Goal: Transaction & Acquisition: Purchase product/service

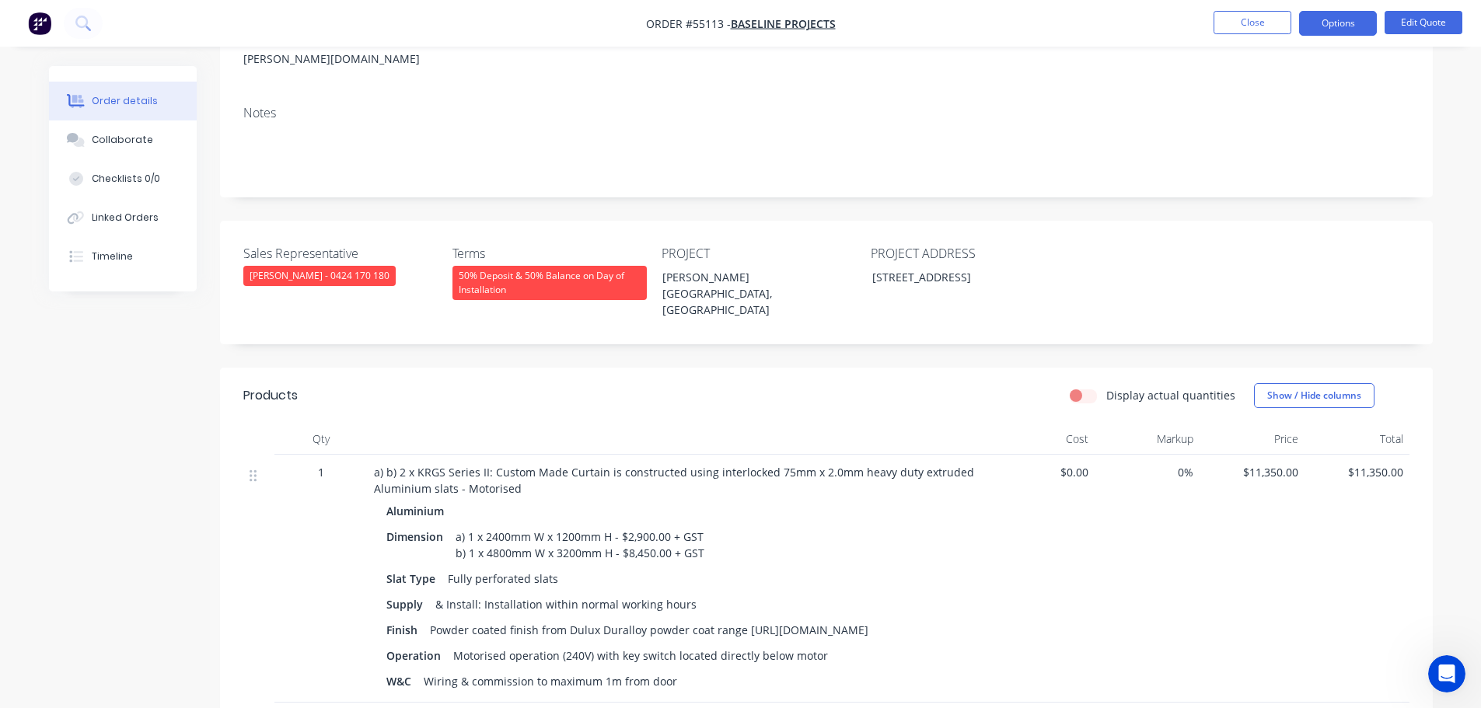
scroll to position [233, 0]
click at [1244, 23] on button "Close" at bounding box center [1253, 22] width 78 height 23
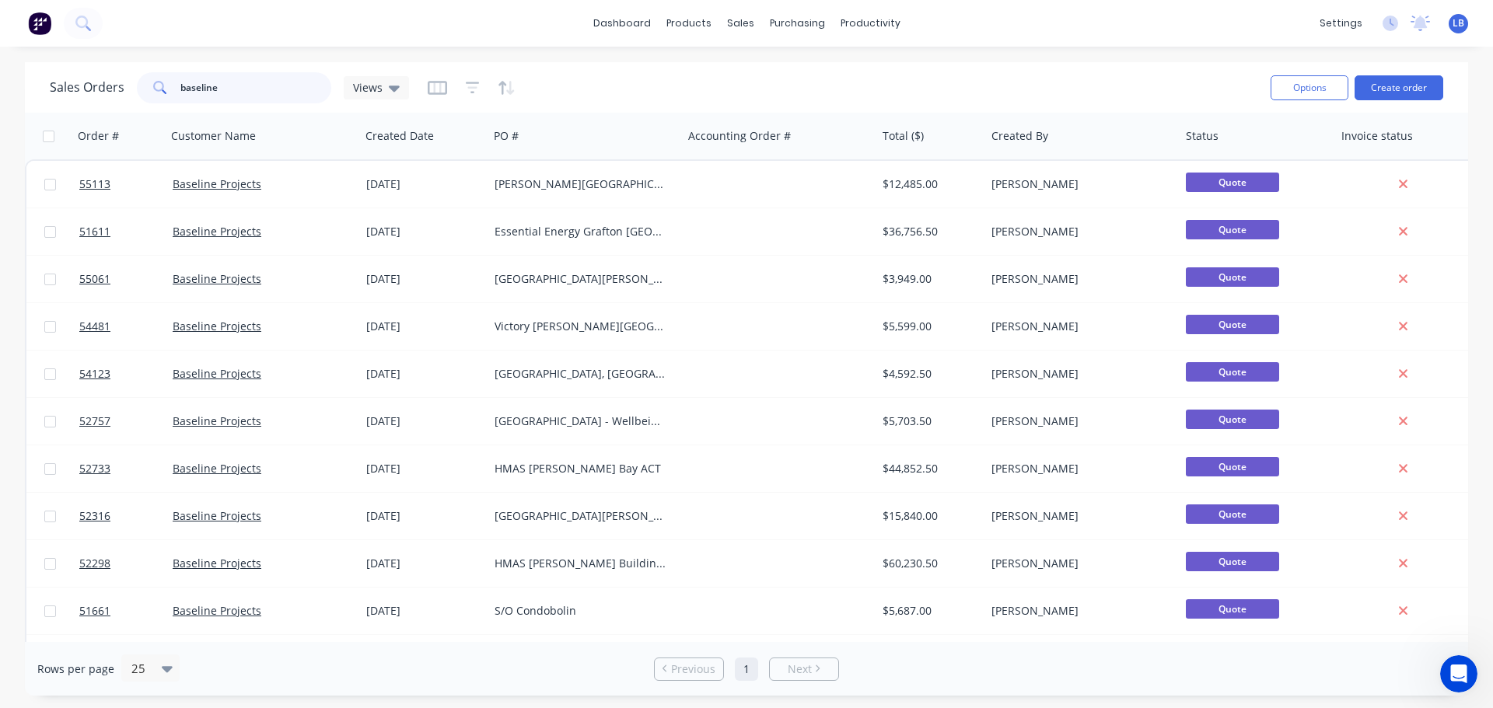
drag, startPoint x: 228, startPoint y: 87, endPoint x: 121, endPoint y: 97, distance: 107.8
click at [121, 97] on div "Sales Orders baseline Views" at bounding box center [229, 87] width 359 height 31
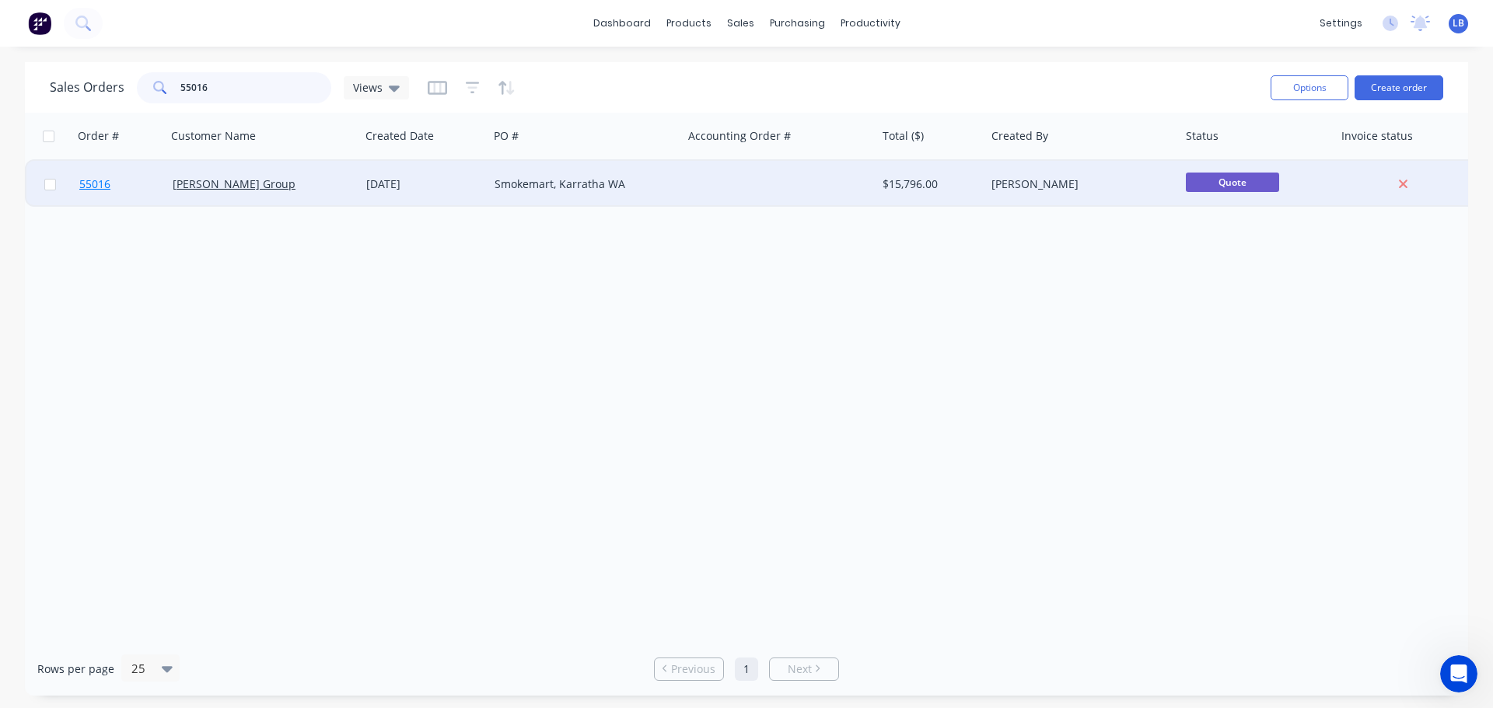
type input "55016"
click at [94, 190] on span "55016" at bounding box center [94, 184] width 31 height 16
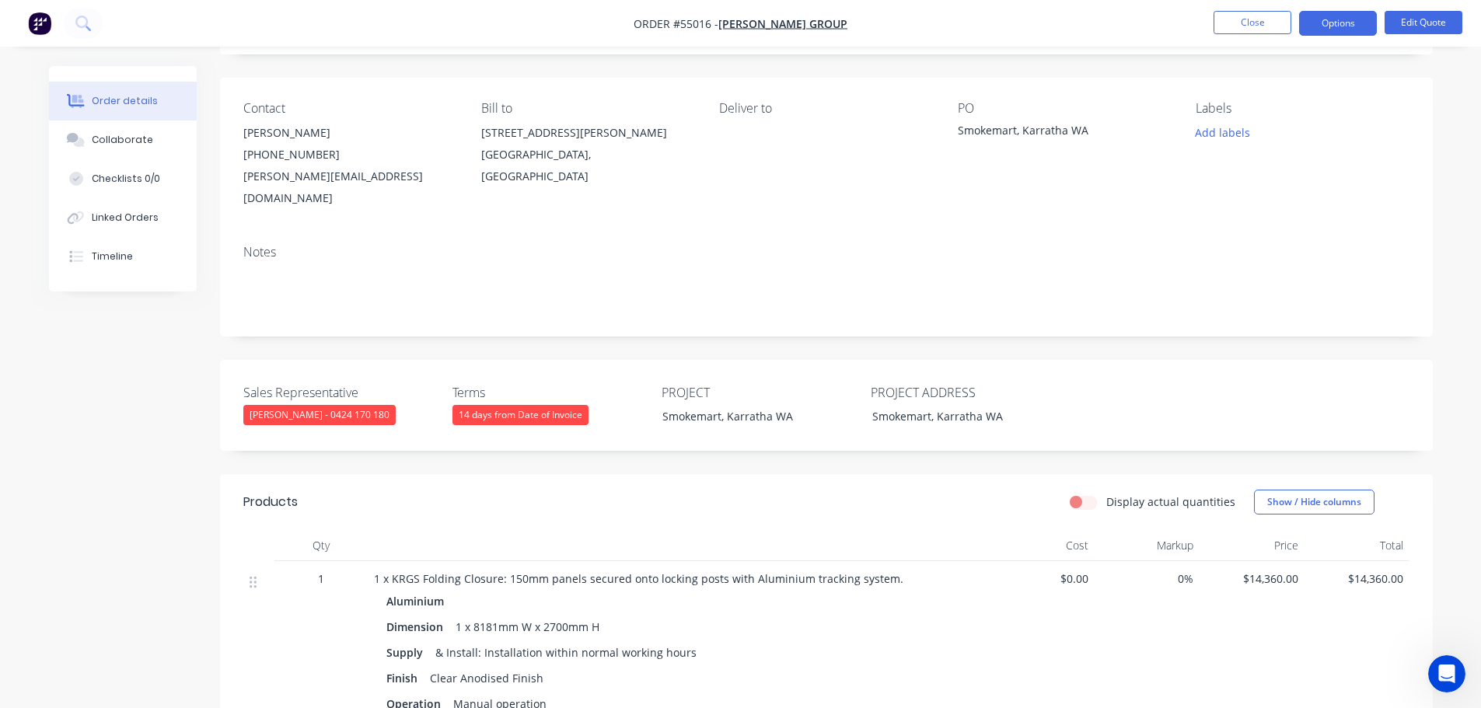
scroll to position [78, 0]
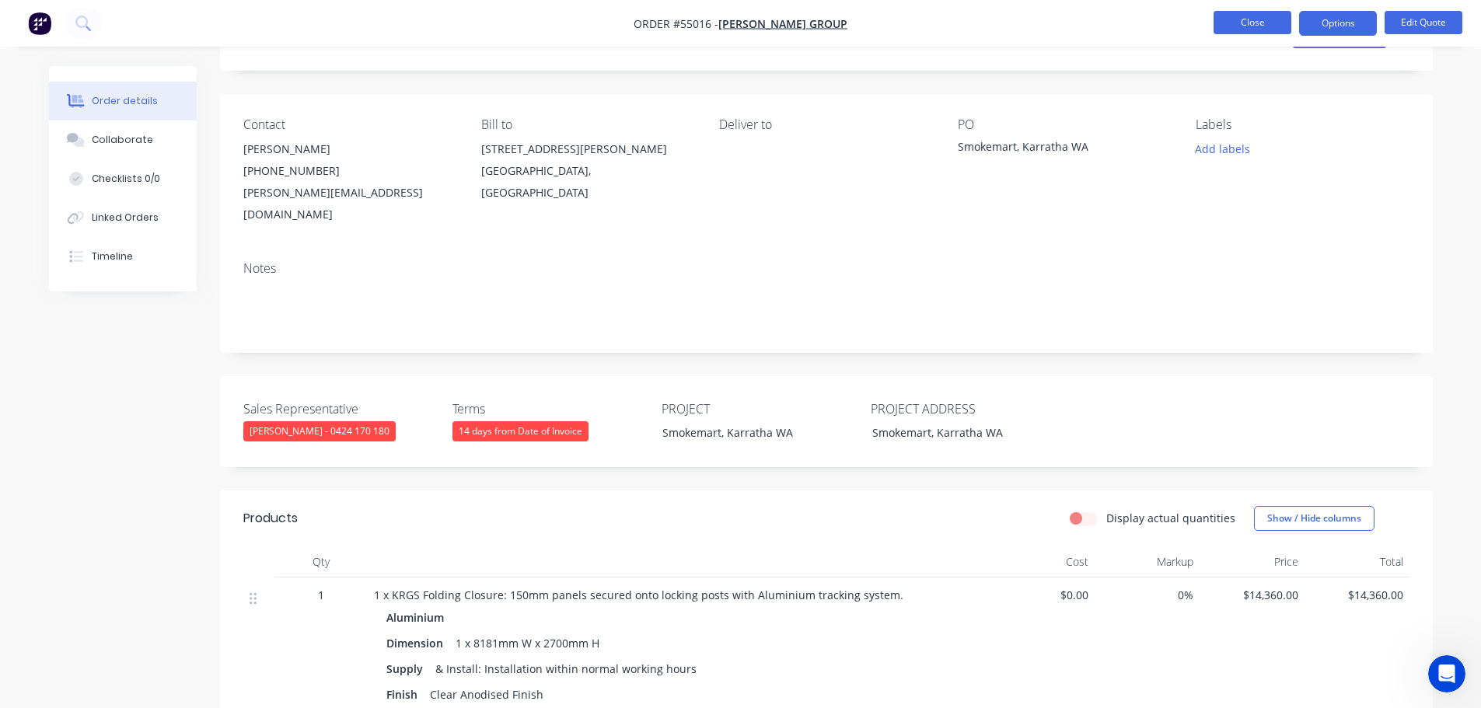
click at [1257, 26] on button "Close" at bounding box center [1253, 22] width 78 height 23
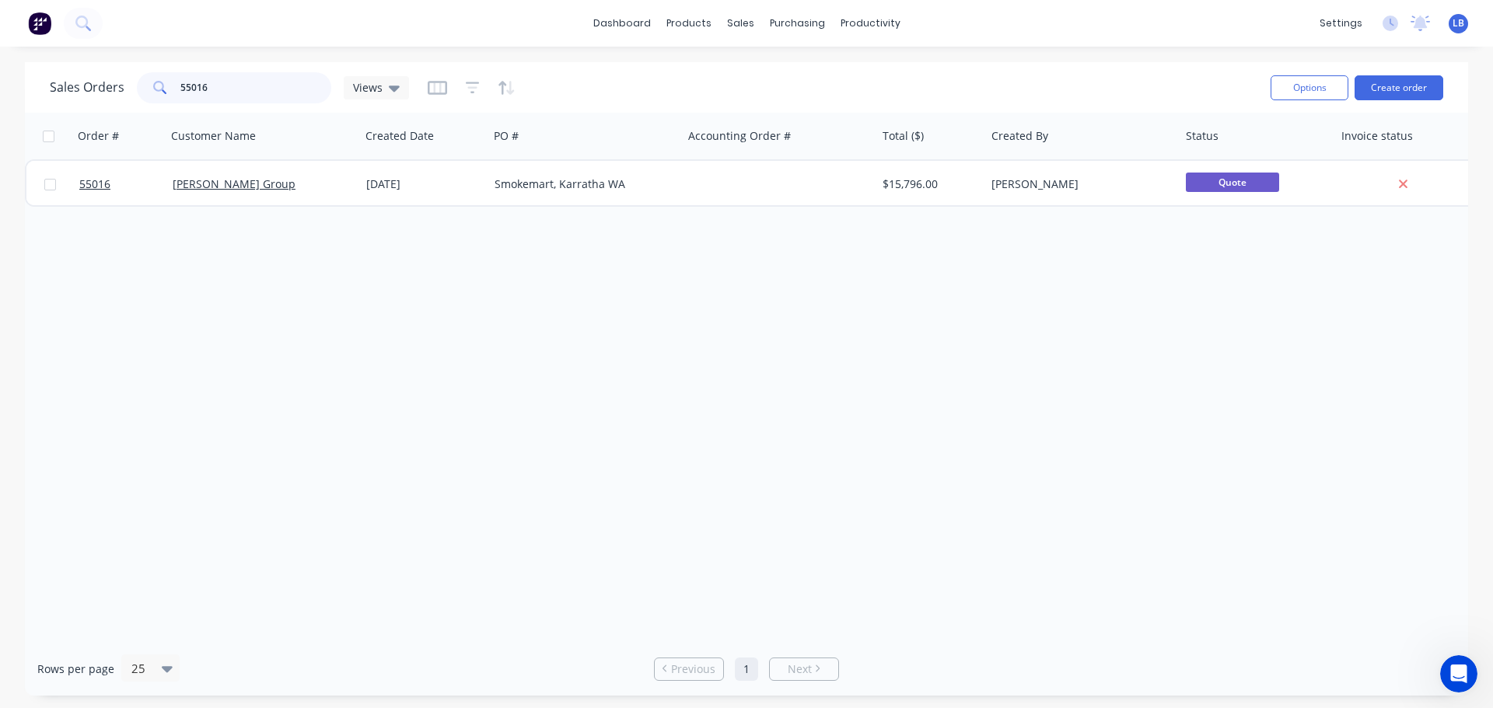
drag, startPoint x: 211, startPoint y: 86, endPoint x: 114, endPoint y: 96, distance: 98.6
click at [114, 96] on div "Sales Orders 55016 Views" at bounding box center [229, 87] width 359 height 31
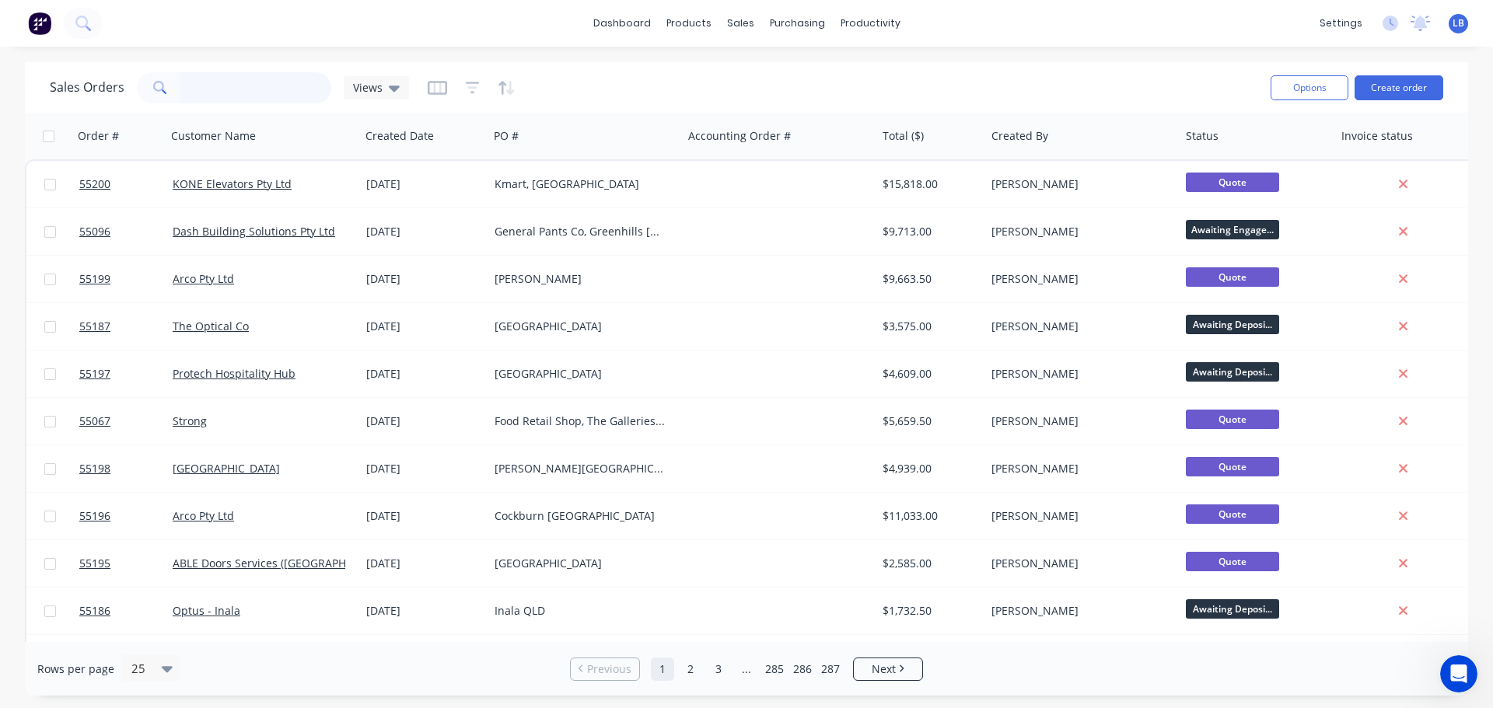
click at [221, 86] on input "text" at bounding box center [256, 87] width 152 height 31
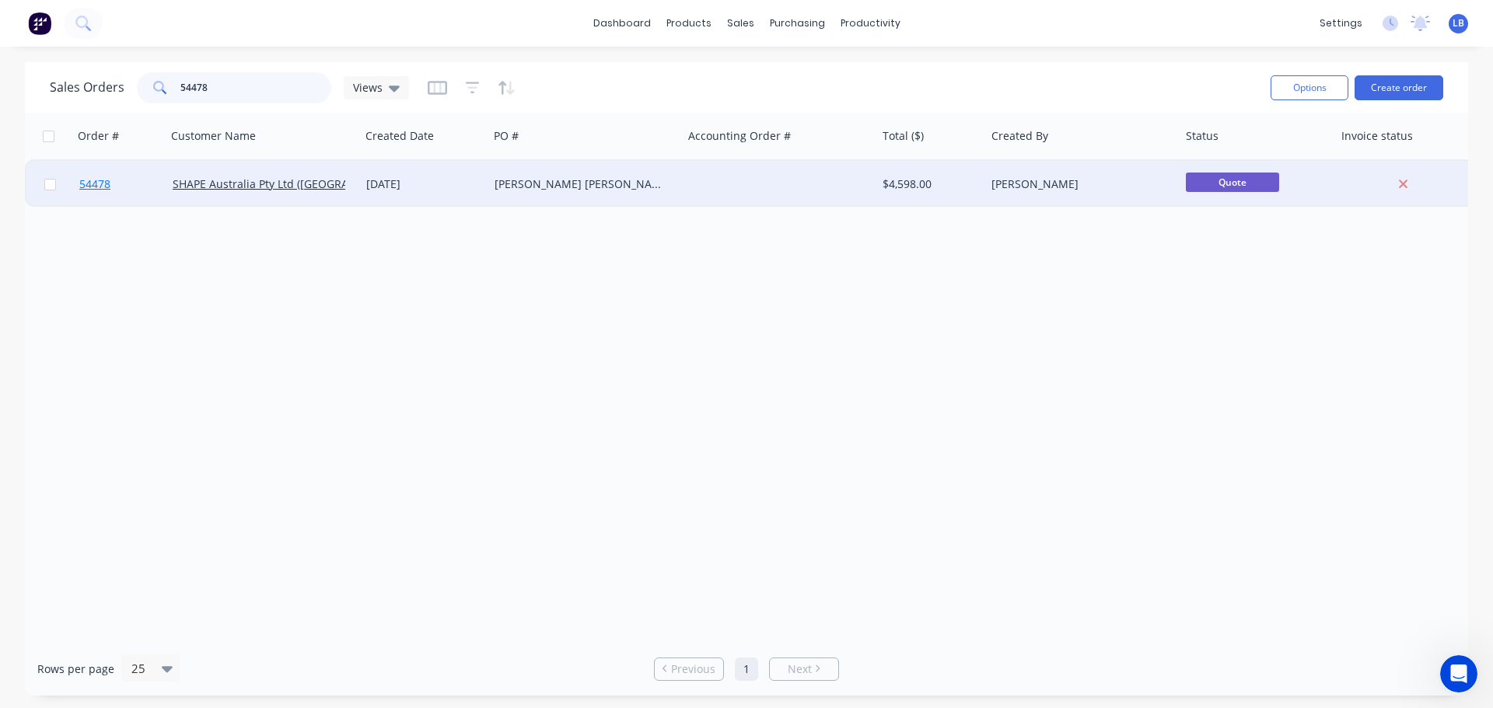
type input "54478"
click at [98, 182] on span "54478" at bounding box center [94, 184] width 31 height 16
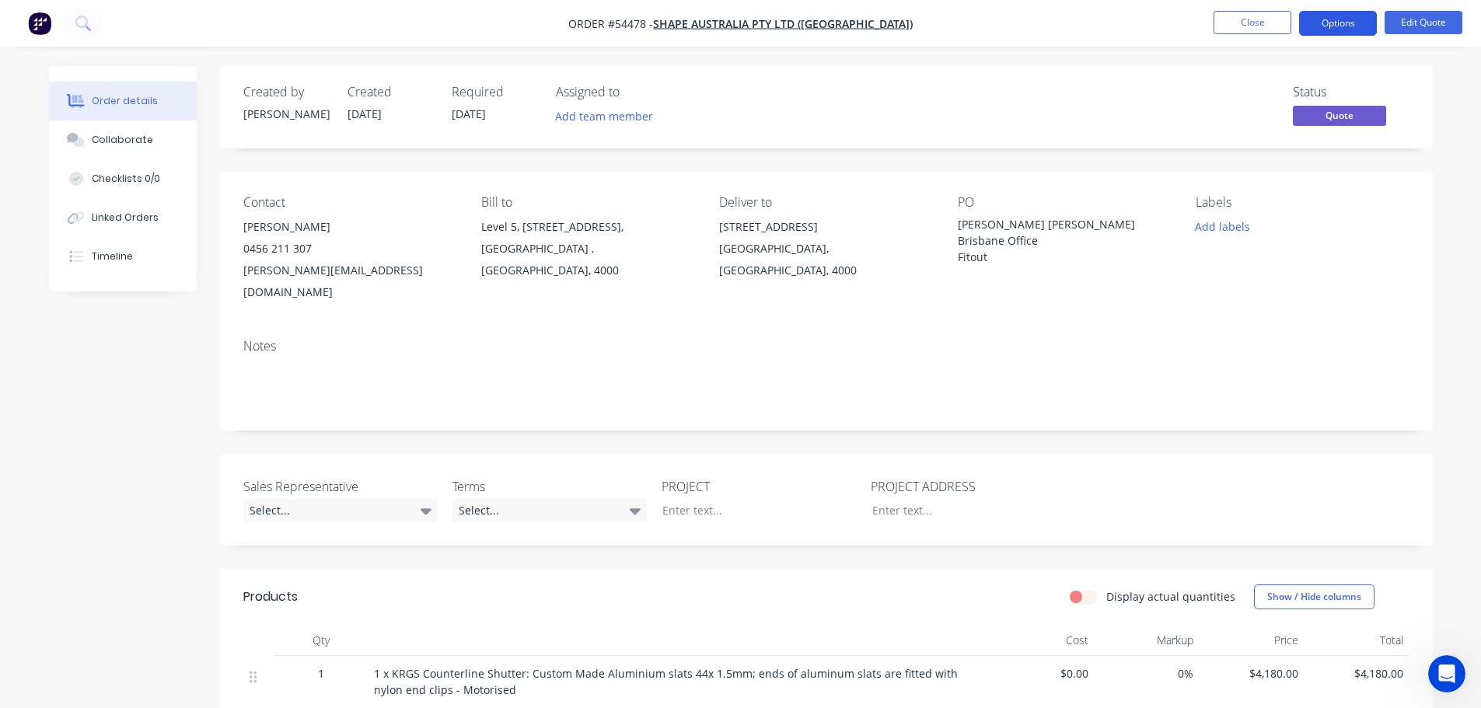
click at [1345, 27] on button "Options" at bounding box center [1338, 23] width 78 height 25
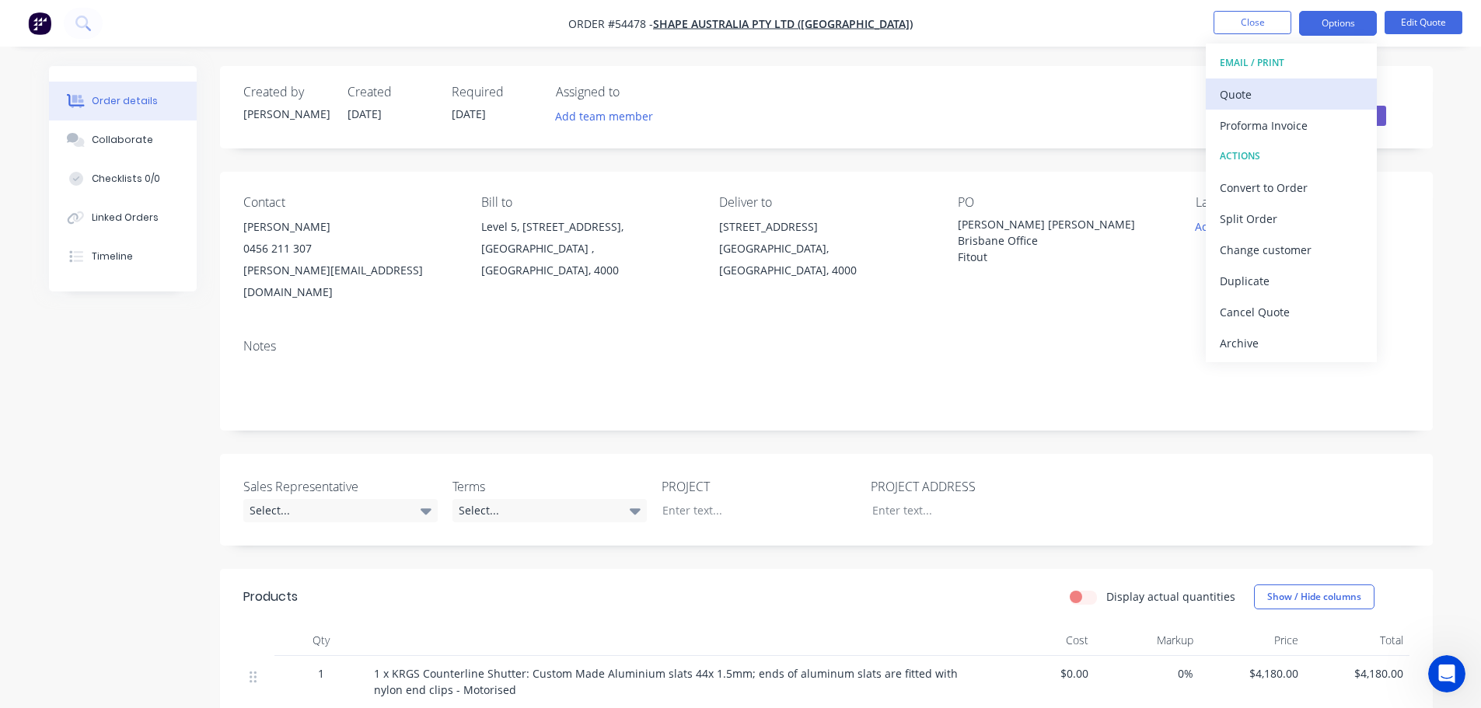
click at [1223, 100] on div "Quote" at bounding box center [1291, 94] width 143 height 23
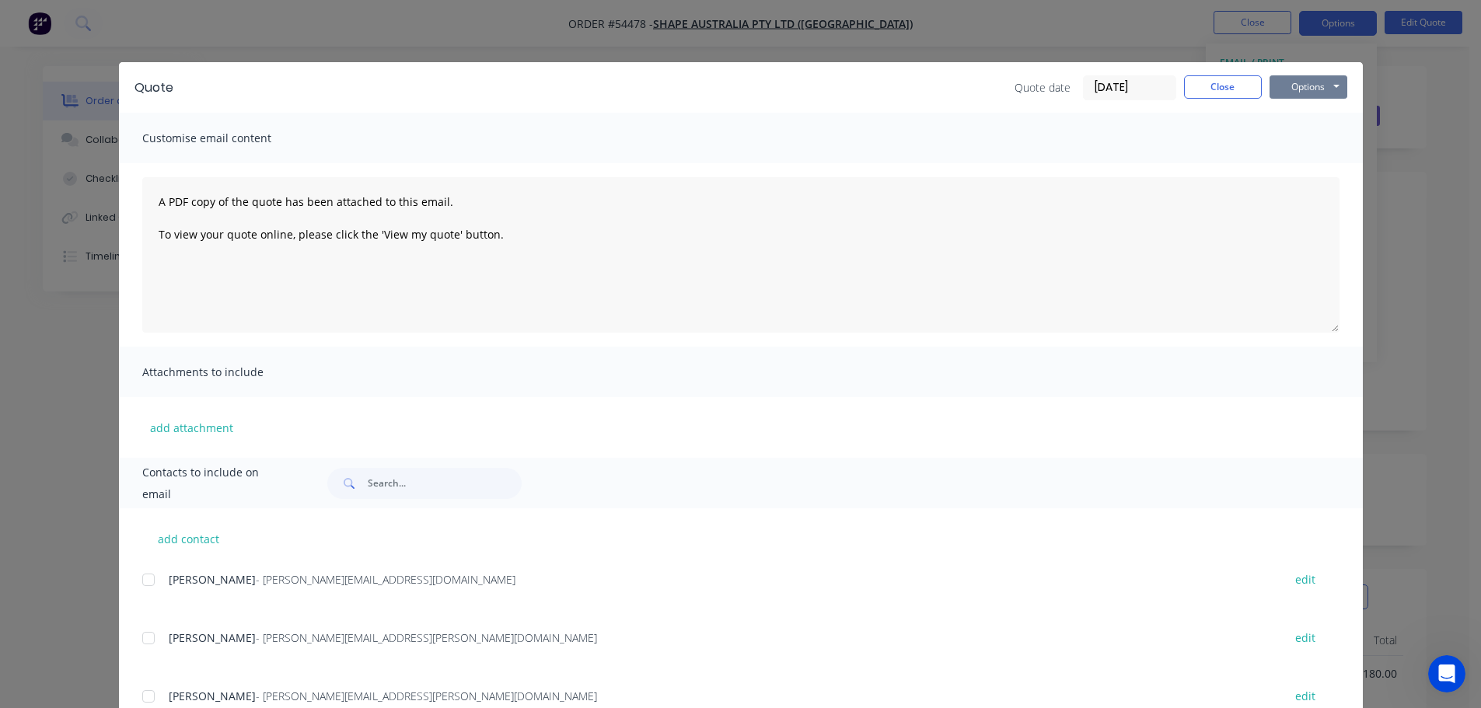
drag, startPoint x: 1294, startPoint y: 77, endPoint x: 1292, endPoint y: 92, distance: 15.0
click at [1294, 88] on button "Options" at bounding box center [1309, 86] width 78 height 23
click at [1305, 141] on button "Print" at bounding box center [1320, 141] width 100 height 26
click at [1210, 90] on button "Close" at bounding box center [1223, 86] width 78 height 23
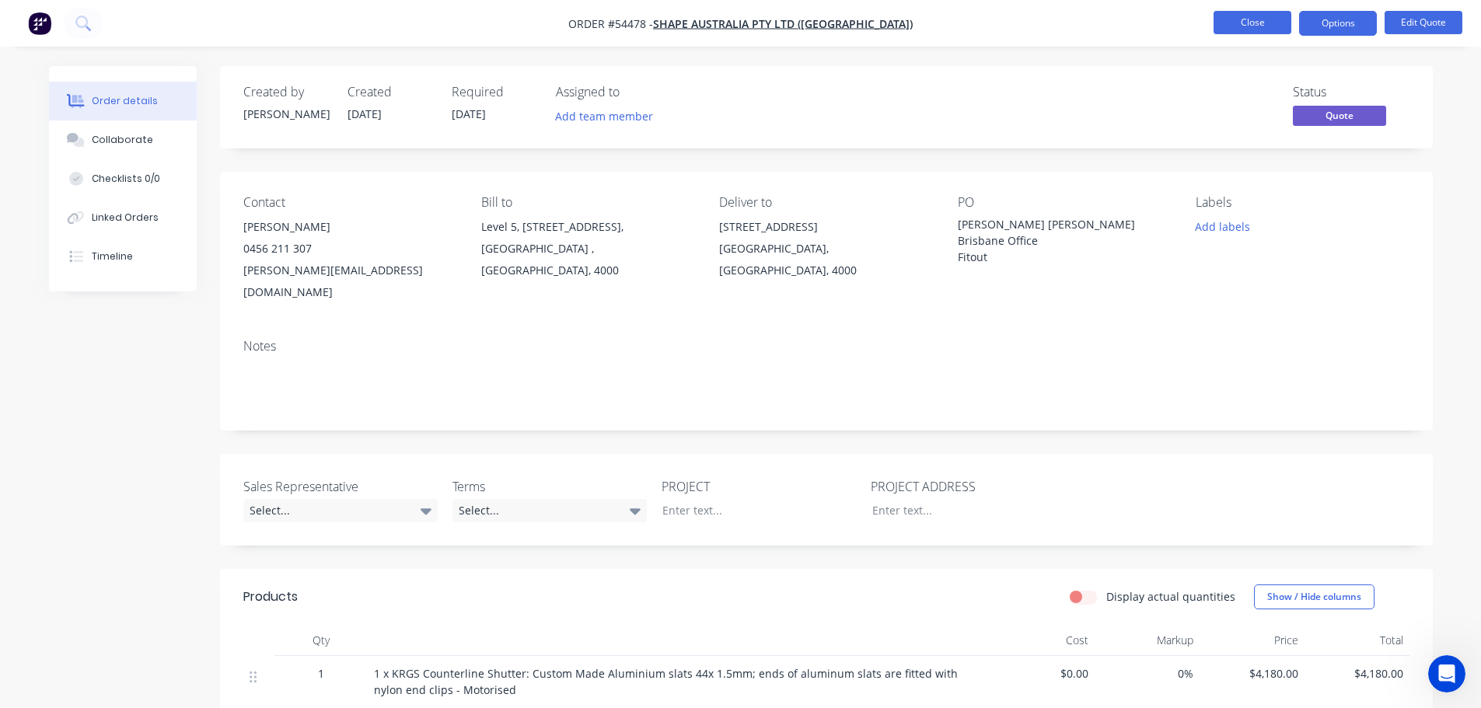
click at [1217, 26] on button "Close" at bounding box center [1253, 22] width 78 height 23
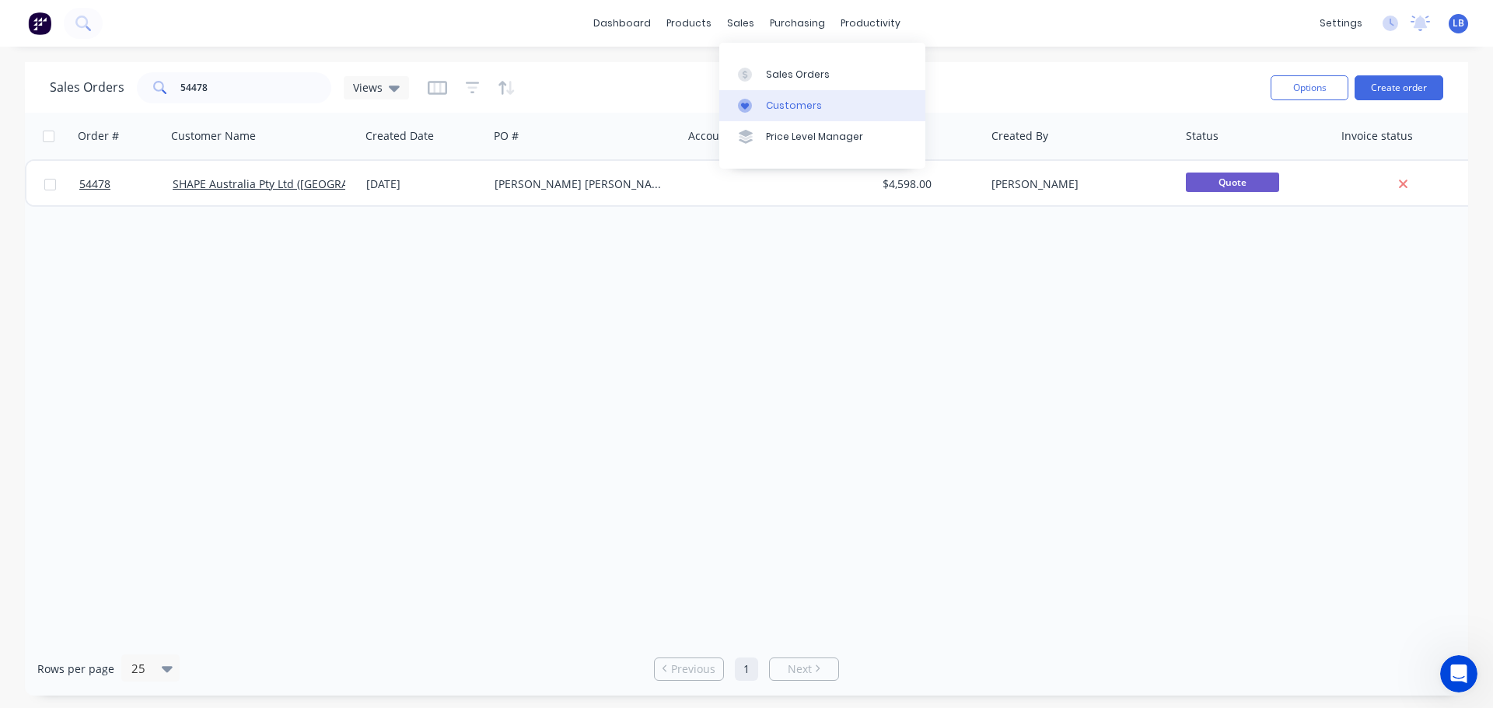
click at [795, 106] on div "Customers" at bounding box center [794, 106] width 56 height 14
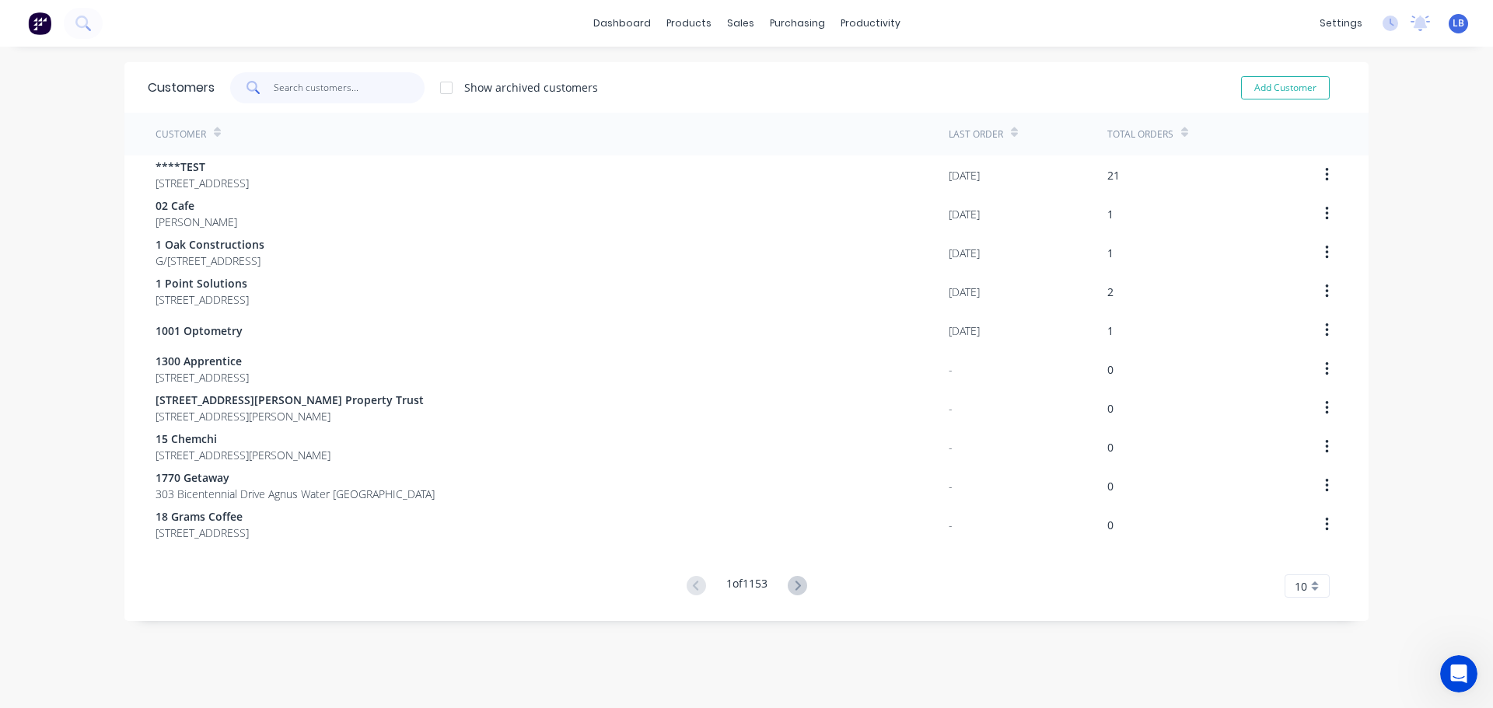
click at [300, 81] on input "text" at bounding box center [350, 87] width 152 height 31
click at [299, 86] on input "text" at bounding box center [350, 87] width 152 height 31
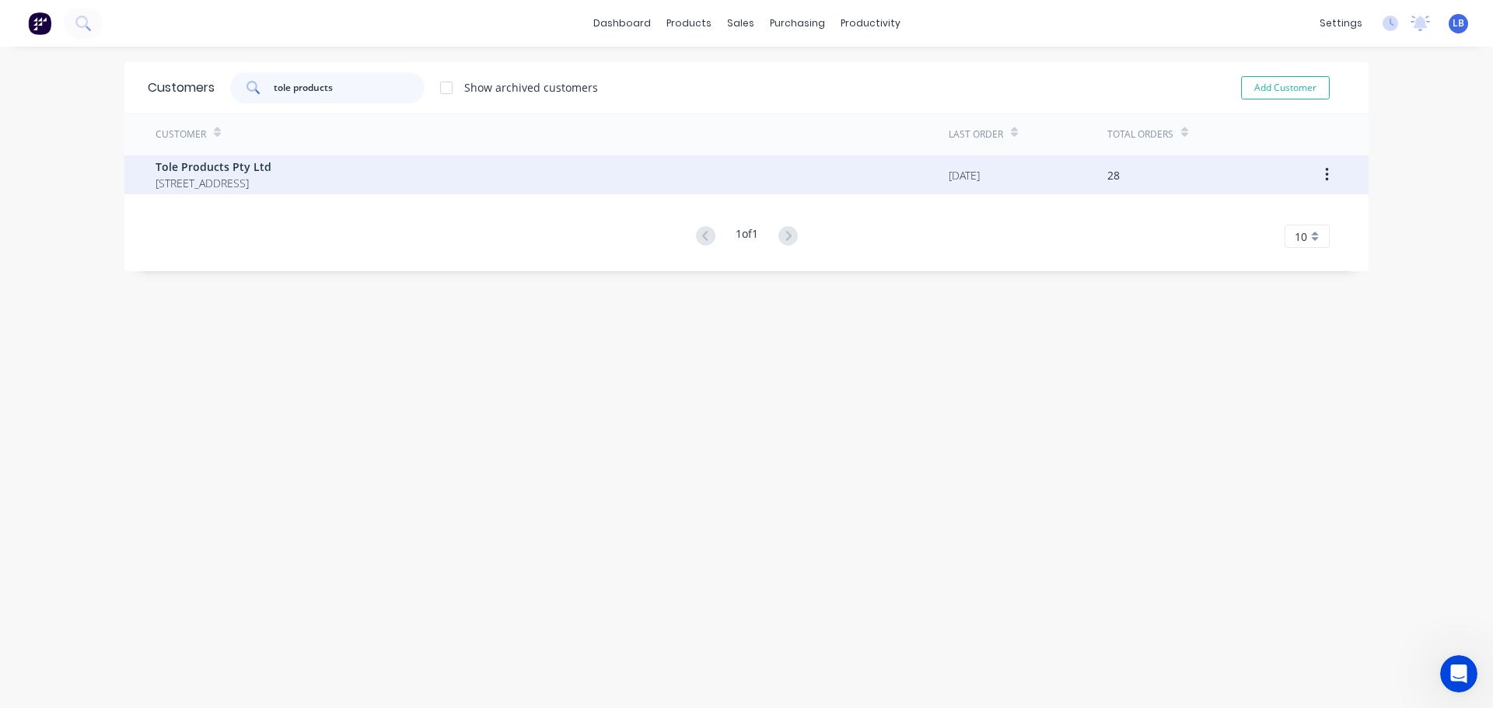
type input "tole products"
click at [190, 175] on span "[STREET_ADDRESS]" at bounding box center [213, 183] width 116 height 16
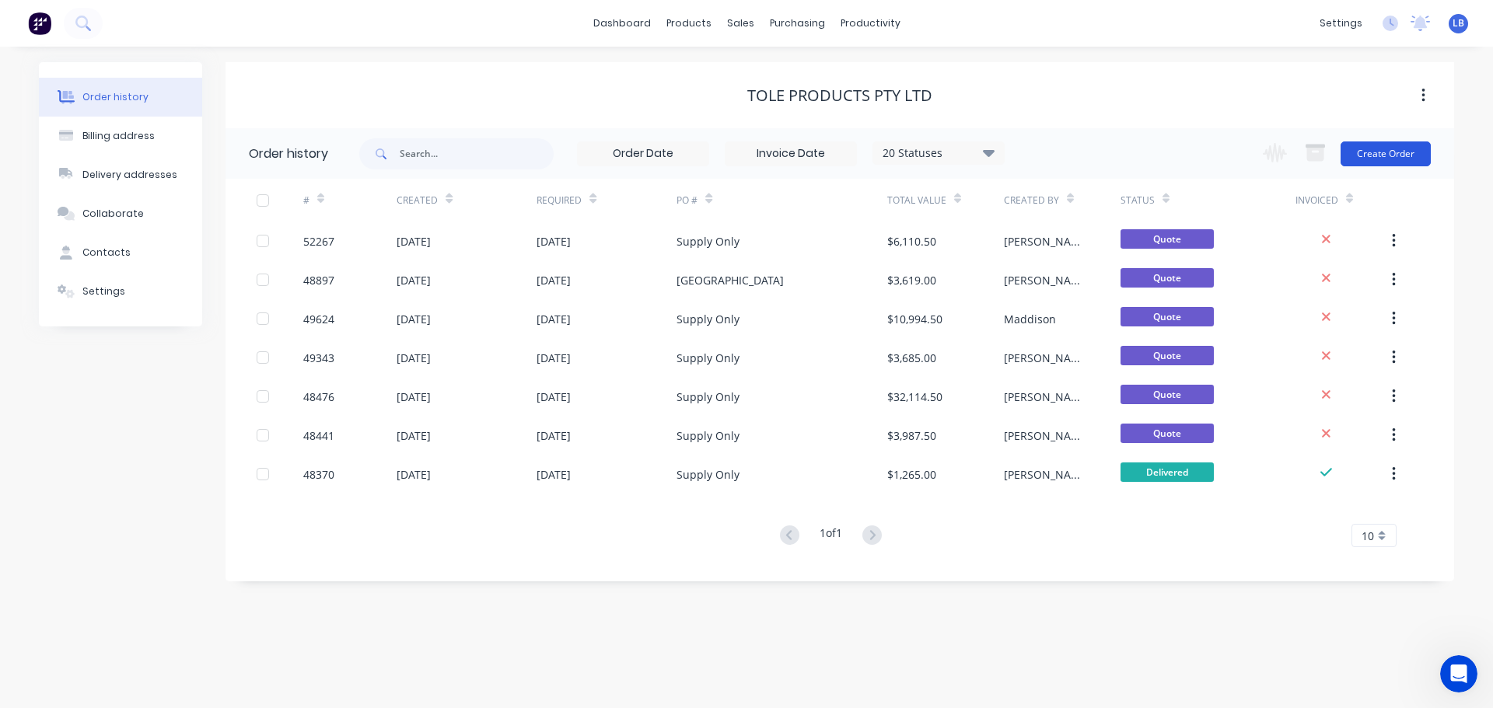
click at [1368, 146] on button "Create Order" at bounding box center [1385, 153] width 90 height 25
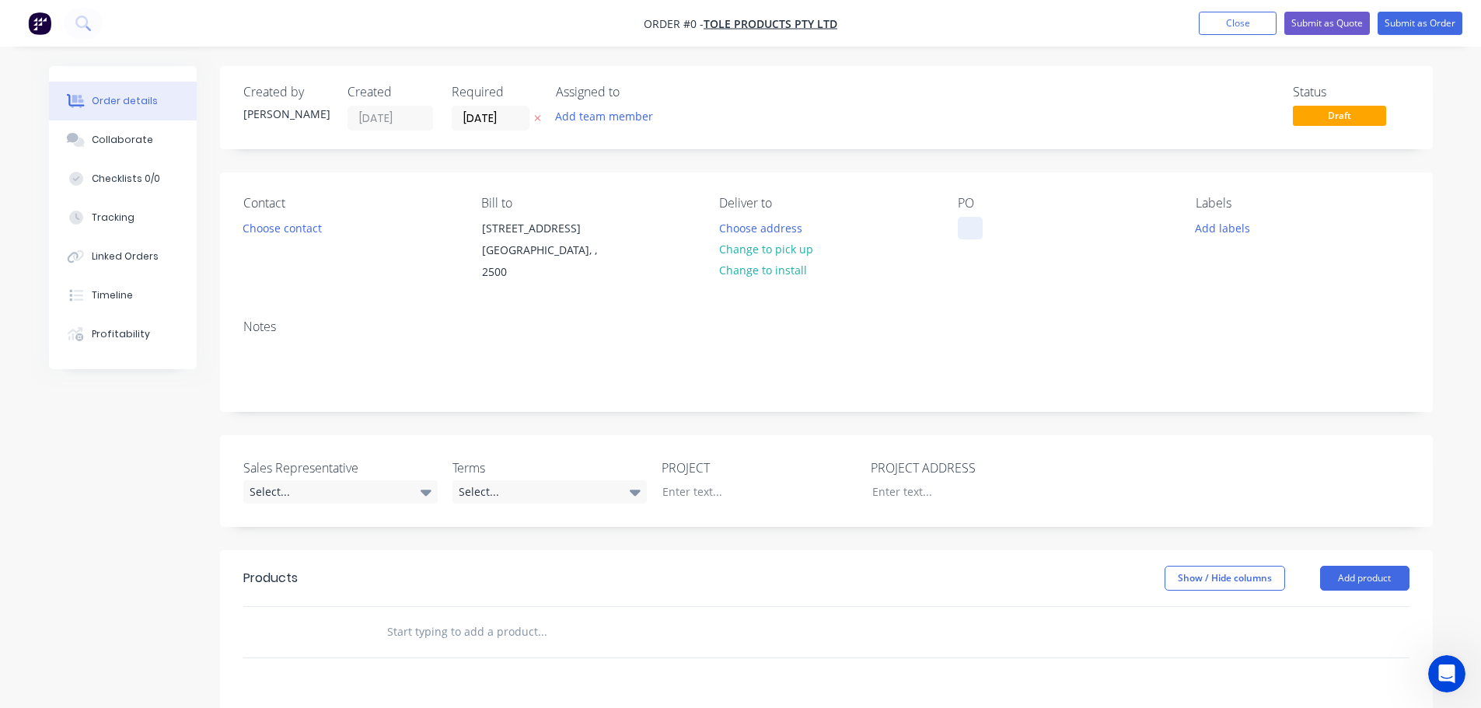
click at [969, 218] on div at bounding box center [970, 228] width 25 height 23
click at [276, 226] on div "Order details Collaborate Checklists 0/0 Tracking Linked Orders Timeline Profit…" at bounding box center [740, 560] width 1415 height 989
click at [276, 226] on button "Choose contact" at bounding box center [282, 227] width 96 height 21
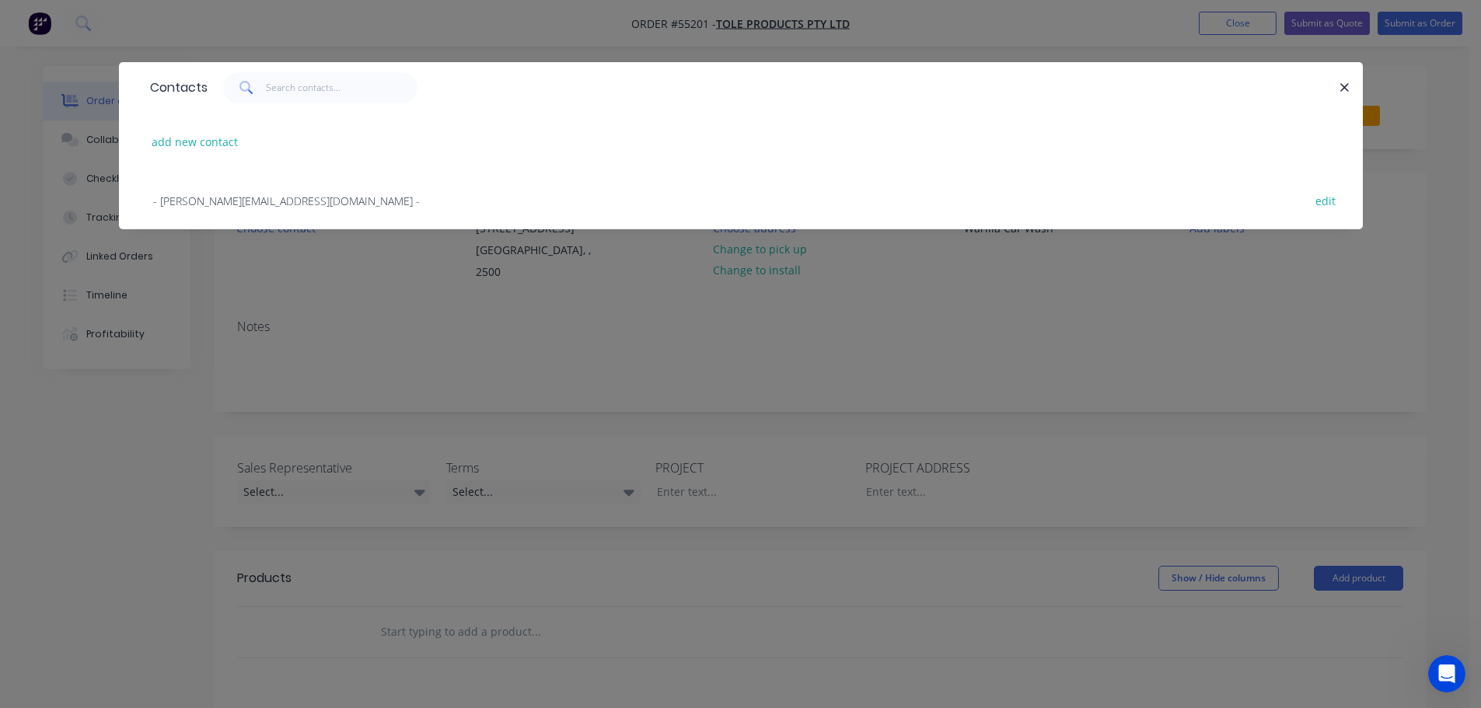
click at [194, 198] on span "- [PERSON_NAME][EMAIL_ADDRESS][DOMAIN_NAME] -" at bounding box center [286, 201] width 267 height 15
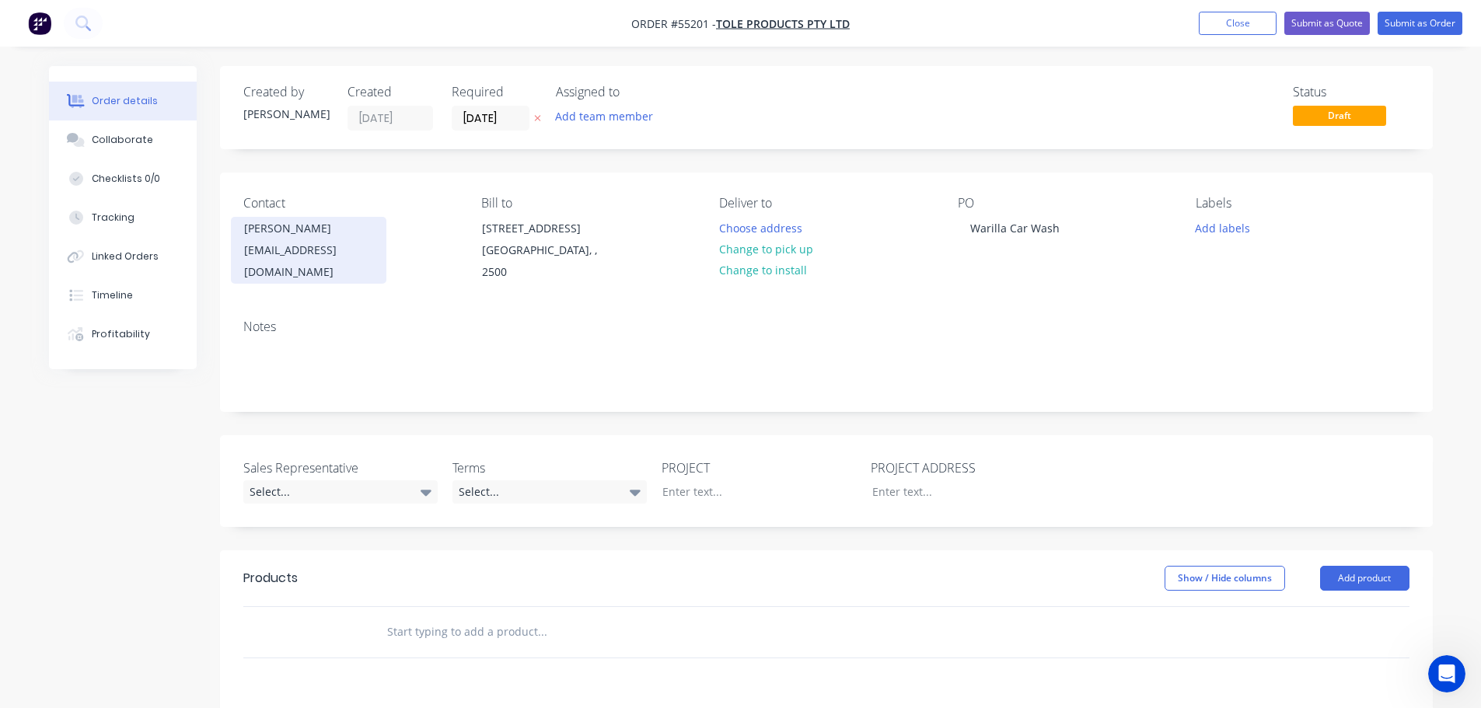
click at [292, 236] on div "[PERSON_NAME][EMAIL_ADDRESS][DOMAIN_NAME]" at bounding box center [308, 250] width 129 height 65
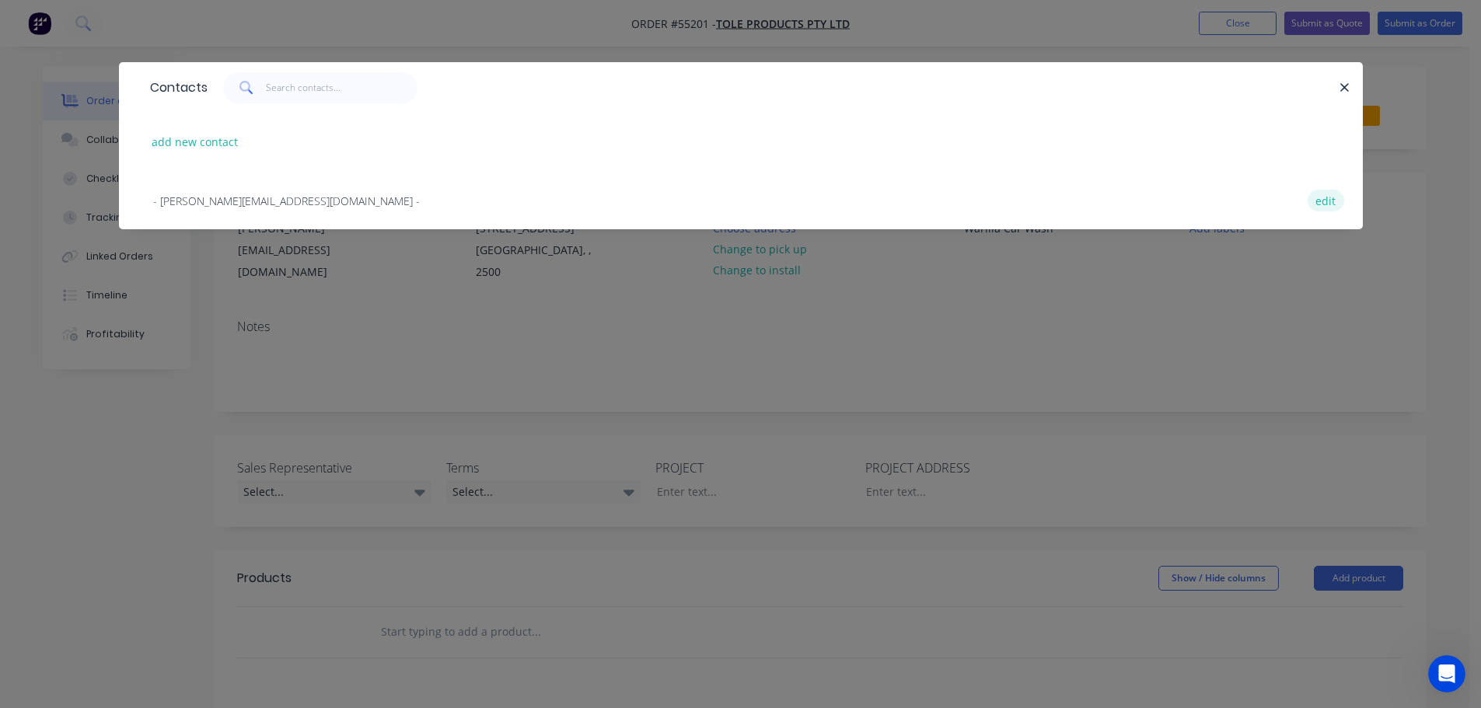
click at [1326, 201] on button "edit" at bounding box center [1326, 200] width 37 height 21
select select "AU"
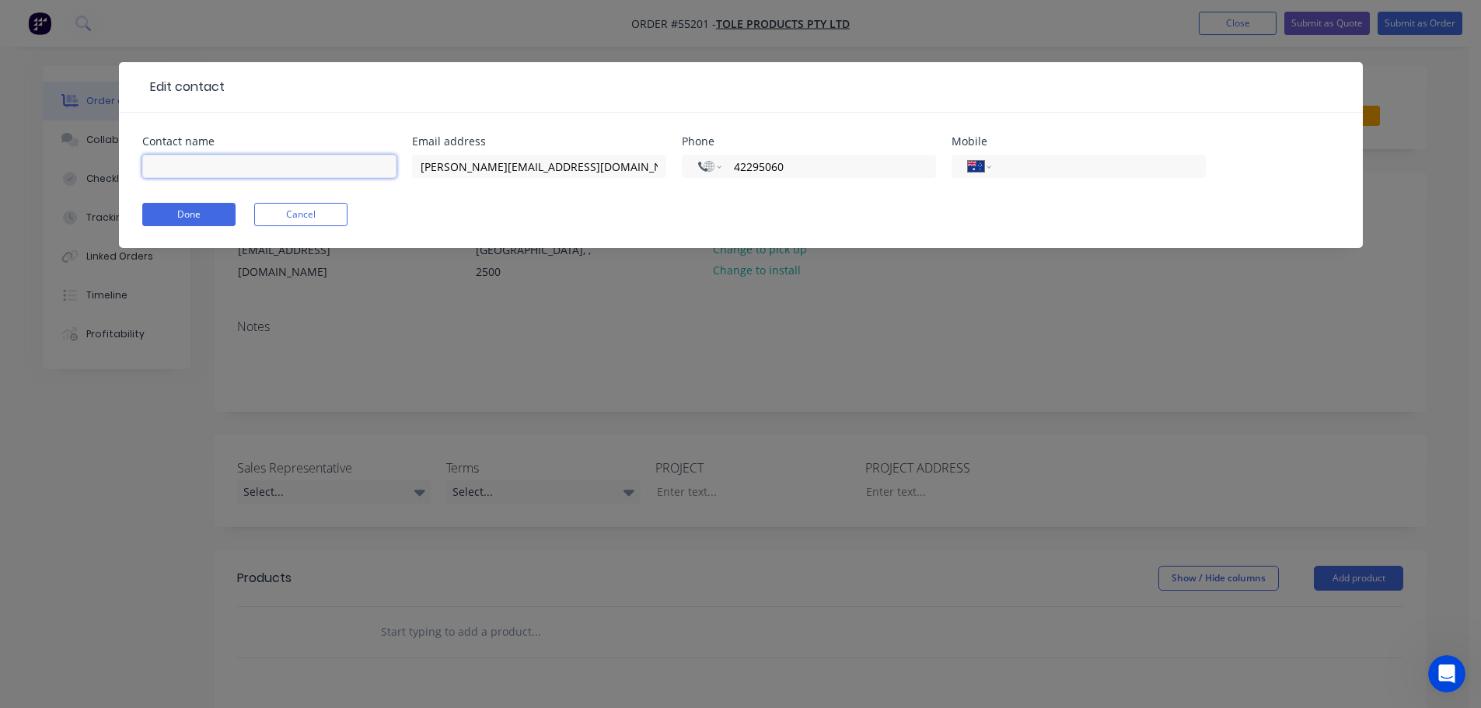
click at [162, 166] on input "text" at bounding box center [269, 166] width 254 height 23
type input "[PERSON_NAME]"
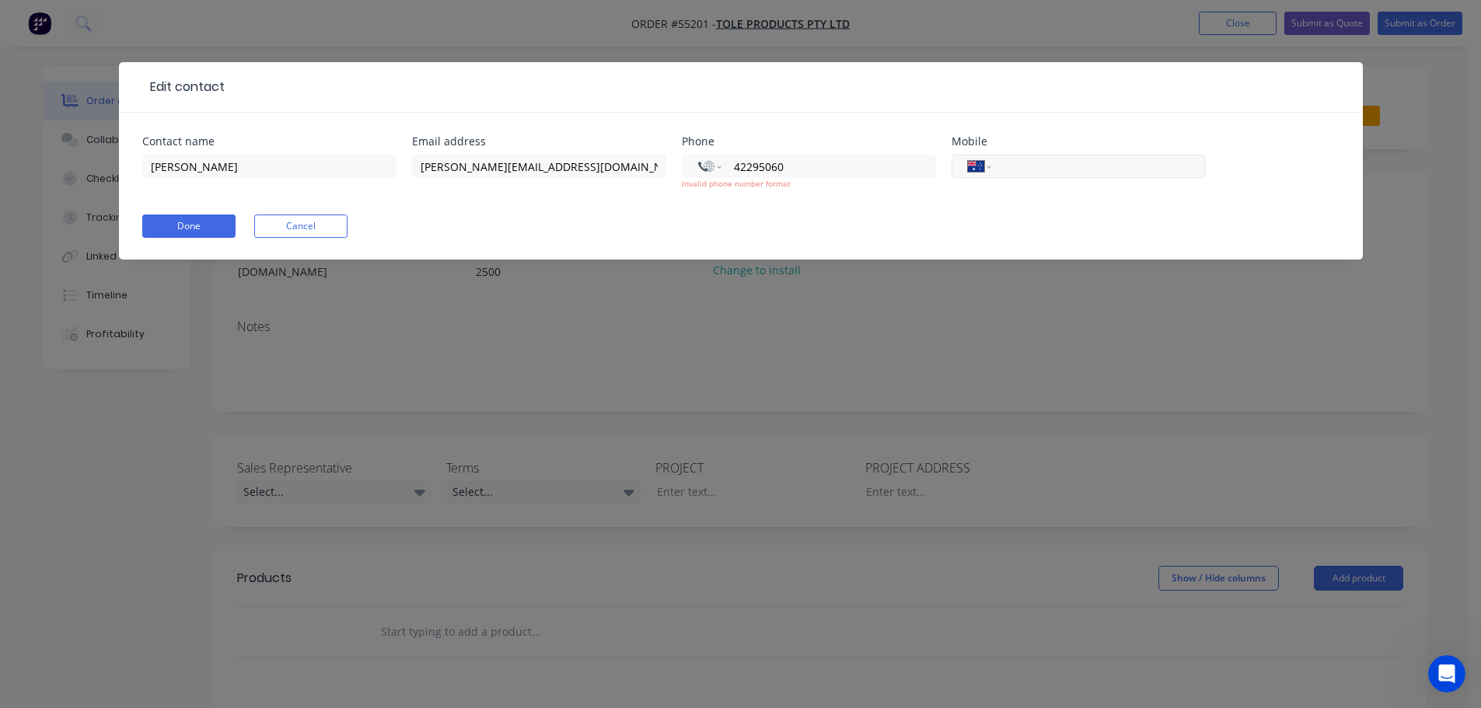
click at [1040, 166] on input "tel" at bounding box center [1095, 167] width 187 height 18
type input "0431 514 890"
click at [735, 170] on input "42295060" at bounding box center [825, 167] width 187 height 18
type input "[PHONE_NUMBER]"
drag, startPoint x: 811, startPoint y: 169, endPoint x: 703, endPoint y: 173, distance: 108.1
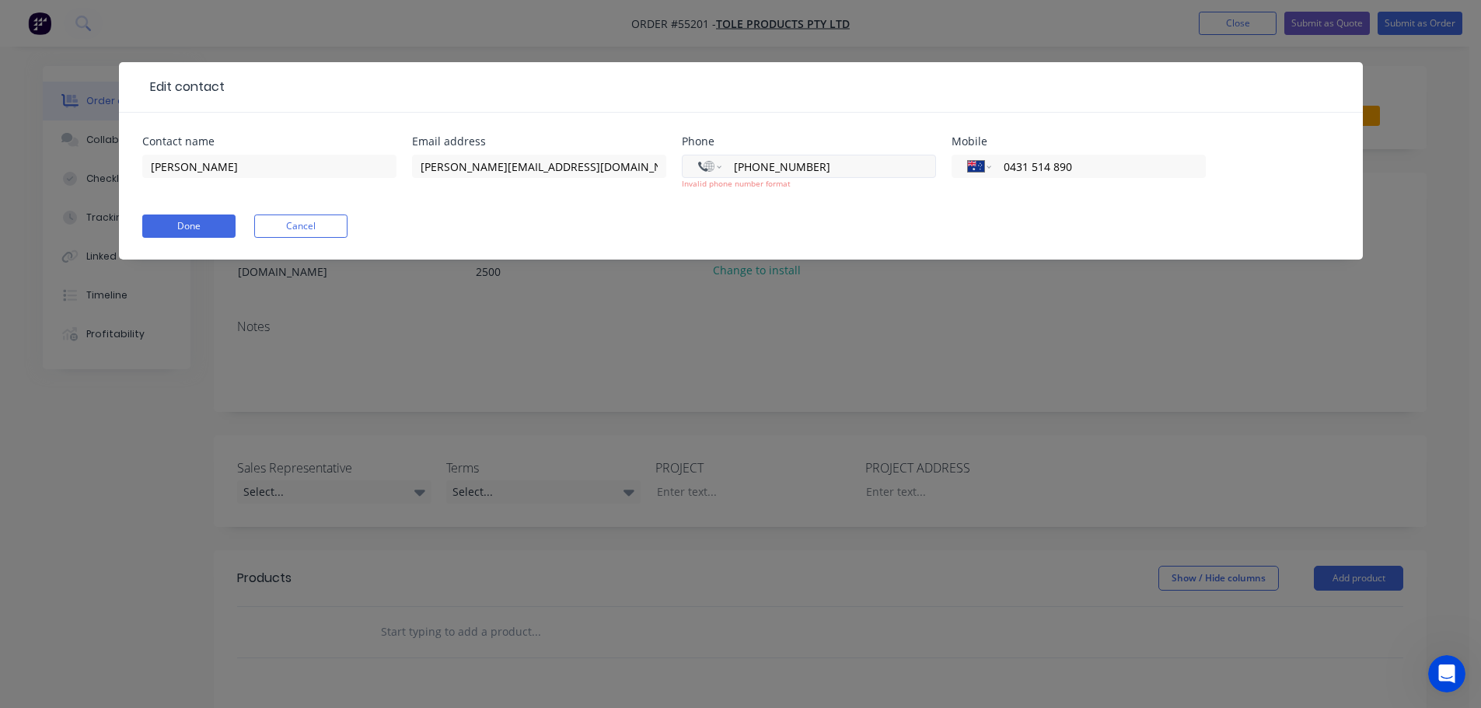
click at [703, 173] on div "International [GEOGRAPHIC_DATA] [GEOGRAPHIC_DATA] [GEOGRAPHIC_DATA] [GEOGRAPHIC…" at bounding box center [809, 166] width 254 height 23
select select "AU"
click at [206, 226] on button "Done" at bounding box center [188, 226] width 93 height 23
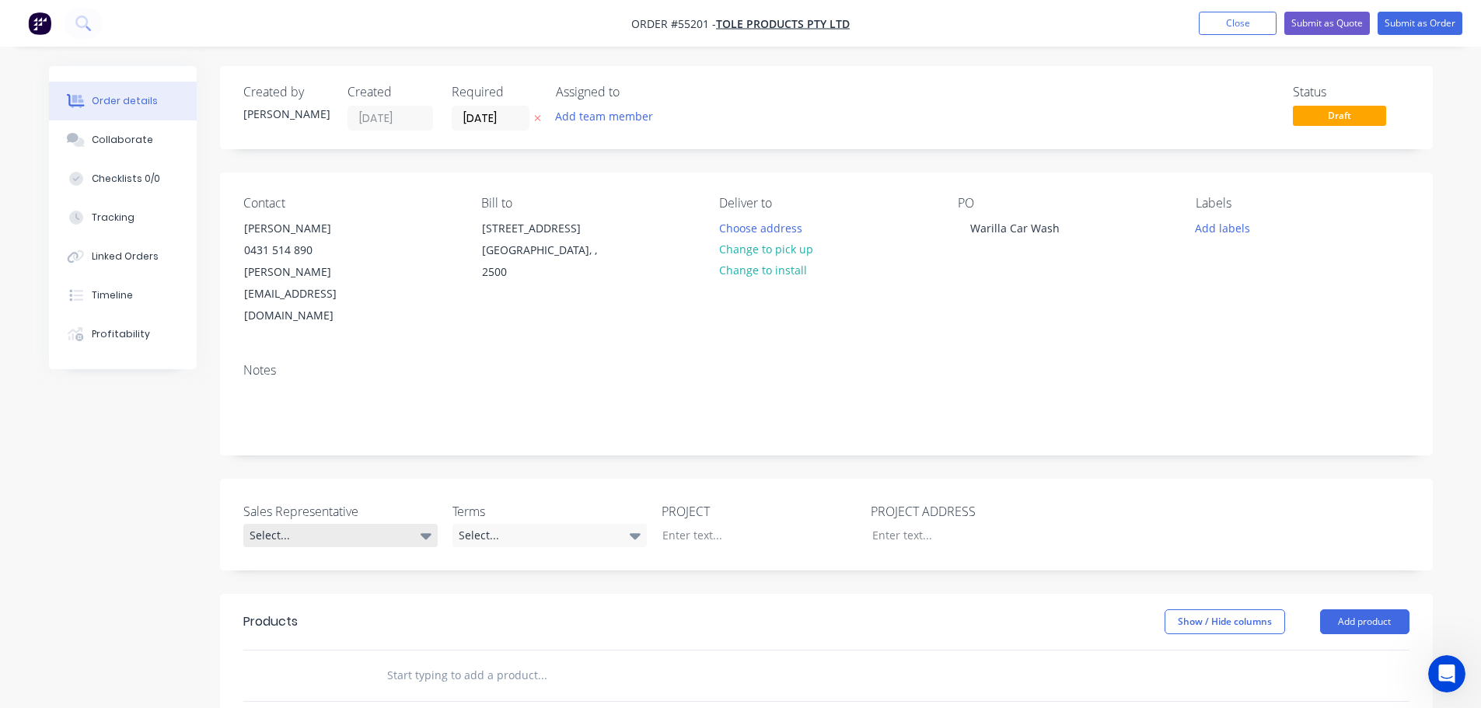
click at [302, 524] on div "Select..." at bounding box center [340, 535] width 194 height 23
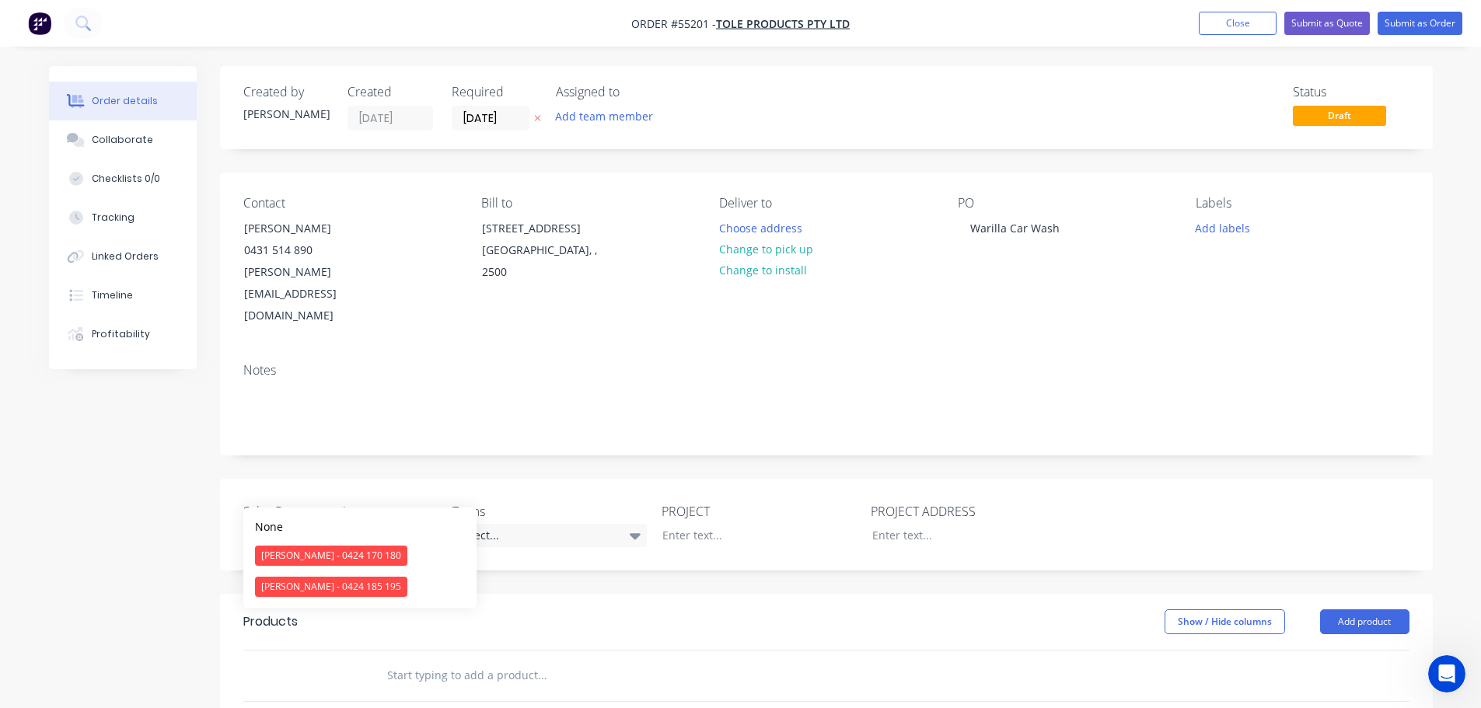
drag, startPoint x: 299, startPoint y: 585, endPoint x: 373, endPoint y: 561, distance: 78.7
click at [302, 585] on div "[PERSON_NAME] - 0424 185 195" at bounding box center [331, 587] width 152 height 20
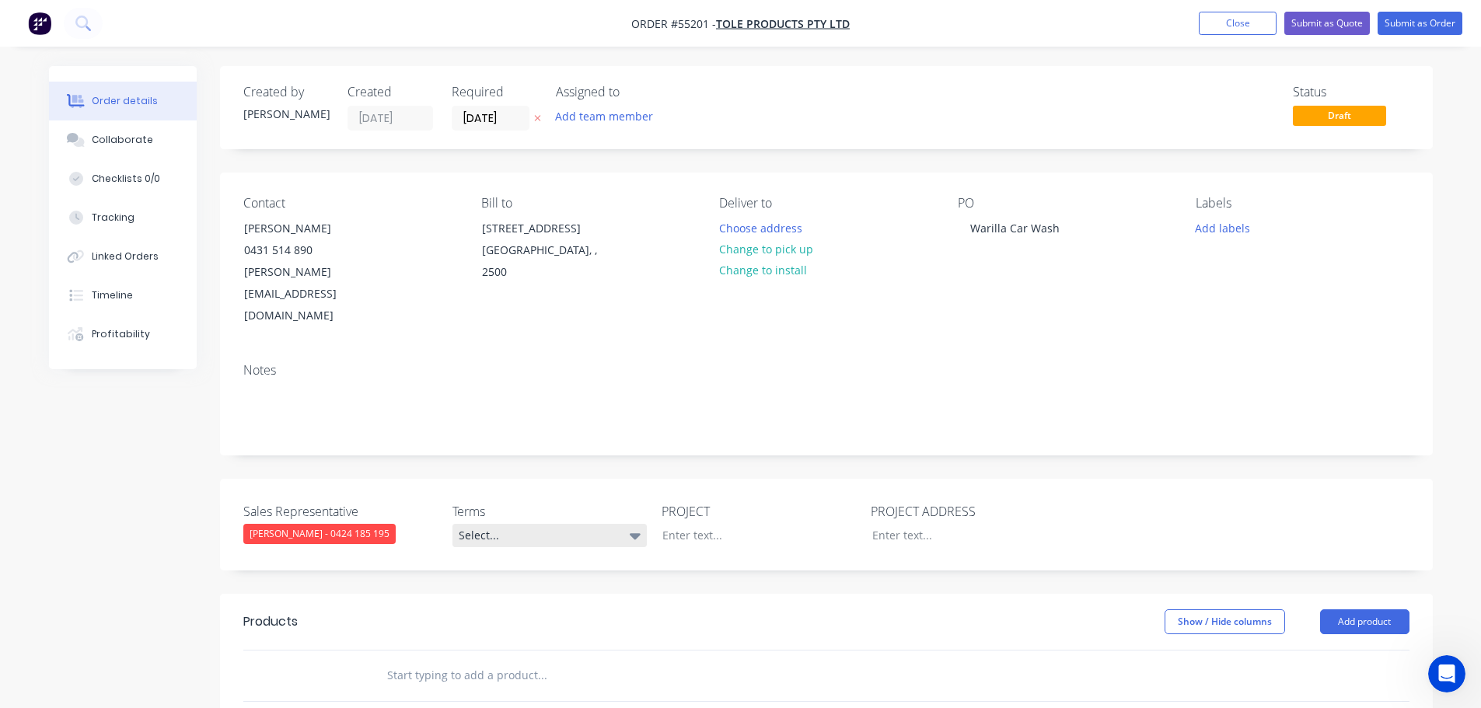
click at [498, 524] on div "Select..." at bounding box center [549, 535] width 194 height 23
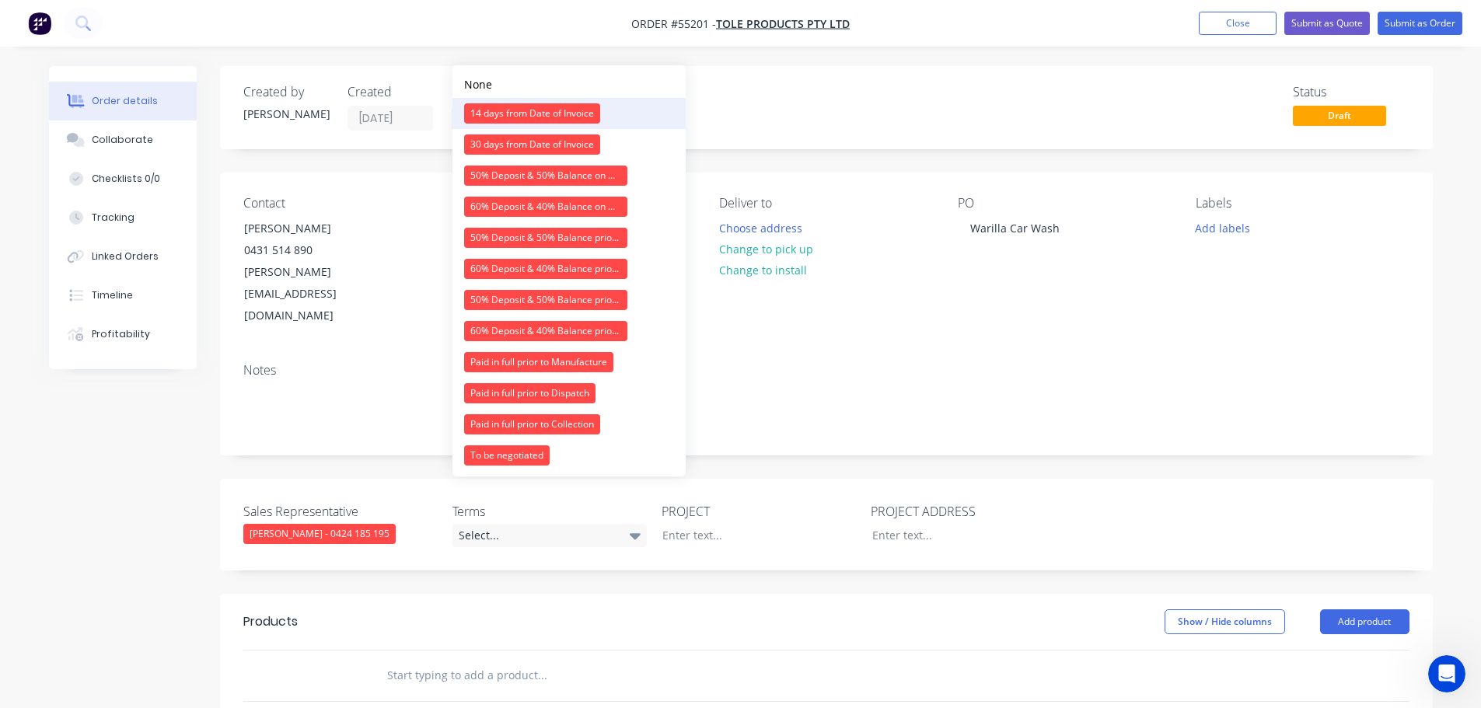
click at [501, 115] on div "14 days from Date of Invoice" at bounding box center [532, 113] width 136 height 20
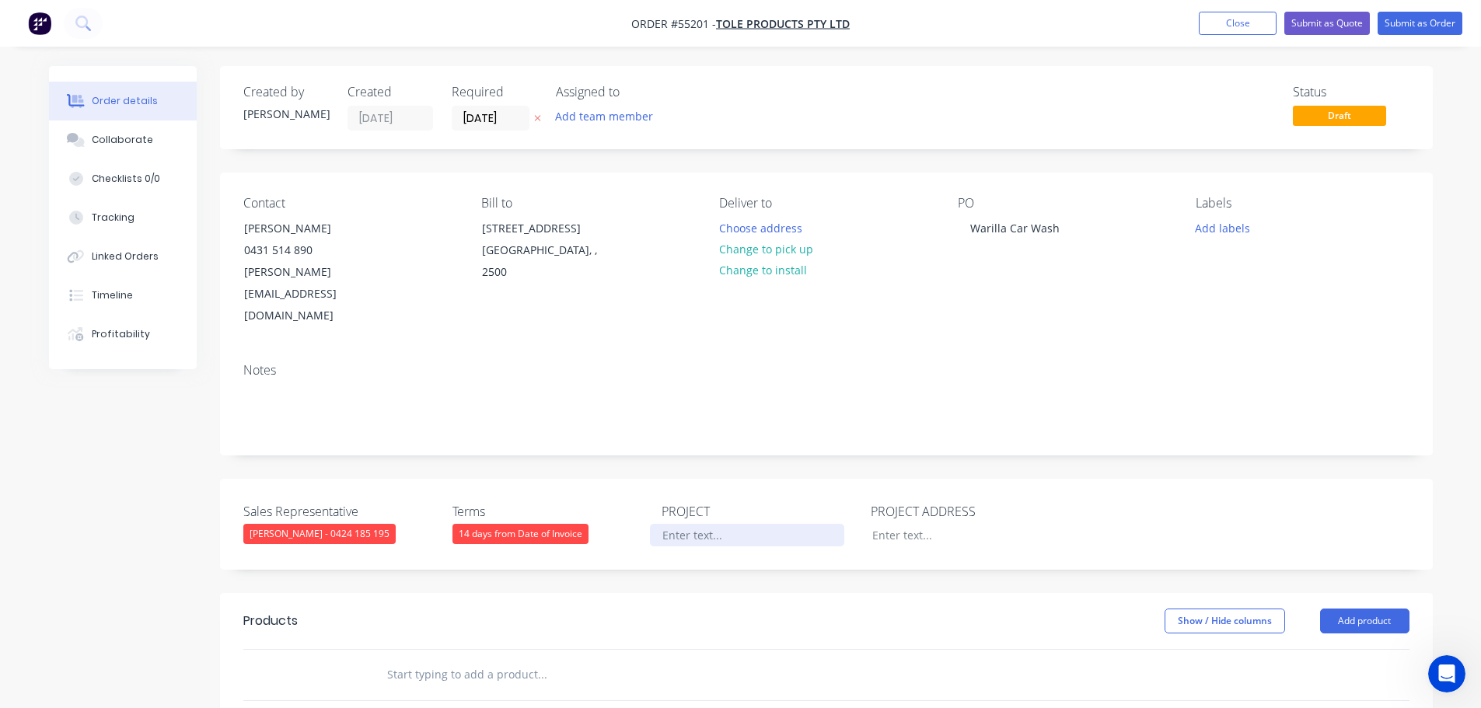
click at [702, 524] on div at bounding box center [747, 535] width 194 height 23
click at [1025, 224] on div "Warilla Car Wash" at bounding box center [1015, 228] width 114 height 23
copy div "Warilla Car Wash"
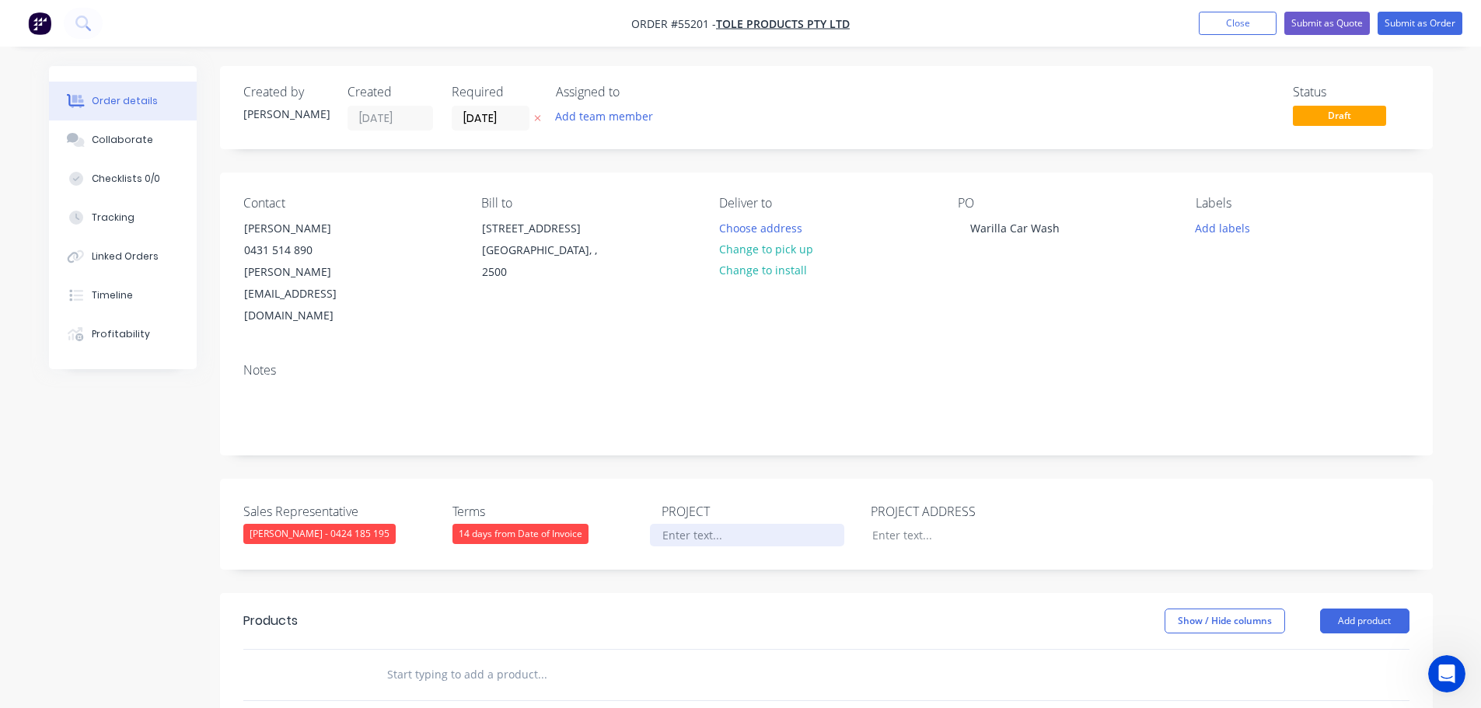
click at [673, 524] on div at bounding box center [747, 535] width 194 height 23
paste div
click at [889, 524] on div at bounding box center [957, 535] width 194 height 23
paste div
click at [1363, 609] on button "Add product" at bounding box center [1364, 621] width 89 height 25
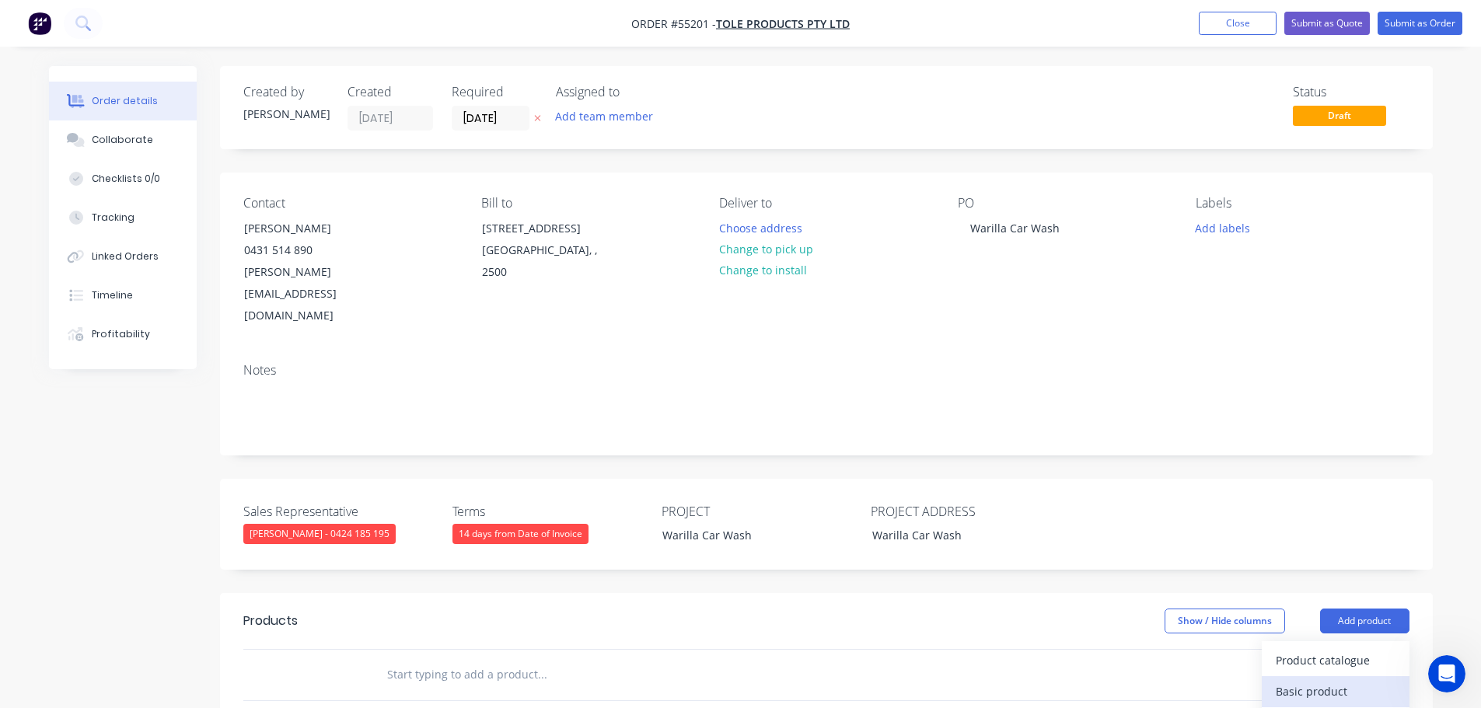
click at [1315, 680] on div "Basic product" at bounding box center [1336, 691] width 120 height 23
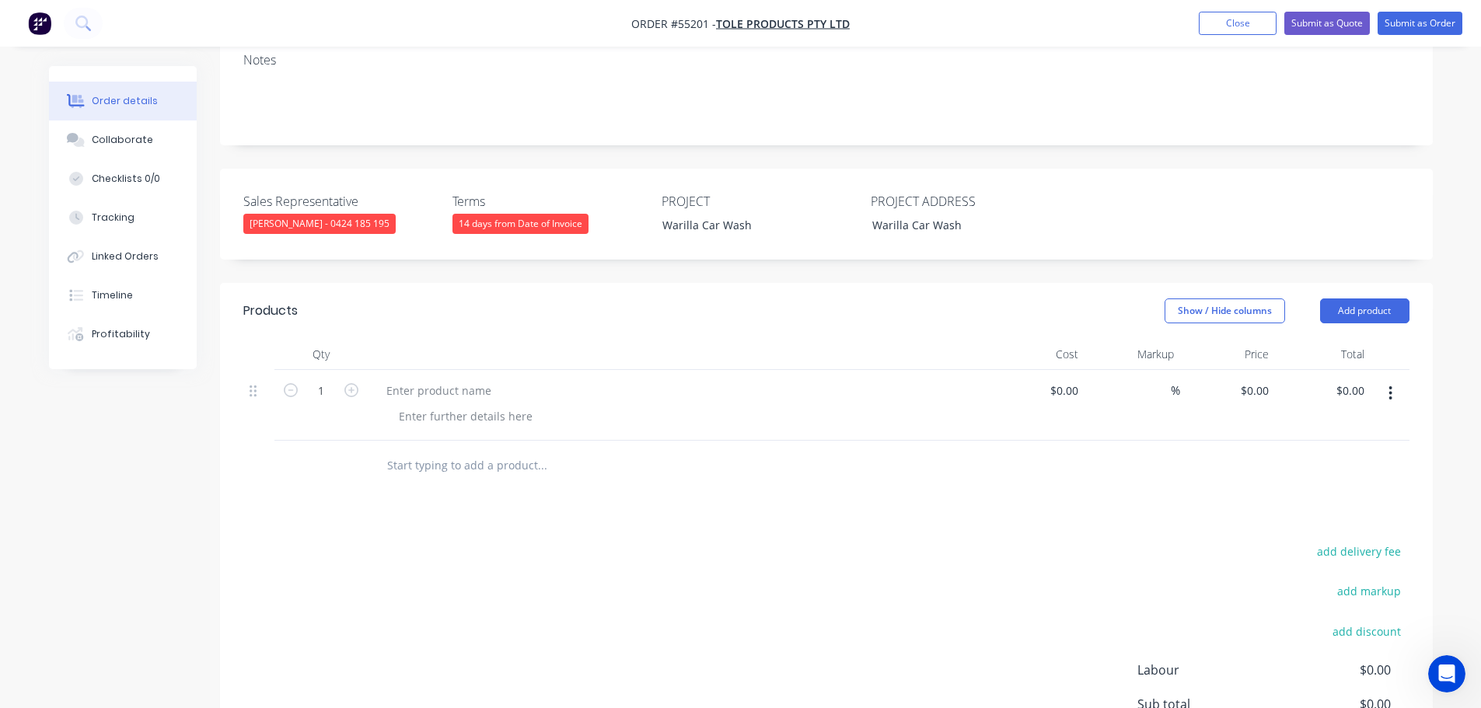
scroll to position [311, 0]
type input "190"
type input "$190.00"
click at [379, 379] on div at bounding box center [439, 390] width 130 height 23
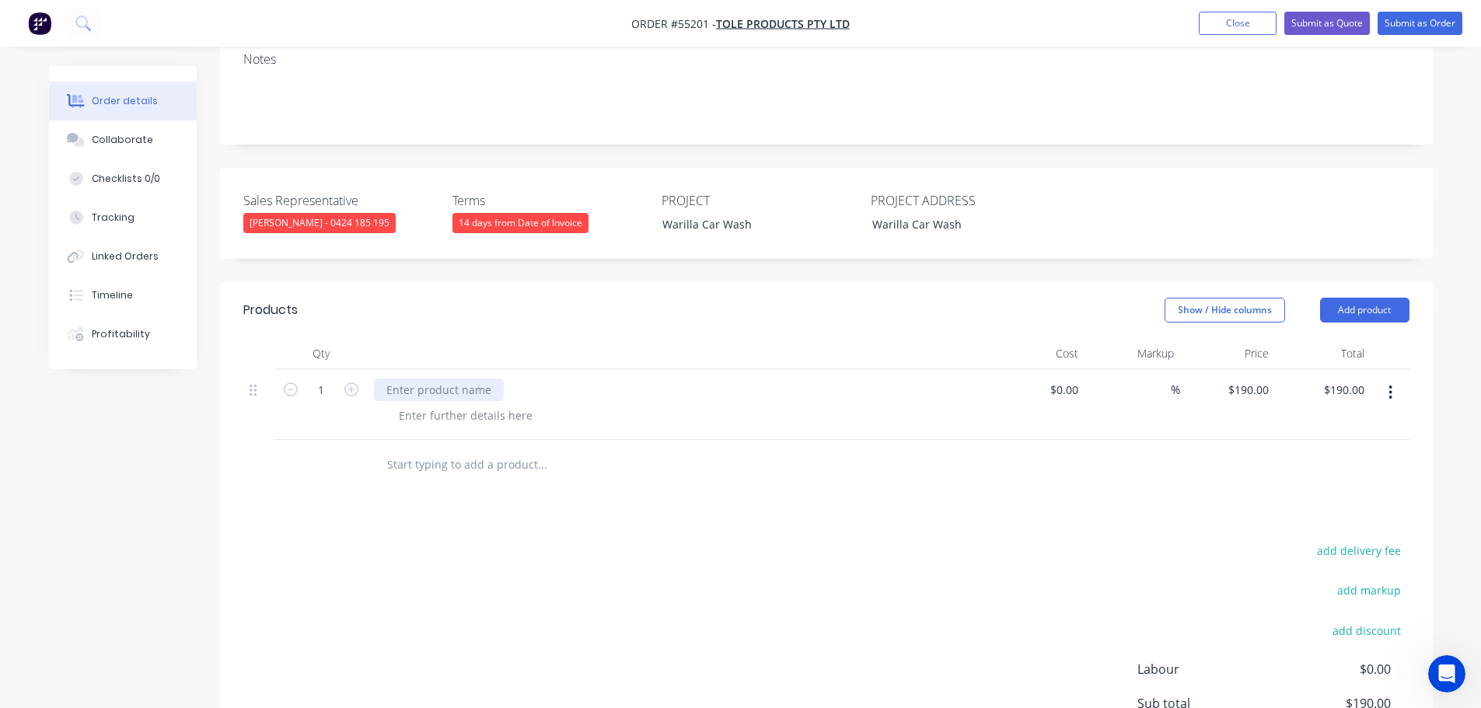
click at [378, 379] on div at bounding box center [439, 390] width 130 height 23
click at [459, 404] on div at bounding box center [465, 415] width 159 height 23
click at [430, 404] on div at bounding box center [465, 415] width 159 height 23
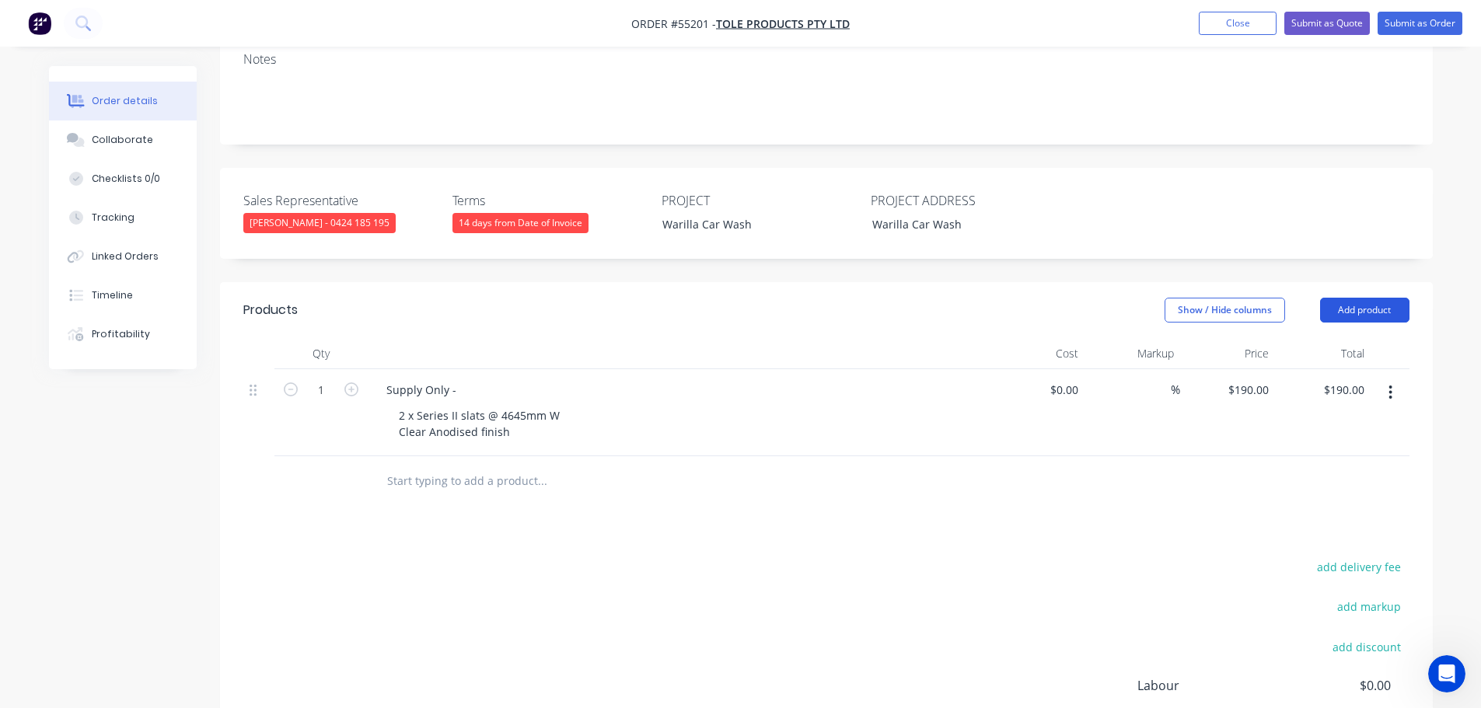
click at [1361, 298] on button "Add product" at bounding box center [1364, 310] width 89 height 25
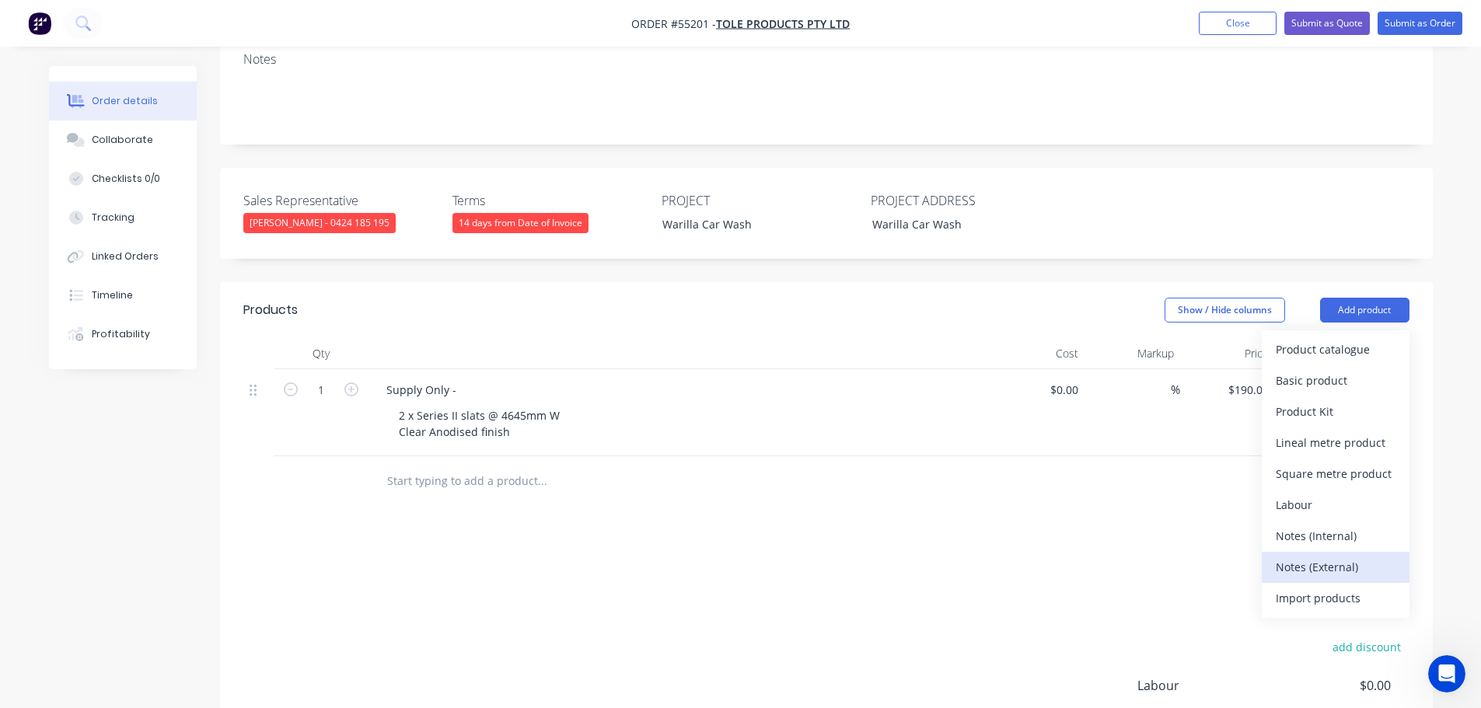
click at [1298, 556] on div "Notes (External)" at bounding box center [1336, 567] width 120 height 23
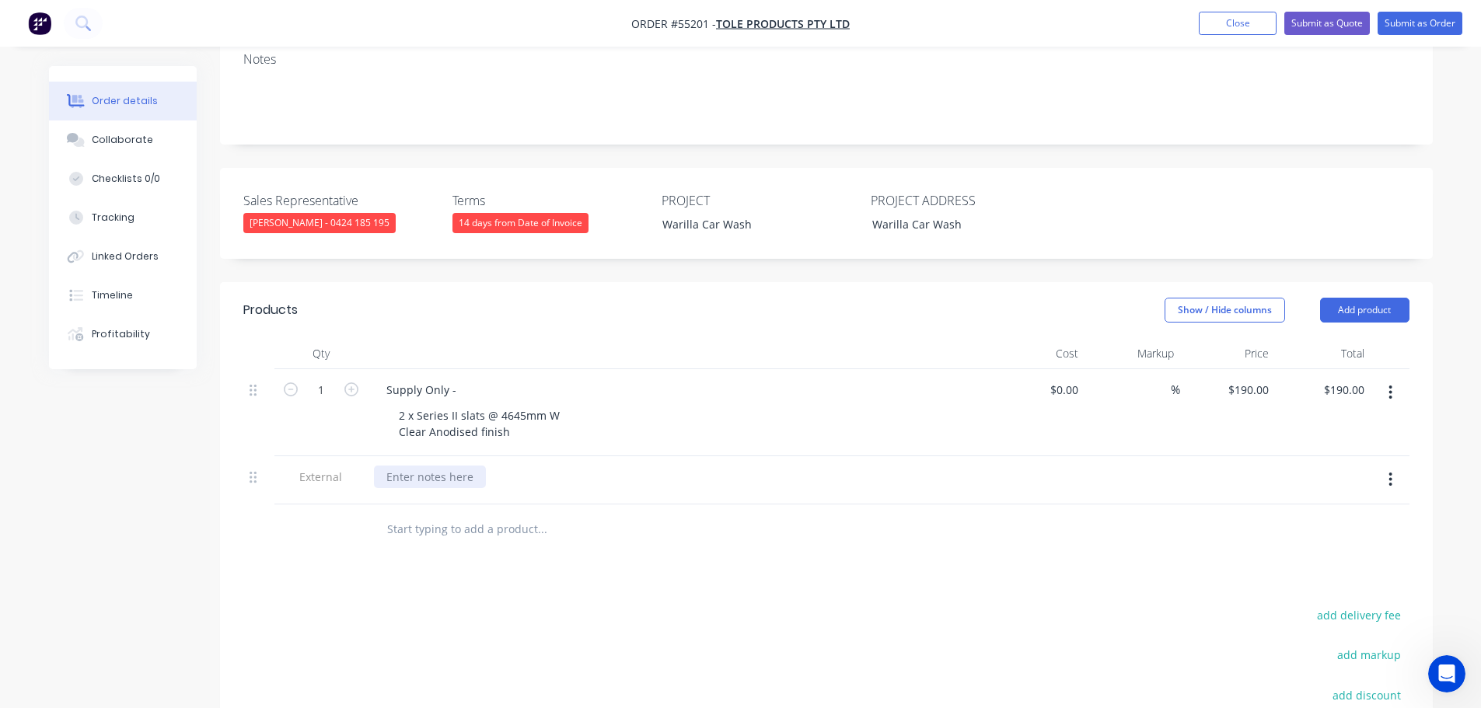
click at [442, 466] on div at bounding box center [430, 477] width 112 height 23
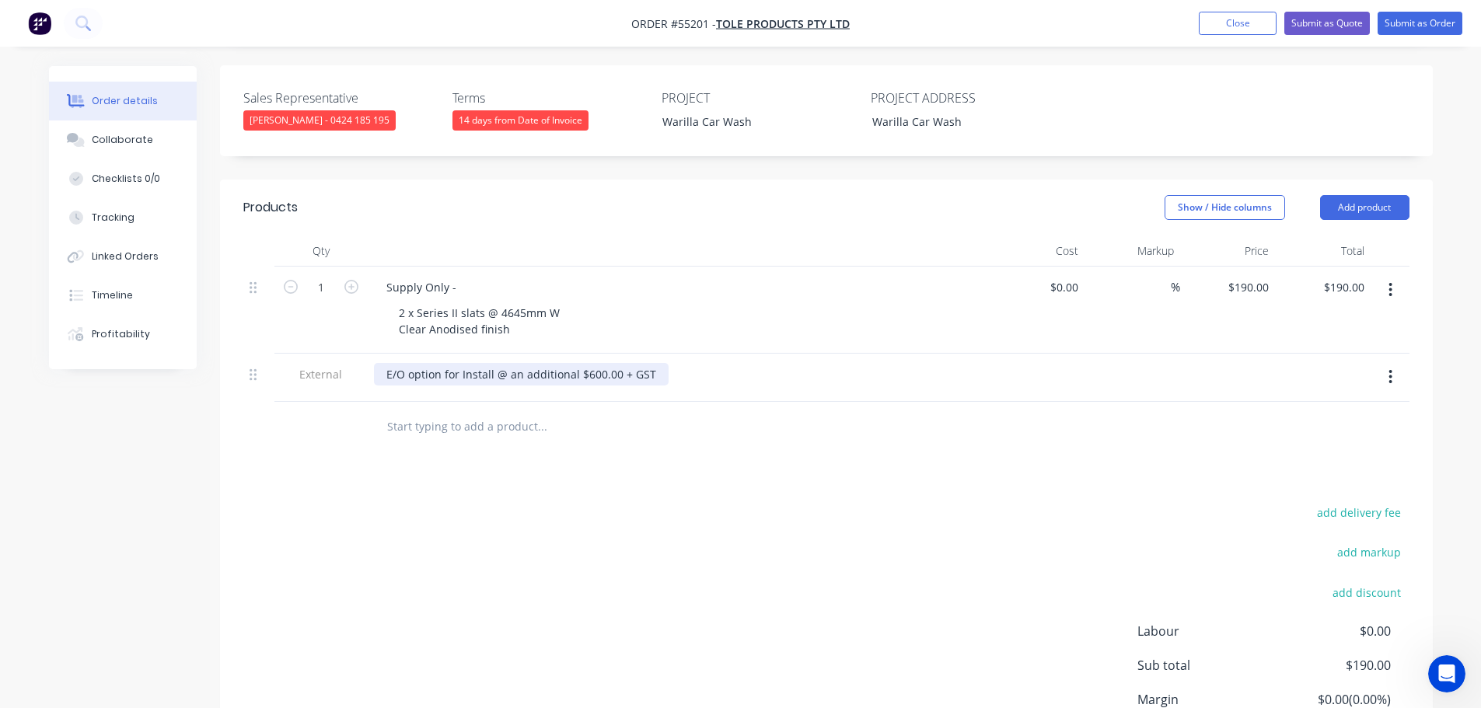
scroll to position [278, 0]
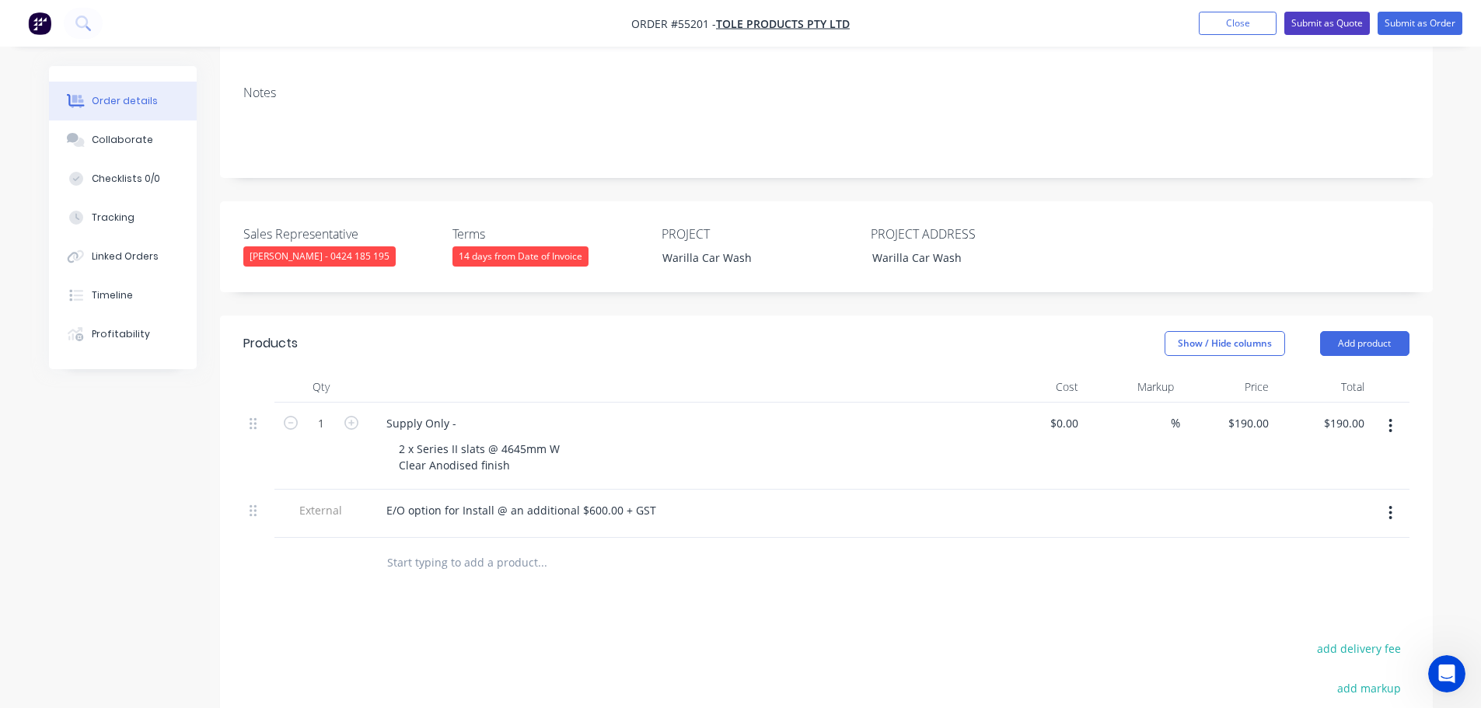
click at [1312, 31] on button "Submit as Quote" at bounding box center [1327, 23] width 86 height 23
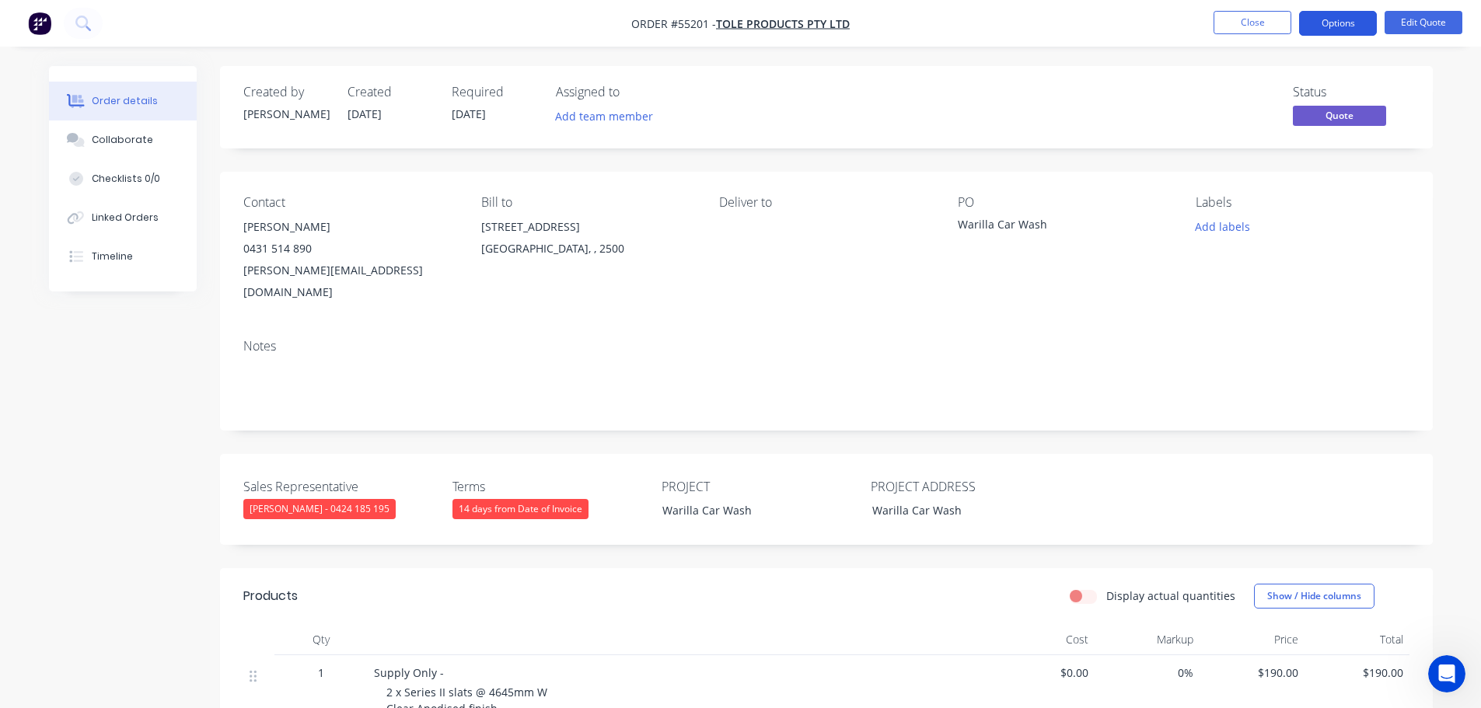
click at [1326, 26] on button "Options" at bounding box center [1338, 23] width 78 height 25
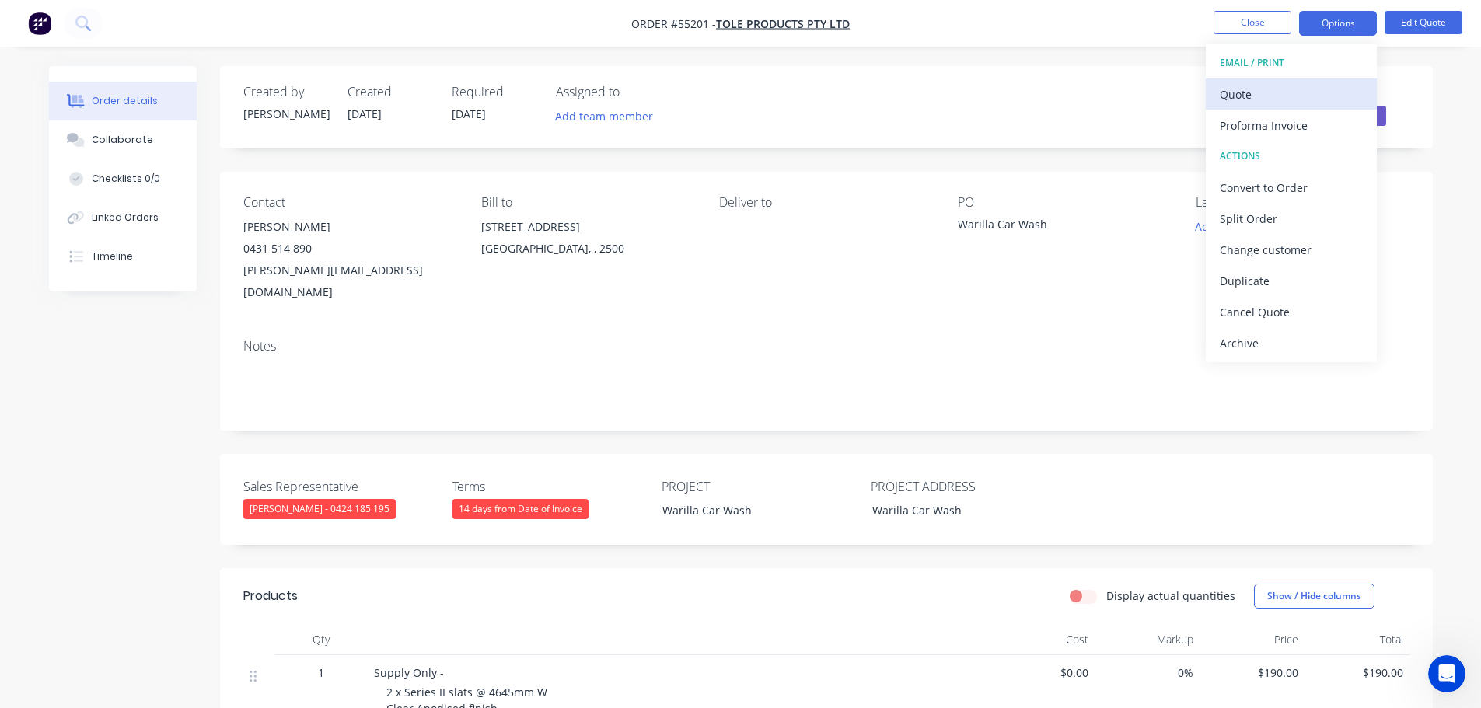
click at [1232, 96] on div "Quote" at bounding box center [1291, 94] width 143 height 23
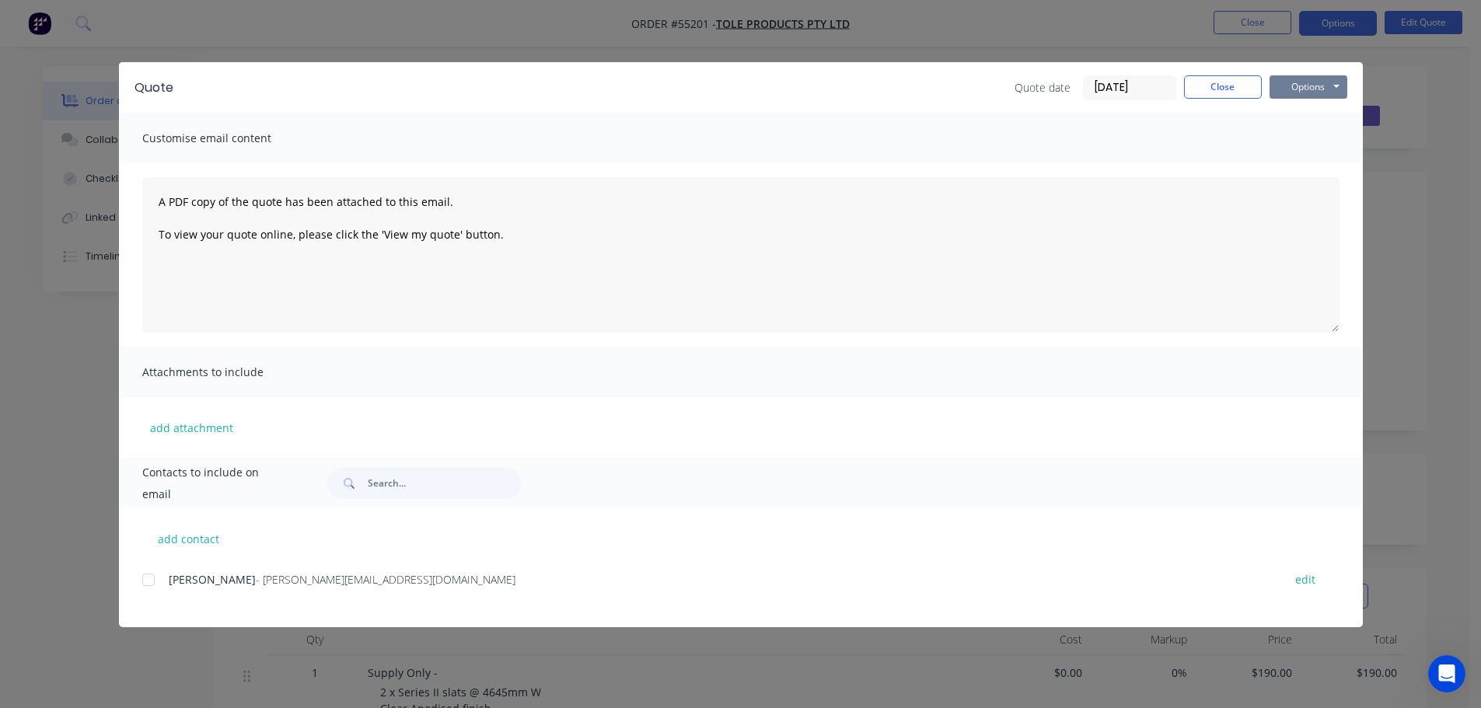
drag, startPoint x: 1284, startPoint y: 82, endPoint x: 1291, endPoint y: 98, distance: 18.1
click at [1287, 87] on button "Options" at bounding box center [1309, 86] width 78 height 23
click at [1298, 138] on button "Print" at bounding box center [1320, 141] width 100 height 26
click at [1237, 93] on button "Close" at bounding box center [1223, 86] width 78 height 23
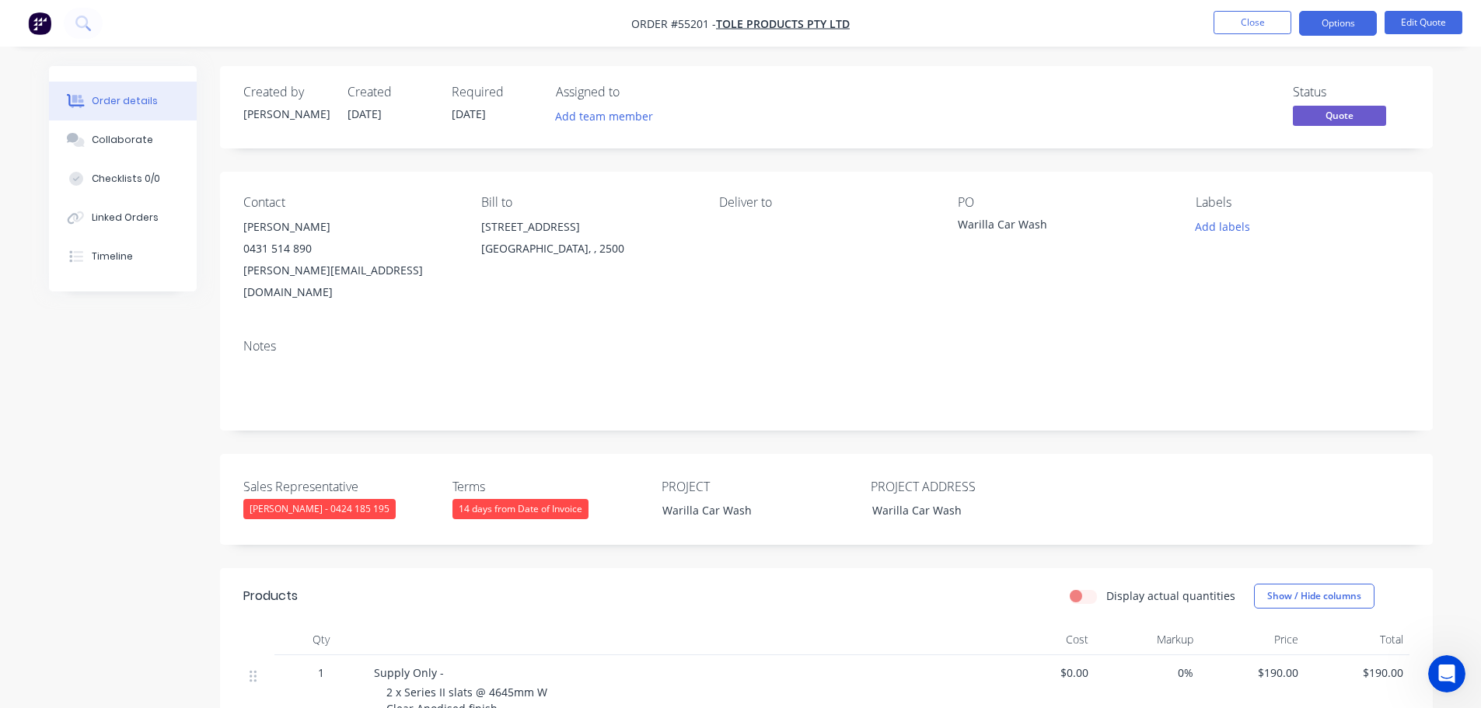
click at [292, 278] on div "[PERSON_NAME][EMAIL_ADDRESS][DOMAIN_NAME]" at bounding box center [349, 282] width 213 height 44
copy div "[PERSON_NAME][EMAIL_ADDRESS][DOMAIN_NAME]"
click at [998, 223] on div "Warilla Car Wash" at bounding box center [1055, 227] width 194 height 22
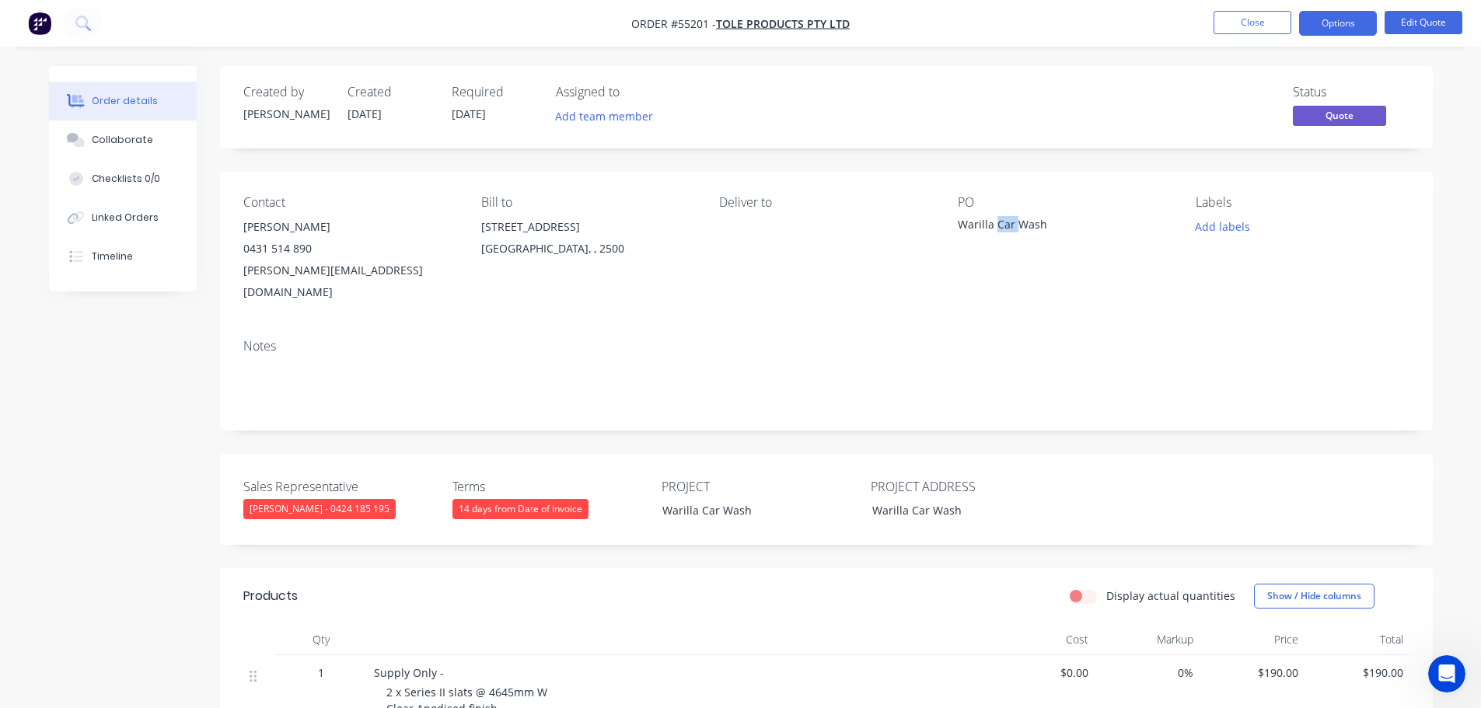
click at [998, 223] on div "Warilla Car Wash" at bounding box center [1055, 227] width 194 height 22
copy div "Warilla Car Wash"
click at [1221, 16] on button "Close" at bounding box center [1253, 22] width 78 height 23
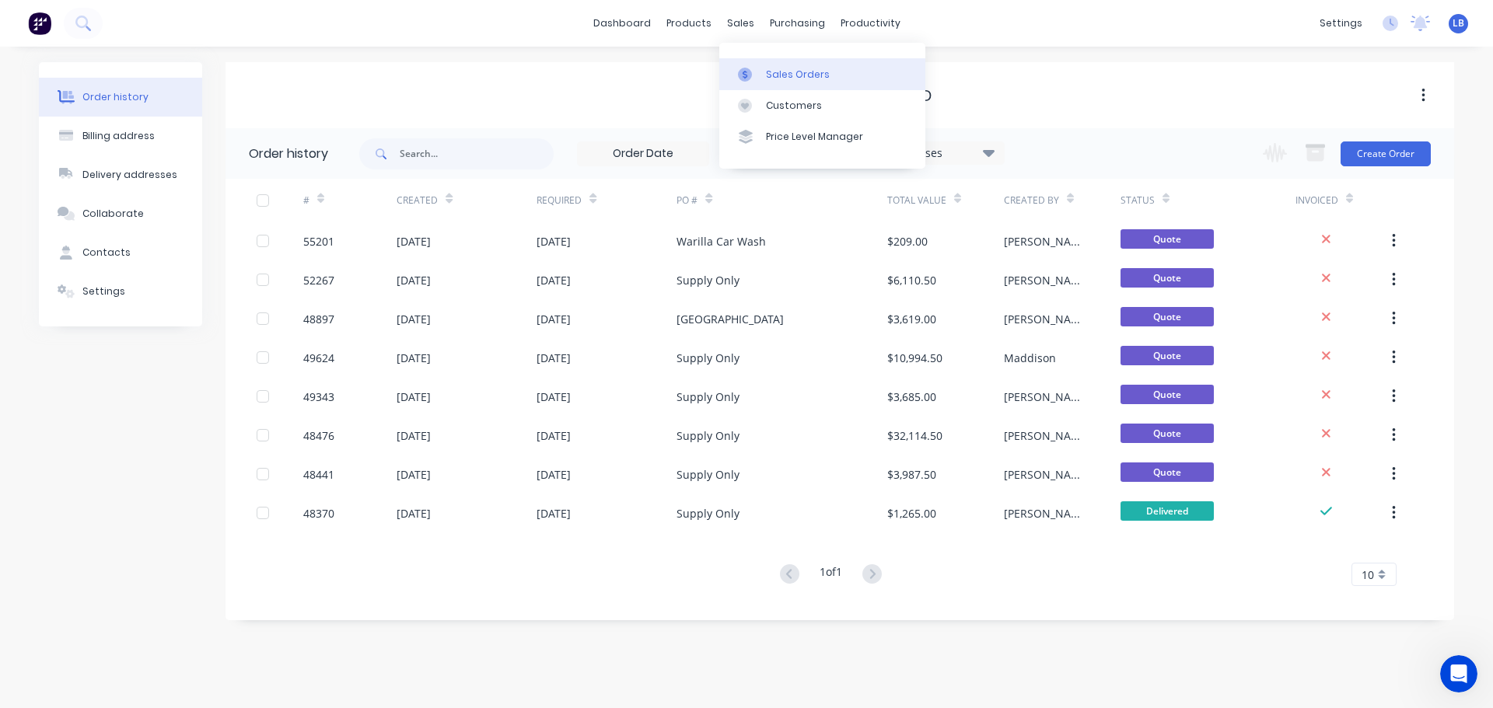
click at [790, 71] on div "Sales Orders" at bounding box center [798, 75] width 64 height 14
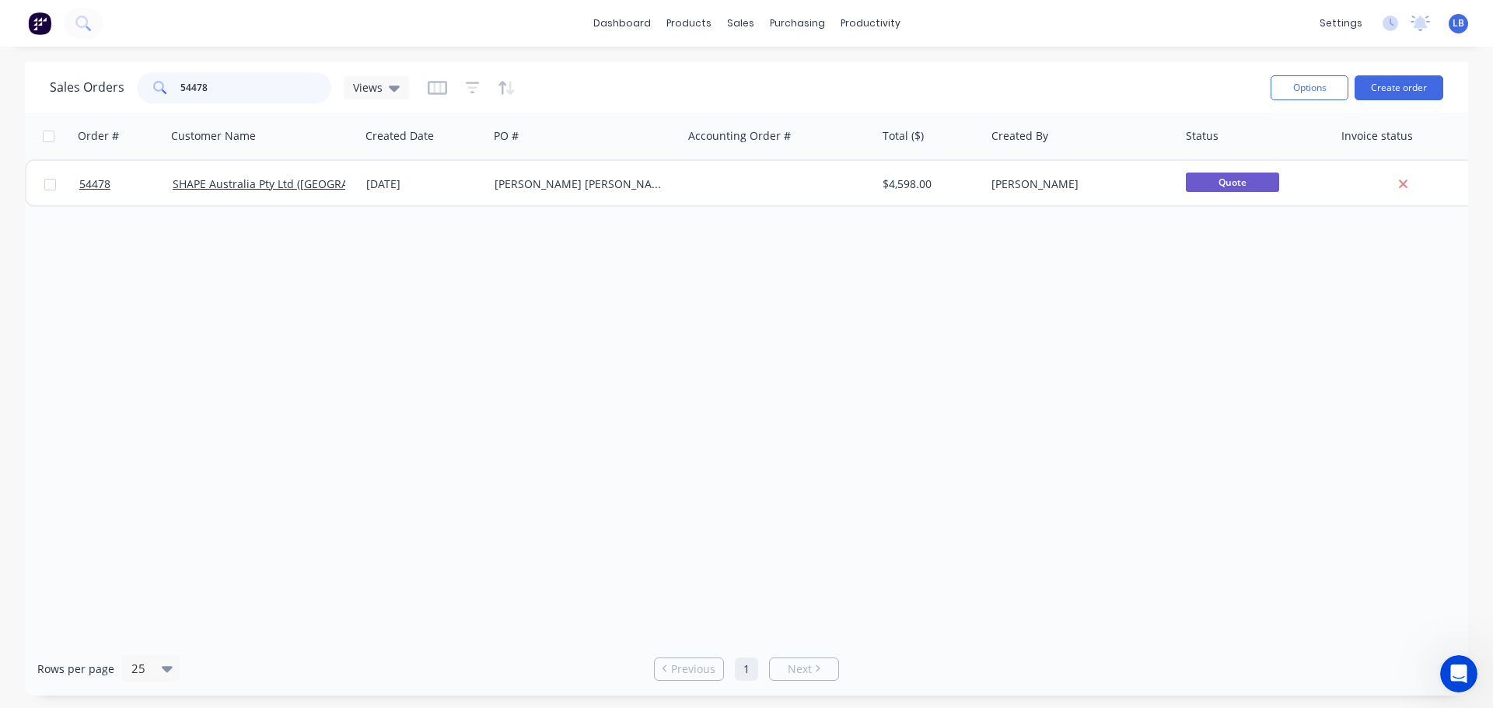
drag, startPoint x: 218, startPoint y: 86, endPoint x: 166, endPoint y: 91, distance: 53.1
click at [166, 91] on div "54478" at bounding box center [234, 87] width 194 height 31
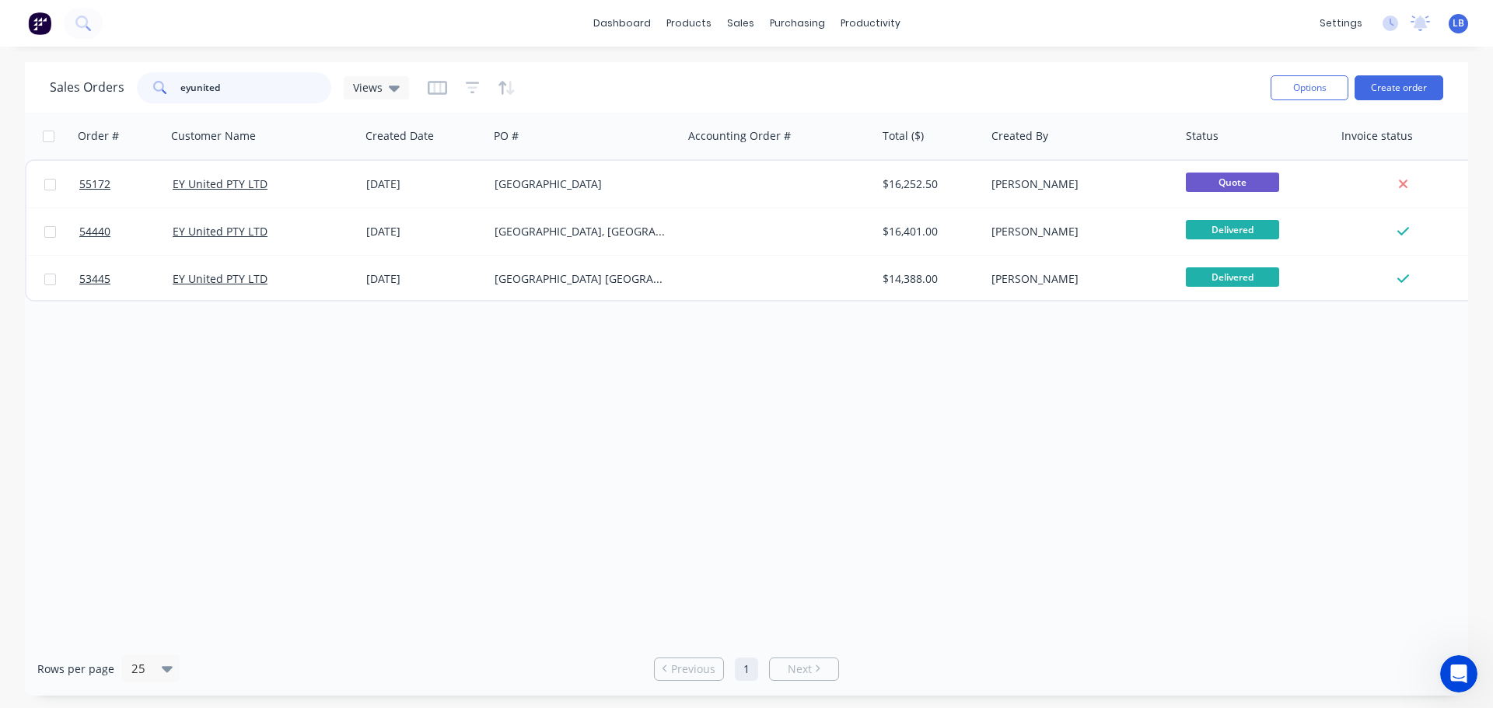
type input "eyunited"
drag, startPoint x: 223, startPoint y: 85, endPoint x: 103, endPoint y: 117, distance: 124.8
click at [103, 117] on div "Sales Orders eyunited Views Options Create order Order # Customer Name Created …" at bounding box center [746, 379] width 1443 height 634
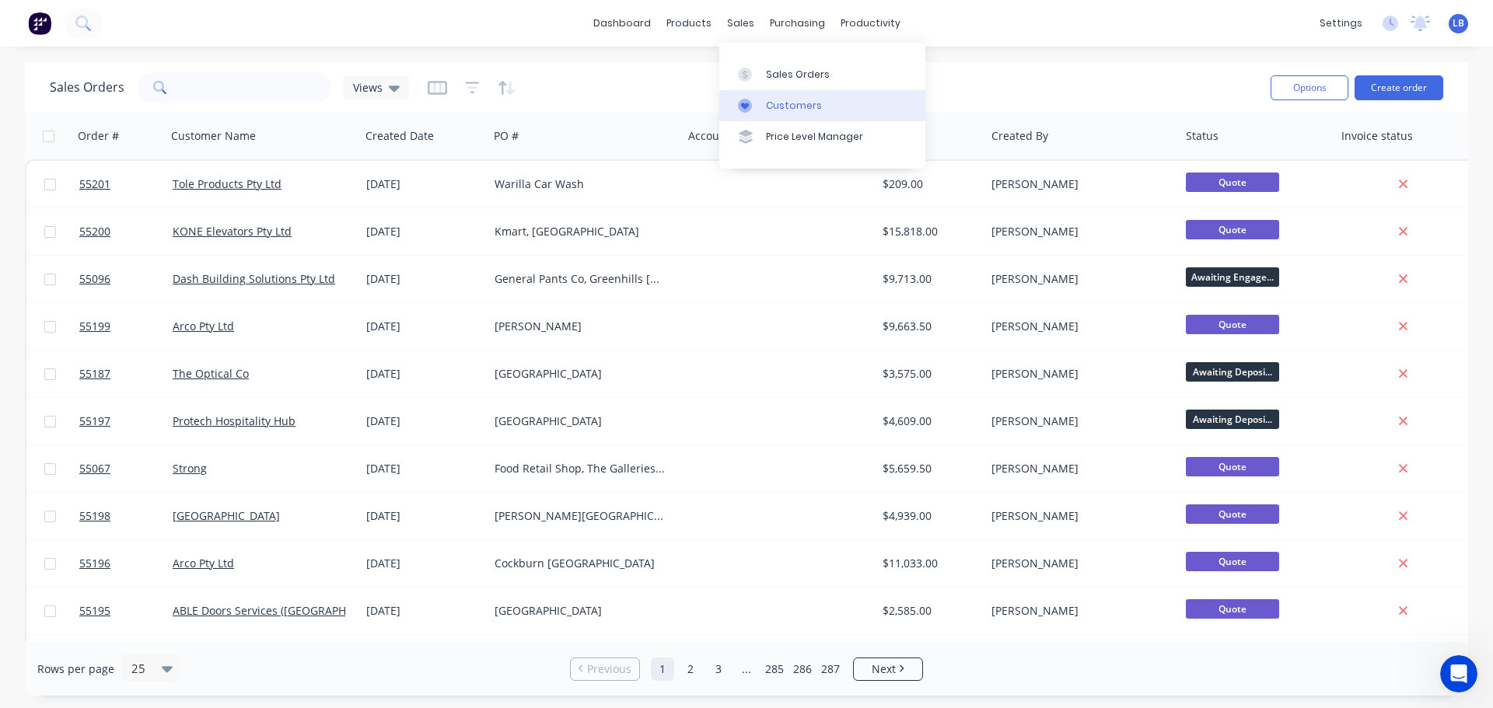
click at [798, 105] on div "Customers" at bounding box center [794, 106] width 56 height 14
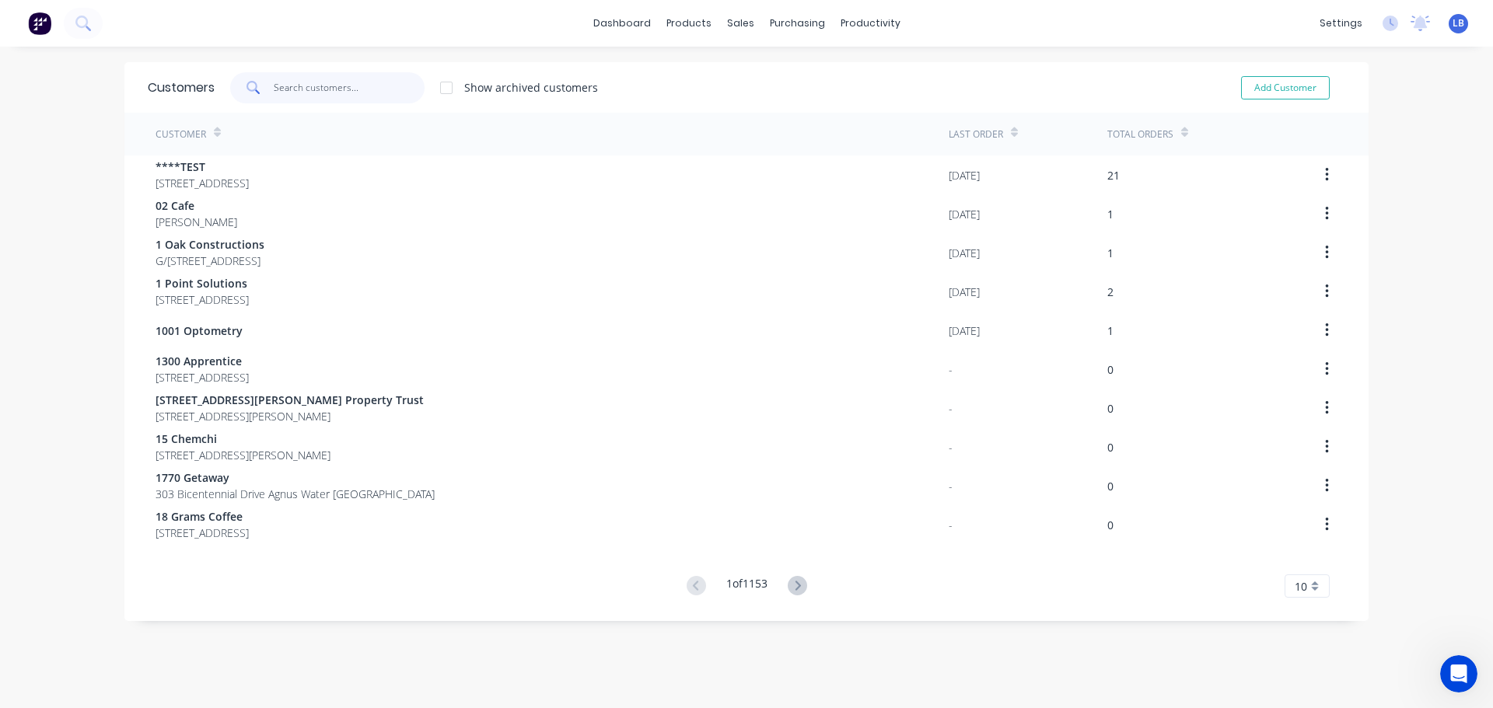
click at [294, 92] on input "text" at bounding box center [350, 87] width 152 height 31
click at [792, 78] on div "Sales Orders" at bounding box center [792, 75] width 64 height 14
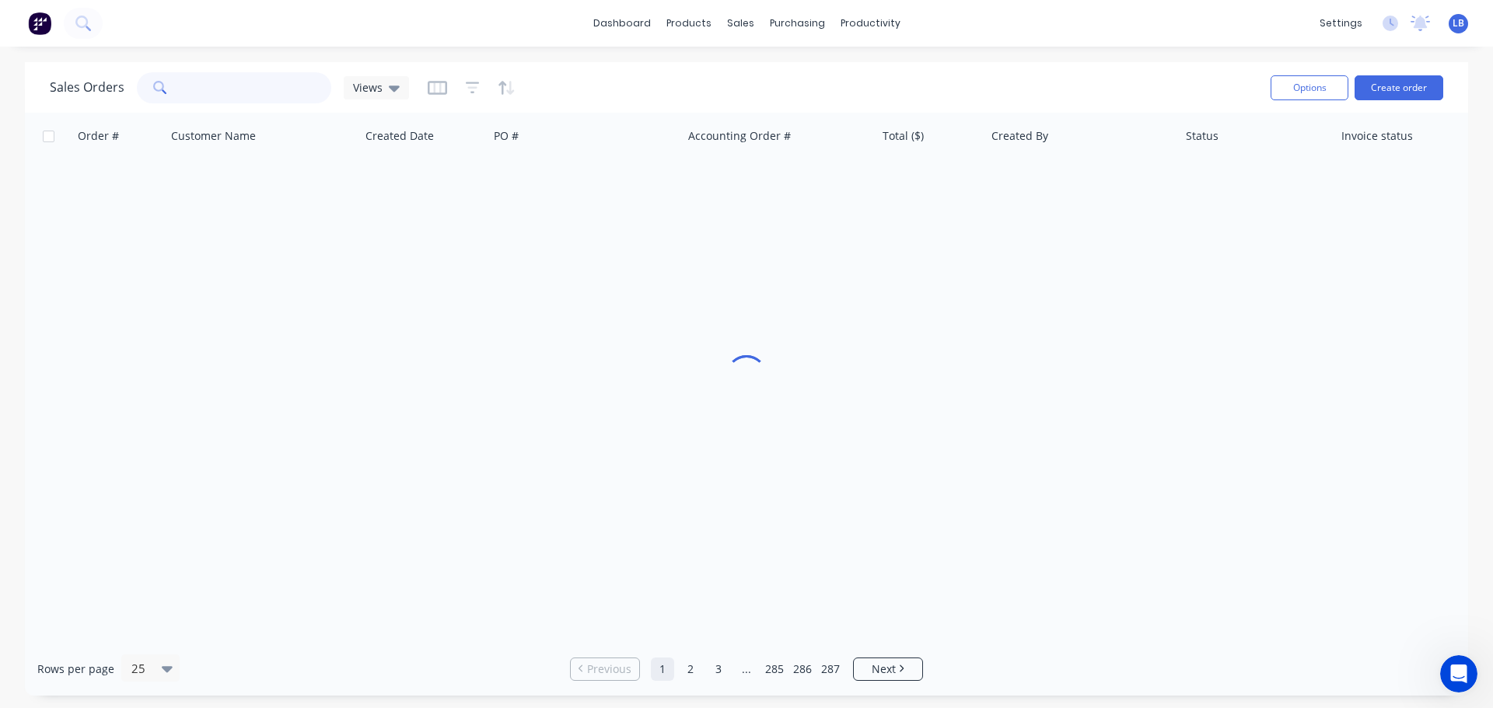
click at [188, 89] on input "text" at bounding box center [256, 87] width 152 height 31
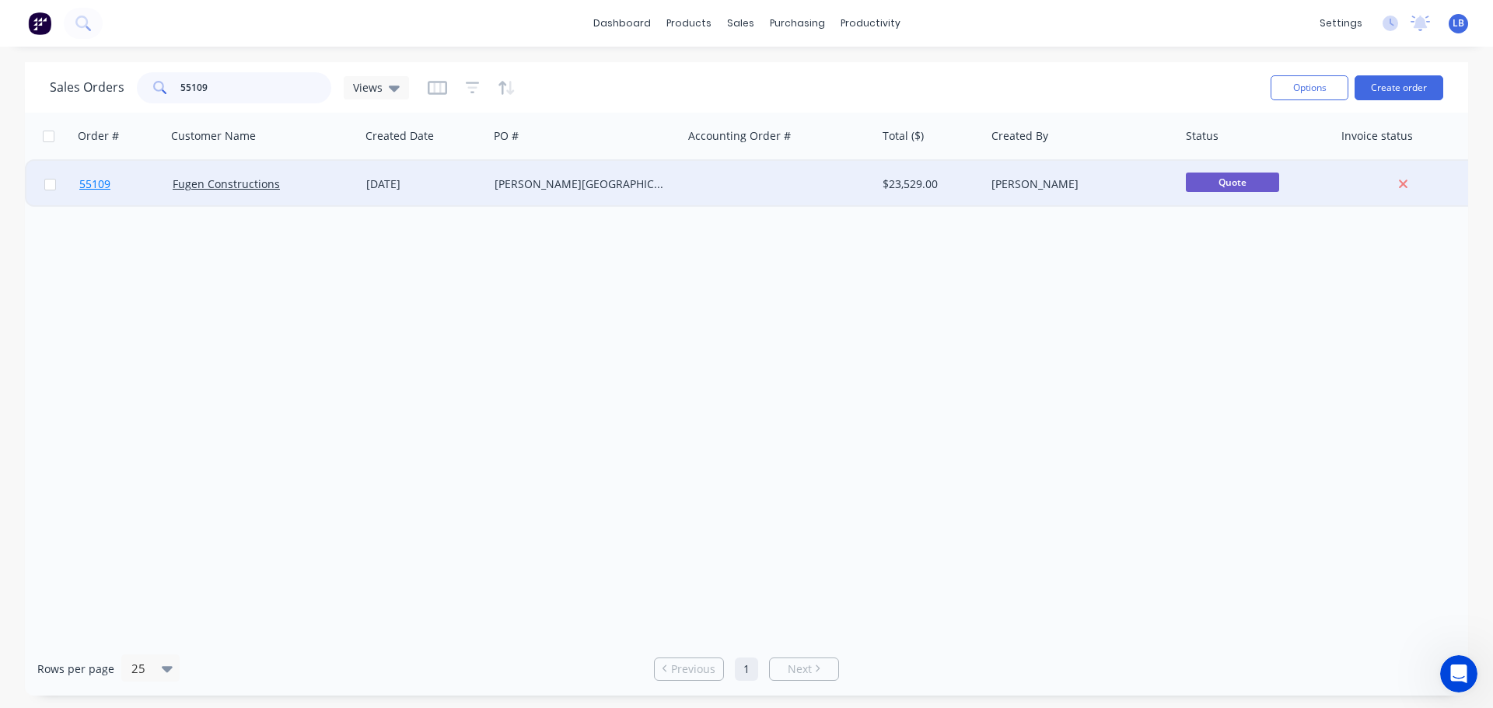
type input "55109"
click at [98, 187] on span "55109" at bounding box center [94, 184] width 31 height 16
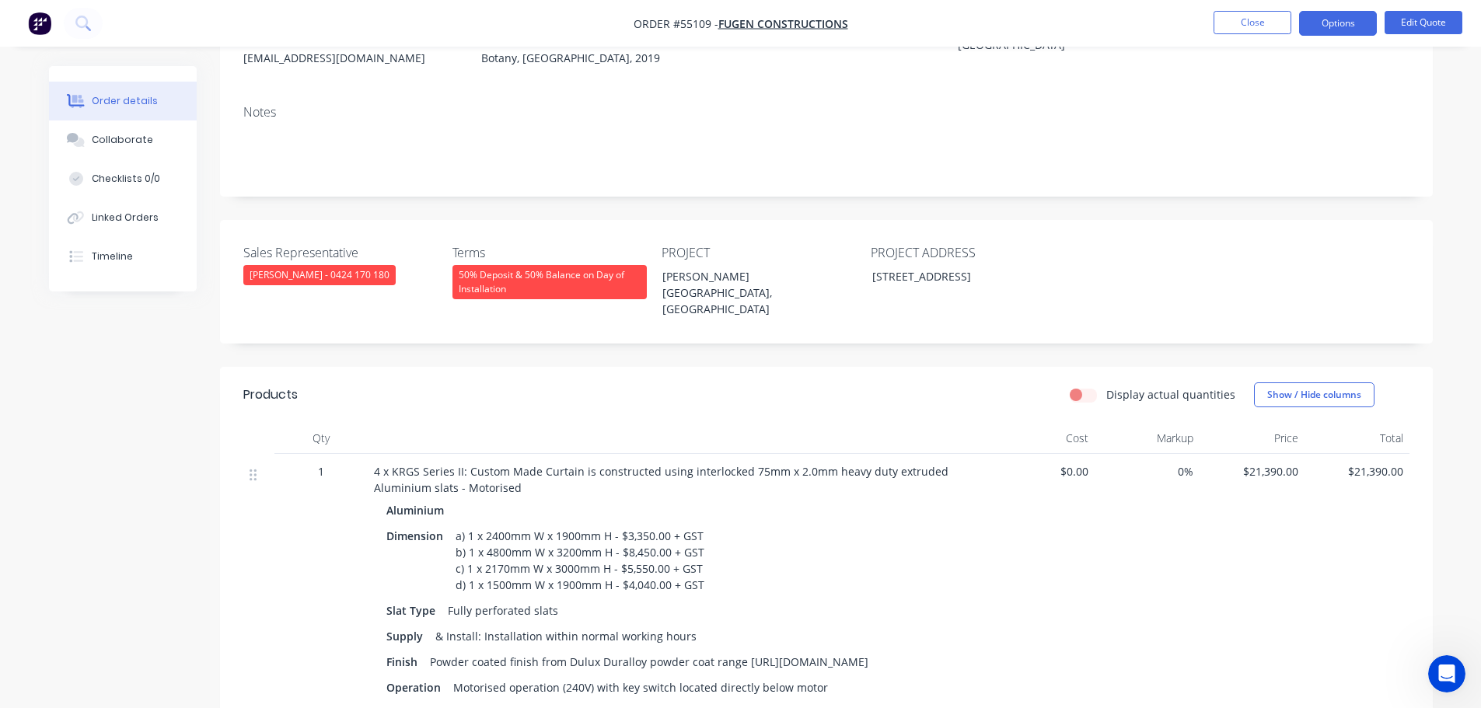
scroll to position [233, 0]
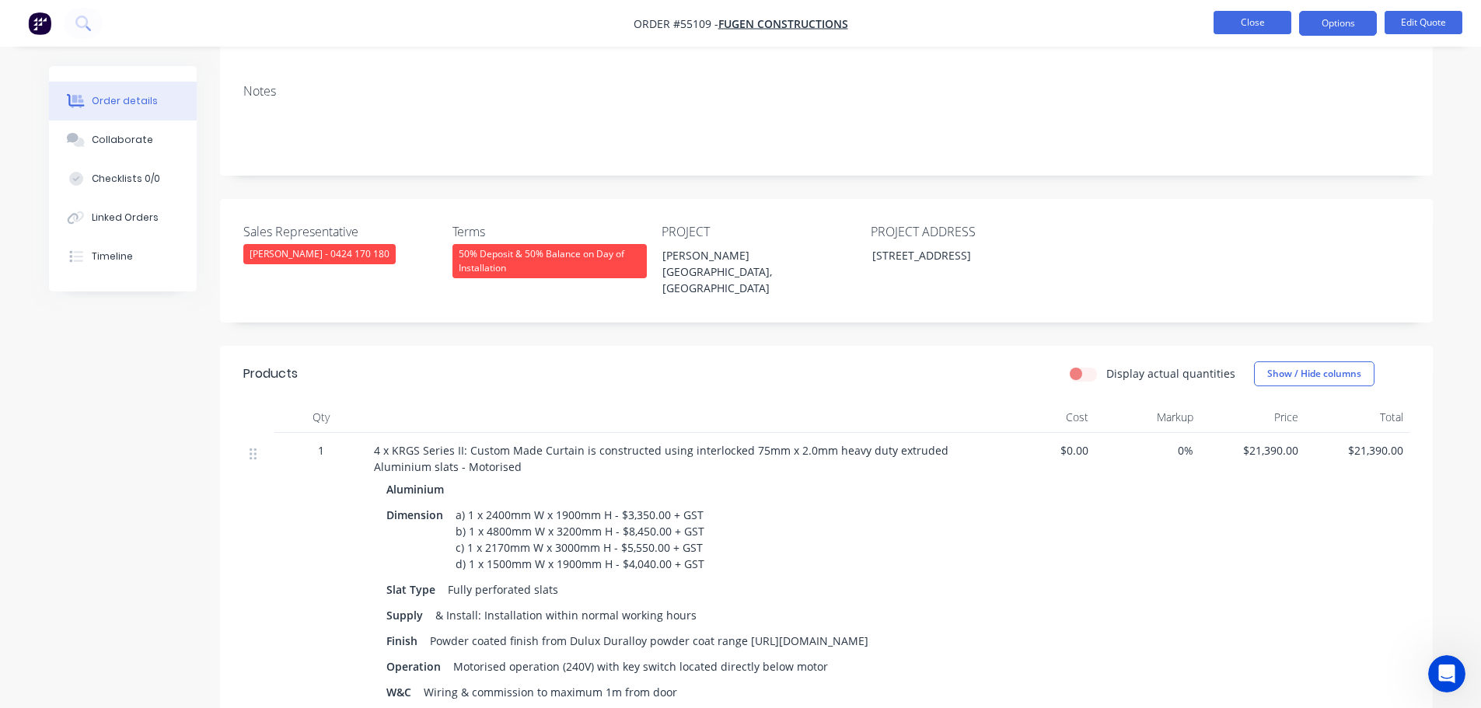
click at [1234, 26] on button "Close" at bounding box center [1253, 22] width 78 height 23
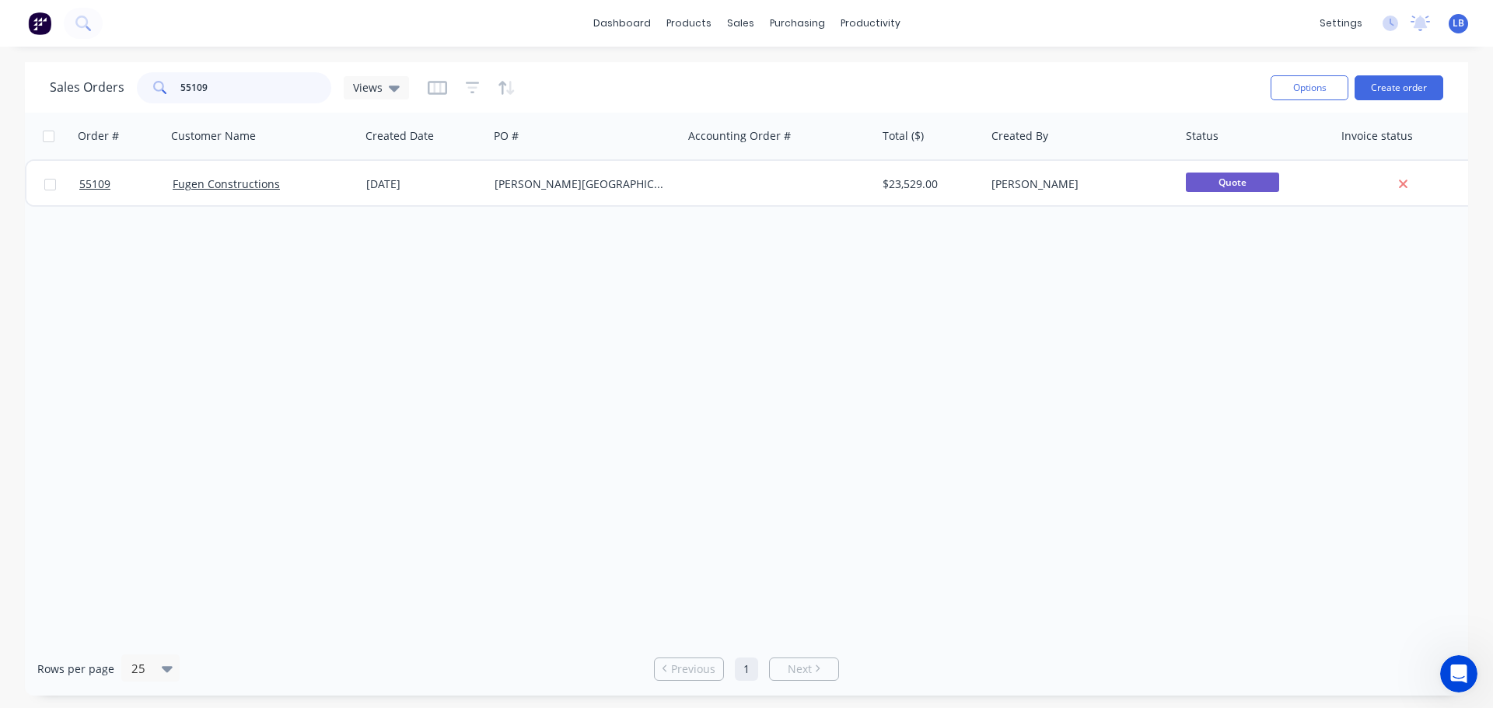
drag, startPoint x: 216, startPoint y: 85, endPoint x: 141, endPoint y: 88, distance: 74.7
click at [141, 88] on div "55109" at bounding box center [234, 87] width 194 height 31
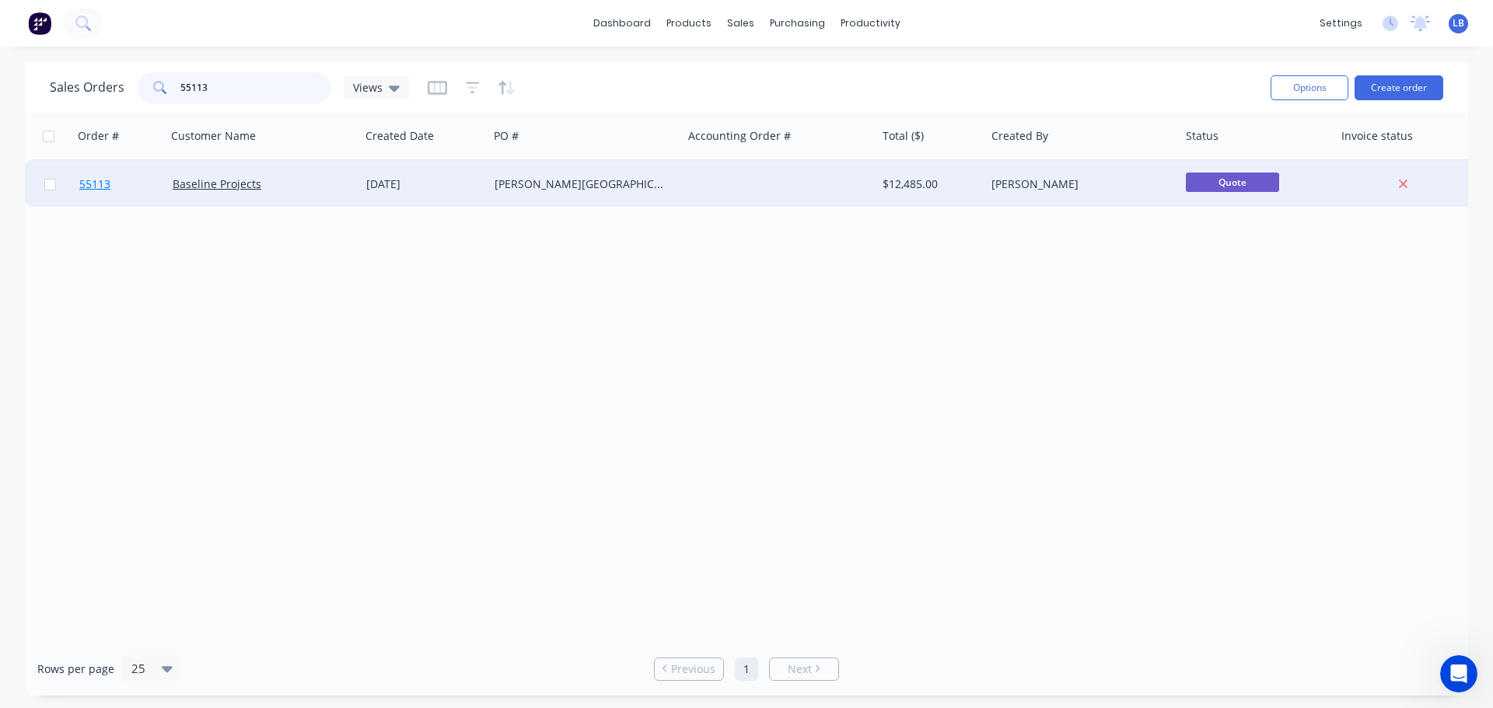
type input "55113"
click at [101, 188] on span "55113" at bounding box center [94, 184] width 31 height 16
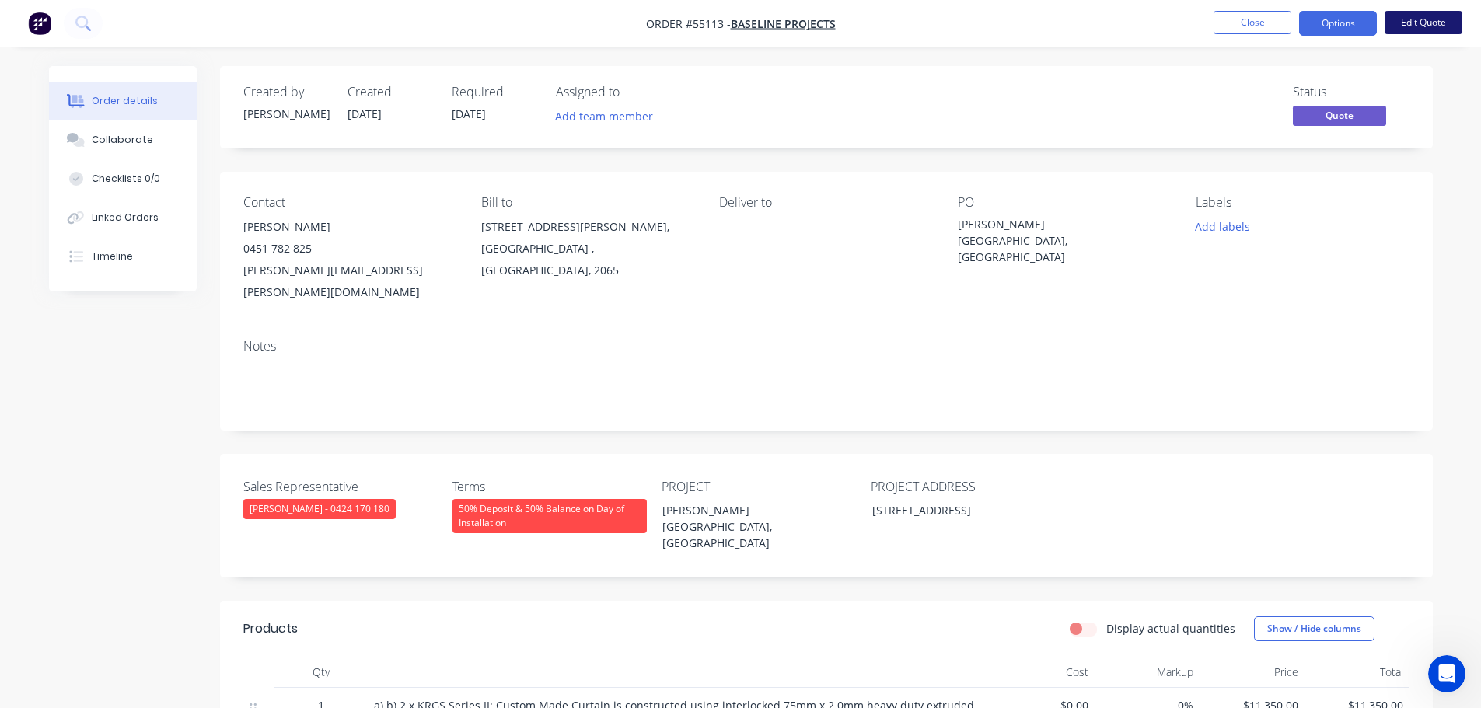
click at [1438, 16] on button "Edit Quote" at bounding box center [1424, 22] width 78 height 23
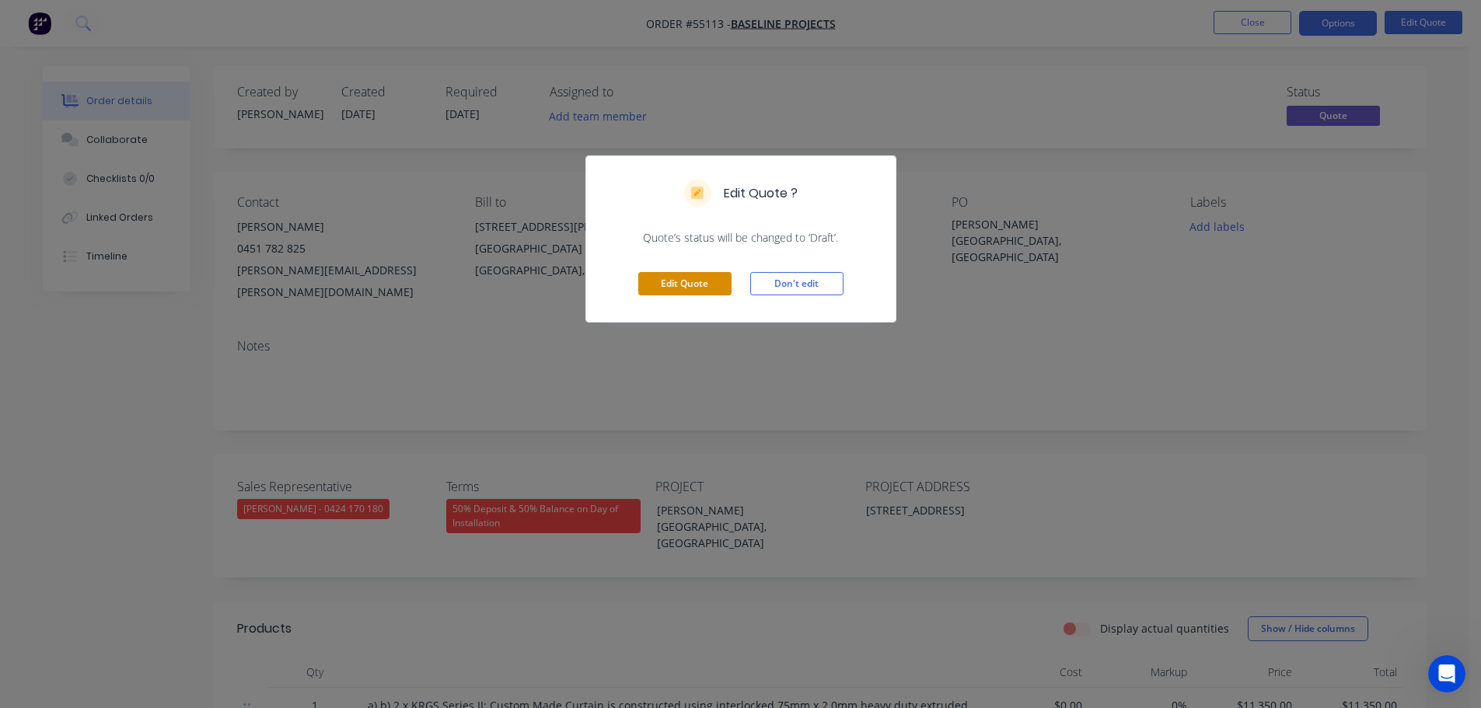
click at [657, 283] on button "Edit Quote" at bounding box center [684, 283] width 93 height 23
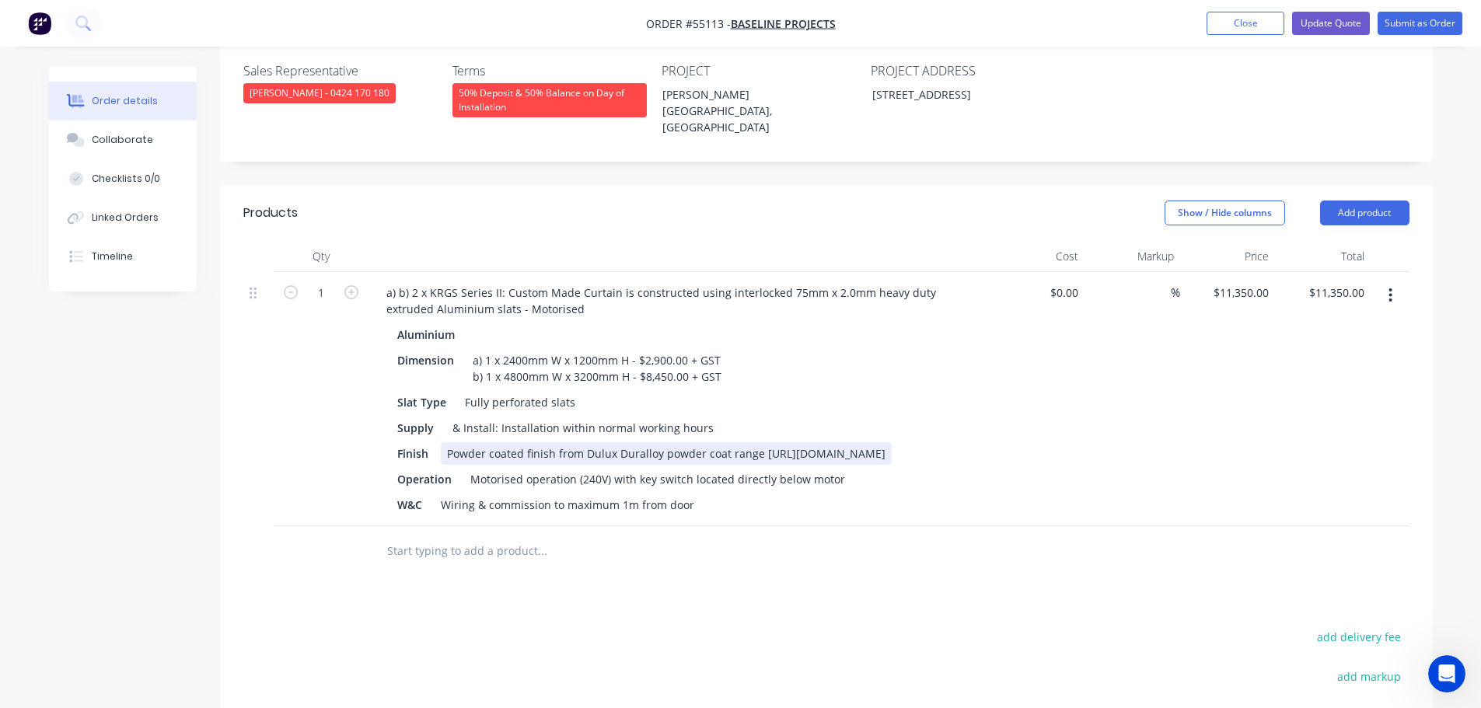
scroll to position [466, 0]
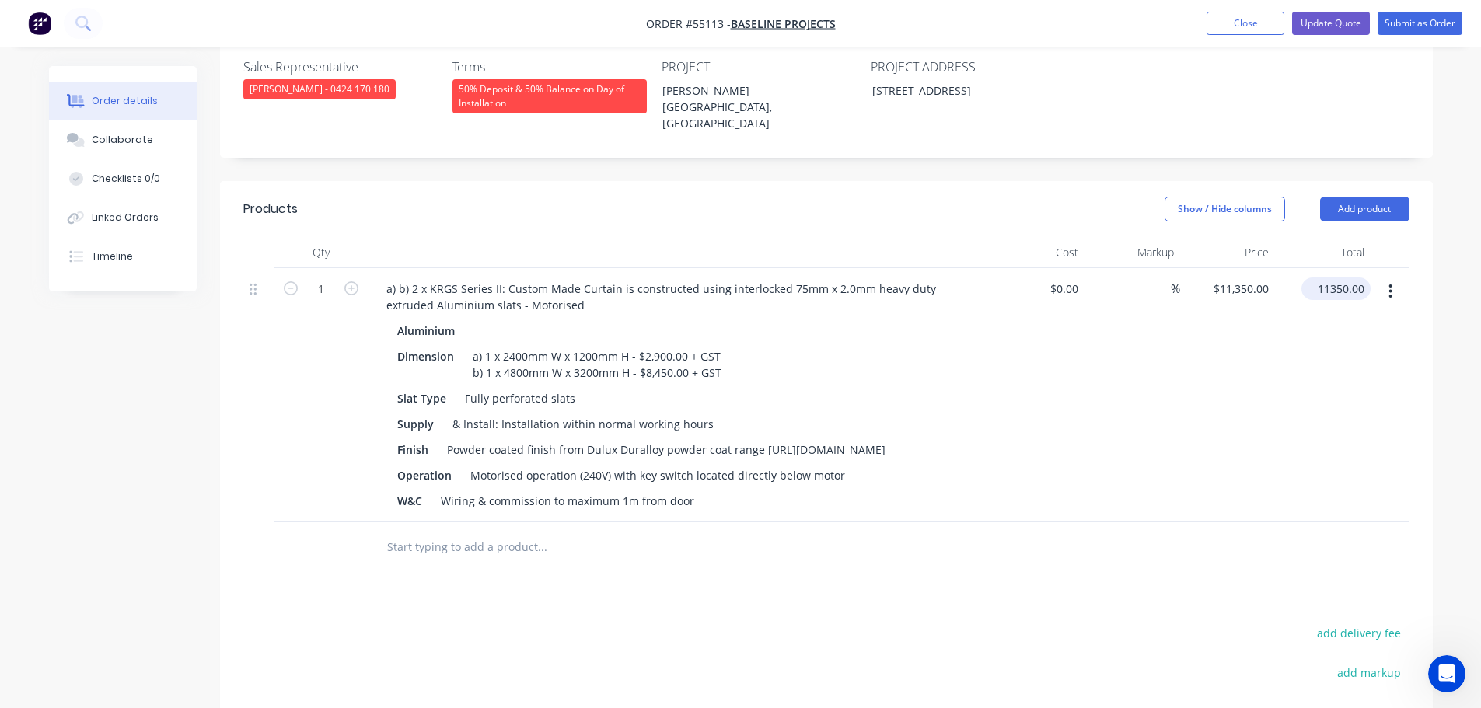
click at [1338, 278] on input "11350.00" at bounding box center [1339, 289] width 63 height 23
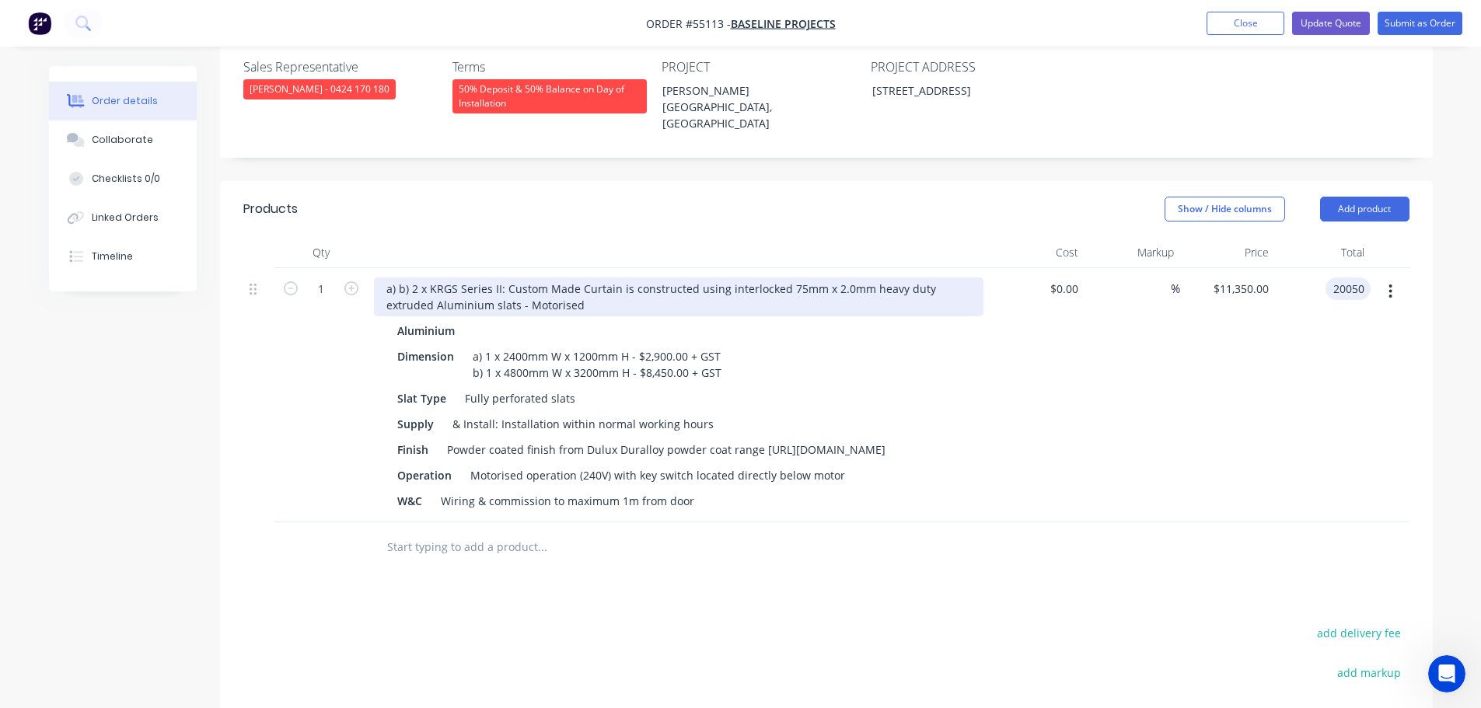
type input "20050"
type input "$20,050.00"
click at [409, 278] on div "a) b) 2 x KRGS Series II: Custom Made Curtain is constructed using interlocked …" at bounding box center [679, 297] width 610 height 39
click at [413, 278] on div "a) b) 2 x KRGS Series II: Custom Made Curtain is constructed using interlocked …" at bounding box center [679, 297] width 610 height 39
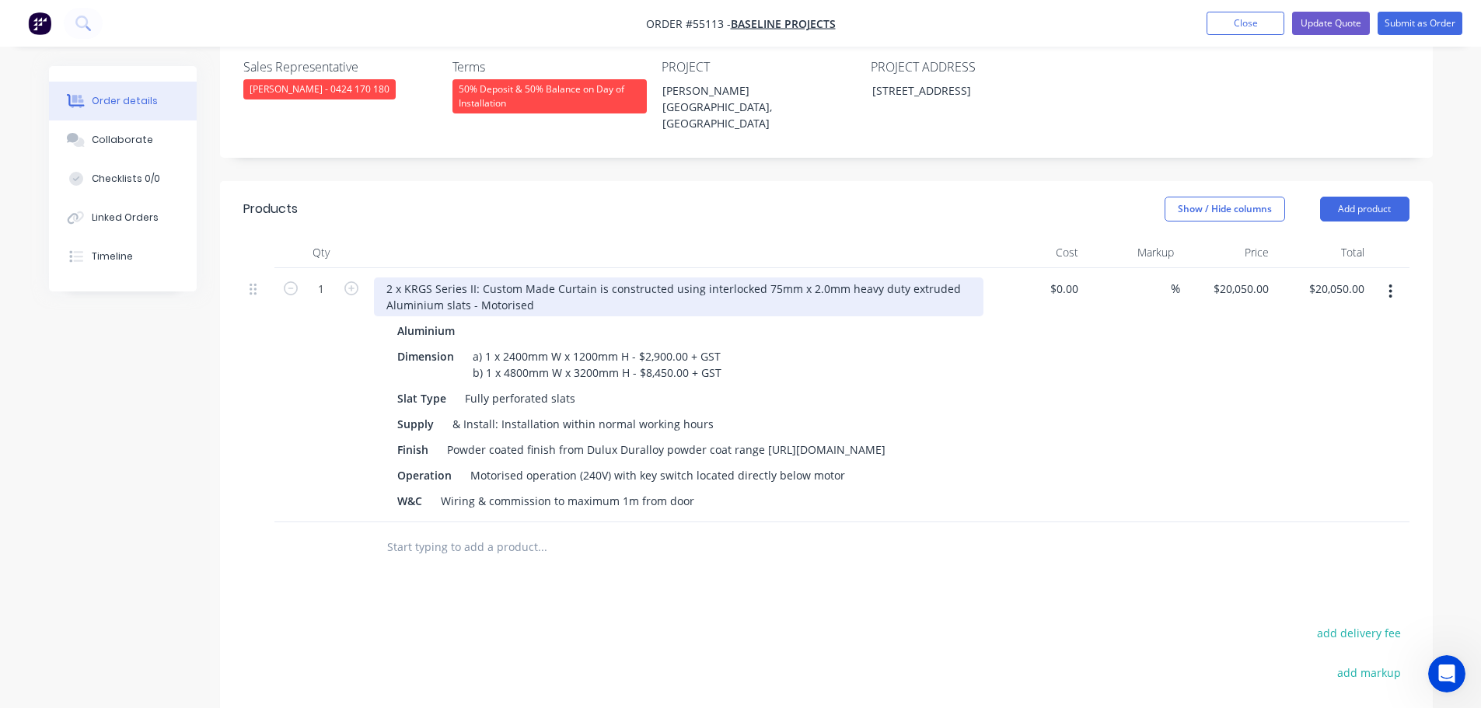
click at [393, 278] on div "2 x KRGS Series II: Custom Made Curtain is constructed using interlocked 75mm x…" at bounding box center [679, 297] width 610 height 39
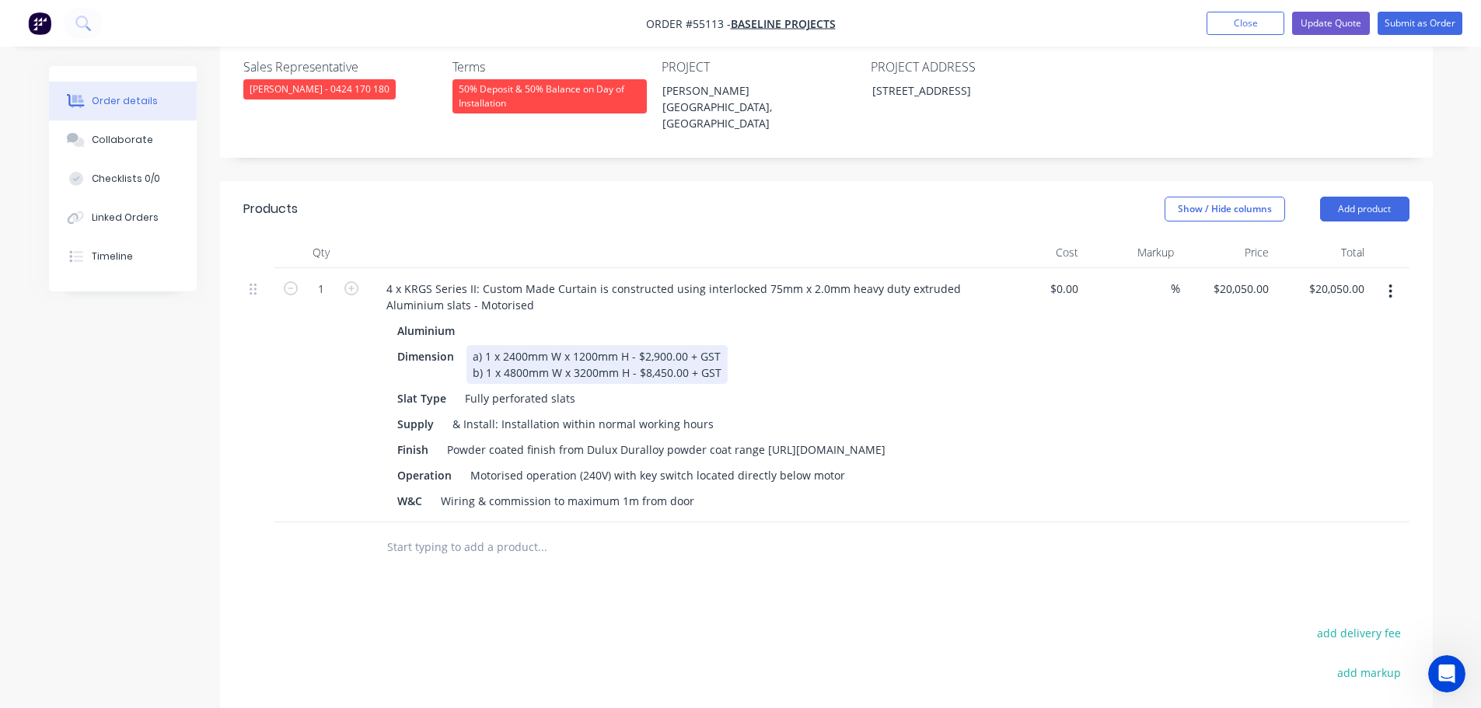
click at [721, 345] on div "a) 1 x 2400mm W x 1200mm H - $2,900.00 + GST b) 1 x 4800mm W x 3200mm H - $8,45…" at bounding box center [596, 364] width 261 height 39
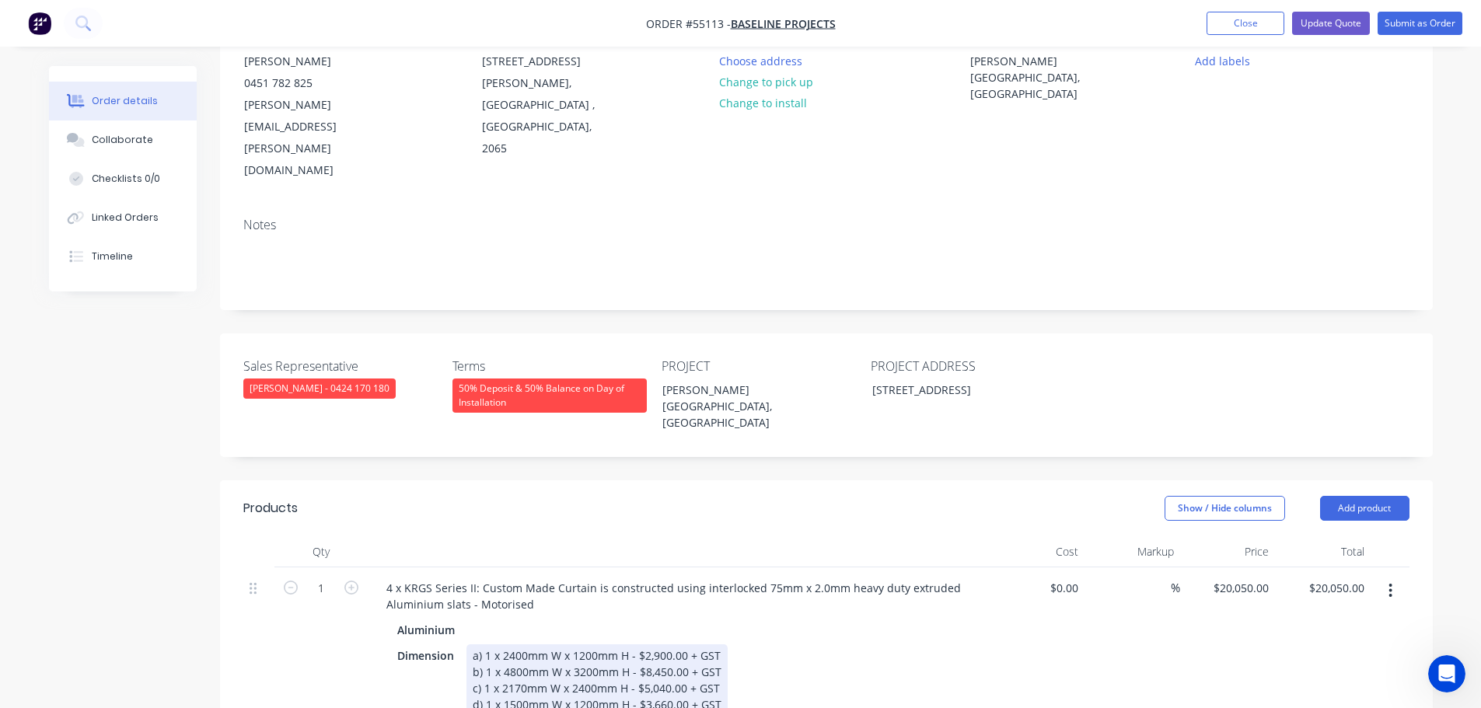
scroll to position [155, 0]
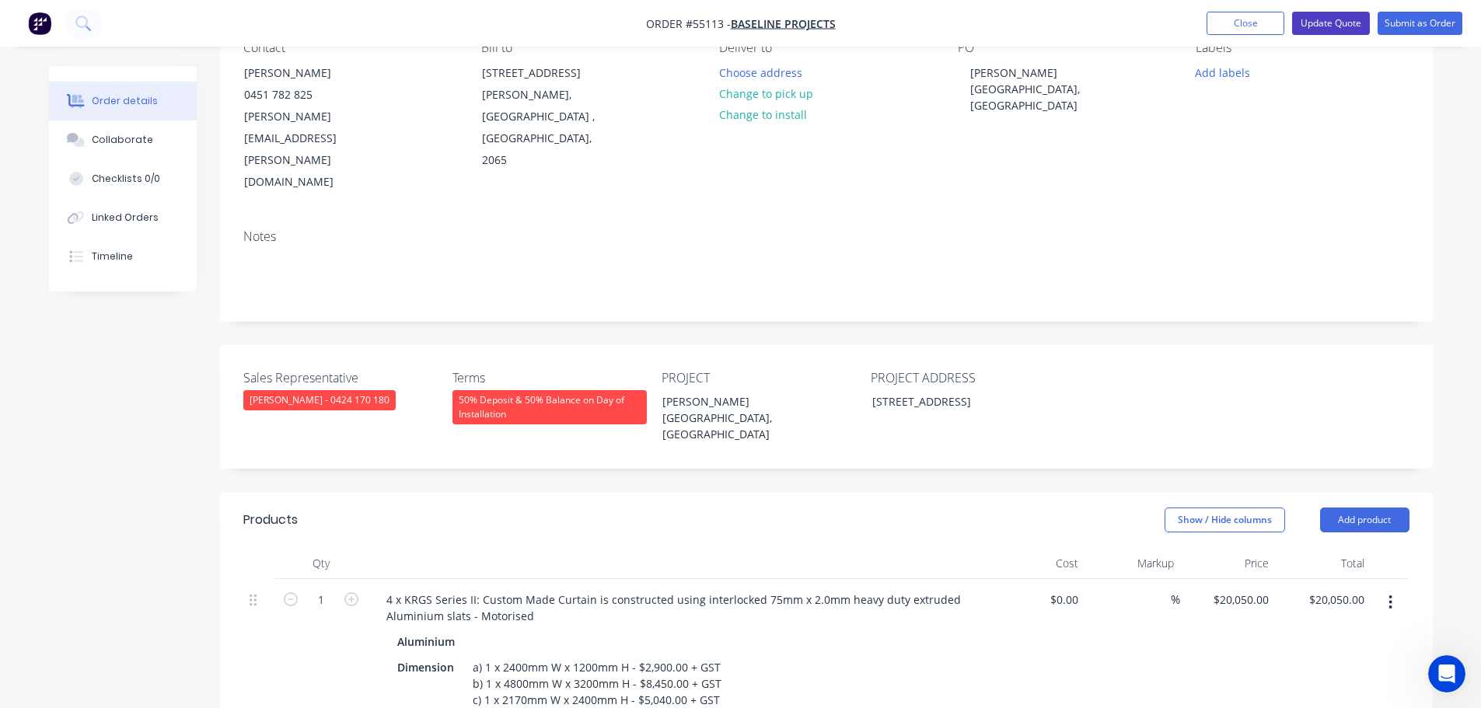
click at [1322, 27] on button "Update Quote" at bounding box center [1331, 23] width 78 height 23
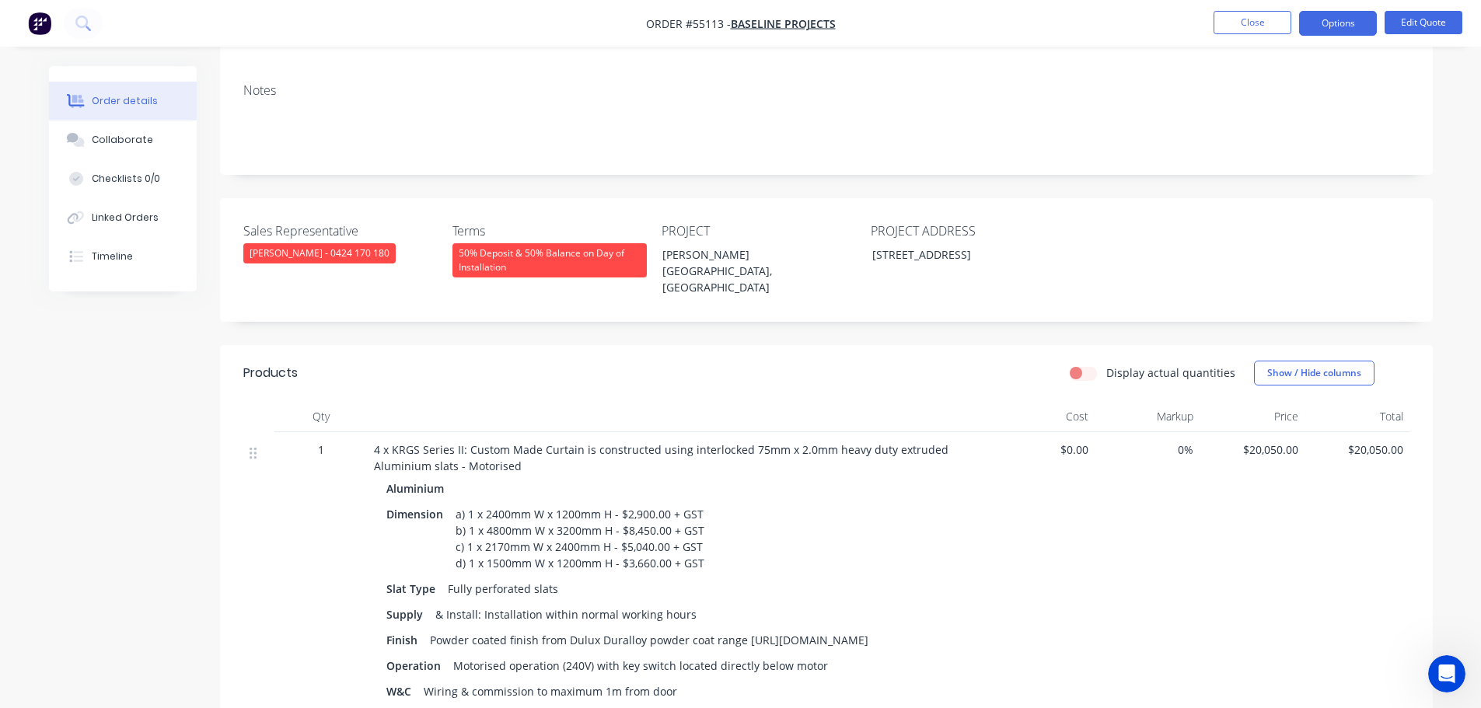
scroll to position [233, 0]
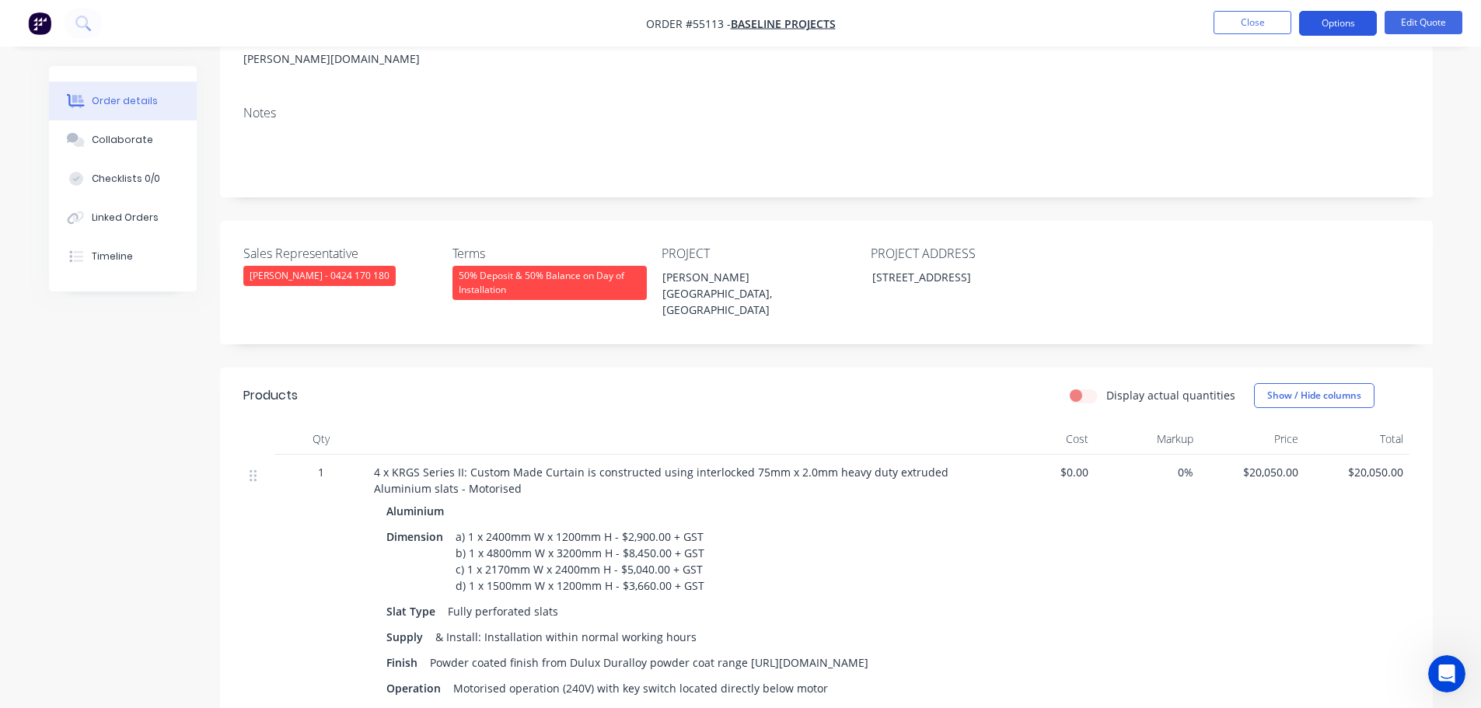
click at [1343, 20] on button "Options" at bounding box center [1338, 23] width 78 height 25
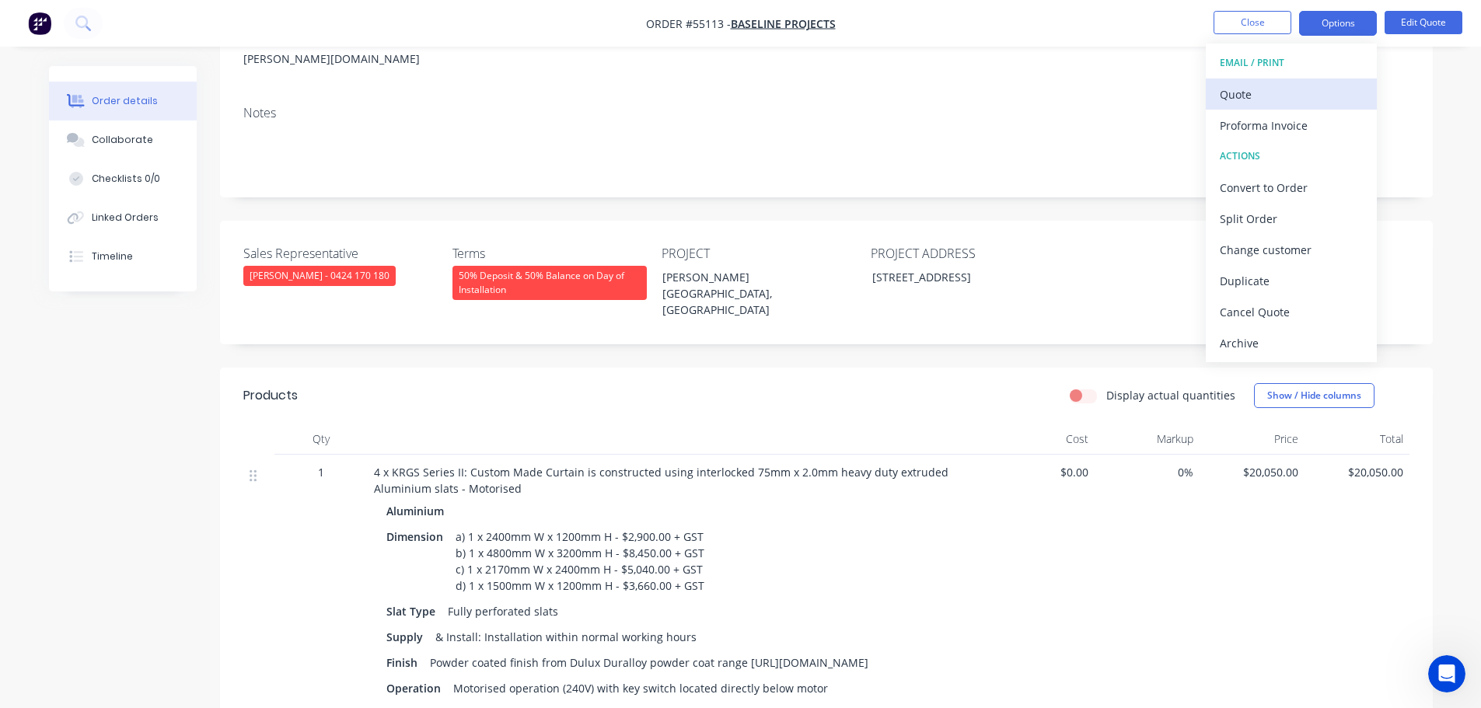
click at [1247, 98] on div "Quote" at bounding box center [1291, 94] width 143 height 23
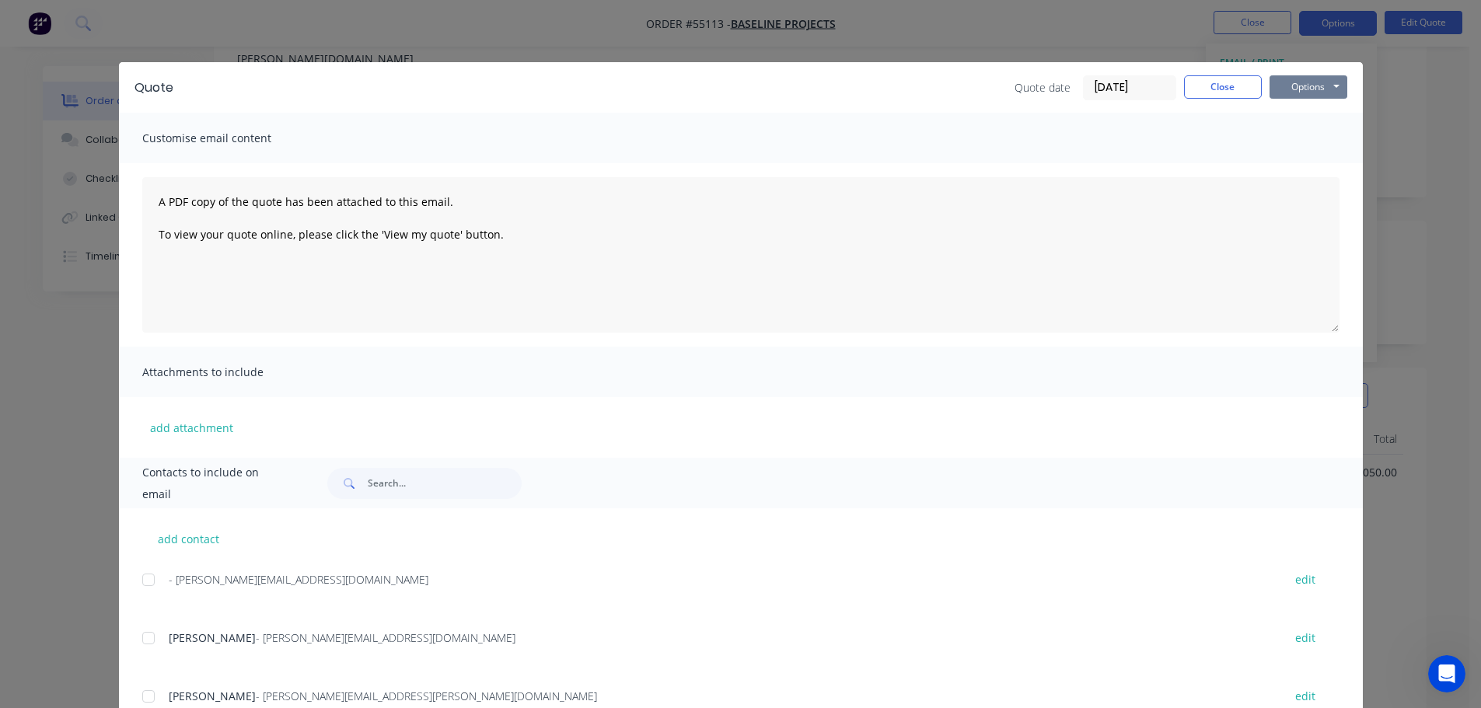
click at [1292, 90] on button "Options" at bounding box center [1309, 86] width 78 height 23
click at [1299, 139] on button "Print" at bounding box center [1320, 141] width 100 height 26
click at [1221, 92] on button "Close" at bounding box center [1223, 86] width 78 height 23
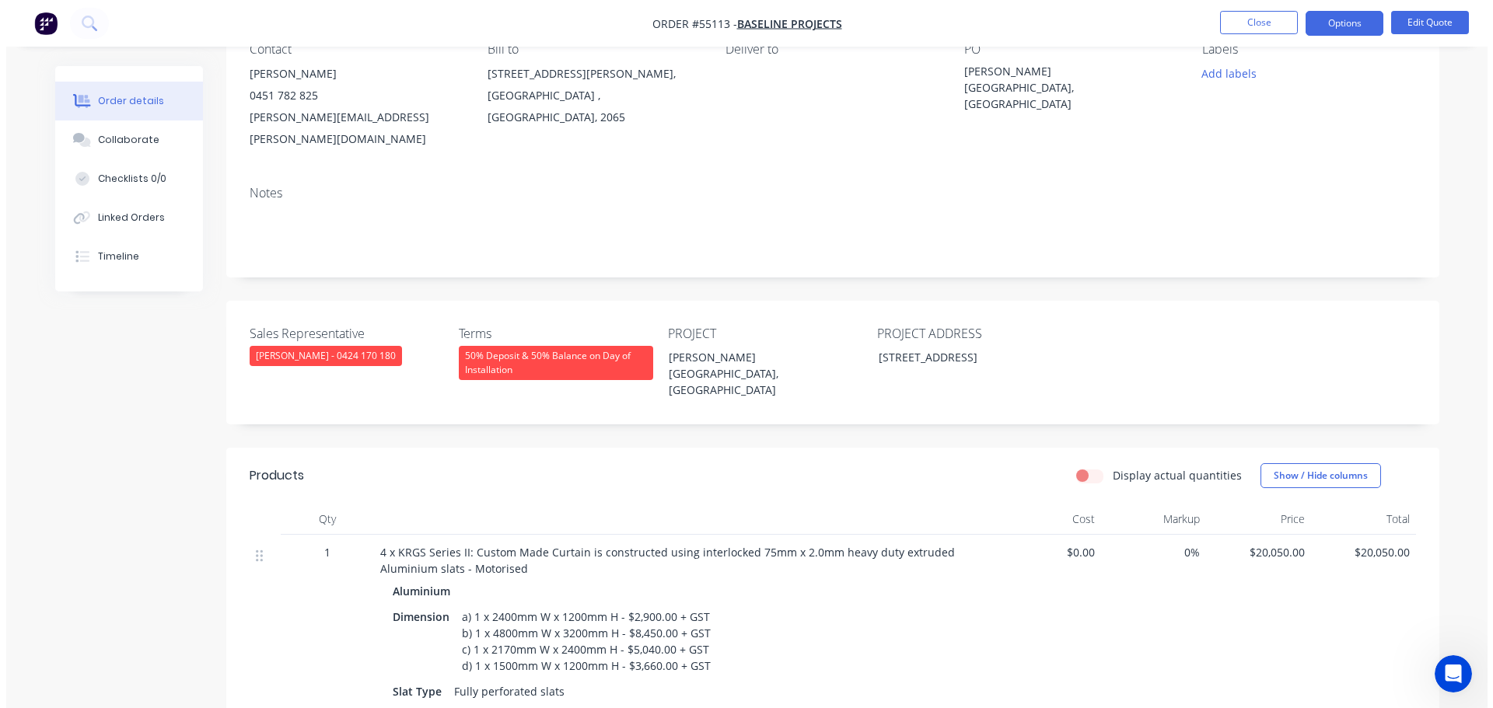
scroll to position [0, 0]
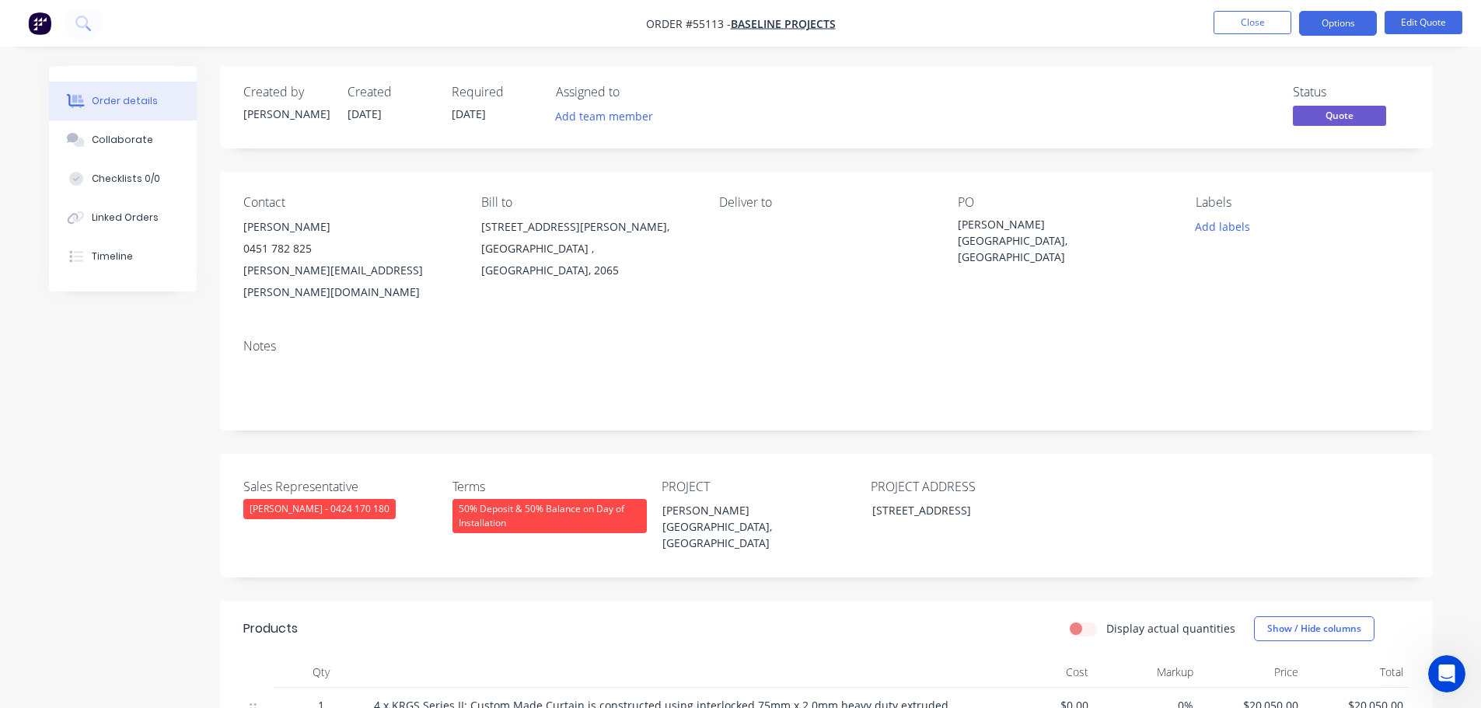
click at [301, 267] on div "[PERSON_NAME][EMAIL_ADDRESS][PERSON_NAME][DOMAIN_NAME]" at bounding box center [349, 282] width 213 height 44
click at [312, 246] on span at bounding box center [312, 248] width 0 height 15
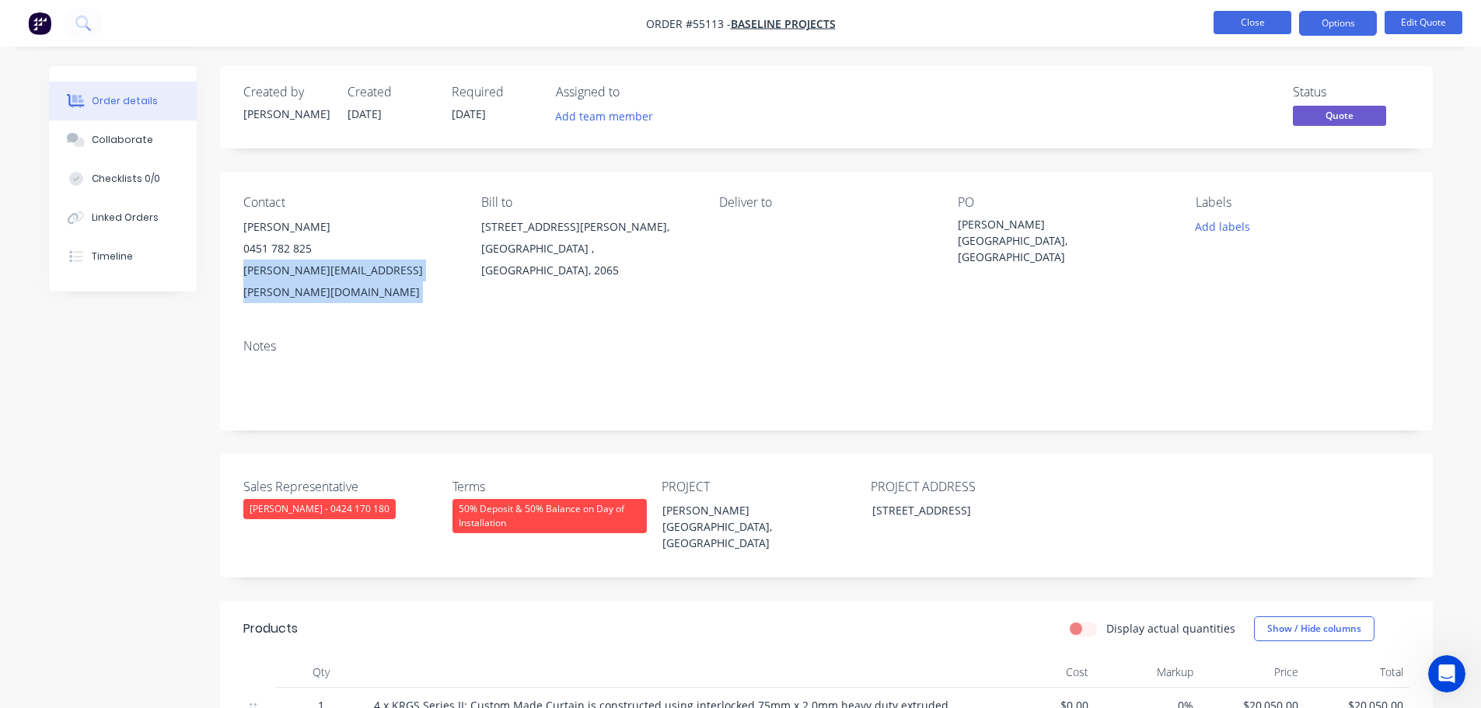
click at [1231, 24] on button "Close" at bounding box center [1253, 22] width 78 height 23
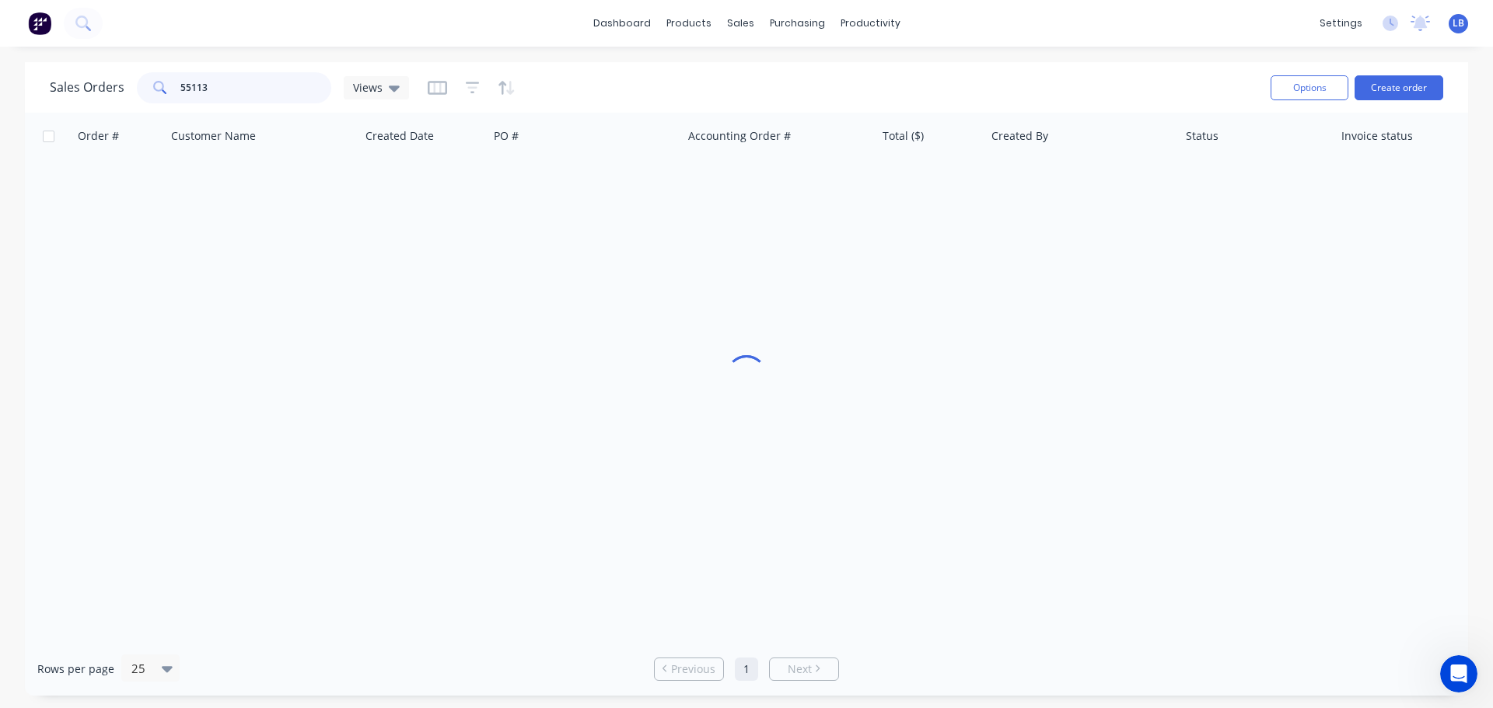
drag, startPoint x: 213, startPoint y: 87, endPoint x: 80, endPoint y: 87, distance: 132.9
click at [80, 87] on div "Sales Orders 55113 Views" at bounding box center [229, 87] width 359 height 31
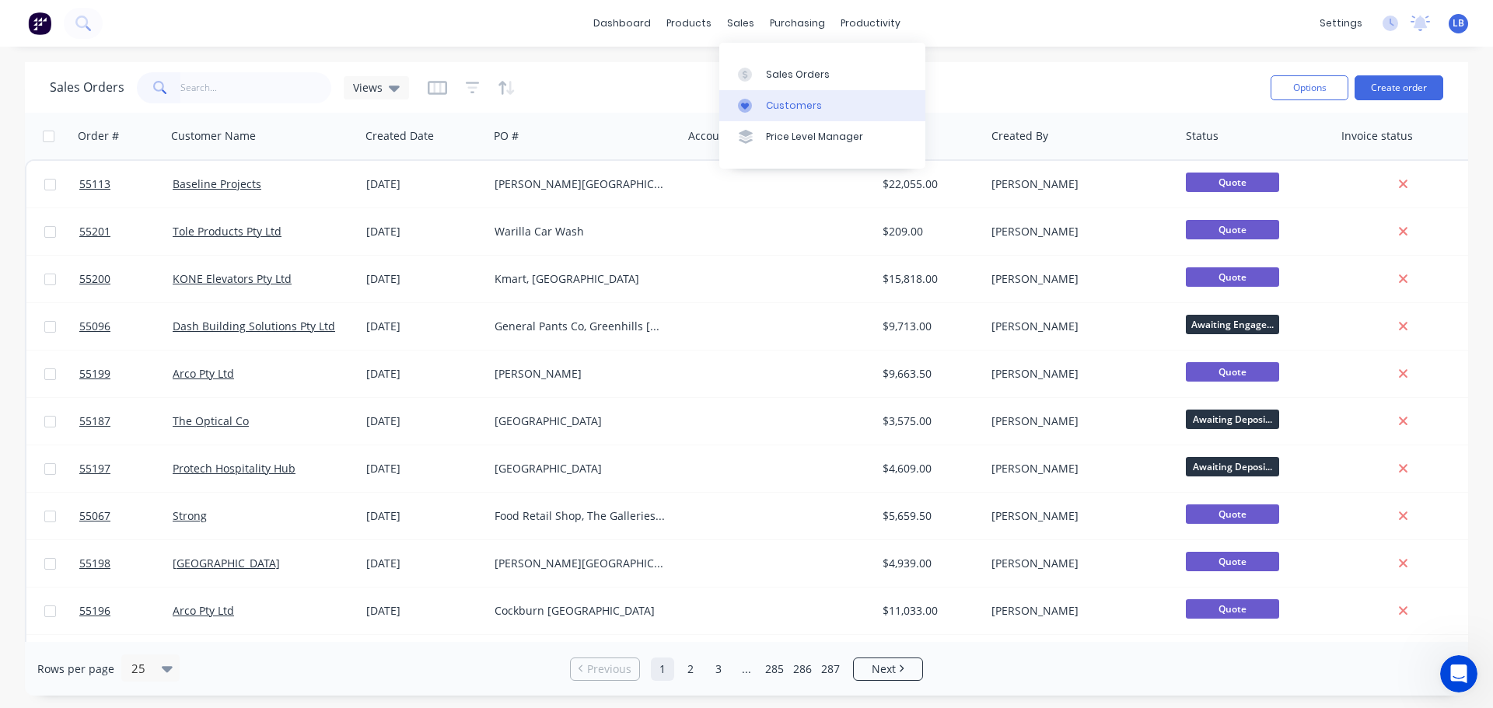
click at [791, 104] on div "Customers" at bounding box center [794, 106] width 56 height 14
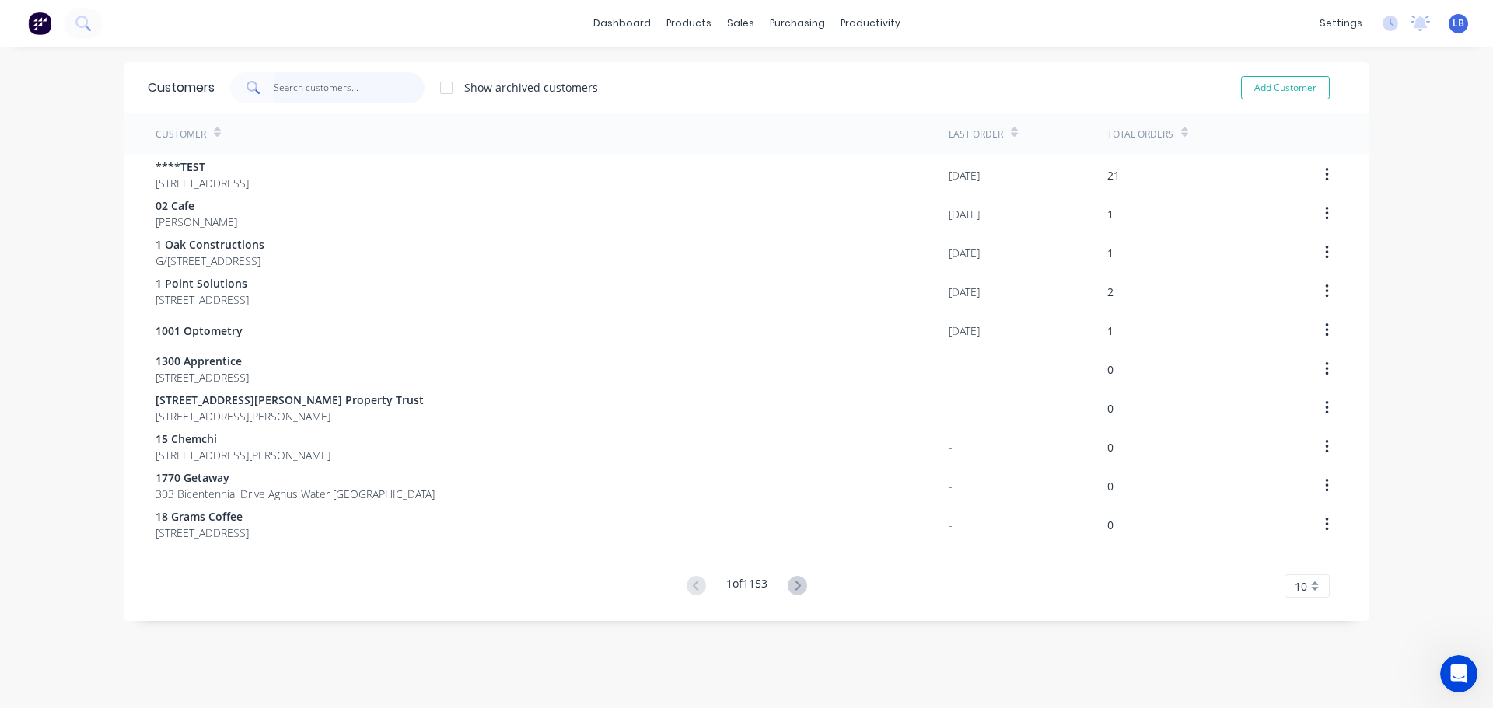
click at [315, 89] on input "text" at bounding box center [350, 87] width 152 height 31
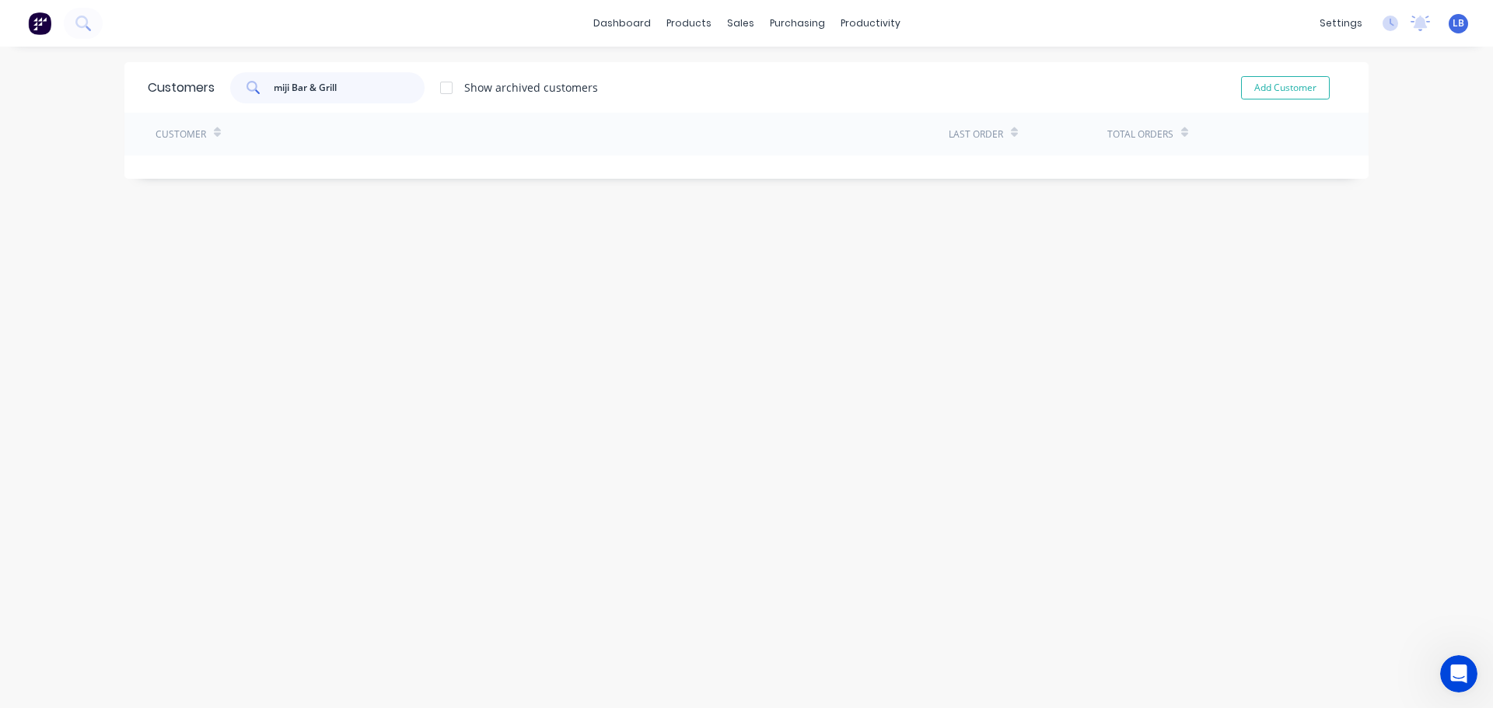
drag, startPoint x: 341, startPoint y: 83, endPoint x: 250, endPoint y: 88, distance: 90.3
click at [250, 88] on div "miji Bar & Grill" at bounding box center [327, 87] width 194 height 31
type input "miji Bar & Grill"
click at [1295, 89] on button "Add Customer" at bounding box center [1285, 87] width 89 height 23
select select "AU"
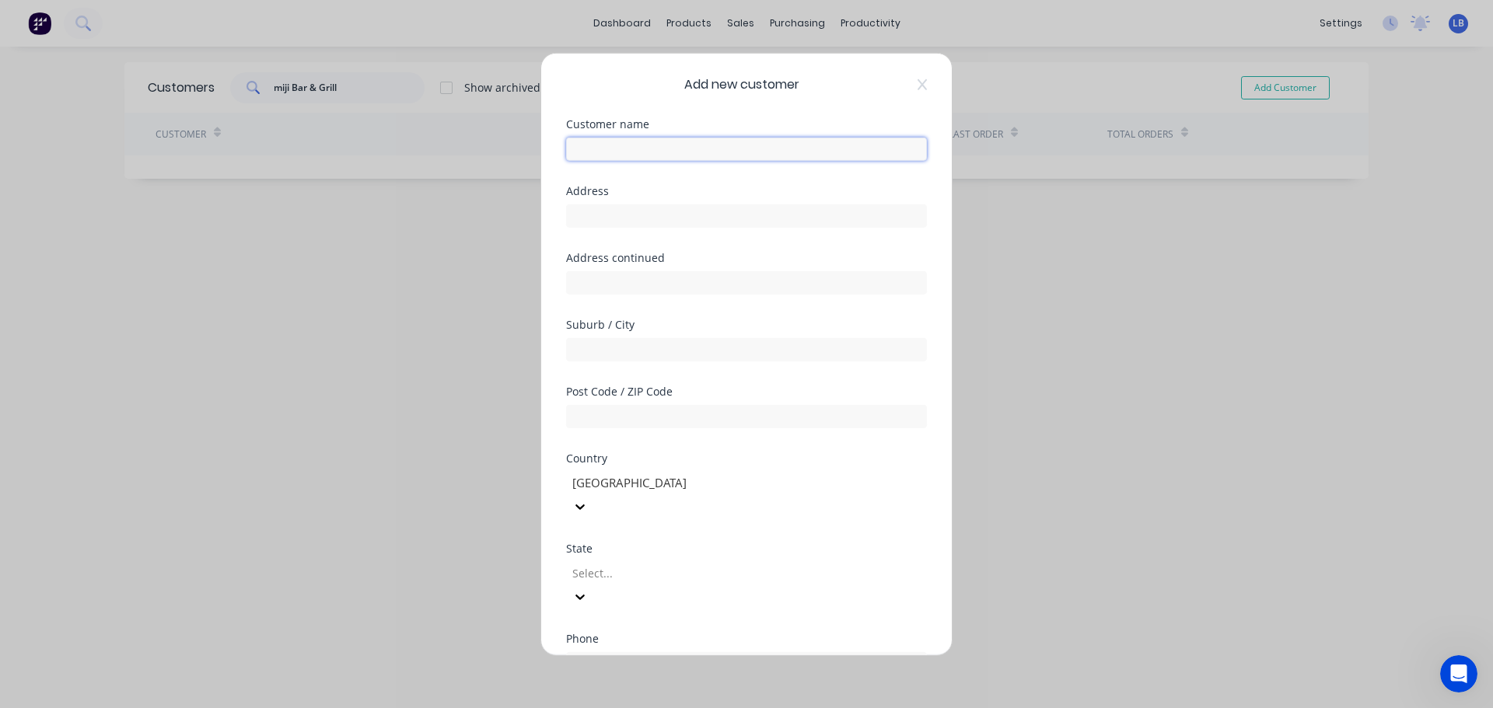
click at [583, 150] on input "text" at bounding box center [746, 148] width 361 height 23
paste input "miji Bar & Grill"
click at [583, 148] on input "miji Bar & Grill" at bounding box center [746, 148] width 361 height 23
type input "Miji Bar & Grill"
click at [602, 224] on input "text" at bounding box center [746, 215] width 361 height 23
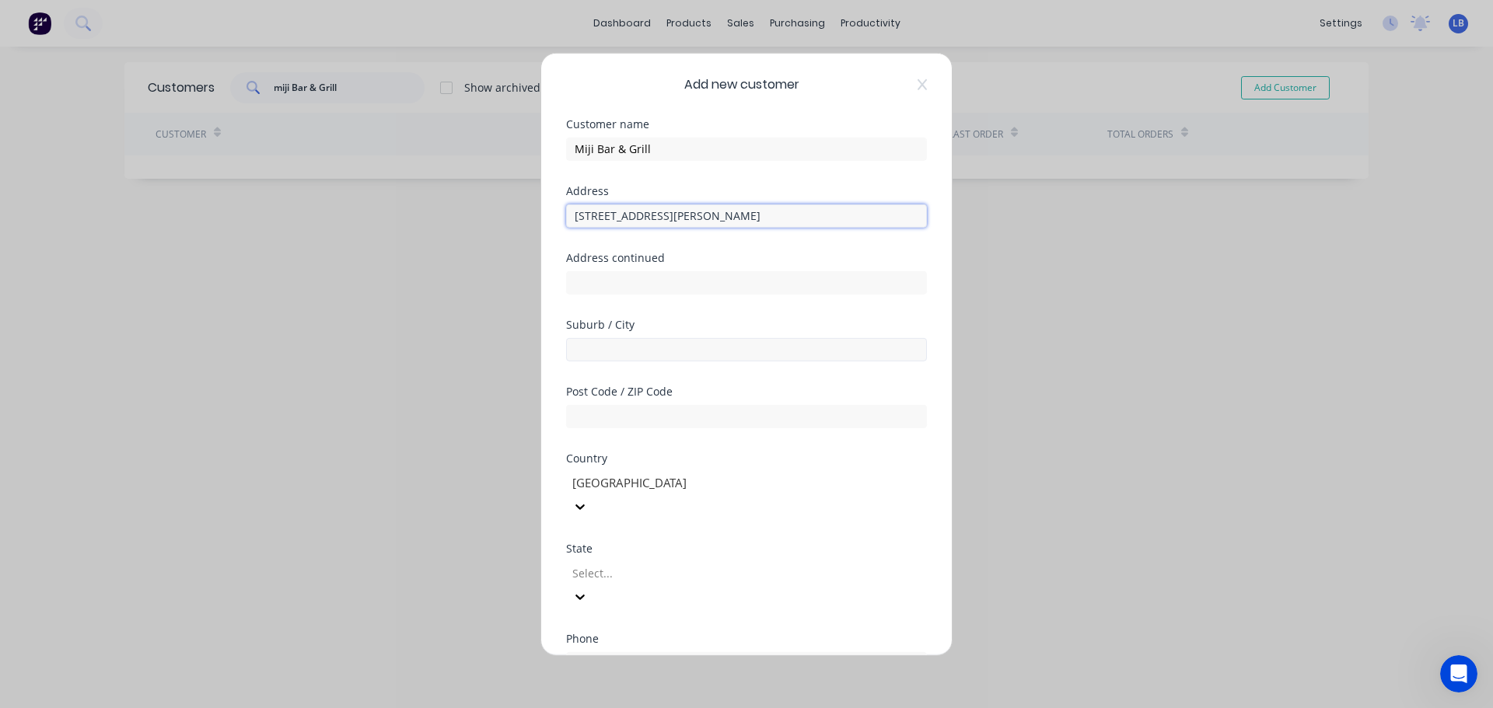
type input "[STREET_ADDRESS][PERSON_NAME]"
click at [578, 350] on input "text" at bounding box center [746, 348] width 361 height 23
type input "[GEOGRAPHIC_DATA]"
click at [585, 418] on input "text" at bounding box center [746, 415] width 361 height 23
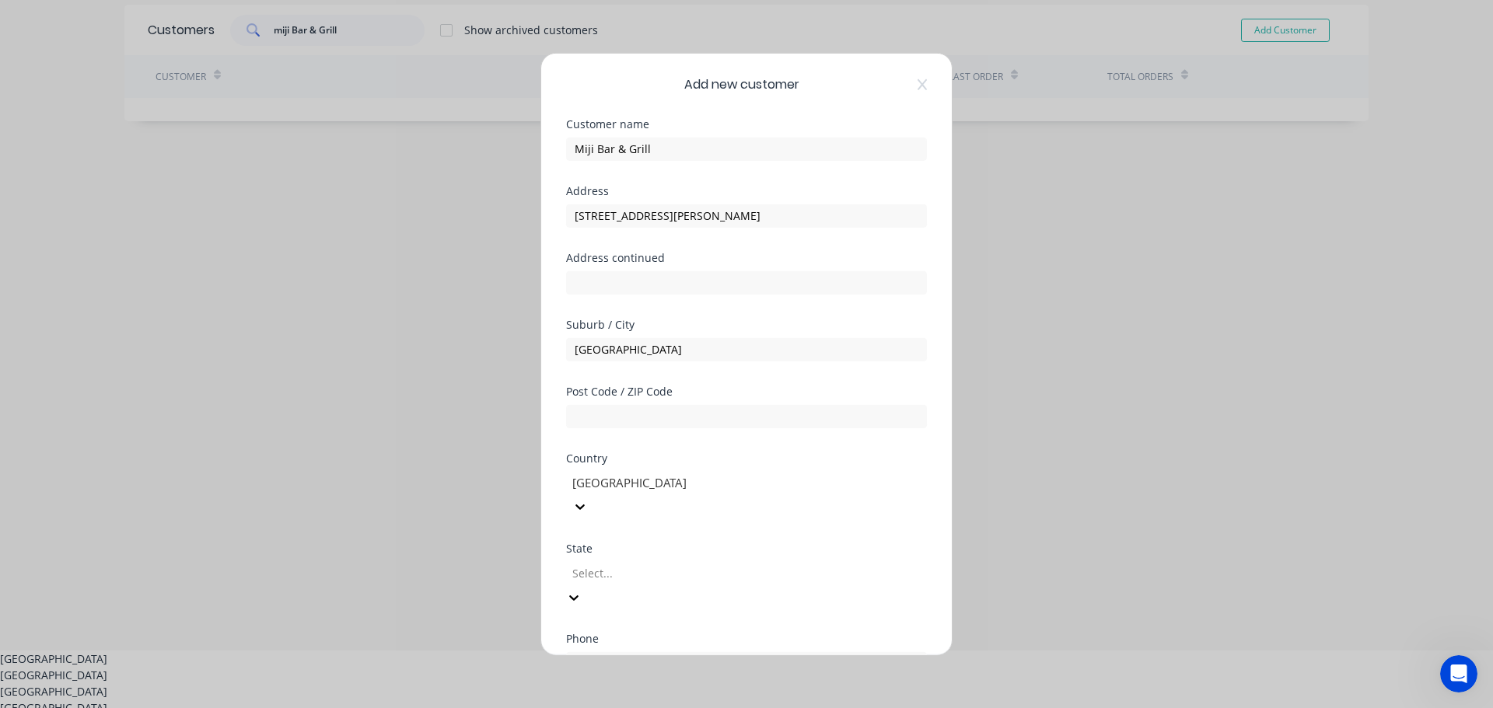
click at [599, 564] on div at bounding box center [683, 573] width 224 height 19
click at [600, 649] on div "[GEOGRAPHIC_DATA]" at bounding box center [746, 657] width 1493 height 16
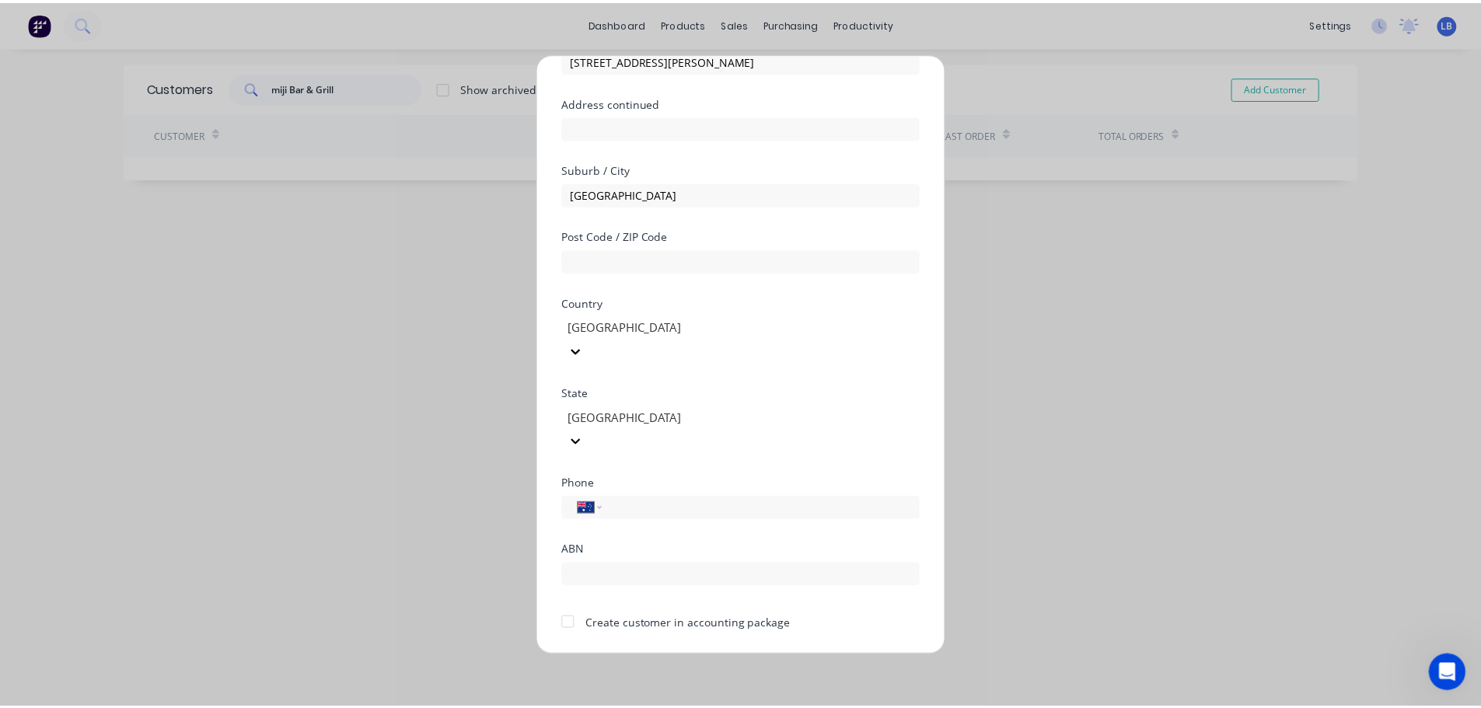
scroll to position [157, 0]
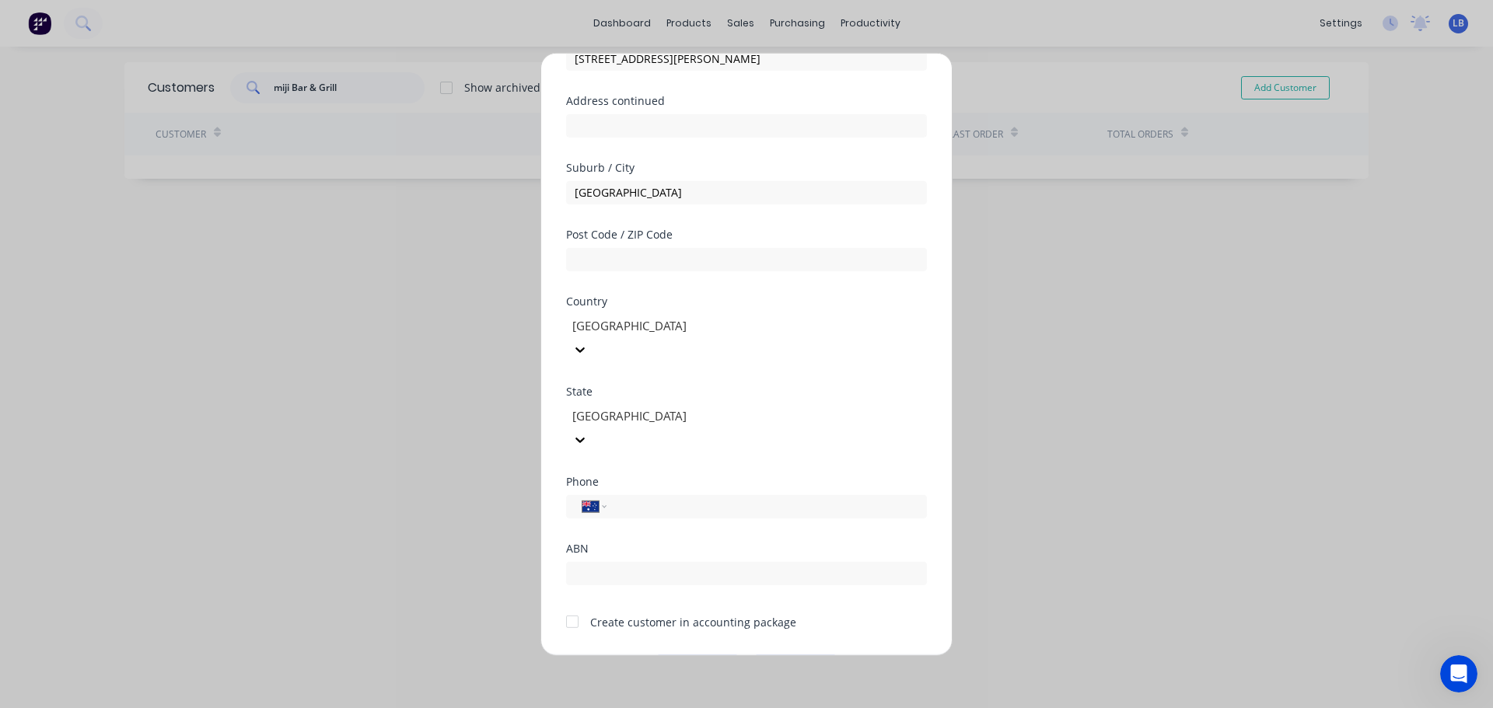
click at [565, 606] on div at bounding box center [572, 621] width 31 height 31
click at [693, 655] on button "Save" at bounding box center [698, 667] width 86 height 25
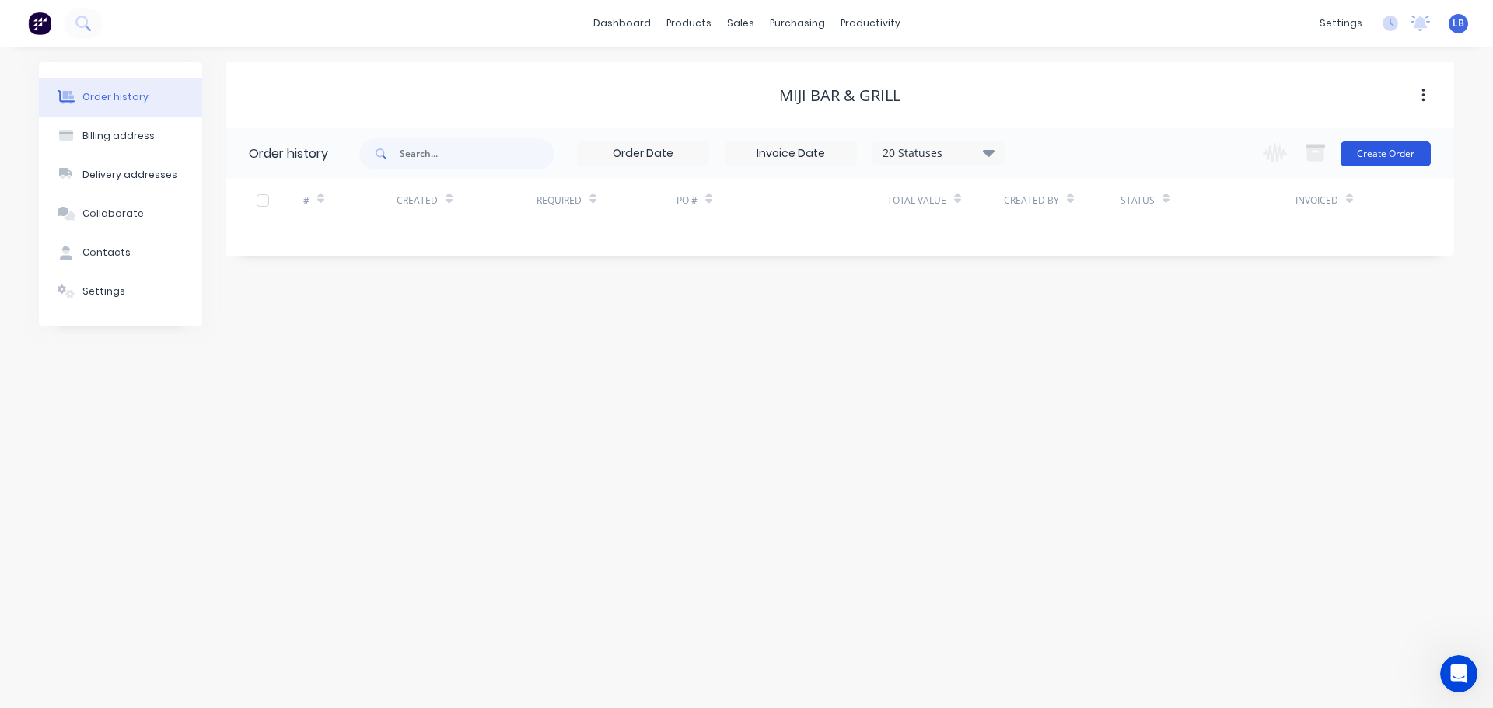
click at [1370, 164] on button "Create Order" at bounding box center [1385, 153] width 90 height 25
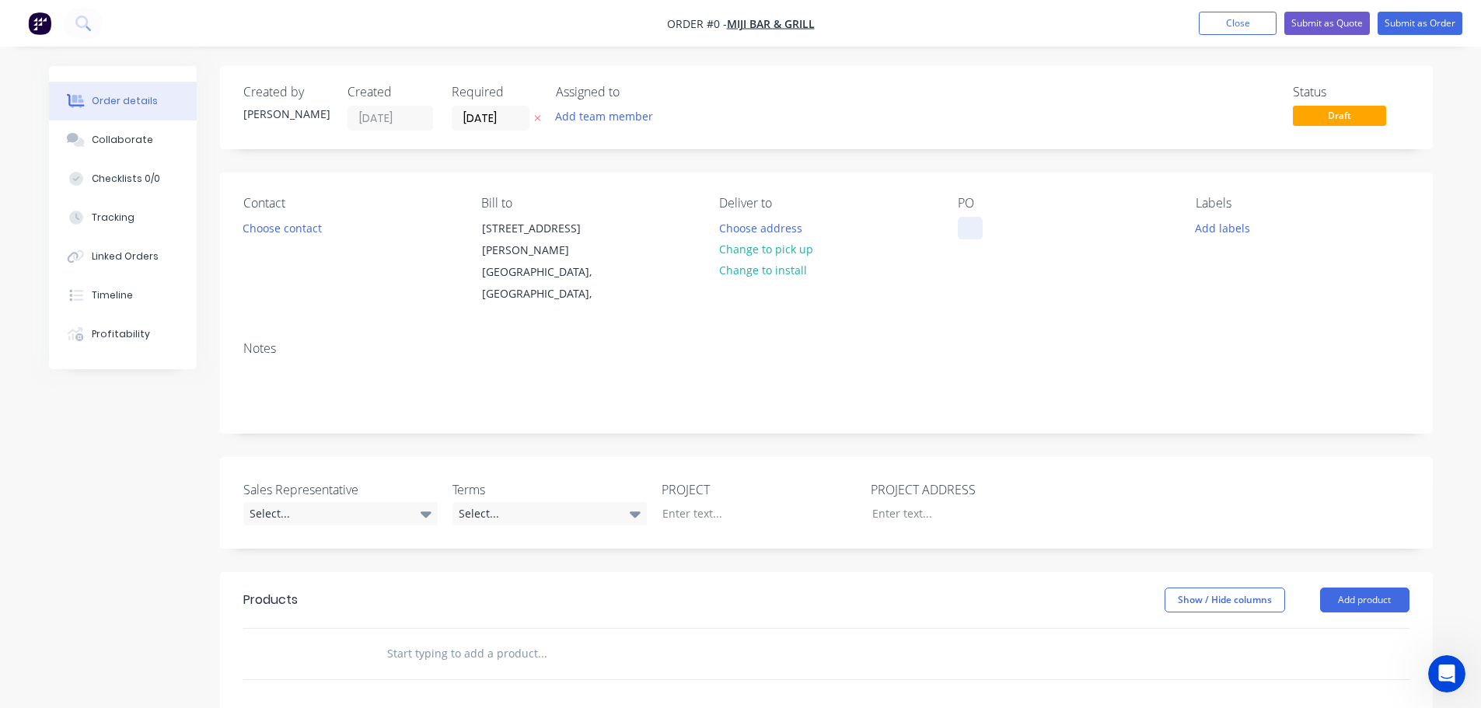
click at [967, 217] on div "PO" at bounding box center [1064, 251] width 213 height 110
click at [966, 225] on div at bounding box center [970, 228] width 25 height 23
click at [960, 220] on div at bounding box center [970, 228] width 25 height 23
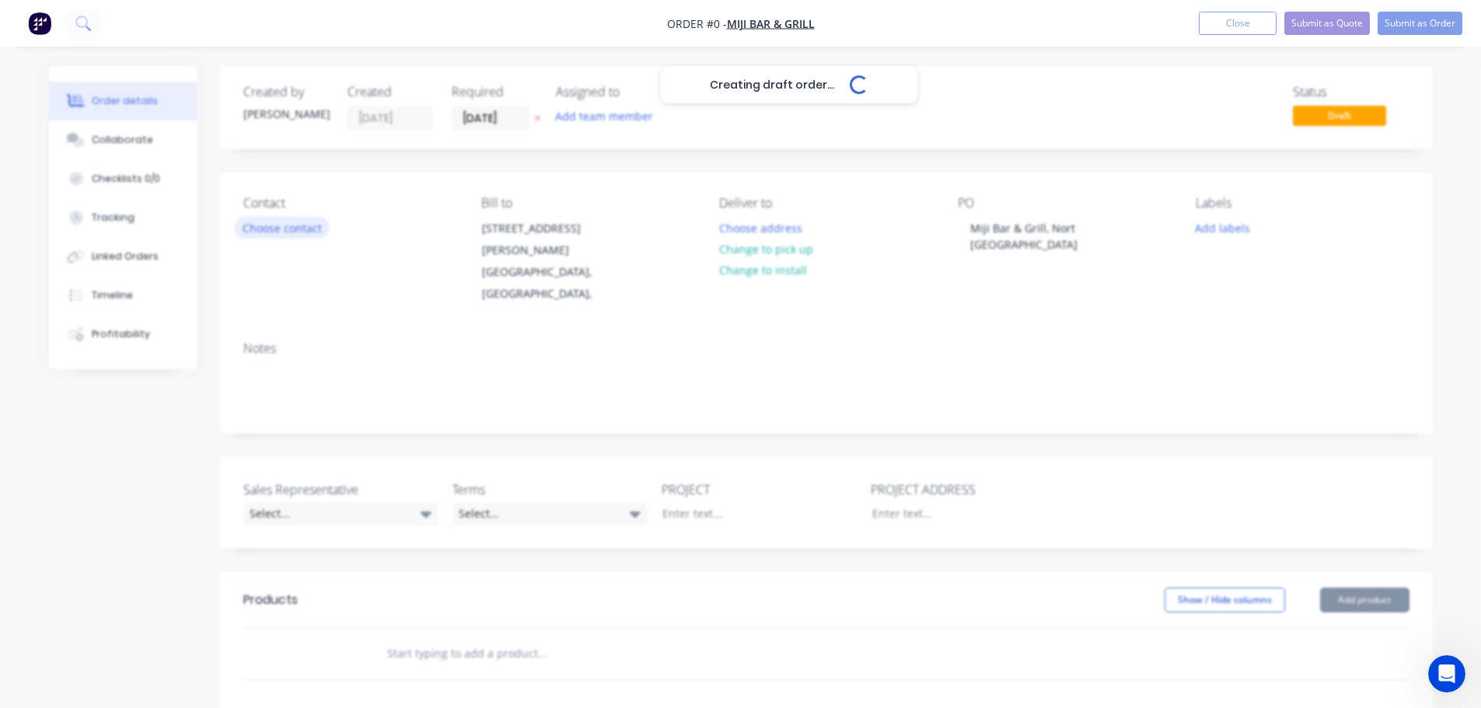
click at [267, 231] on div "Creating draft order... Loading... Order details Collaborate Checklists 0/0 Tra…" at bounding box center [740, 571] width 1415 height 1011
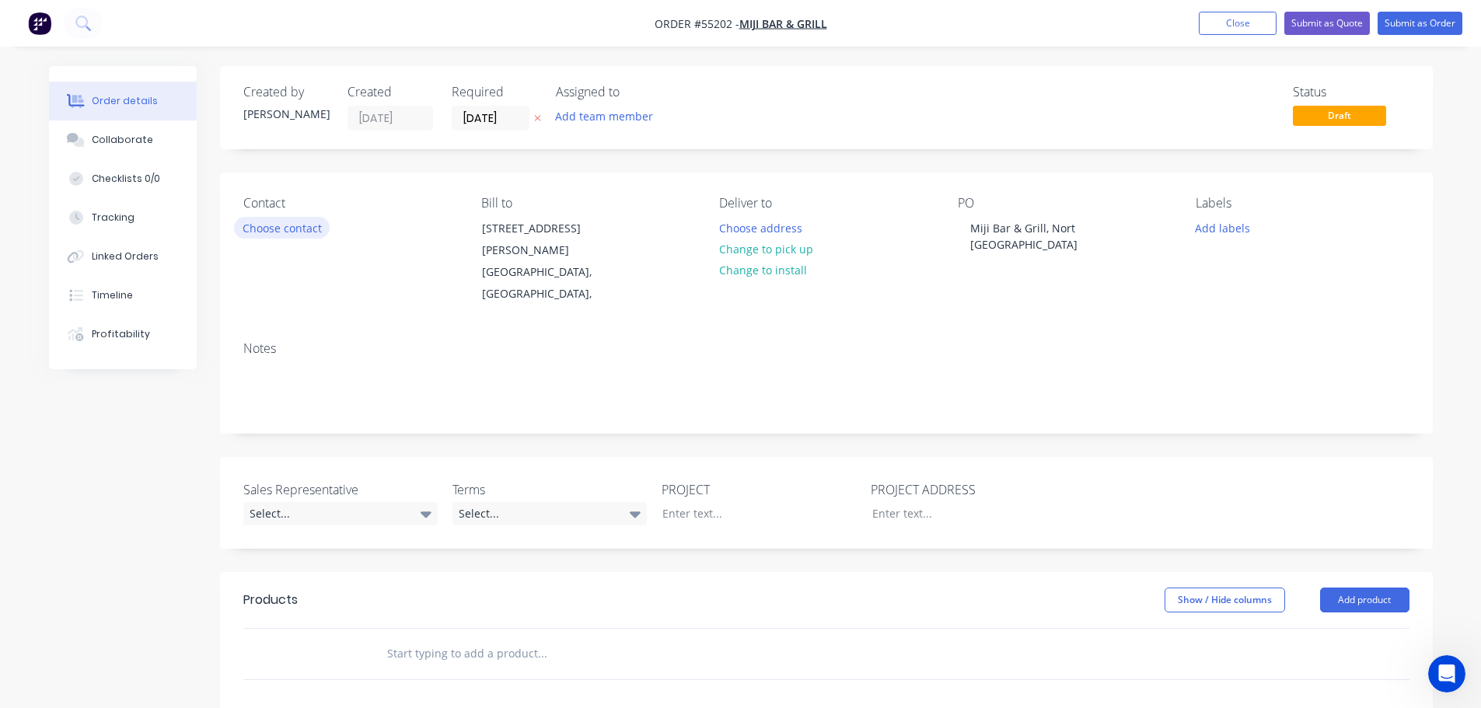
click at [267, 231] on button "Choose contact" at bounding box center [282, 227] width 96 height 21
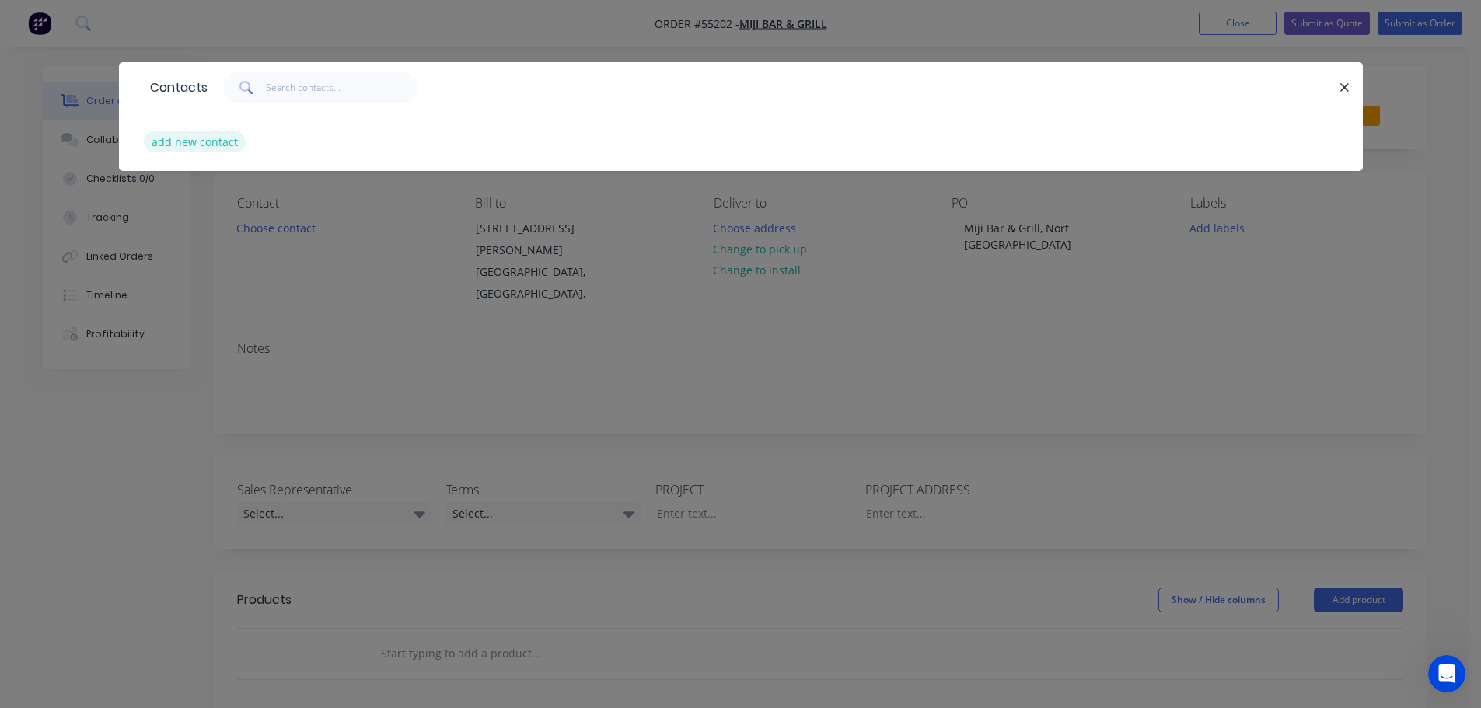
drag, startPoint x: 202, startPoint y: 135, endPoint x: 197, endPoint y: 146, distance: 11.8
click at [197, 146] on button "add new contact" at bounding box center [195, 141] width 103 height 21
select select "AU"
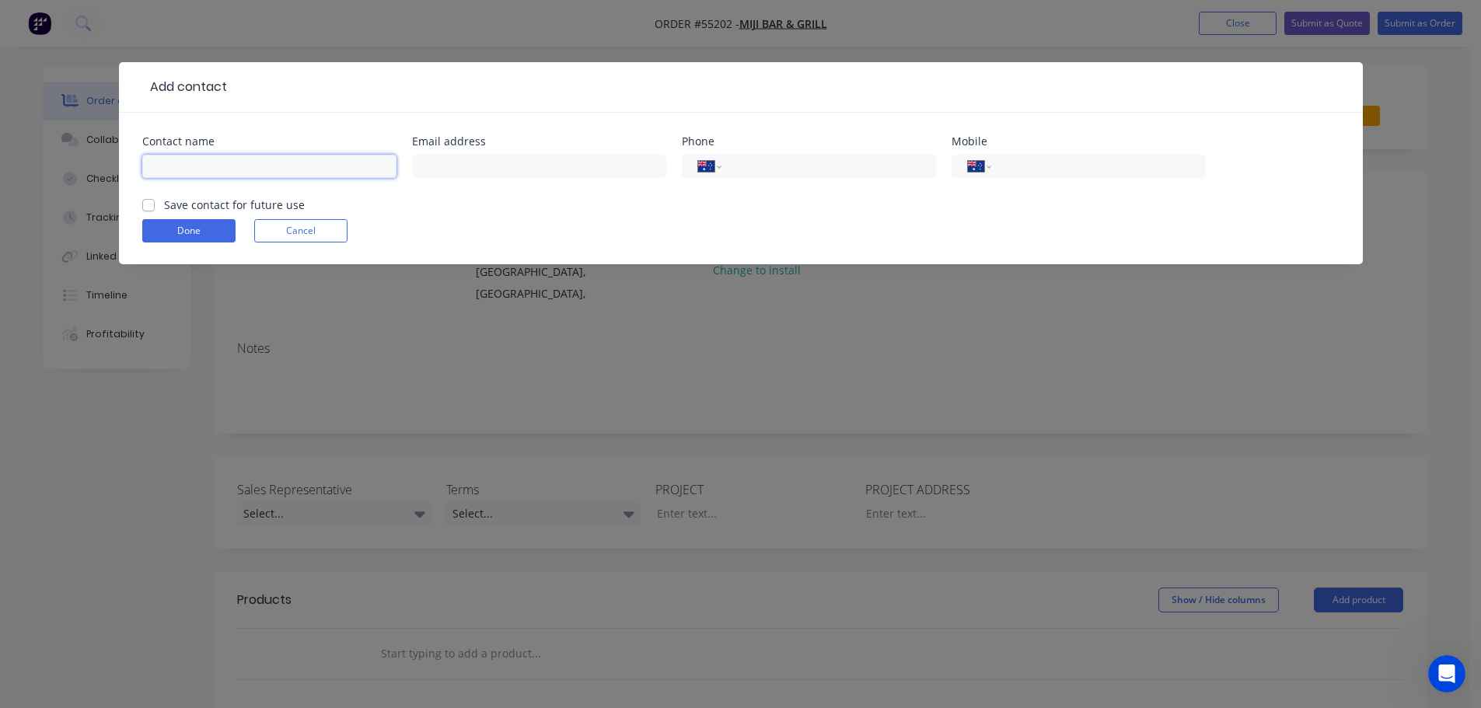
click at [177, 169] on input "text" at bounding box center [269, 166] width 254 height 23
type input "[PERSON_NAME]"
drag, startPoint x: 442, startPoint y: 168, endPoint x: 436, endPoint y: 201, distance: 34.0
click at [442, 168] on input "text" at bounding box center [539, 166] width 254 height 23
type input "[EMAIL_ADDRESS][DOMAIN_NAME]"
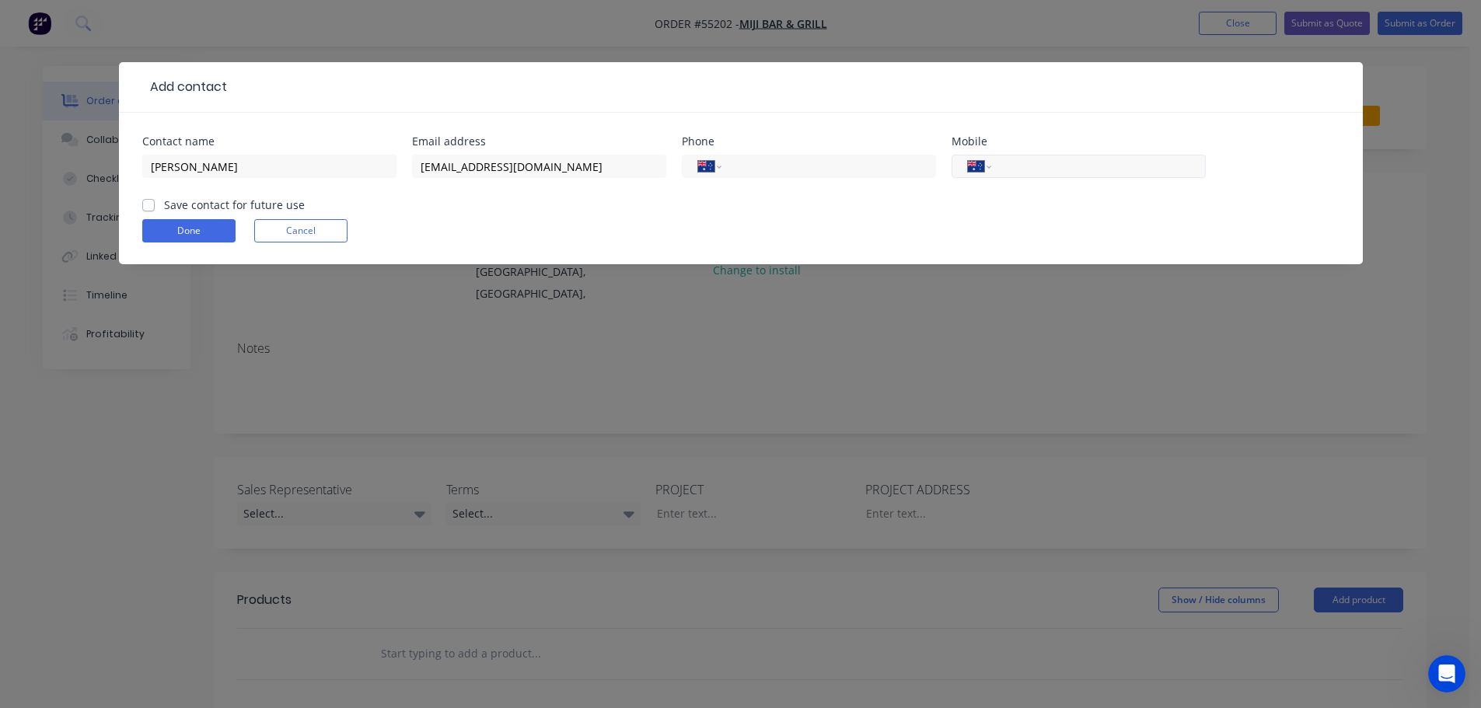
click at [1078, 165] on input "tel" at bounding box center [1095, 167] width 187 height 18
type input "0451 970 317"
click at [164, 206] on label "Save contact for future use" at bounding box center [234, 205] width 141 height 16
click at [152, 206] on input "Save contact for future use" at bounding box center [148, 204] width 12 height 15
checkbox input "true"
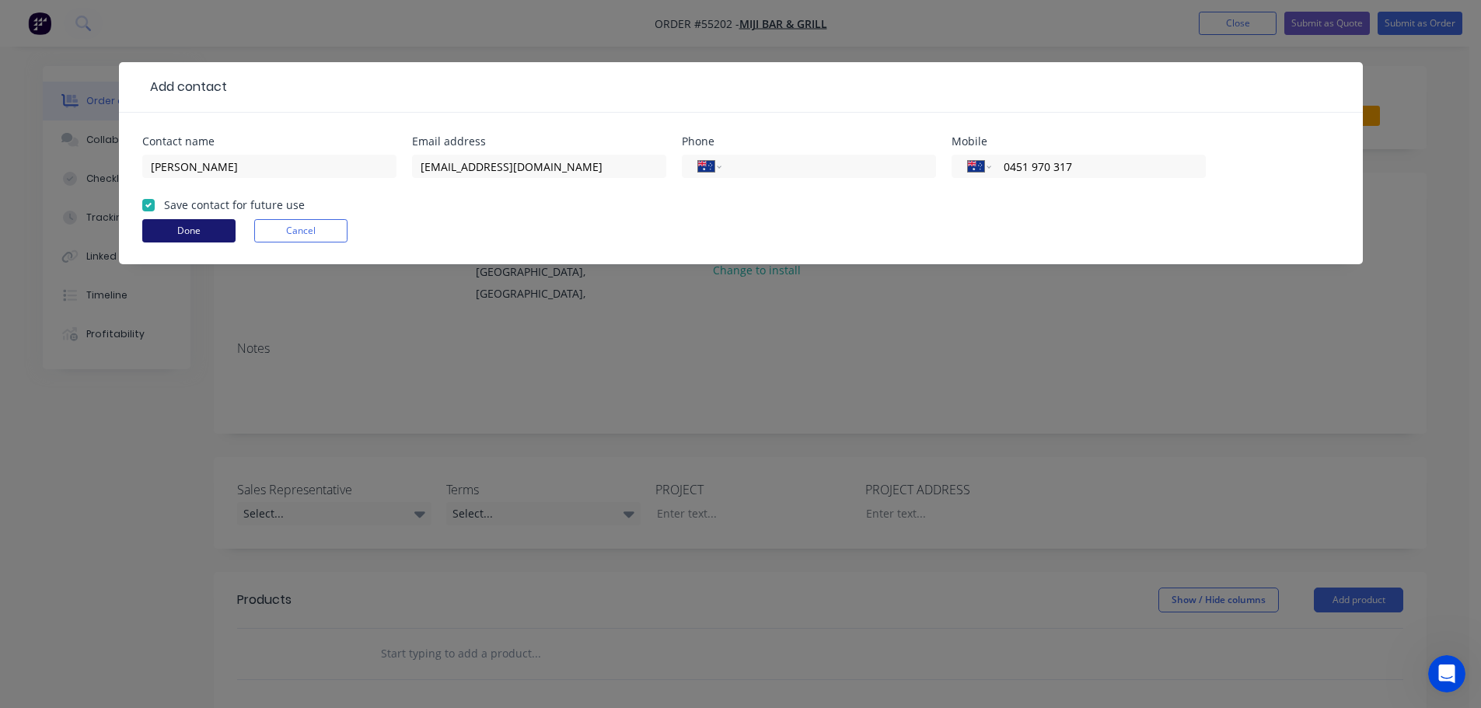
click at [155, 222] on button "Done" at bounding box center [188, 230] width 93 height 23
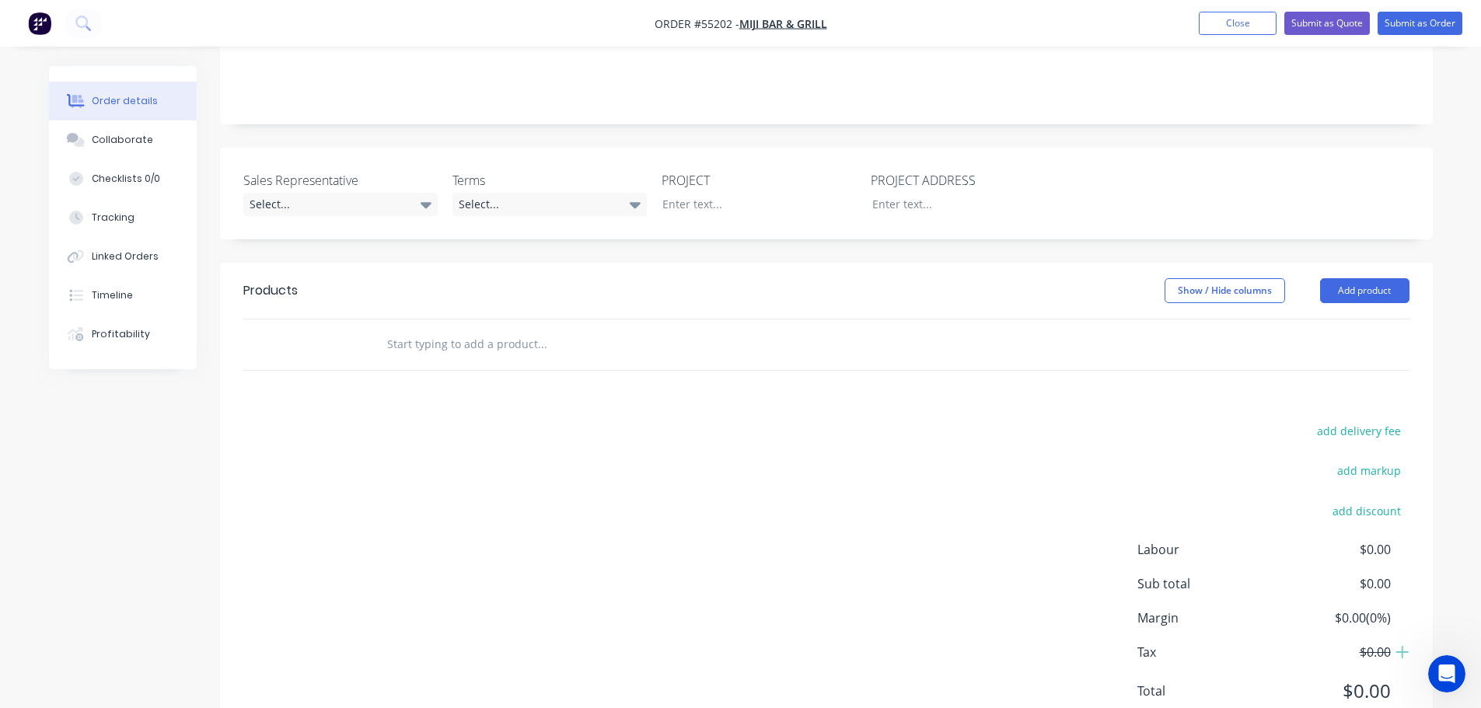
scroll to position [311, 0]
click at [306, 191] on div "Select..." at bounding box center [340, 202] width 194 height 23
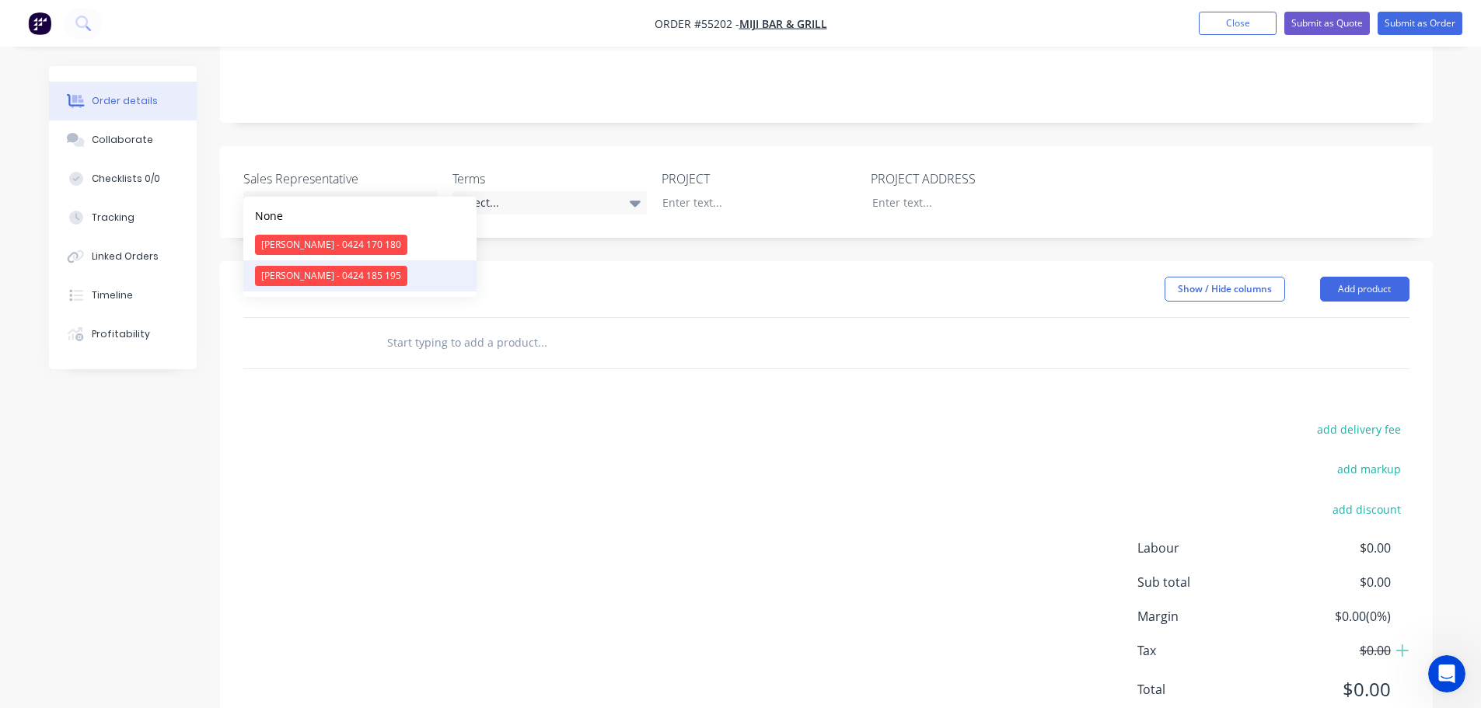
click at [301, 275] on div "[PERSON_NAME] - 0424 185 195" at bounding box center [331, 276] width 152 height 20
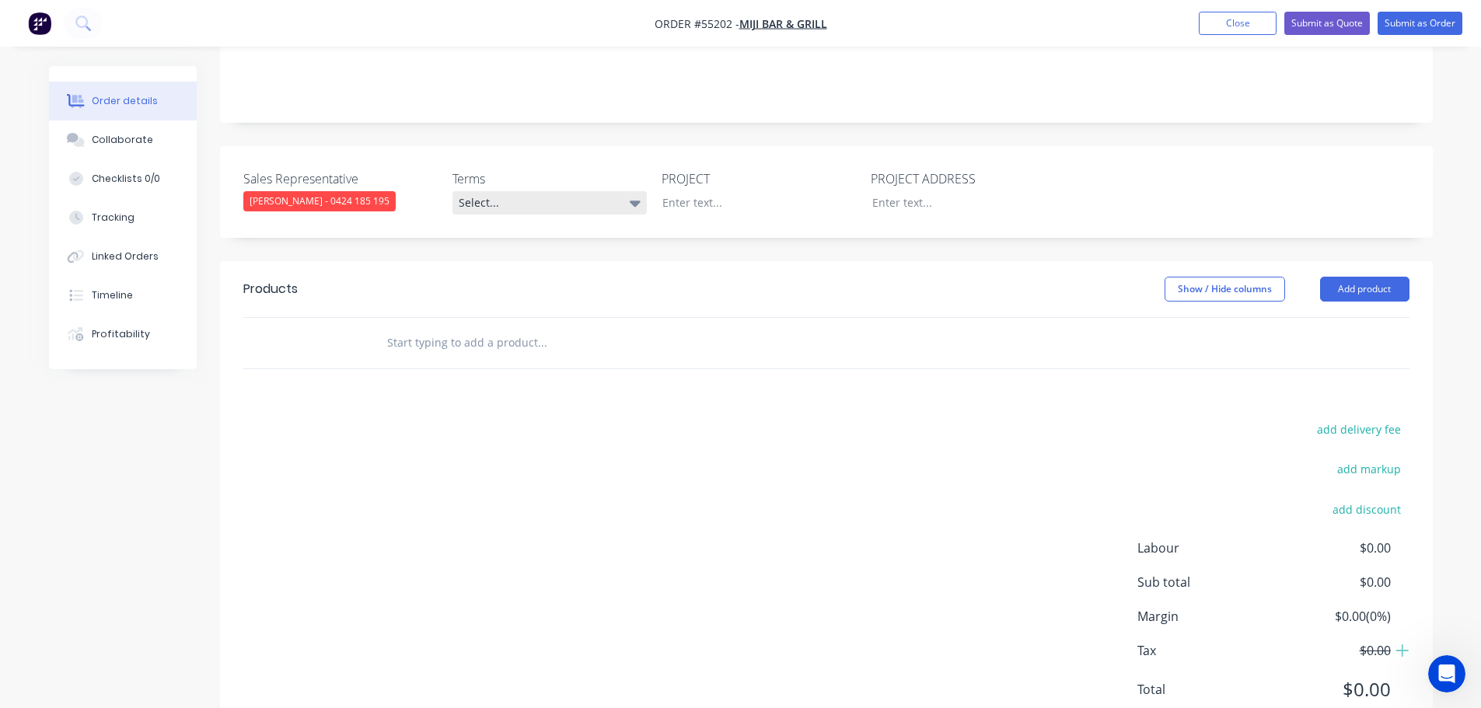
click at [522, 191] on div "Select..." at bounding box center [549, 202] width 194 height 23
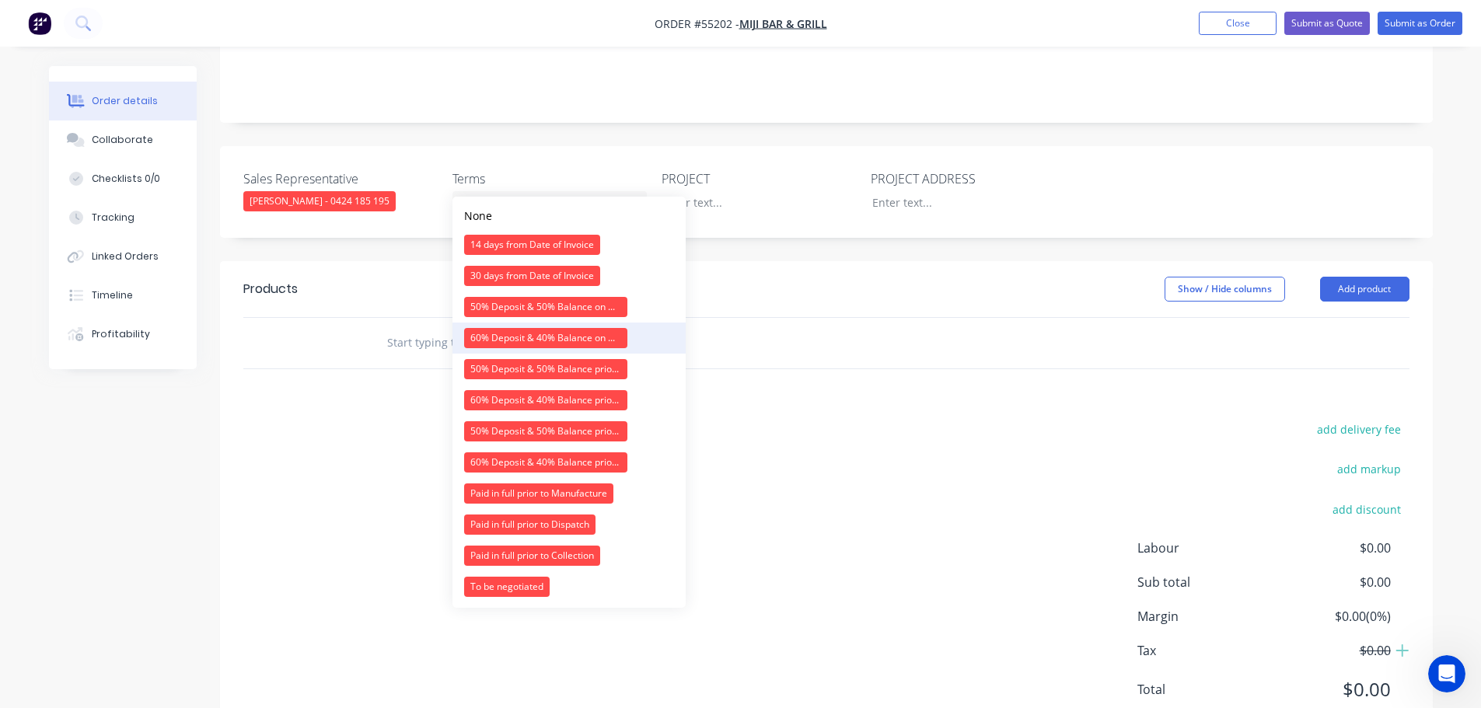
click at [514, 334] on div "60% Deposit & 40% Balance on Day of Installation" at bounding box center [545, 338] width 163 height 20
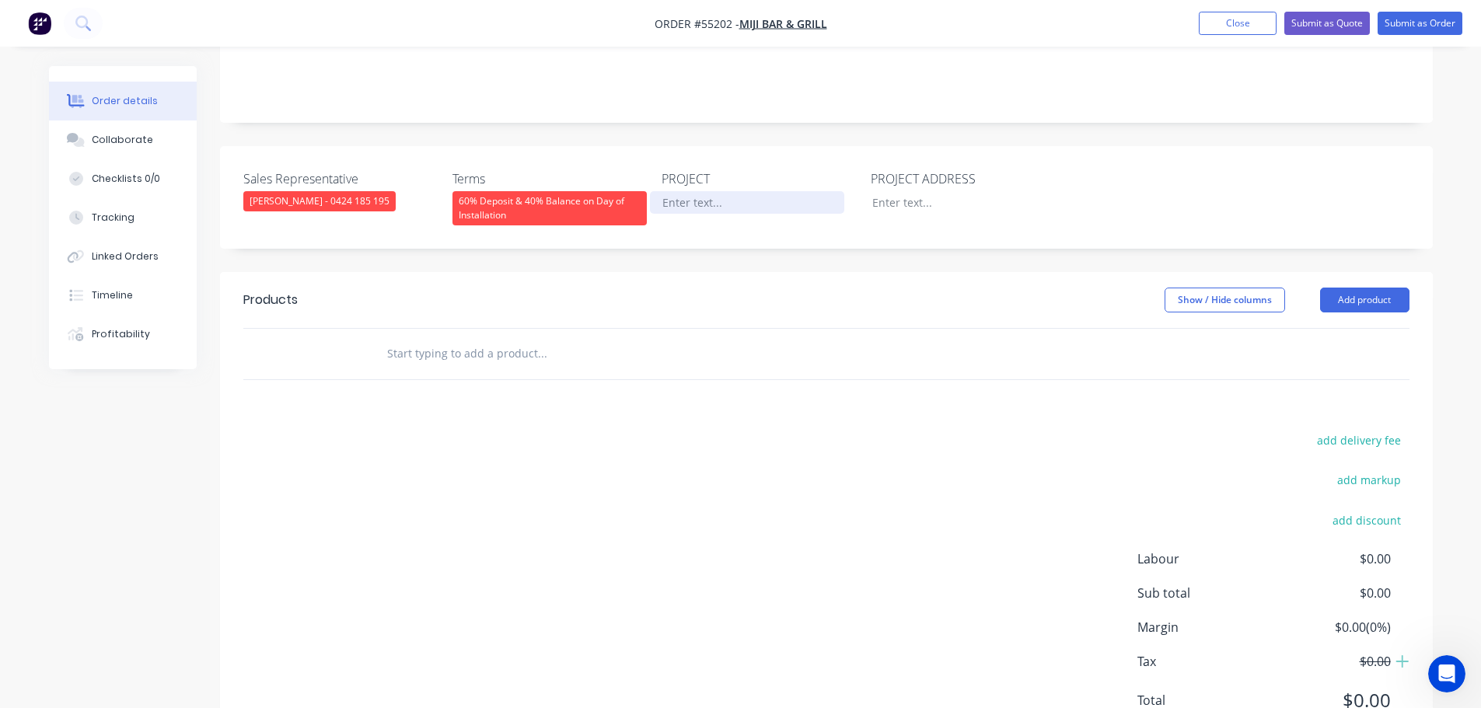
click at [702, 191] on div at bounding box center [747, 202] width 194 height 23
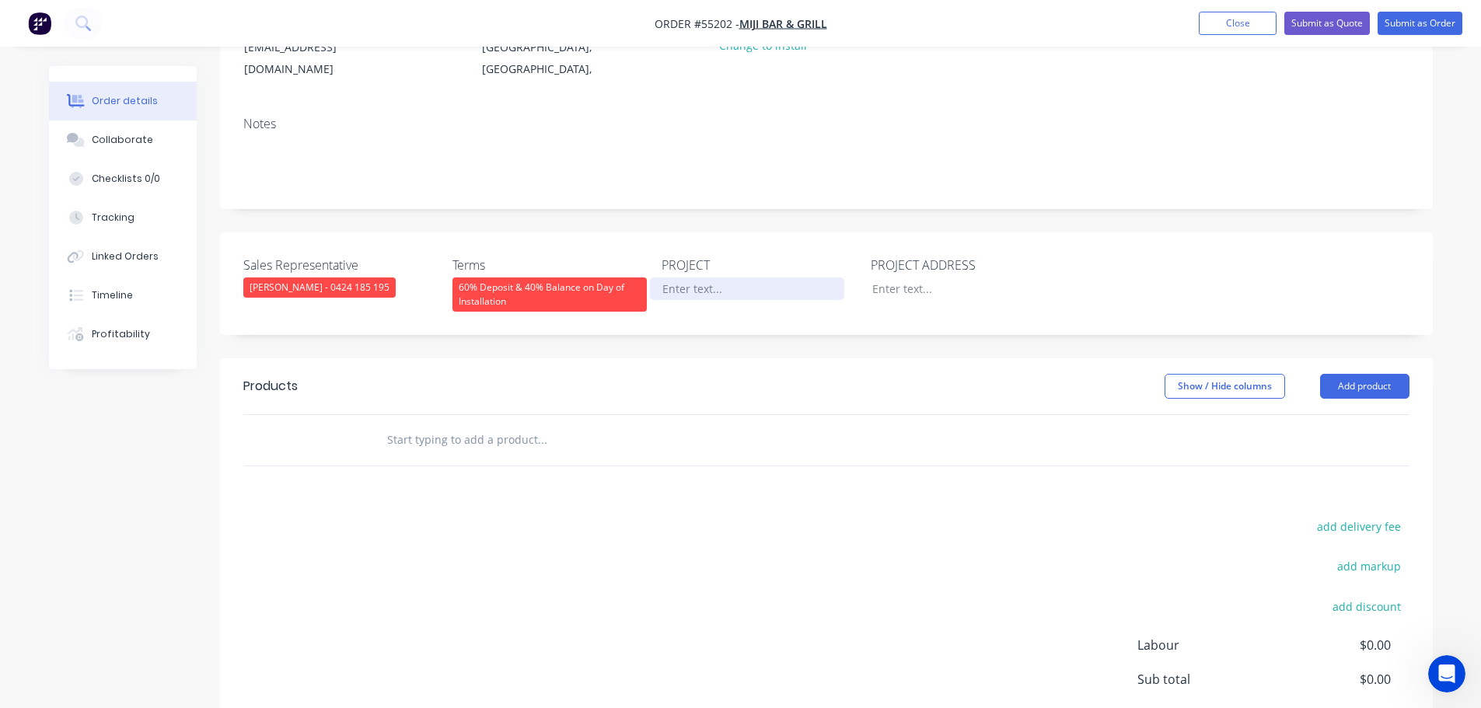
scroll to position [78, 0]
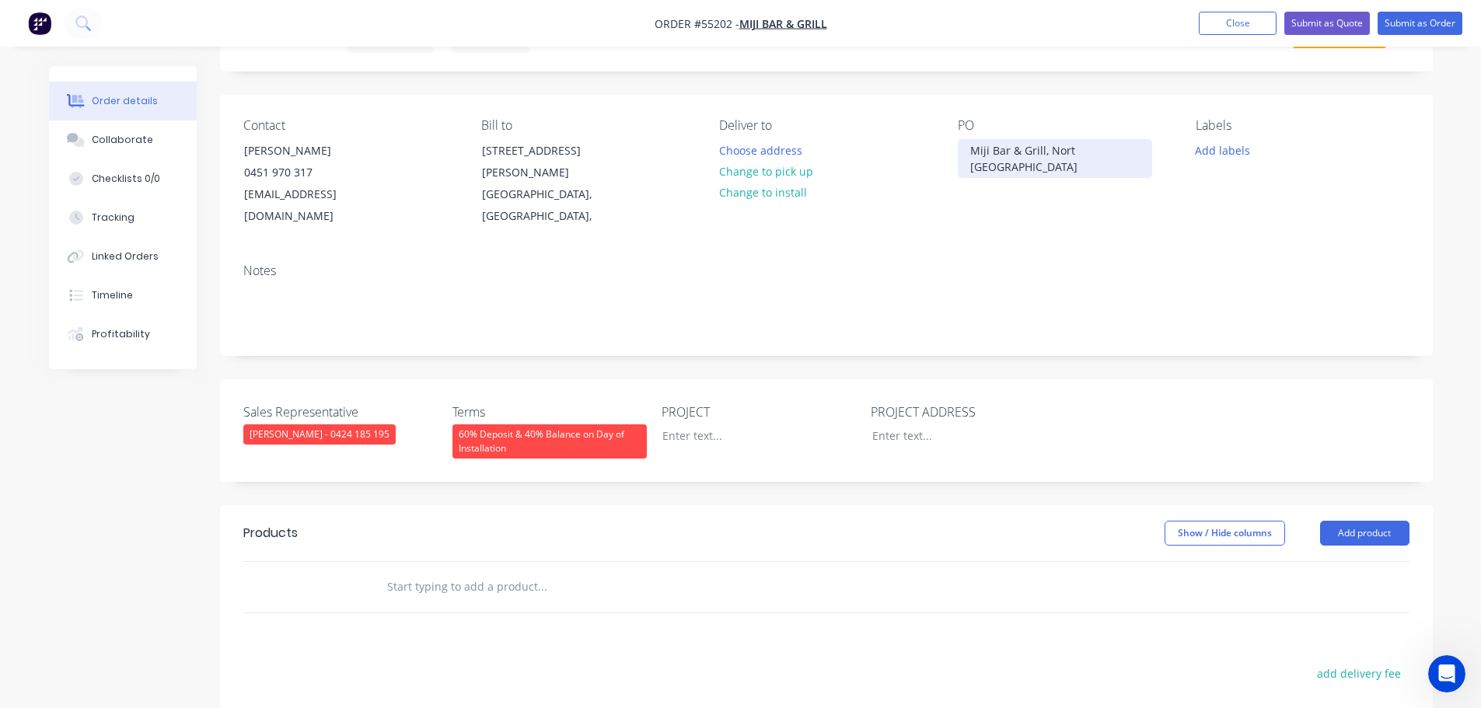
click at [1035, 148] on div "Miji Bar & Grill, Nort [GEOGRAPHIC_DATA]" at bounding box center [1055, 158] width 194 height 39
copy div "Miji Bar & Grill, Nort [GEOGRAPHIC_DATA]"
click at [681, 424] on div at bounding box center [747, 435] width 194 height 23
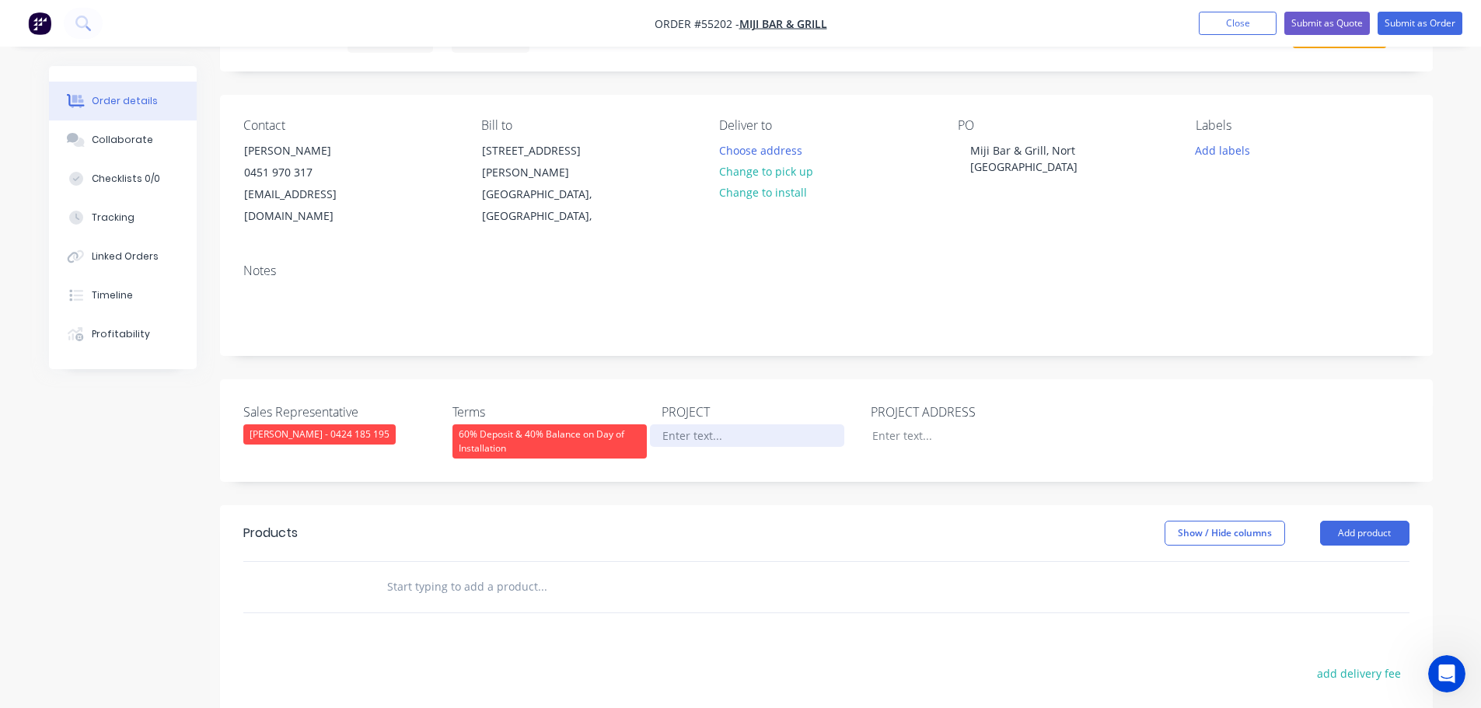
paste div
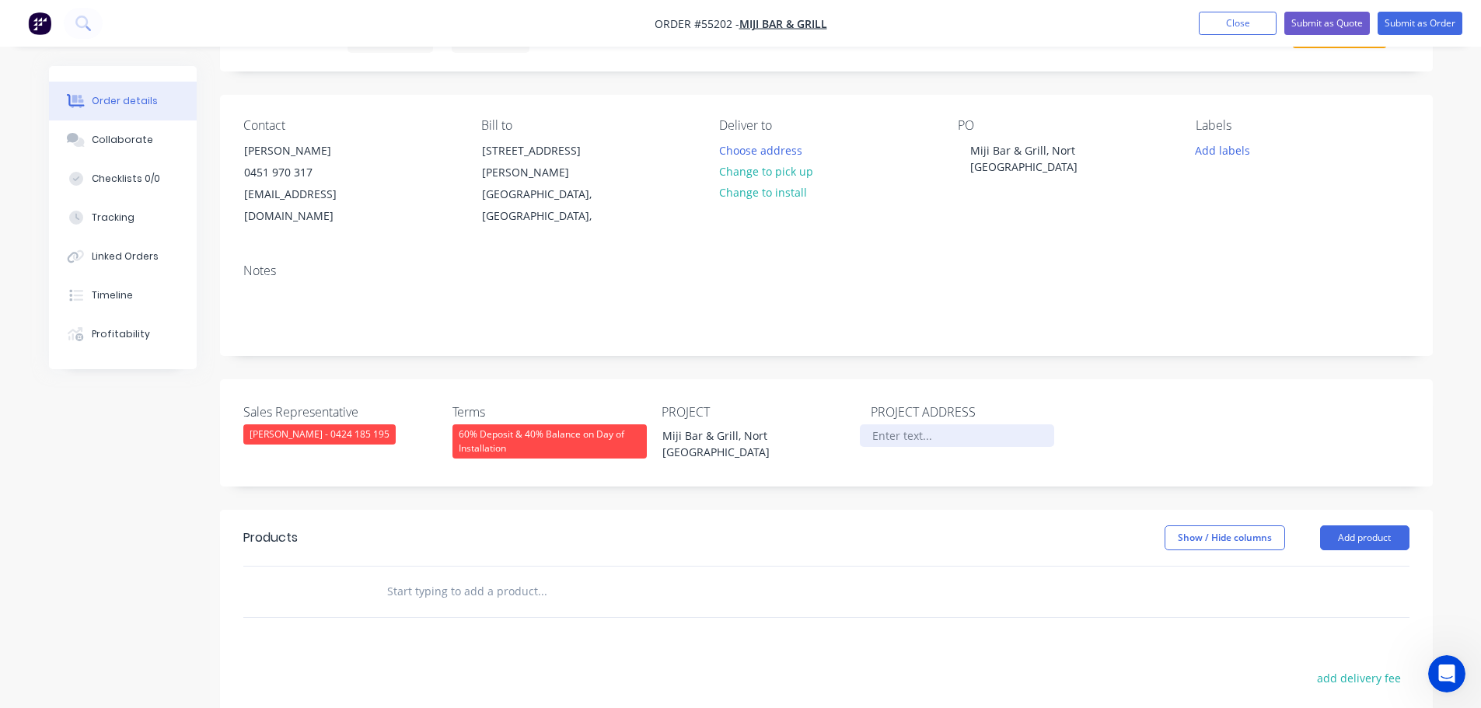
click at [897, 424] on div at bounding box center [957, 435] width 194 height 23
drag, startPoint x: 897, startPoint y: 413, endPoint x: 903, endPoint y: 443, distance: 30.8
click at [903, 443] on div "Sales Representative [PERSON_NAME] - 0424 185 195 Terms 60% Deposit & 40% Balan…" at bounding box center [826, 432] width 1213 height 107
click at [882, 424] on div at bounding box center [957, 435] width 194 height 23
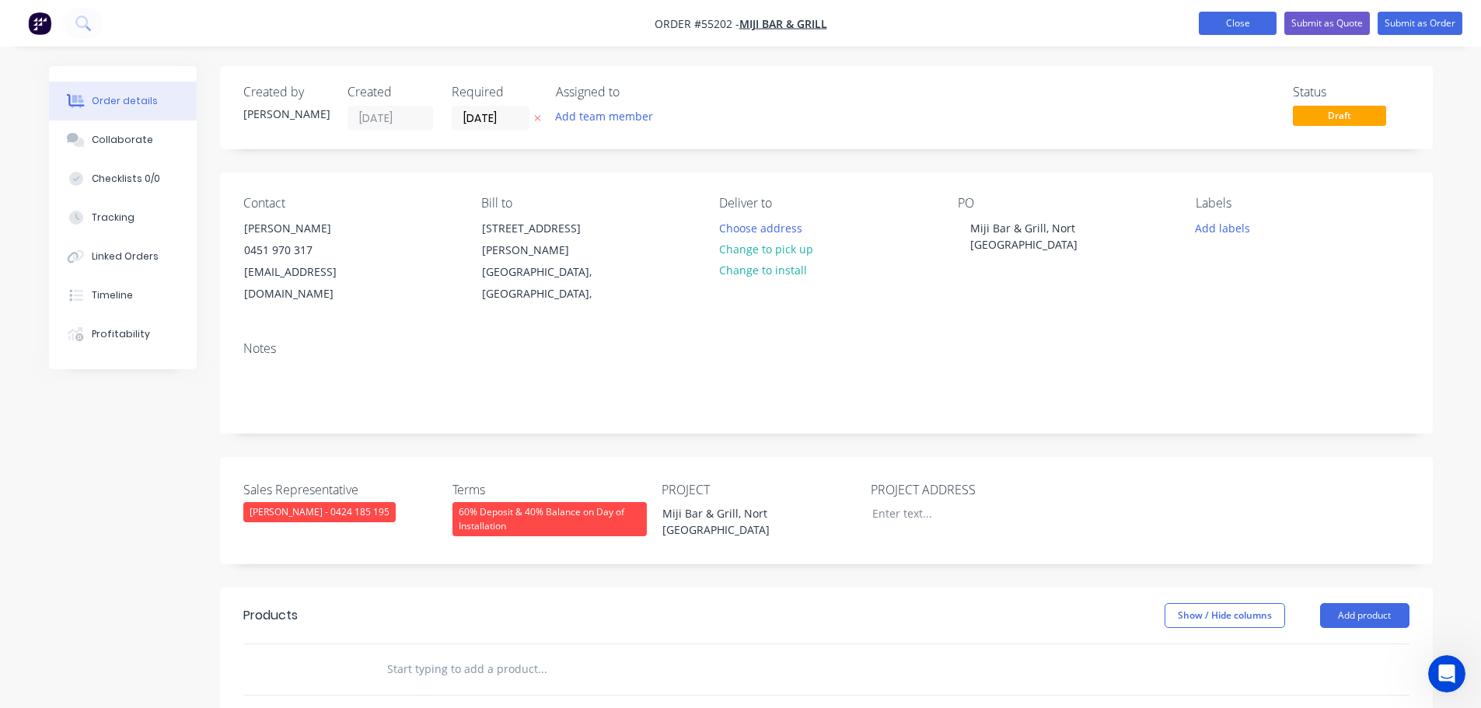
click at [1246, 27] on button "Close" at bounding box center [1238, 23] width 78 height 23
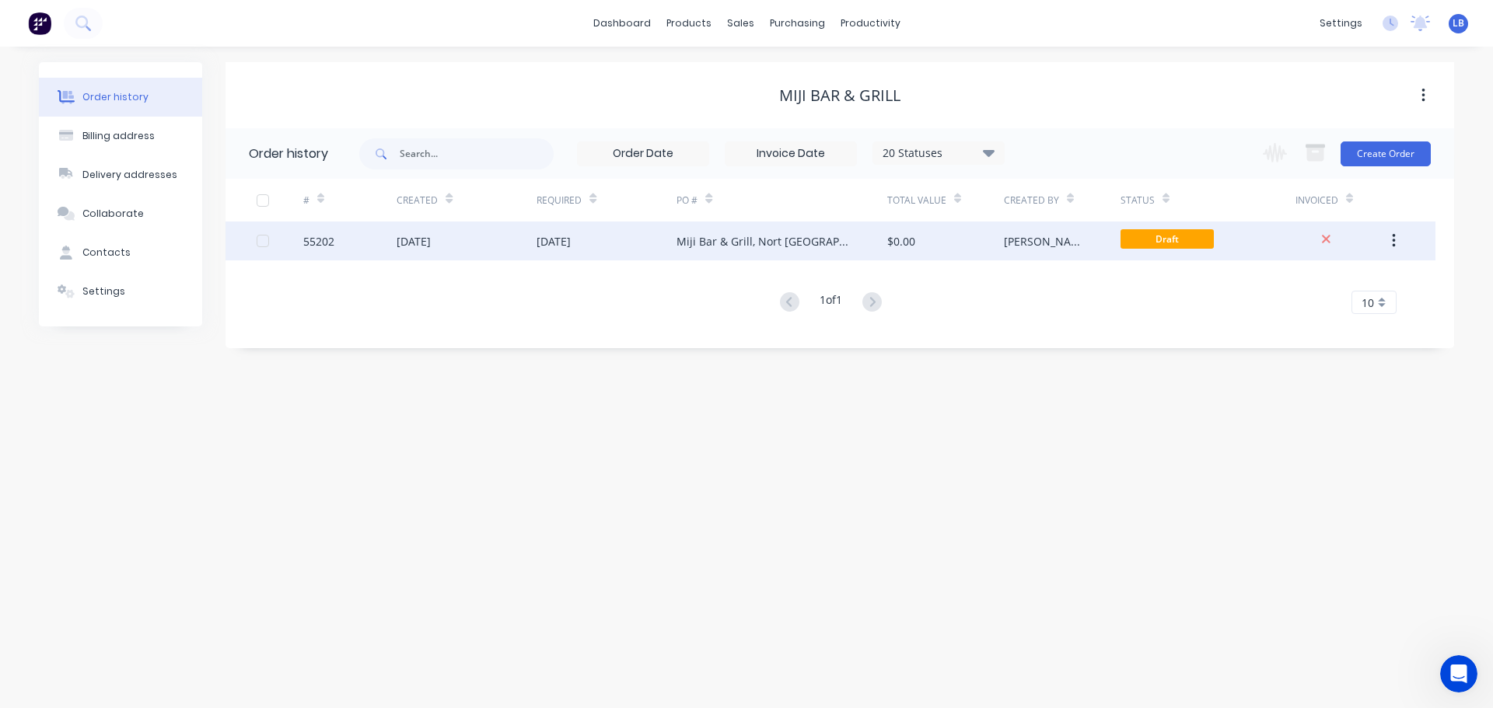
click at [324, 248] on div "55202" at bounding box center [318, 241] width 31 height 16
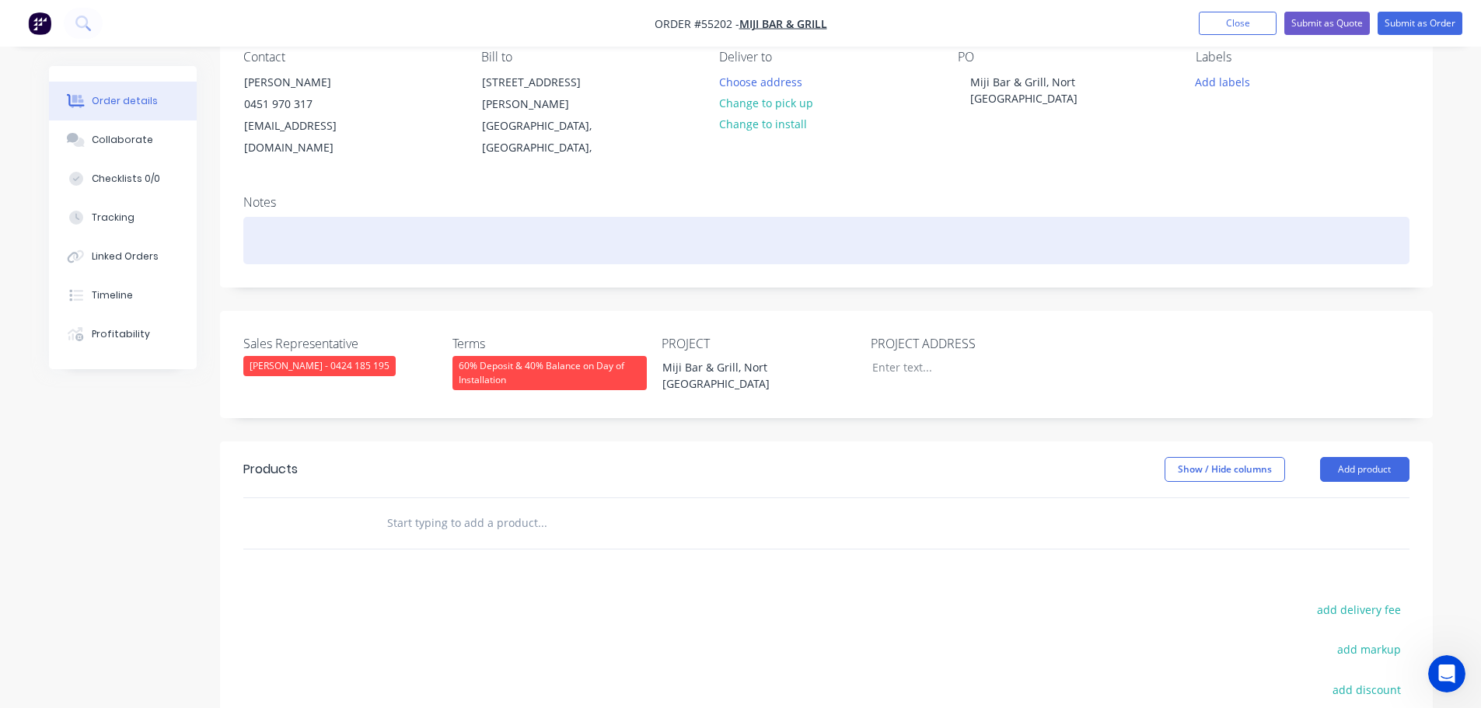
scroll to position [155, 0]
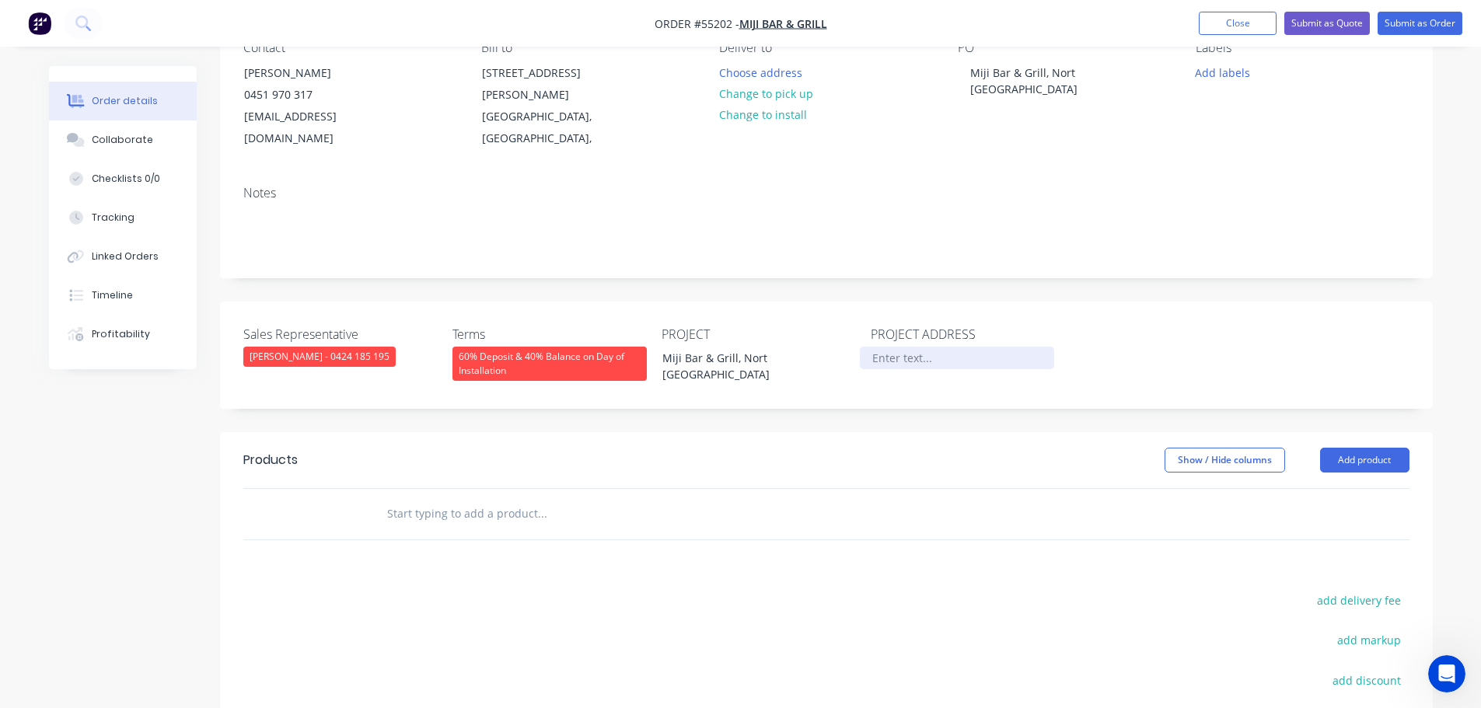
click at [893, 347] on div at bounding box center [957, 358] width 194 height 23
click at [1327, 448] on button "Add product" at bounding box center [1364, 460] width 89 height 25
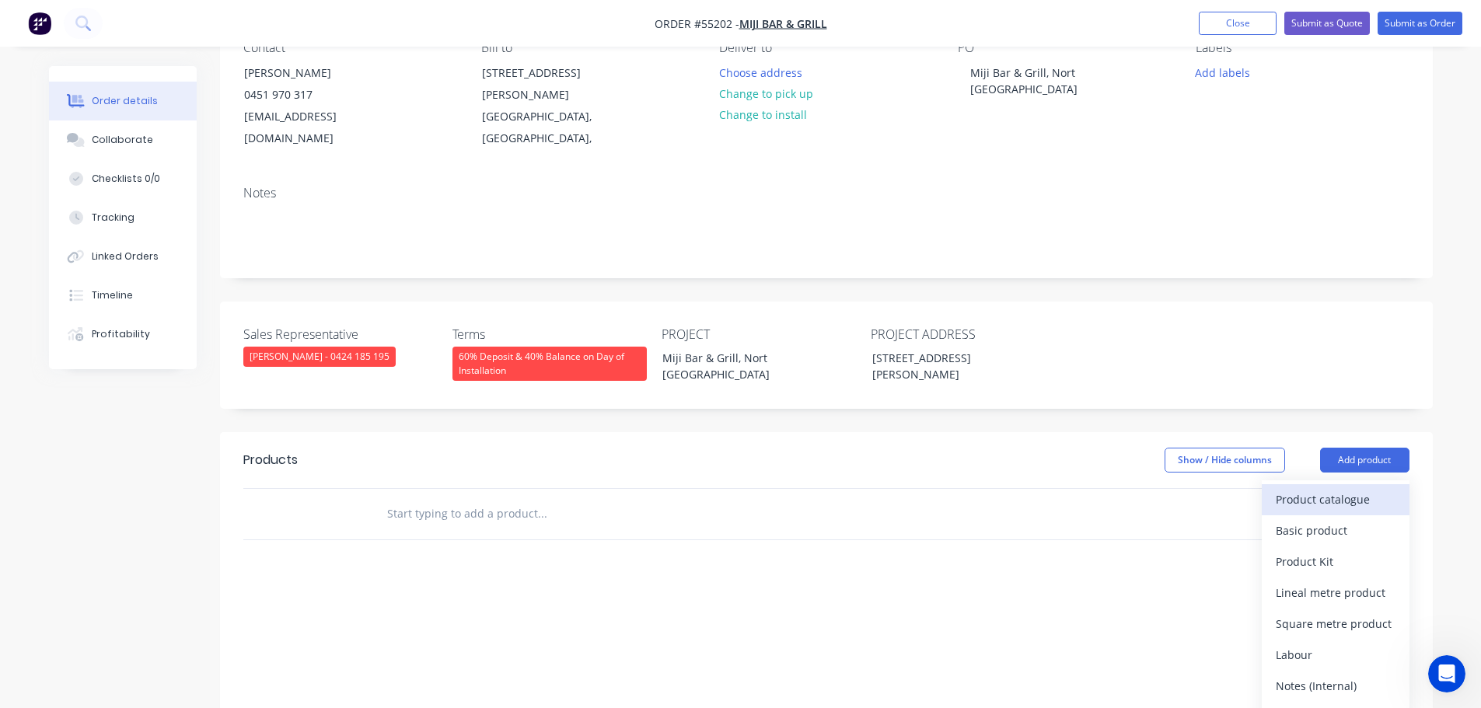
click at [1318, 488] on div "Product catalogue" at bounding box center [1336, 499] width 120 height 23
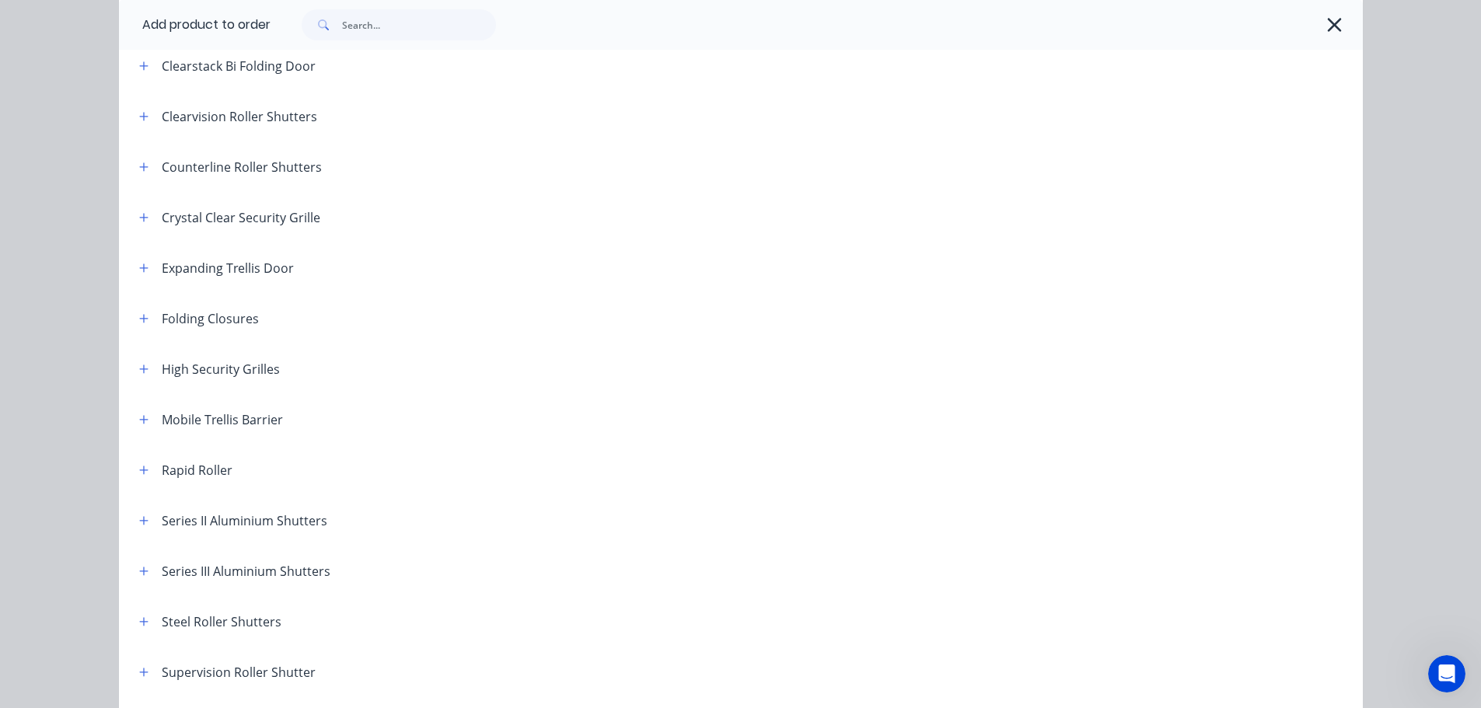
scroll to position [311, 0]
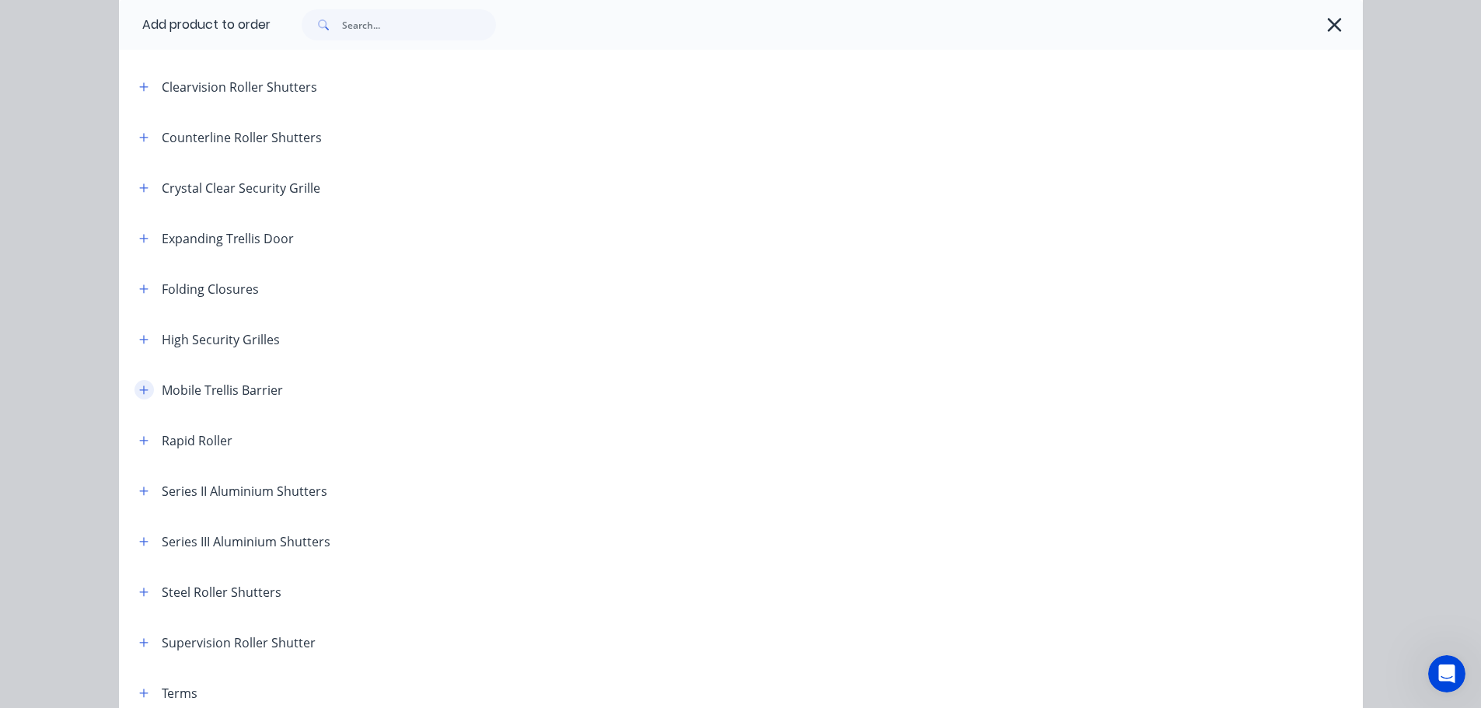
click at [139, 393] on icon "button" at bounding box center [143, 390] width 9 height 11
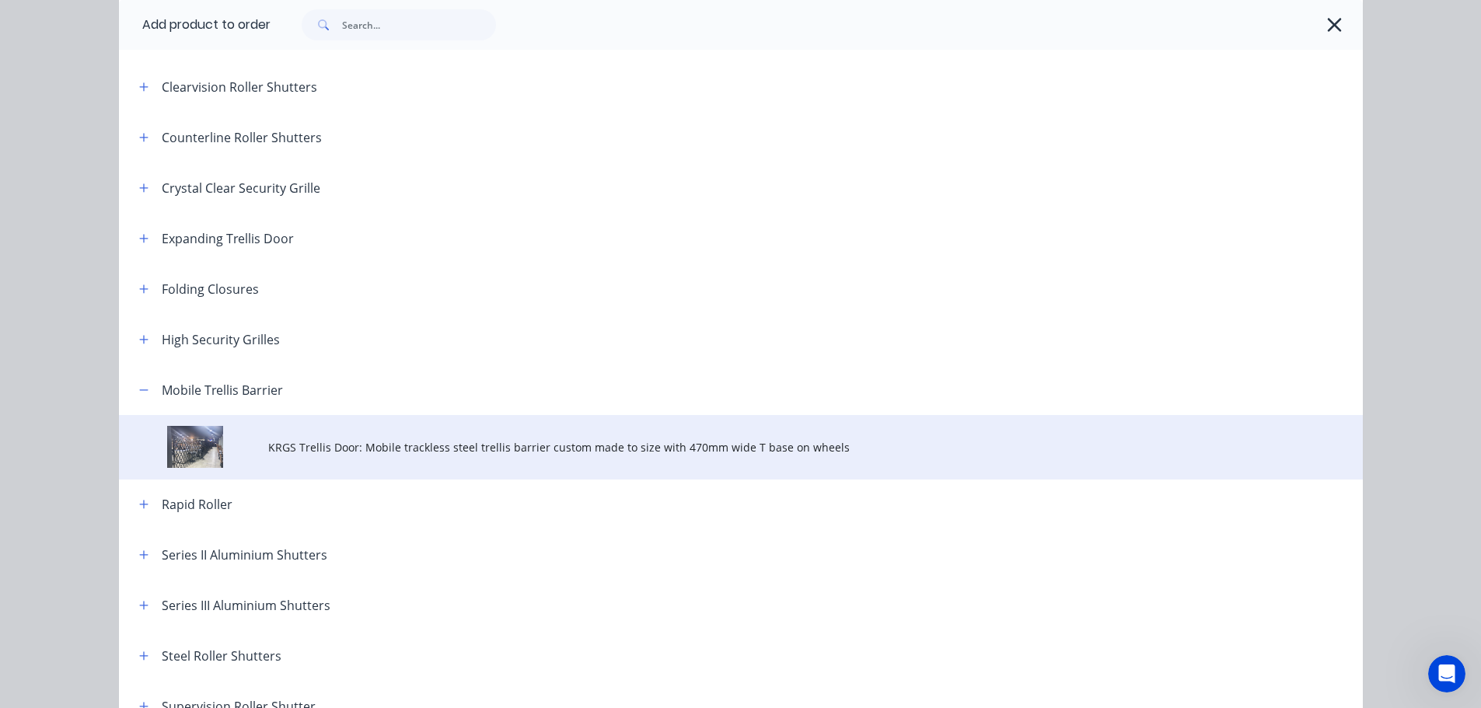
click at [383, 445] on span "KRGS Trellis Door: Mobile trackless steel trellis barrier custom made to size w…" at bounding box center [705, 447] width 875 height 16
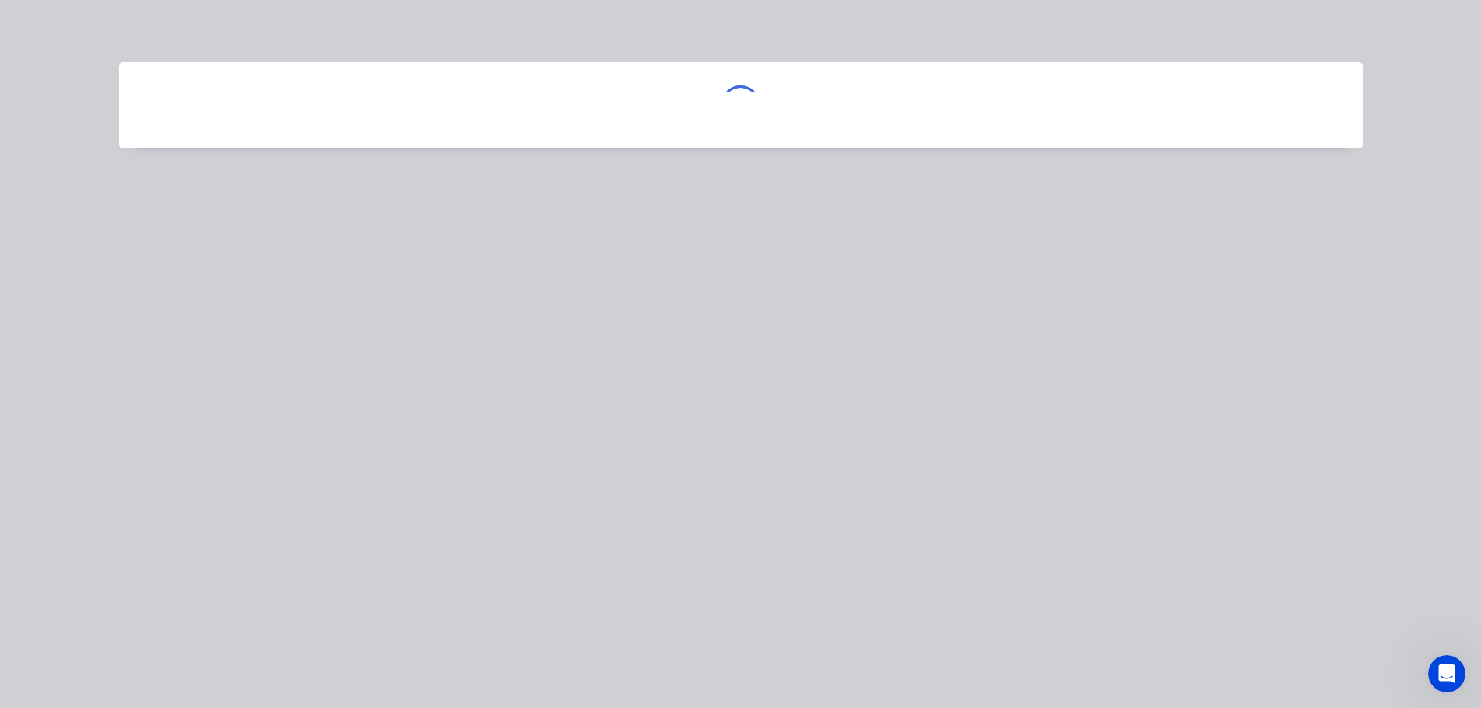
scroll to position [0, 0]
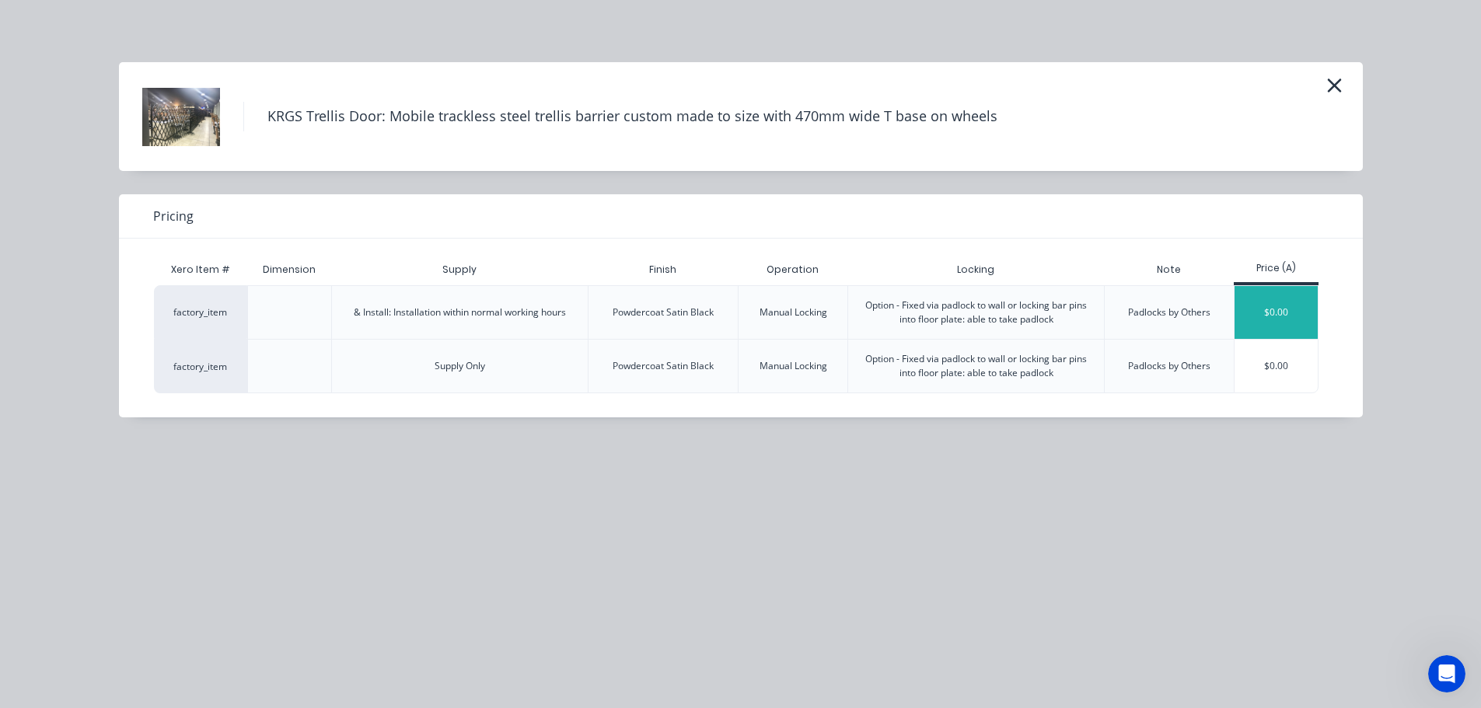
click at [1298, 310] on div "$0.00" at bounding box center [1276, 312] width 83 height 53
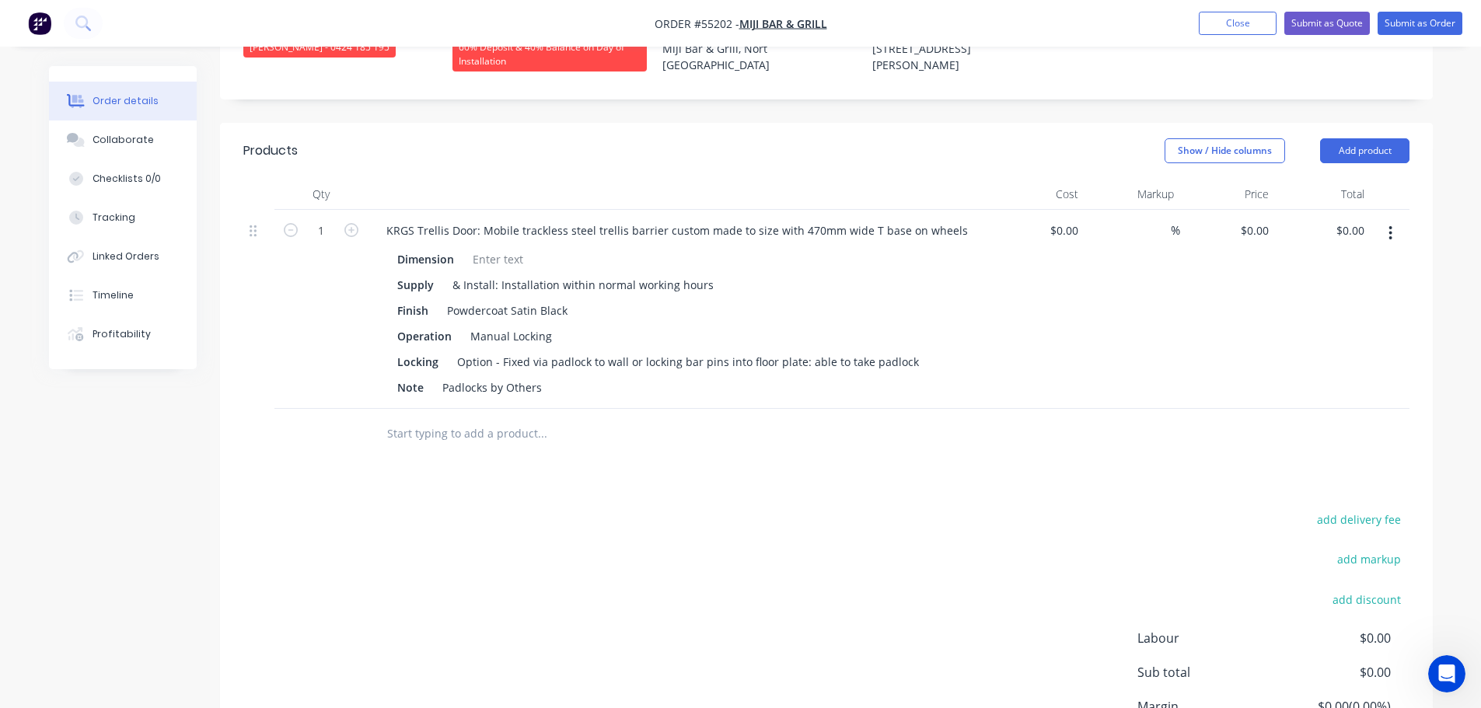
scroll to position [466, 0]
type input "1900"
type input "$1,900.00"
click at [486, 246] on div at bounding box center [497, 257] width 63 height 23
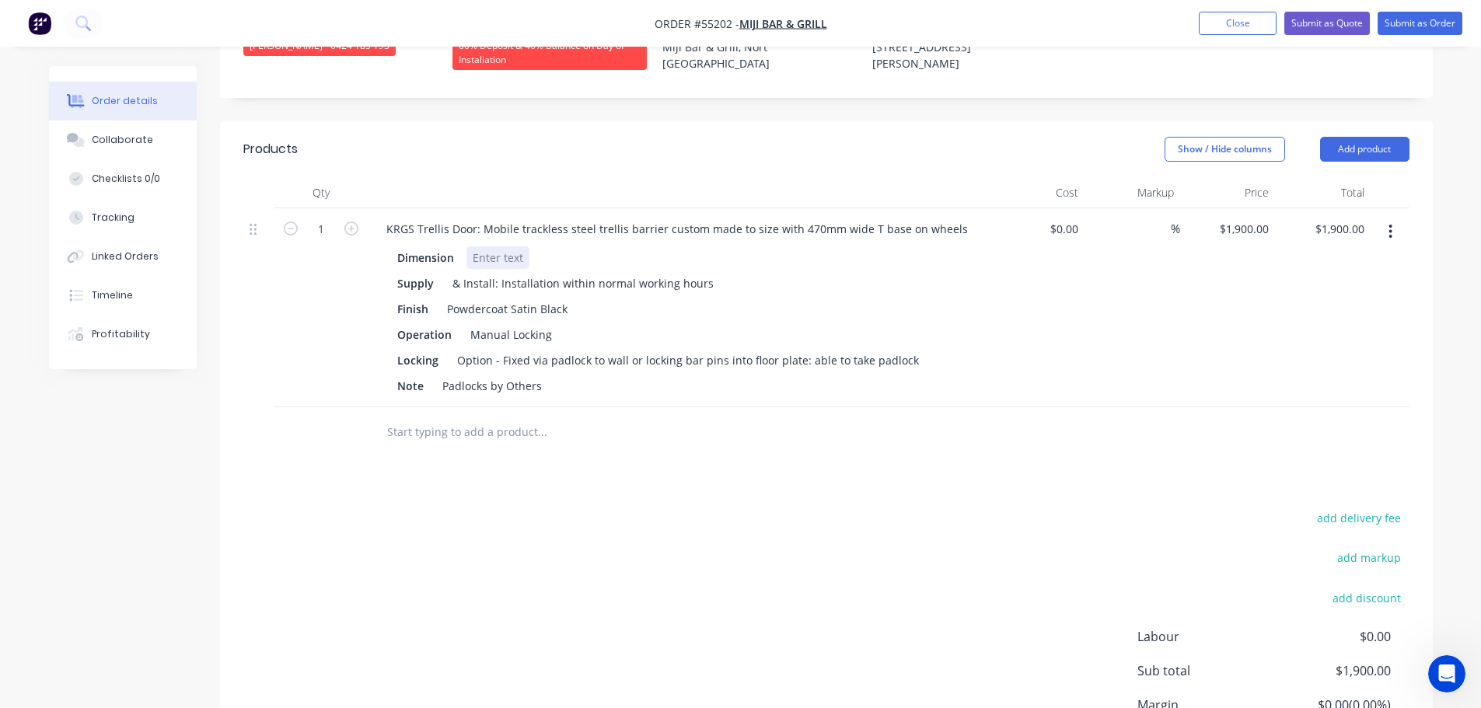
click at [483, 246] on div at bounding box center [497, 257] width 63 height 23
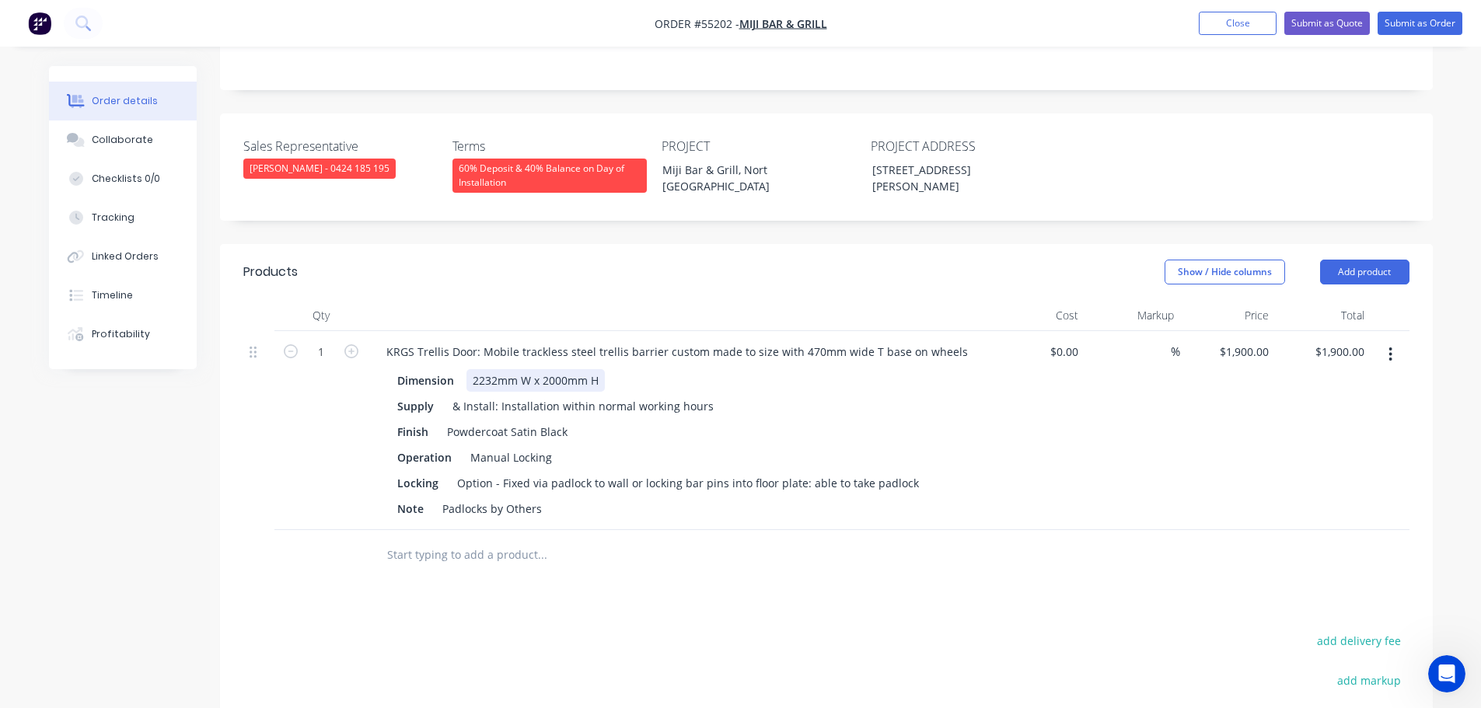
scroll to position [311, 0]
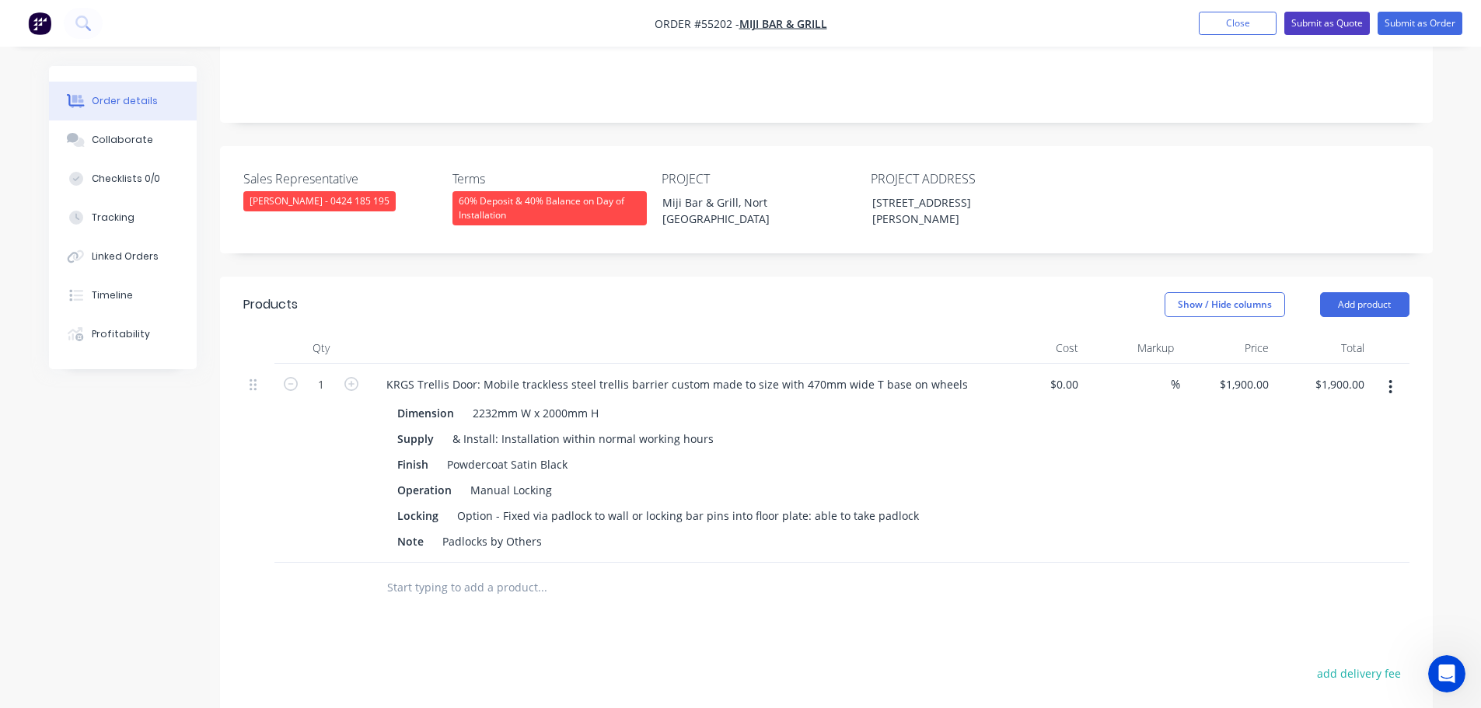
click at [1299, 23] on button "Submit as Quote" at bounding box center [1327, 23] width 86 height 23
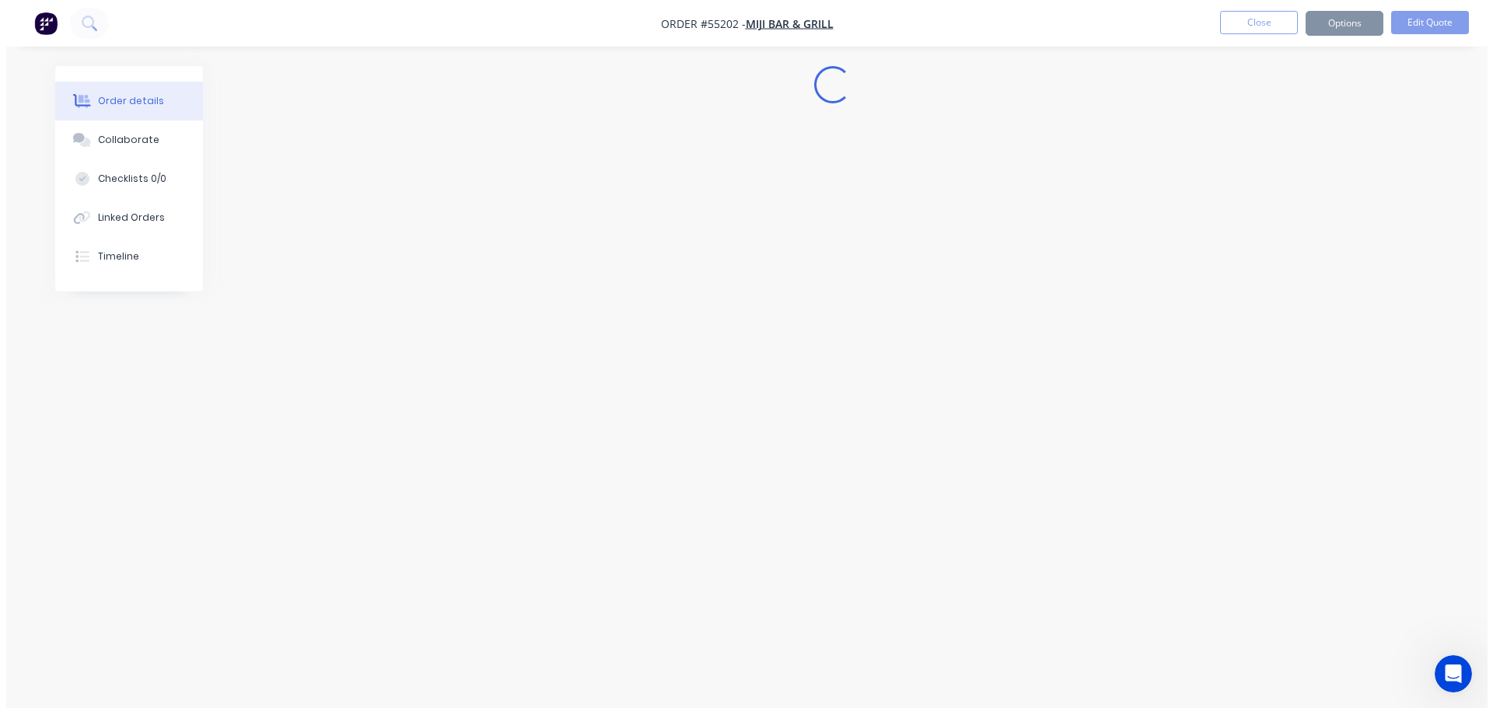
scroll to position [0, 0]
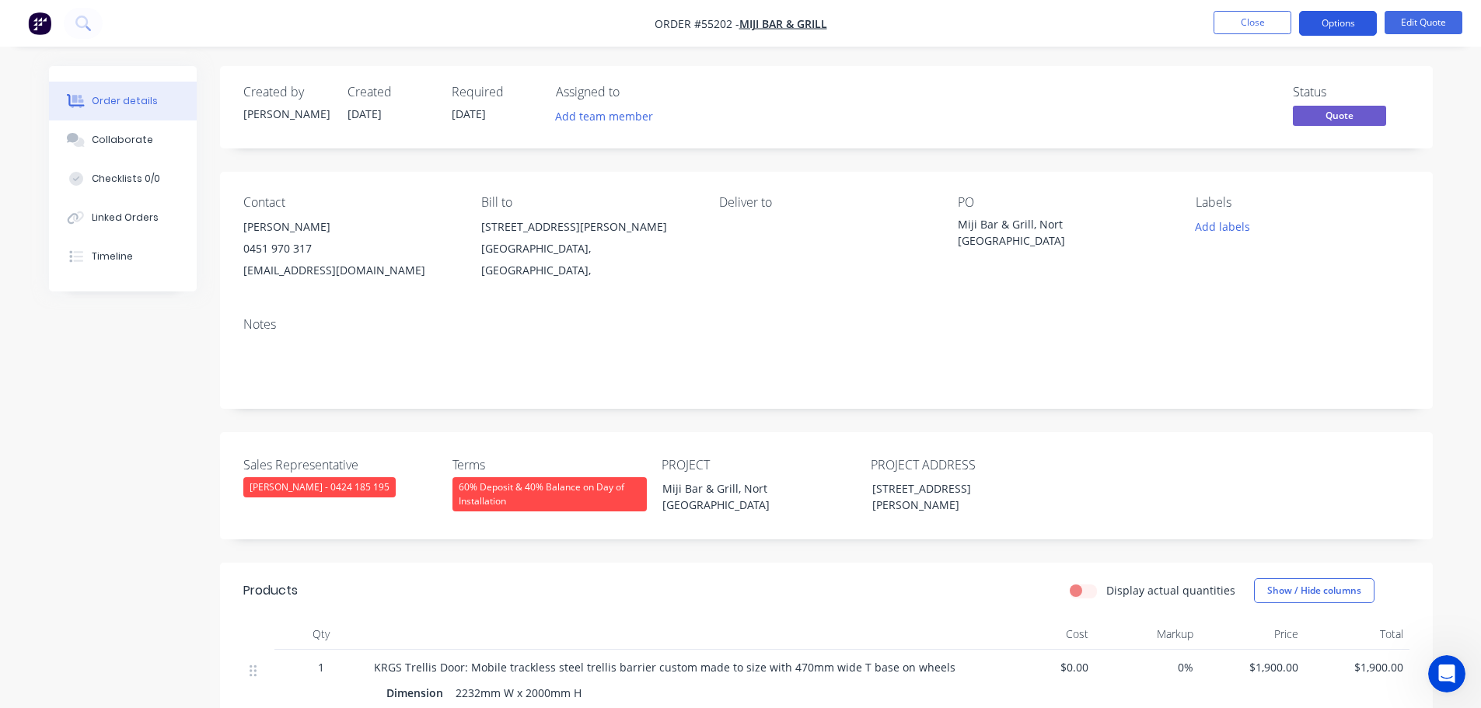
click at [1346, 20] on button "Options" at bounding box center [1338, 23] width 78 height 25
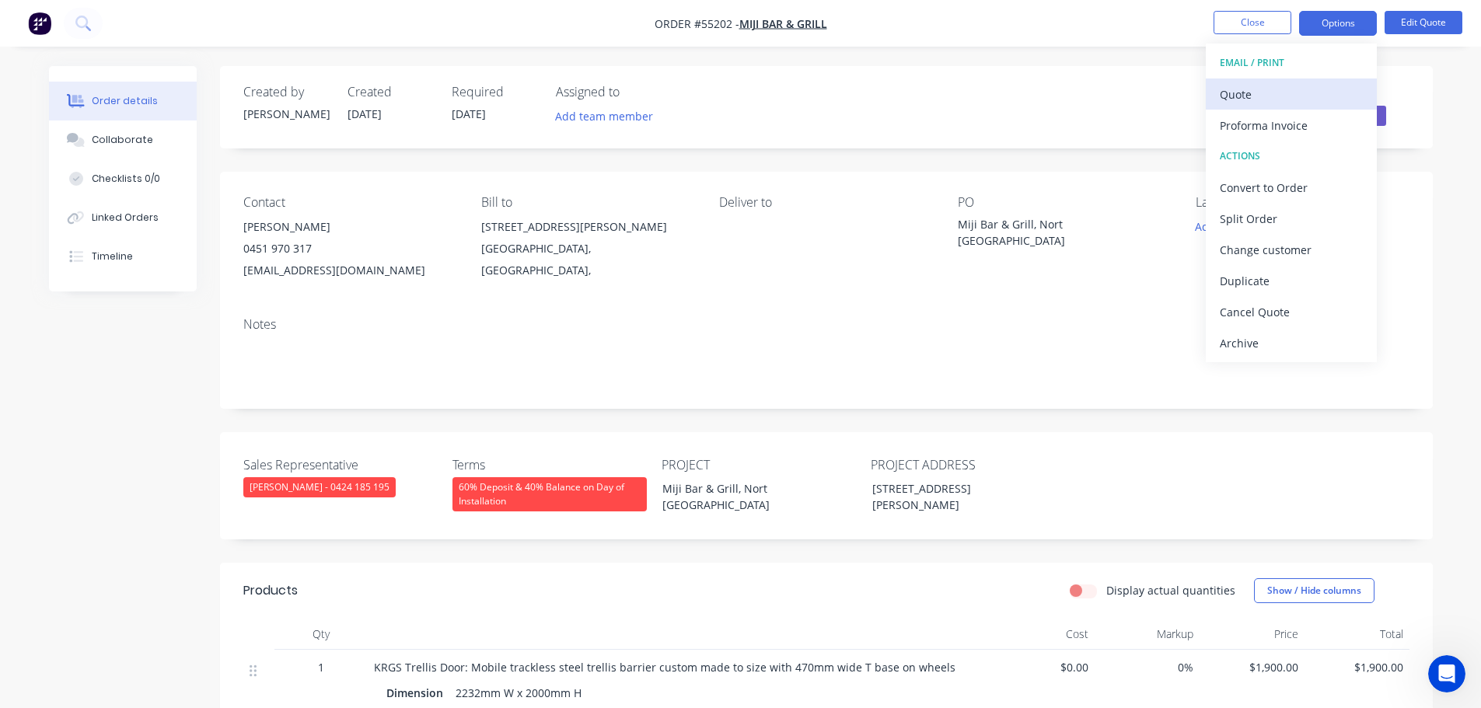
click at [1241, 97] on div "Quote" at bounding box center [1291, 94] width 143 height 23
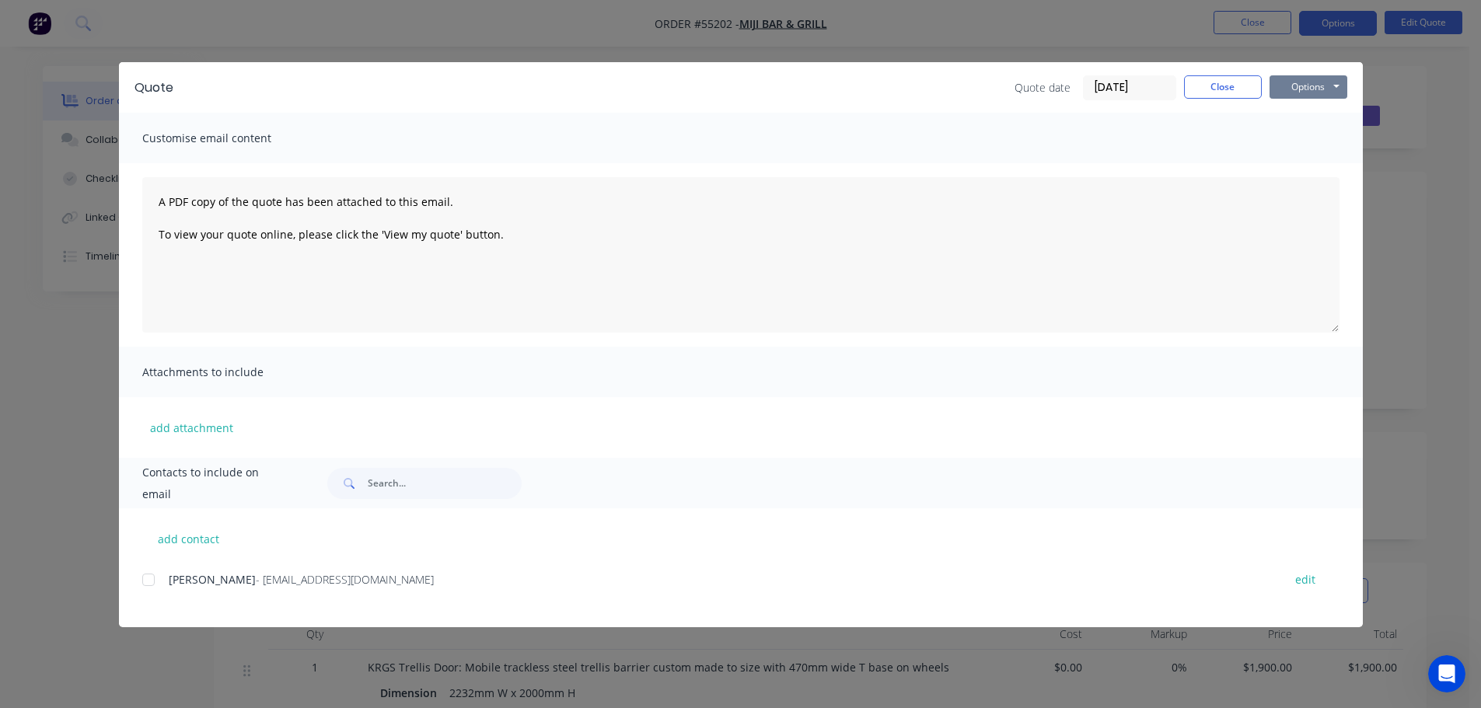
click at [1292, 90] on button "Options" at bounding box center [1309, 86] width 78 height 23
click at [1299, 142] on button "Print" at bounding box center [1320, 141] width 100 height 26
click at [1240, 91] on button "Close" at bounding box center [1223, 86] width 78 height 23
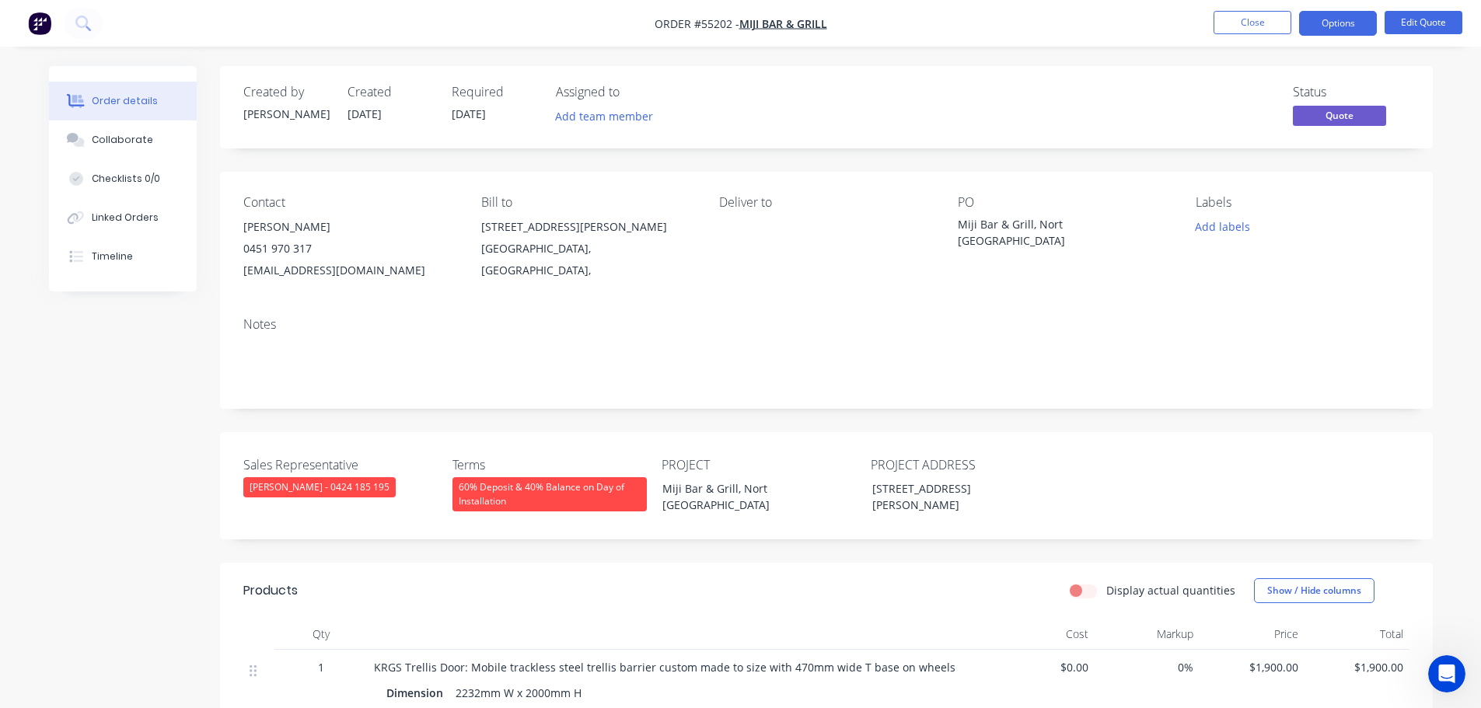
click at [292, 271] on div "[EMAIL_ADDRESS][DOMAIN_NAME]" at bounding box center [349, 271] width 213 height 22
copy div "[EMAIL_ADDRESS][DOMAIN_NAME]"
click at [1022, 225] on div "Miji Bar & Grill, Nort [GEOGRAPHIC_DATA]" at bounding box center [1055, 232] width 194 height 33
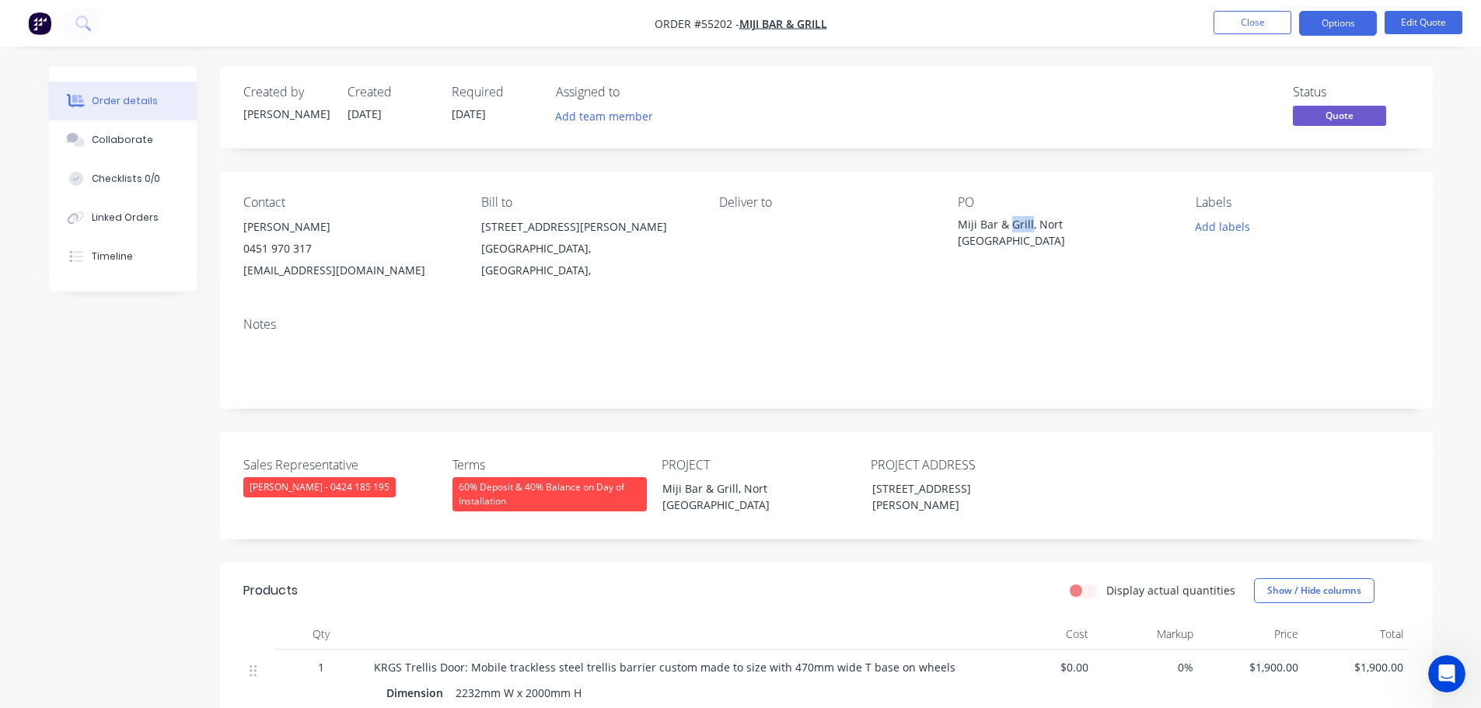
click at [1022, 225] on div "Miji Bar & Grill, Nort [GEOGRAPHIC_DATA]" at bounding box center [1055, 232] width 194 height 33
copy div "Miji Bar & Grill, Nort [GEOGRAPHIC_DATA]"
click at [312, 248] on span at bounding box center [312, 248] width 0 height 15
click at [1258, 25] on button "Close" at bounding box center [1253, 22] width 78 height 23
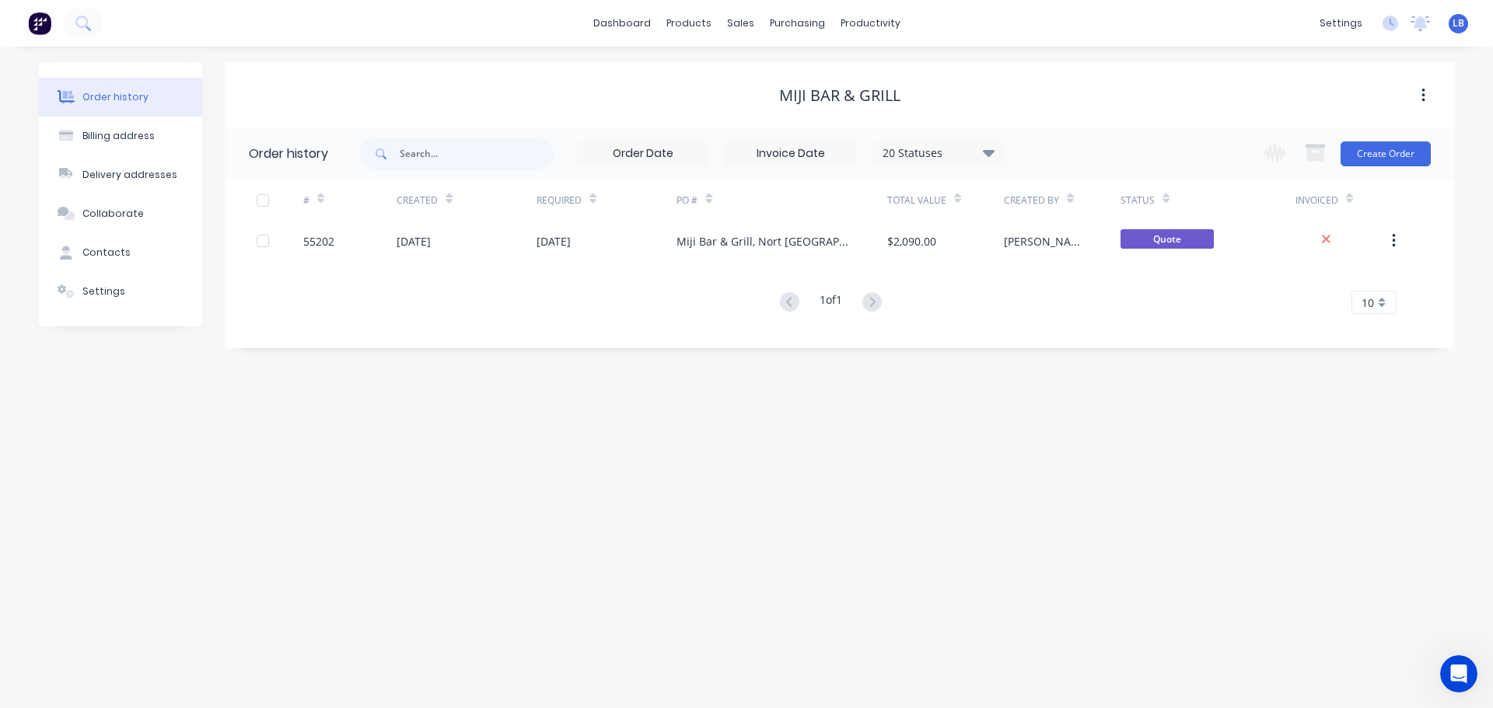
click at [117, 96] on div "Order history" at bounding box center [115, 97] width 66 height 14
click at [783, 106] on div "Customers" at bounding box center [794, 106] width 56 height 14
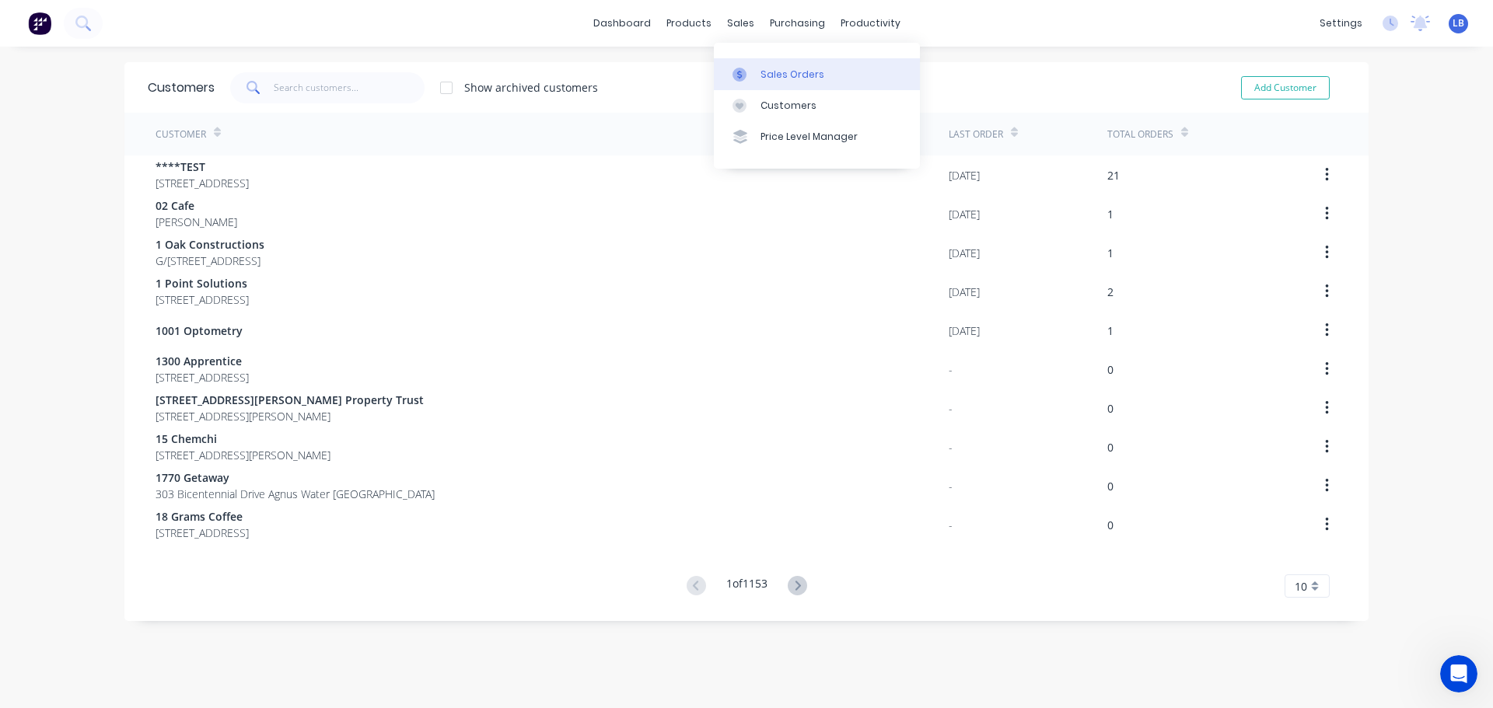
click at [789, 76] on div "Sales Orders" at bounding box center [792, 75] width 64 height 14
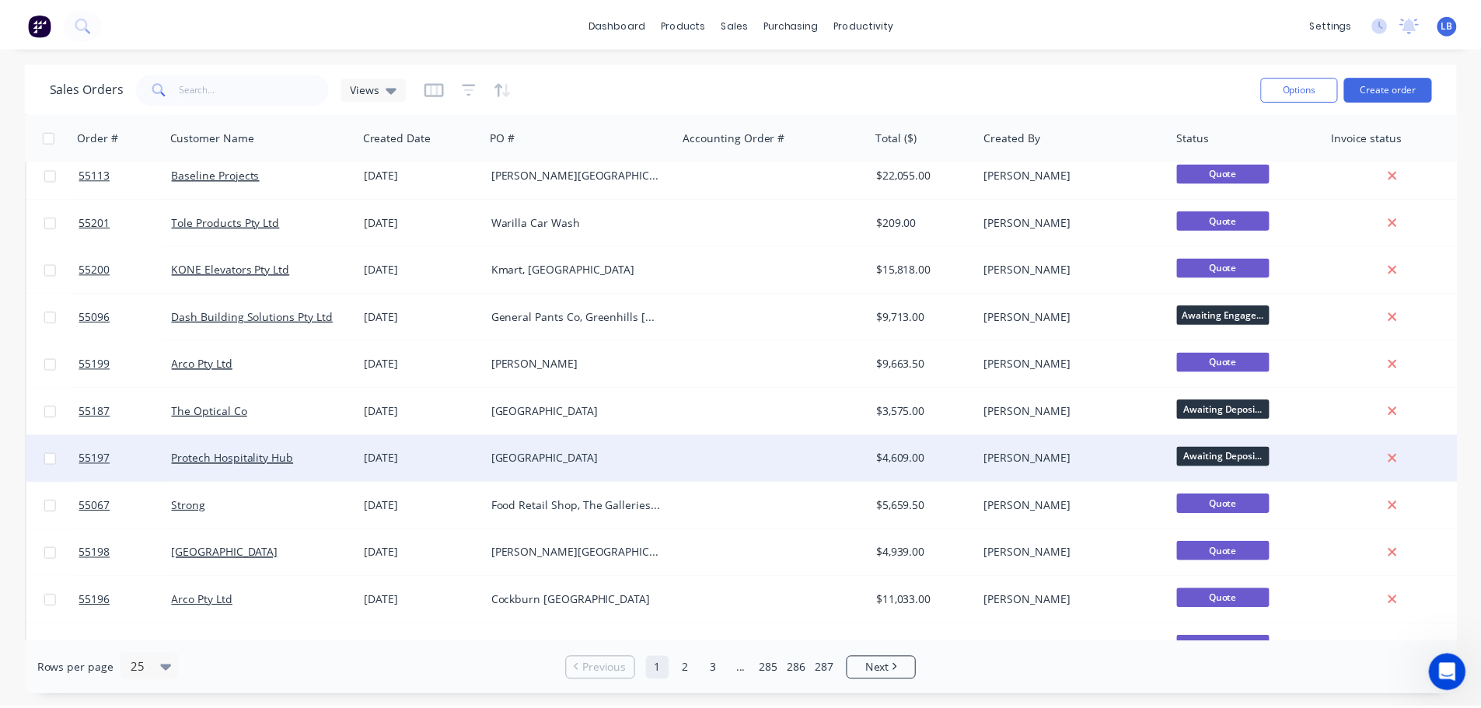
scroll to position [311, 0]
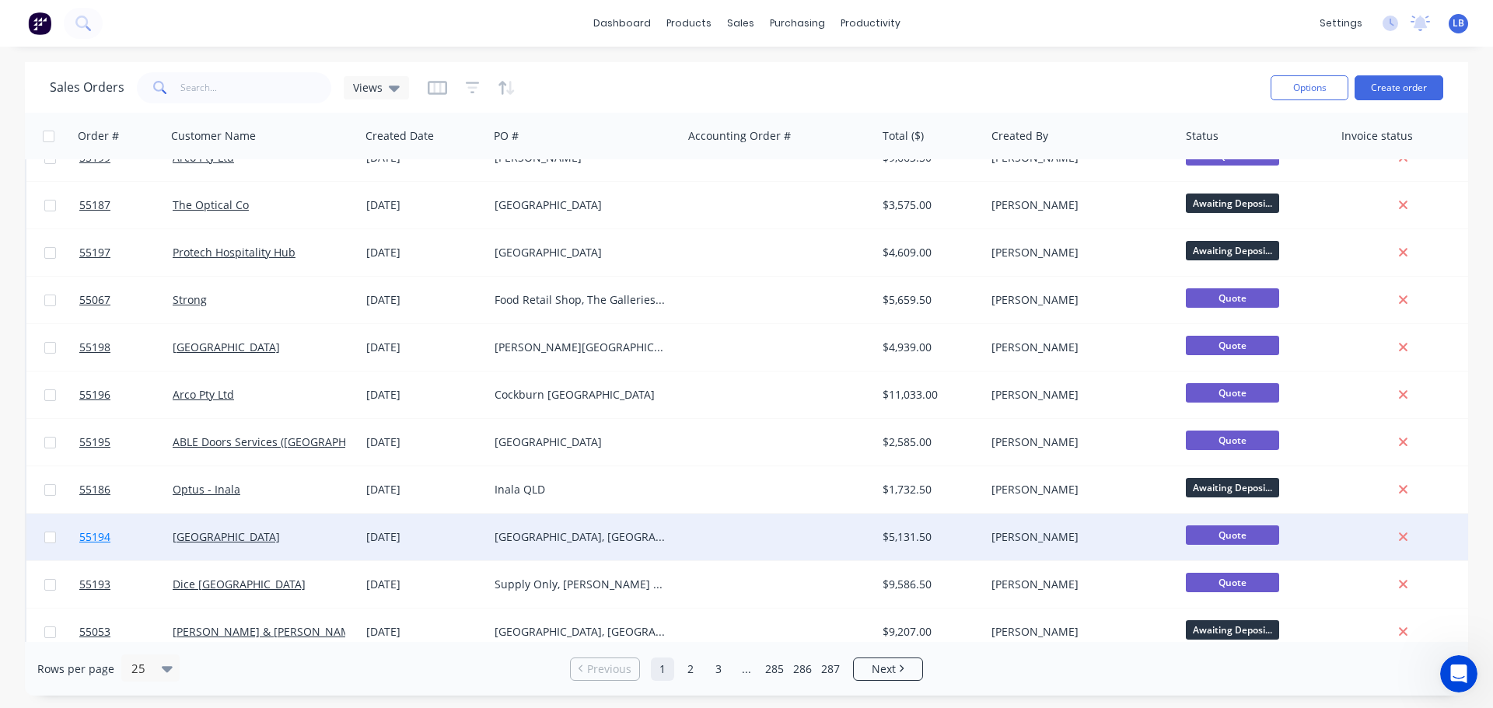
click at [90, 535] on span "55194" at bounding box center [94, 537] width 31 height 16
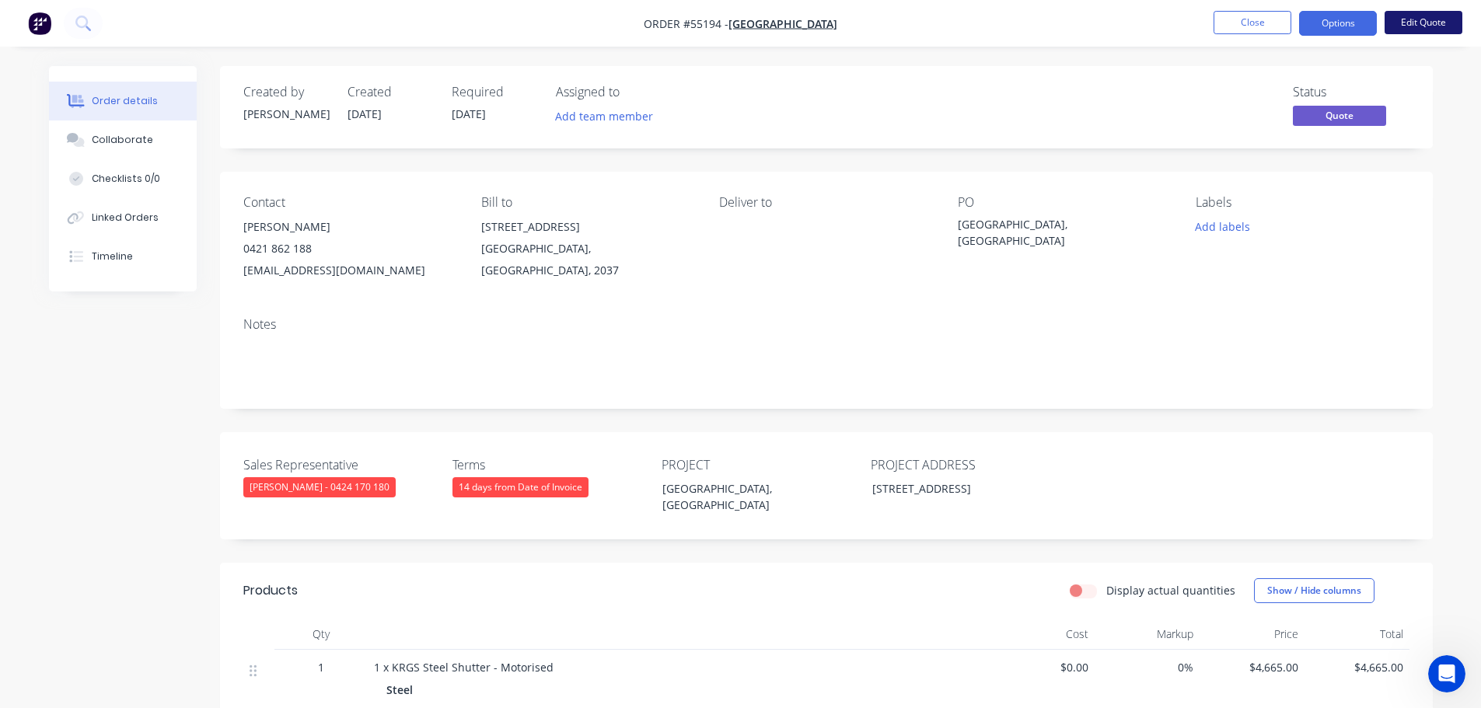
click at [1450, 19] on button "Edit Quote" at bounding box center [1424, 22] width 78 height 23
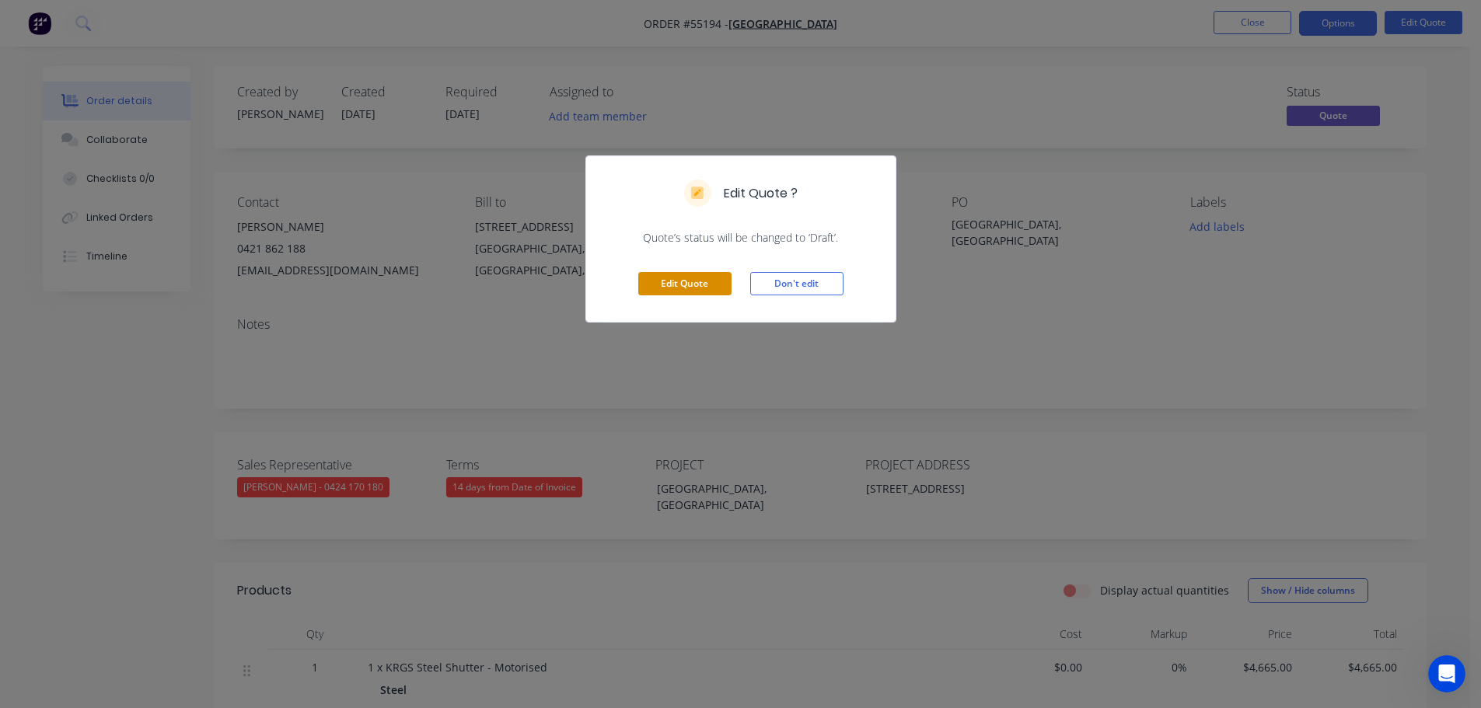
click at [697, 285] on button "Edit Quote" at bounding box center [684, 283] width 93 height 23
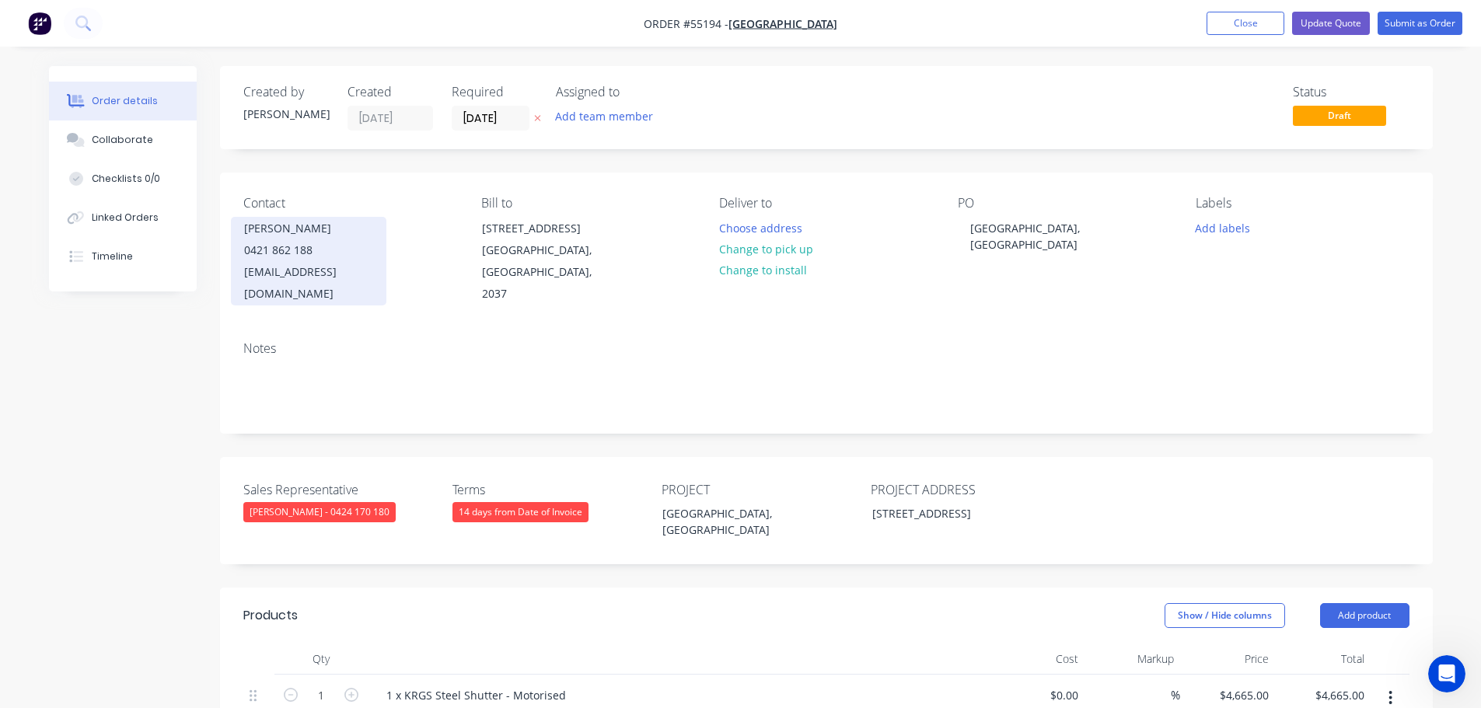
click at [247, 267] on div "[EMAIL_ADDRESS][DOMAIN_NAME]" at bounding box center [308, 283] width 129 height 44
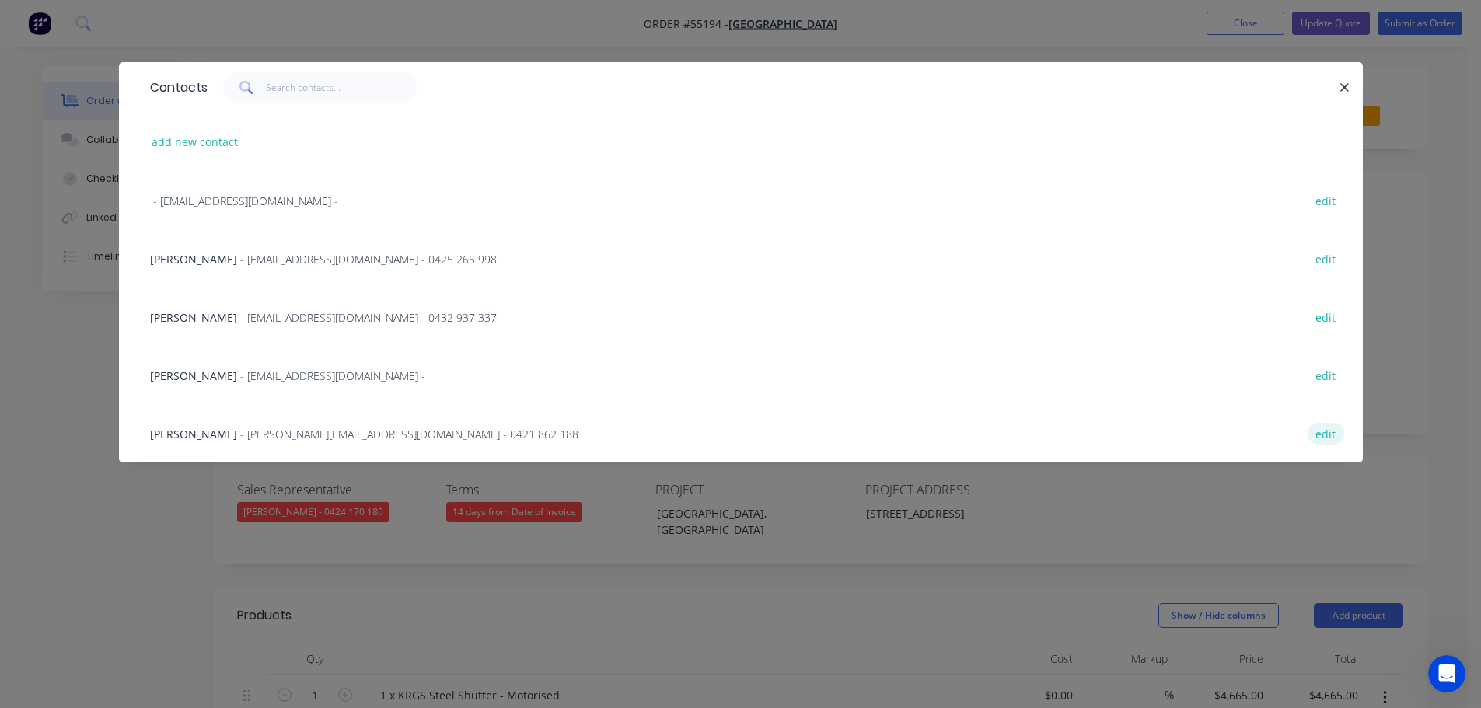
click at [1329, 431] on button "edit" at bounding box center [1326, 433] width 37 height 21
select select "AU"
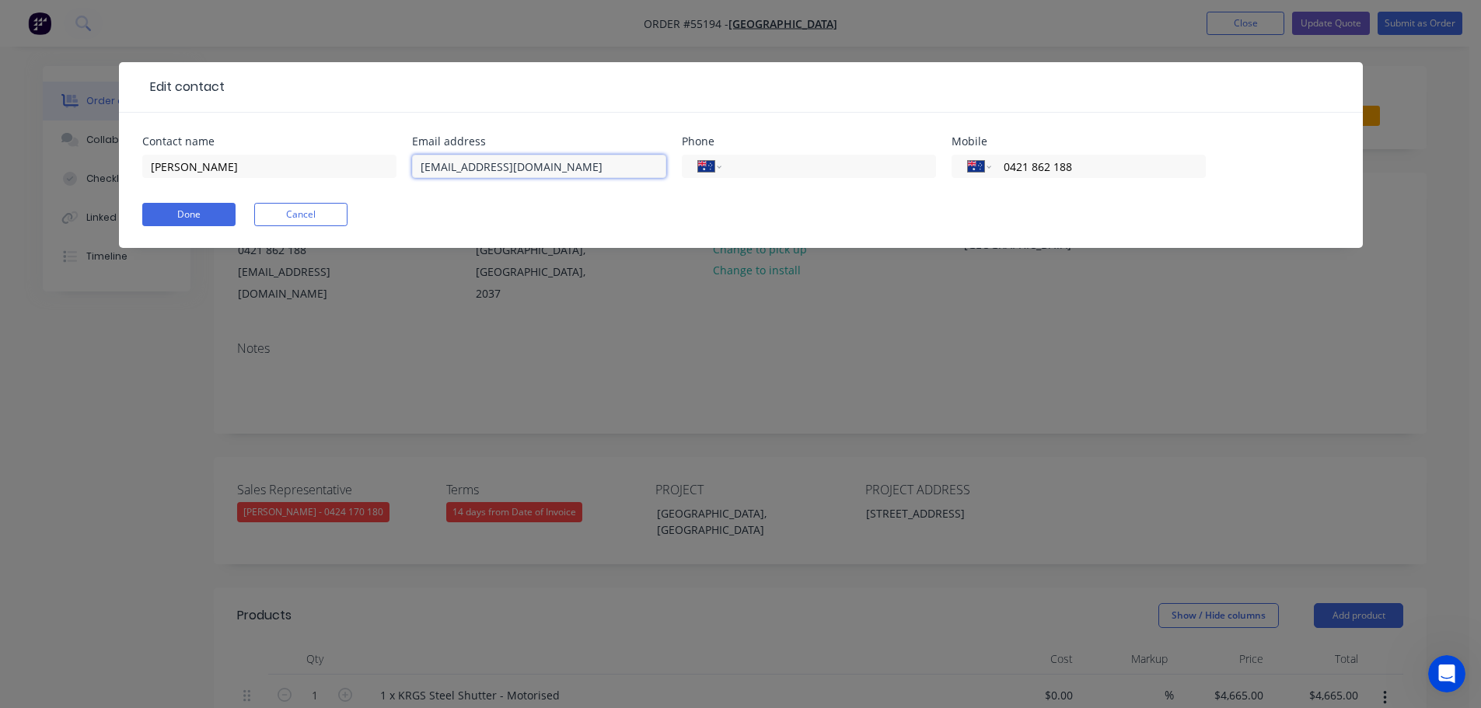
click at [562, 169] on input "[EMAIL_ADDRESS][DOMAIN_NAME]" at bounding box center [539, 166] width 254 height 23
type input "[EMAIL_ADDRESS][DOMAIN_NAME]"
click at [163, 225] on button "Done" at bounding box center [188, 214] width 93 height 23
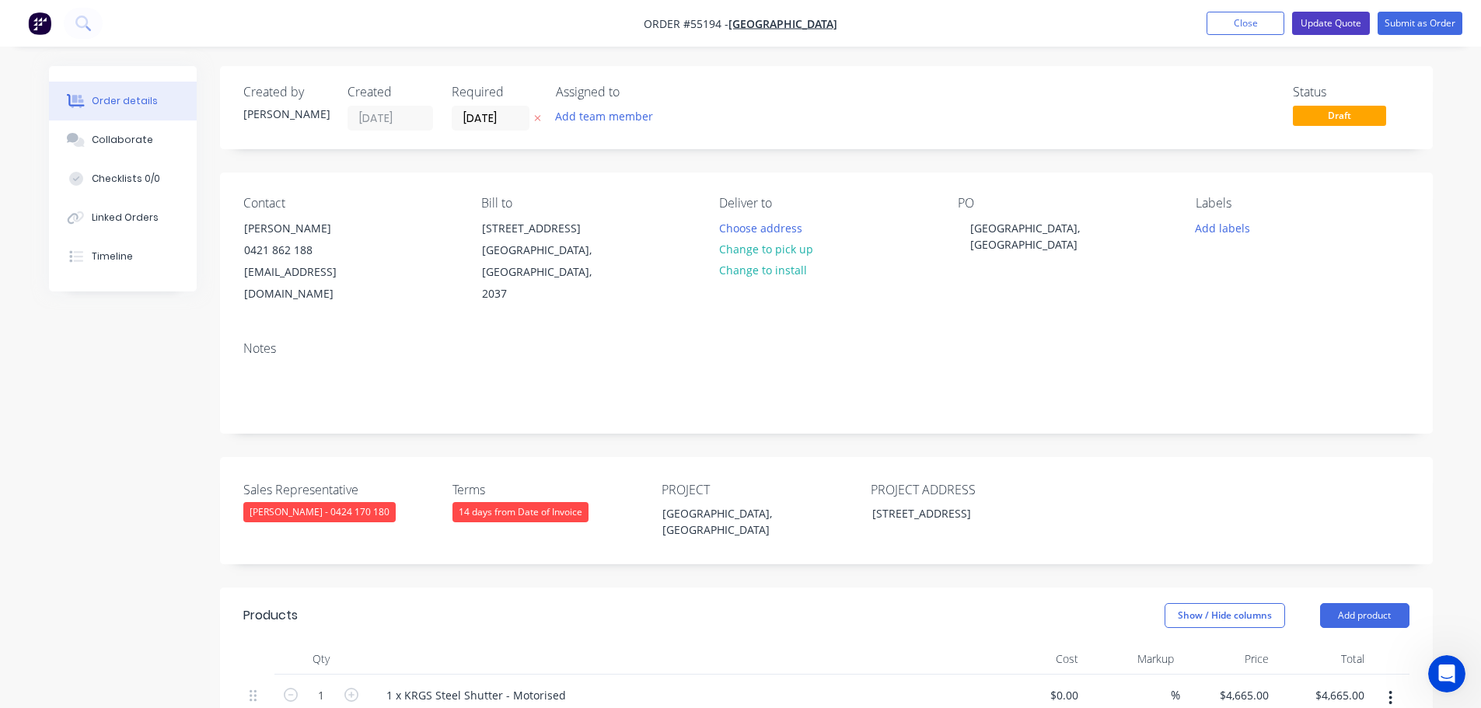
click at [1323, 24] on button "Update Quote" at bounding box center [1331, 23] width 78 height 23
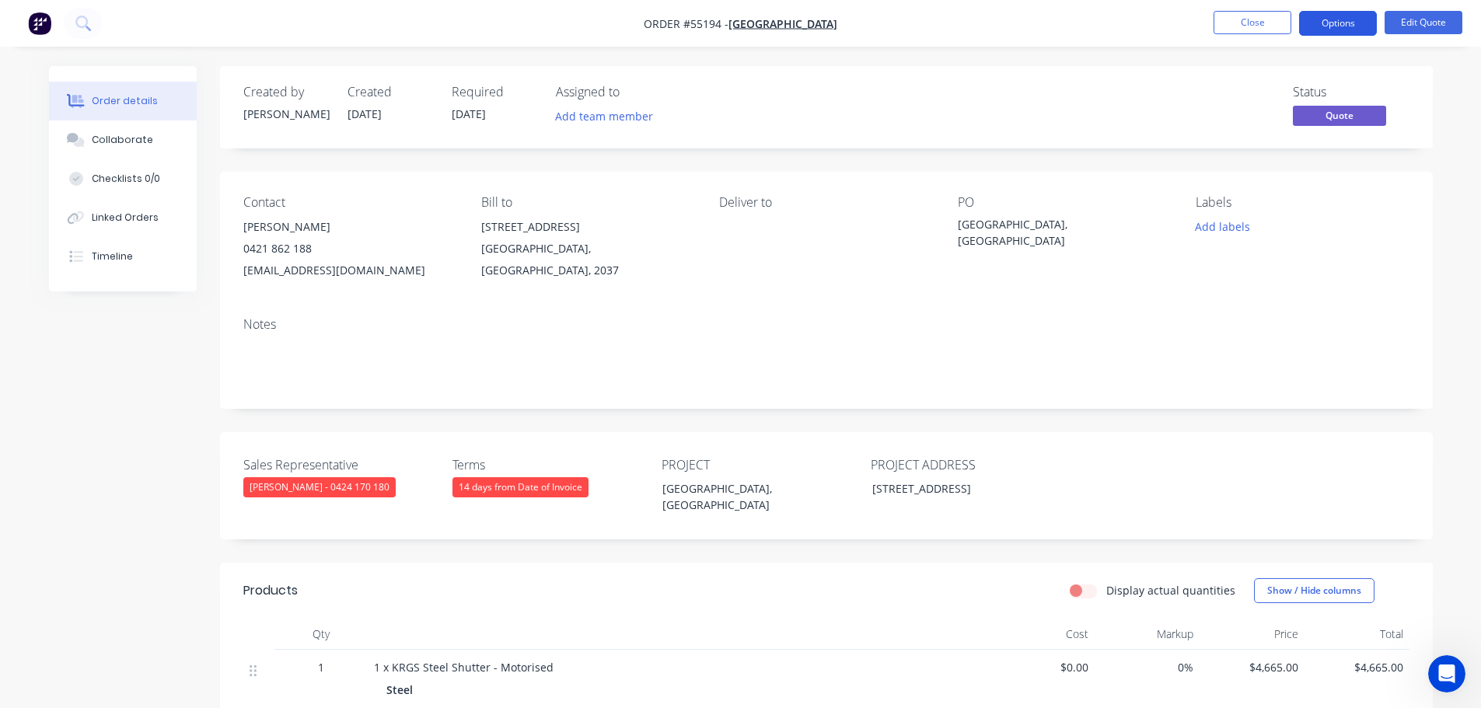
click at [1323, 31] on button "Options" at bounding box center [1338, 23] width 78 height 25
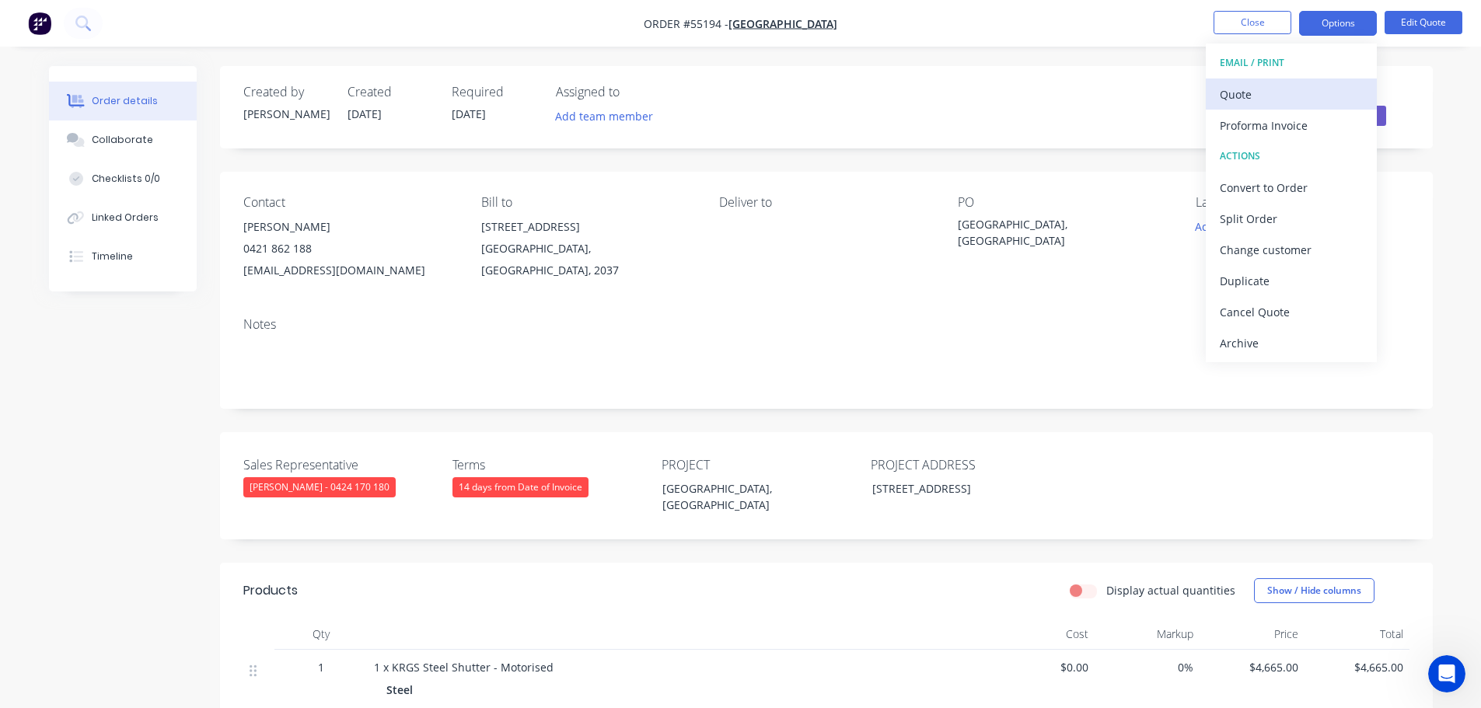
click at [1239, 93] on div "Quote" at bounding box center [1291, 94] width 143 height 23
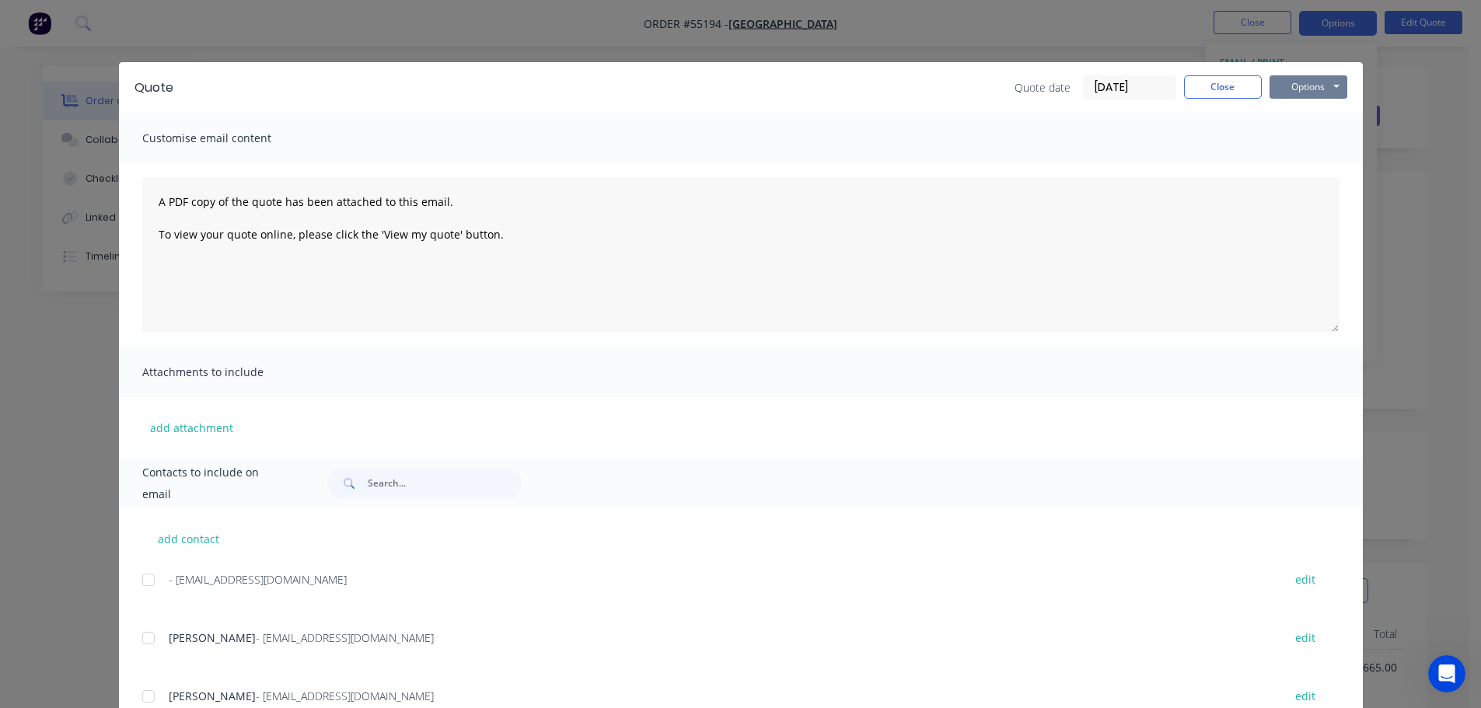
drag, startPoint x: 1263, startPoint y: 89, endPoint x: 1271, endPoint y: 99, distance: 12.1
click at [1270, 89] on button "Options" at bounding box center [1309, 86] width 78 height 23
click at [1296, 141] on button "Print" at bounding box center [1320, 141] width 100 height 26
click at [1212, 91] on button "Close" at bounding box center [1223, 86] width 78 height 23
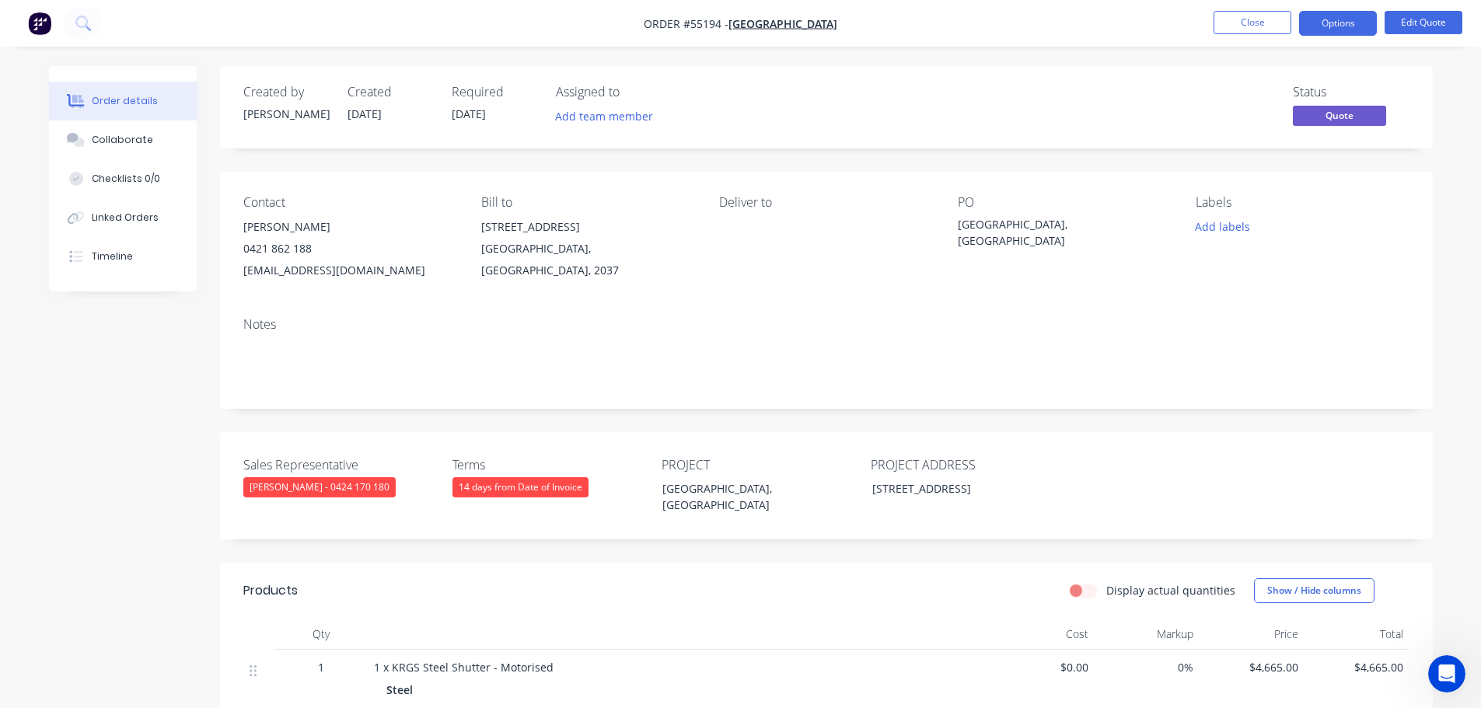
click at [322, 276] on div "[EMAIL_ADDRESS][DOMAIN_NAME]" at bounding box center [349, 271] width 213 height 22
copy div "[EMAIL_ADDRESS][DOMAIN_NAME]"
click at [984, 223] on div "[GEOGRAPHIC_DATA], [GEOGRAPHIC_DATA]" at bounding box center [1055, 232] width 194 height 33
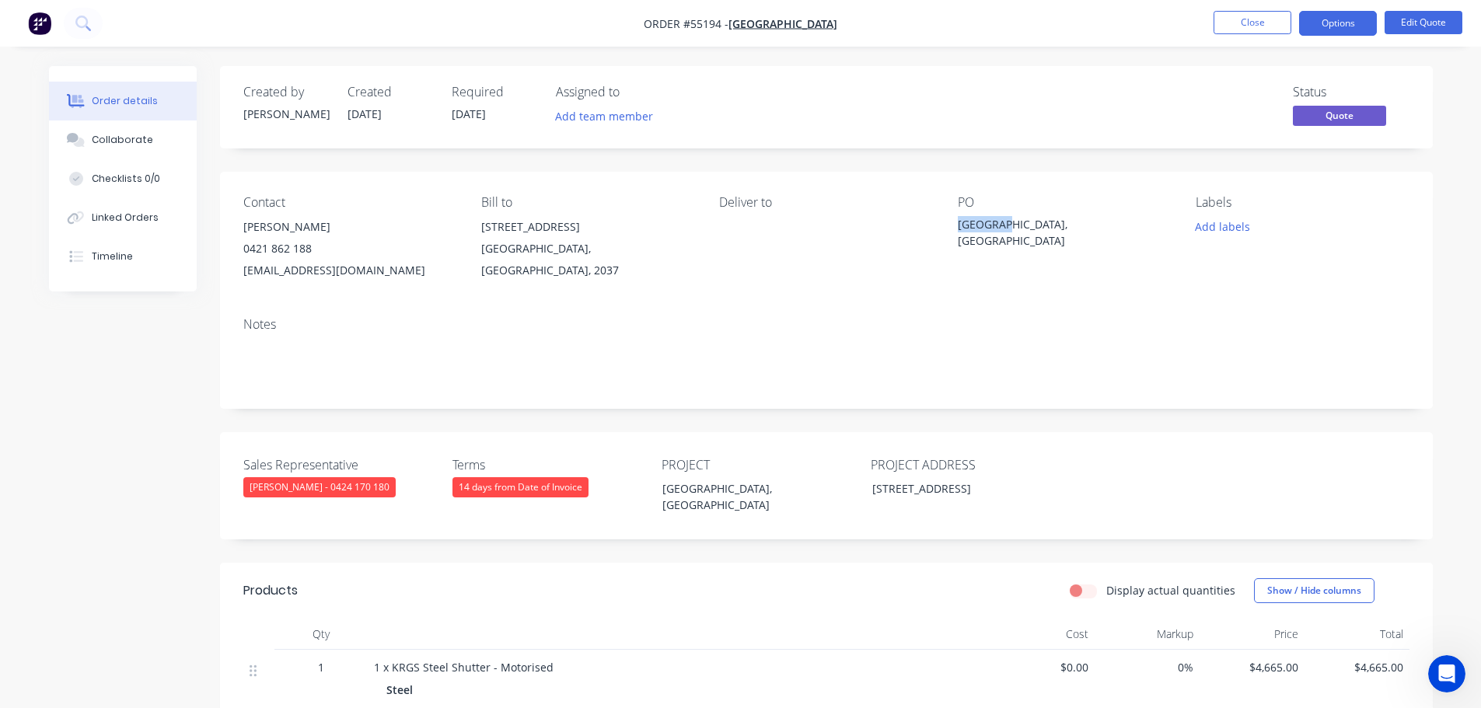
click at [984, 223] on div "[GEOGRAPHIC_DATA], [GEOGRAPHIC_DATA]" at bounding box center [1055, 232] width 194 height 33
copy div "[GEOGRAPHIC_DATA], [GEOGRAPHIC_DATA]"
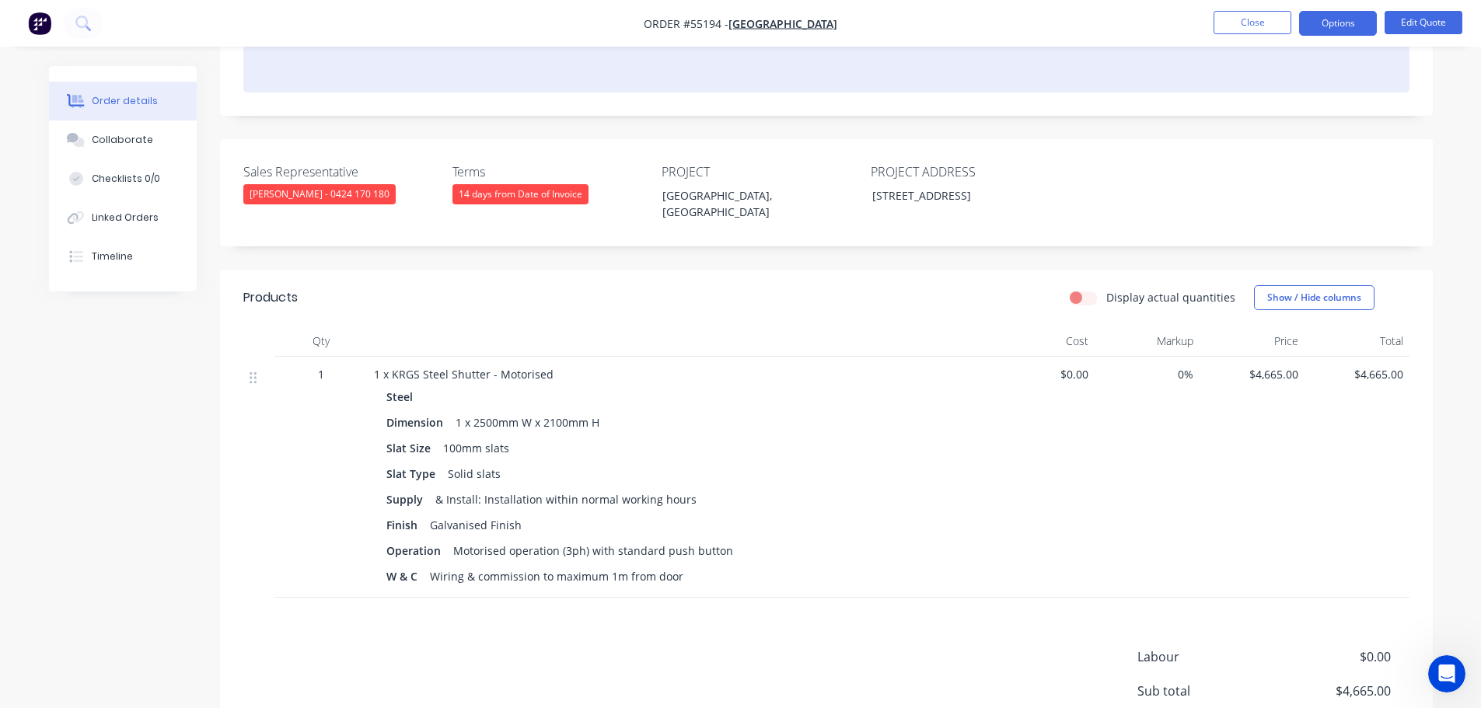
scroll to position [389, 0]
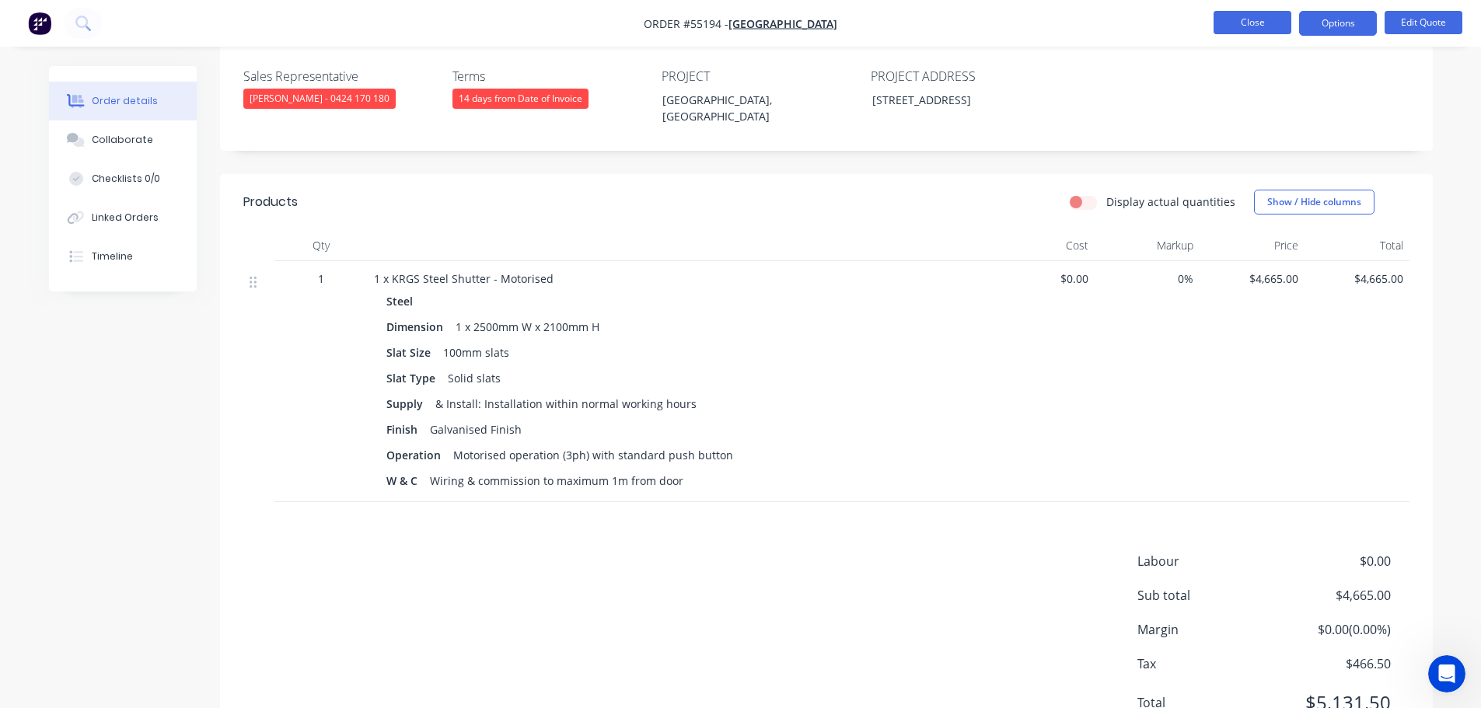
click at [1252, 25] on button "Close" at bounding box center [1253, 22] width 78 height 23
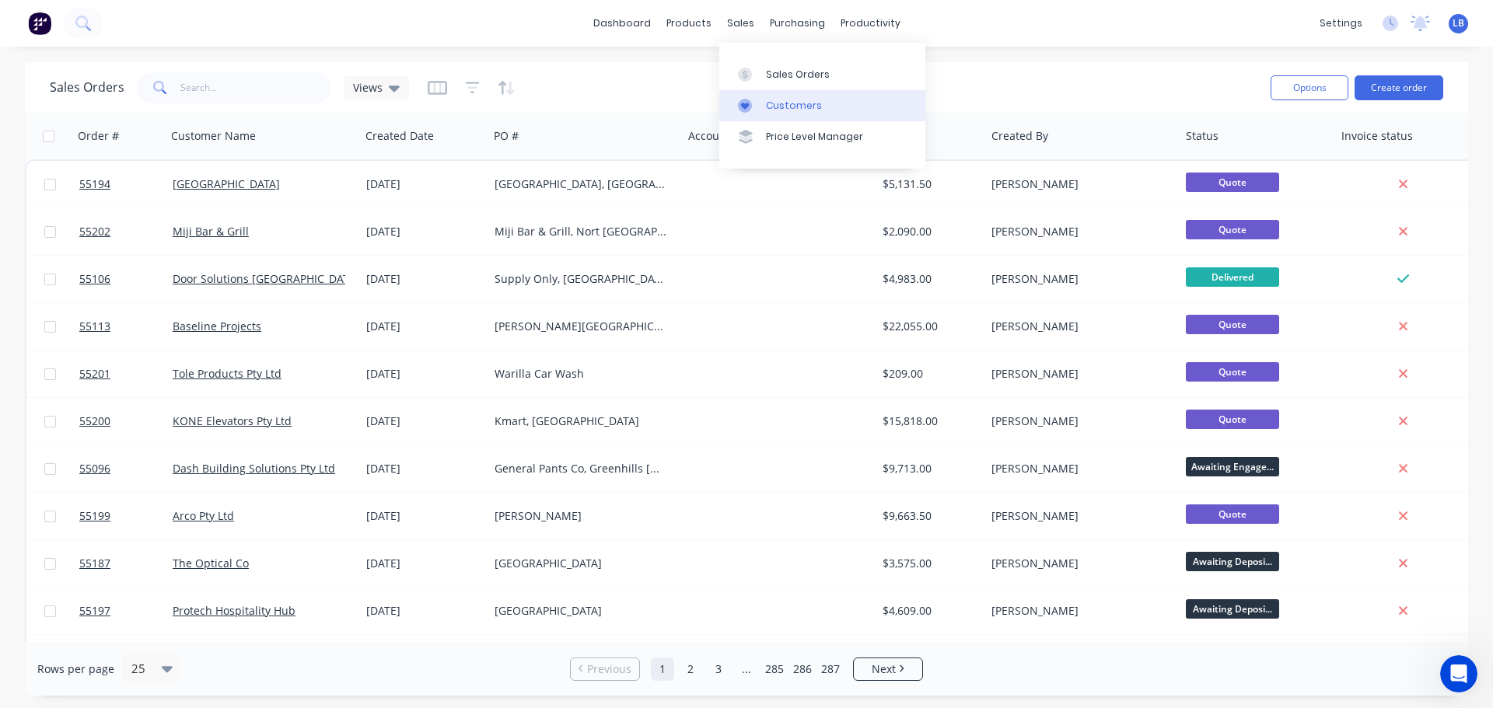
click at [809, 104] on div "Customers" at bounding box center [794, 106] width 56 height 14
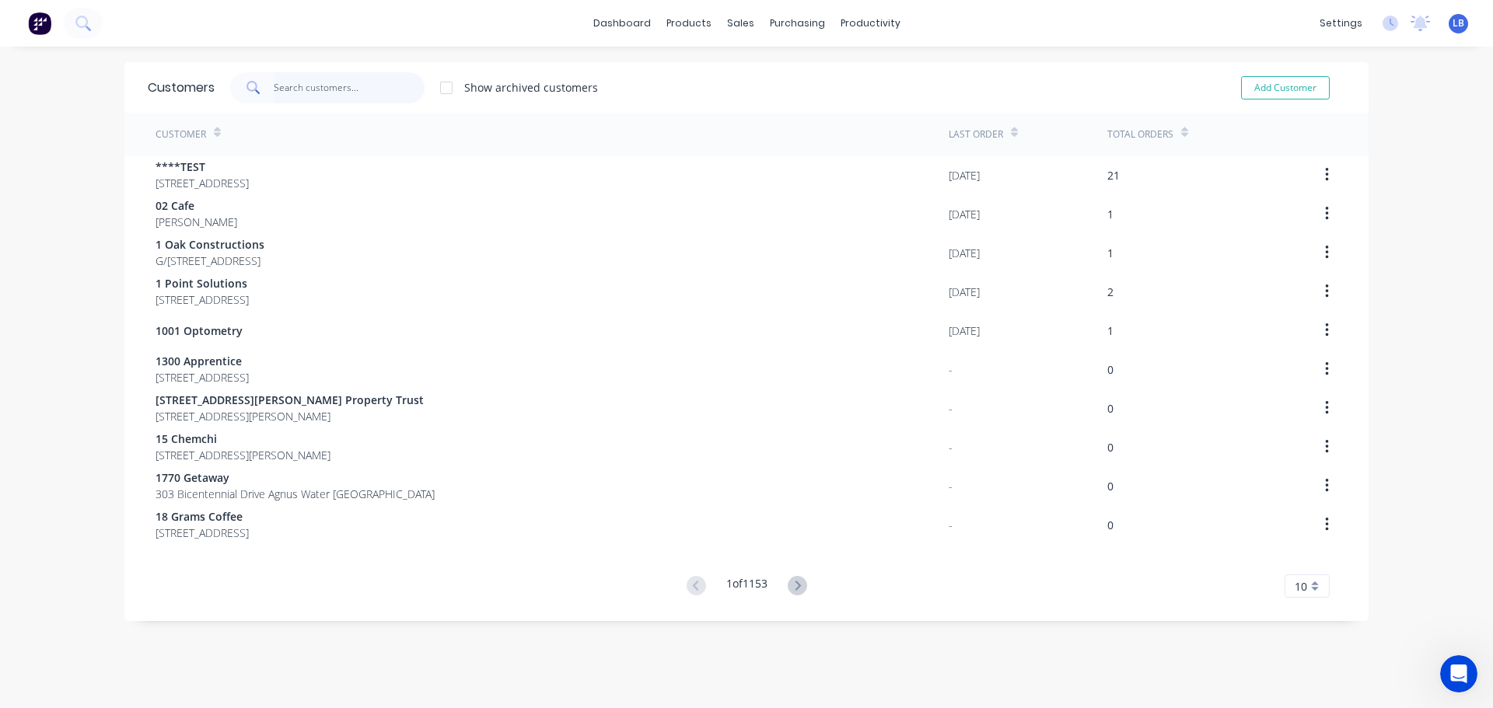
click at [295, 92] on input "text" at bounding box center [350, 87] width 152 height 31
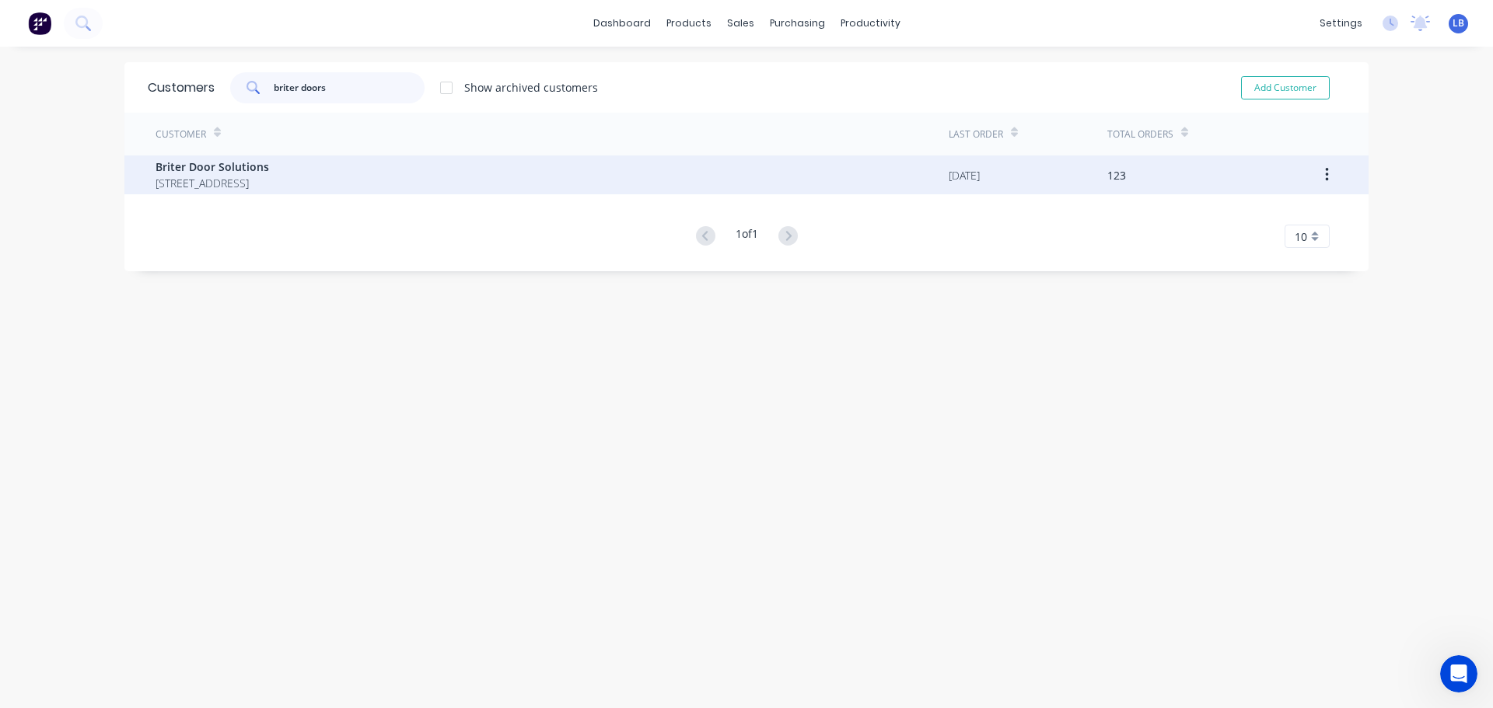
type input "briter doors"
click at [213, 170] on span "Briter Door Solutions" at bounding box center [212, 167] width 114 height 16
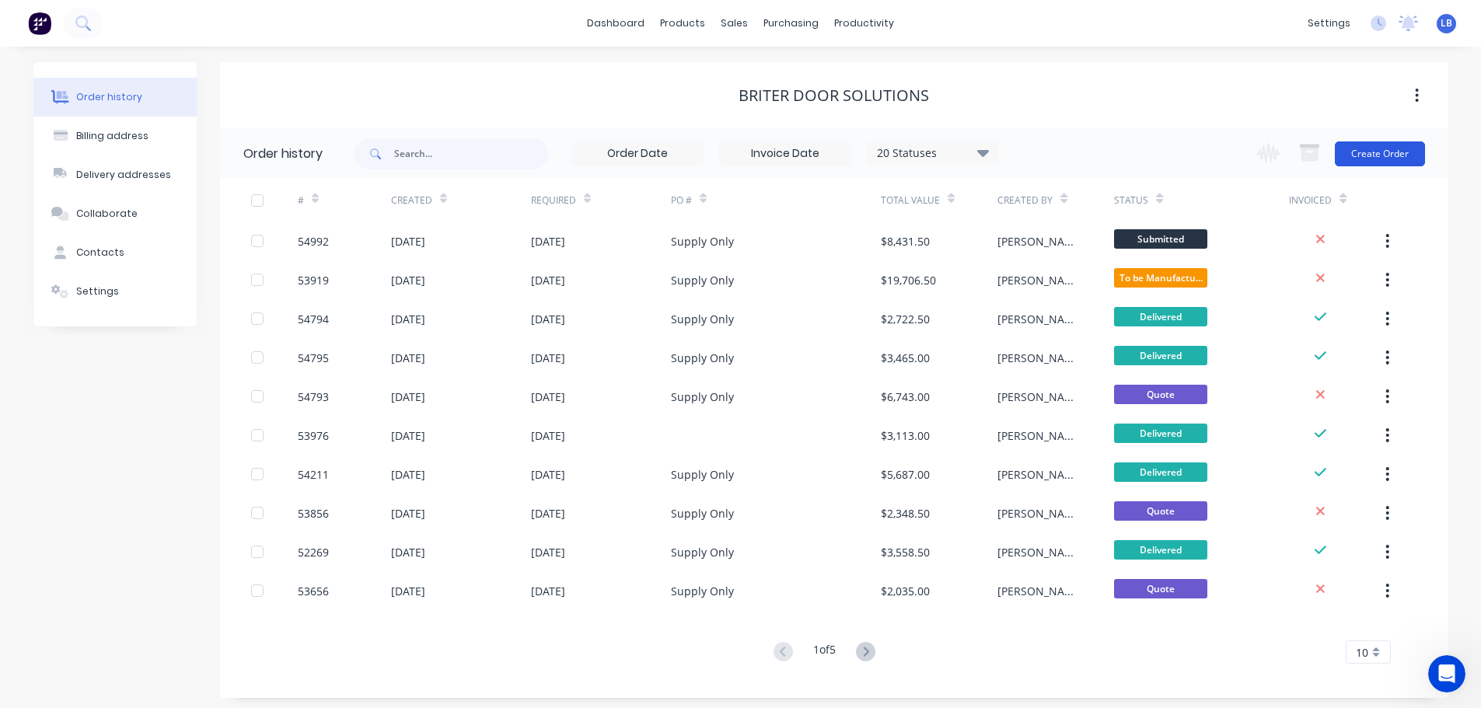
click at [1353, 151] on button "Create Order" at bounding box center [1380, 153] width 90 height 25
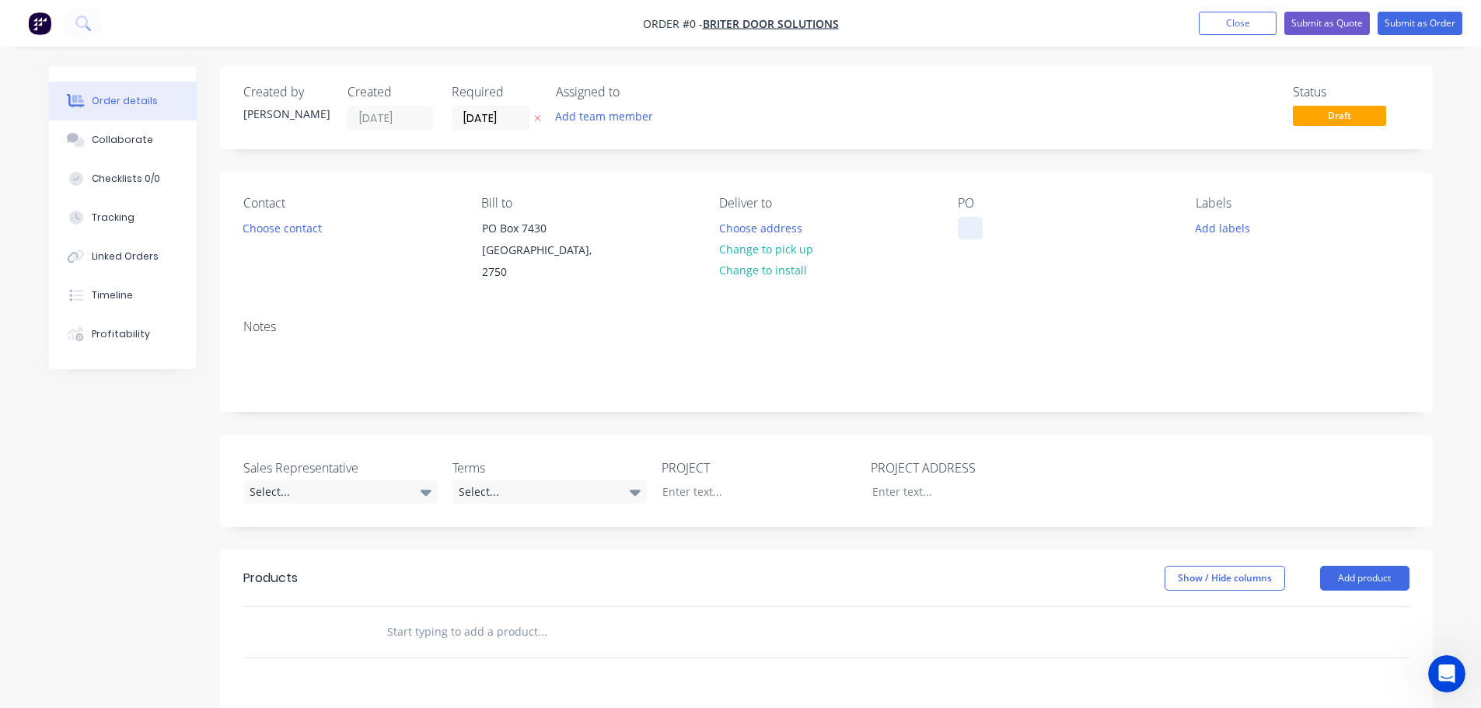
click at [966, 223] on div at bounding box center [970, 228] width 25 height 23
click at [1233, 30] on button "Close" at bounding box center [1238, 23] width 78 height 23
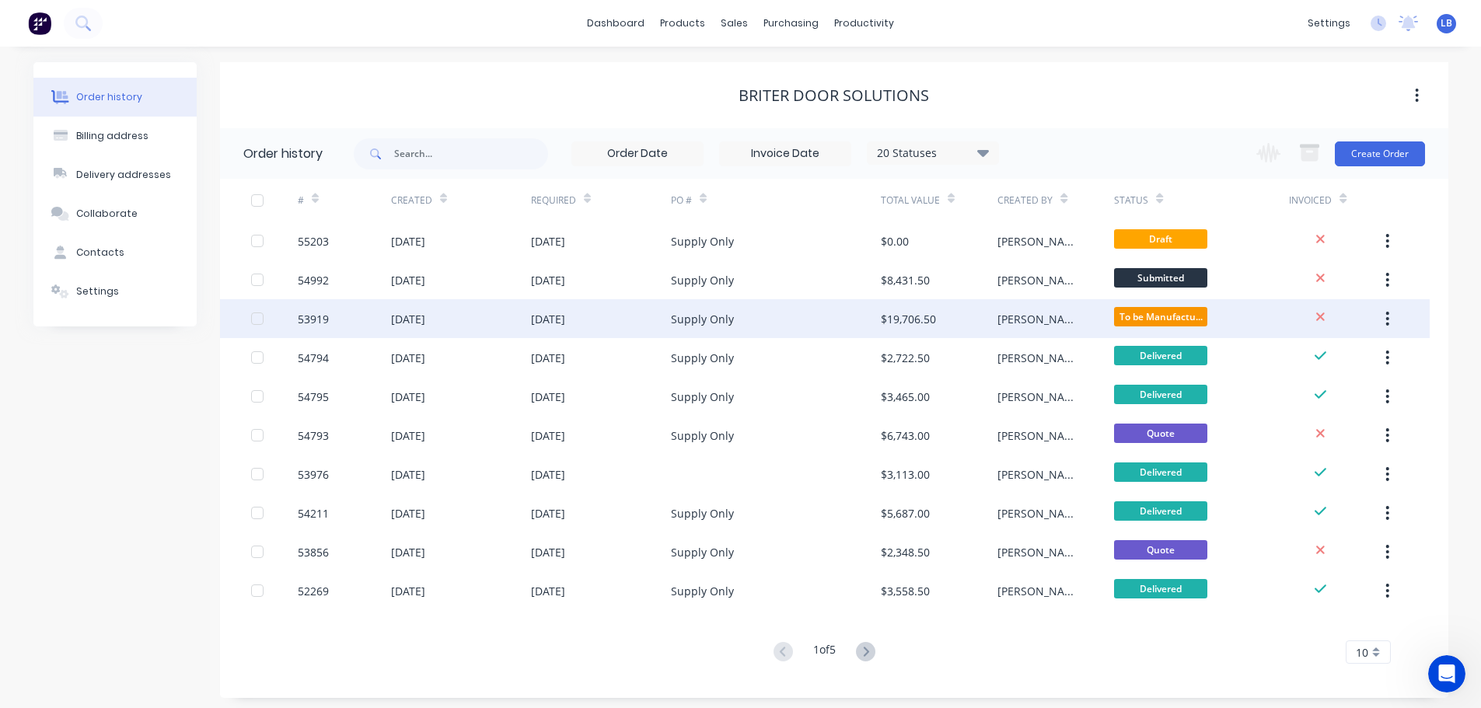
click at [295, 320] on div at bounding box center [274, 318] width 47 height 39
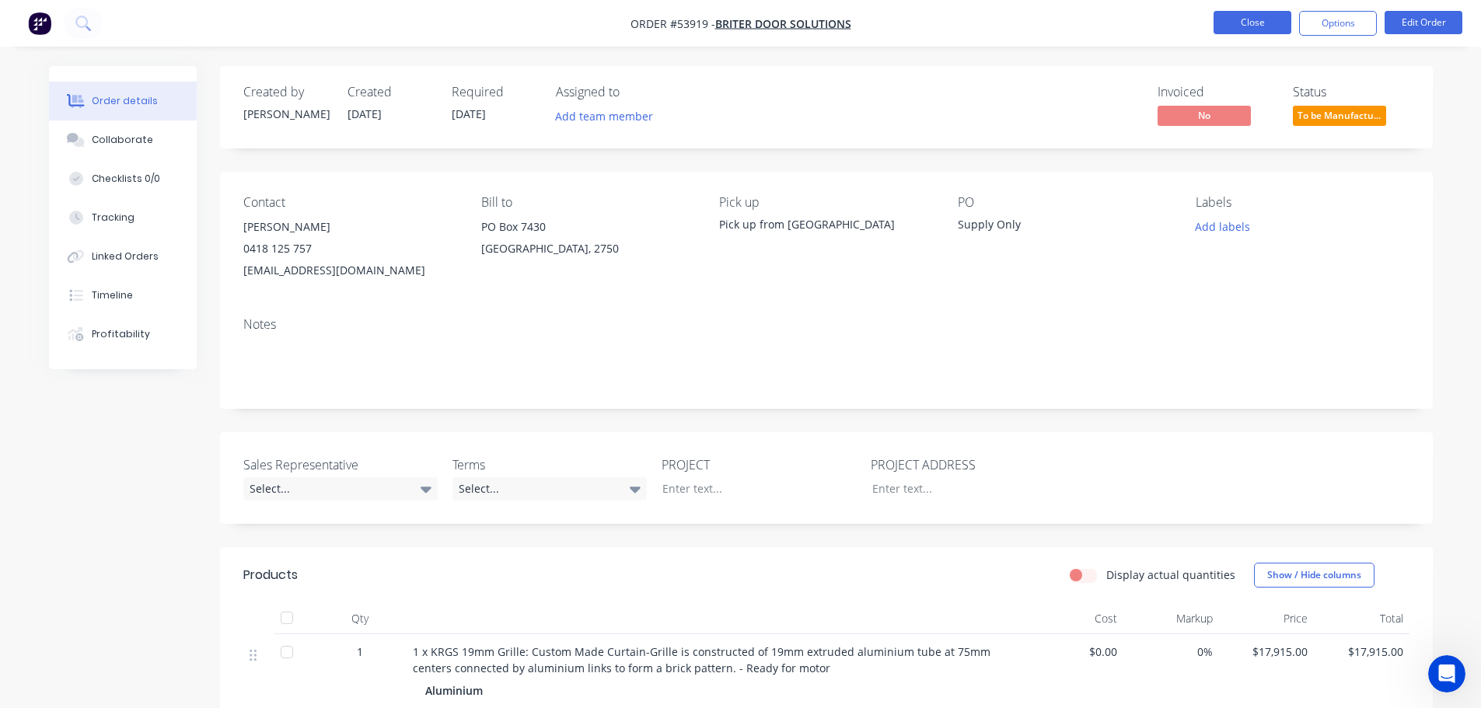
click at [1259, 27] on button "Close" at bounding box center [1253, 22] width 78 height 23
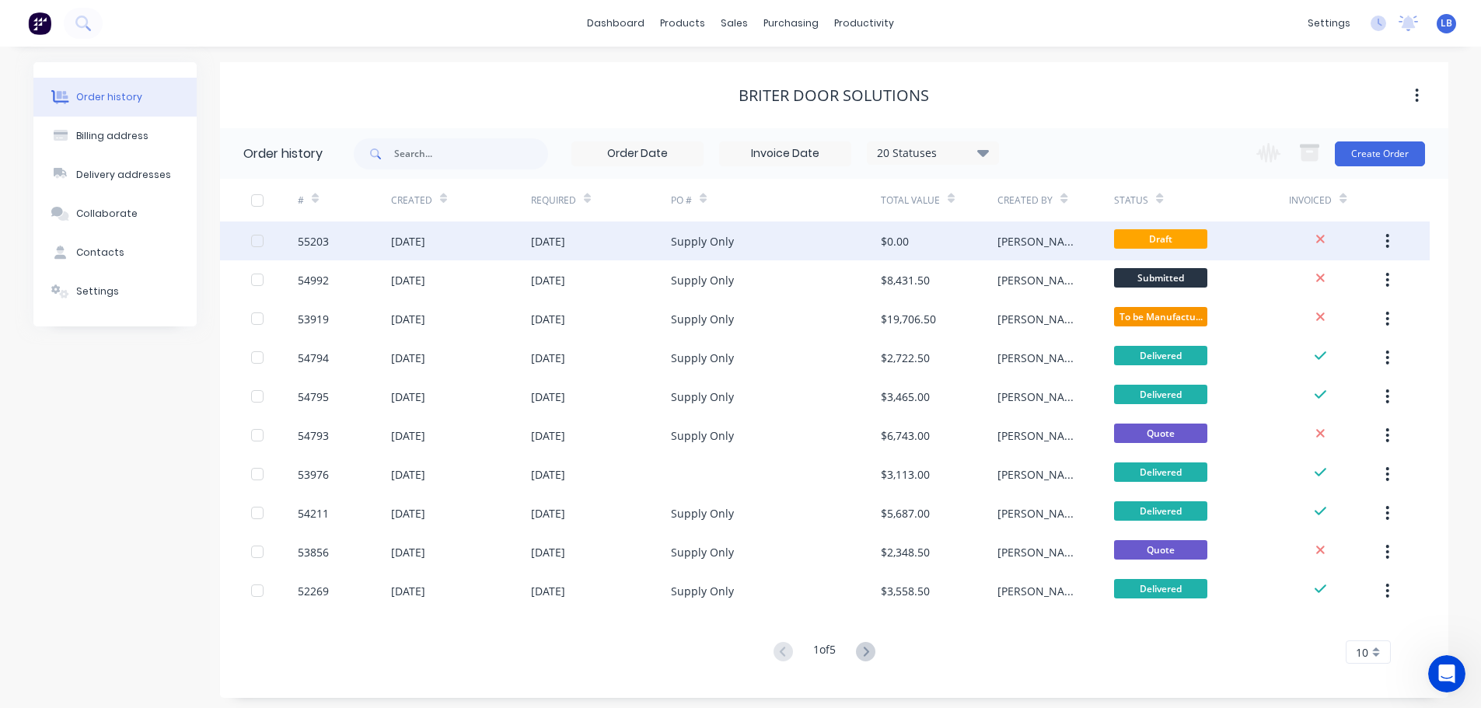
click at [316, 243] on div "55203" at bounding box center [313, 241] width 31 height 16
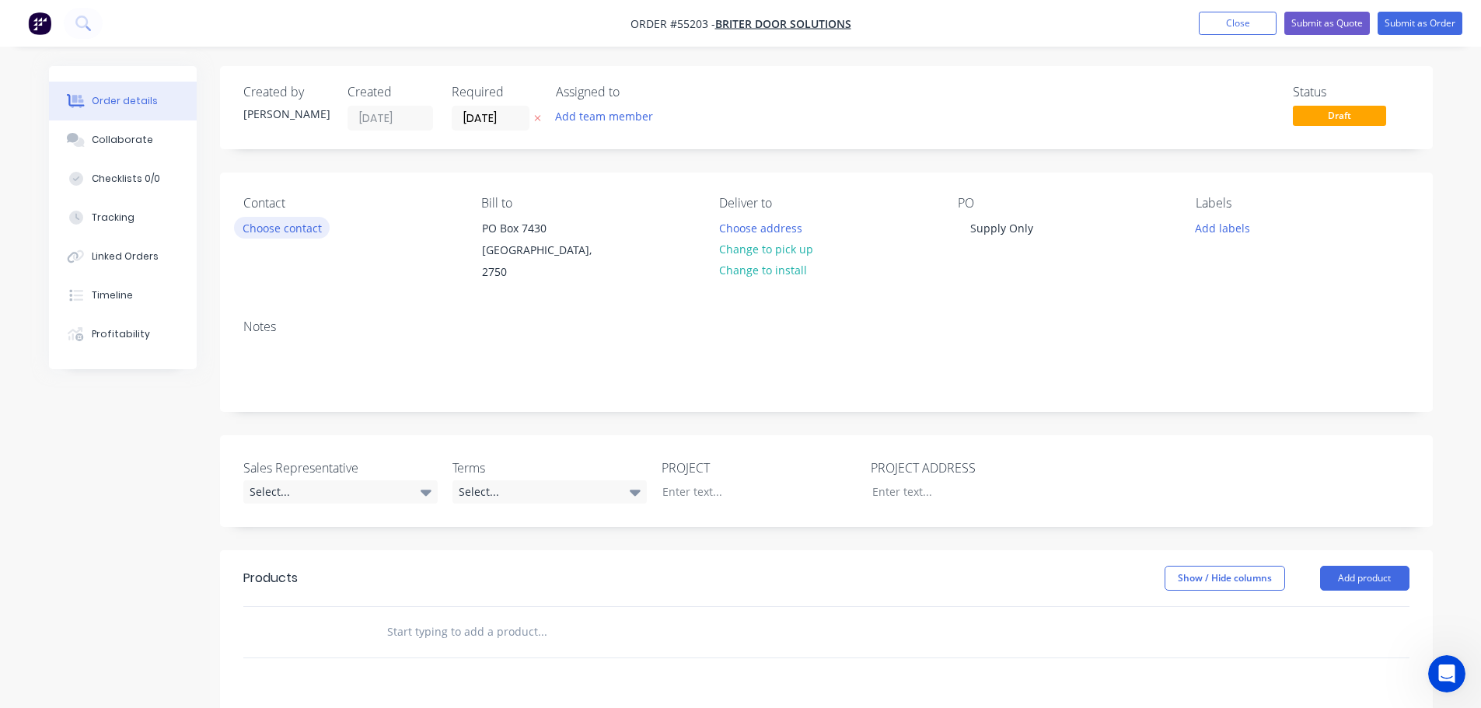
click at [296, 232] on button "Choose contact" at bounding box center [282, 227] width 96 height 21
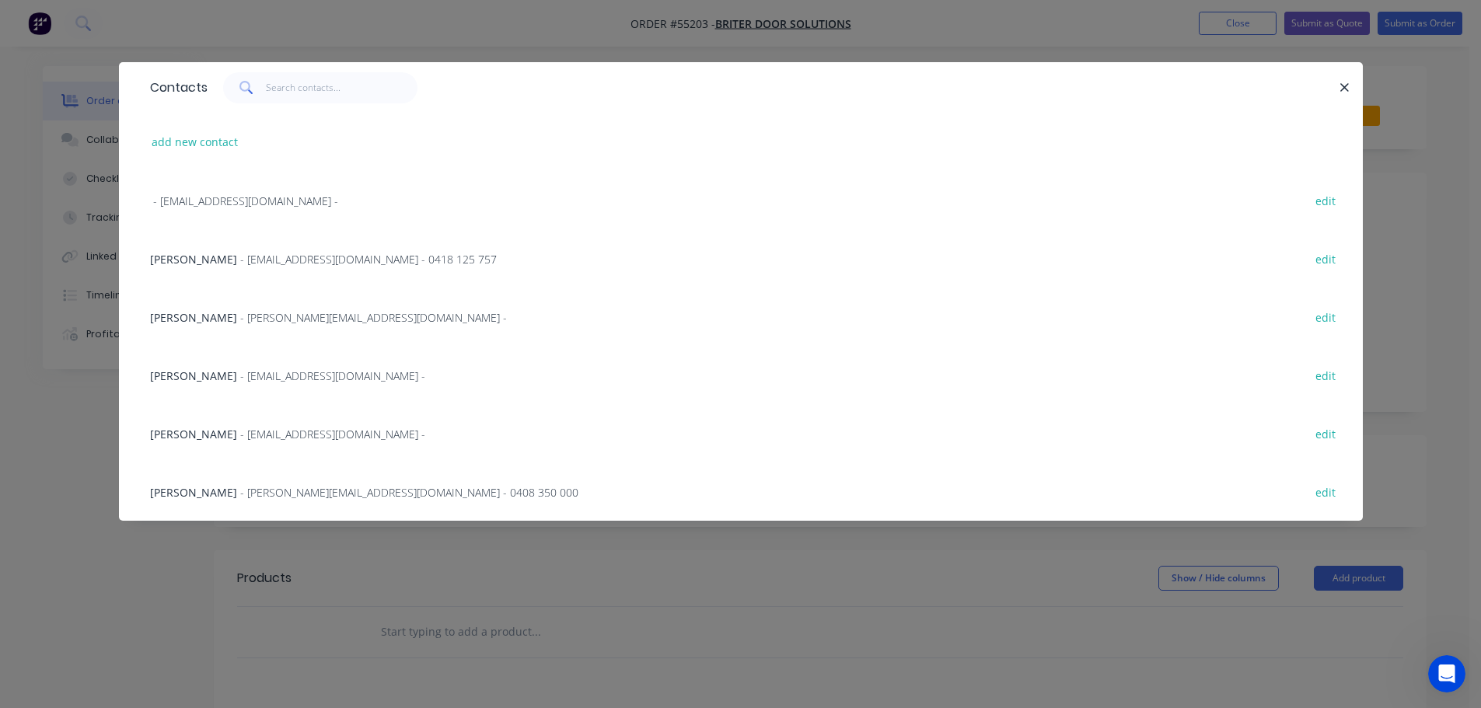
click at [157, 490] on span "[PERSON_NAME]" at bounding box center [193, 492] width 87 height 15
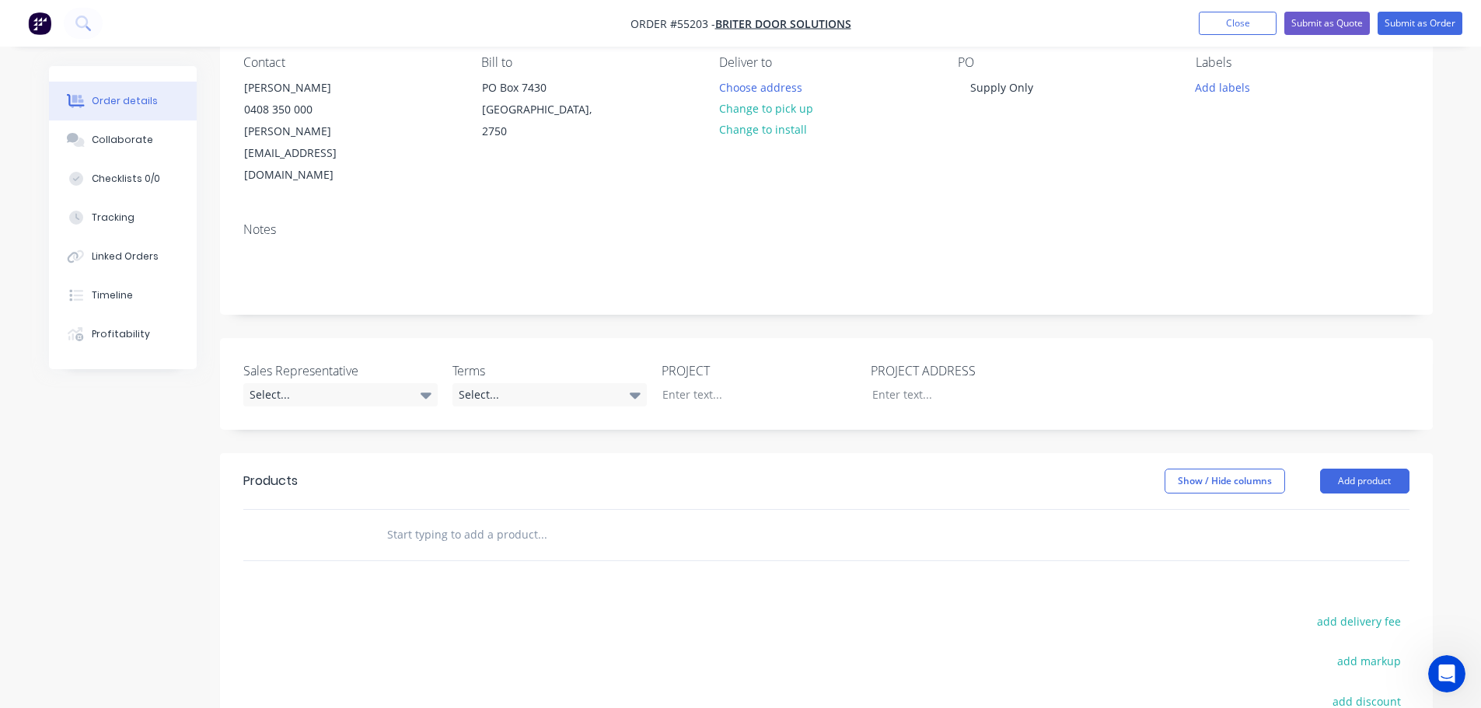
scroll to position [155, 0]
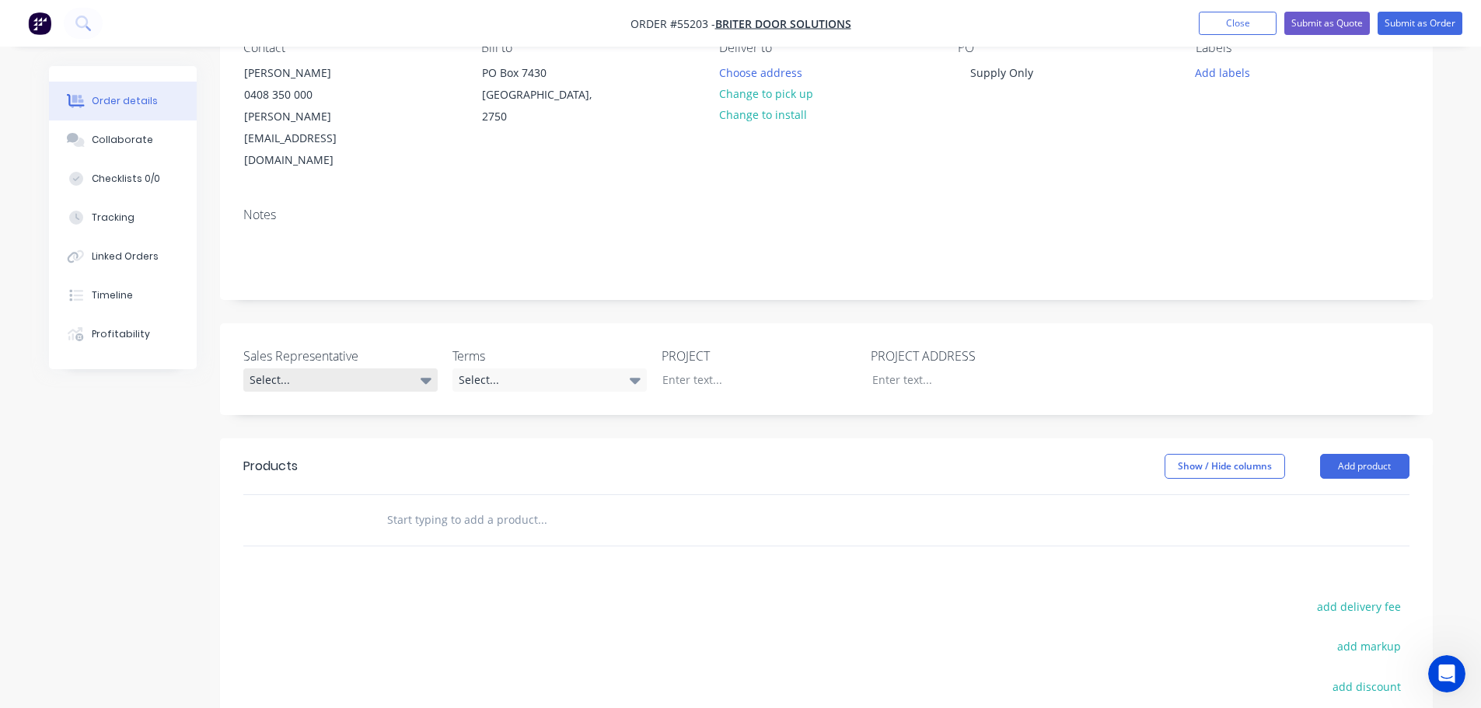
click at [272, 369] on div "Select..." at bounding box center [340, 380] width 194 height 23
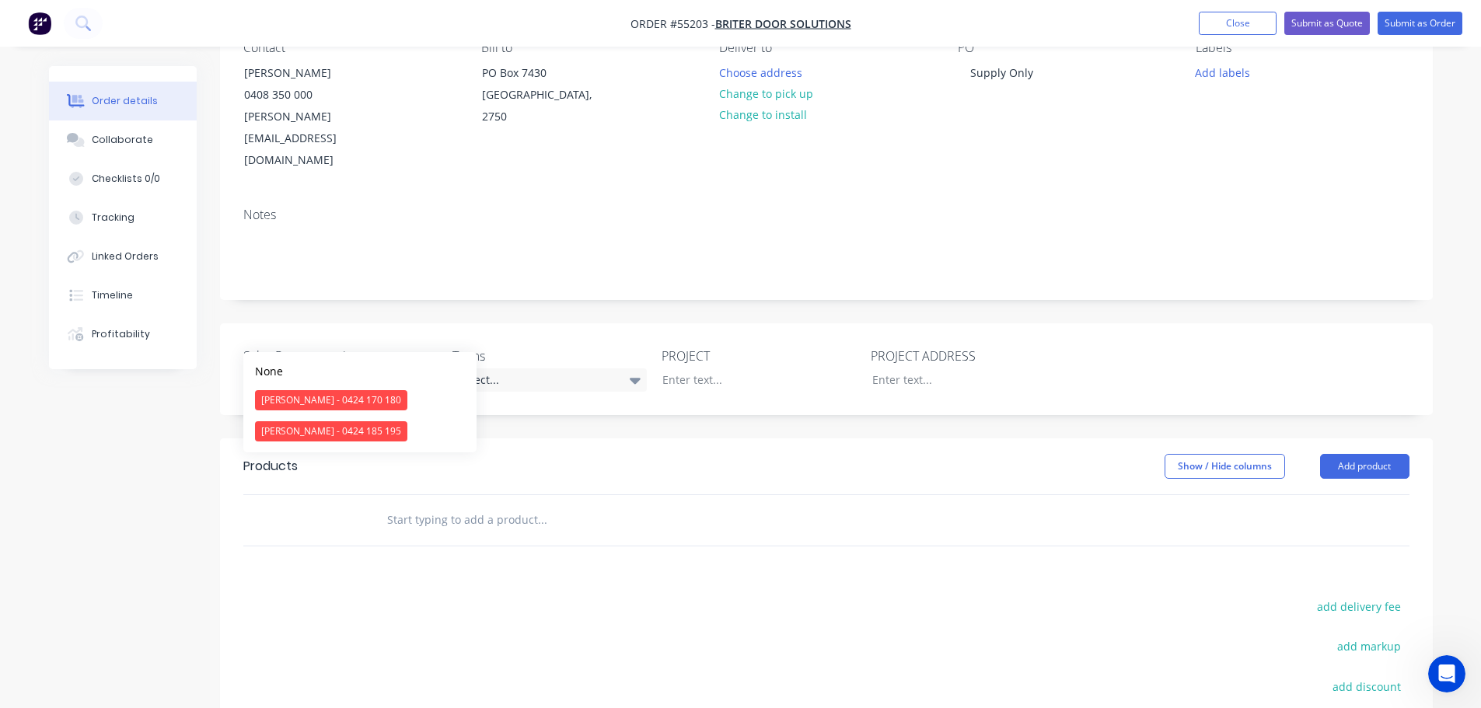
drag, startPoint x: 302, startPoint y: 431, endPoint x: 463, endPoint y: 379, distance: 168.2
click at [303, 430] on div "[PERSON_NAME] - 0424 185 195" at bounding box center [331, 431] width 152 height 20
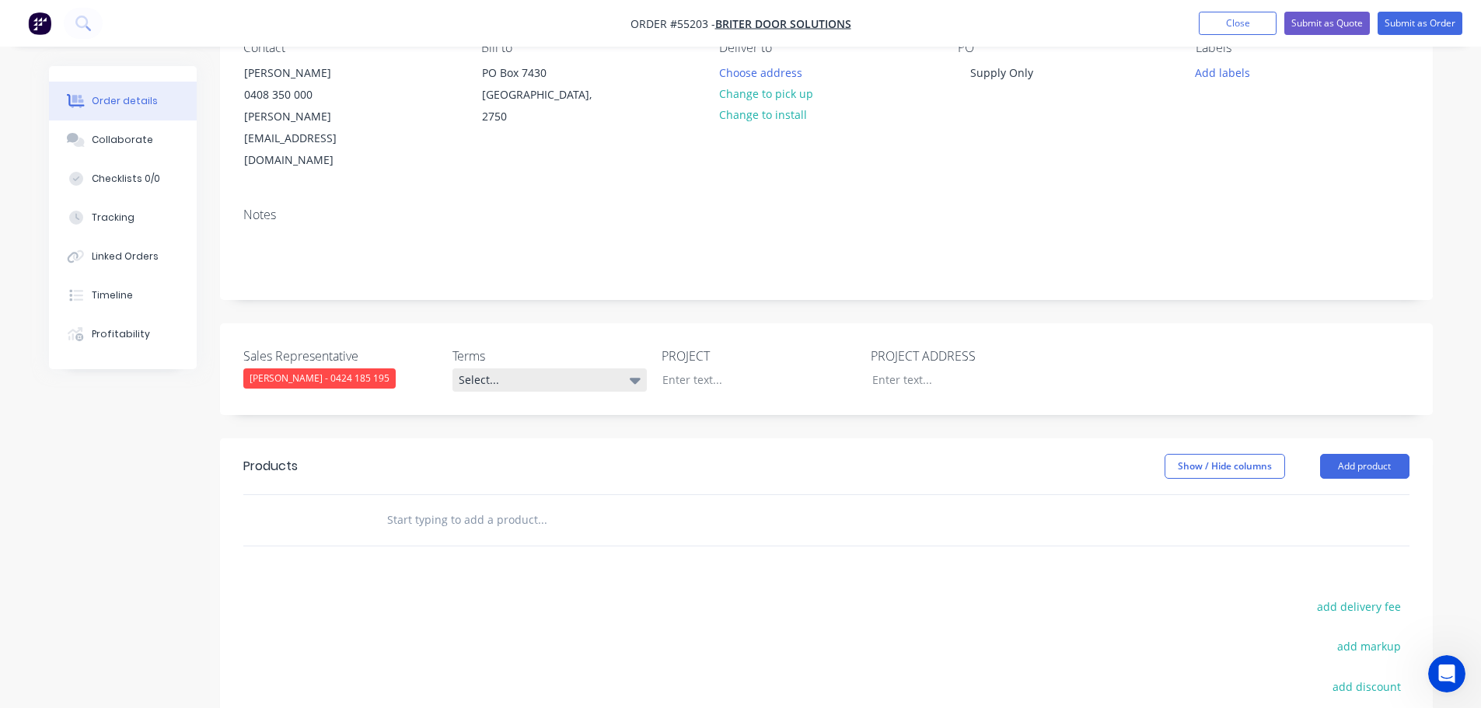
click at [563, 369] on div "Select..." at bounding box center [549, 380] width 194 height 23
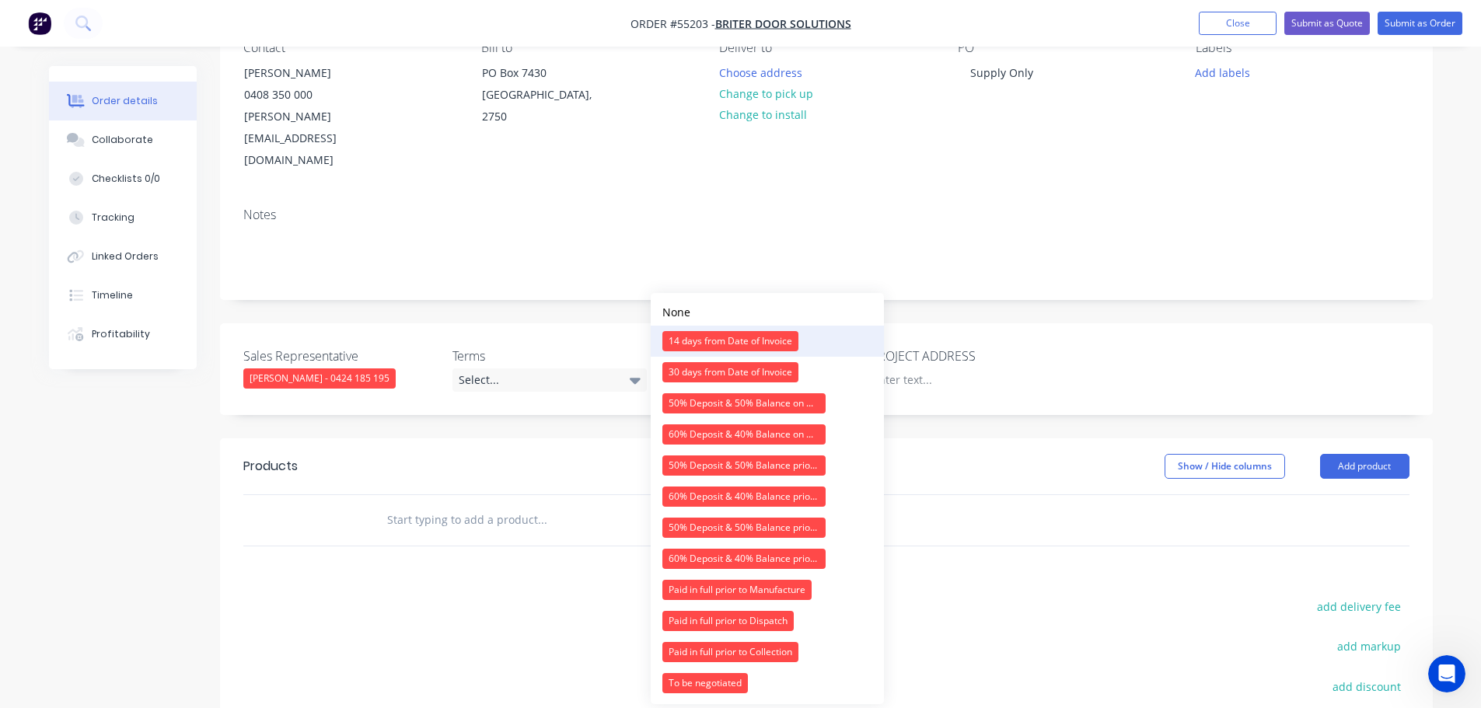
click at [697, 335] on div "14 days from Date of Invoice" at bounding box center [730, 341] width 136 height 20
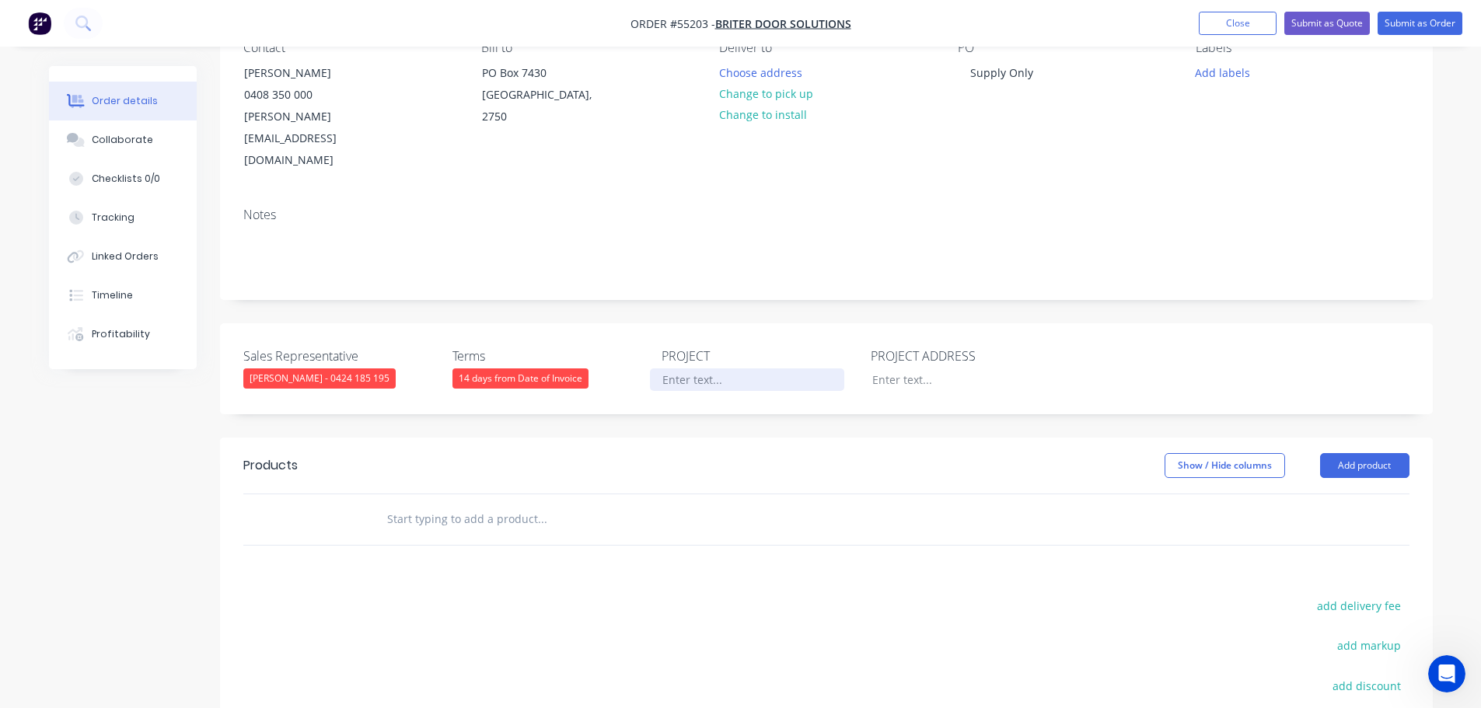
click at [707, 369] on div at bounding box center [747, 380] width 194 height 23
click at [1015, 75] on div "Supply Only" at bounding box center [1002, 72] width 88 height 23
copy div "Supply Only"
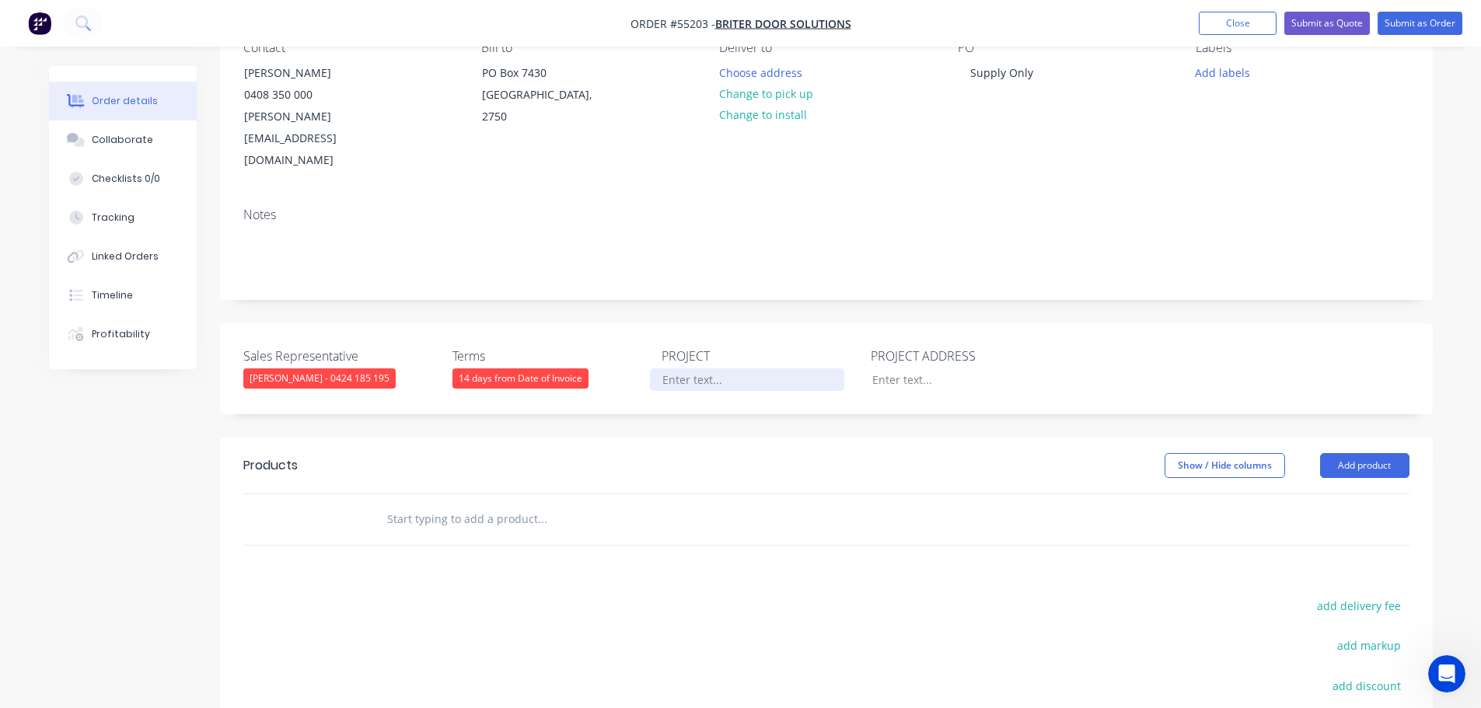
click at [673, 369] on div at bounding box center [747, 380] width 194 height 23
paste div
click at [884, 369] on div at bounding box center [957, 380] width 194 height 23
paste div
click at [1360, 453] on button "Add product" at bounding box center [1364, 465] width 89 height 25
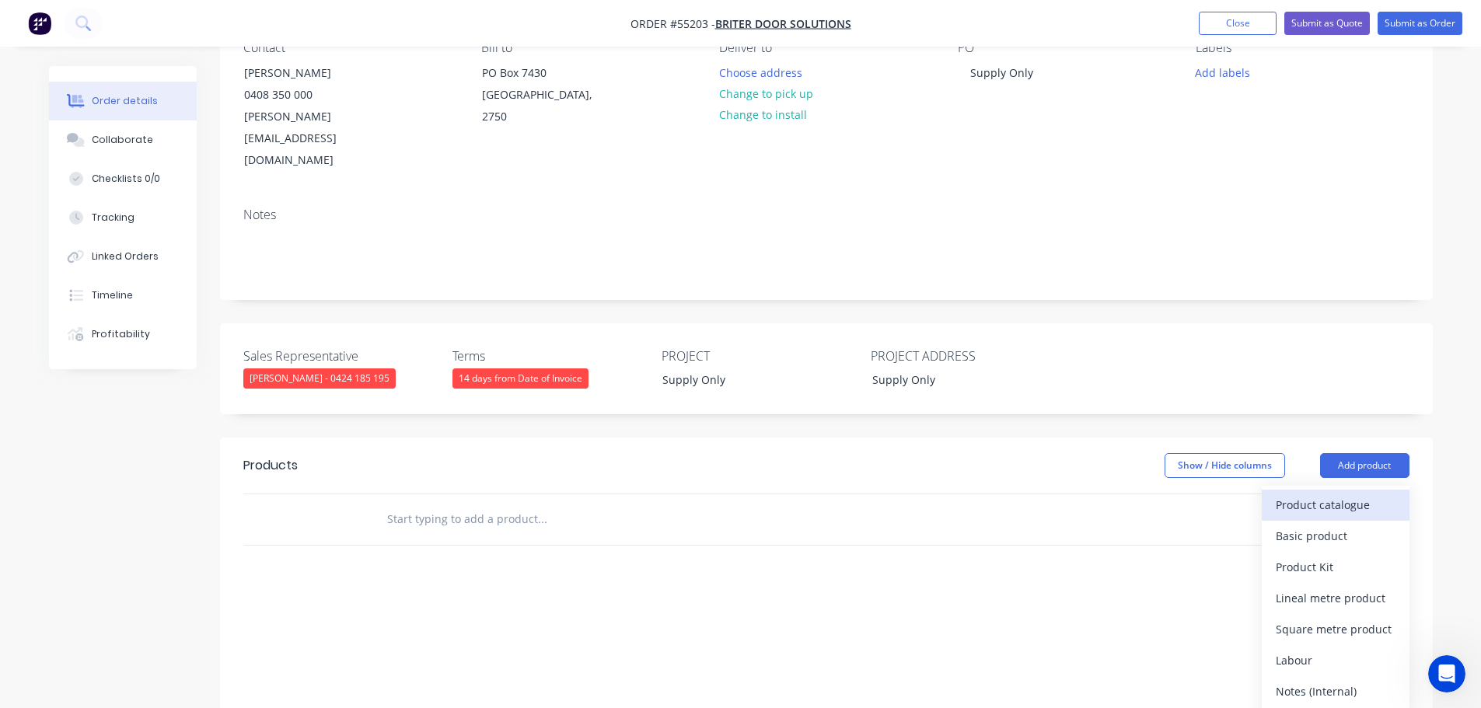
click at [1326, 494] on div "Product catalogue" at bounding box center [1336, 505] width 120 height 23
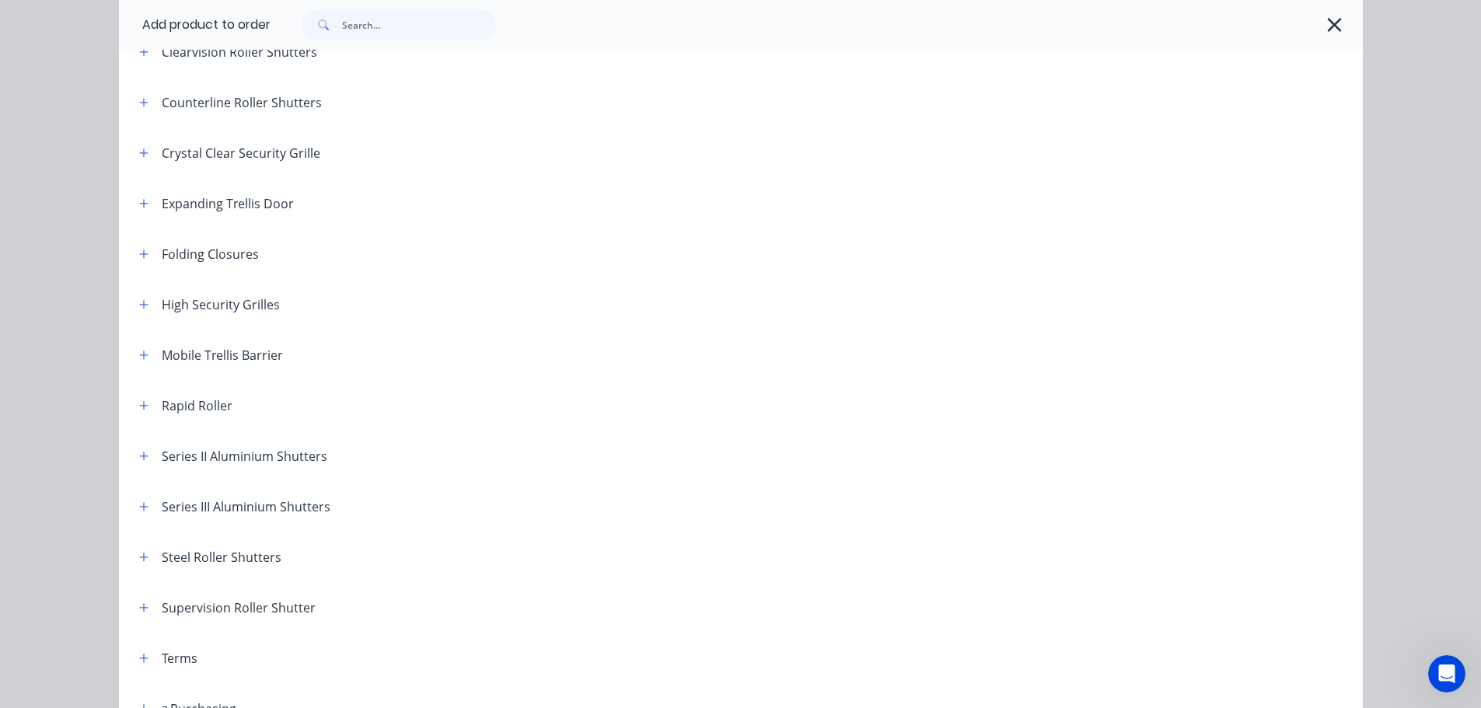
scroll to position [389, 0]
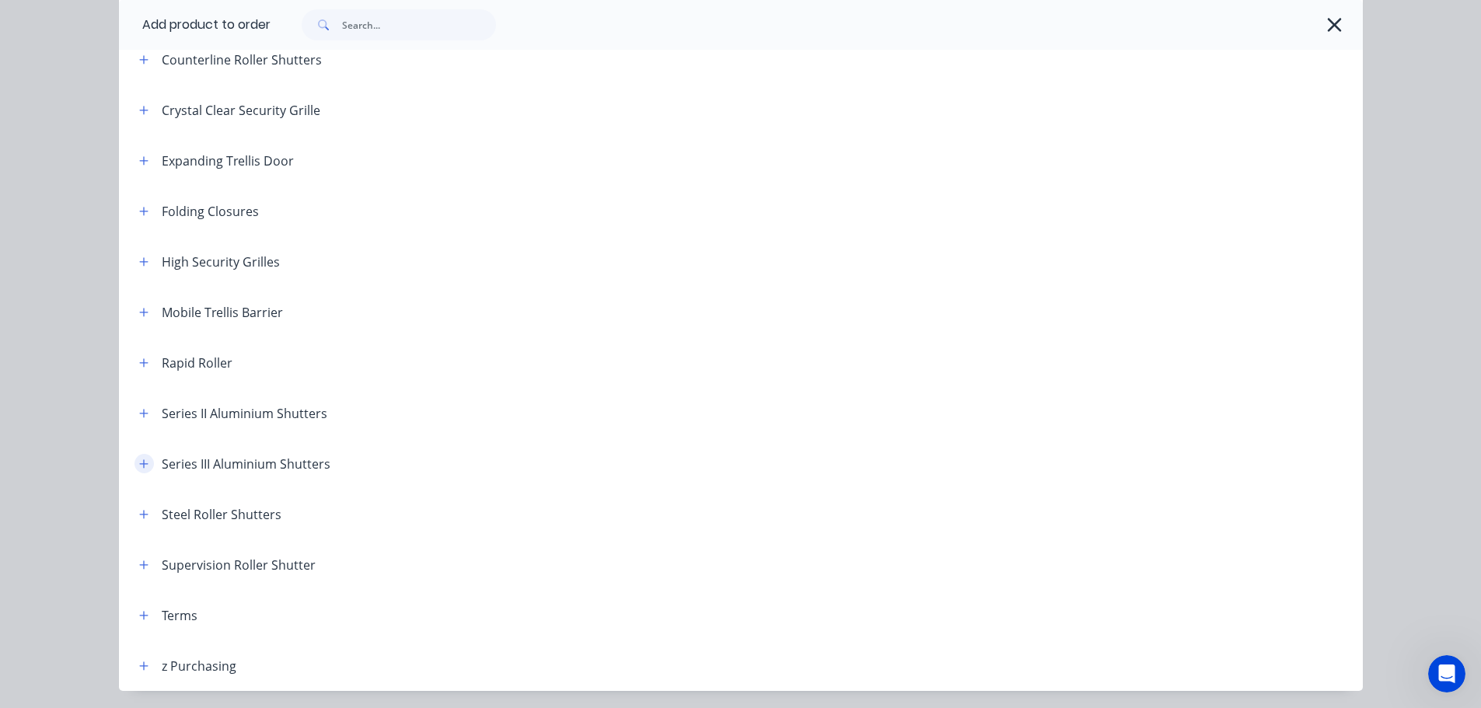
click at [134, 462] on button "button" at bounding box center [143, 463] width 19 height 19
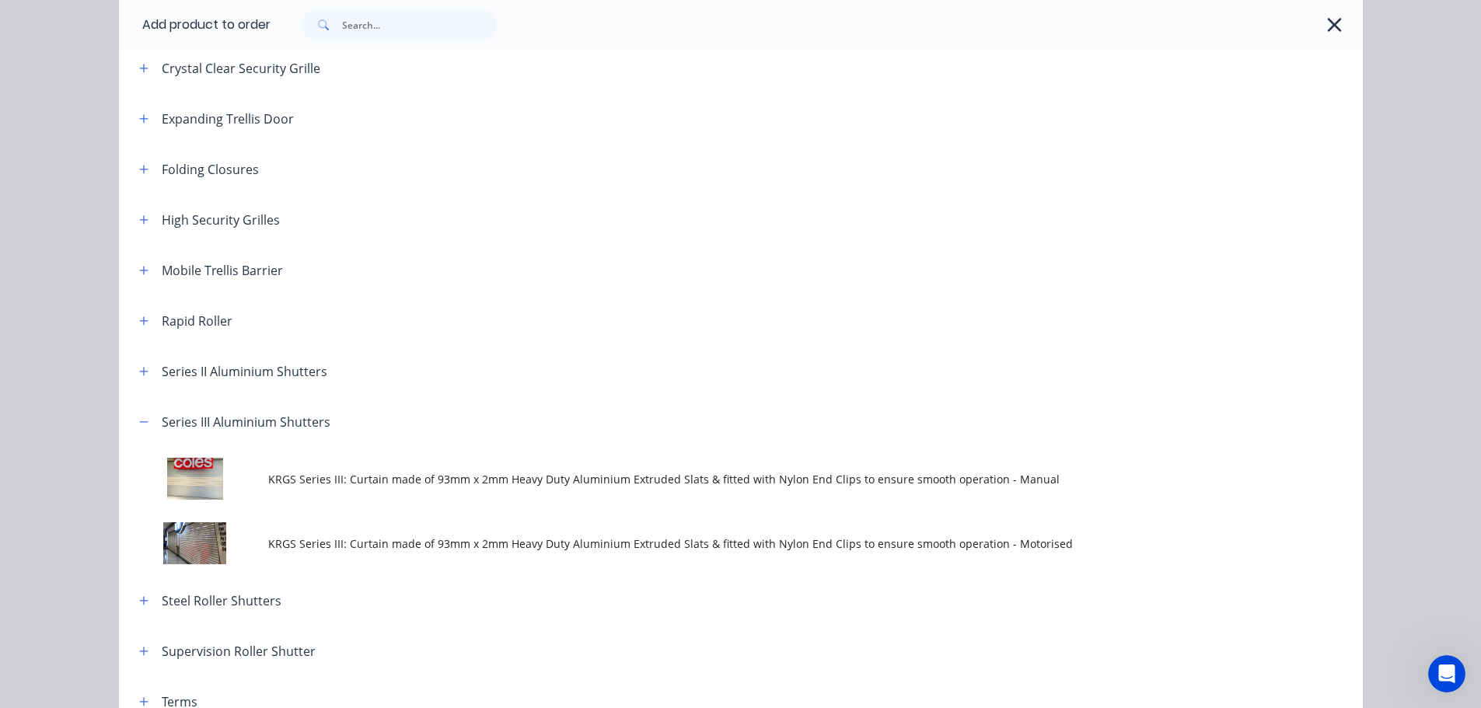
scroll to position [466, 0]
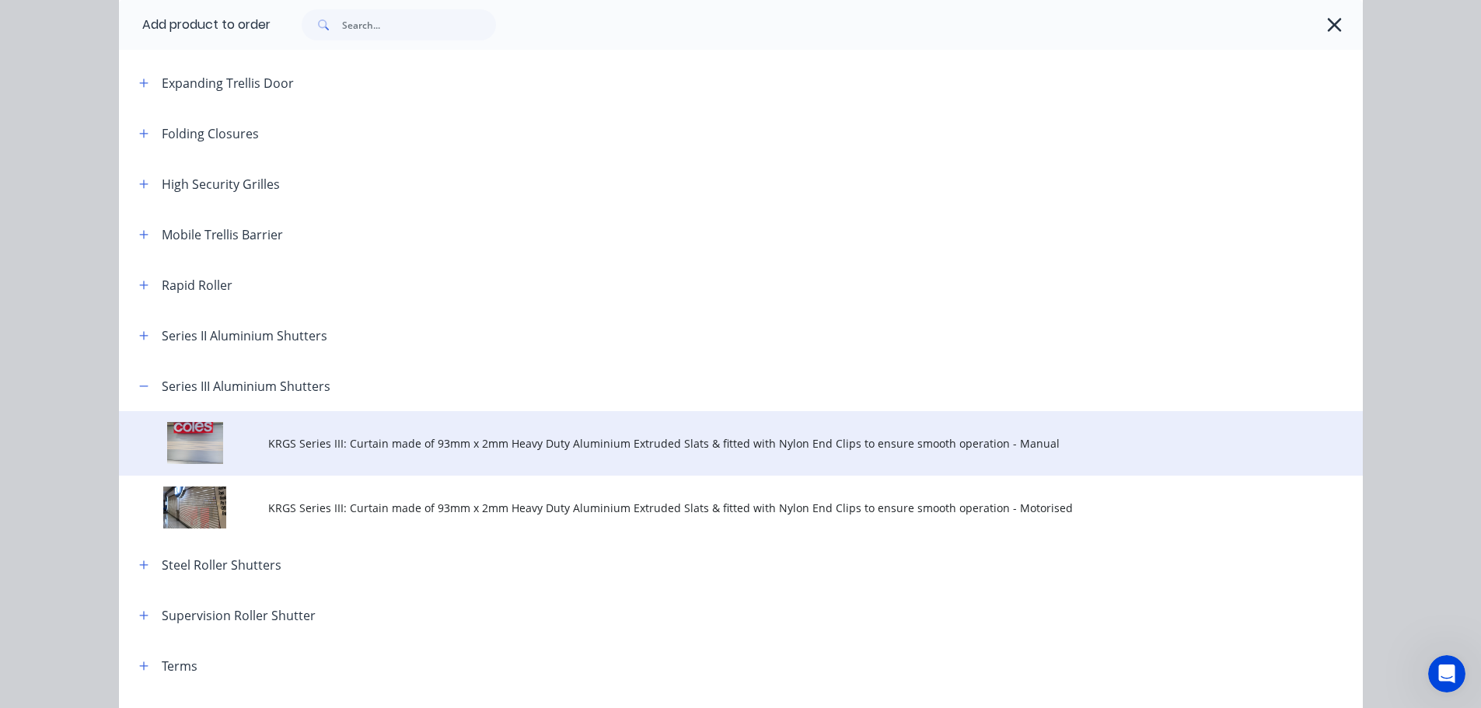
click at [372, 442] on span "KRGS Series III: Curtain made of 93mm x 2mm Heavy Duty Aluminium Extruded Slats…" at bounding box center [705, 443] width 875 height 16
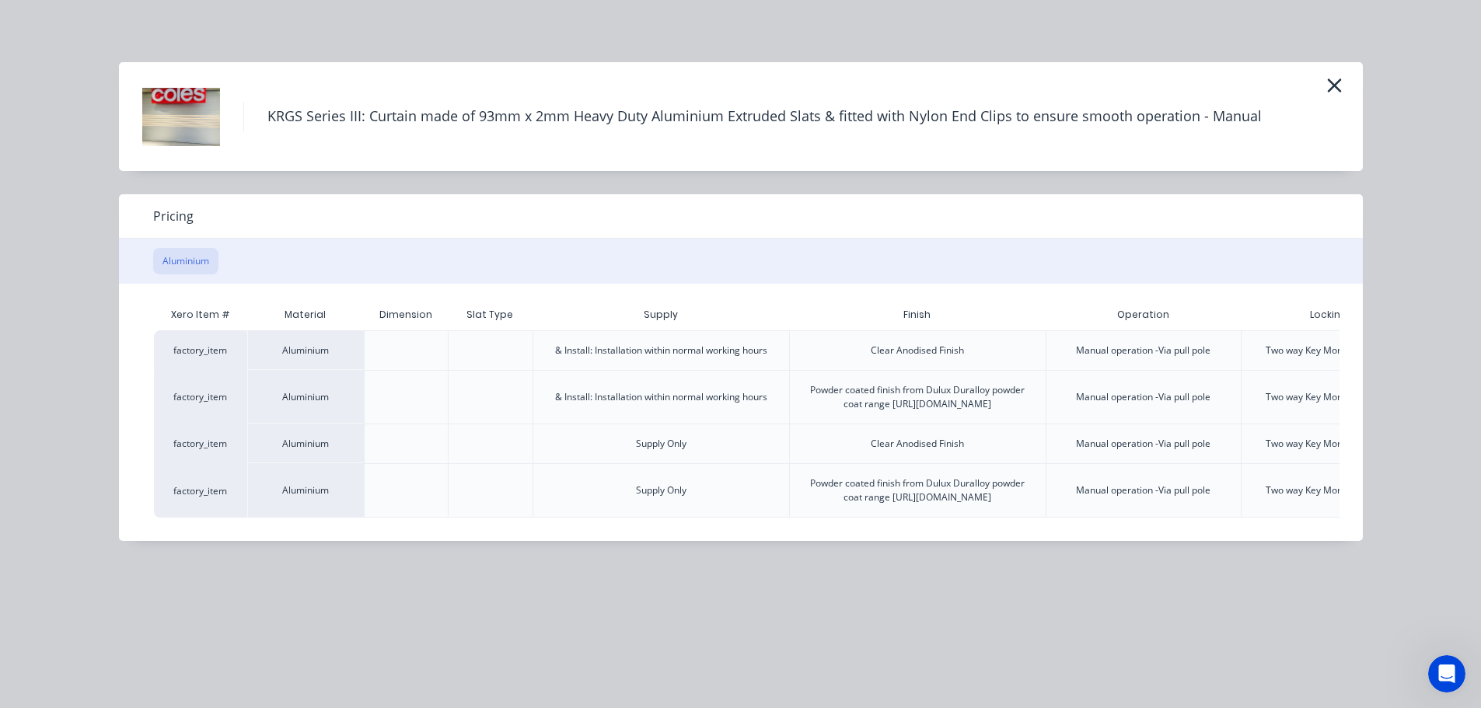
scroll to position [0, 161]
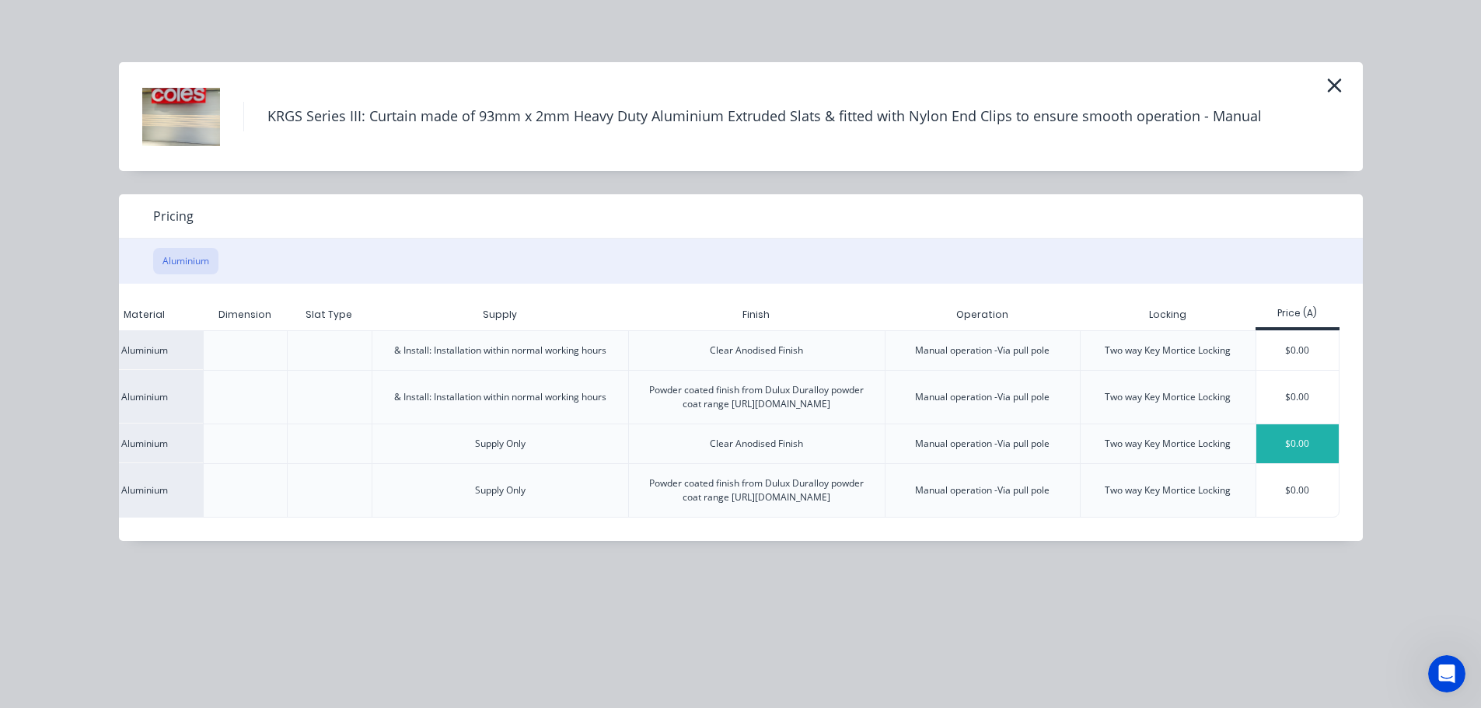
click at [1294, 463] on div "$0.00" at bounding box center [1297, 443] width 83 height 39
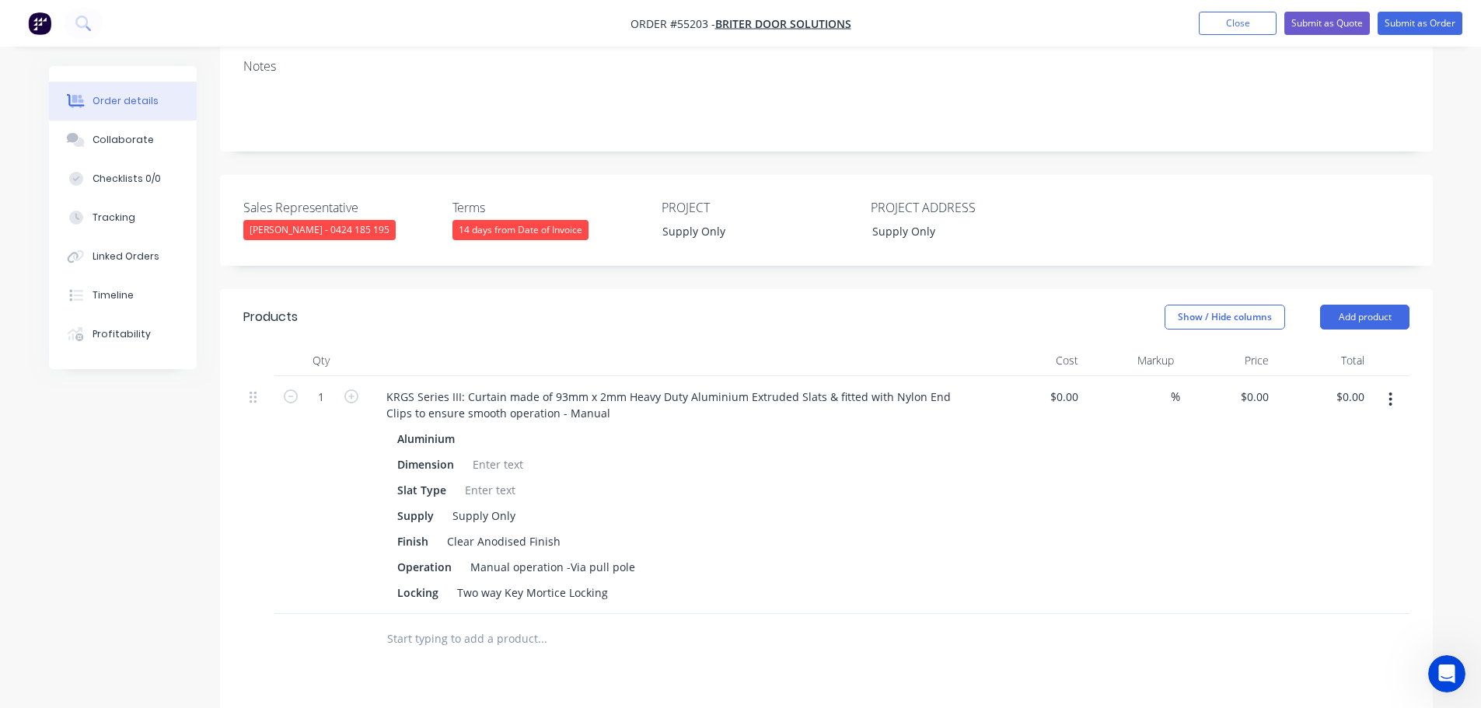
scroll to position [466, 0]
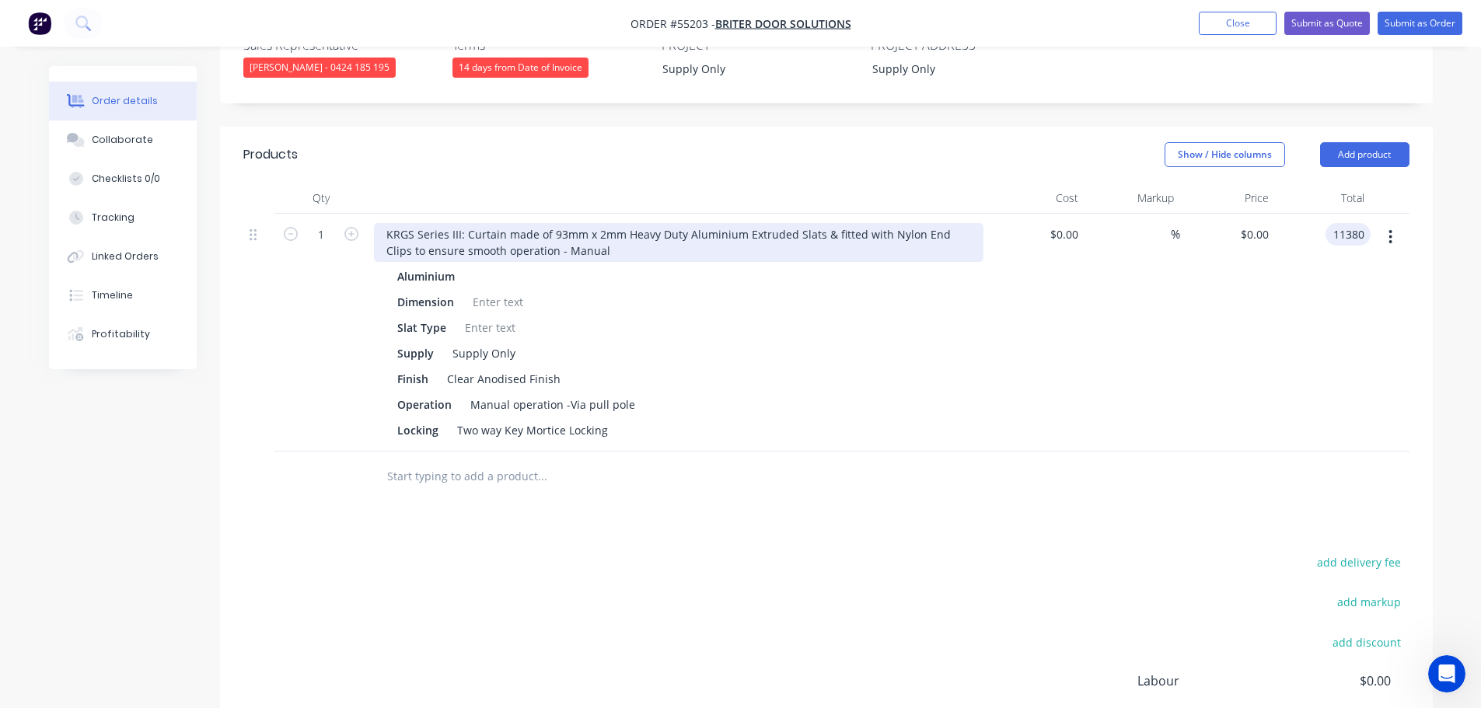
type input "11380"
type input "$11,380.00"
click at [375, 223] on div "KRGS Series III: Curtain made of 93mm x 2mm Heavy Duty Aluminium Extruded Slats…" at bounding box center [679, 242] width 610 height 39
click at [386, 223] on div "KRGS Series III: Curtain made of 93mm x 2mm Heavy Duty Aluminium Extruded Slats…" at bounding box center [679, 242] width 610 height 39
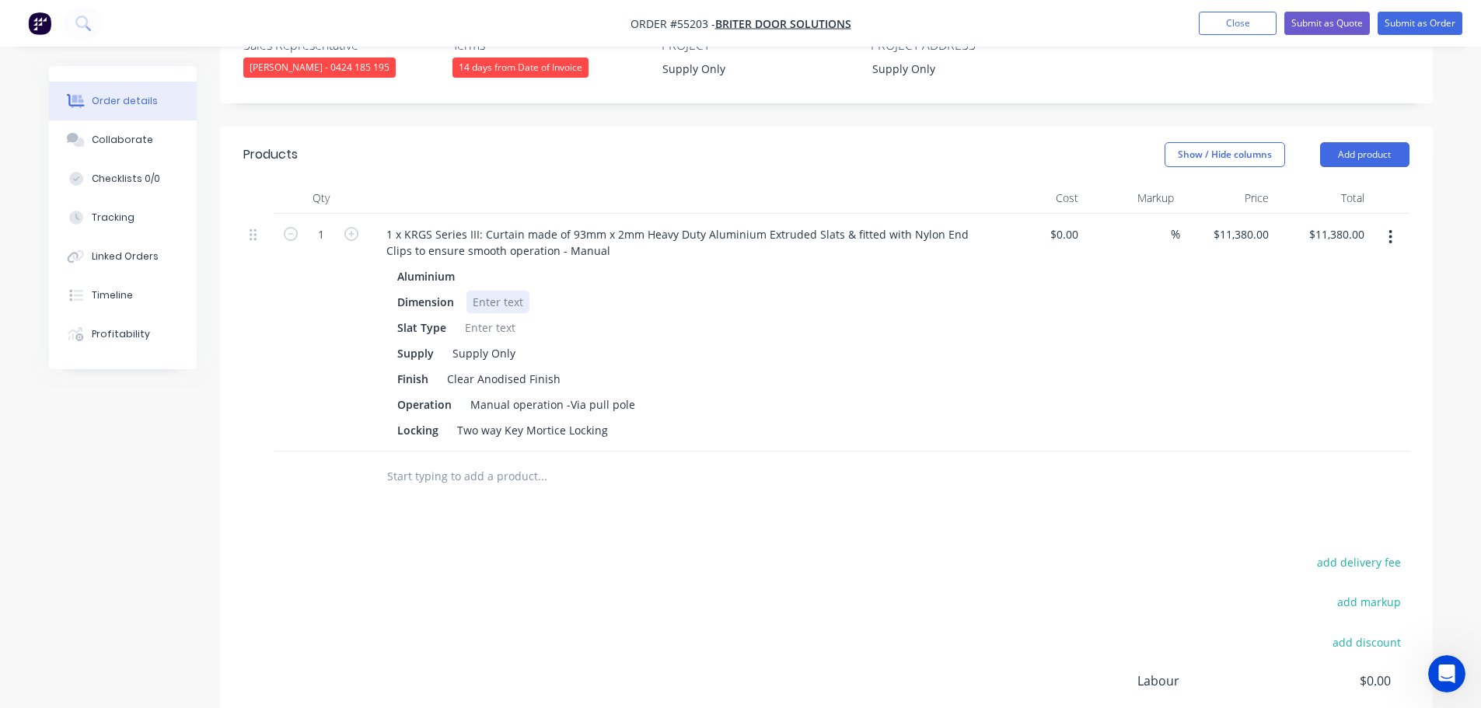
click at [494, 291] on div at bounding box center [497, 302] width 63 height 23
click at [484, 291] on div at bounding box center [497, 302] width 63 height 23
click at [494, 316] on div at bounding box center [490, 327] width 63 height 23
drag, startPoint x: 606, startPoint y: 386, endPoint x: 430, endPoint y: 407, distance: 177.0
click at [430, 407] on div "1 x KRGS Series III: Curtain made of 93mm x 2mm Heavy Duty Aluminium Extruded S…" at bounding box center [679, 333] width 622 height 238
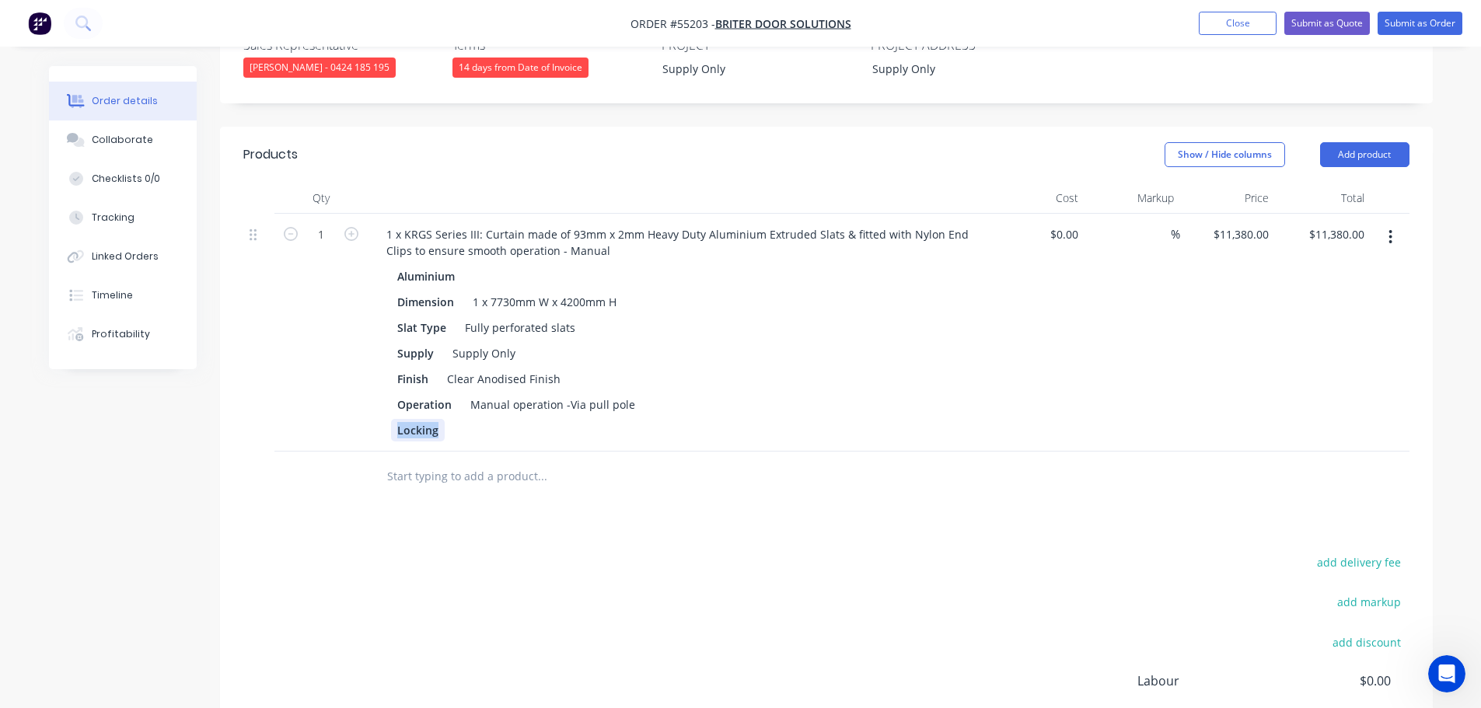
drag, startPoint x: 445, startPoint y: 386, endPoint x: 358, endPoint y: 396, distance: 86.9
click at [358, 396] on div "1 1 x KRGS Series III: Curtain made of 93mm x 2mm Heavy Duty Aluminium Extruded…" at bounding box center [826, 333] width 1166 height 238
drag, startPoint x: 451, startPoint y: 358, endPoint x: 351, endPoint y: 376, distance: 101.2
click at [351, 376] on div "1 1 x KRGS Series III: Curtain made of 93mm x 2mm Heavy Duty Aluminium Extruded…" at bounding box center [826, 333] width 1166 height 238
drag, startPoint x: 586, startPoint y: 358, endPoint x: 382, endPoint y: 386, distance: 206.4
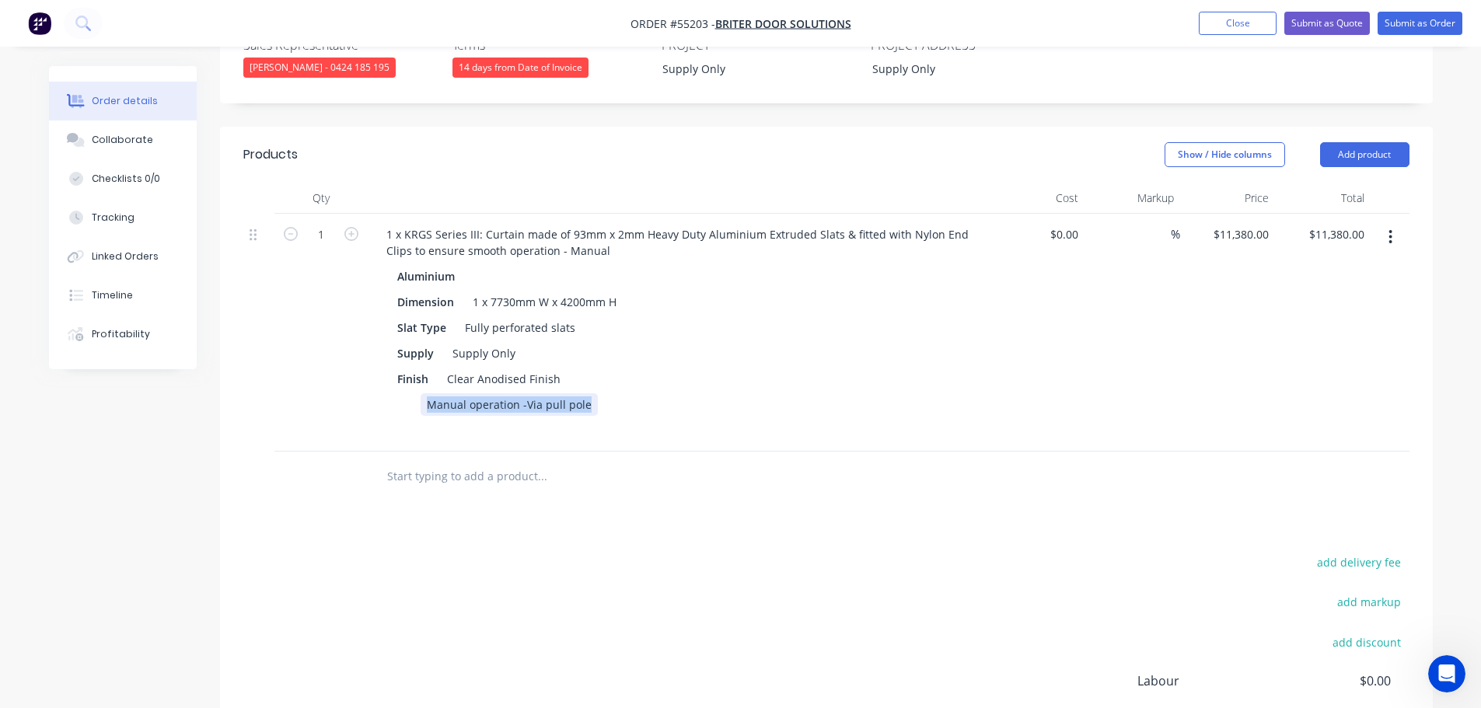
click at [382, 386] on div "Aluminium Dimension 1 x 7730mm W x 4200mm H Slat Type Fully perforated slats Su…" at bounding box center [679, 353] width 610 height 176
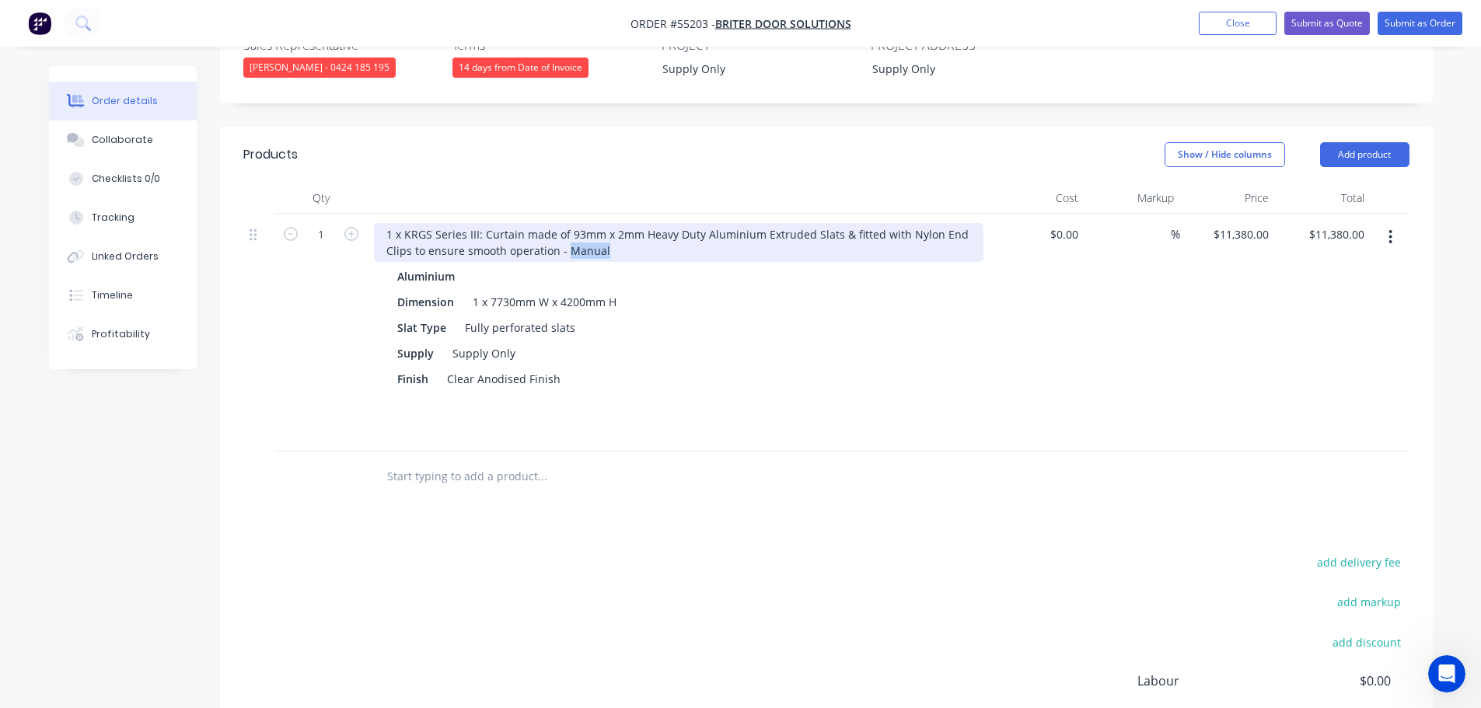
drag, startPoint x: 606, startPoint y: 207, endPoint x: 566, endPoint y: 229, distance: 45.2
click at [566, 229] on div "1 x KRGS Series III: Curtain made of 93mm x 2mm Heavy Duty Aluminium Extruded S…" at bounding box center [679, 333] width 622 height 238
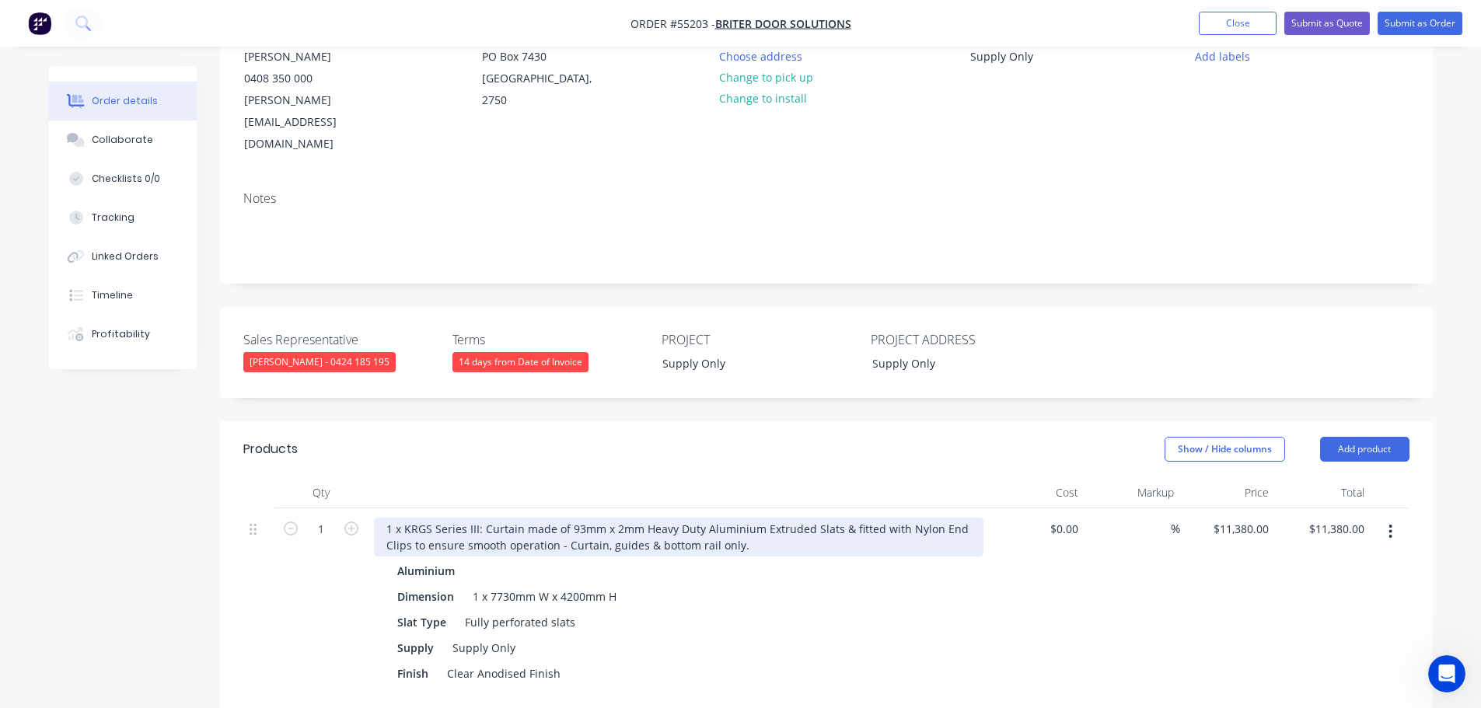
scroll to position [155, 0]
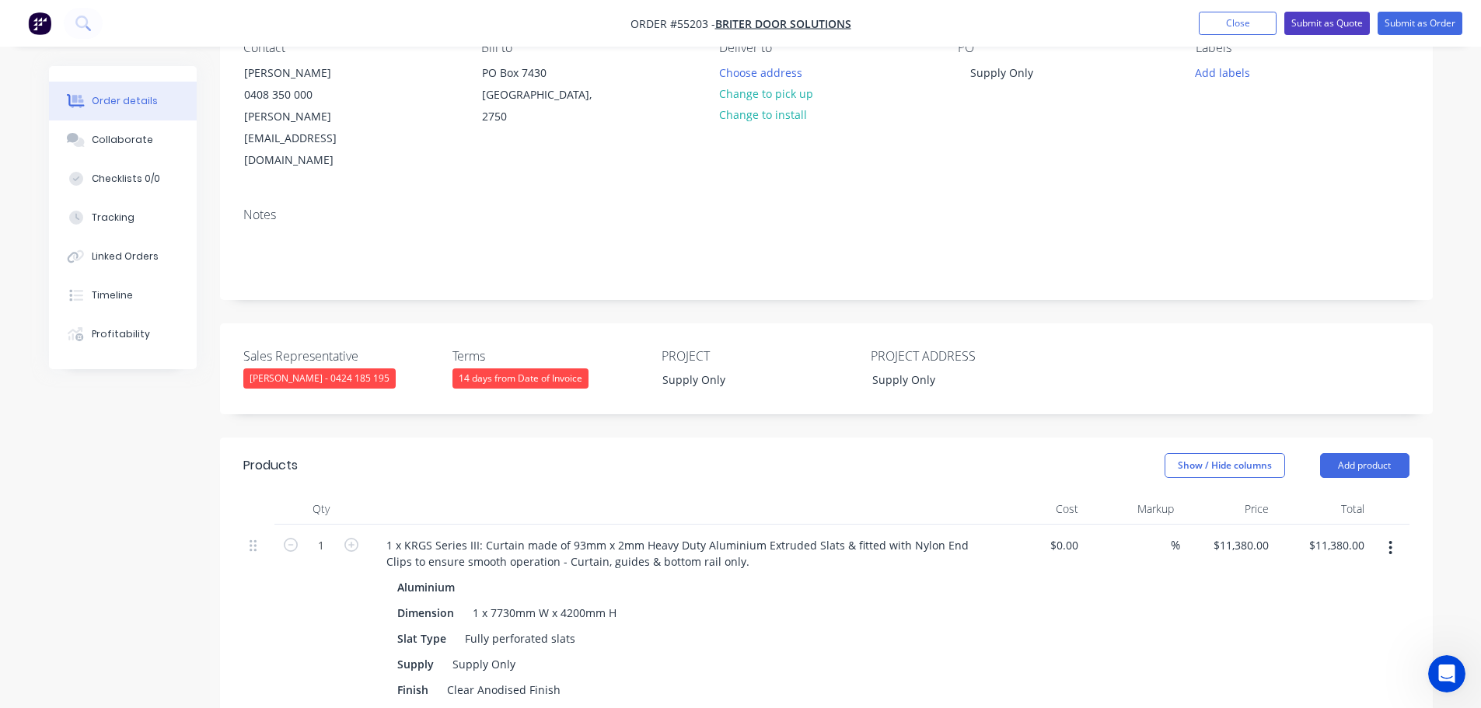
click at [1333, 20] on button "Submit as Quote" at bounding box center [1327, 23] width 86 height 23
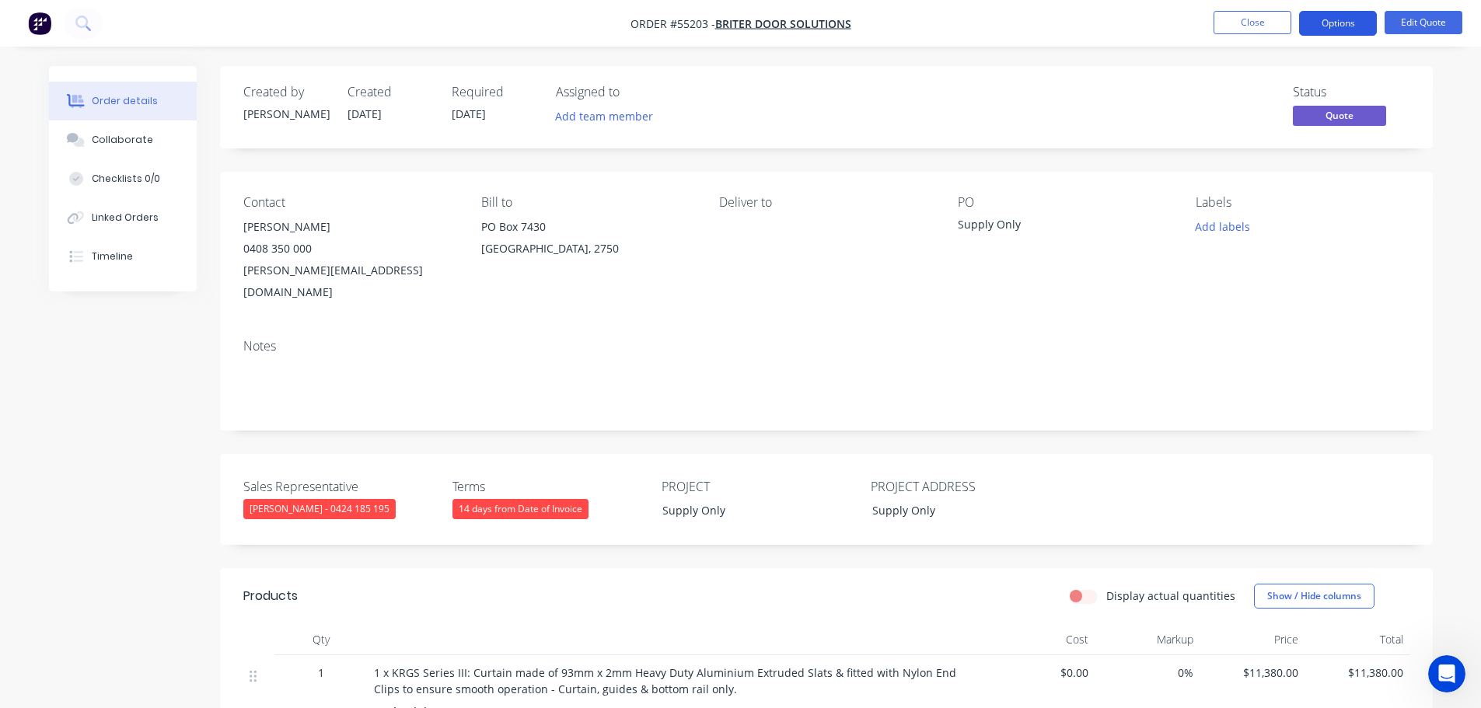
click at [1332, 24] on button "Options" at bounding box center [1338, 23] width 78 height 25
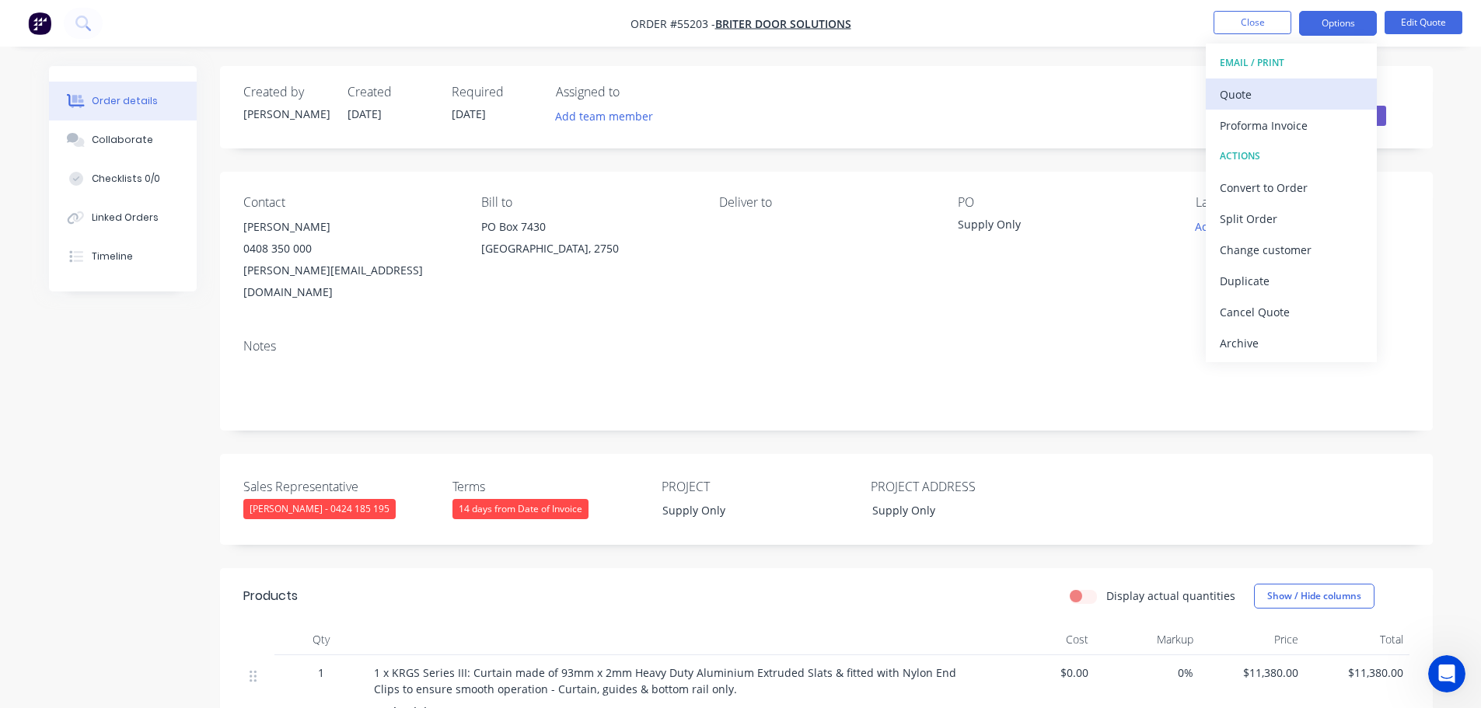
click at [1232, 96] on div "Quote" at bounding box center [1291, 94] width 143 height 23
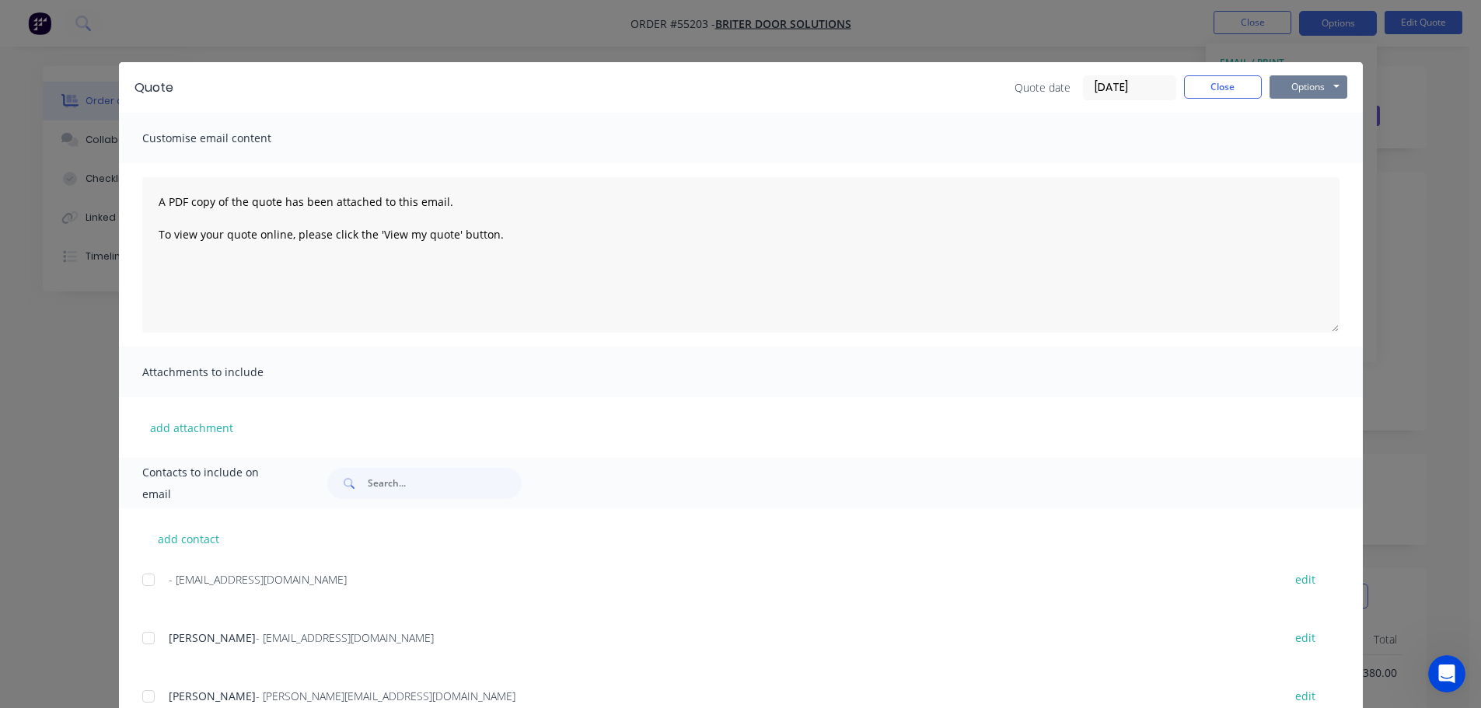
click at [1288, 85] on button "Options" at bounding box center [1309, 86] width 78 height 23
click at [1294, 144] on button "Print" at bounding box center [1320, 141] width 100 height 26
click at [1242, 90] on button "Close" at bounding box center [1223, 86] width 78 height 23
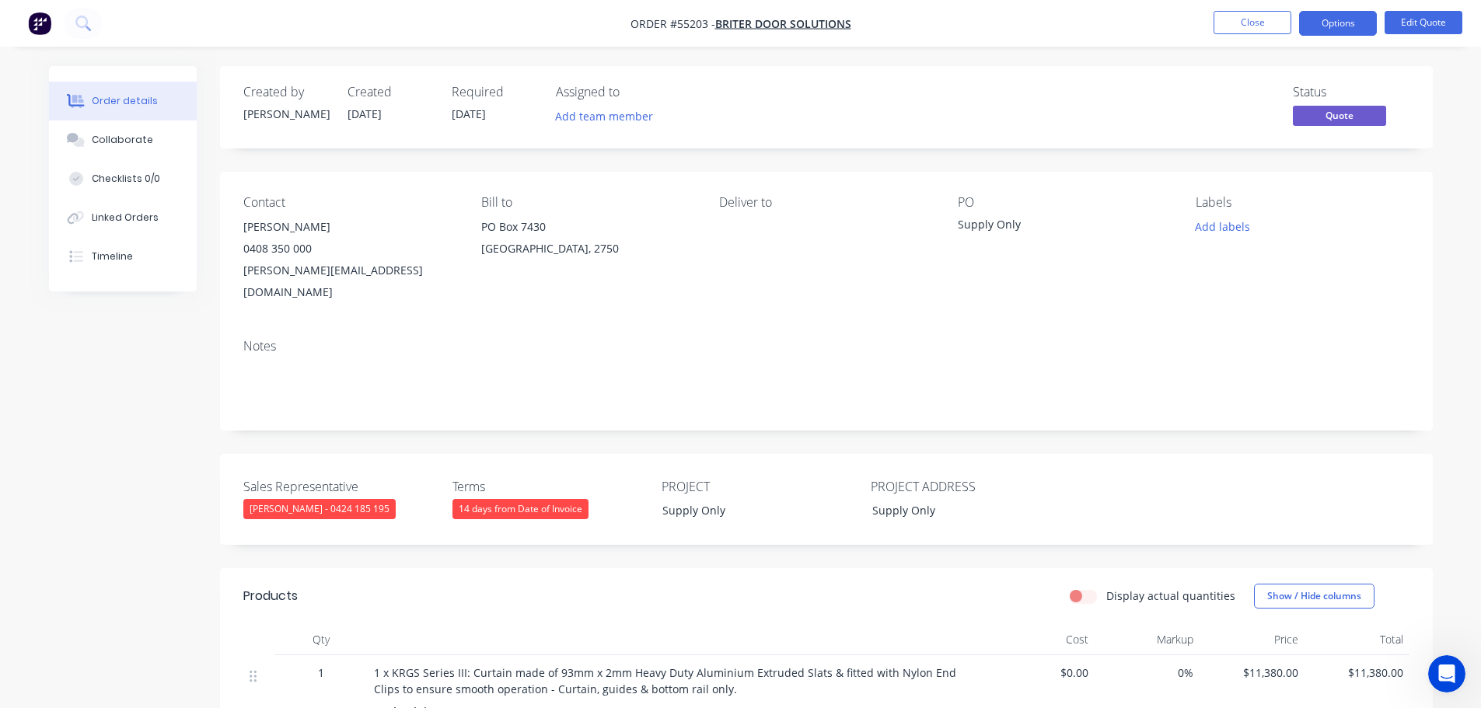
click at [291, 277] on div "[PERSON_NAME][EMAIL_ADDRESS][DOMAIN_NAME]" at bounding box center [349, 282] width 213 height 44
click at [292, 275] on div "[PERSON_NAME][EMAIL_ADDRESS][DOMAIN_NAME]" at bounding box center [349, 282] width 213 height 44
copy div "[PERSON_NAME][EMAIL_ADDRESS][DOMAIN_NAME]"
click at [1006, 227] on div "Supply Only" at bounding box center [1055, 227] width 194 height 22
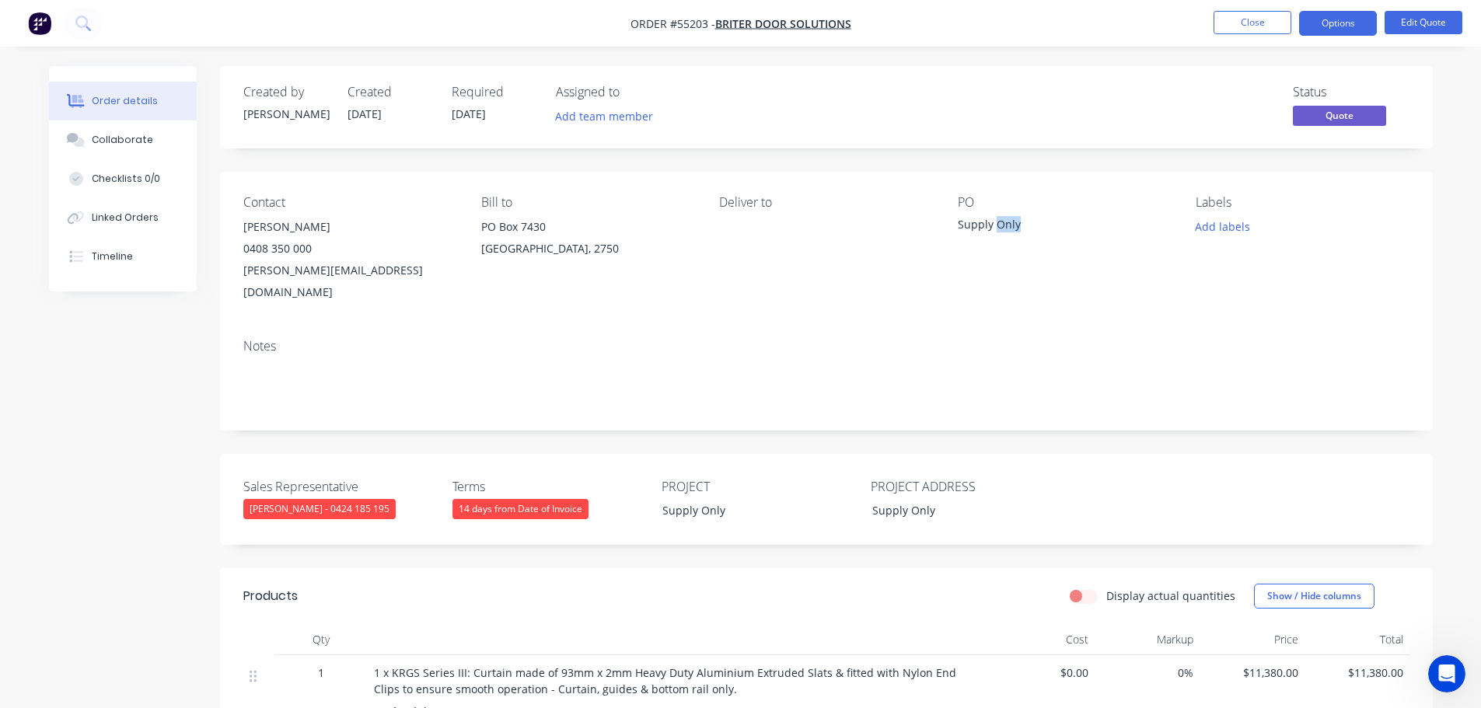
click at [1006, 227] on div "Supply Only" at bounding box center [1055, 227] width 194 height 22
click at [312, 252] on span at bounding box center [312, 248] width 0 height 15
click at [1242, 27] on button "Close" at bounding box center [1253, 22] width 78 height 23
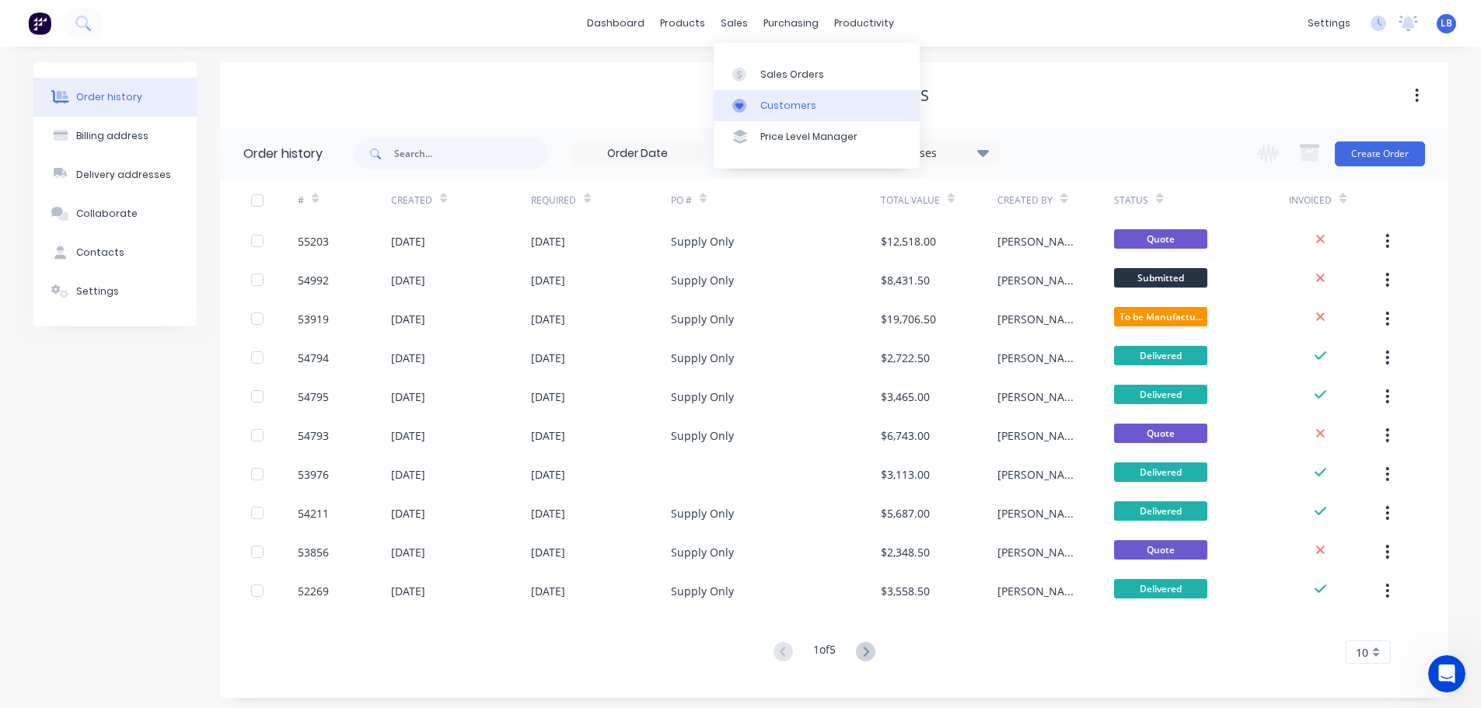
click at [792, 97] on link "Customers" at bounding box center [817, 105] width 206 height 31
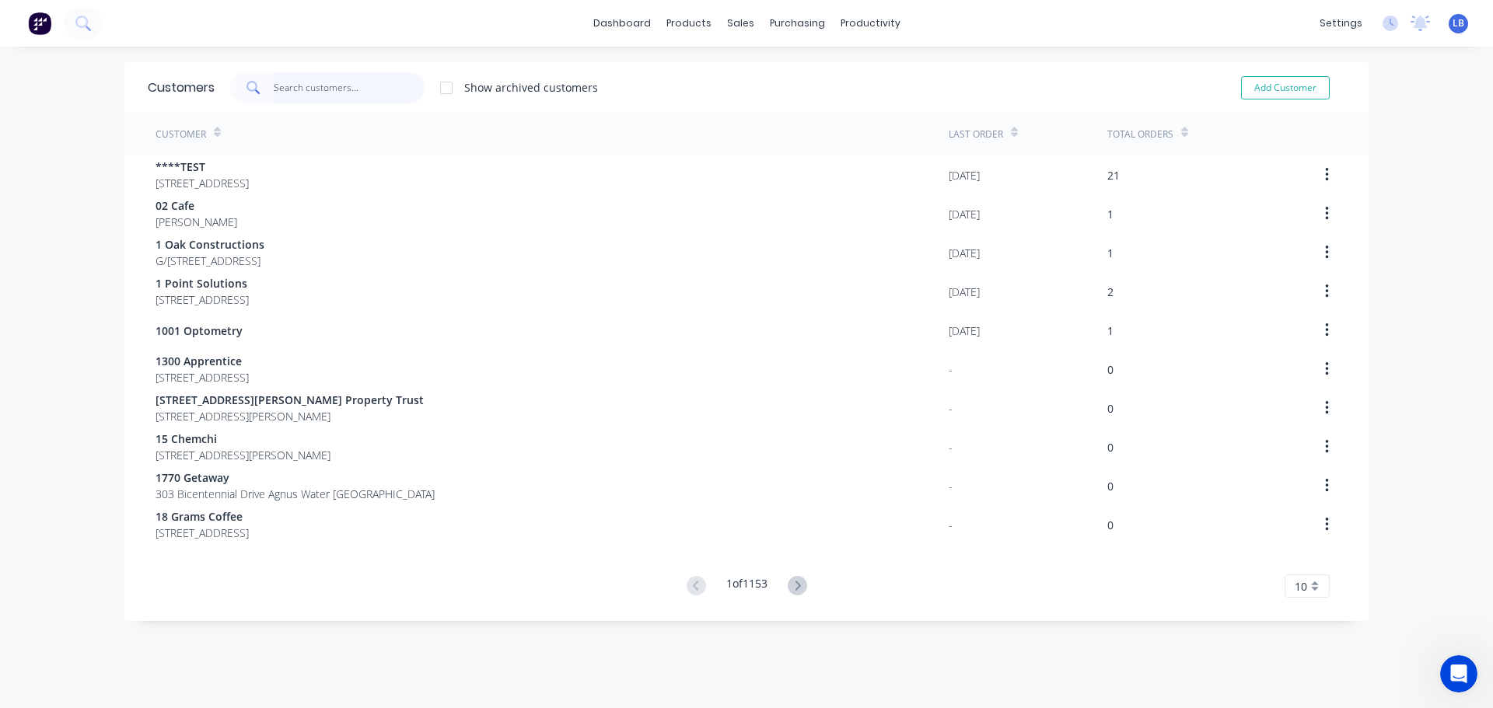
click at [302, 87] on input "text" at bounding box center [350, 87] width 152 height 31
click at [312, 89] on input "text" at bounding box center [350, 87] width 152 height 31
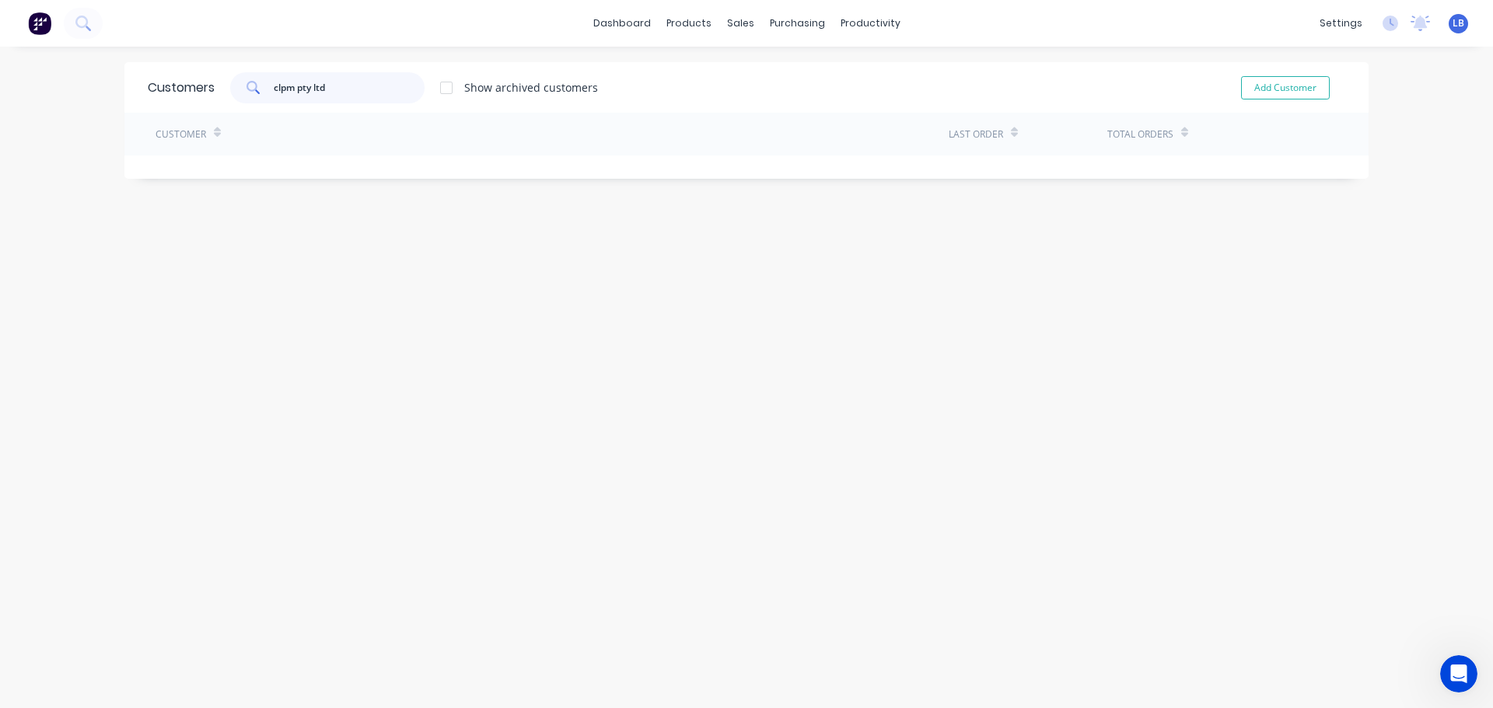
drag, startPoint x: 313, startPoint y: 96, endPoint x: 226, endPoint y: 126, distance: 91.9
click at [226, 126] on div "Customers clpm pty ltd Show archived customers Add Customer Customer Last Order…" at bounding box center [746, 120] width 1244 height 117
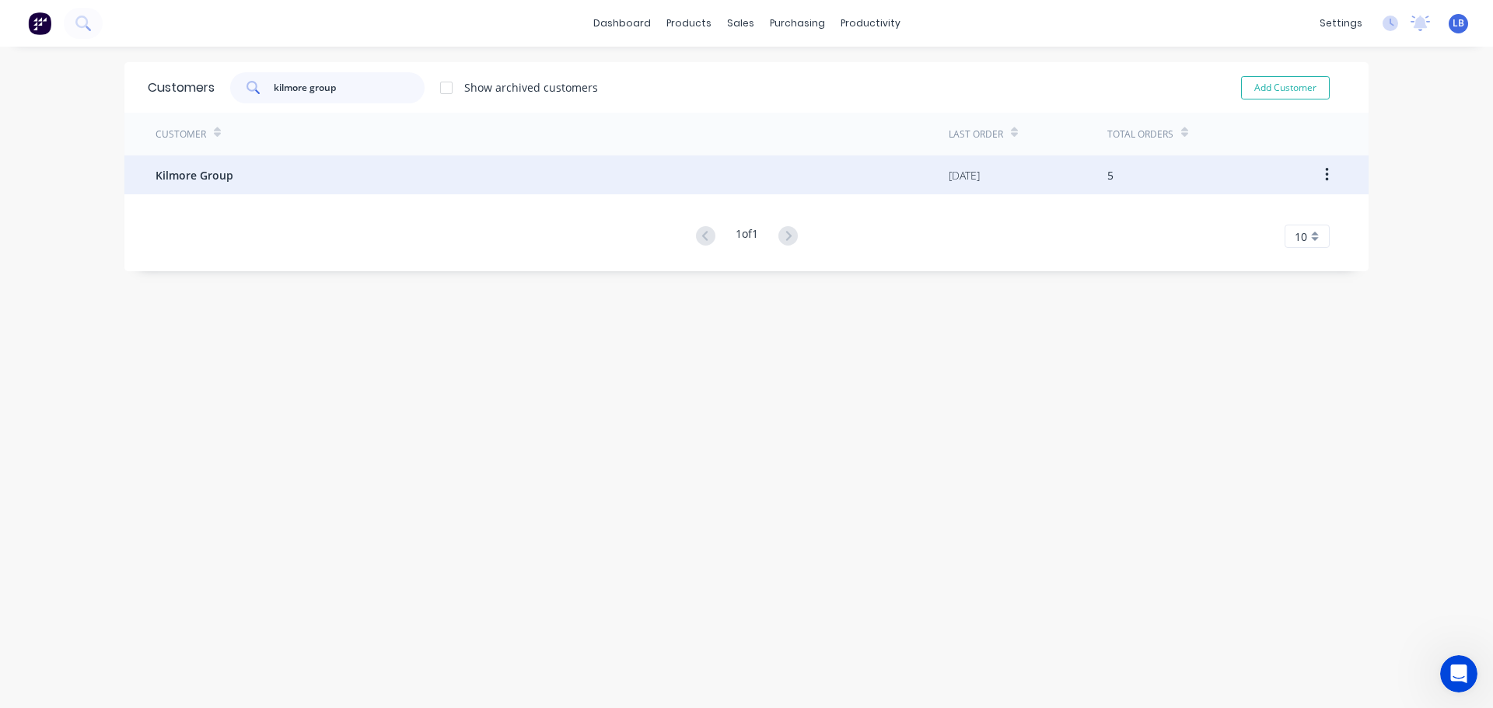
type input "kilmore group"
click at [204, 174] on span "Kilmore Group" at bounding box center [194, 175] width 78 height 16
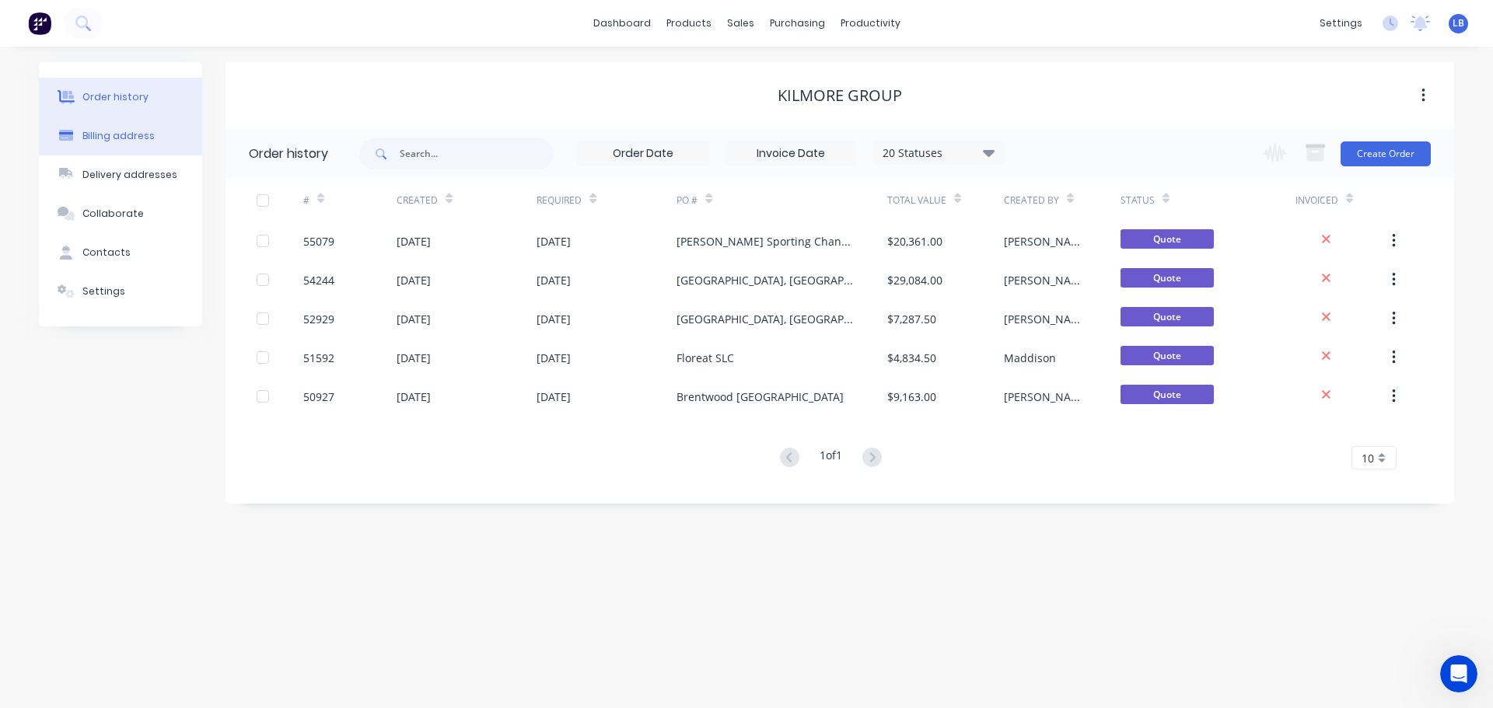
click at [125, 133] on div "Billing address" at bounding box center [118, 136] width 72 height 14
select select "AU"
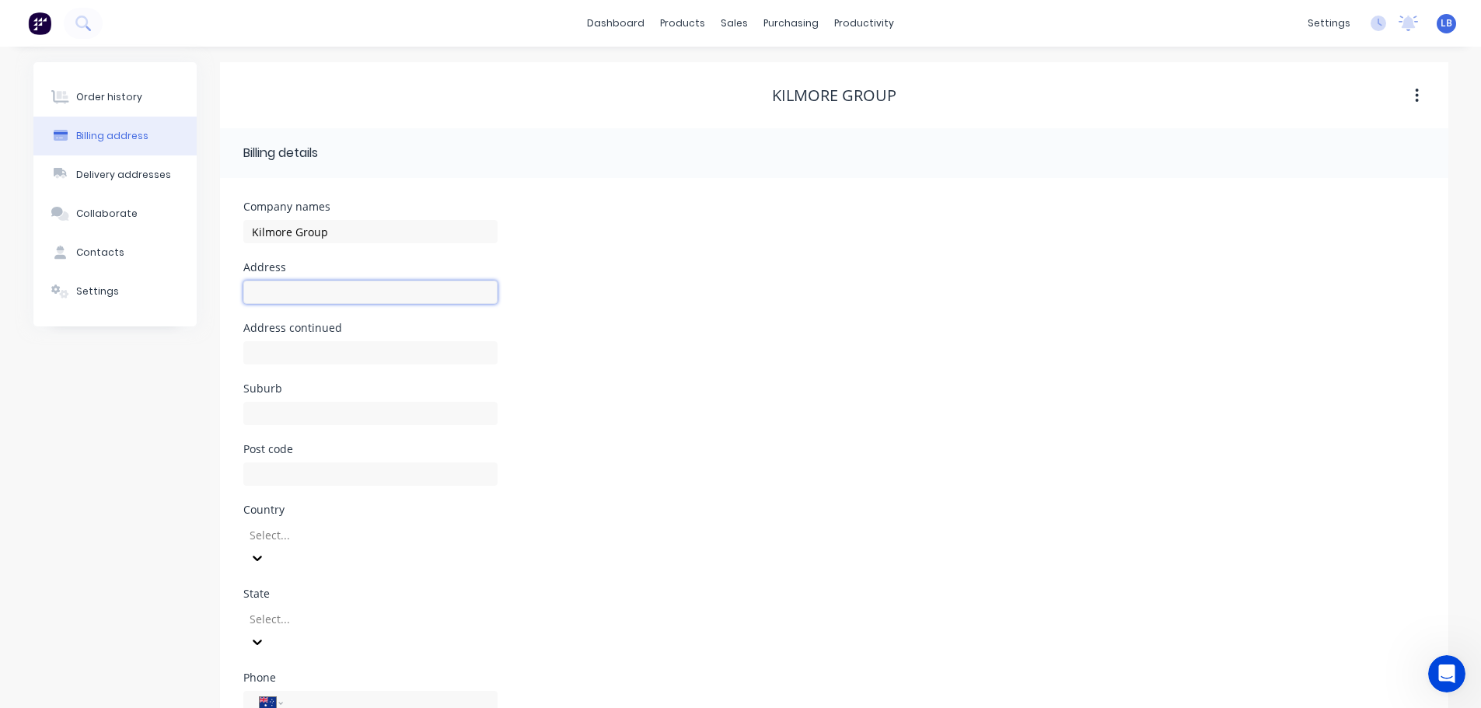
click at [260, 292] on input "text" at bounding box center [370, 292] width 254 height 23
paste input "[STREET_ADDRESS][PERSON_NAME]"
type input "[STREET_ADDRESS][PERSON_NAME]"
click at [253, 415] on input "text" at bounding box center [370, 413] width 254 height 23
click at [255, 410] on input "text" at bounding box center [370, 413] width 254 height 23
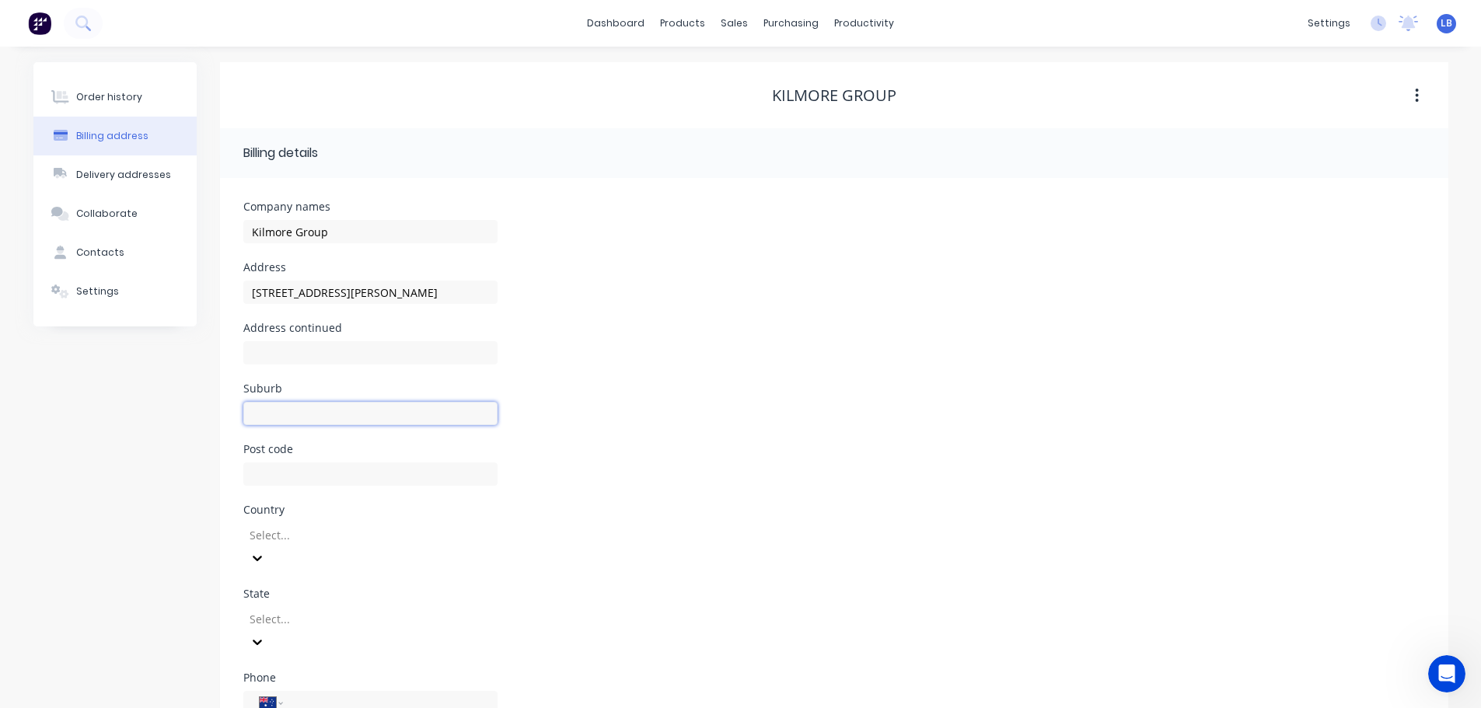
paste input "[PERSON_NAME][GEOGRAPHIC_DATA]"
type input "[PERSON_NAME][GEOGRAPHIC_DATA]"
click at [255, 476] on input "text" at bounding box center [370, 474] width 254 height 23
type input "6017"
click at [296, 538] on div "Select..." at bounding box center [370, 546] width 254 height 47
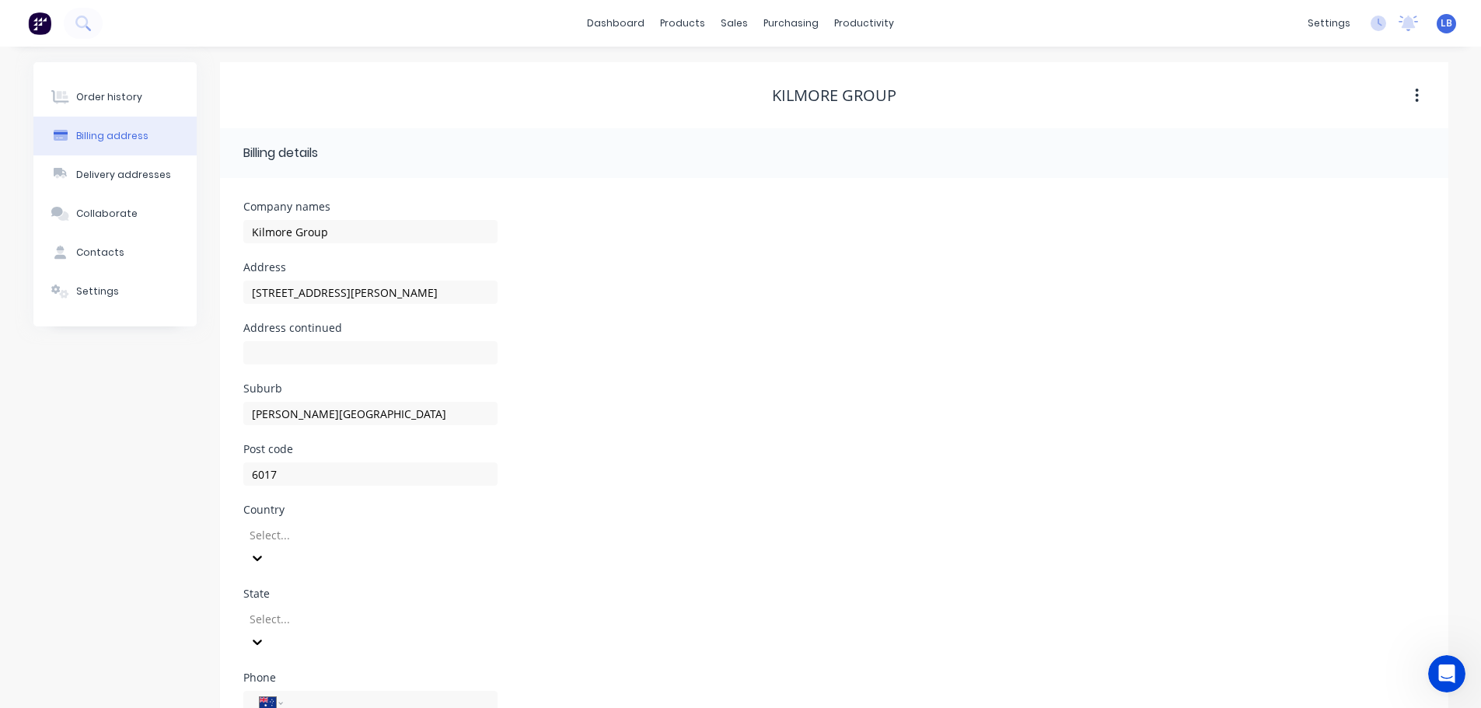
scroll to position [70, 0]
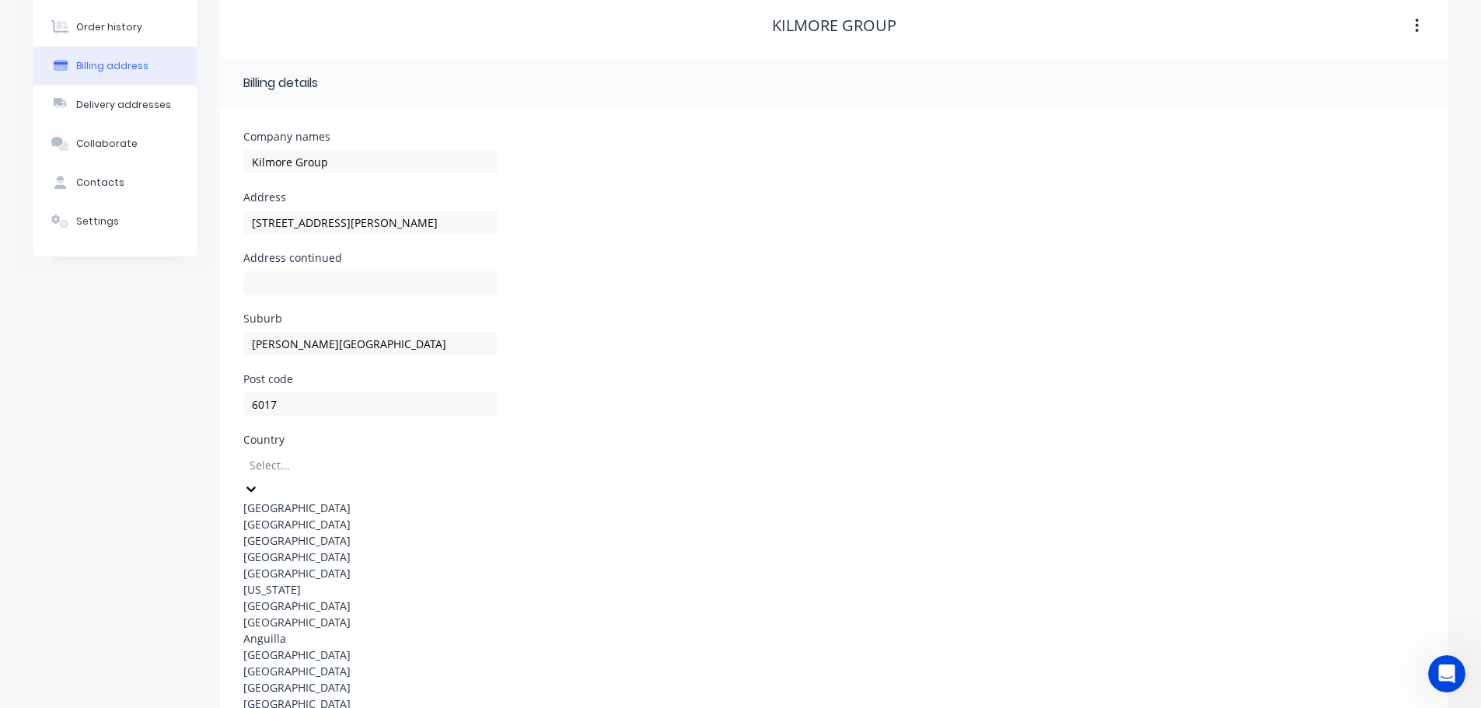
click at [288, 506] on div "[GEOGRAPHIC_DATA]" at bounding box center [370, 508] width 254 height 16
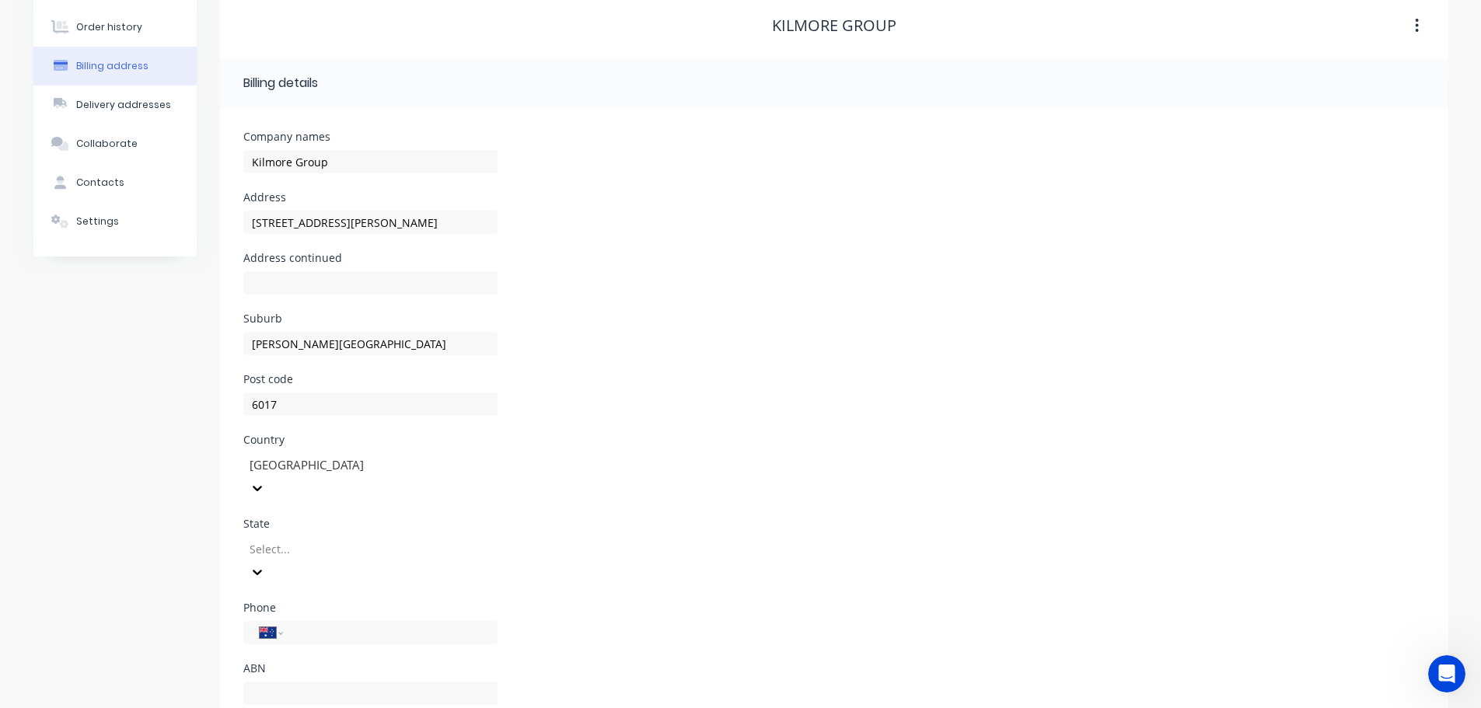
click at [303, 540] on div at bounding box center [360, 549] width 224 height 19
type input "w"
click at [298, 600] on div "[GEOGRAPHIC_DATA]" at bounding box center [370, 608] width 254 height 16
click at [101, 32] on div "Order history" at bounding box center [109, 27] width 66 height 14
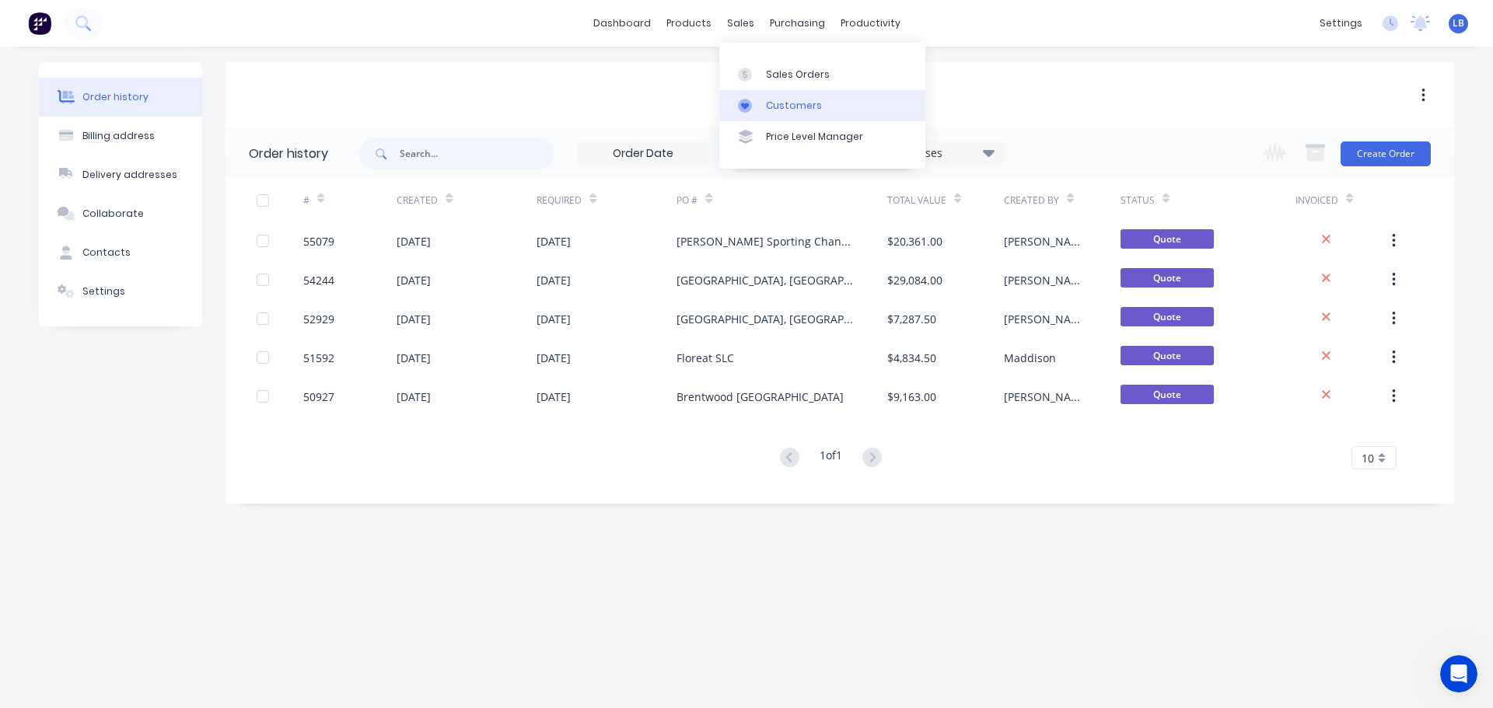
click at [782, 104] on div "Customers" at bounding box center [794, 106] width 56 height 14
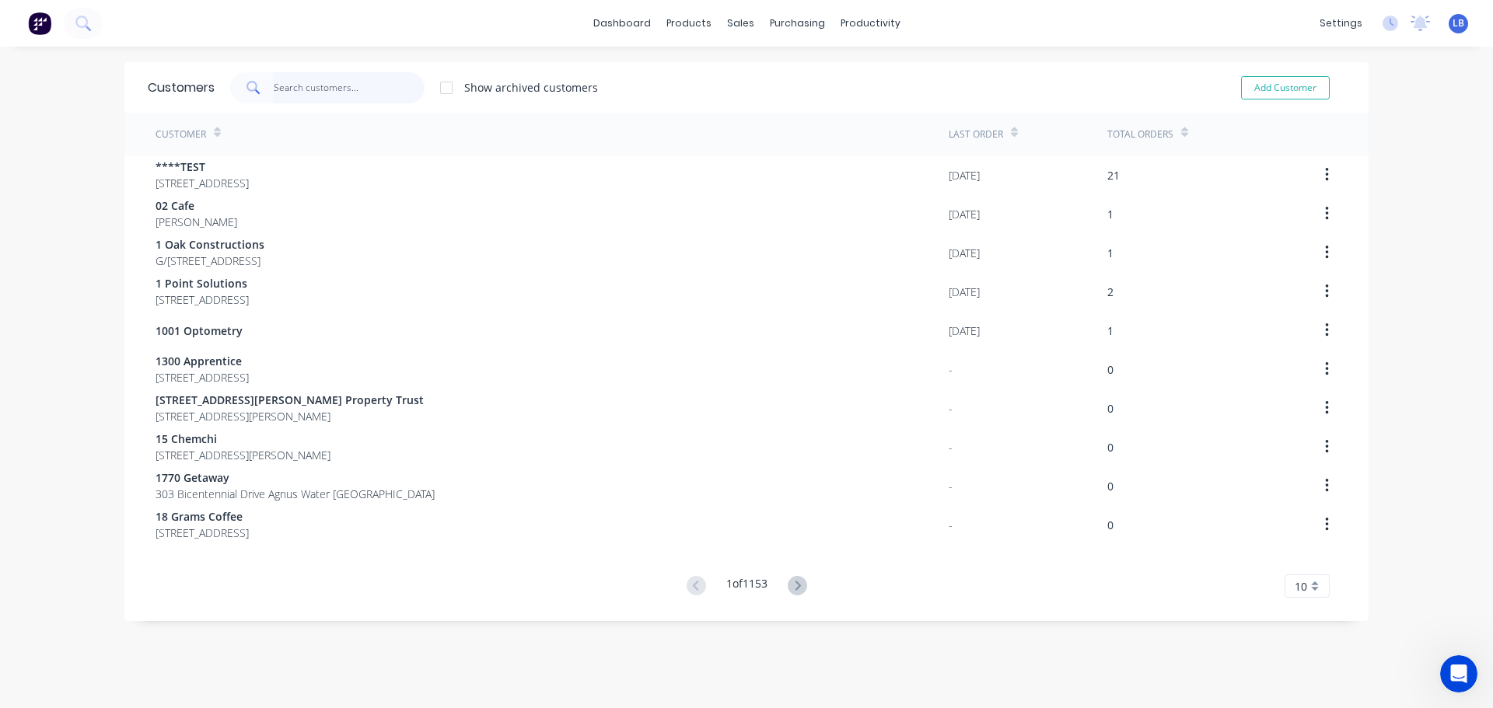
click at [292, 89] on input "text" at bounding box center [350, 87] width 152 height 31
click at [1294, 84] on button "Add Customer" at bounding box center [1285, 87] width 89 height 23
select select "AU"
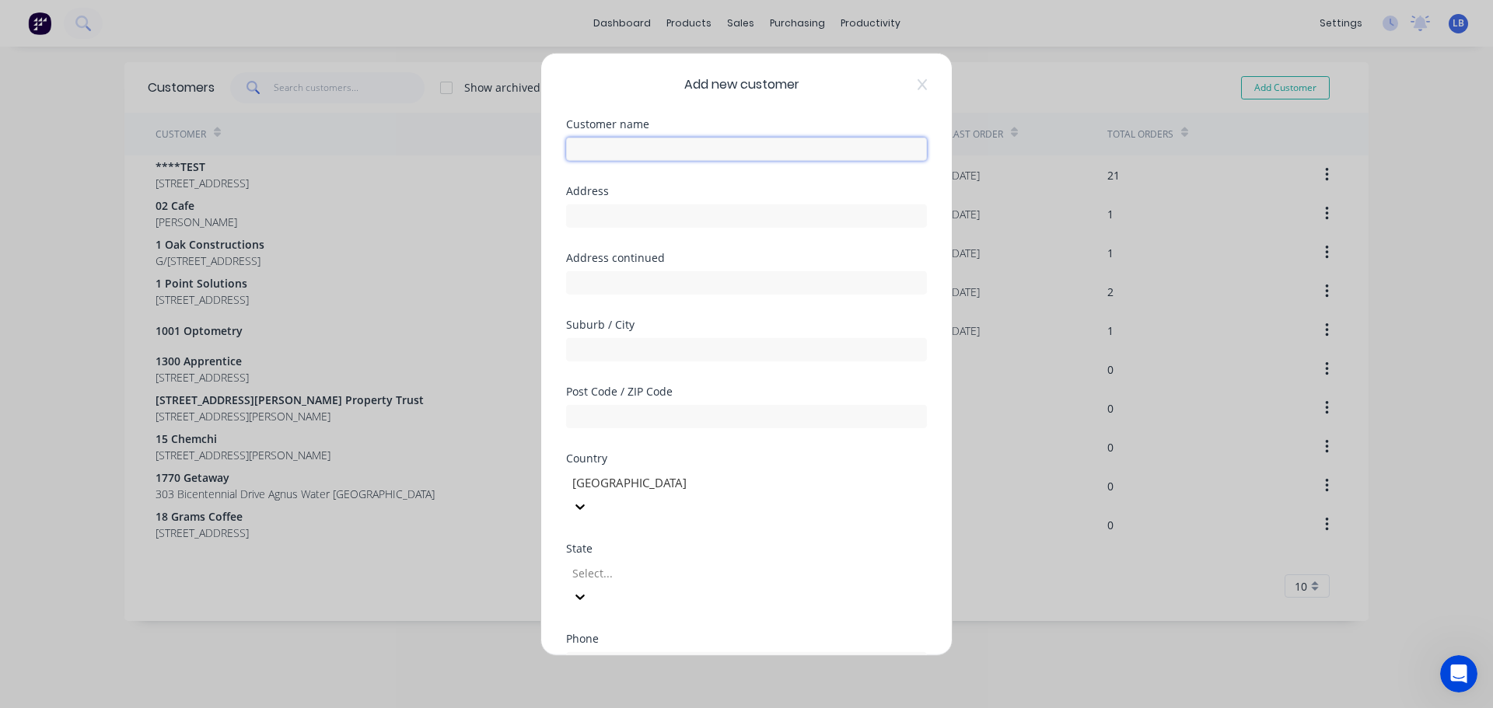
click at [578, 148] on input "text" at bounding box center [746, 148] width 361 height 23
type input "CLPM Pty Ltd"
click at [582, 217] on input "text" at bounding box center [746, 215] width 361 height 23
paste input "[STREET_ADDRESS]"
type input "[STREET_ADDRESS]"
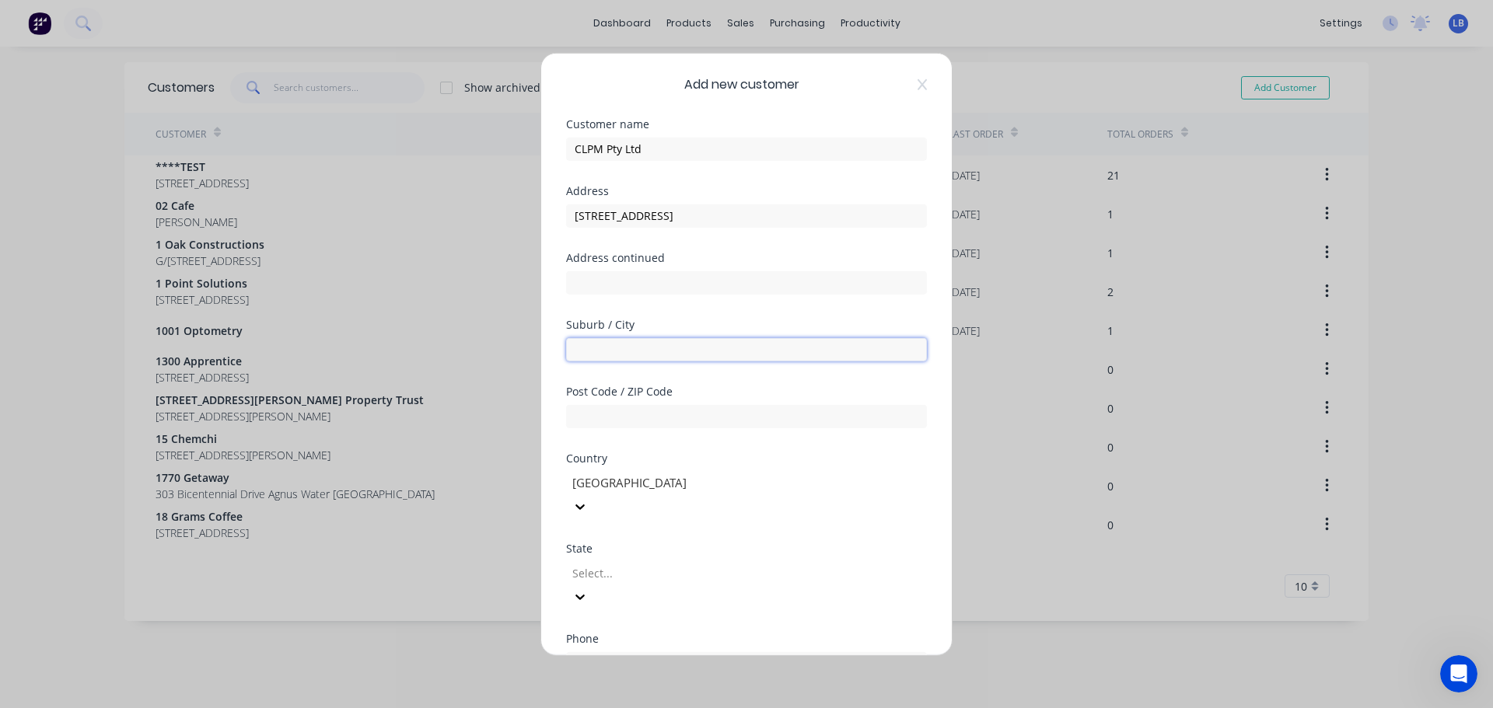
click at [585, 351] on input "text" at bounding box center [746, 348] width 361 height 23
type input "Mount [PERSON_NAME]"
click at [585, 422] on input "text" at bounding box center [746, 415] width 361 height 23
type input "6050"
click at [603, 564] on div at bounding box center [683, 573] width 224 height 19
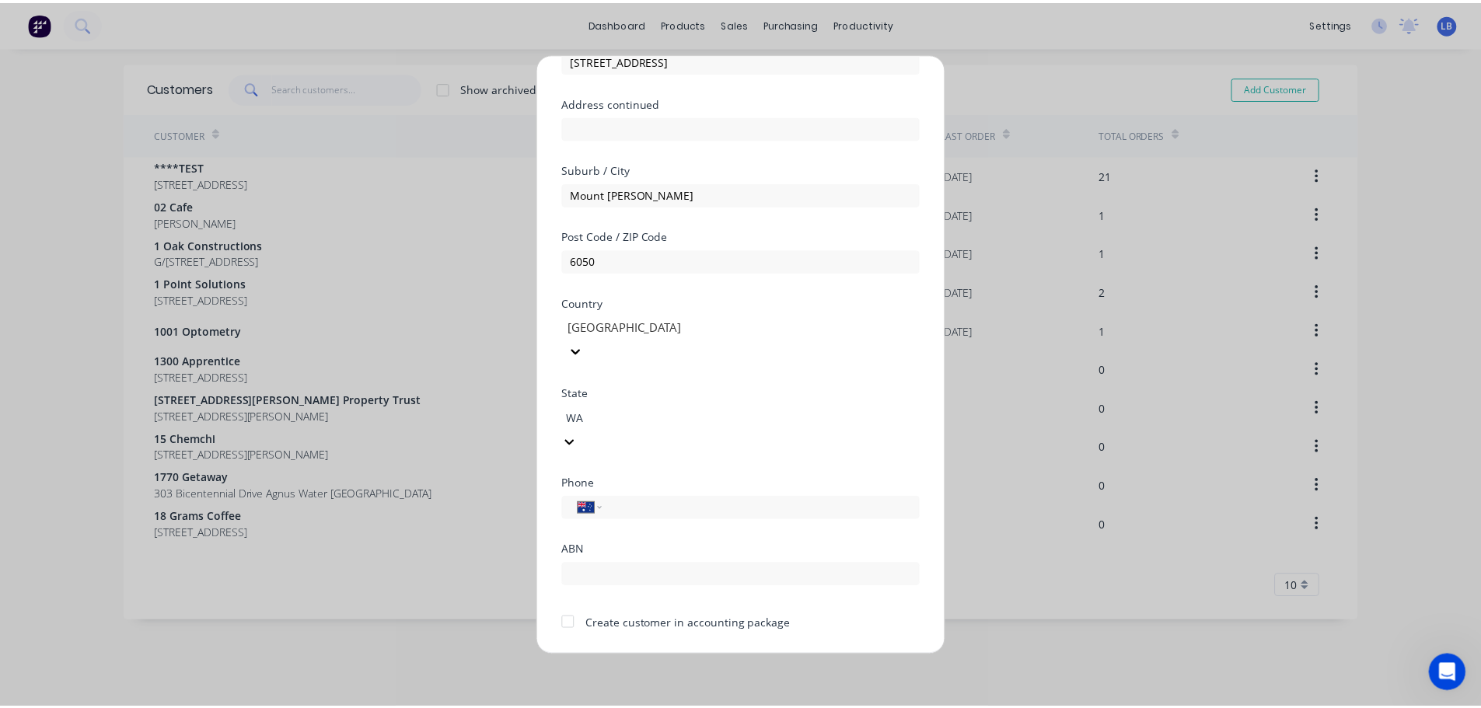
scroll to position [157, 0]
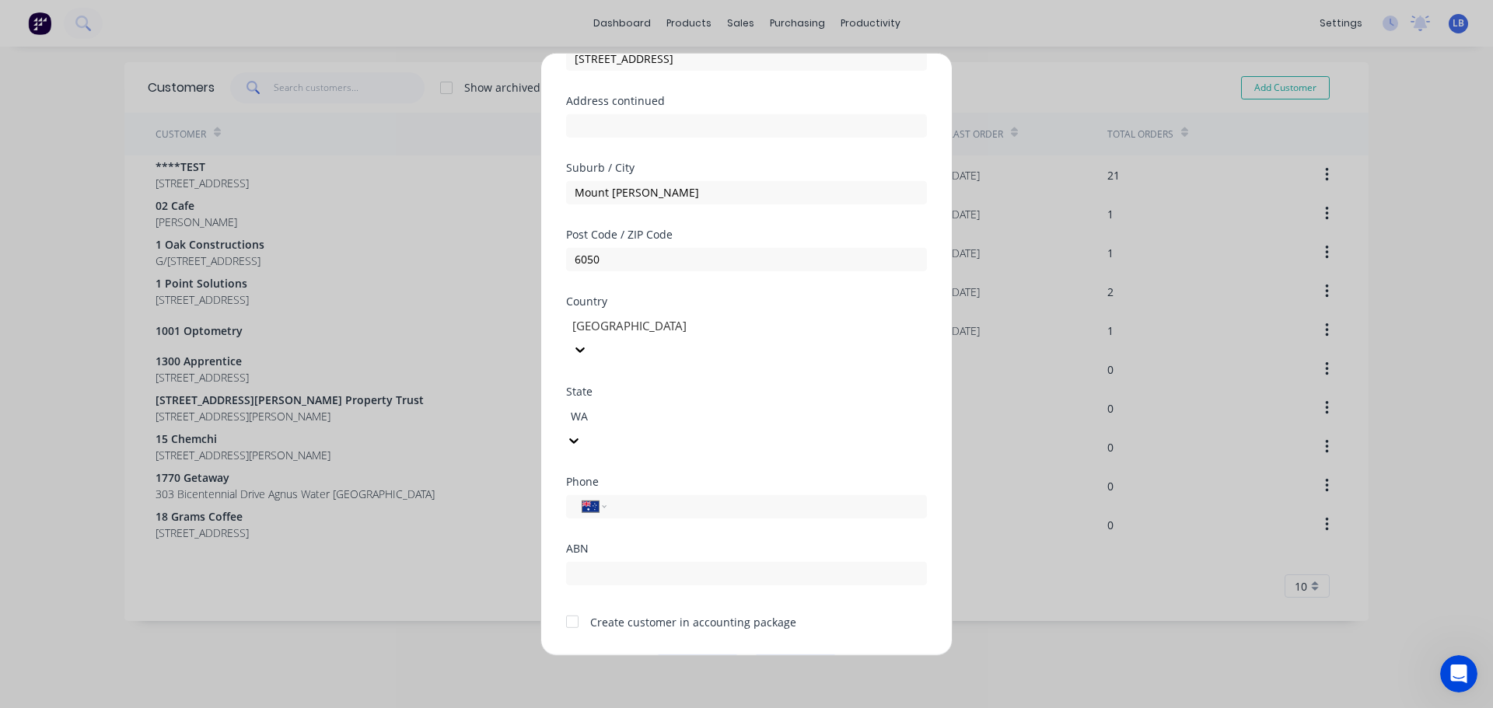
type input "WA"
click at [557, 606] on div at bounding box center [572, 621] width 31 height 31
click at [614, 407] on div at bounding box center [683, 416] width 224 height 19
type input "w"
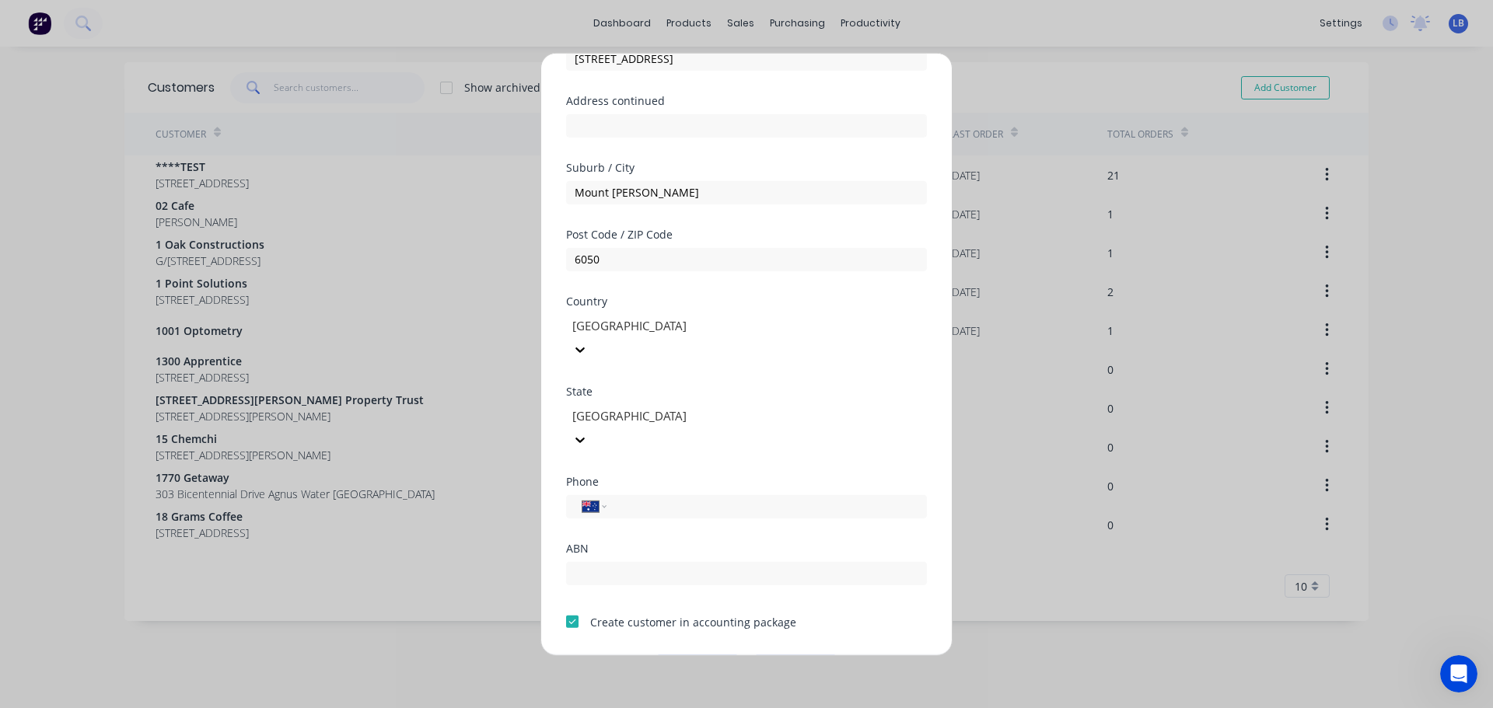
click at [676, 655] on button "Save" at bounding box center [698, 667] width 86 height 25
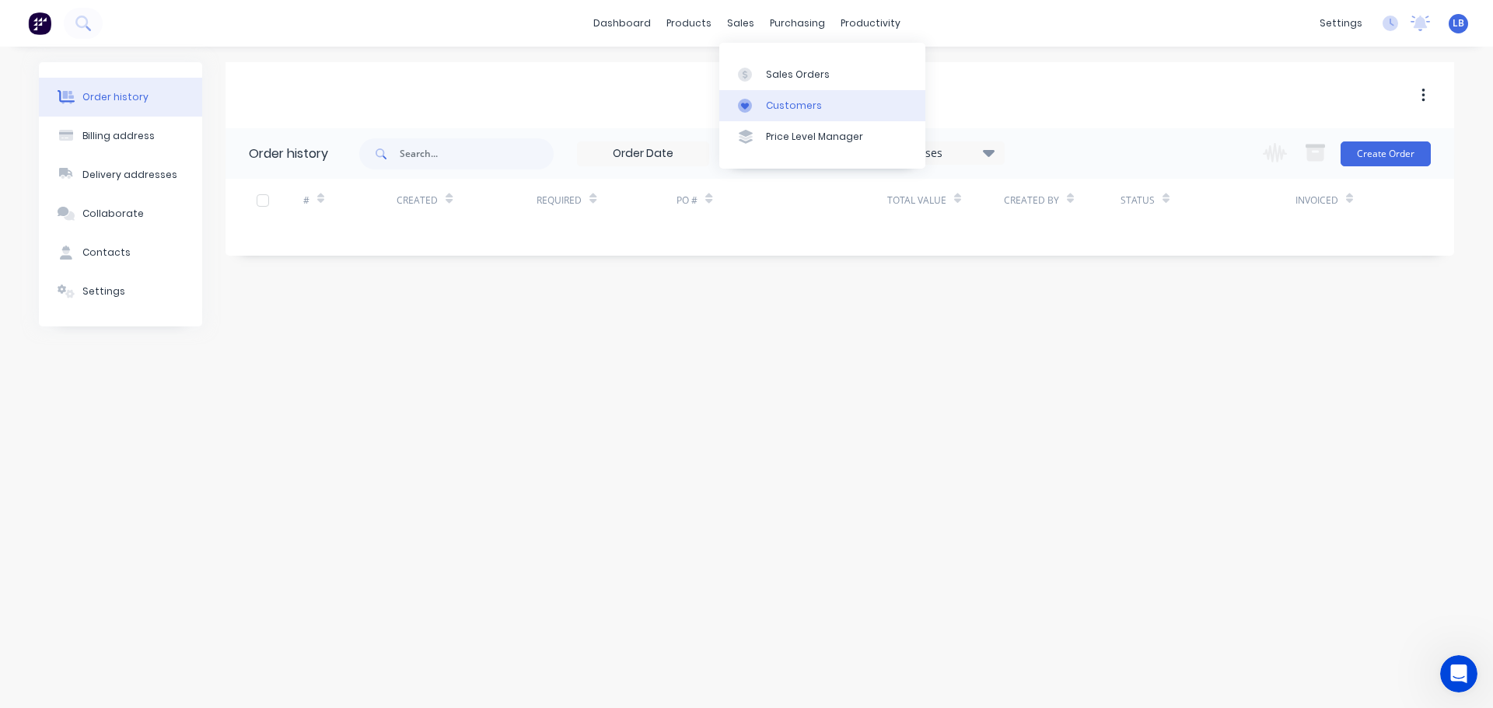
click at [789, 100] on div "Customers" at bounding box center [794, 106] width 56 height 14
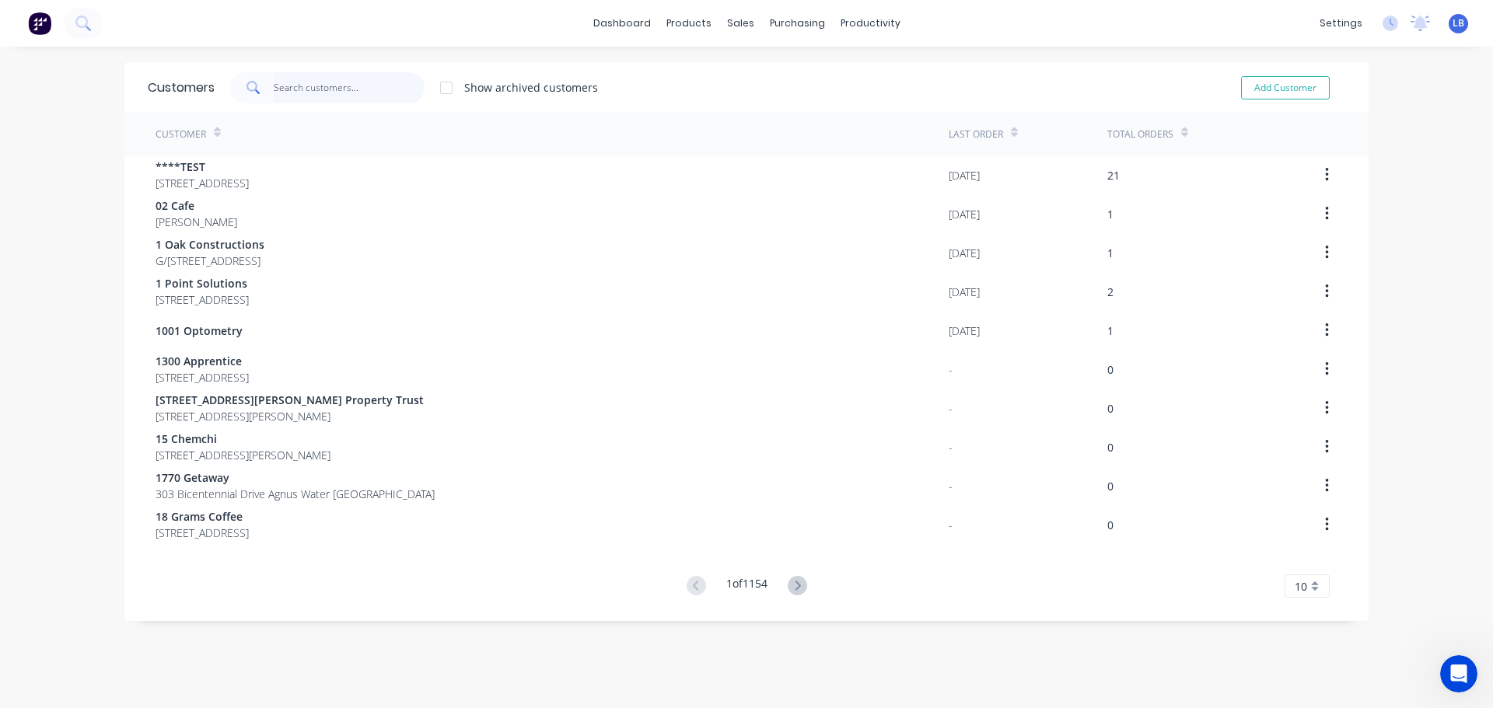
click at [304, 93] on input "text" at bounding box center [350, 87] width 152 height 31
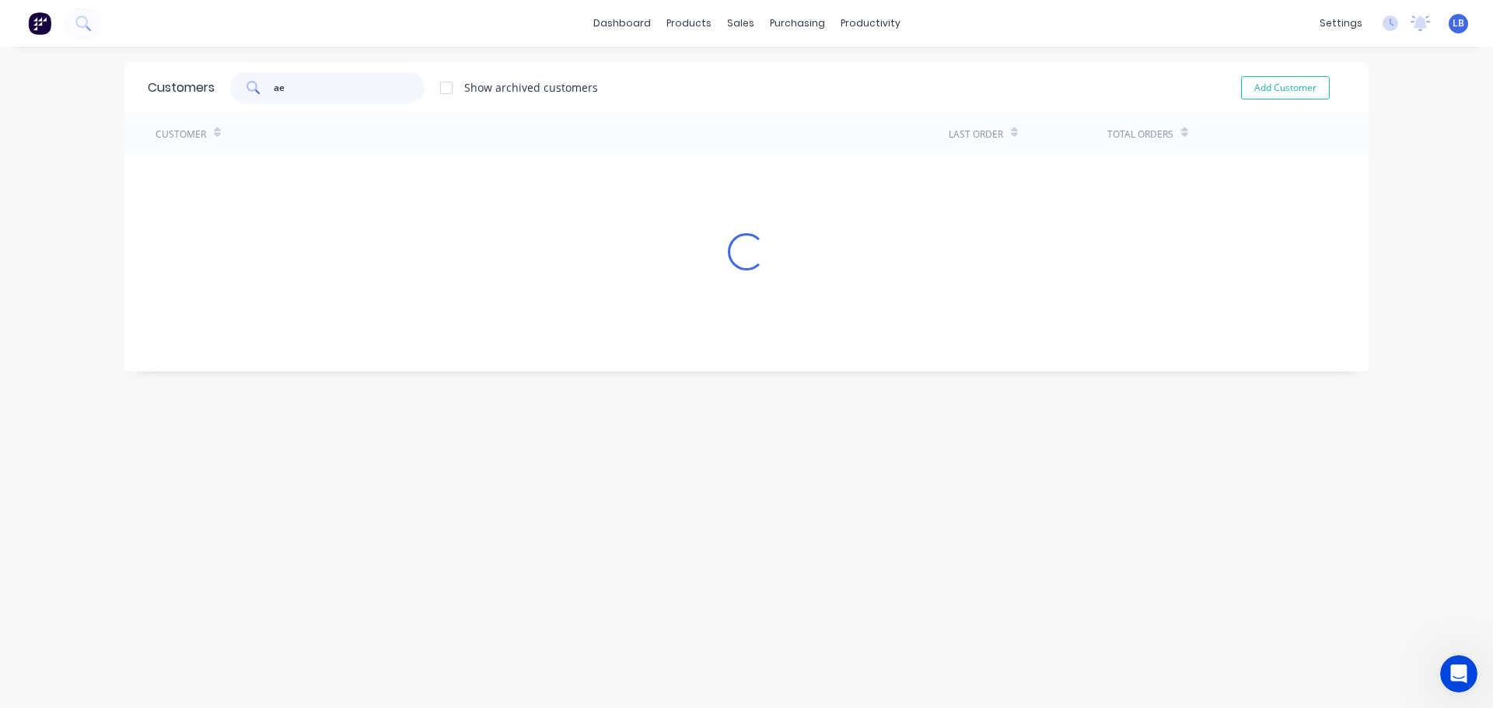
type input "a"
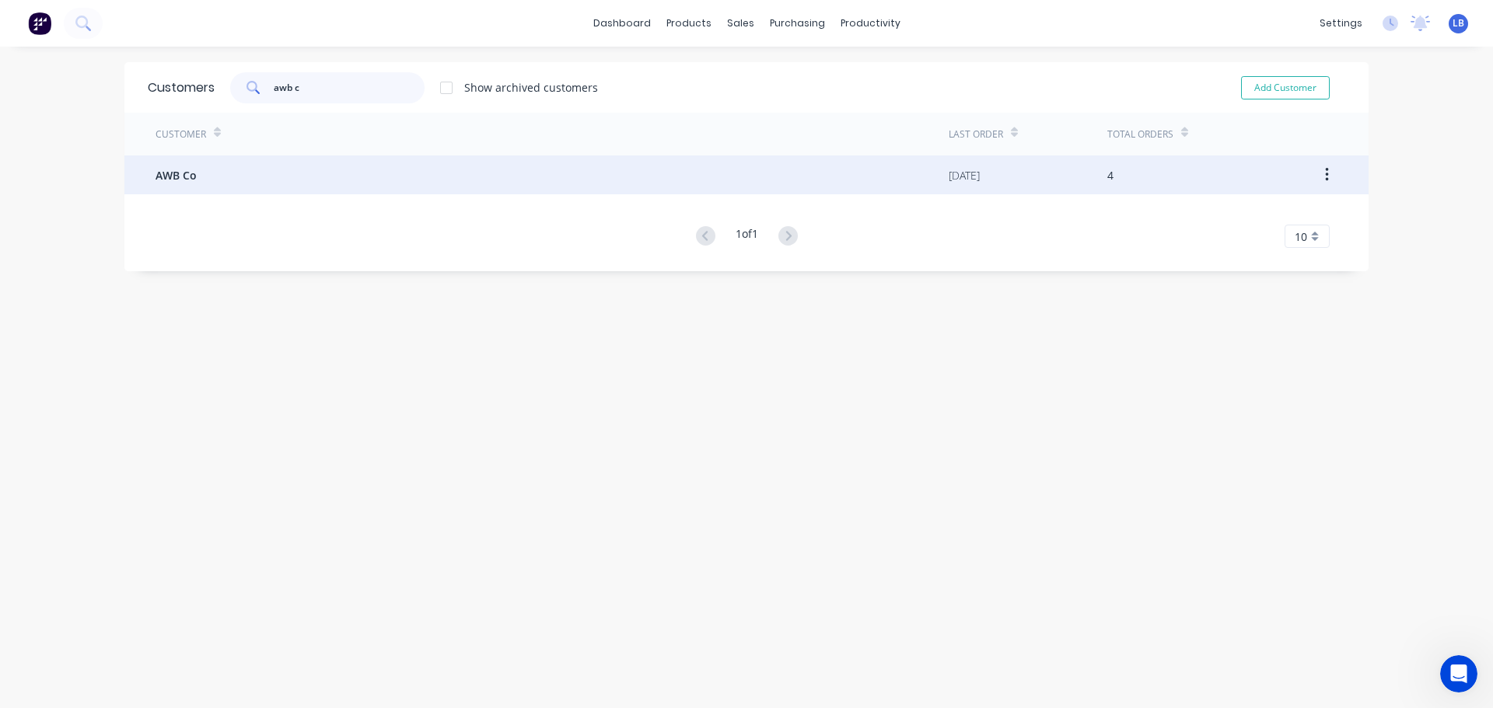
type input "awb c"
click at [177, 176] on span "AWB Co" at bounding box center [175, 175] width 41 height 16
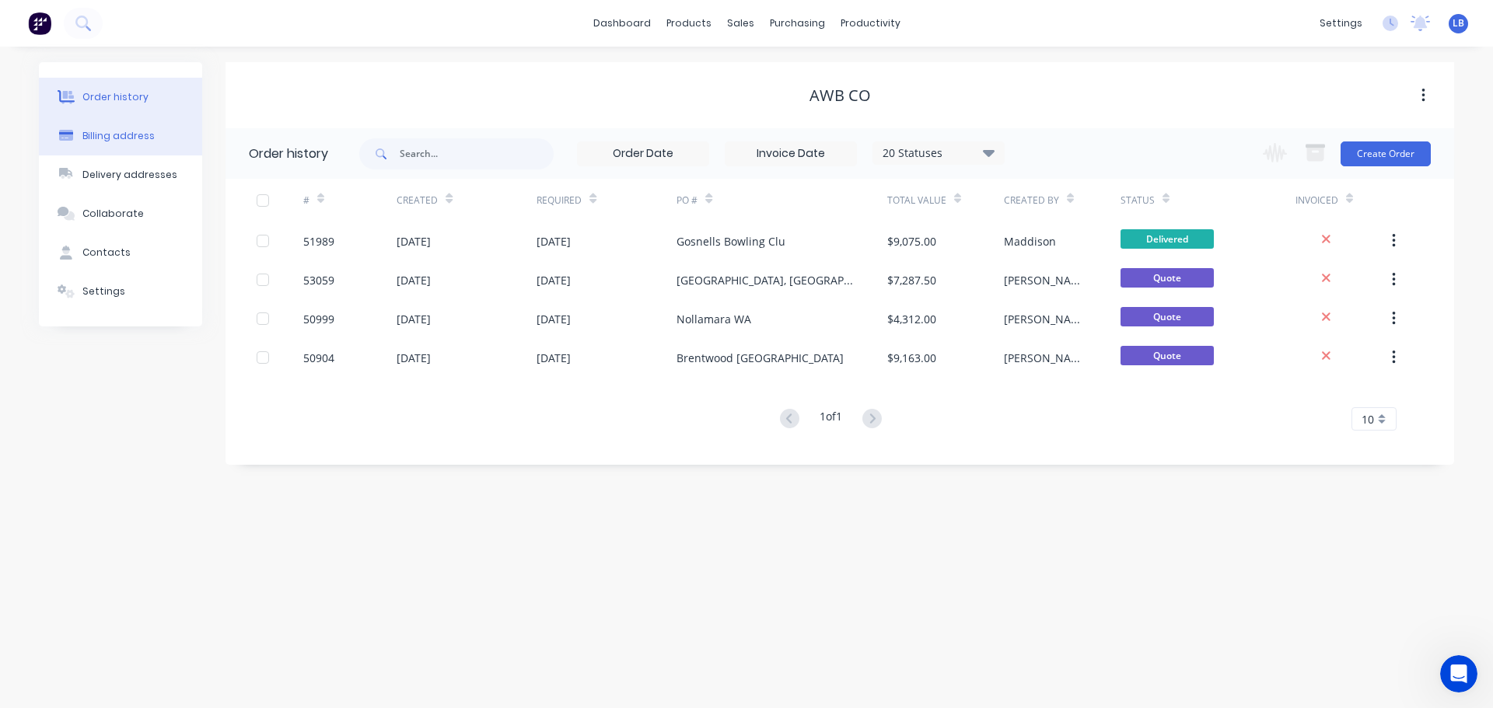
click at [100, 138] on div "Billing address" at bounding box center [118, 136] width 72 height 14
select select "AU"
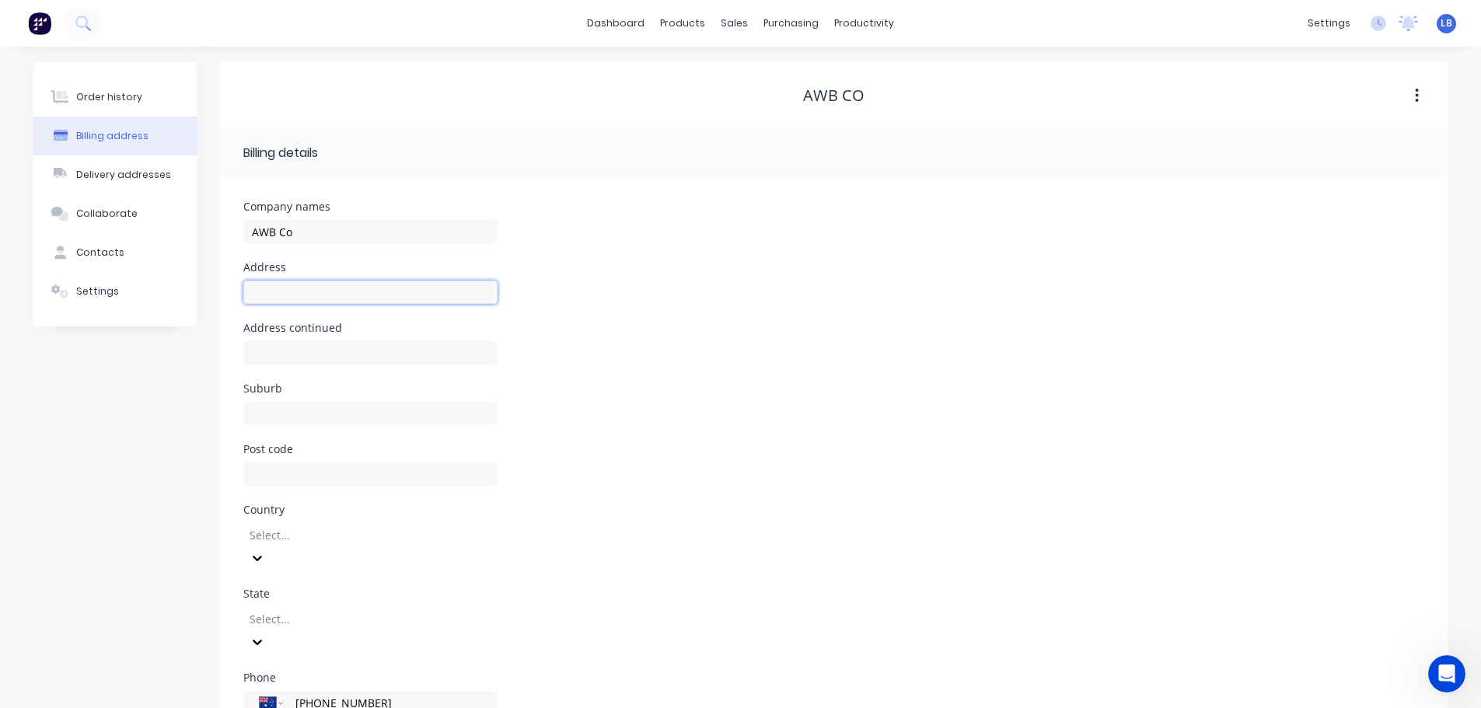
click at [257, 299] on input "text" at bounding box center [370, 292] width 254 height 23
paste input "[STREET_ADDRESS][PERSON_NAME]"
type input "[STREET_ADDRESS][PERSON_NAME]"
click at [257, 355] on input "text" at bounding box center [370, 352] width 254 height 23
click at [256, 412] on input "text" at bounding box center [370, 413] width 254 height 23
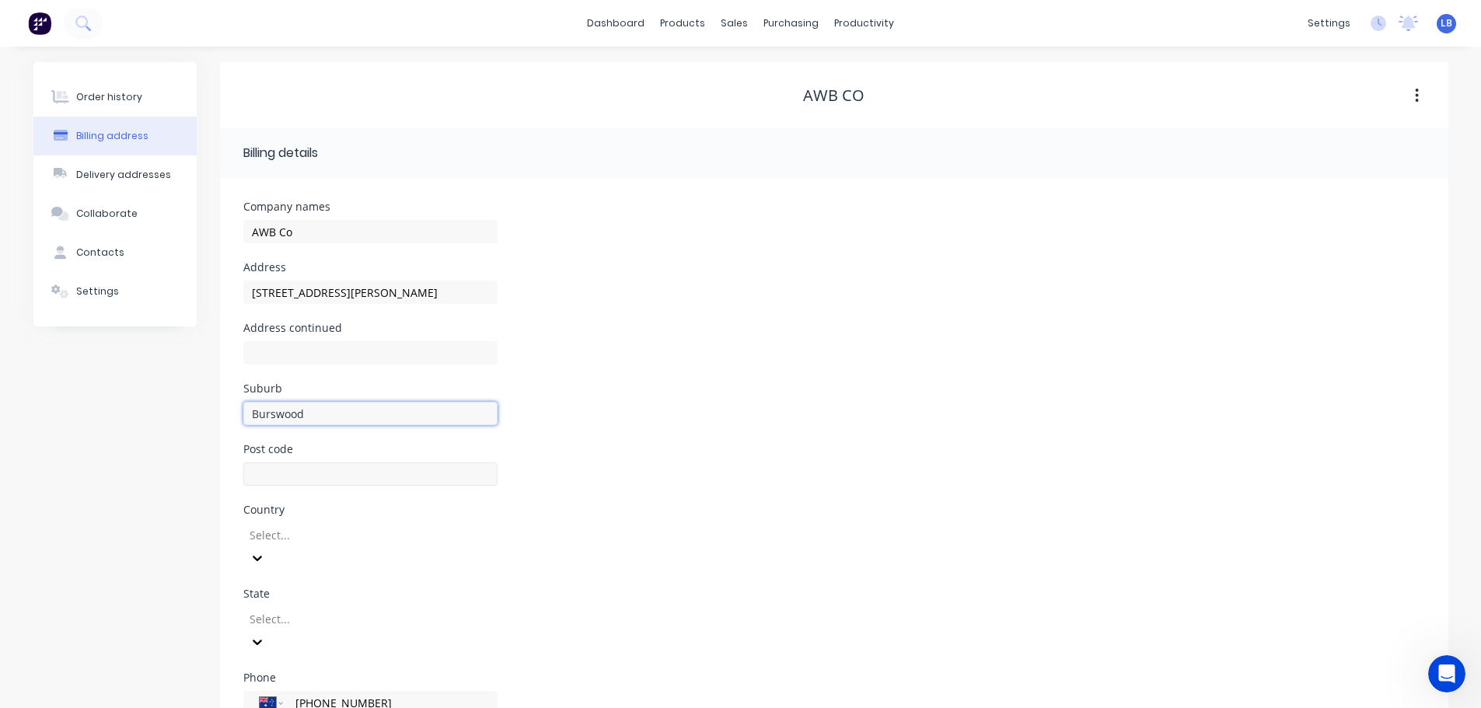
type input "Burswood"
click at [256, 470] on input "text" at bounding box center [370, 474] width 254 height 23
type input "6100"
click at [295, 533] on div "Select..." at bounding box center [370, 546] width 254 height 47
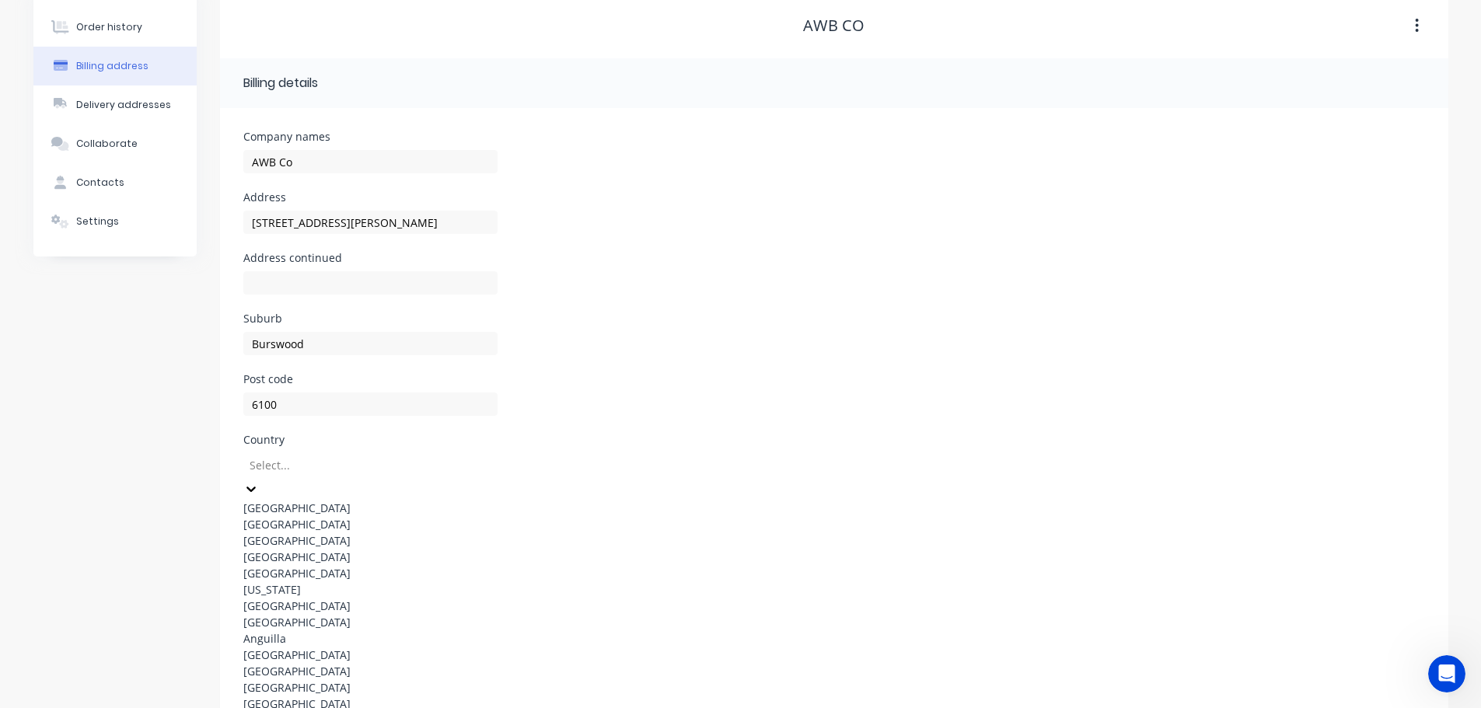
click at [281, 503] on div "[GEOGRAPHIC_DATA]" at bounding box center [370, 508] width 254 height 16
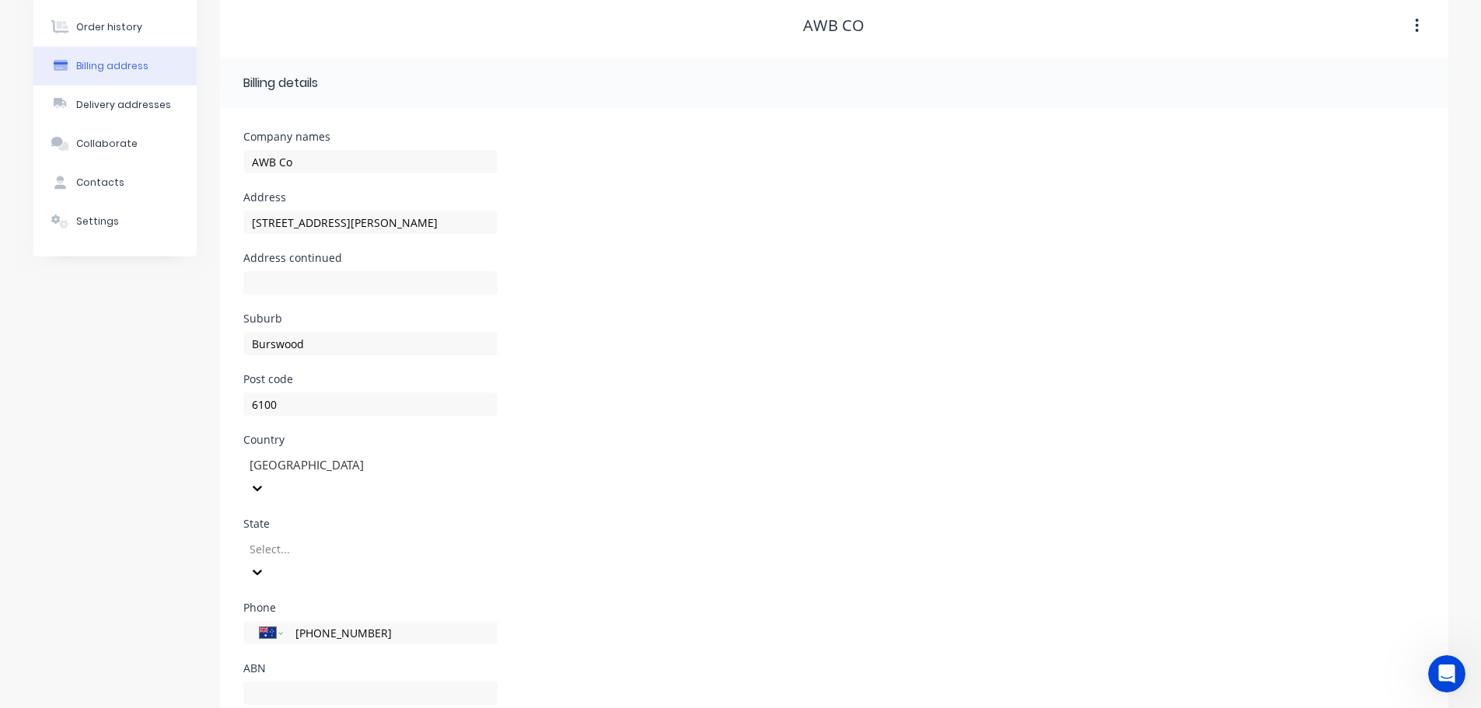
click at [293, 540] on div at bounding box center [360, 549] width 224 height 19
click at [276, 600] on div "[GEOGRAPHIC_DATA]" at bounding box center [370, 608] width 254 height 16
click at [326, 540] on div at bounding box center [360, 549] width 224 height 19
type input "w"
click at [297, 600] on div "[GEOGRAPHIC_DATA]" at bounding box center [370, 608] width 254 height 16
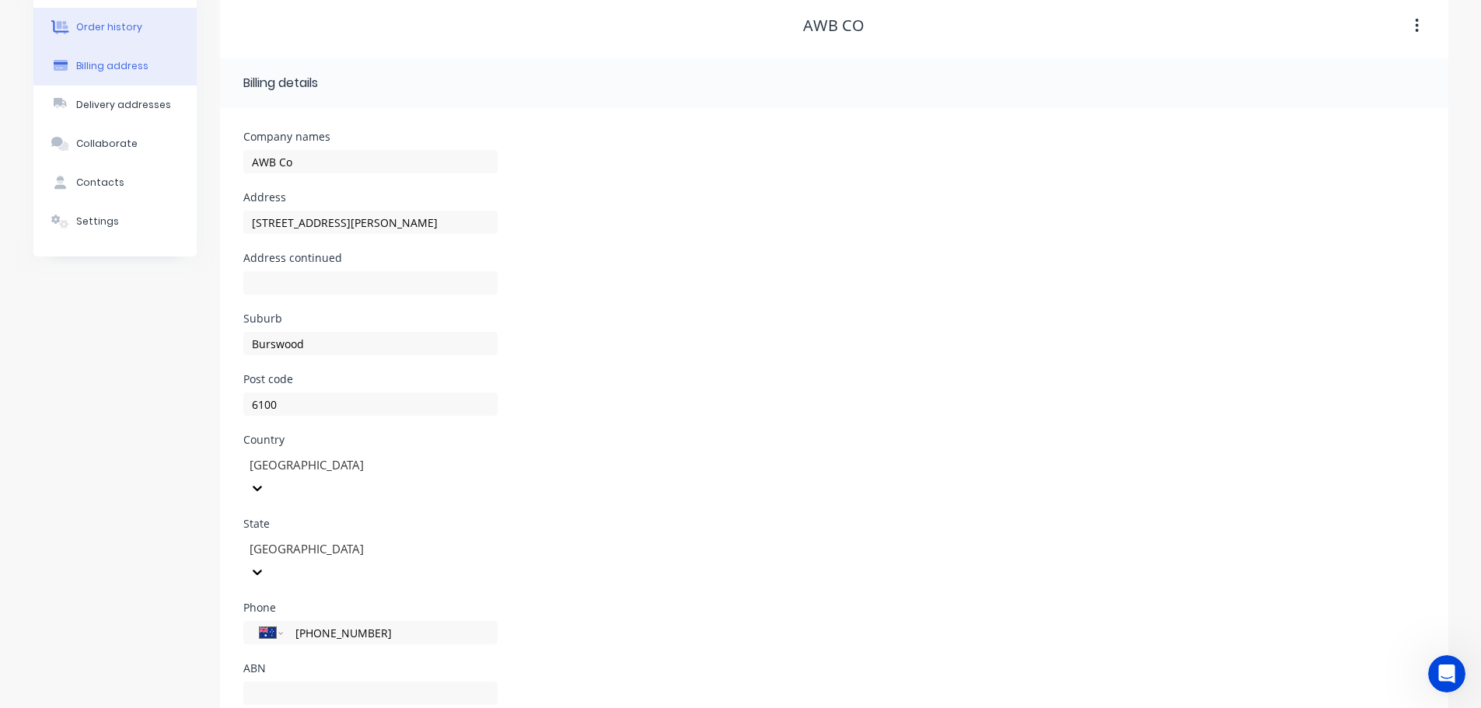
click at [118, 32] on div "Order history" at bounding box center [109, 27] width 66 height 14
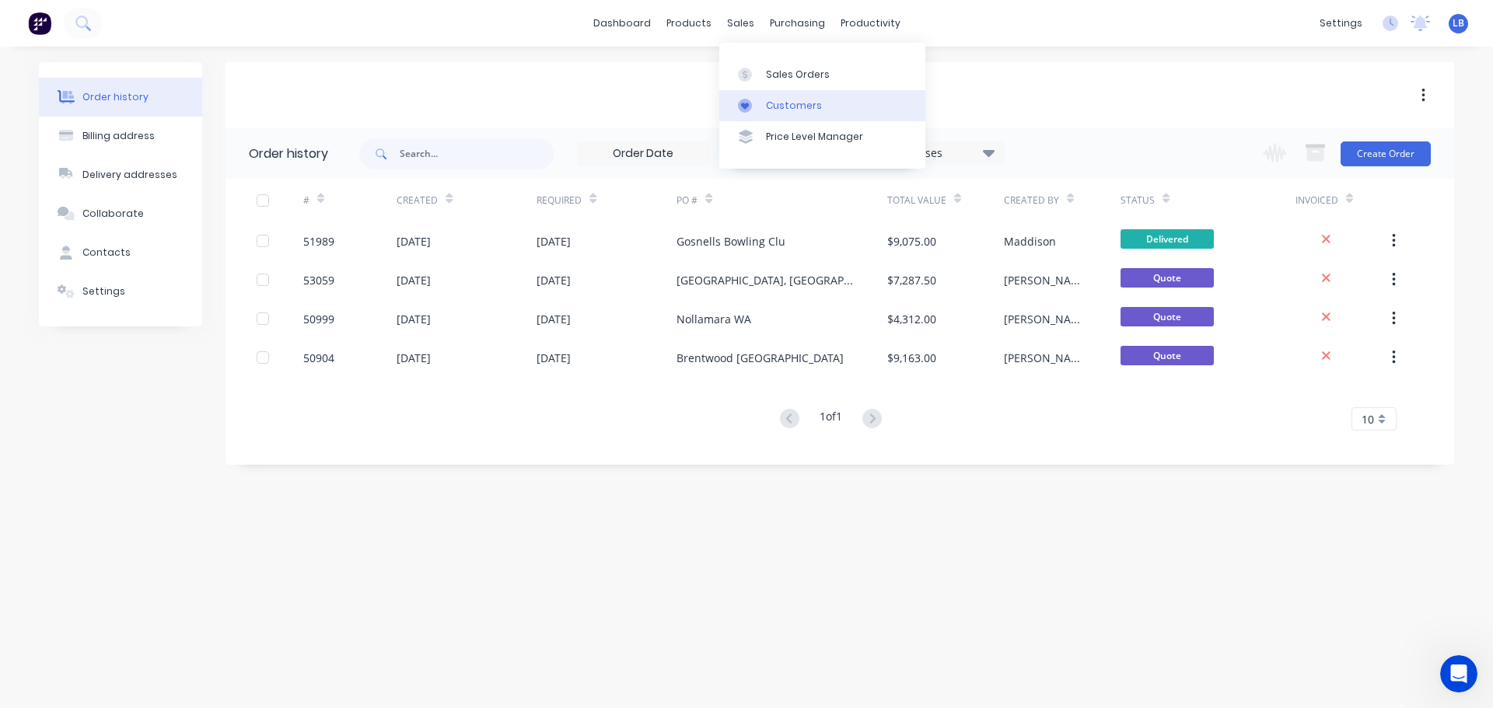
click at [779, 102] on div "Customers" at bounding box center [794, 106] width 56 height 14
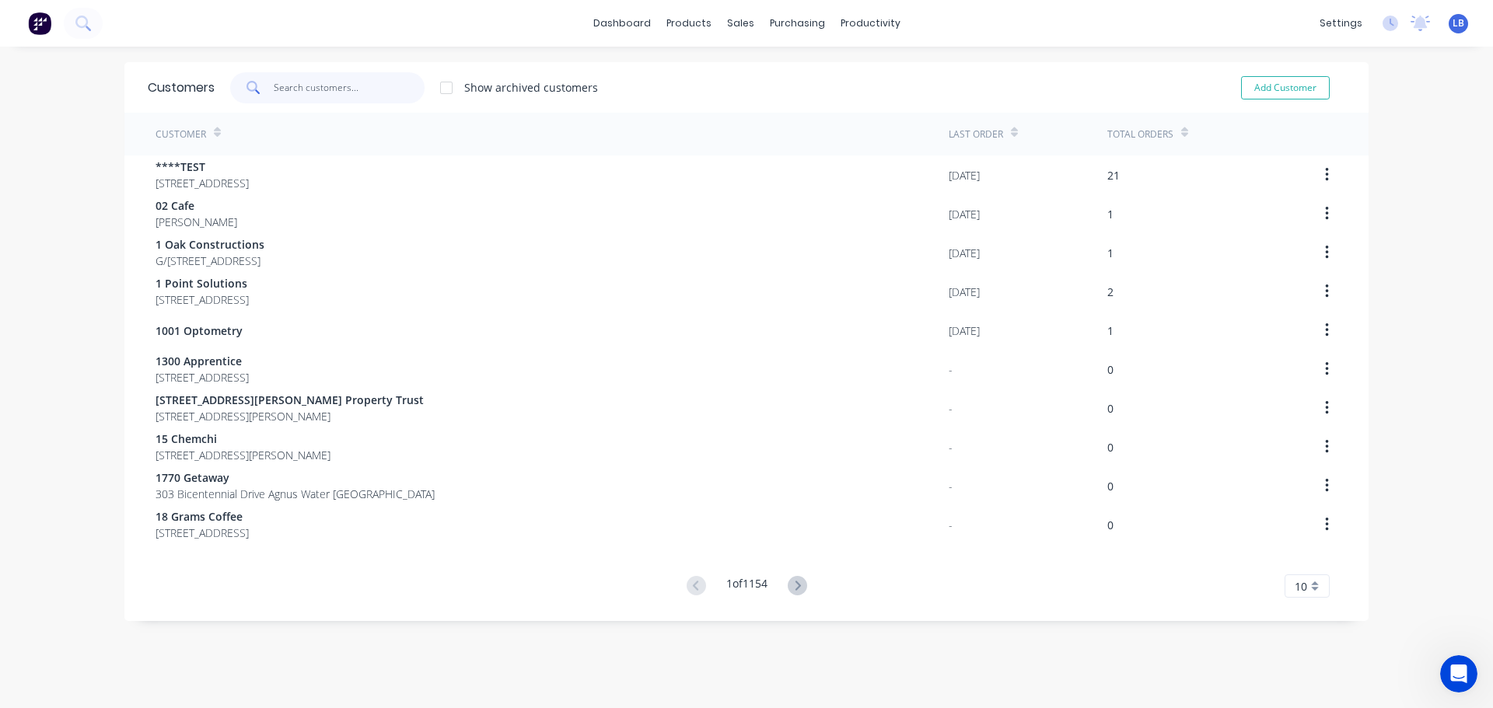
click at [322, 99] on input "text" at bounding box center [350, 87] width 152 height 31
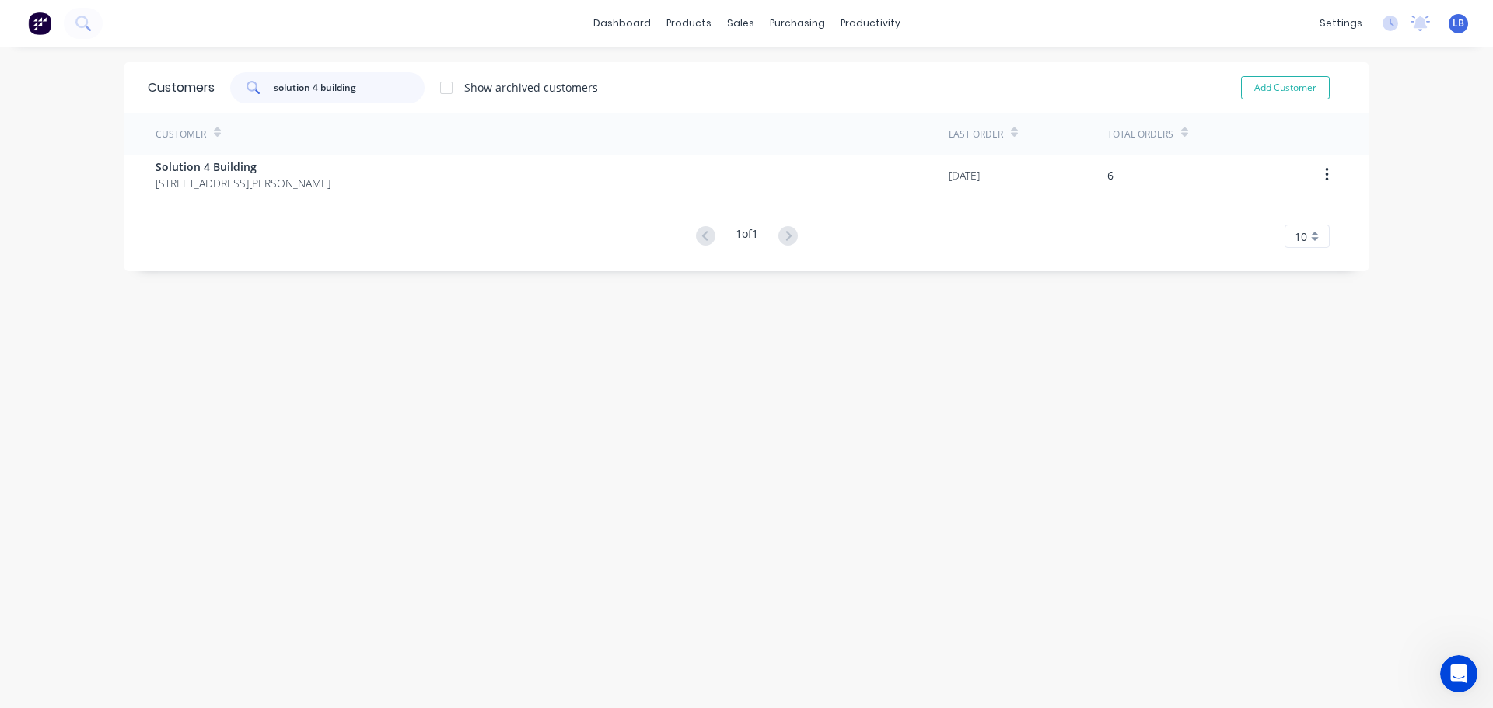
drag, startPoint x: 358, startPoint y: 84, endPoint x: 196, endPoint y: 103, distance: 163.6
click at [196, 103] on div "Customers solution 4 building Show archived customers Add Customer" at bounding box center [746, 87] width 1244 height 51
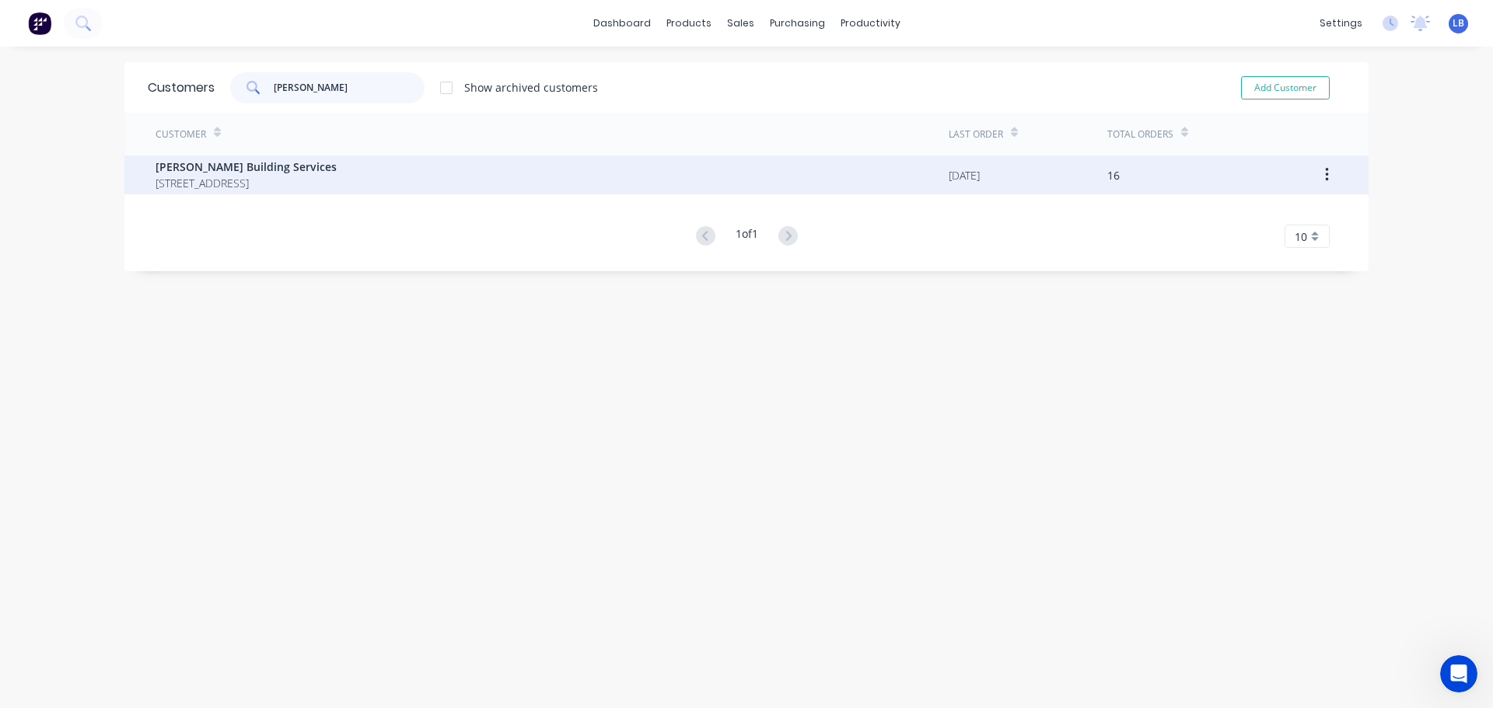
type input "[PERSON_NAME]"
click at [200, 173] on span "[PERSON_NAME] Building Services" at bounding box center [245, 167] width 181 height 16
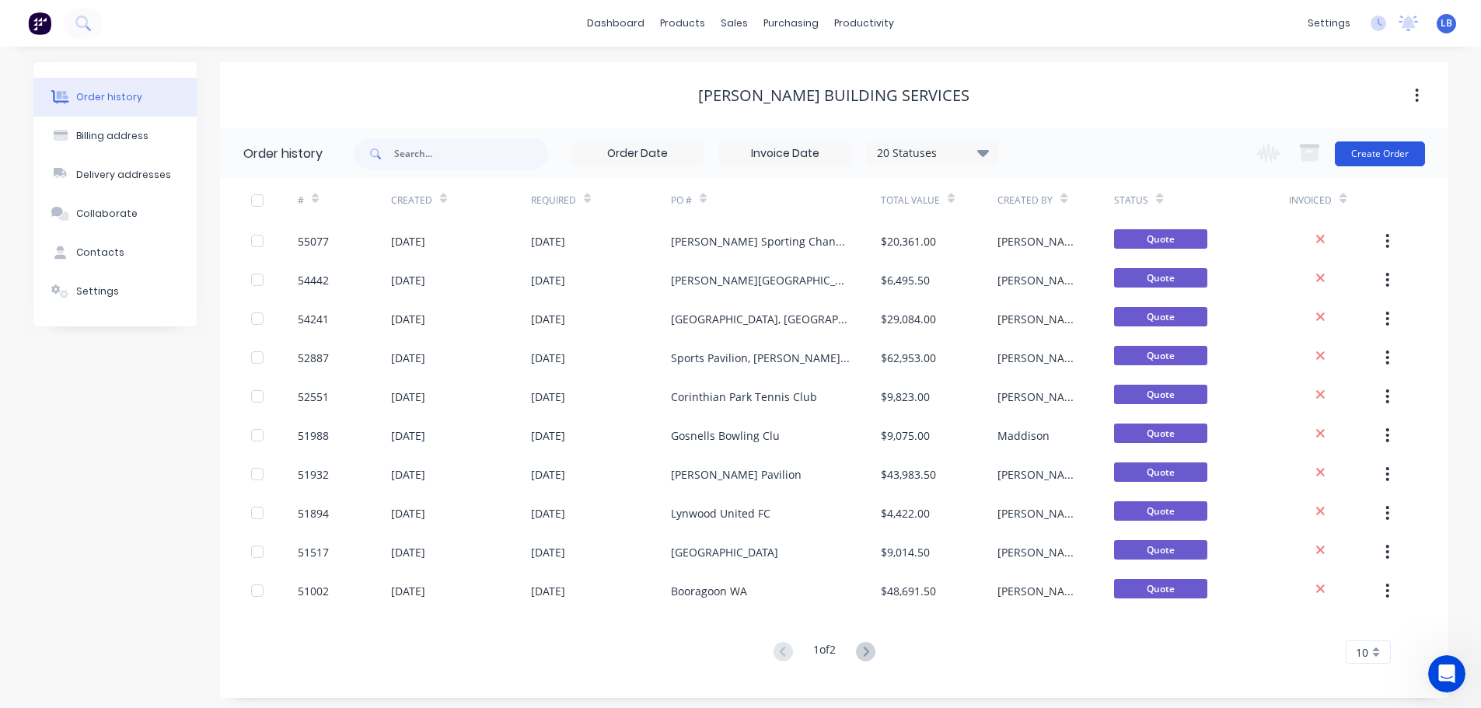
click at [1384, 149] on button "Create Order" at bounding box center [1380, 153] width 90 height 25
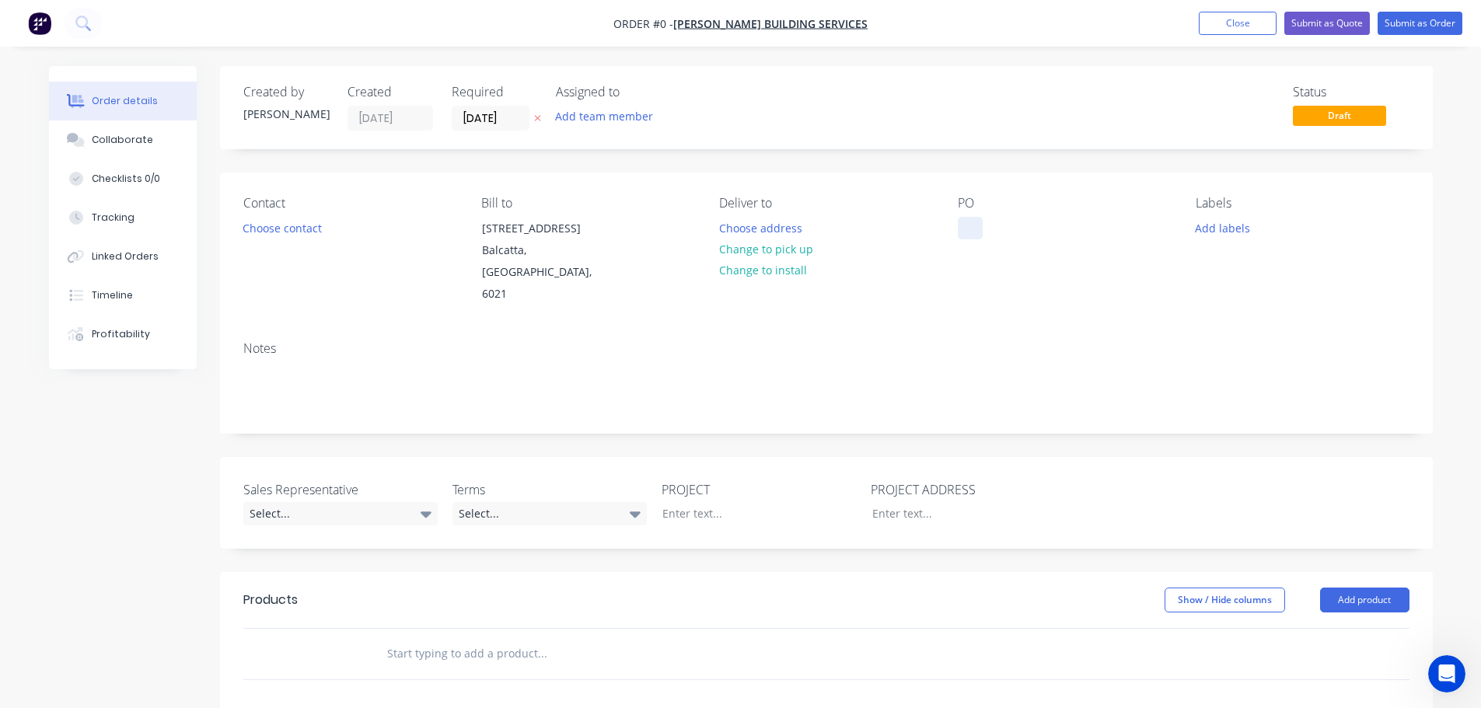
click at [980, 225] on div at bounding box center [970, 228] width 25 height 23
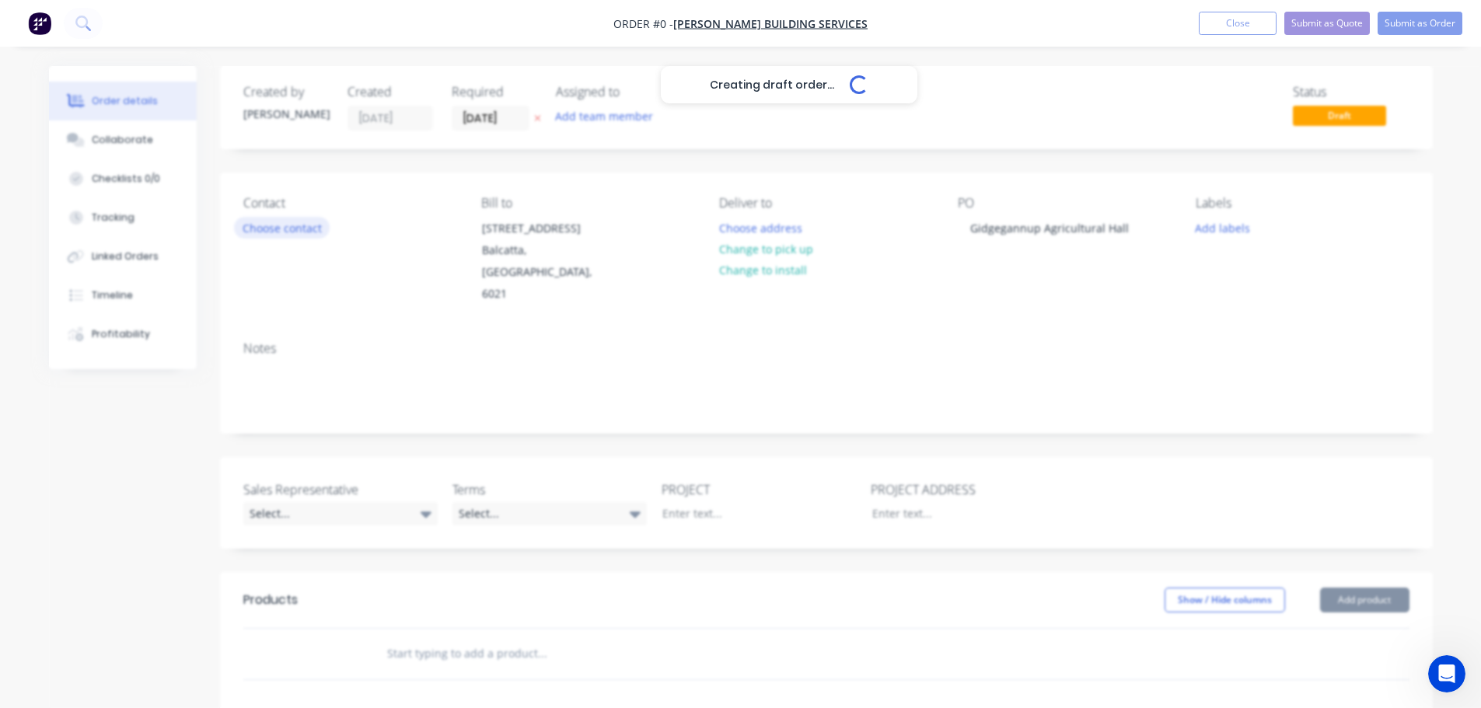
click at [309, 231] on div "Creating draft order... Loading... Order details Collaborate Checklists 0/0 Tra…" at bounding box center [740, 571] width 1415 height 1011
click at [309, 231] on button "Choose contact" at bounding box center [282, 227] width 96 height 21
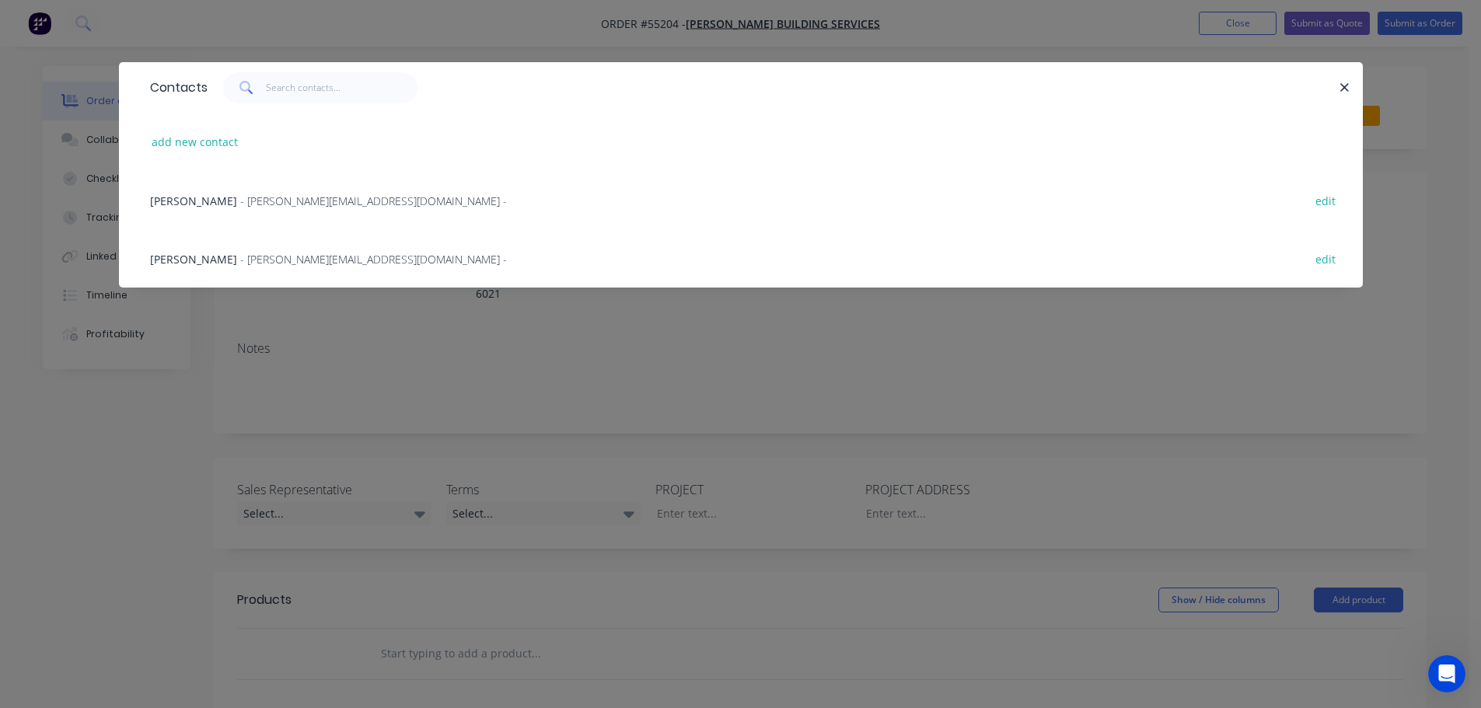
click at [240, 259] on span "- [PERSON_NAME][EMAIL_ADDRESS][DOMAIN_NAME] -" at bounding box center [373, 259] width 267 height 15
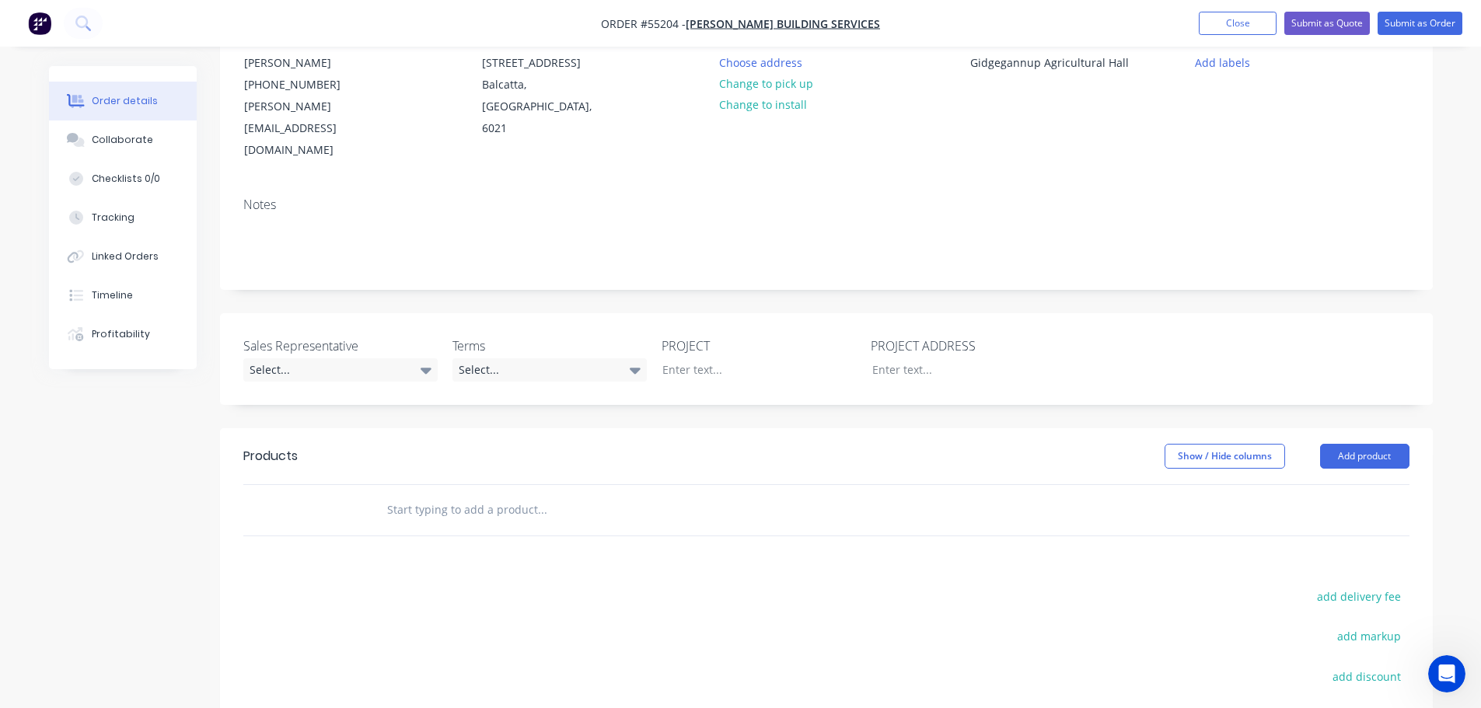
scroll to position [233, 0]
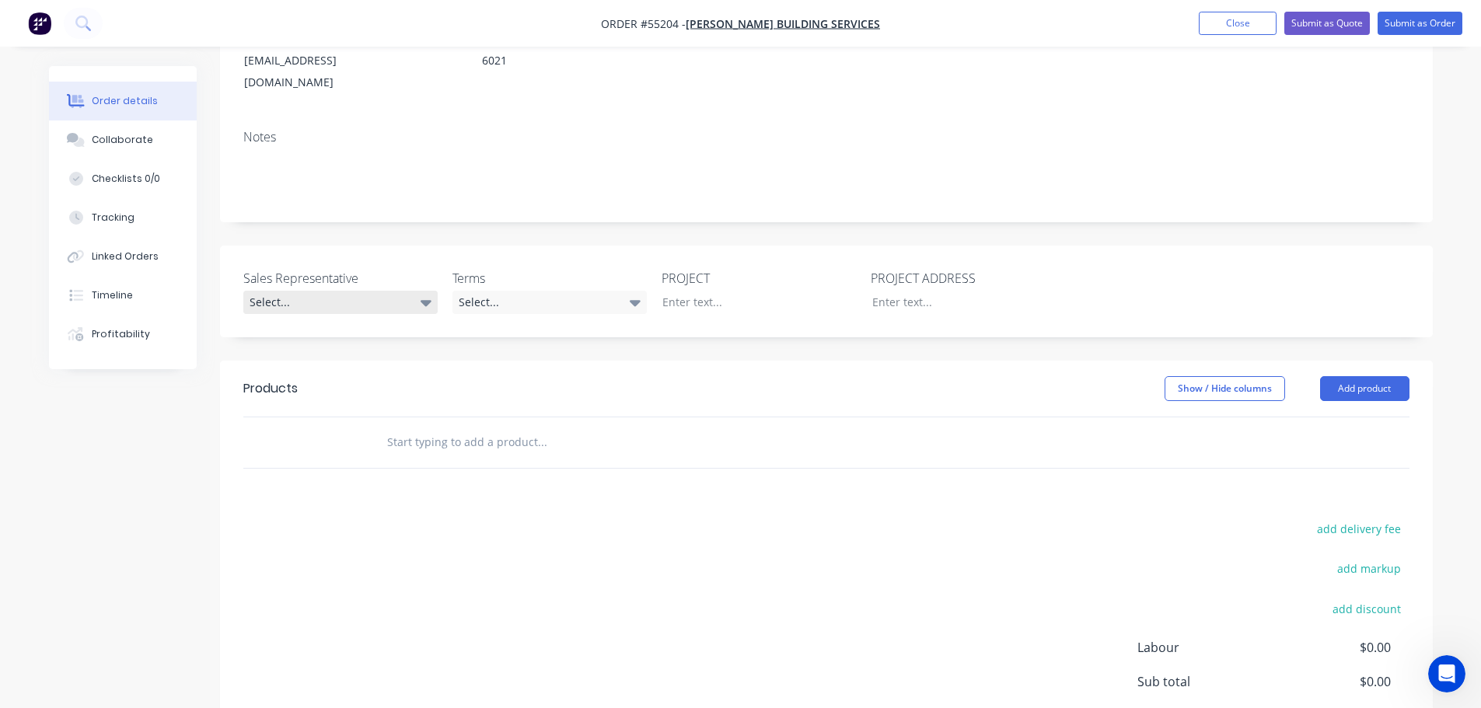
click at [300, 291] on div "Select..." at bounding box center [340, 302] width 194 height 23
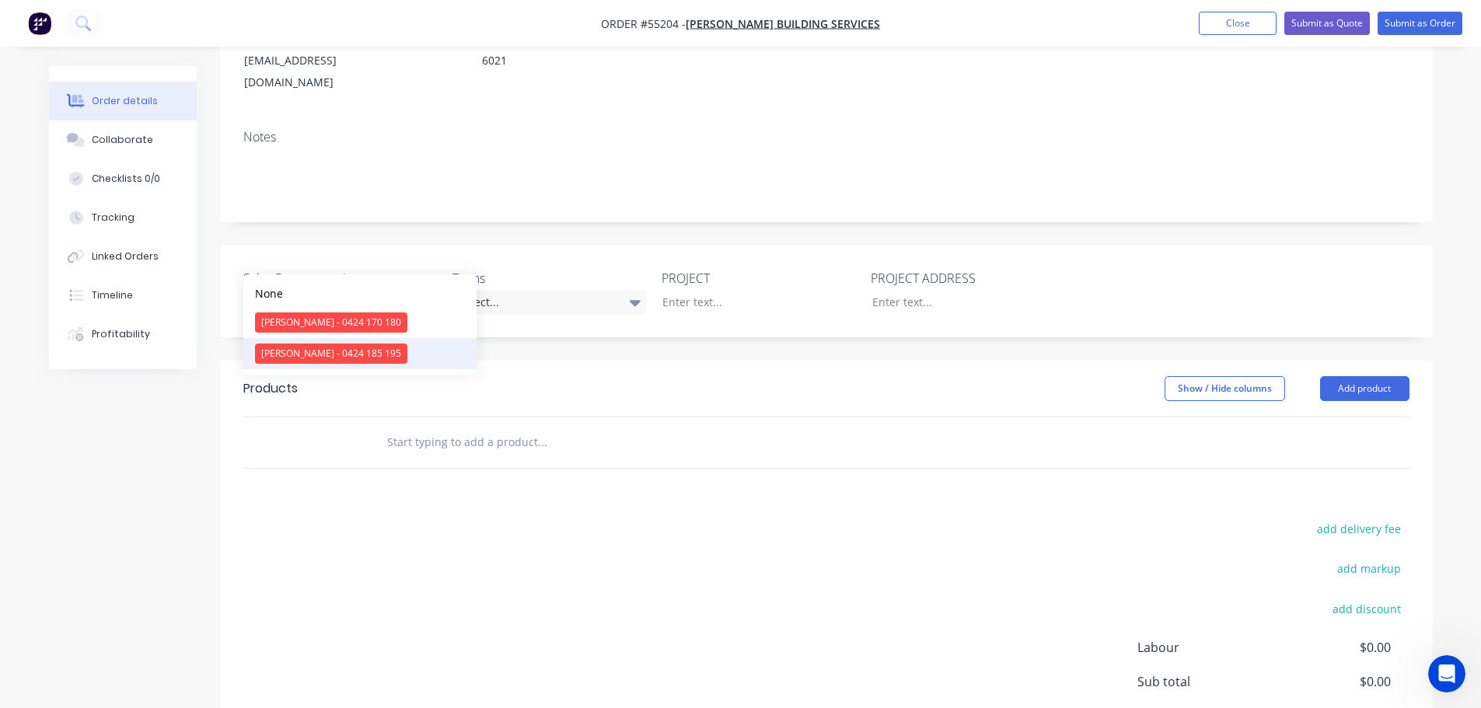
click at [316, 353] on div "[PERSON_NAME] - 0424 185 195" at bounding box center [331, 354] width 152 height 20
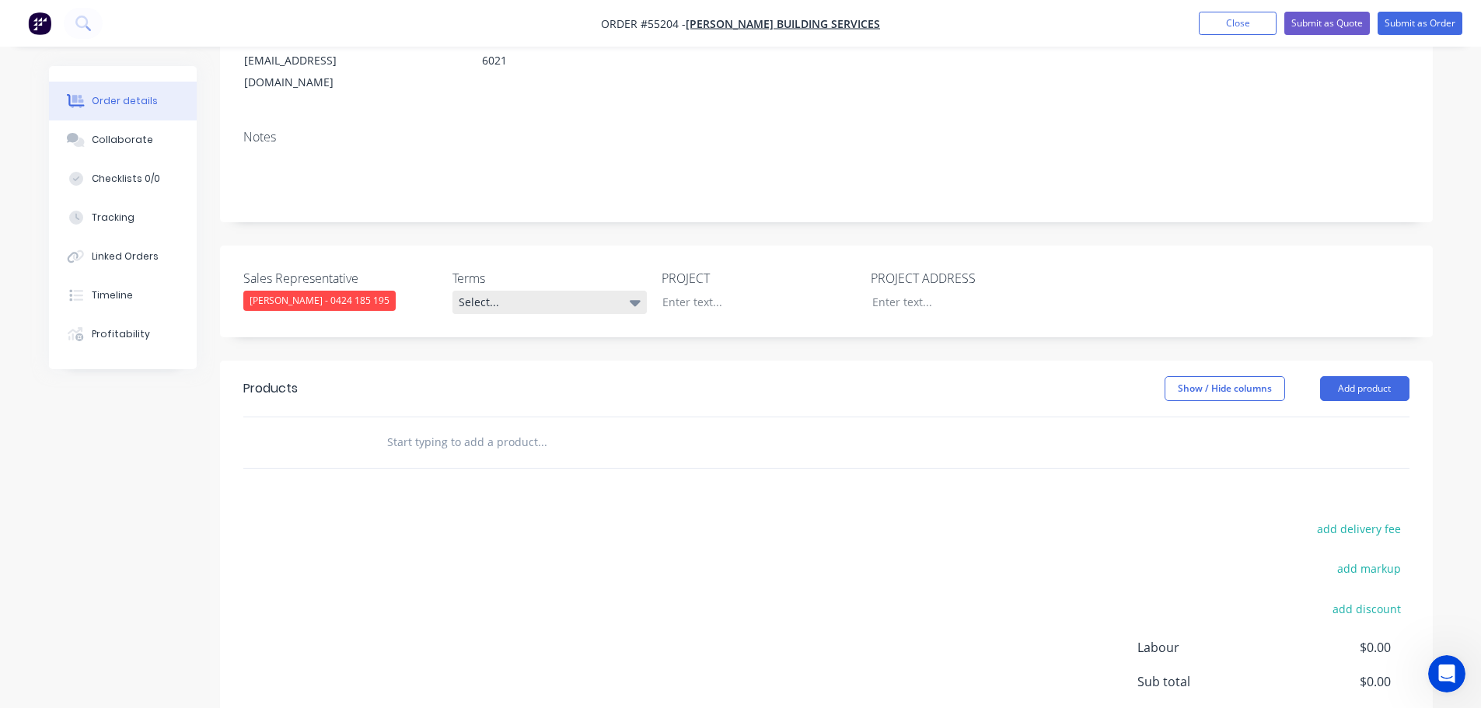
click at [508, 291] on div "Select..." at bounding box center [549, 302] width 194 height 23
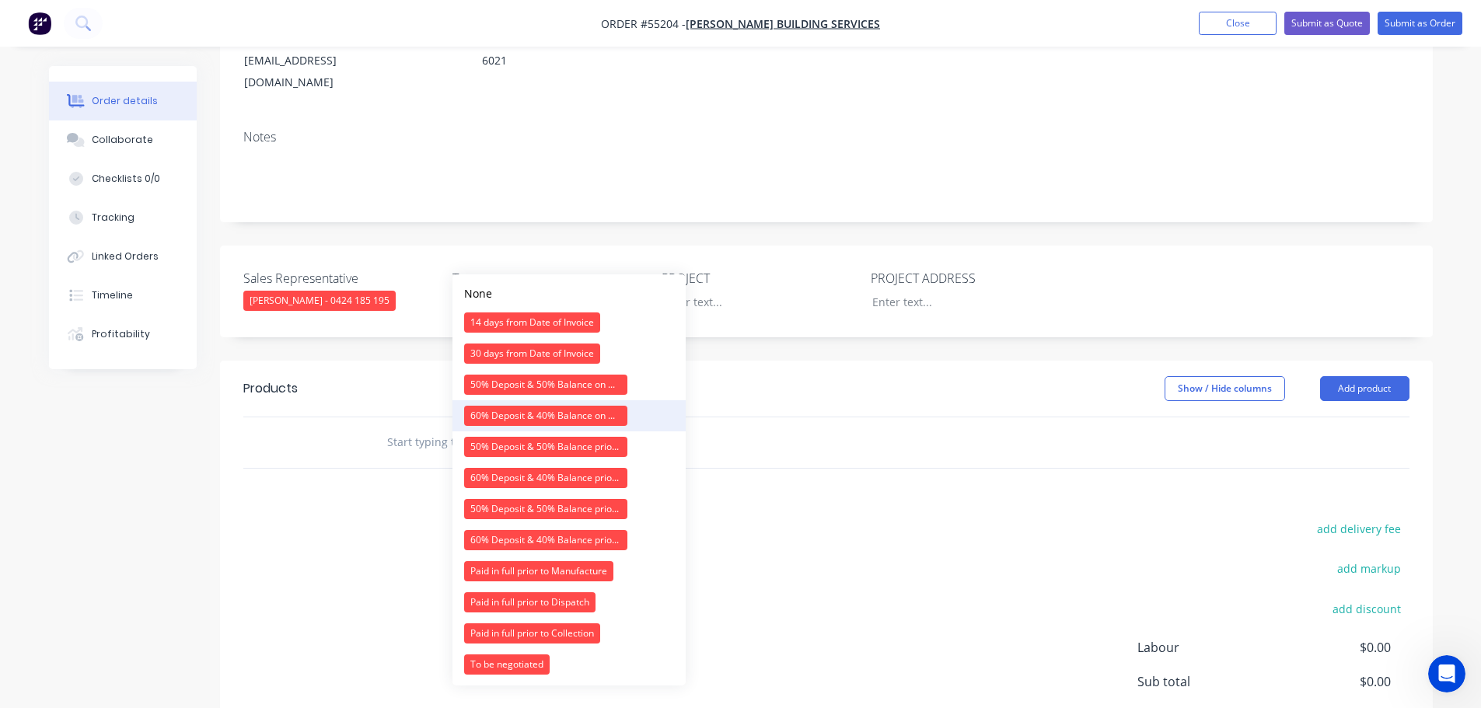
click at [502, 409] on div "60% Deposit & 40% Balance on Day of Installation" at bounding box center [545, 416] width 163 height 20
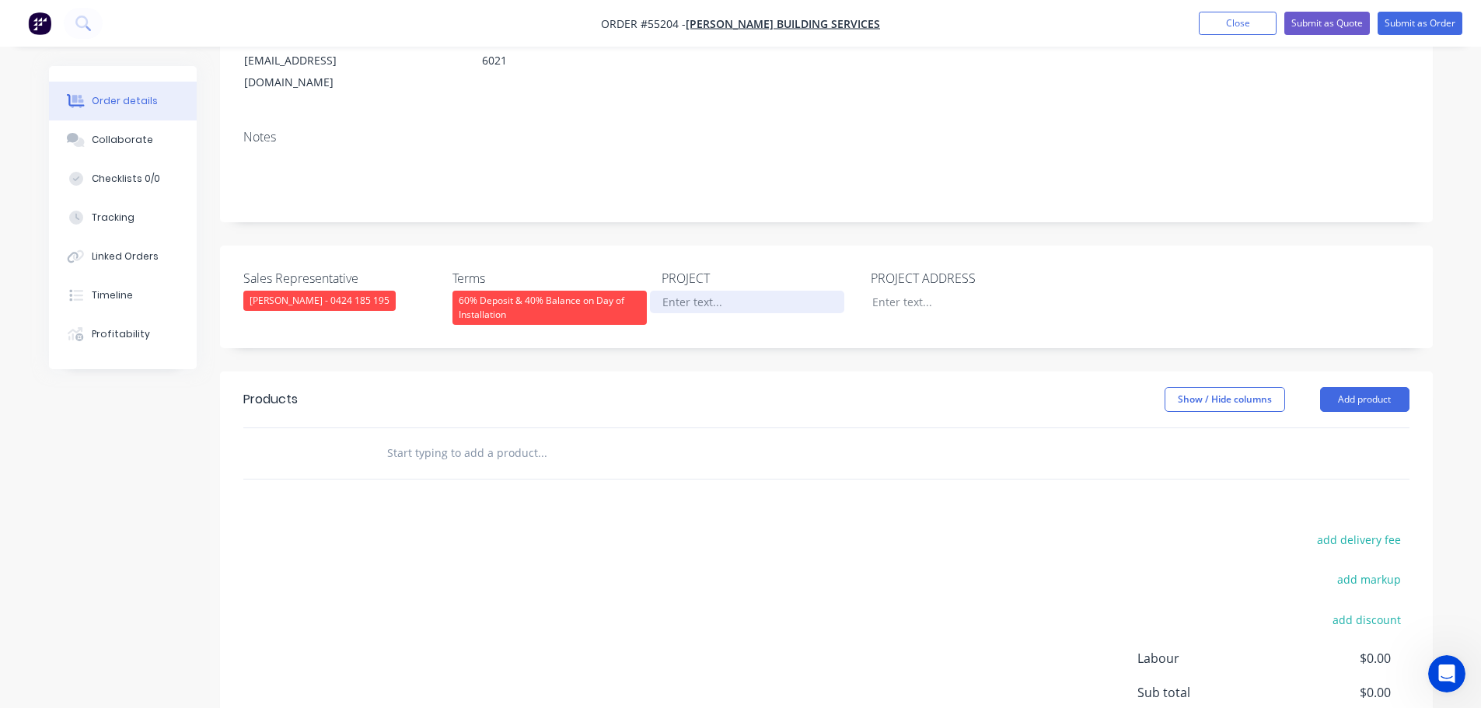
click at [686, 291] on div at bounding box center [747, 302] width 194 height 23
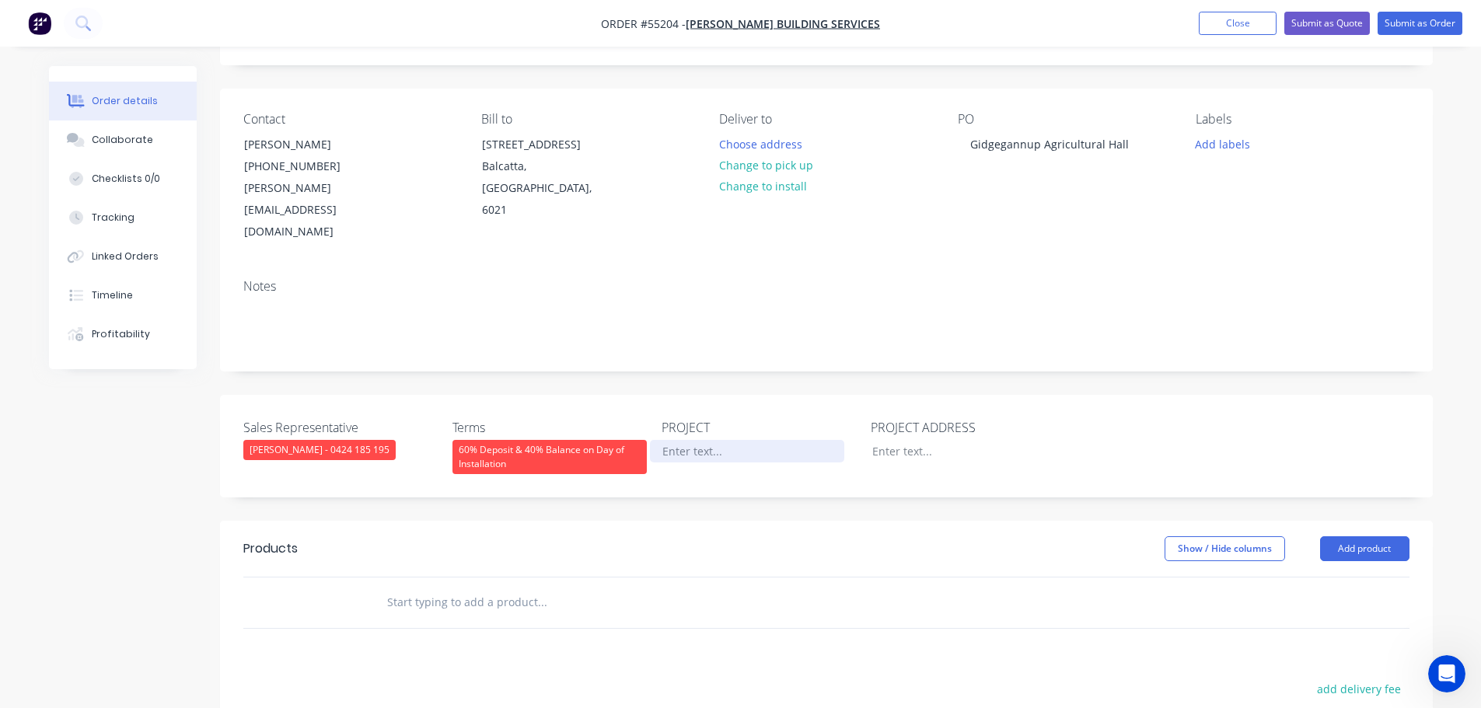
scroll to position [78, 0]
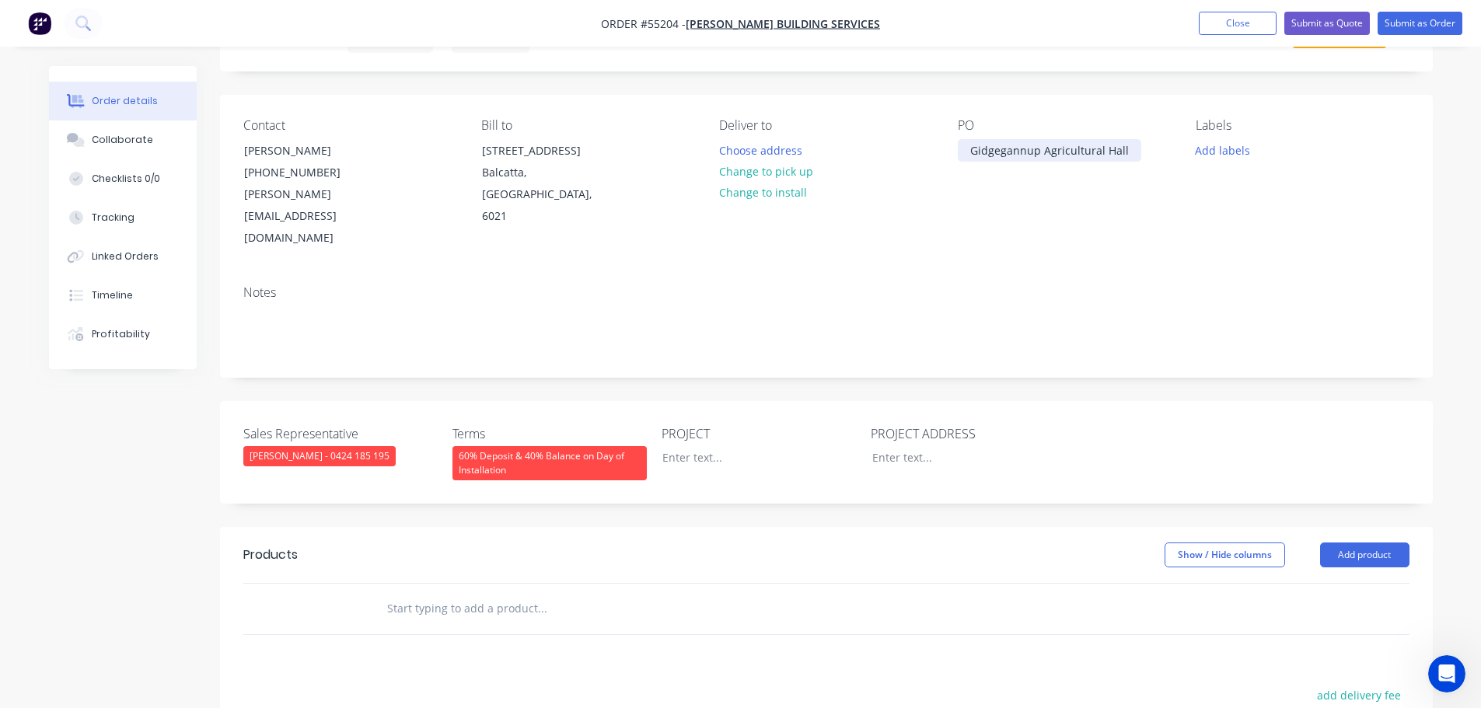
click at [1050, 152] on div "Gidgegannup Agricultural Hall" at bounding box center [1049, 150] width 183 height 23
click at [682, 446] on div at bounding box center [747, 457] width 194 height 23
paste div
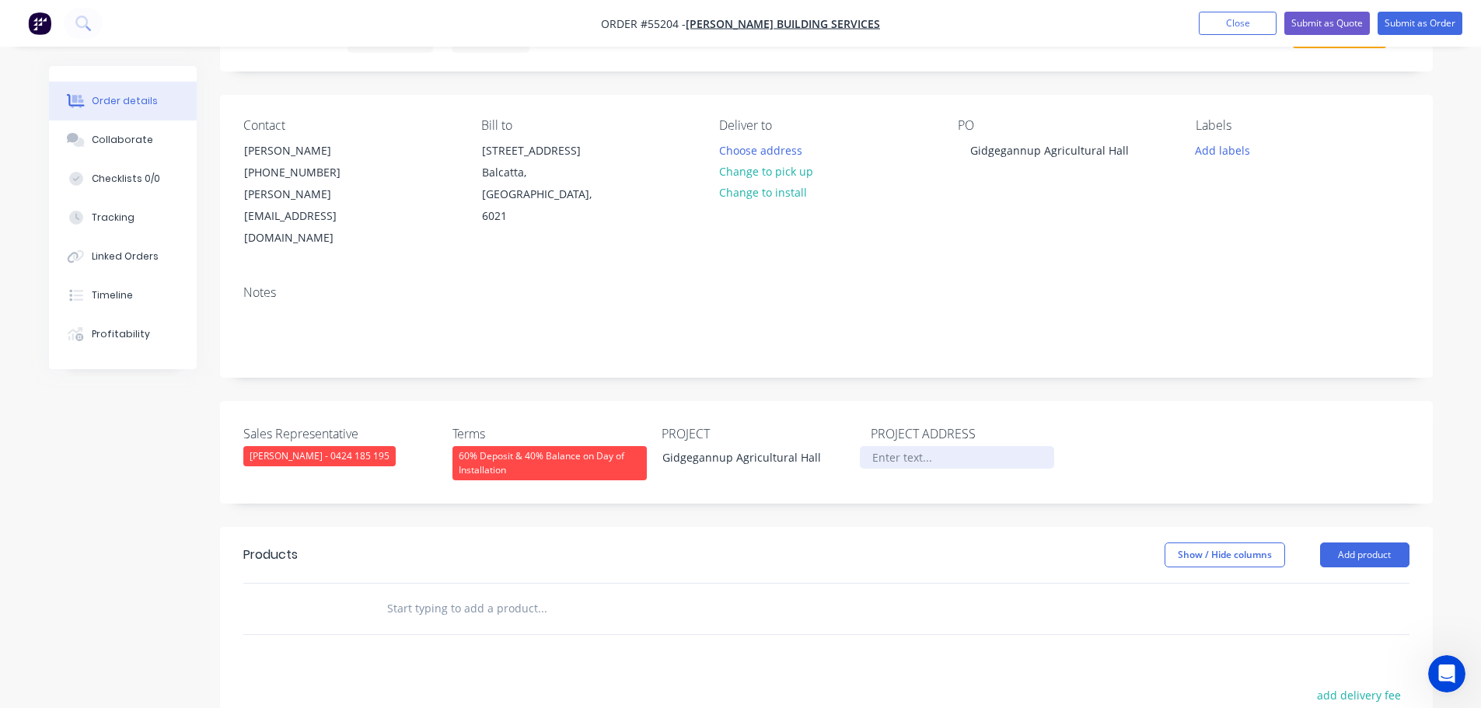
click at [905, 446] on div at bounding box center [957, 457] width 194 height 23
drag, startPoint x: 730, startPoint y: 414, endPoint x: 665, endPoint y: 424, distance: 65.2
click at [665, 446] on div "Gidgegannup Agricultural Hall" at bounding box center [747, 457] width 194 height 23
click at [973, 446] on div "[STREET_ADDRESS]" at bounding box center [957, 457] width 194 height 23
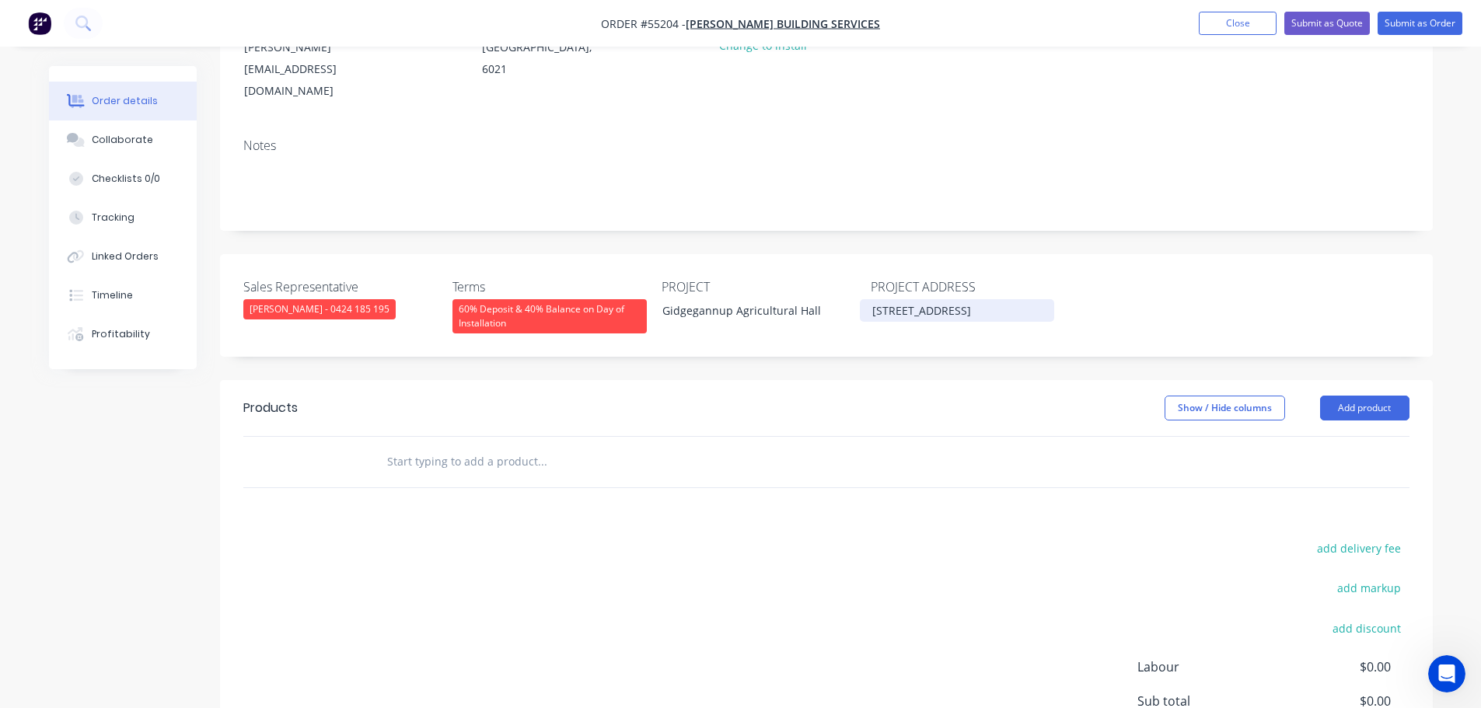
scroll to position [233, 0]
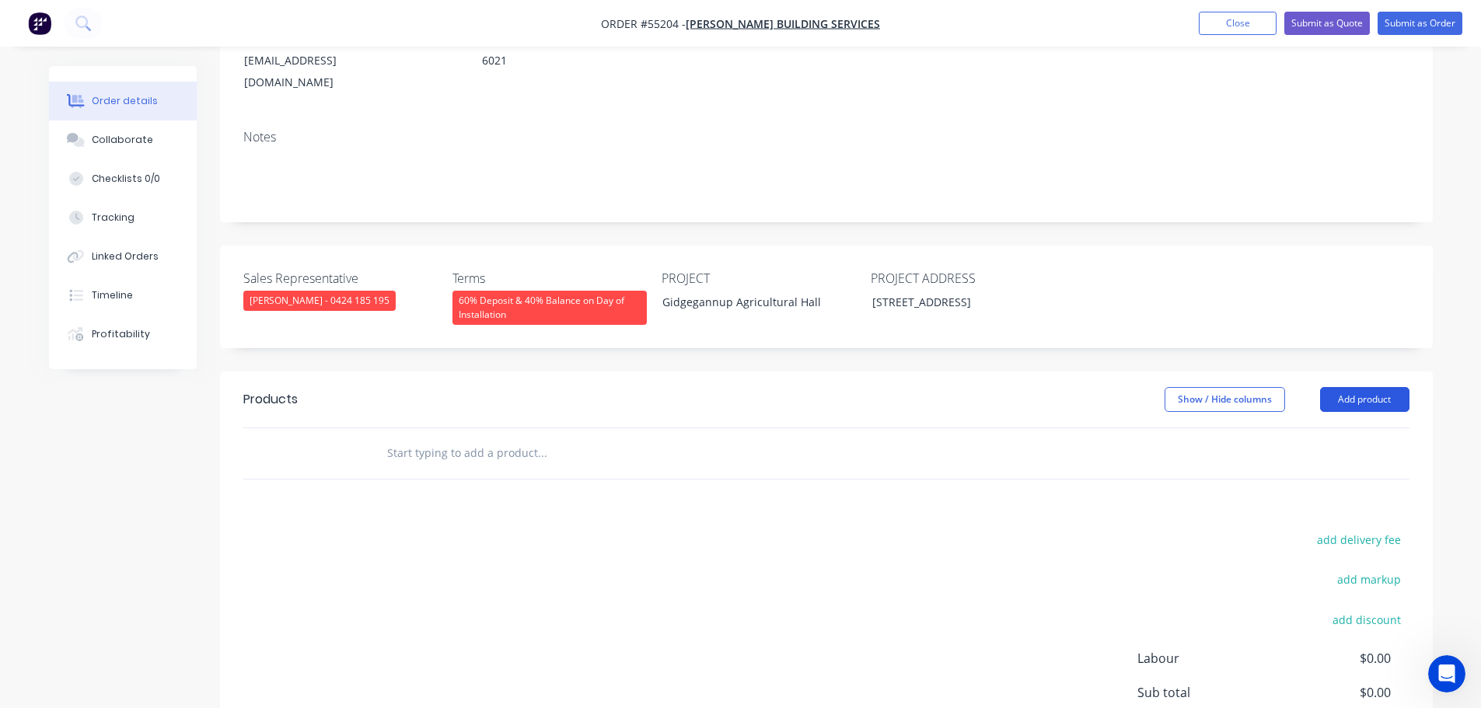
click at [1346, 387] on button "Add product" at bounding box center [1364, 399] width 89 height 25
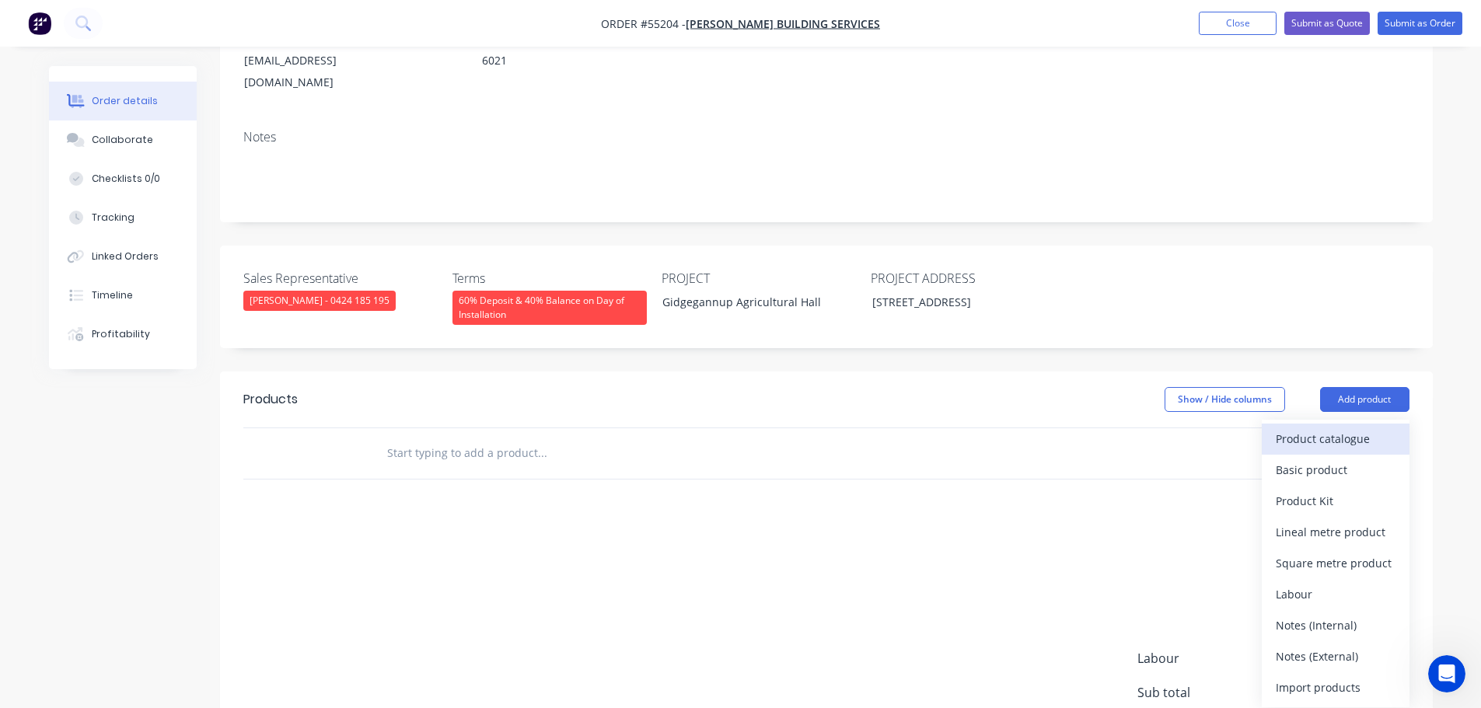
click at [1315, 428] on div "Product catalogue" at bounding box center [1336, 439] width 120 height 23
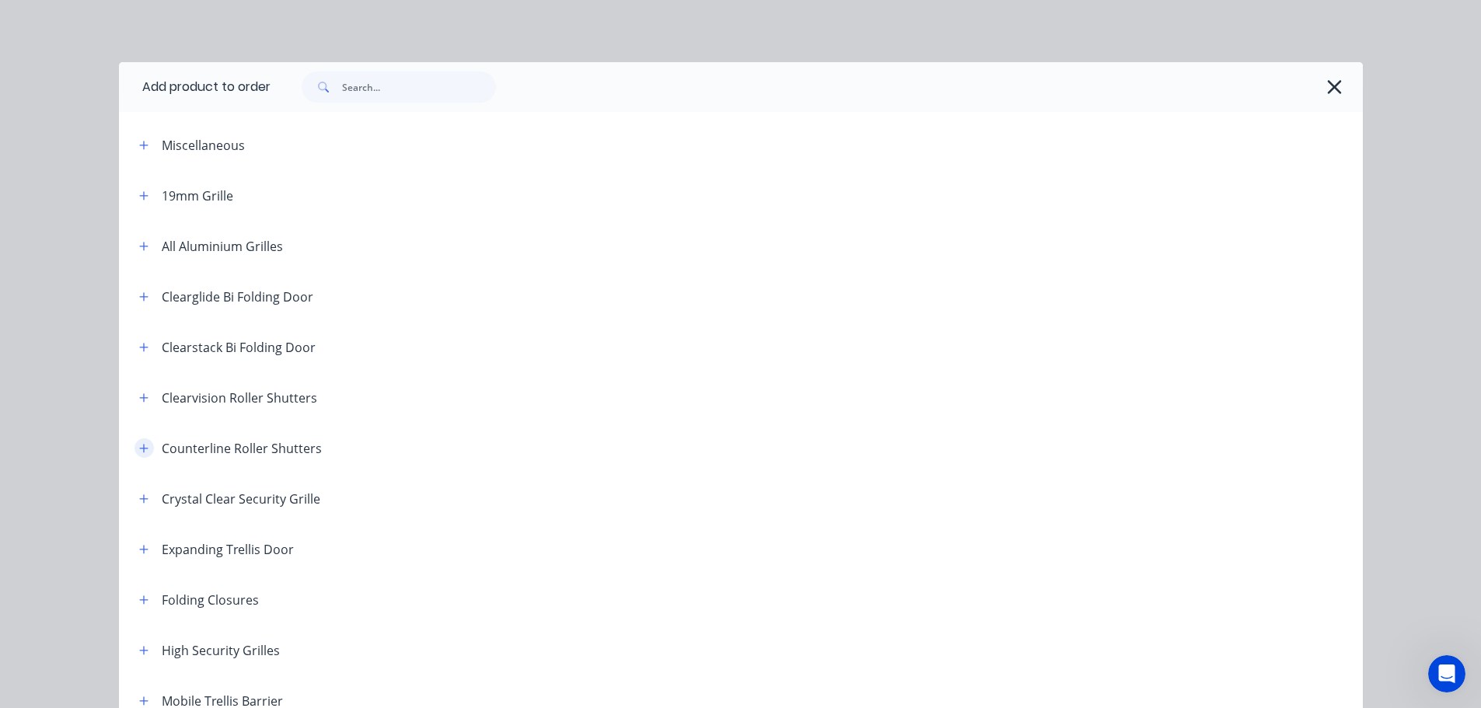
click at [142, 452] on icon "button" at bounding box center [143, 448] width 9 height 11
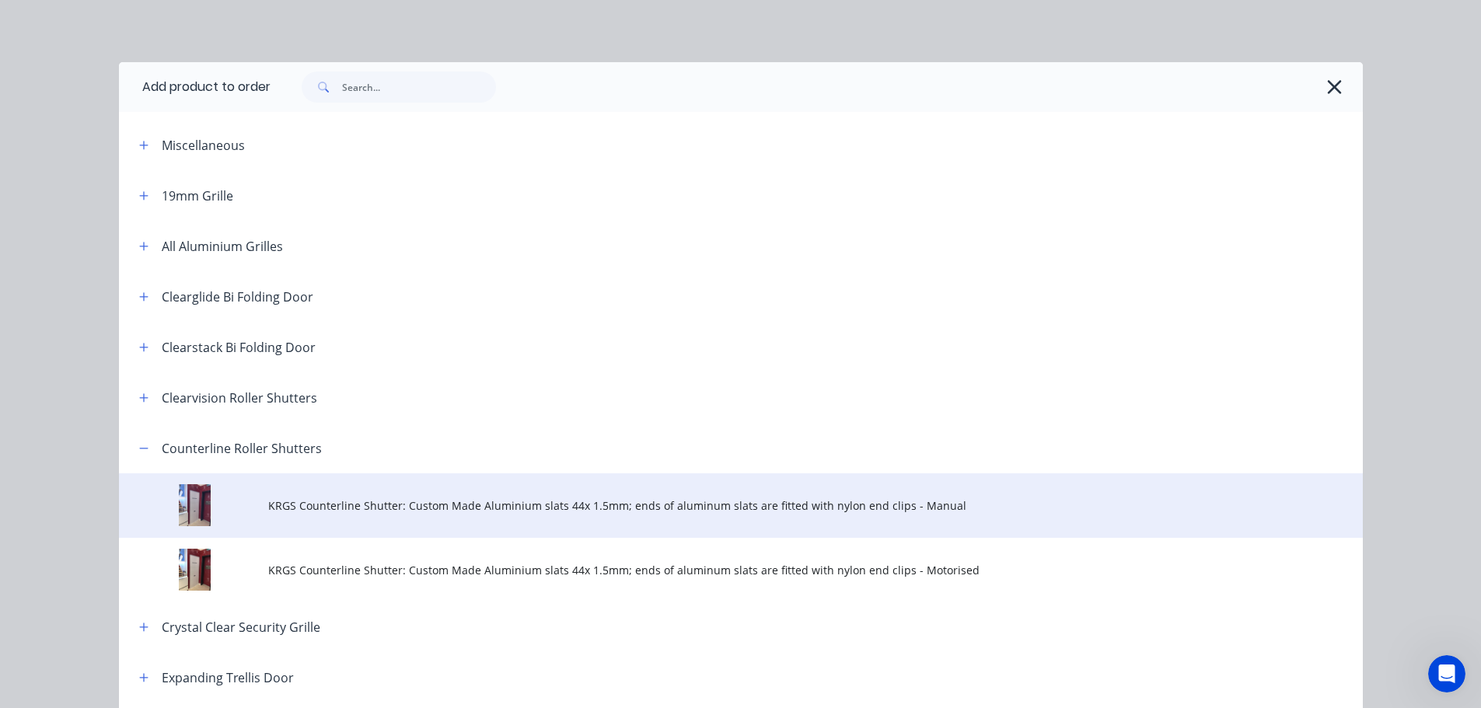
click at [337, 508] on span "KRGS Counterline Shutter: Custom Made Aluminium slats 44x 1.5mm; ends of alumin…" at bounding box center [705, 506] width 875 height 16
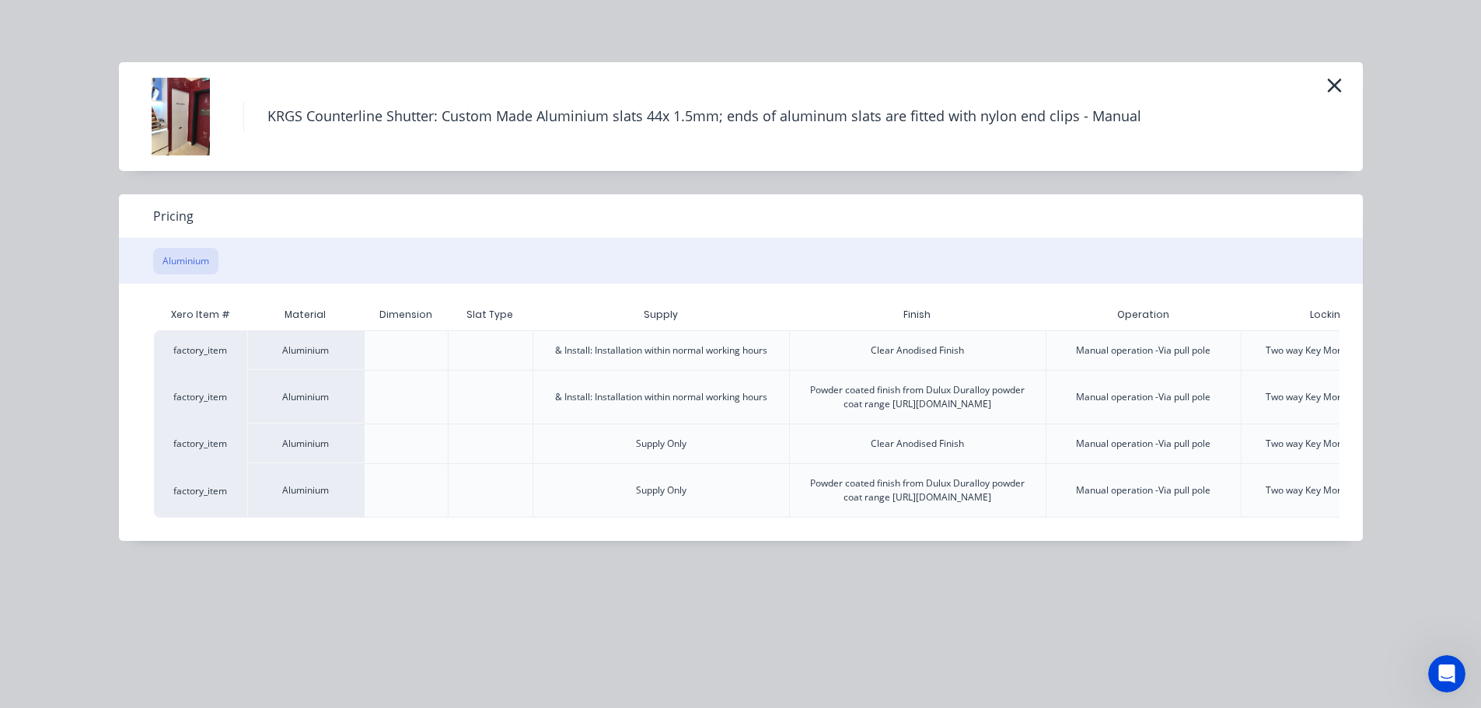
scroll to position [0, 161]
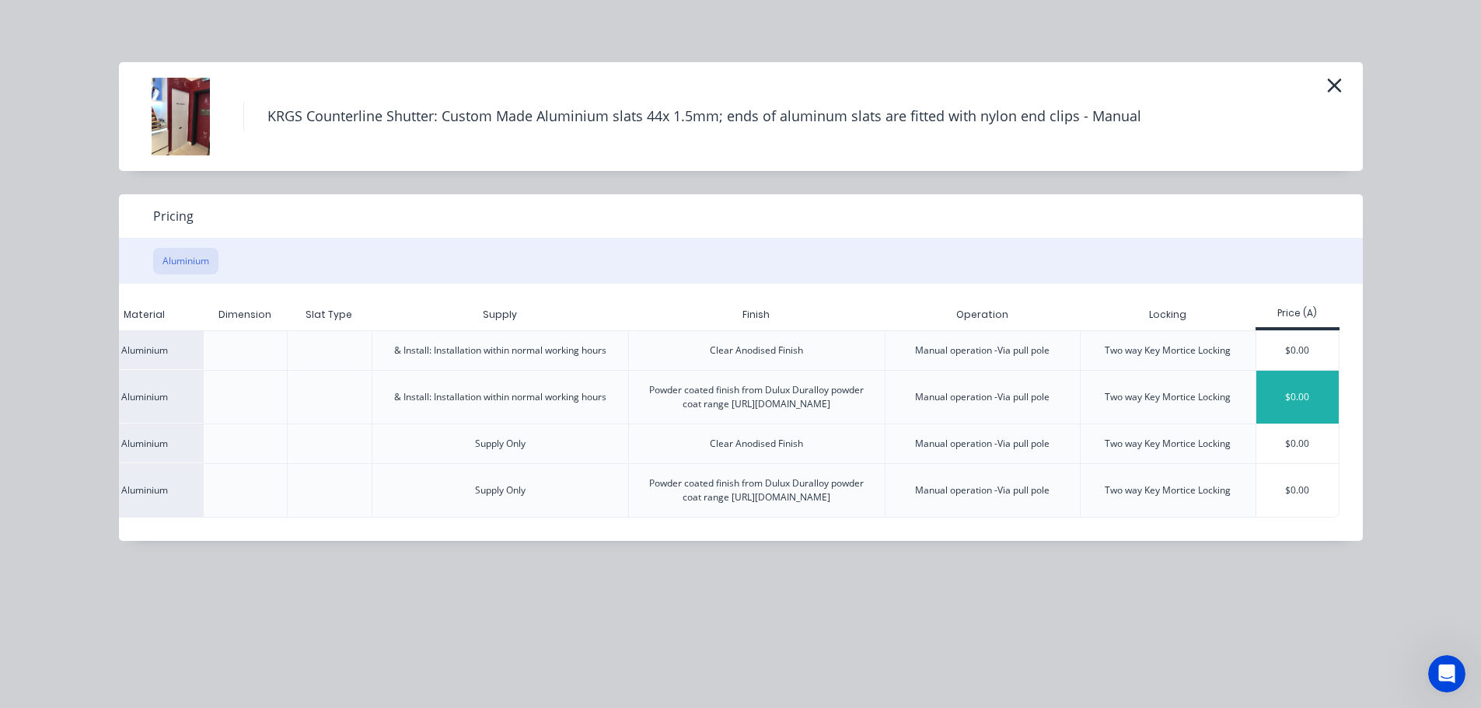
click at [1294, 397] on div "$0.00" at bounding box center [1297, 397] width 83 height 53
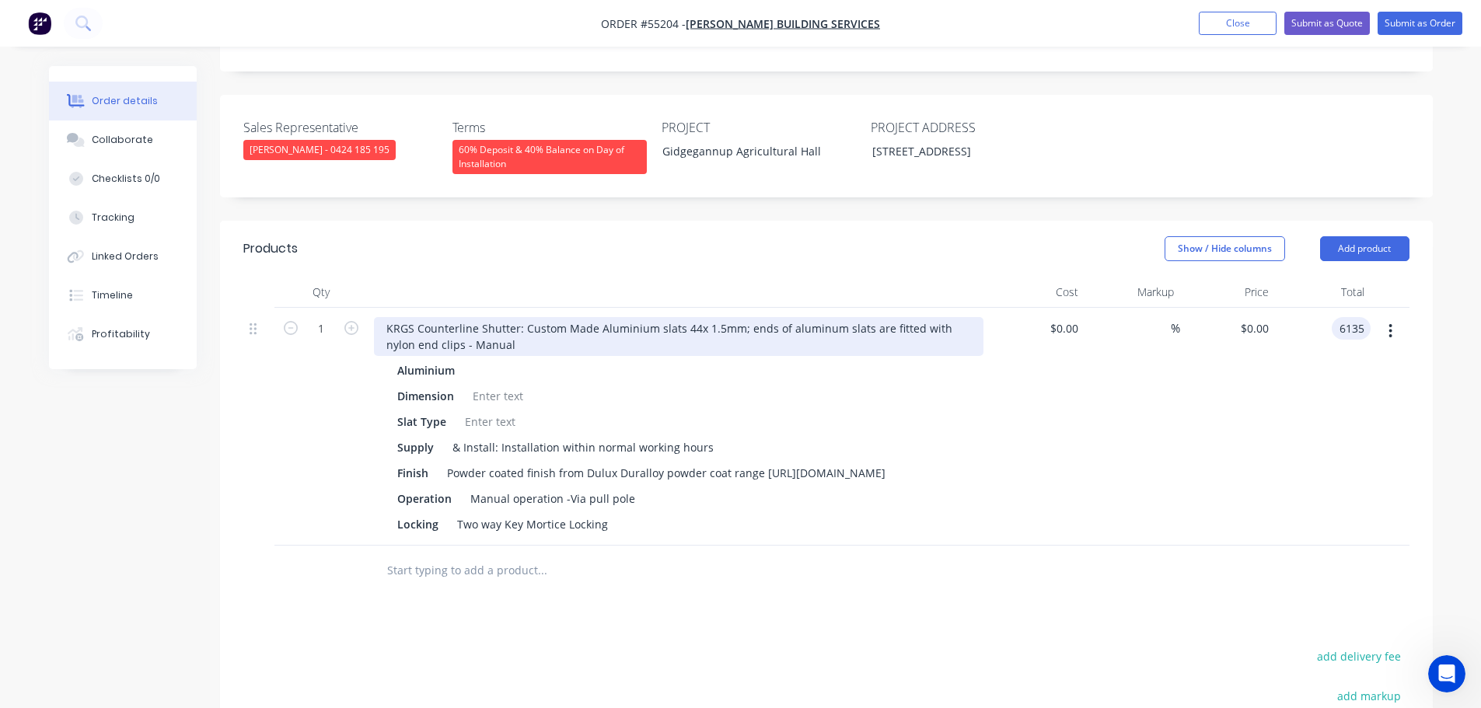
type input "6135"
type input "$6,135.00"
click at [382, 317] on div "KRGS Counterline Shutter: Custom Made Aluminium slats 44x 1.5mm; ends of alumin…" at bounding box center [679, 336] width 610 height 39
click at [375, 317] on div "KRGS Counterline Shutter: Custom Made Aluminium slats 44x 1.5mm; ends of alumin…" at bounding box center [679, 336] width 610 height 39
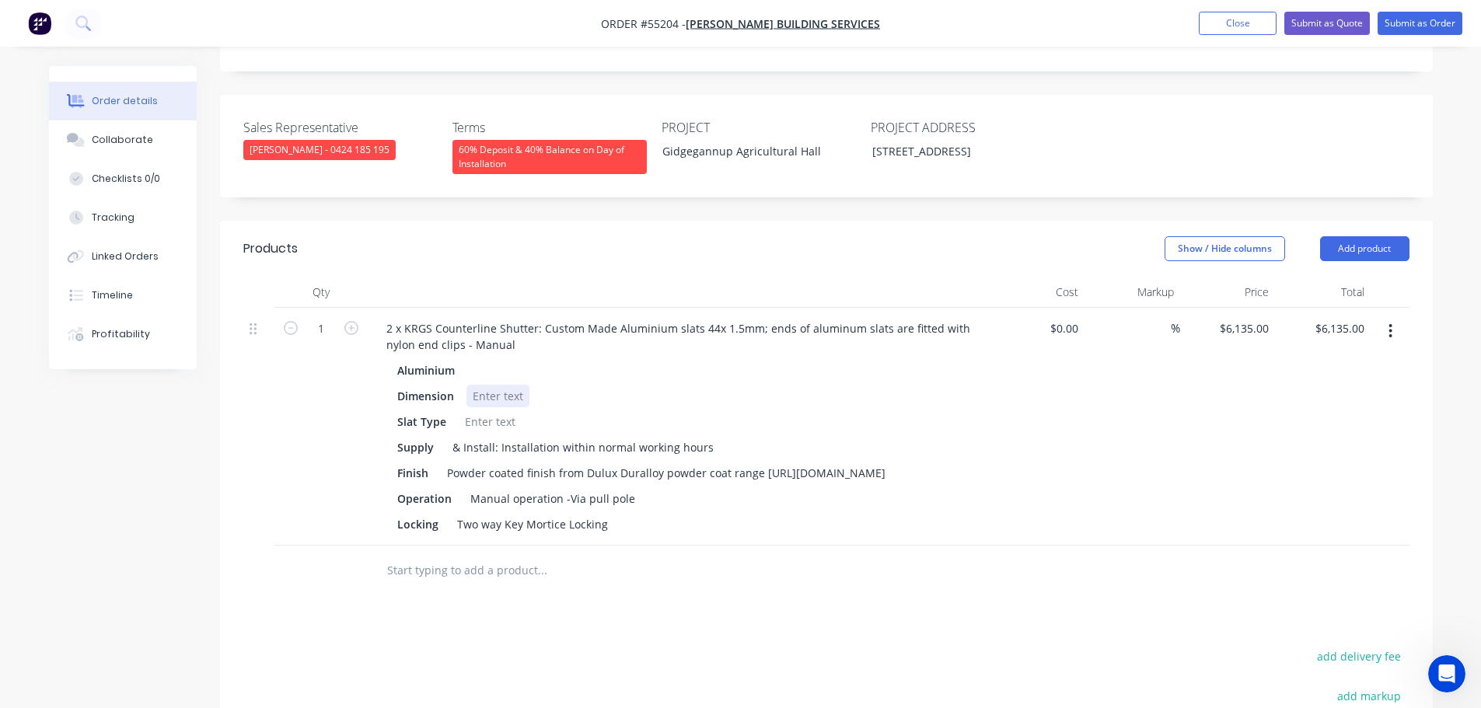
click at [481, 385] on div at bounding box center [497, 396] width 63 height 23
click at [473, 385] on div at bounding box center [497, 396] width 63 height 23
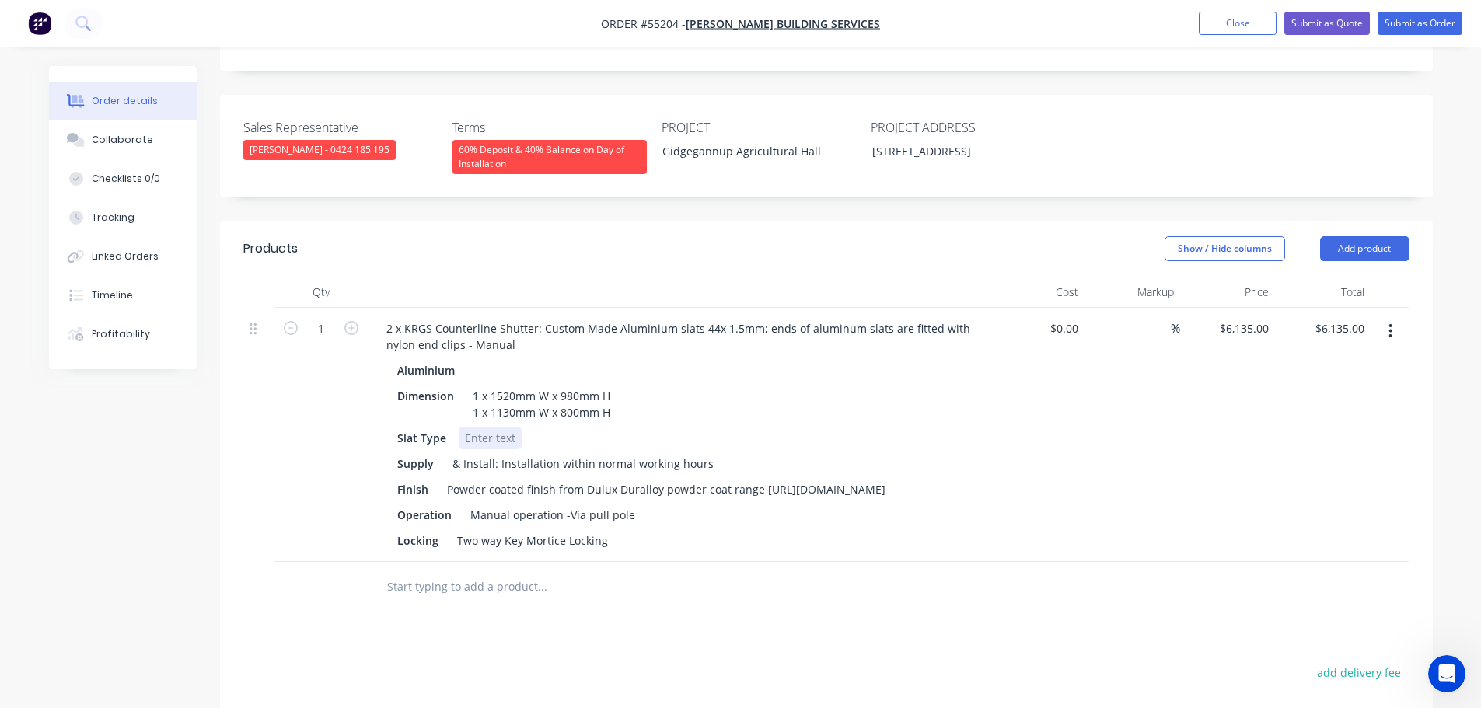
click at [484, 427] on div at bounding box center [490, 438] width 63 height 23
click at [764, 478] on div "Powder coated finish from Dulux Duralloy powder coat range [URL][DOMAIN_NAME]" at bounding box center [666, 489] width 451 height 23
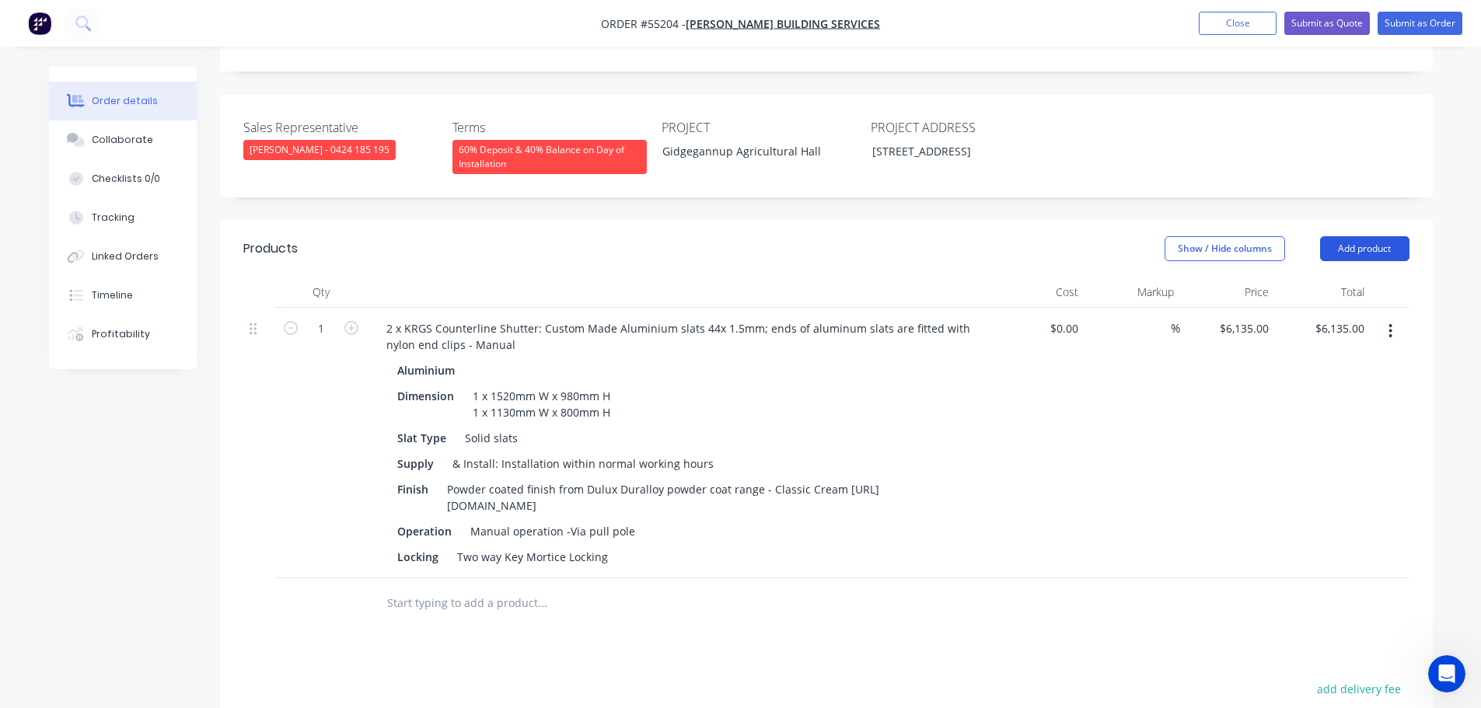
click at [1334, 236] on button "Add product" at bounding box center [1364, 248] width 89 height 25
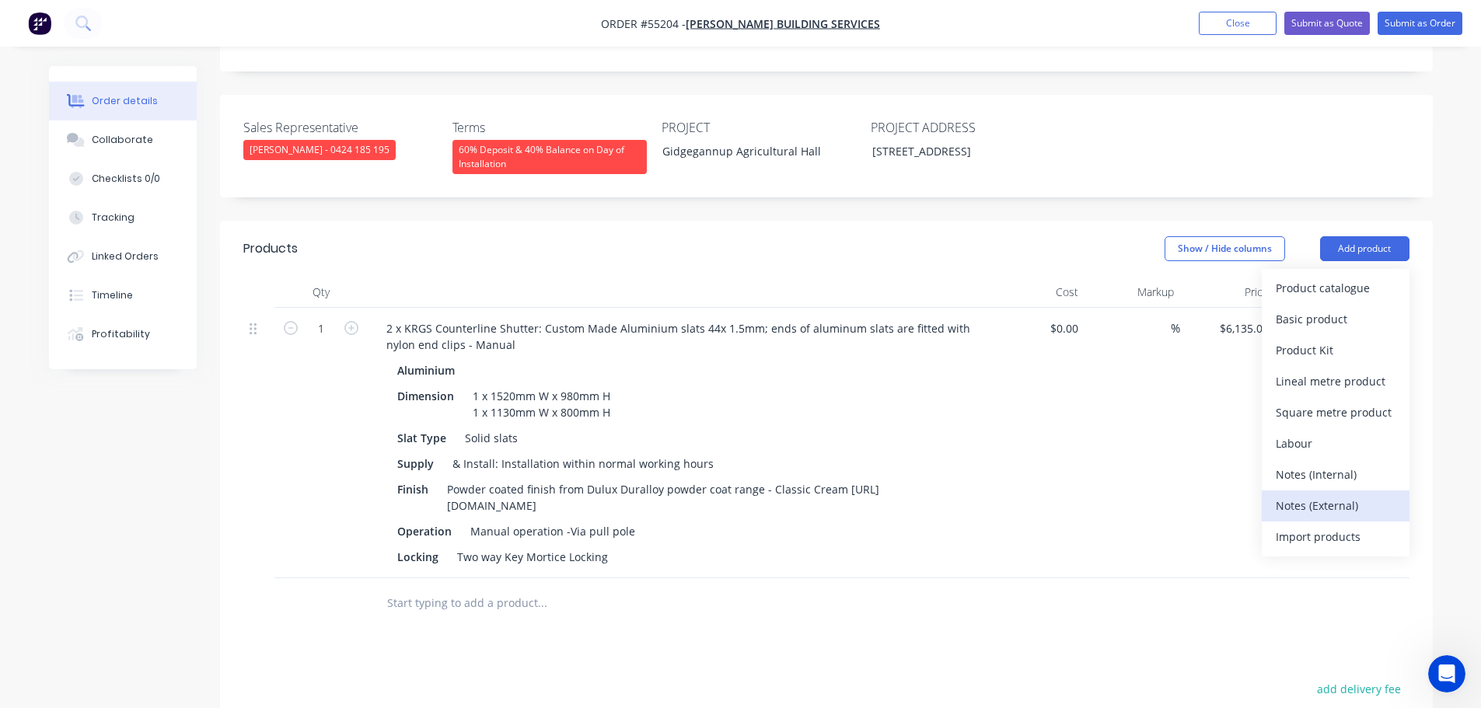
click at [1291, 494] on div "Notes (External)" at bounding box center [1336, 505] width 120 height 23
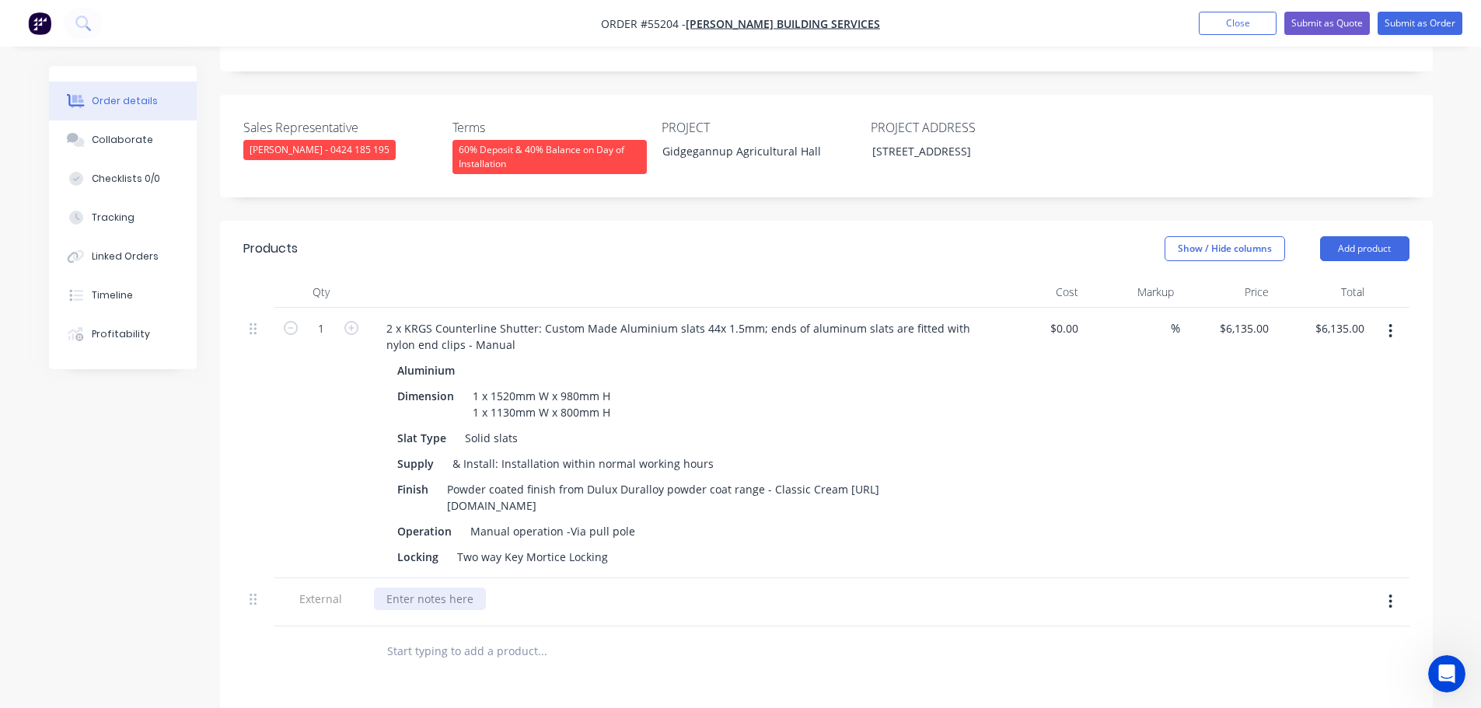
click at [421, 588] on div at bounding box center [430, 599] width 112 height 23
click at [664, 588] on div "E/O option for Motorised operation 240v, key switch," at bounding box center [522, 599] width 296 height 23
click at [1319, 23] on button "Submit as Quote" at bounding box center [1327, 23] width 86 height 23
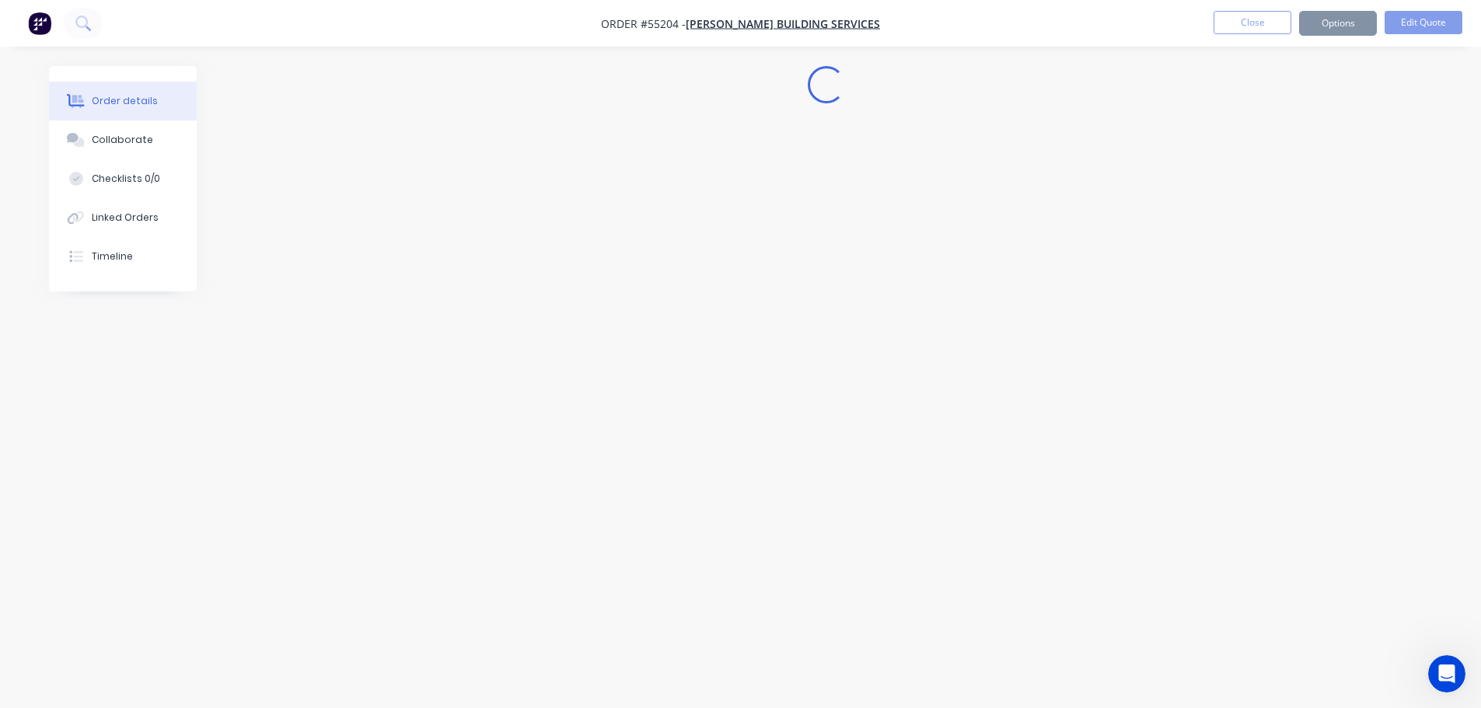
scroll to position [0, 0]
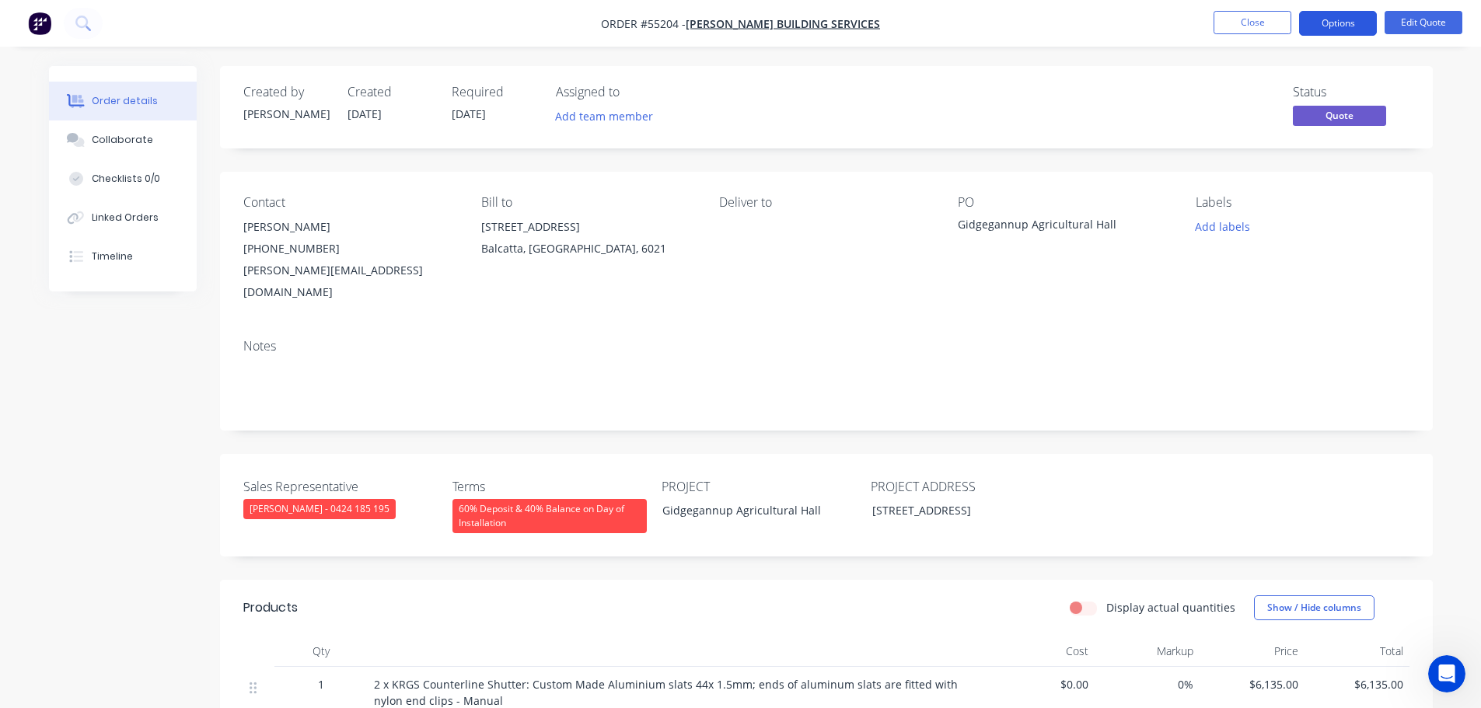
click at [1324, 24] on button "Options" at bounding box center [1338, 23] width 78 height 25
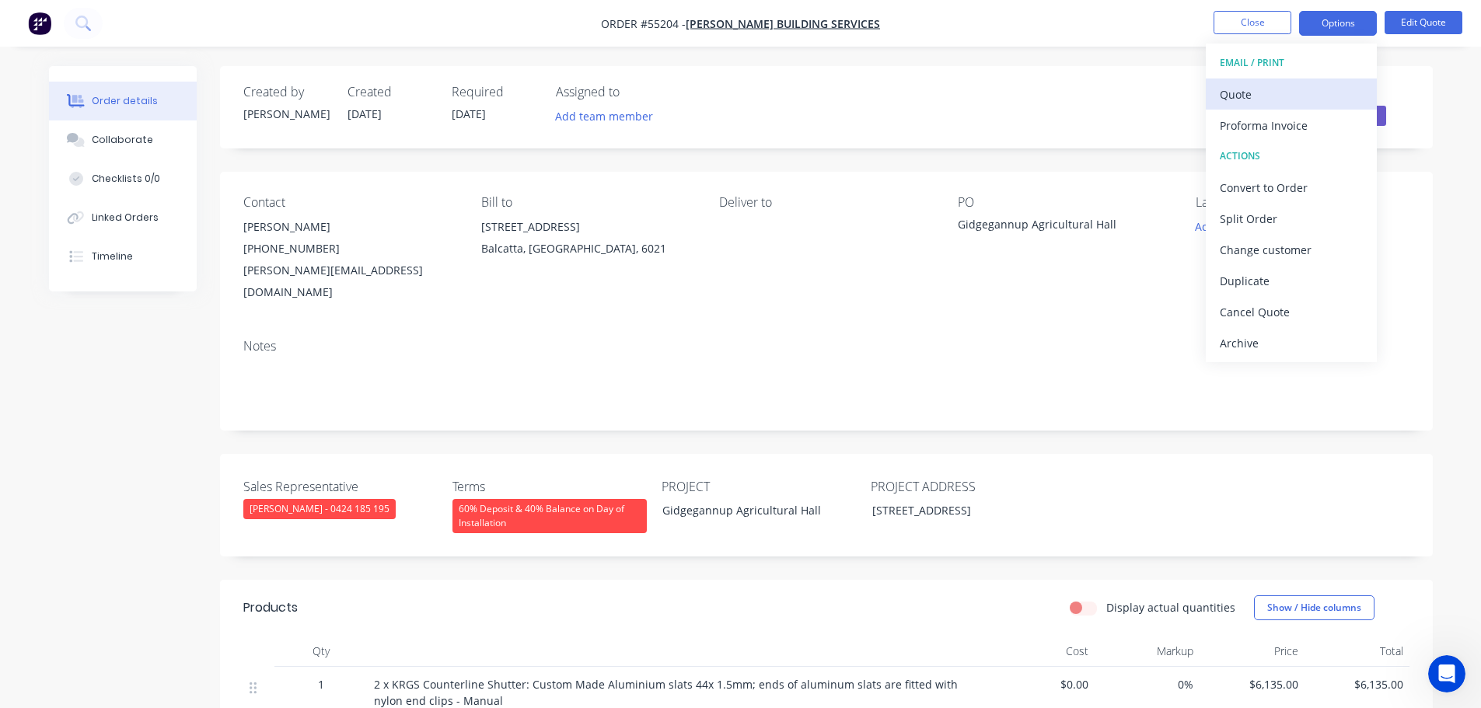
click at [1237, 96] on div "Quote" at bounding box center [1291, 94] width 143 height 23
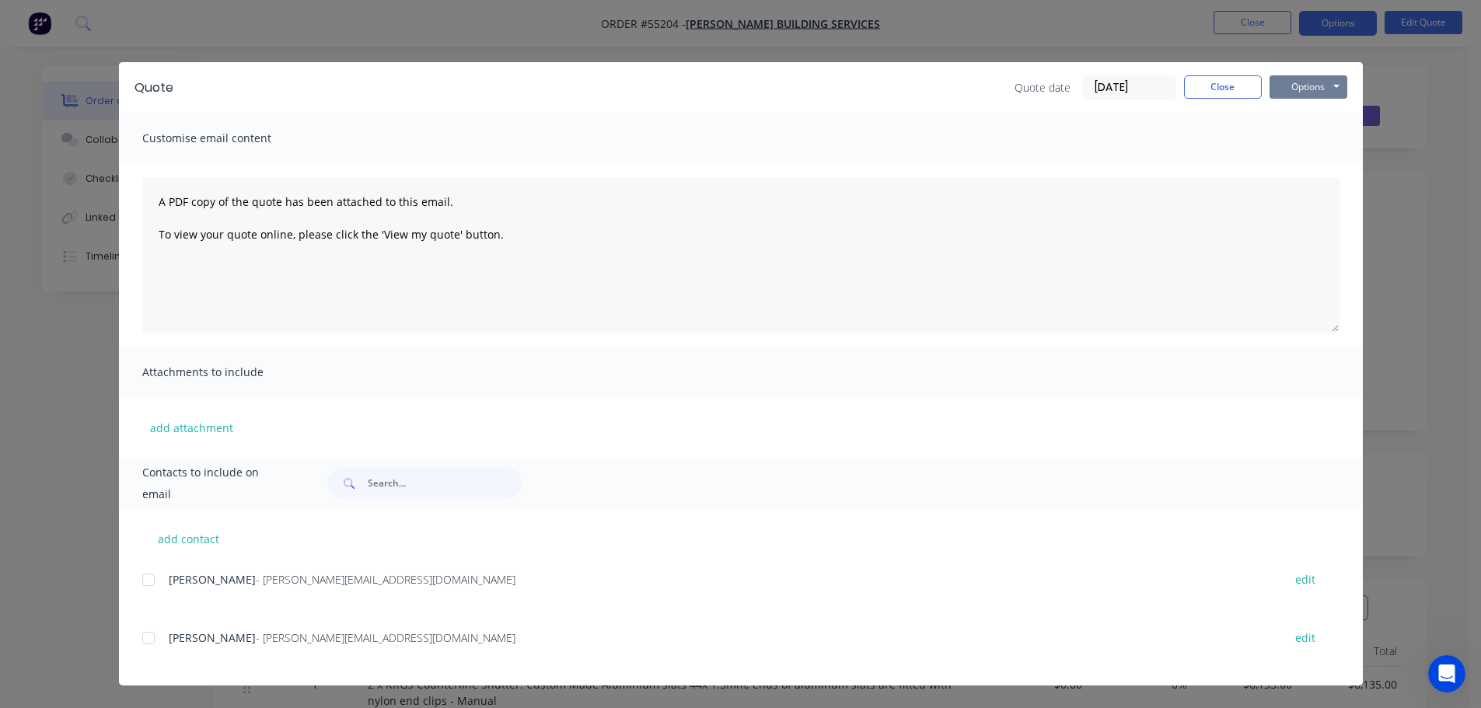
click at [1276, 95] on button "Options" at bounding box center [1309, 86] width 78 height 23
click at [1312, 141] on button "Print" at bounding box center [1320, 141] width 100 height 26
click at [1200, 91] on button "Close" at bounding box center [1223, 86] width 78 height 23
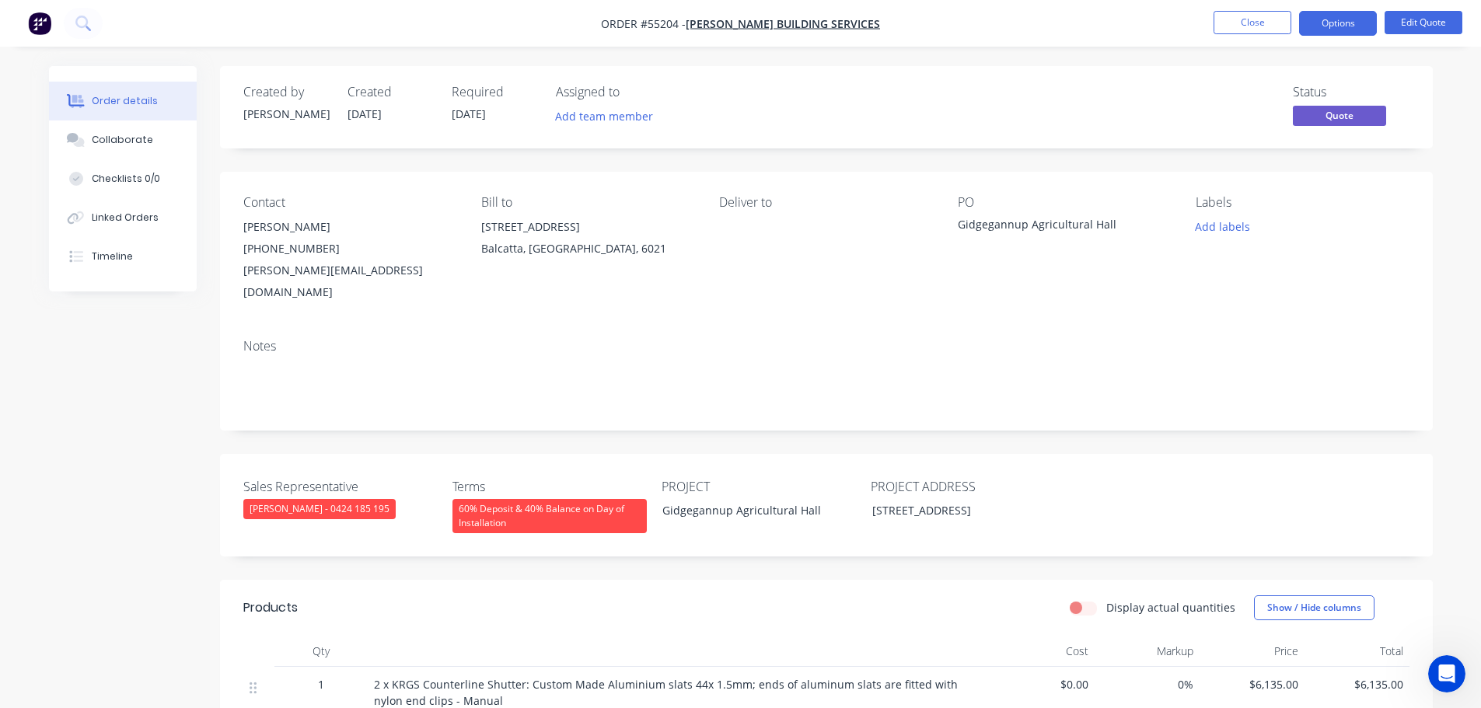
click at [316, 266] on div "[PERSON_NAME][EMAIL_ADDRESS][DOMAIN_NAME]" at bounding box center [349, 282] width 213 height 44
click at [987, 224] on div "Gidgegannup Agricultural Hall" at bounding box center [1055, 227] width 194 height 22
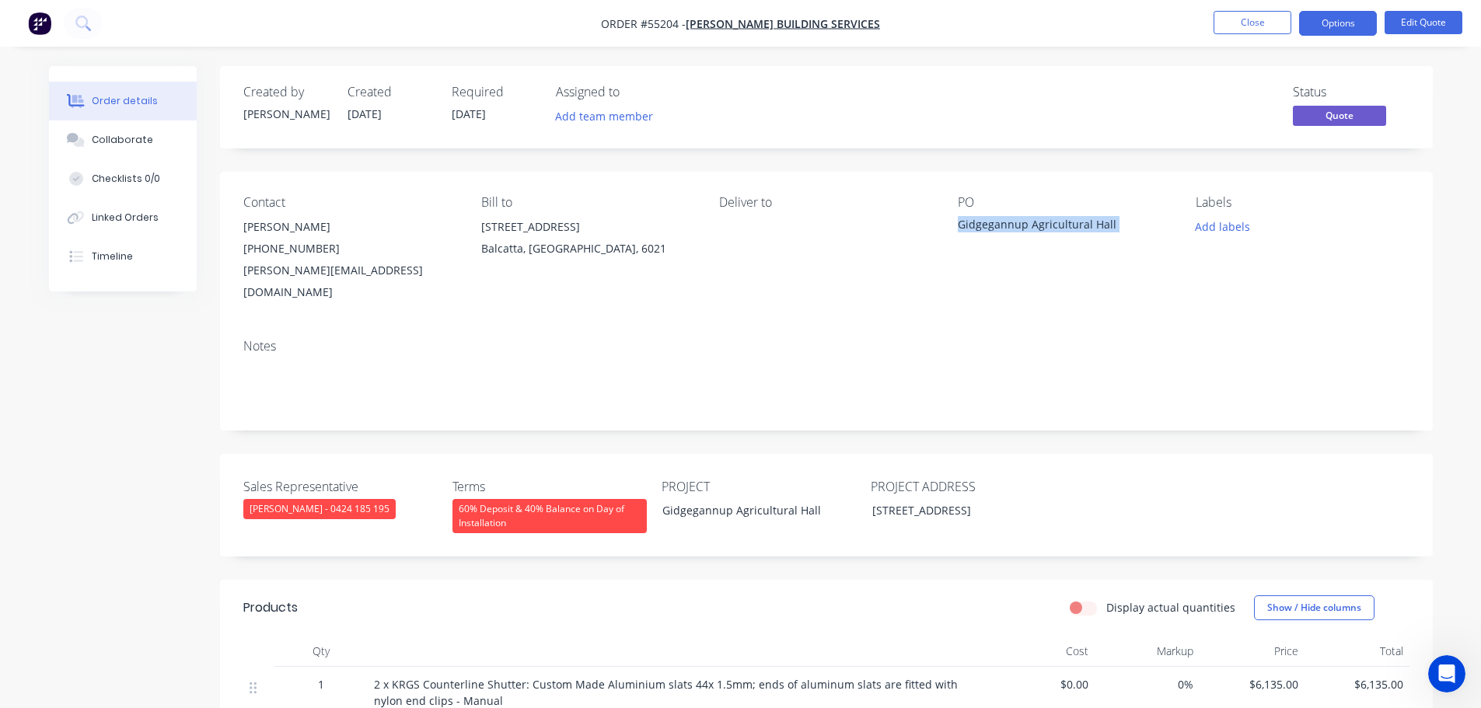
click at [987, 224] on div "Gidgegannup Agricultural Hall" at bounding box center [1055, 227] width 194 height 22
click at [1331, 20] on button "Options" at bounding box center [1338, 23] width 78 height 25
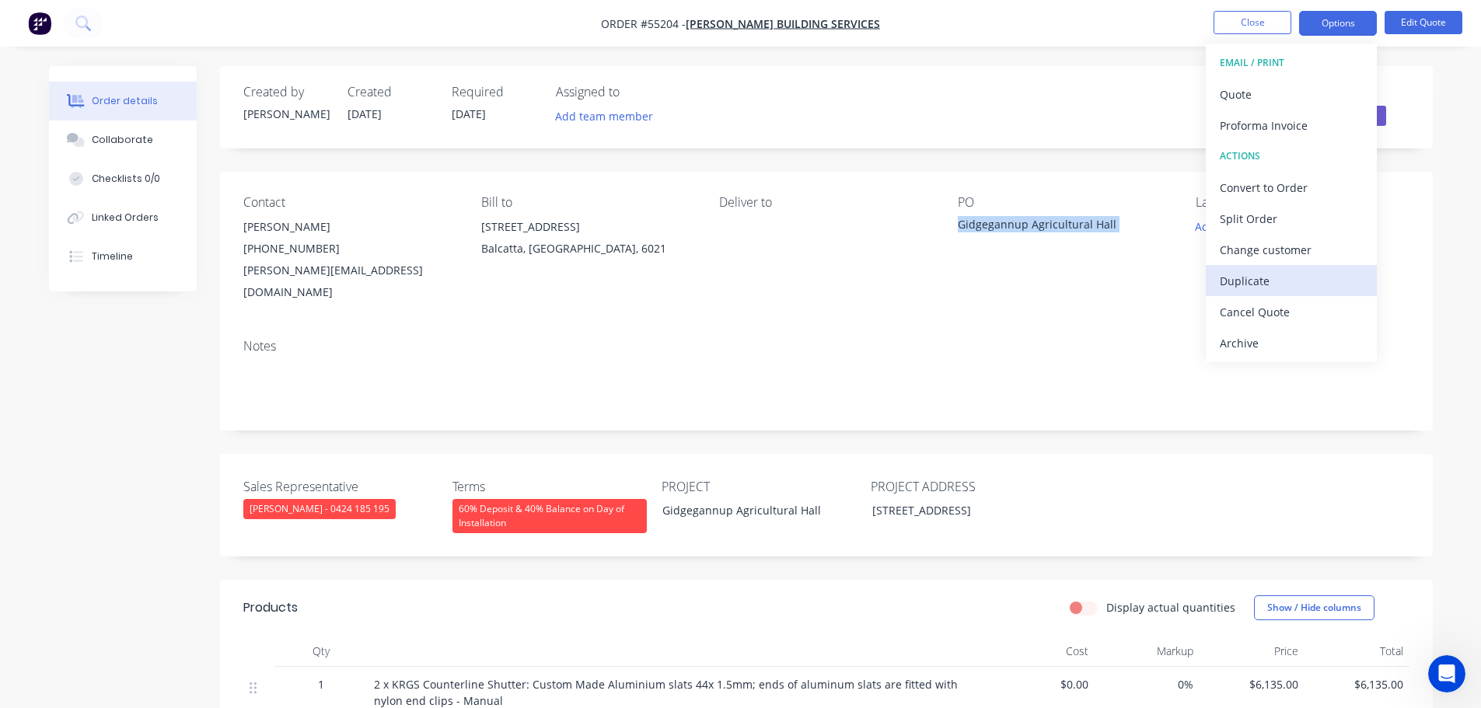
click at [1242, 284] on div "Duplicate" at bounding box center [1291, 281] width 143 height 23
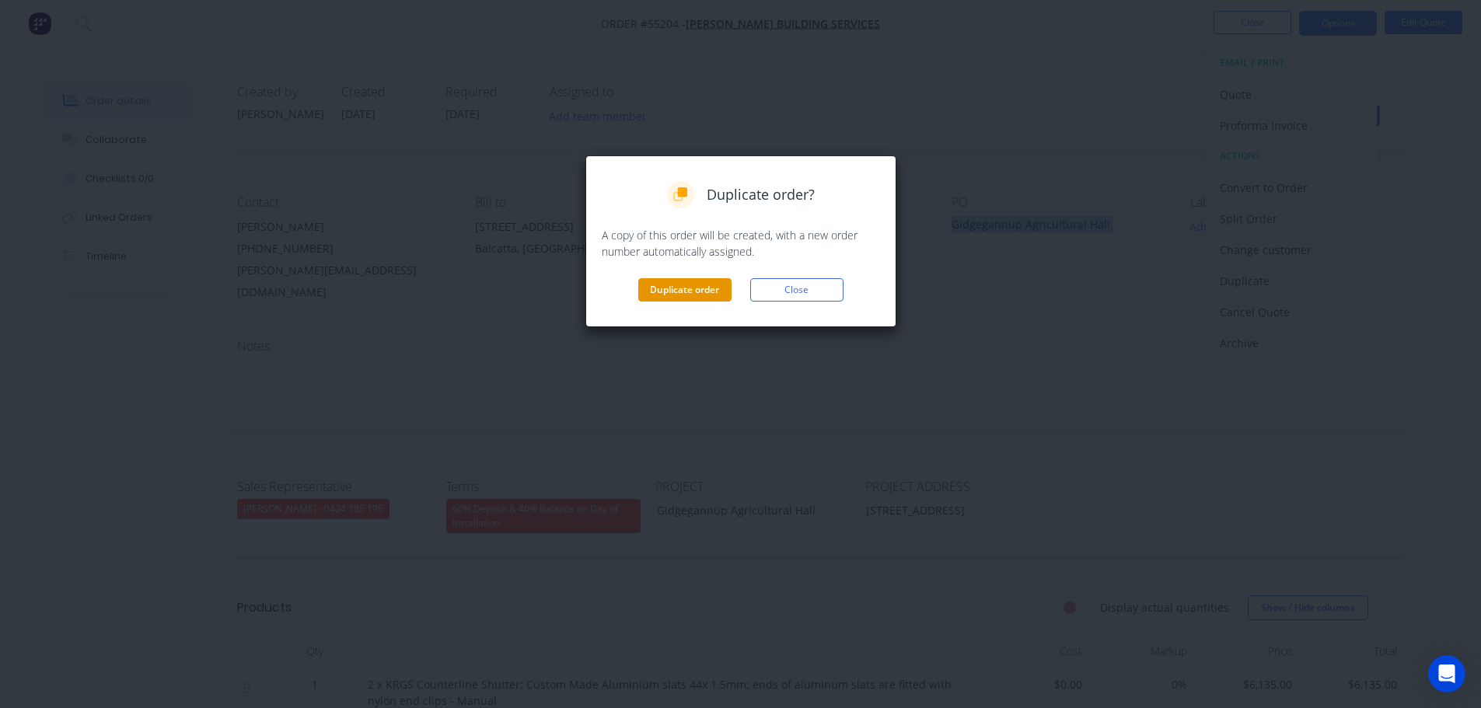
click at [691, 290] on button "Duplicate order" at bounding box center [684, 289] width 93 height 23
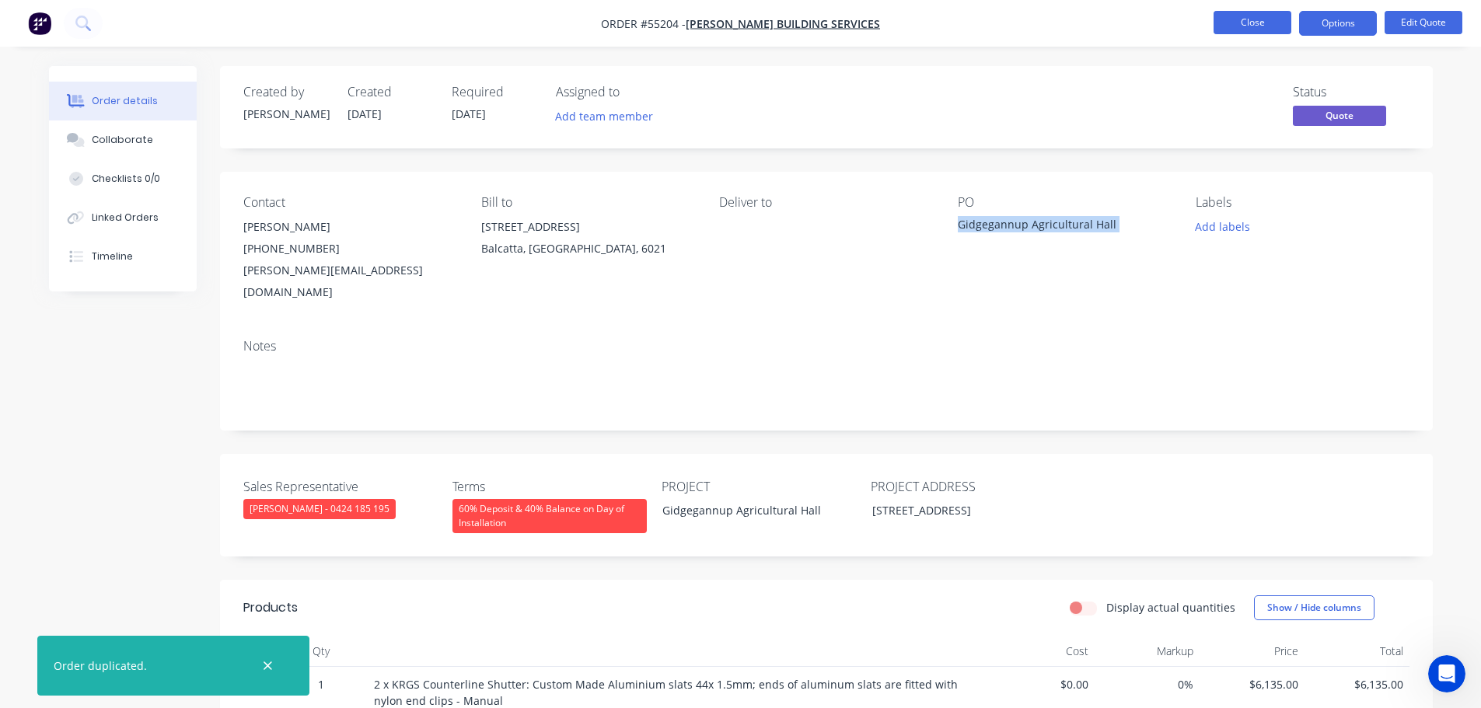
click at [1221, 26] on button "Close" at bounding box center [1253, 22] width 78 height 23
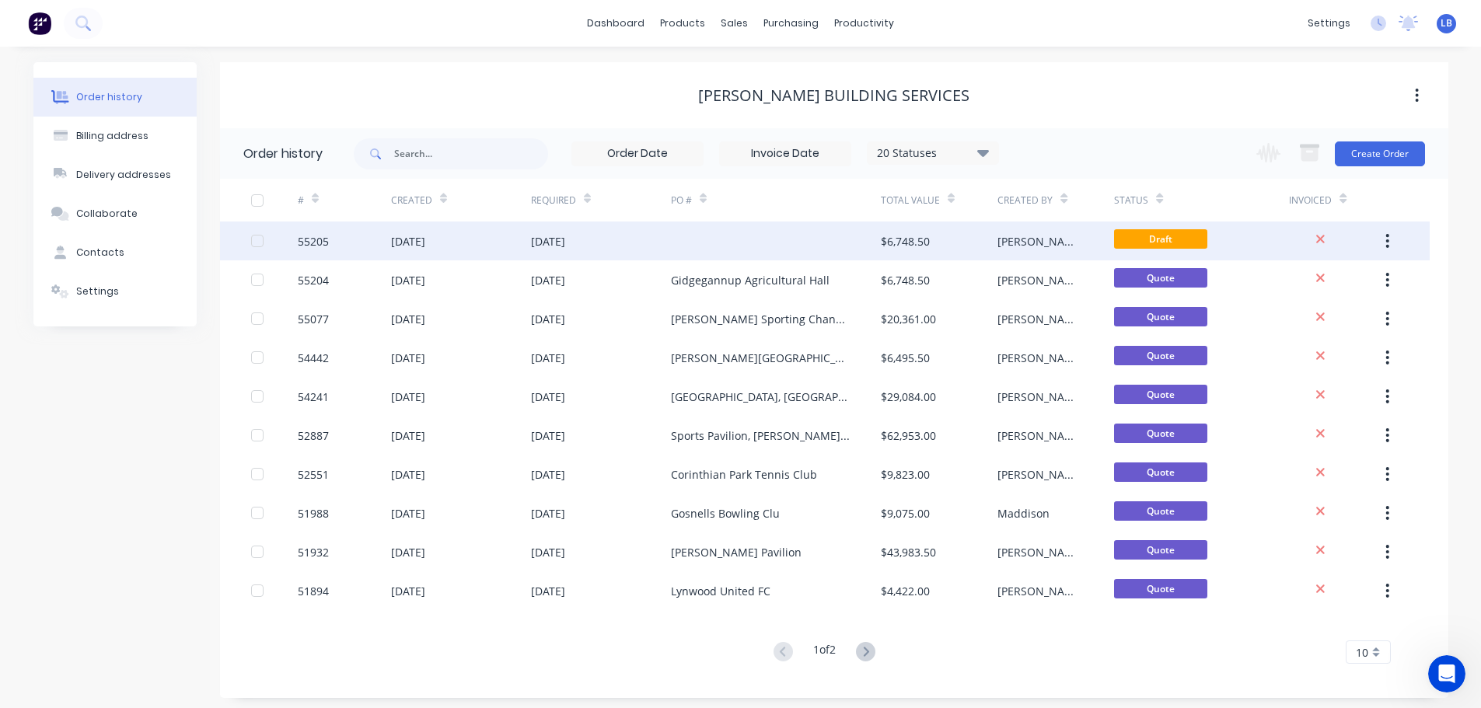
click at [565, 235] on div "[DATE]" at bounding box center [548, 241] width 34 height 16
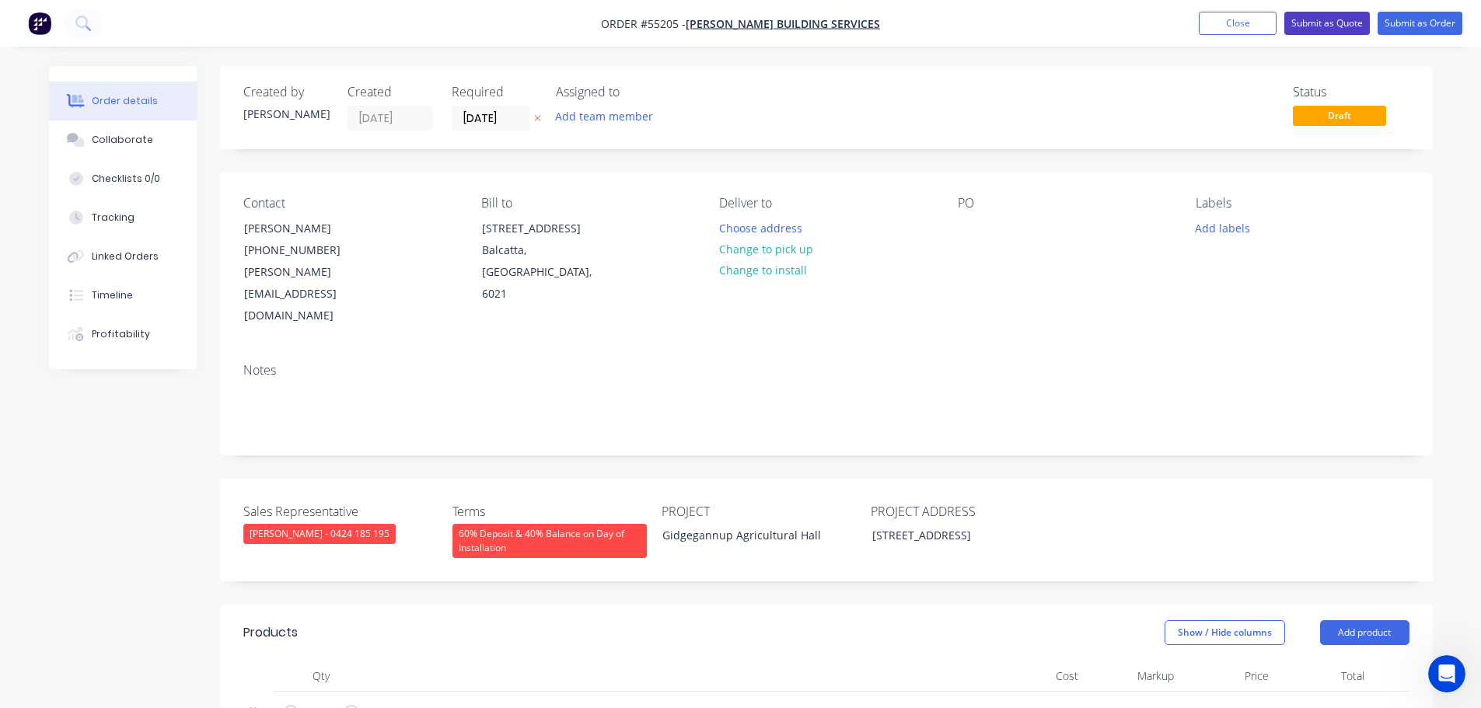
click at [1320, 21] on button "Submit as Quote" at bounding box center [1327, 23] width 86 height 23
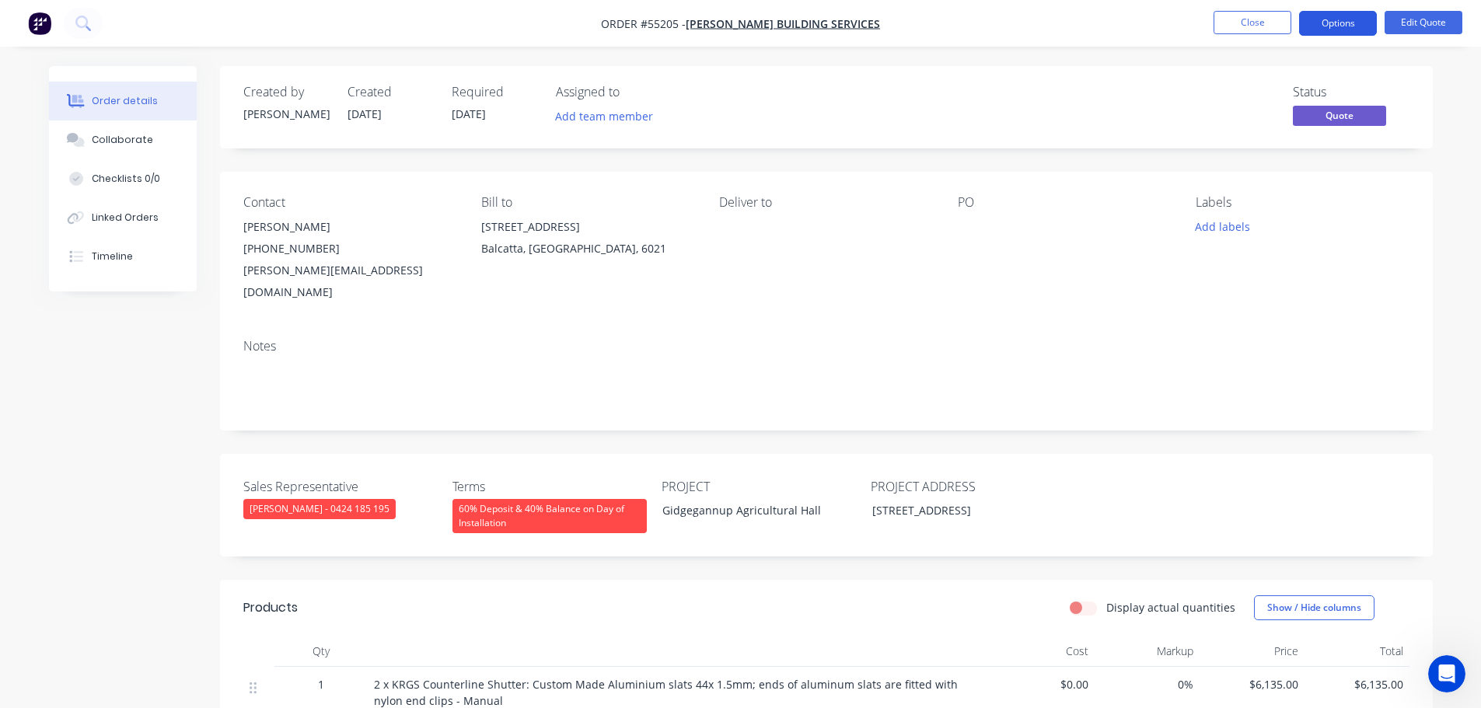
click at [1328, 27] on button "Options" at bounding box center [1338, 23] width 78 height 25
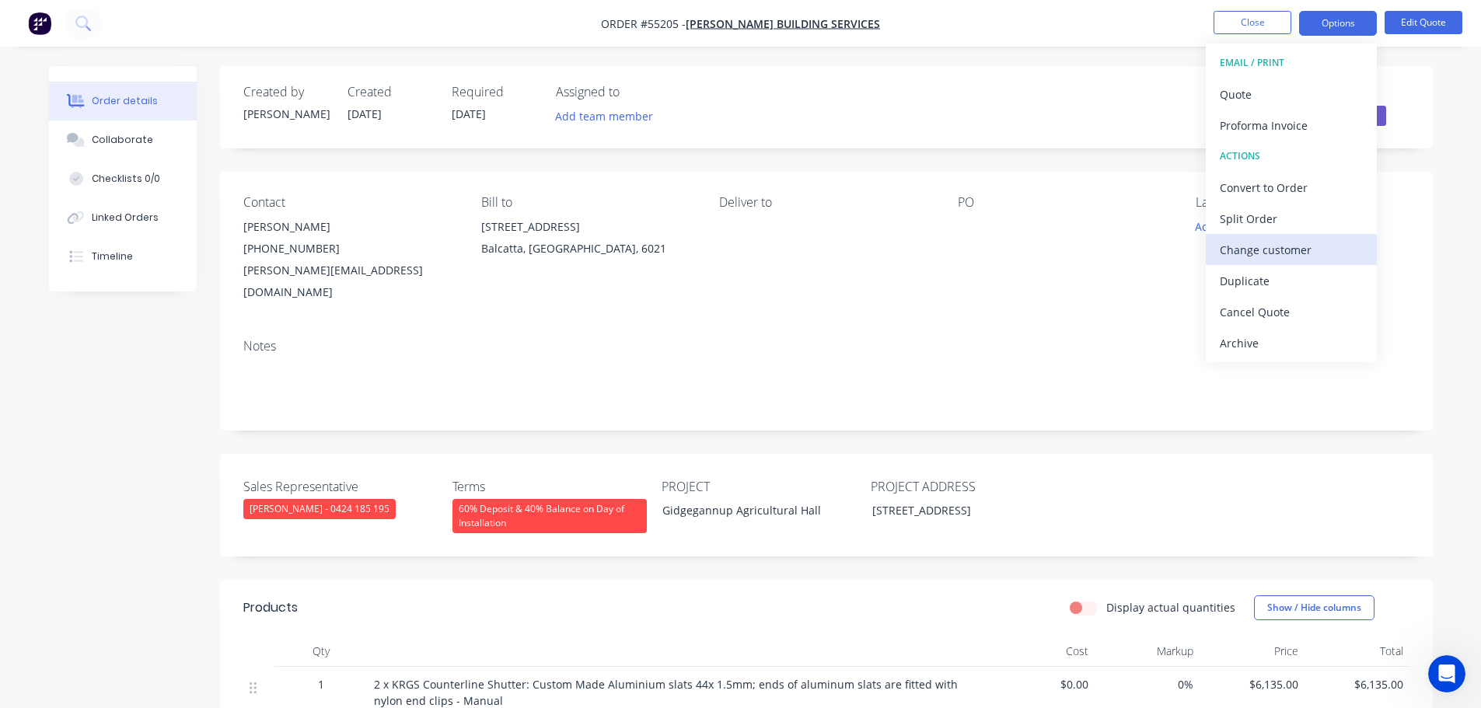
click at [1245, 253] on div "Change customer" at bounding box center [1291, 250] width 143 height 23
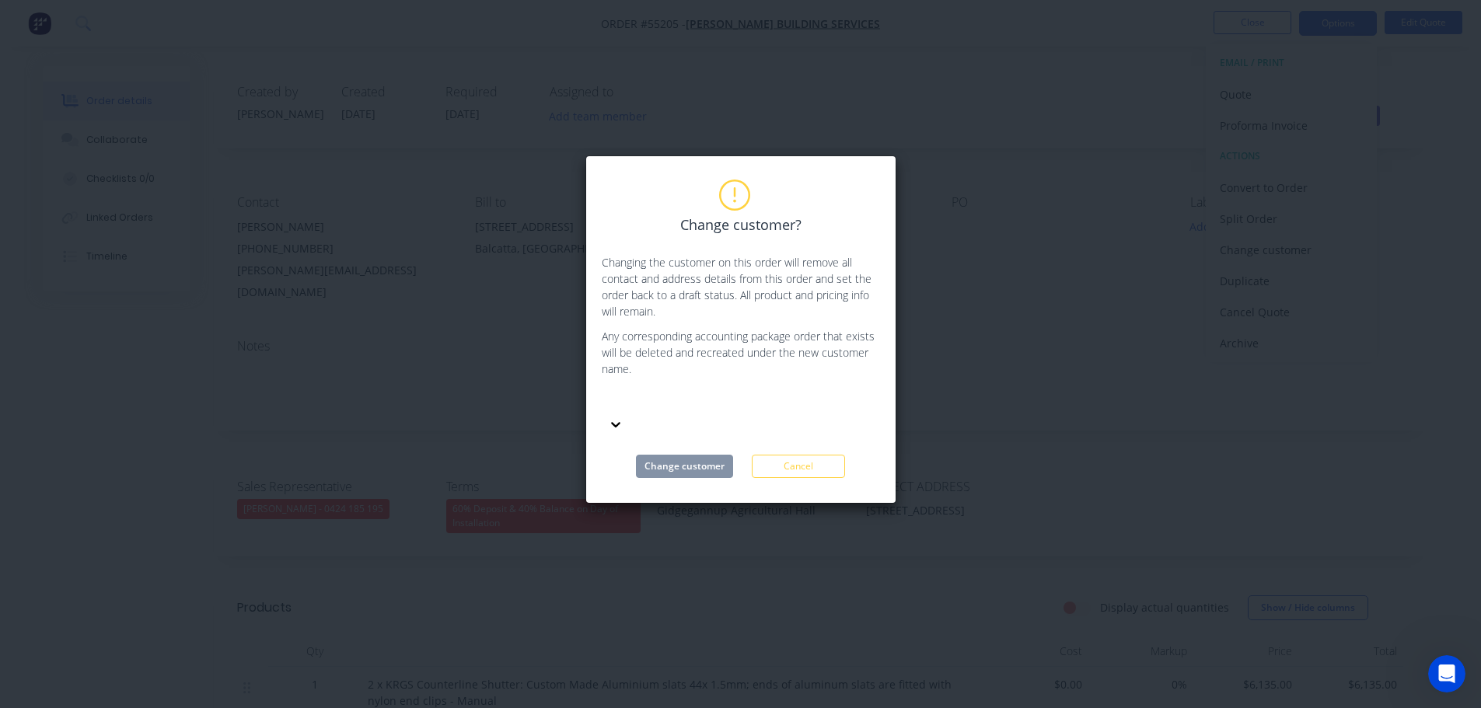
click at [631, 399] on div at bounding box center [718, 401] width 224 height 19
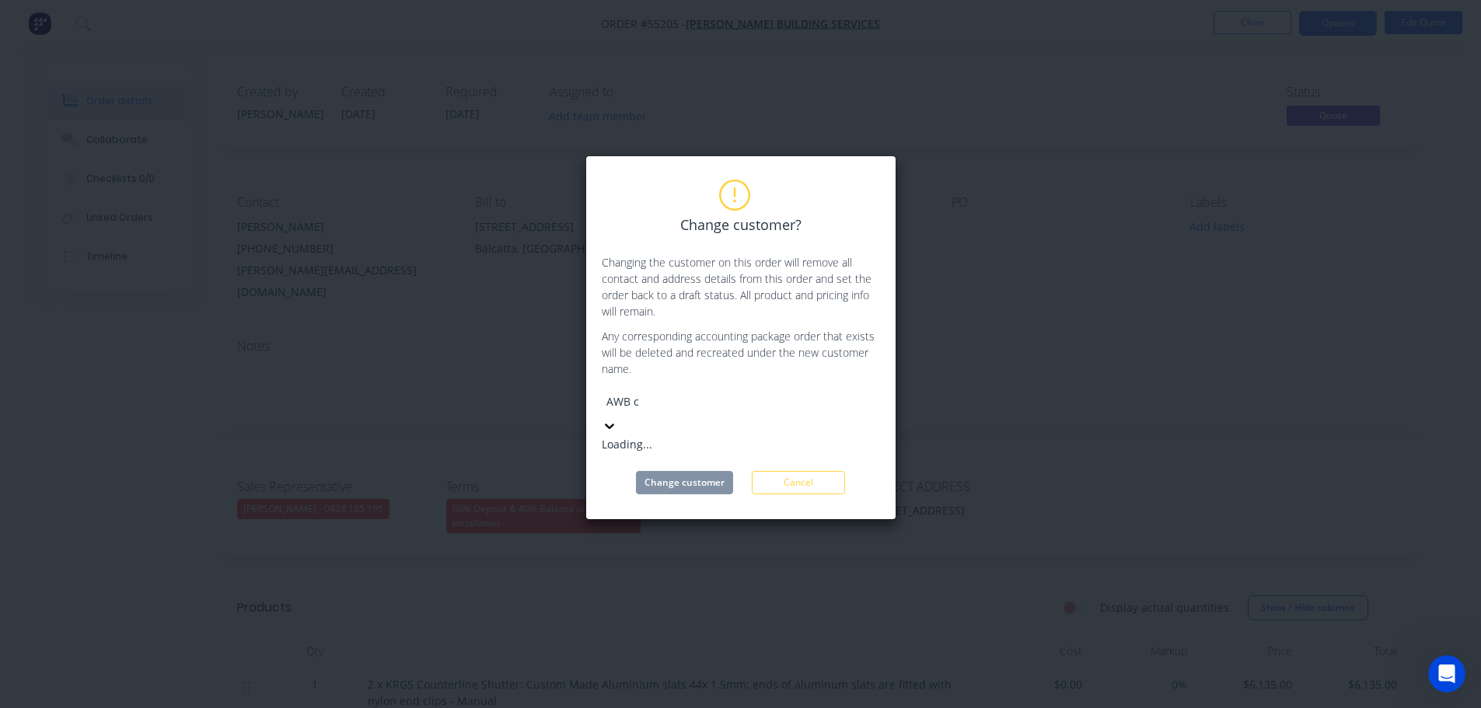
type input "AWB co"
click at [643, 437] on div "AWB Co" at bounding box center [718, 444] width 233 height 16
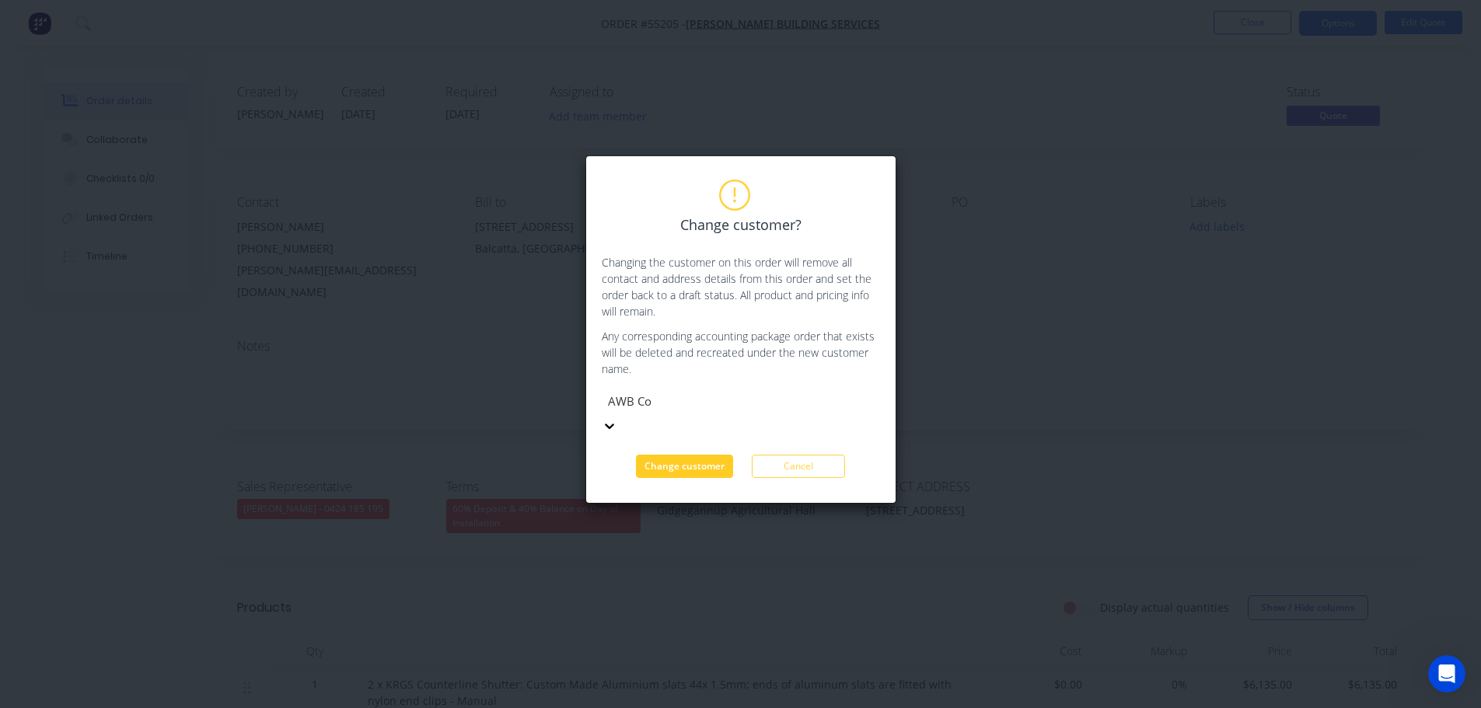
click at [658, 455] on button "Change customer" at bounding box center [684, 466] width 97 height 23
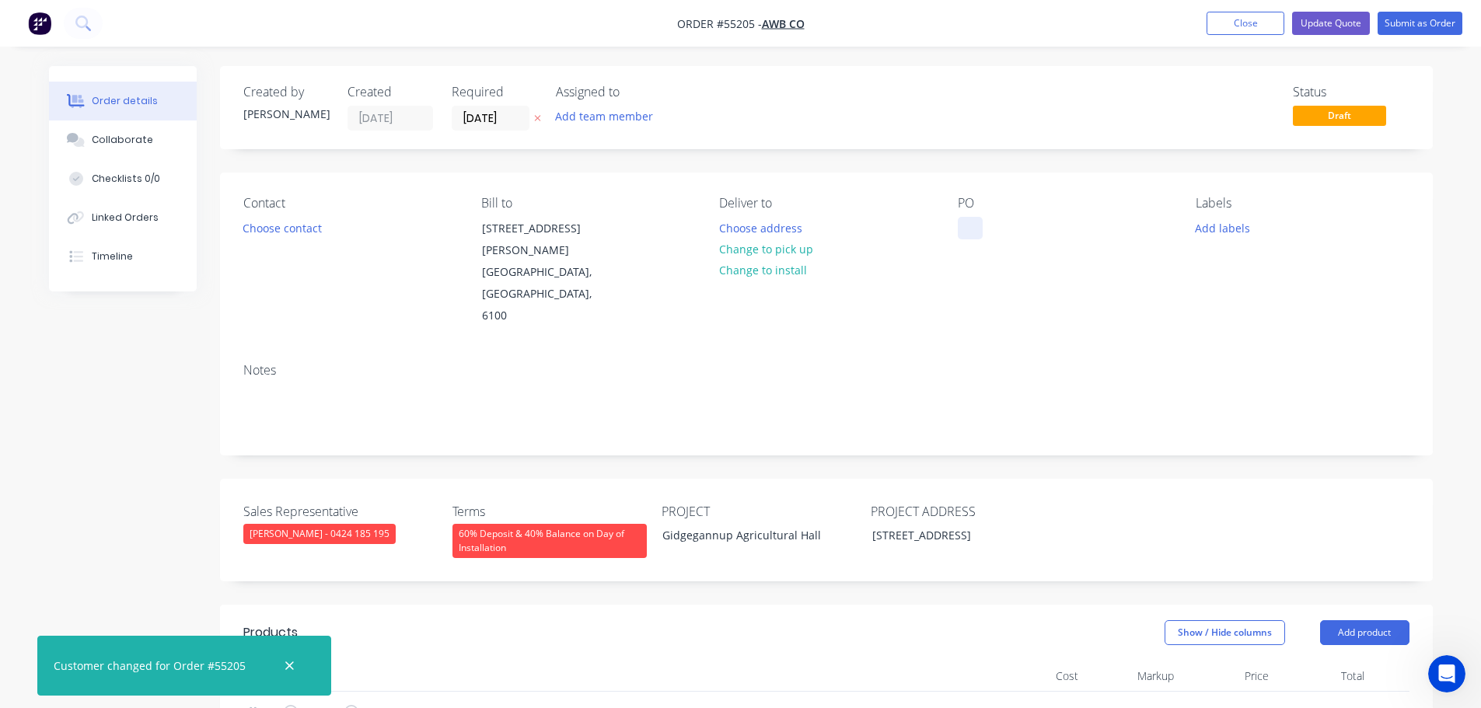
click at [959, 218] on div at bounding box center [970, 228] width 25 height 23
click at [712, 524] on div "Gidgegannup Agricultural Hall" at bounding box center [747, 535] width 194 height 23
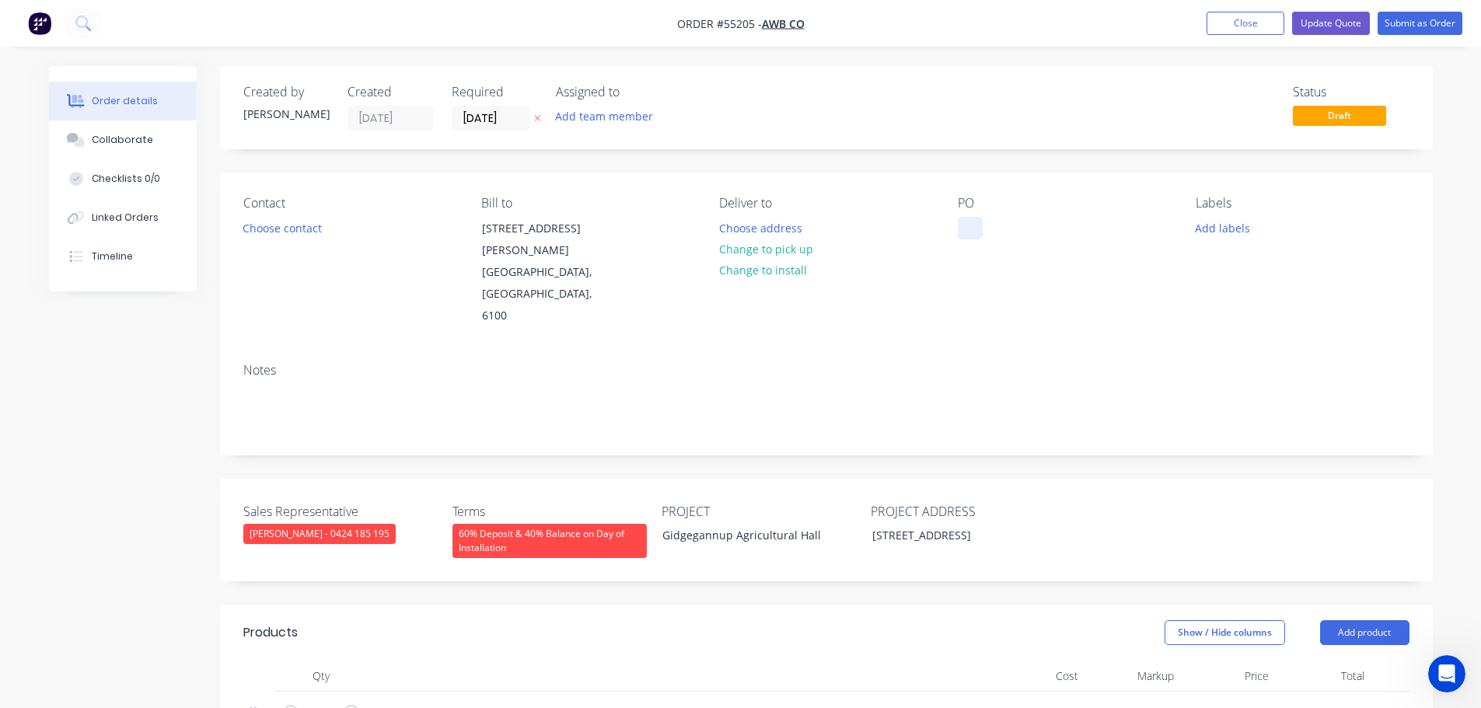
click at [964, 223] on div at bounding box center [970, 228] width 25 height 23
paste div
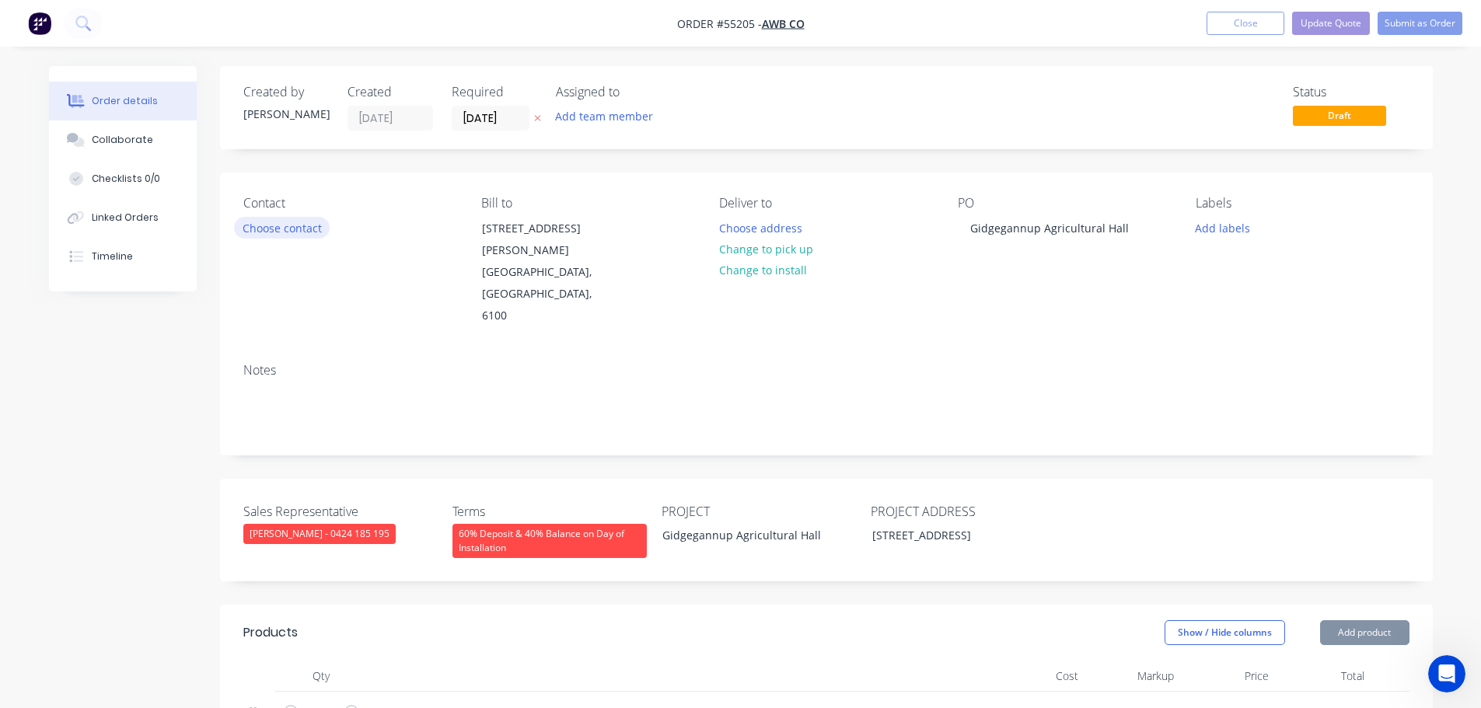
click at [249, 225] on button "Choose contact" at bounding box center [282, 227] width 96 height 21
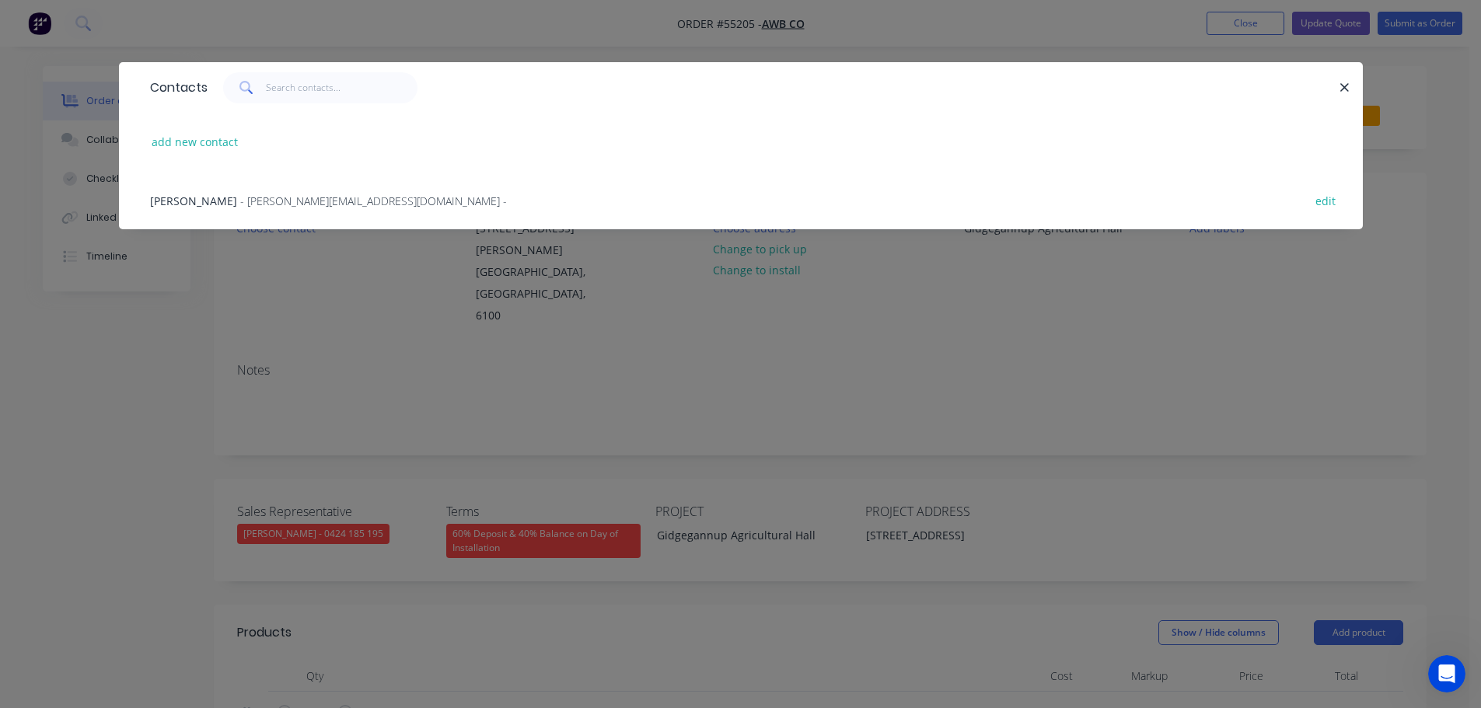
click at [208, 205] on span "[PERSON_NAME]" at bounding box center [193, 201] width 87 height 15
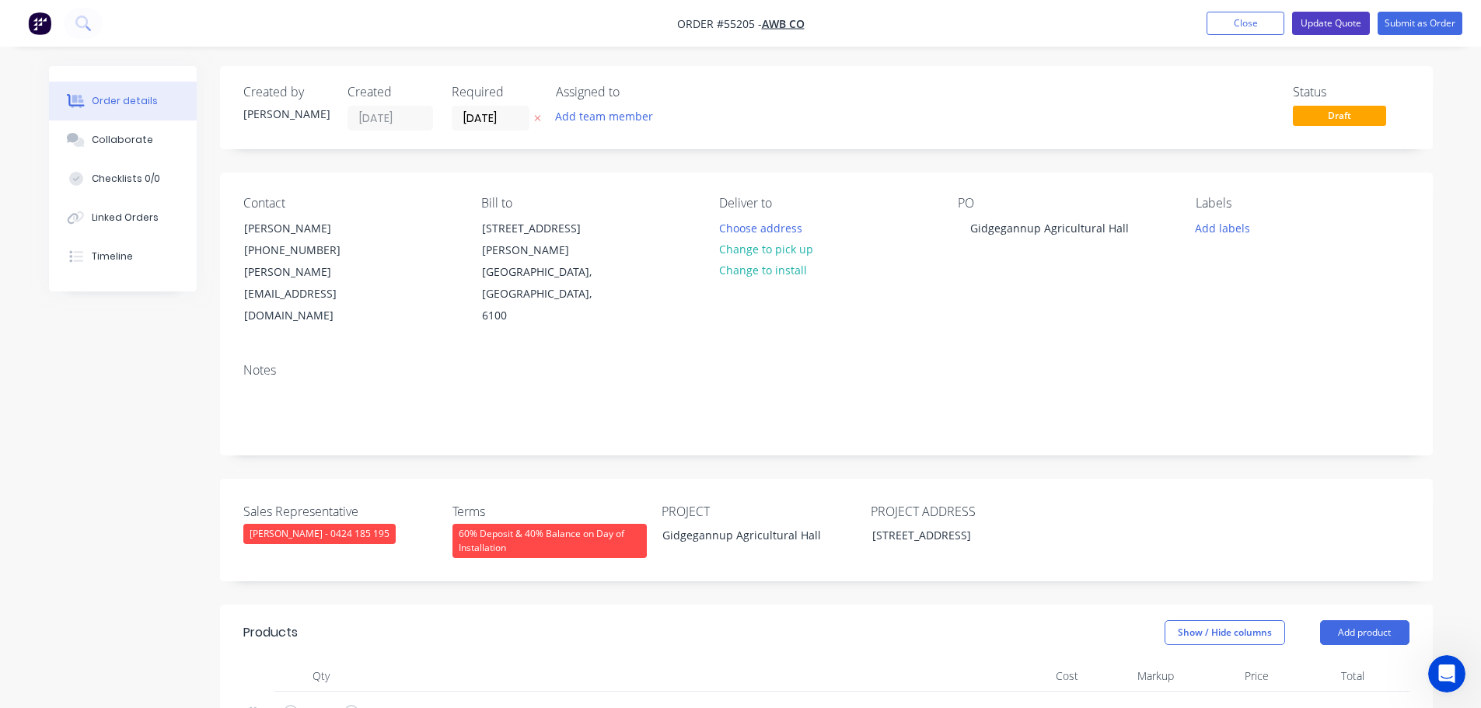
click at [1312, 26] on button "Update Quote" at bounding box center [1331, 23] width 78 height 23
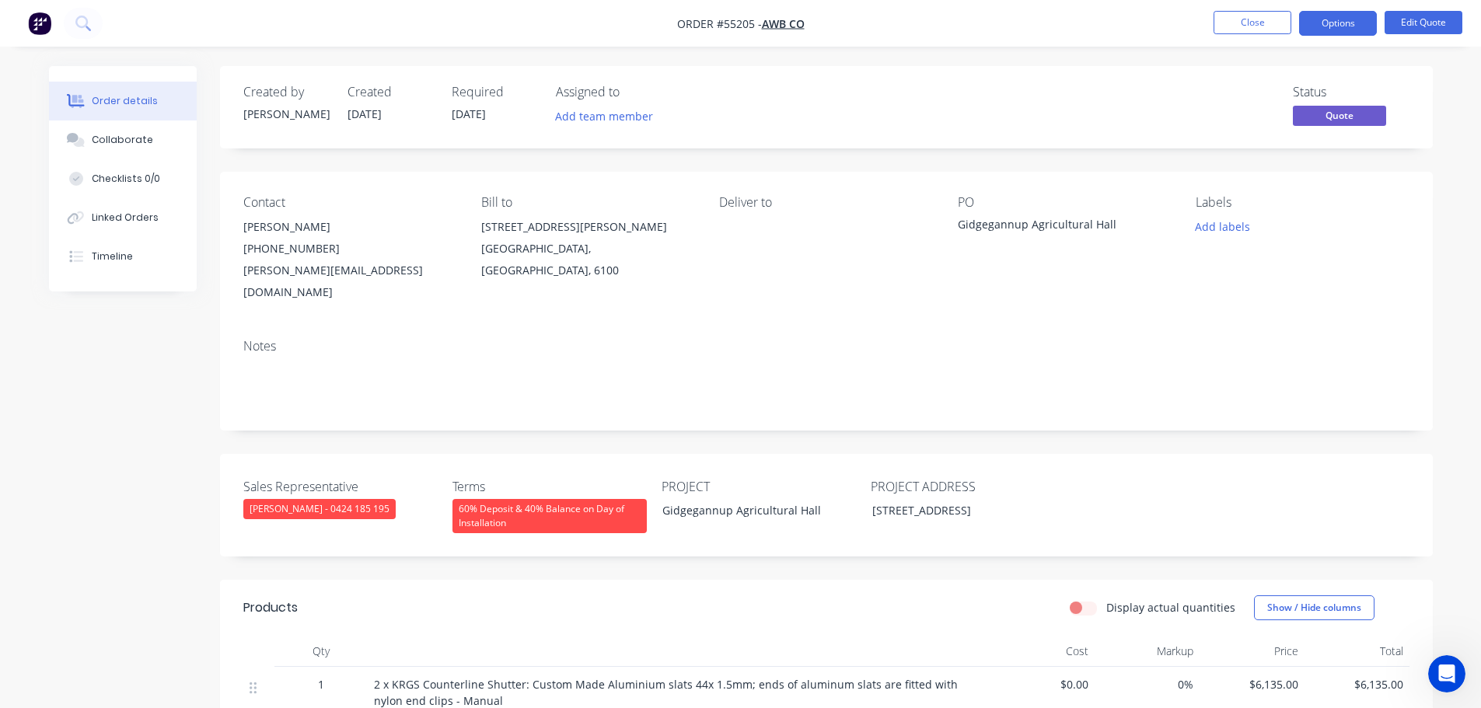
click at [1312, 26] on button "Options" at bounding box center [1338, 23] width 78 height 25
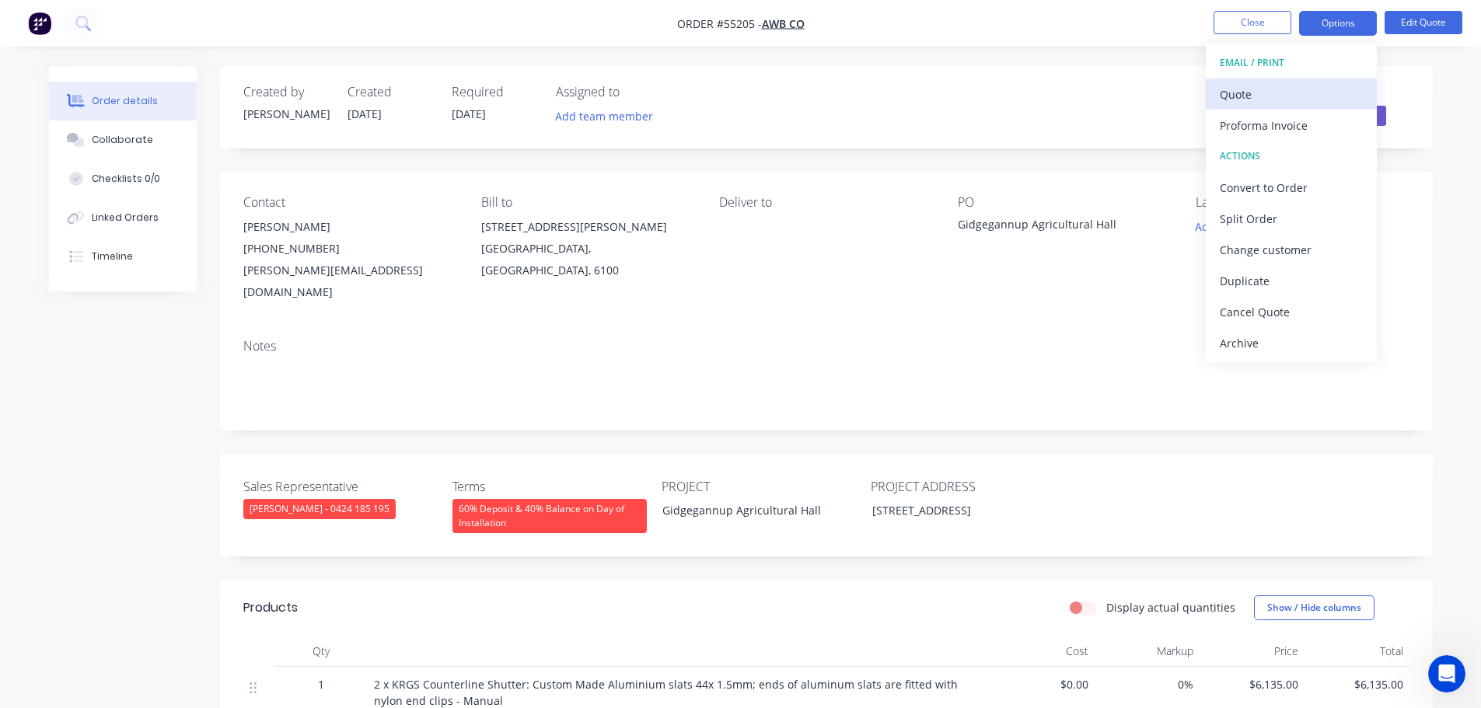
click at [1227, 94] on div "Quote" at bounding box center [1291, 94] width 143 height 23
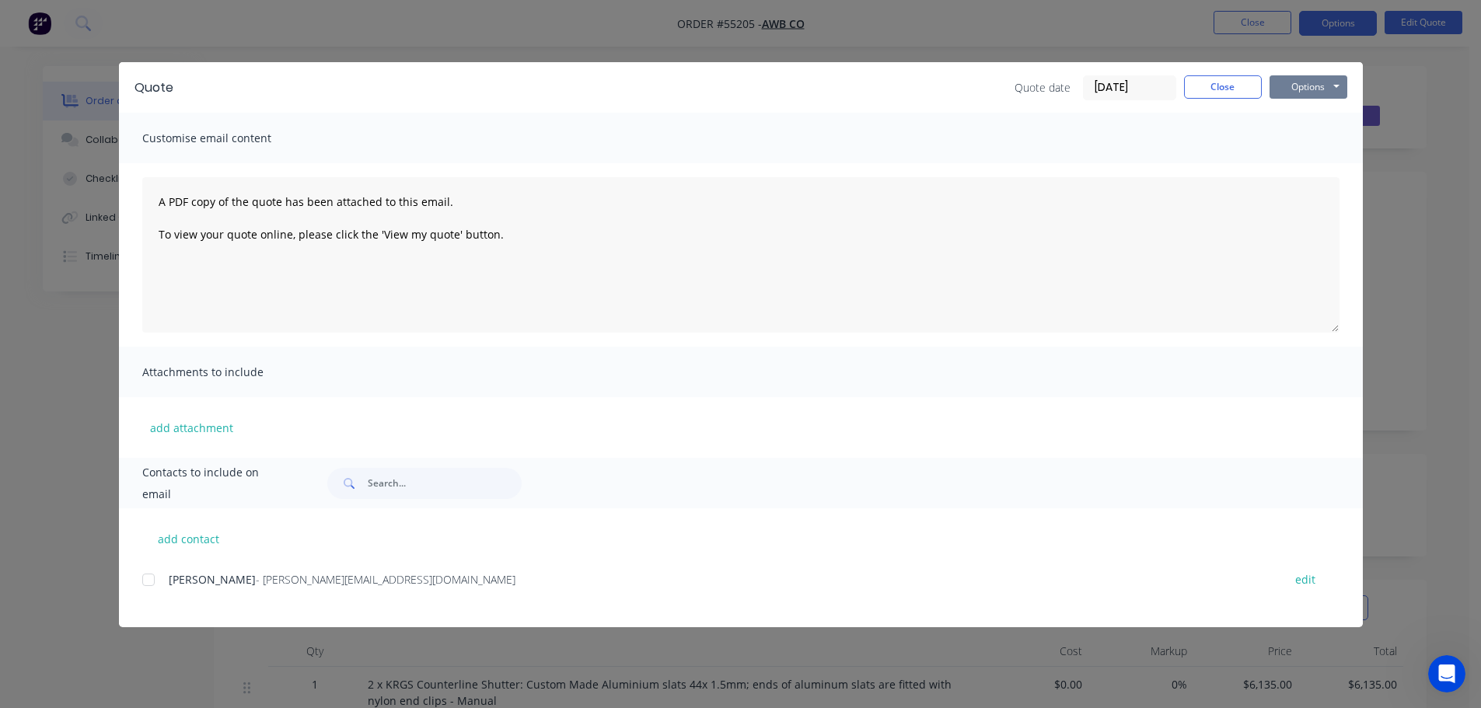
click at [1294, 87] on button "Options" at bounding box center [1309, 86] width 78 height 23
click at [1312, 144] on button "Print" at bounding box center [1320, 141] width 100 height 26
click at [1202, 92] on button "Close" at bounding box center [1223, 86] width 78 height 23
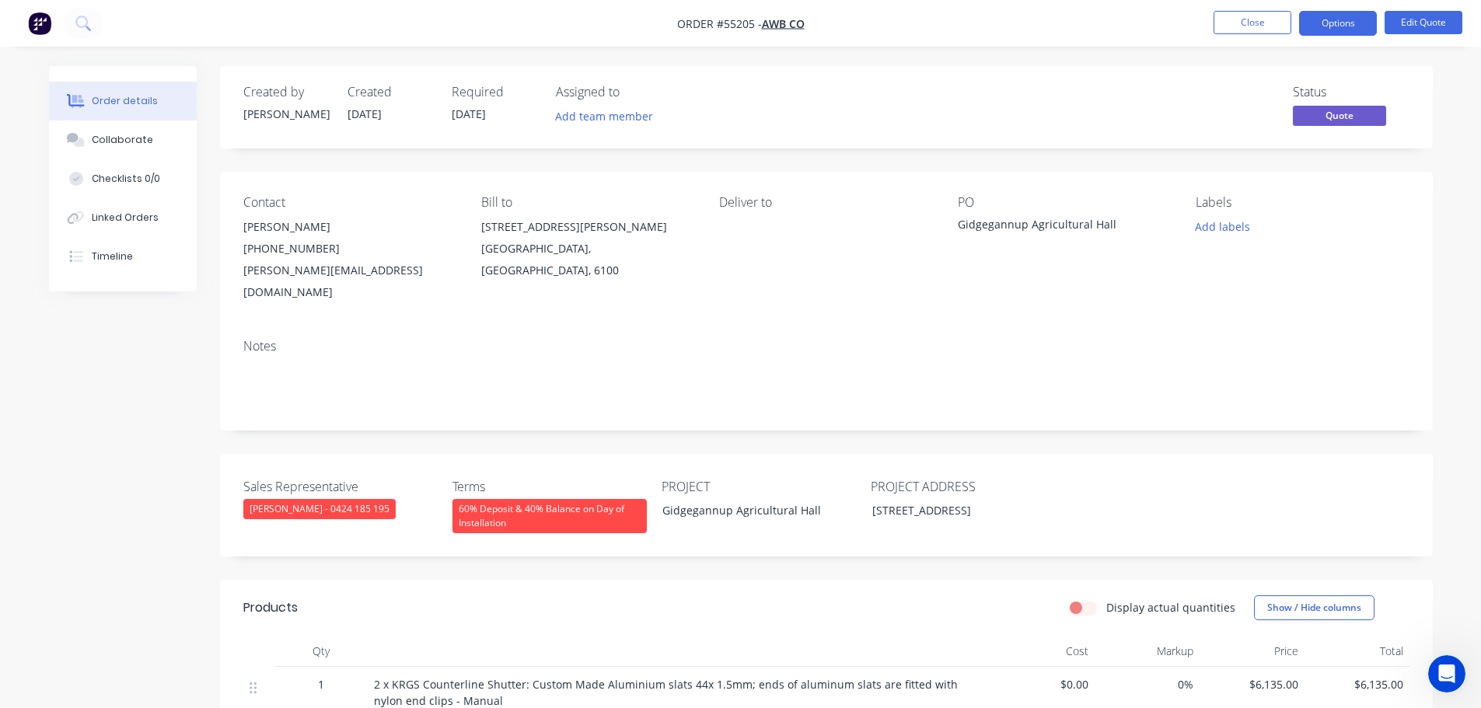
click at [301, 271] on div "[PERSON_NAME][EMAIL_ADDRESS][DOMAIN_NAME]" at bounding box center [349, 282] width 213 height 44
click at [1053, 225] on div "Gidgegannup Agricultural Hall" at bounding box center [1055, 227] width 194 height 22
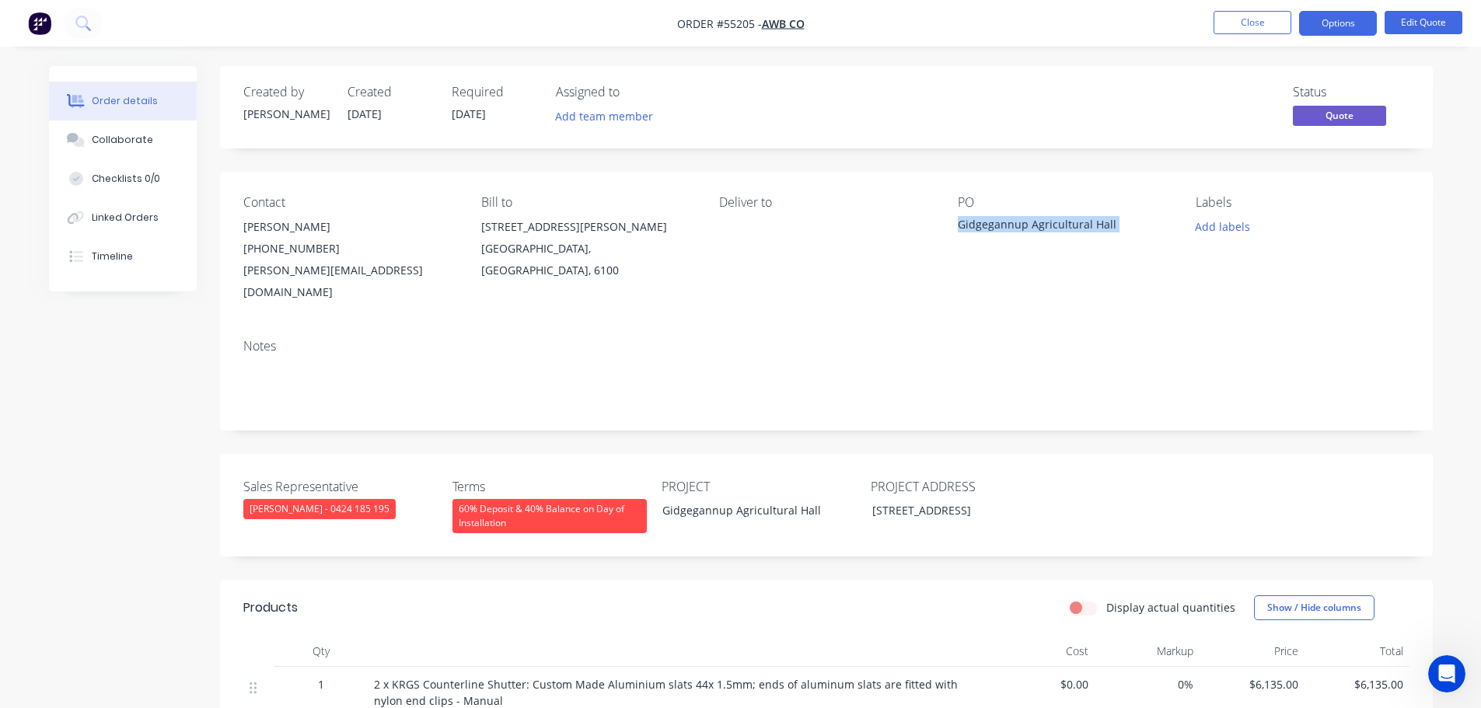
click at [1053, 225] on div "Gidgegannup Agricultural Hall" at bounding box center [1055, 227] width 194 height 22
click at [1353, 25] on button "Options" at bounding box center [1338, 23] width 78 height 25
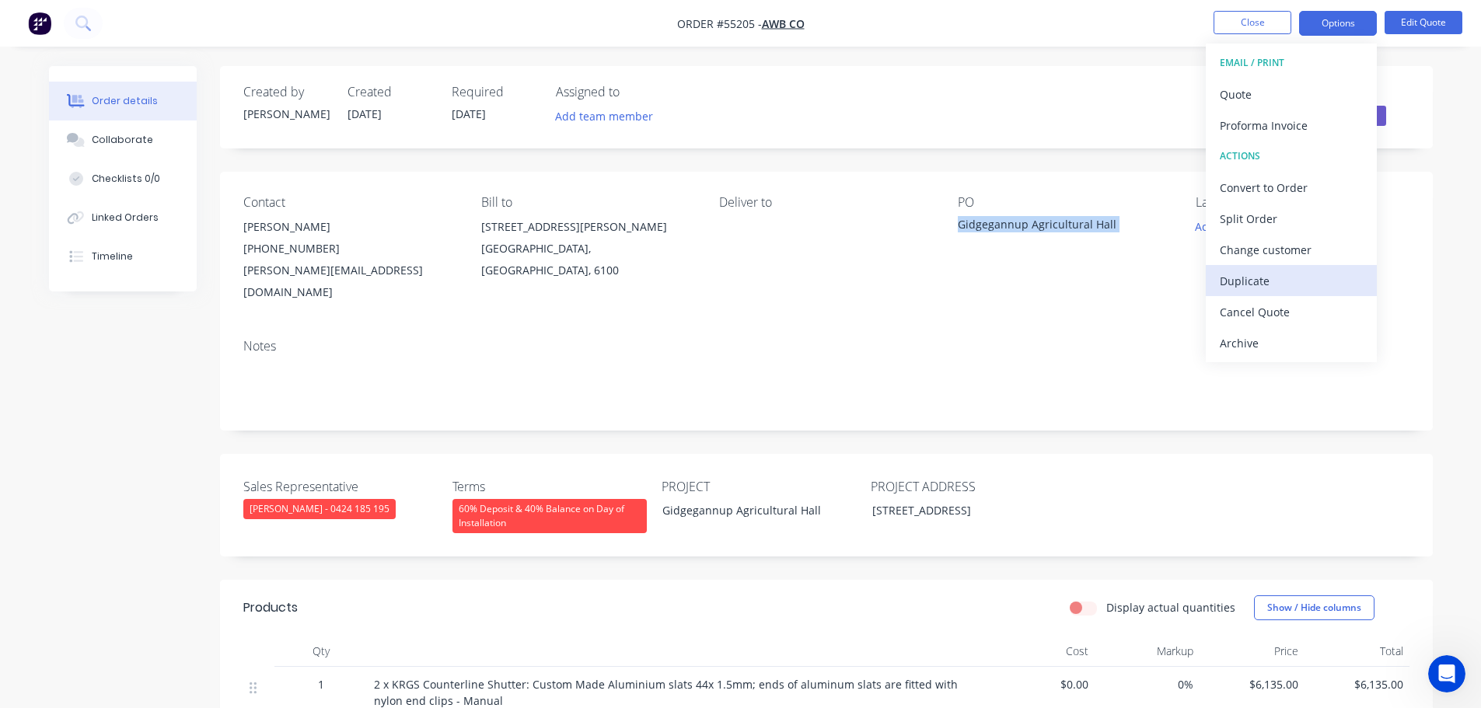
click at [1245, 282] on div "Duplicate" at bounding box center [1291, 281] width 143 height 23
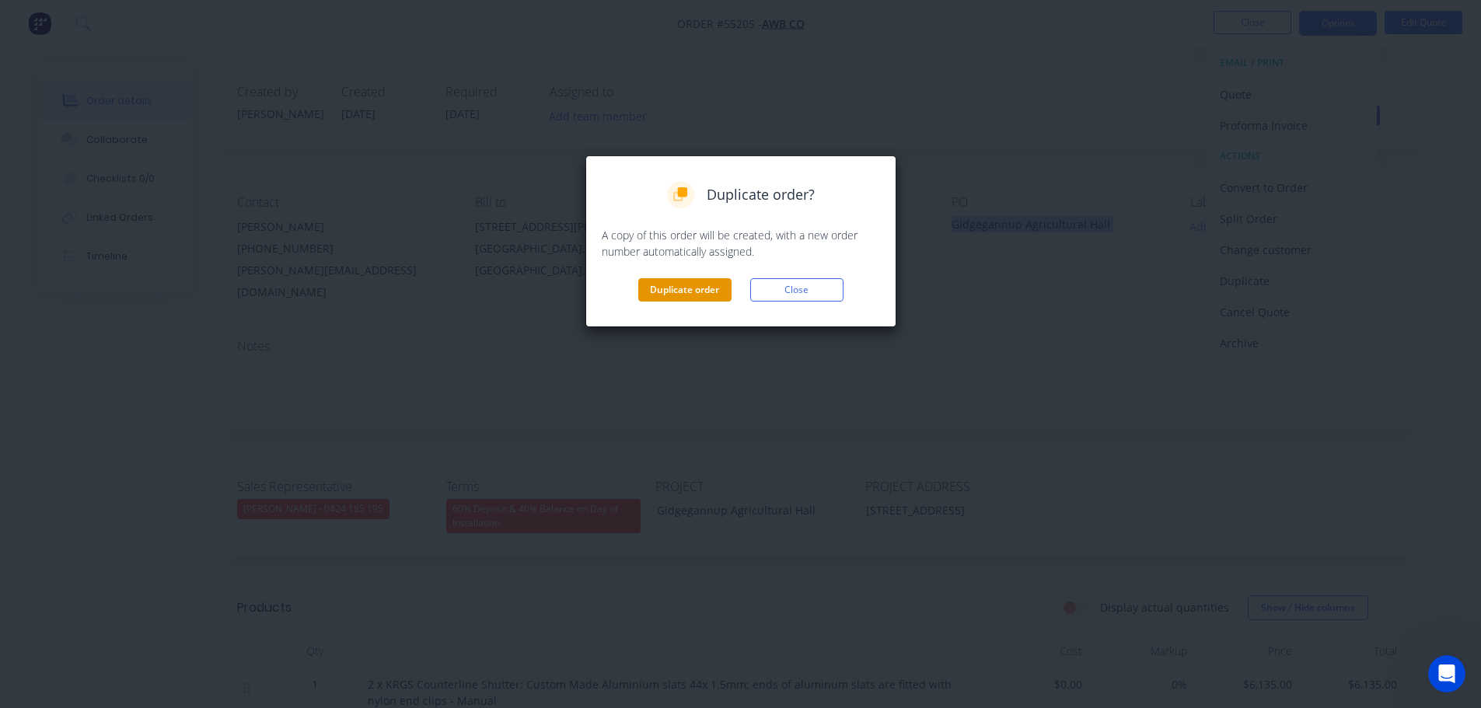
click at [672, 292] on button "Duplicate order" at bounding box center [684, 289] width 93 height 23
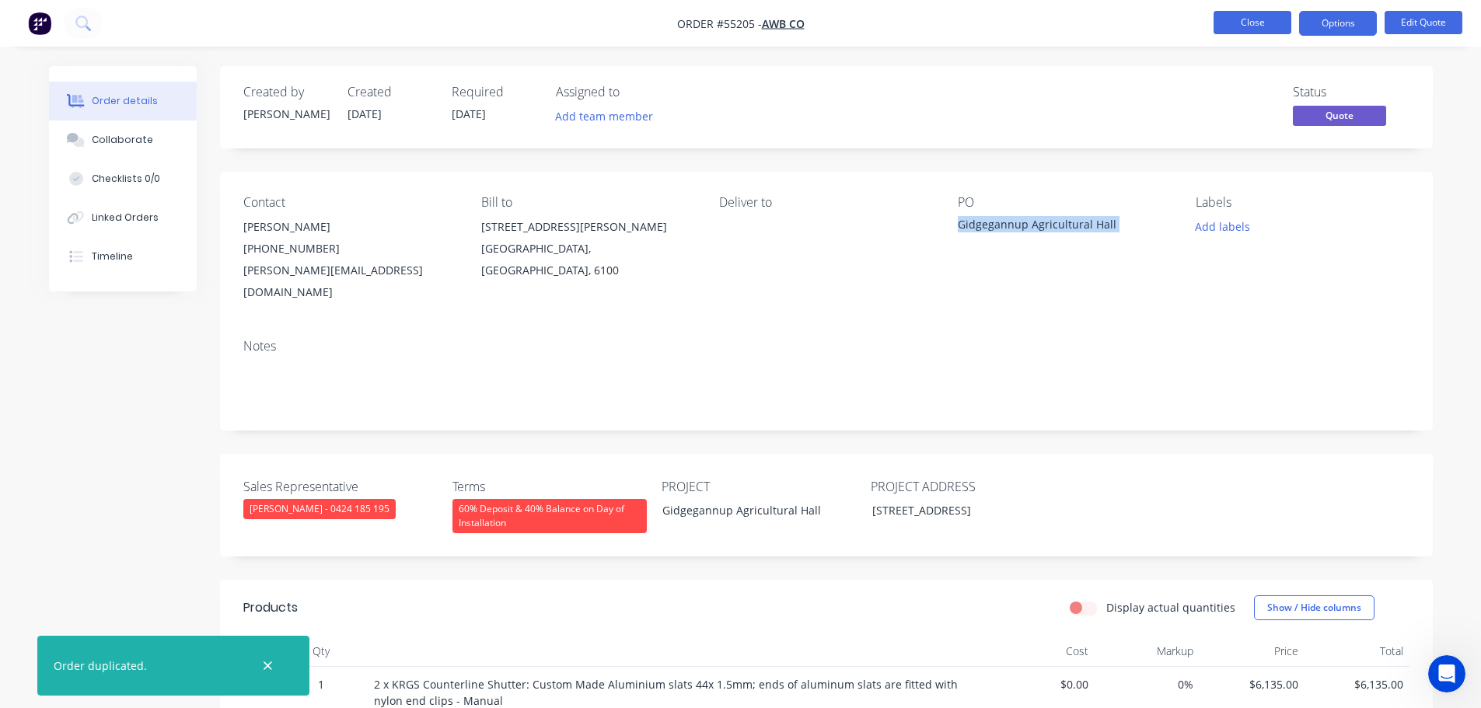
click at [1223, 25] on button "Close" at bounding box center [1253, 22] width 78 height 23
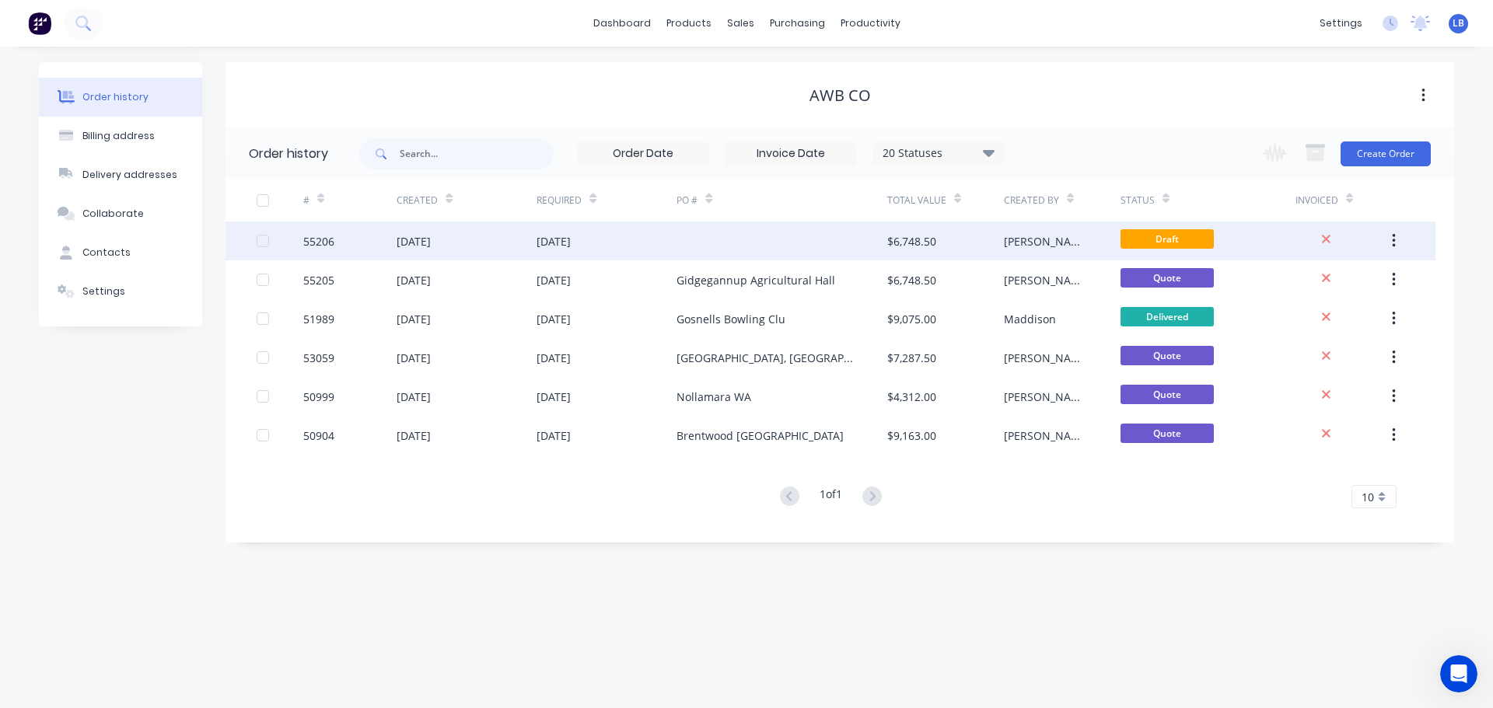
click at [930, 241] on div "$6,748.50" at bounding box center [911, 241] width 49 height 16
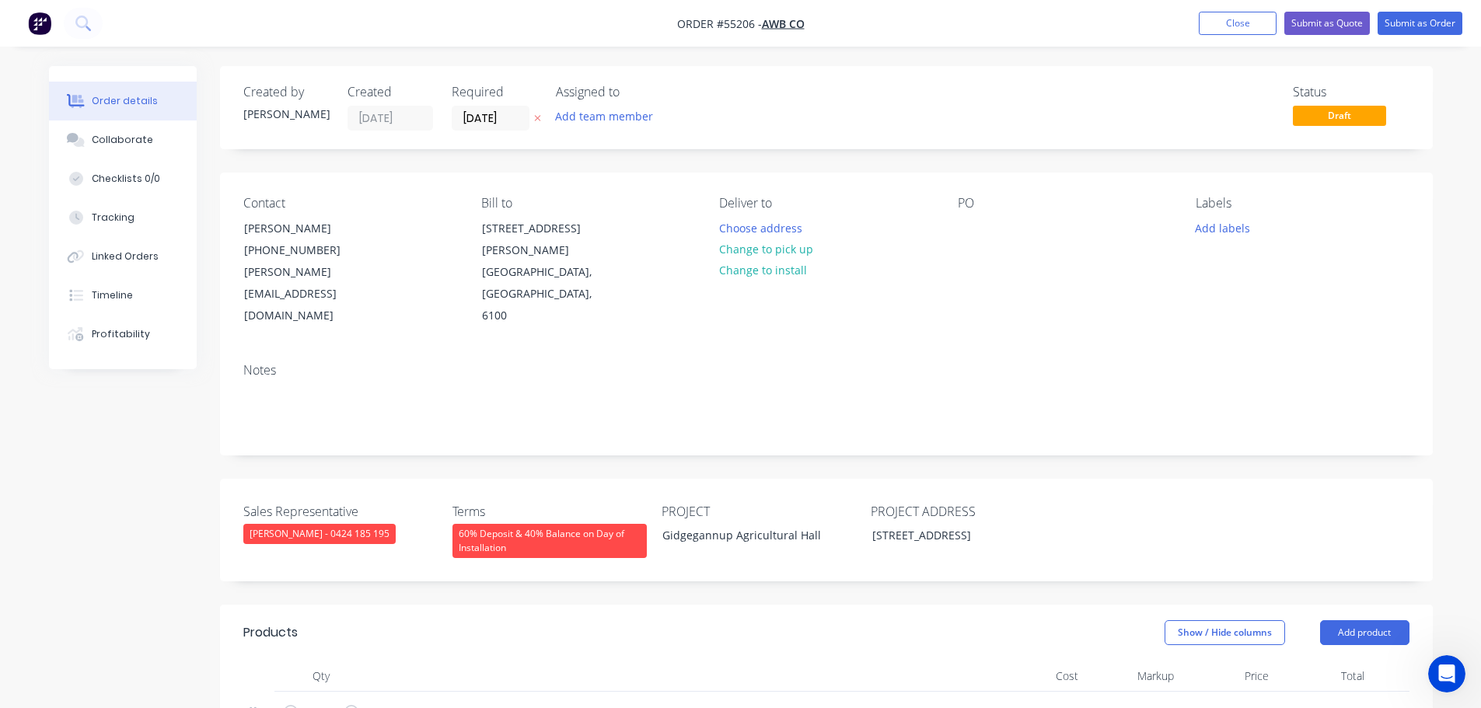
click at [1352, 35] on nav "Order #55206 - AWB Co Add product Close Submit as Quote Submit as Order" at bounding box center [740, 23] width 1481 height 47
click at [1352, 26] on button "Submit as Quote" at bounding box center [1327, 23] width 86 height 23
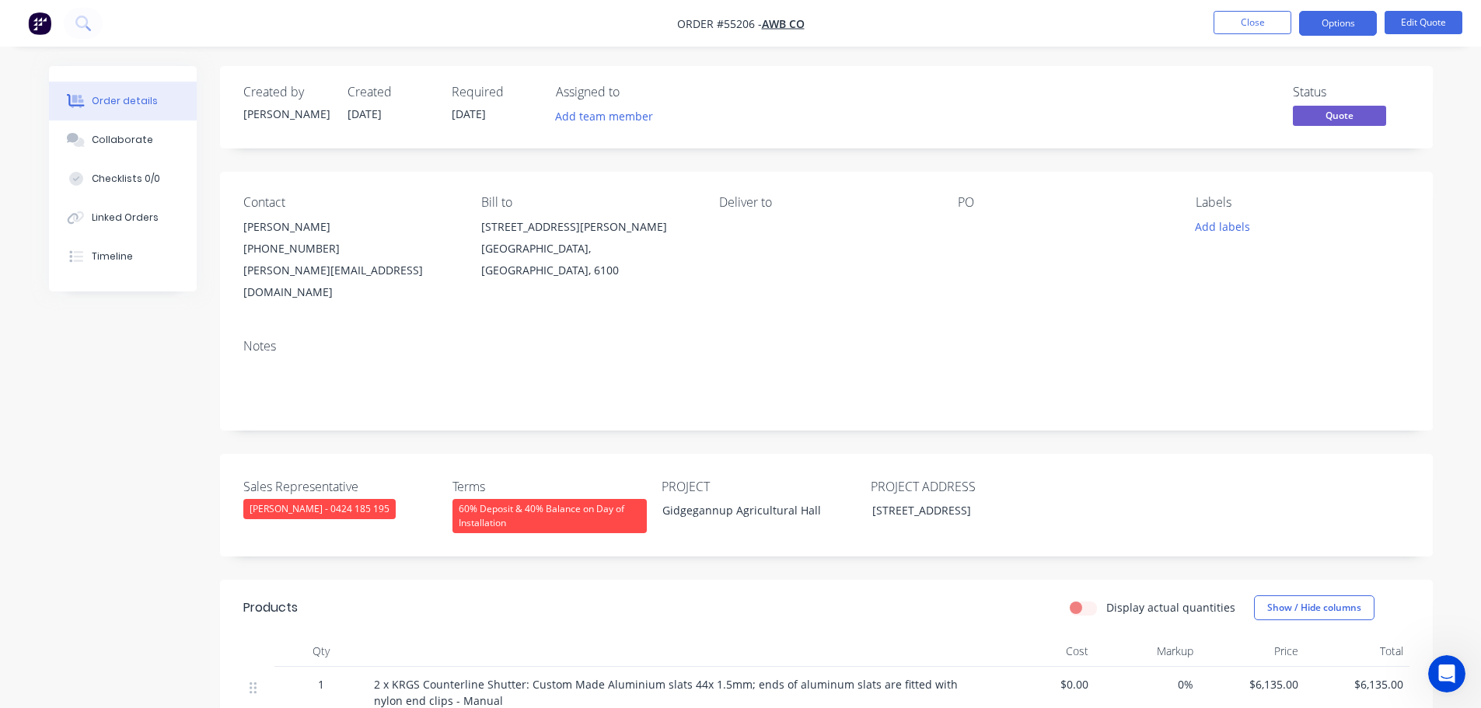
click at [1352, 26] on button "Options" at bounding box center [1338, 23] width 78 height 25
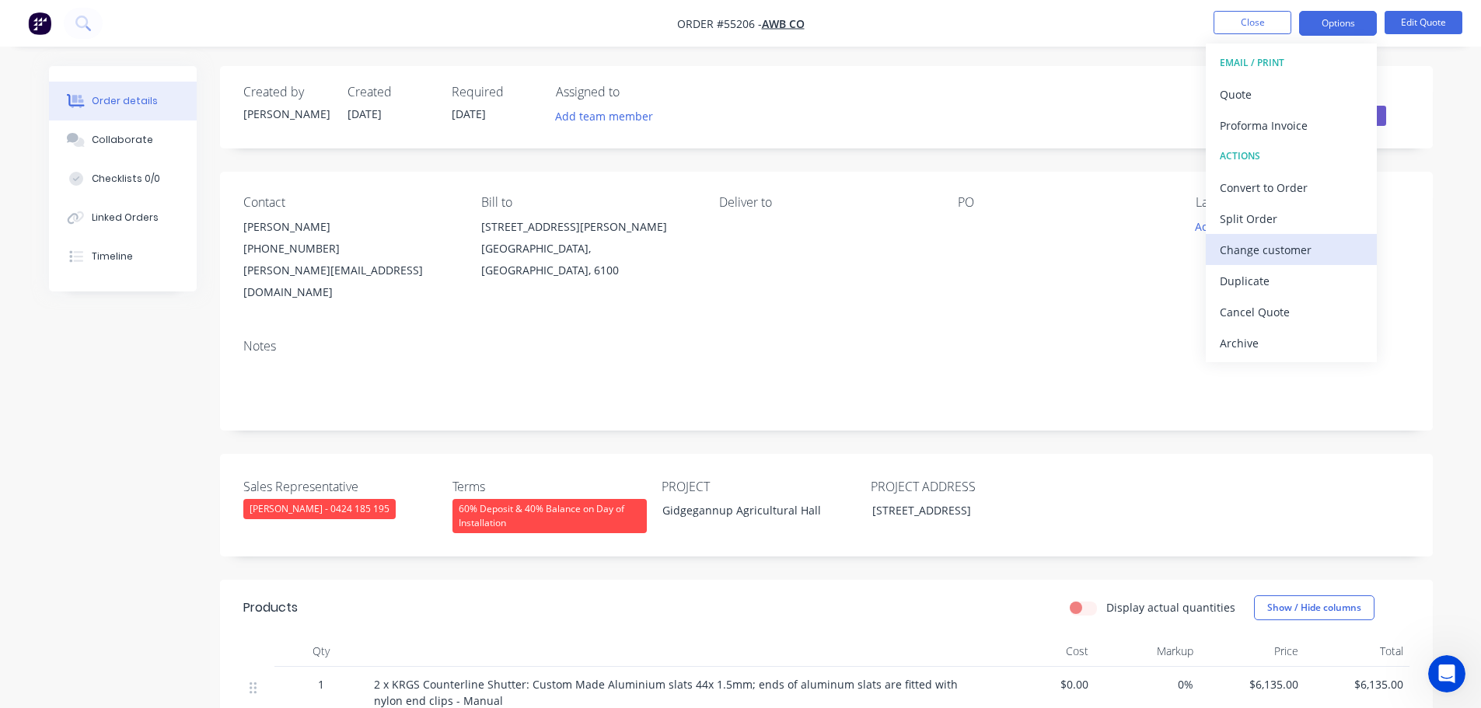
click at [1253, 247] on div "Change customer" at bounding box center [1291, 250] width 143 height 23
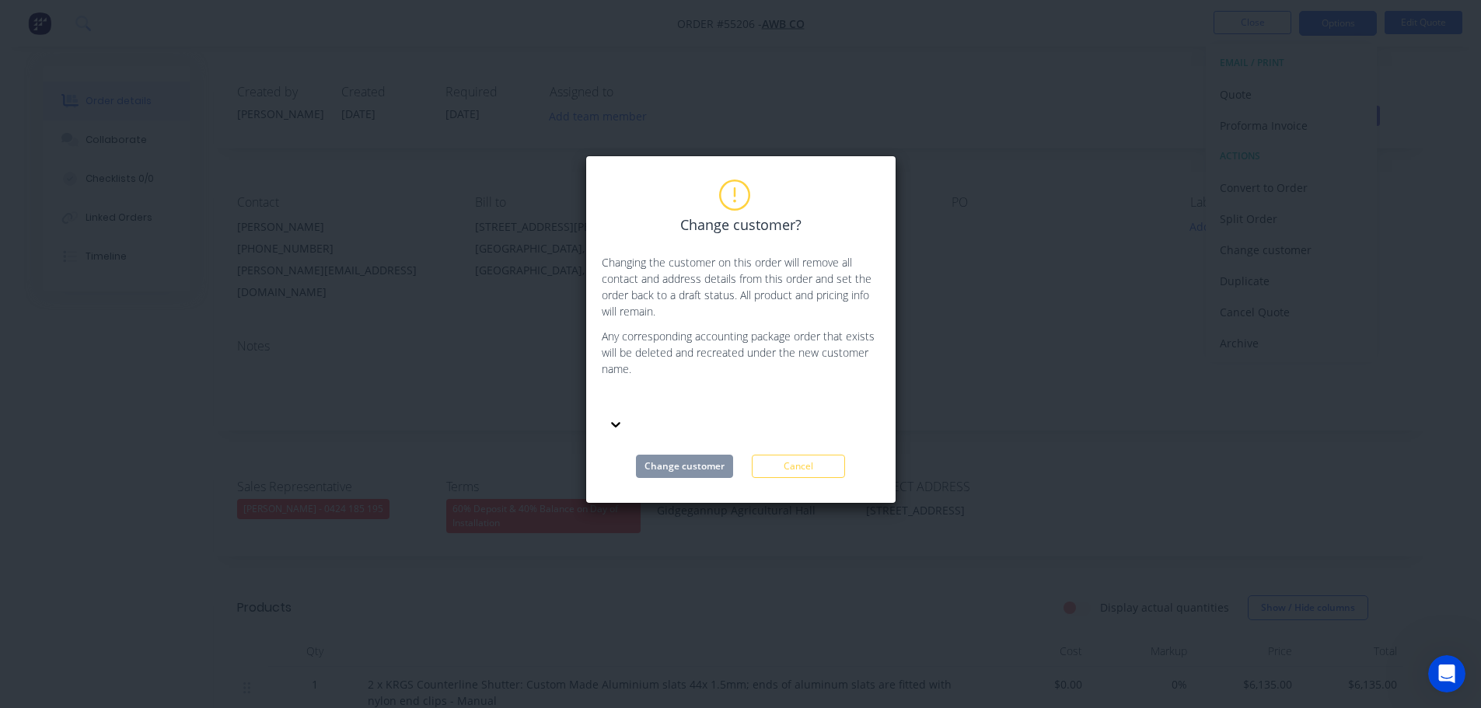
click at [684, 400] on div at bounding box center [718, 401] width 224 height 19
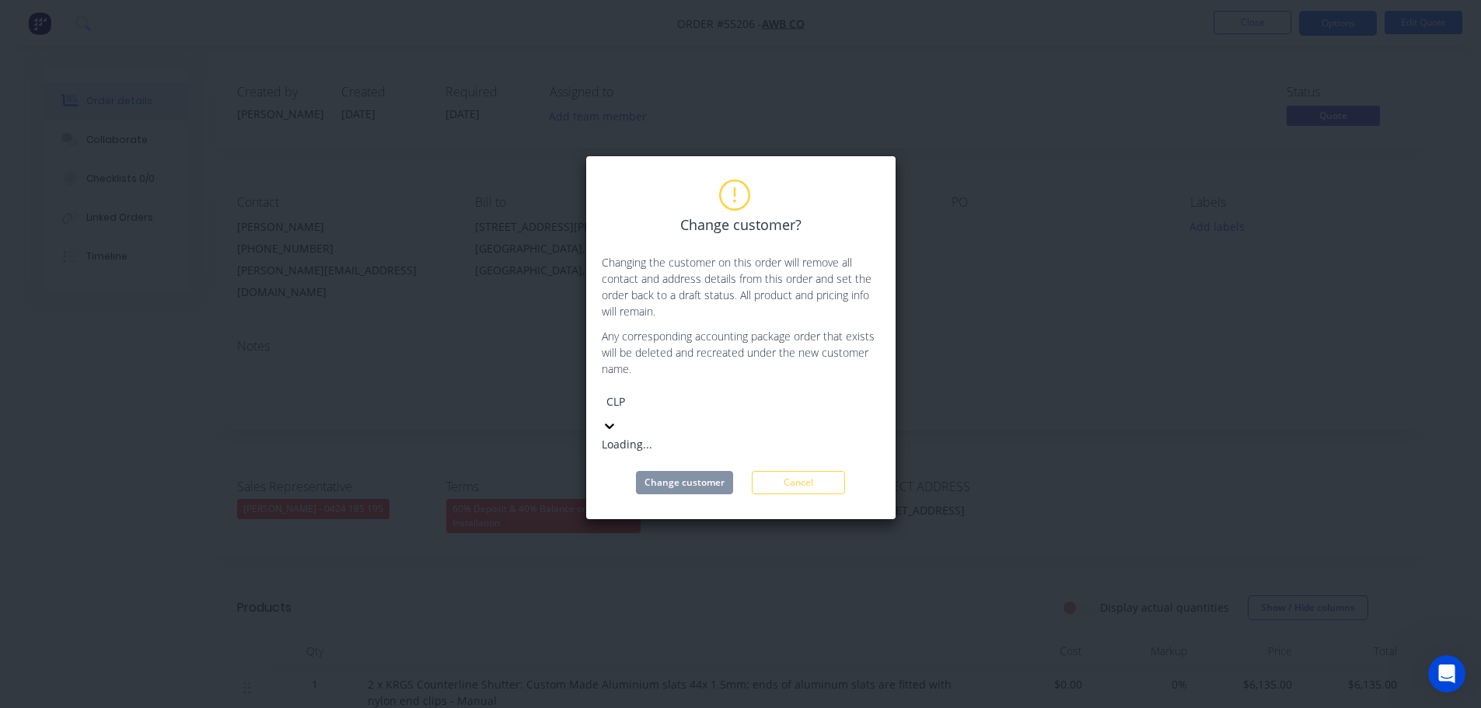
type input "CLPM"
click at [633, 436] on div "CLPM Pty Ltd" at bounding box center [718, 444] width 233 height 16
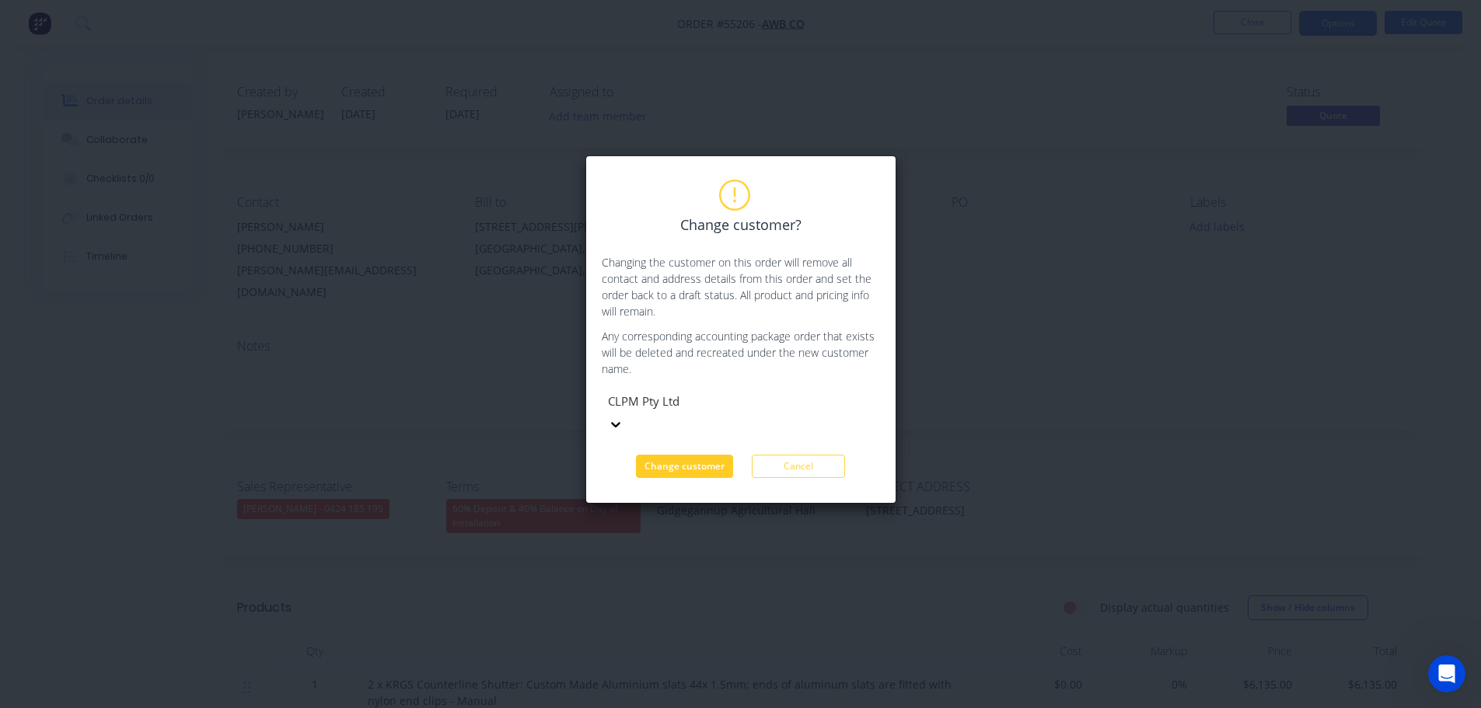
click at [652, 455] on button "Change customer" at bounding box center [684, 466] width 97 height 23
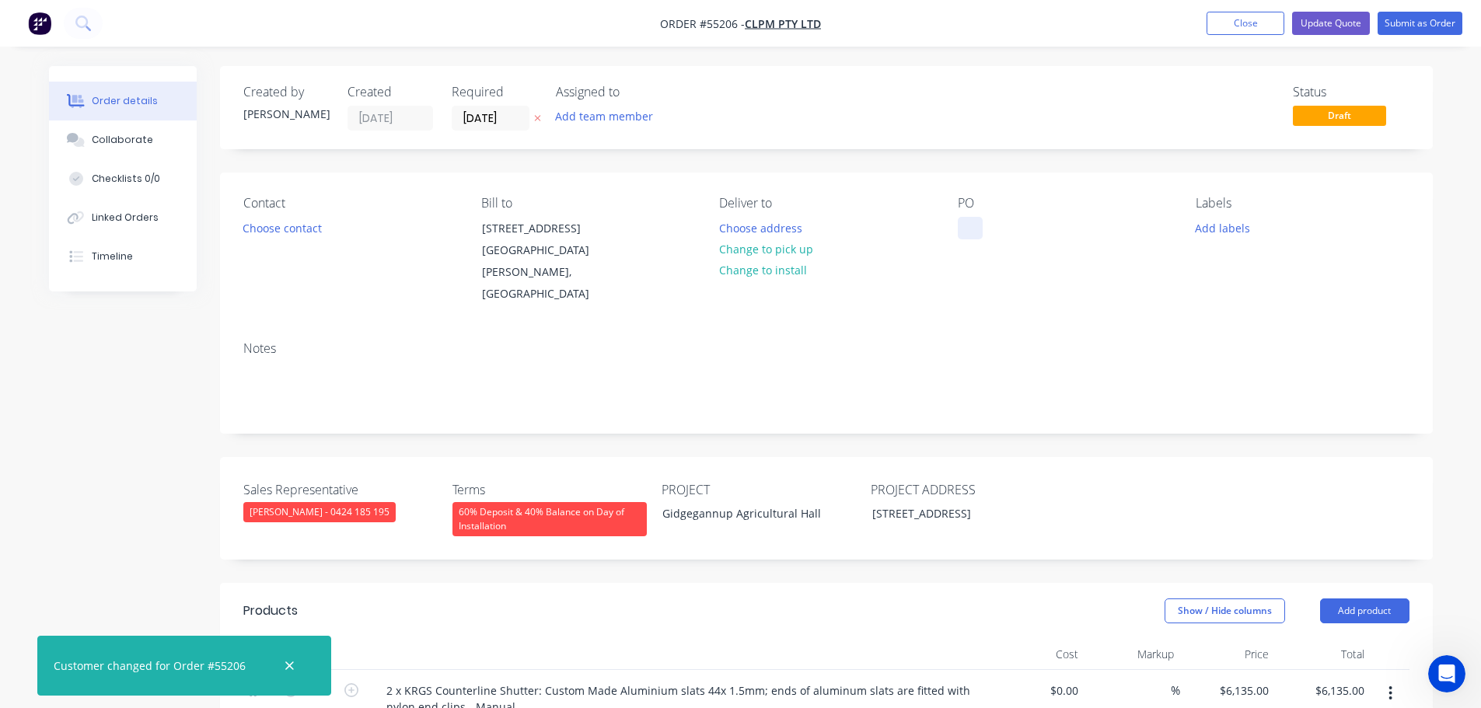
click at [963, 222] on div at bounding box center [970, 228] width 25 height 23
click at [709, 502] on div "Gidgegannup Agricultural Hall" at bounding box center [747, 513] width 194 height 23
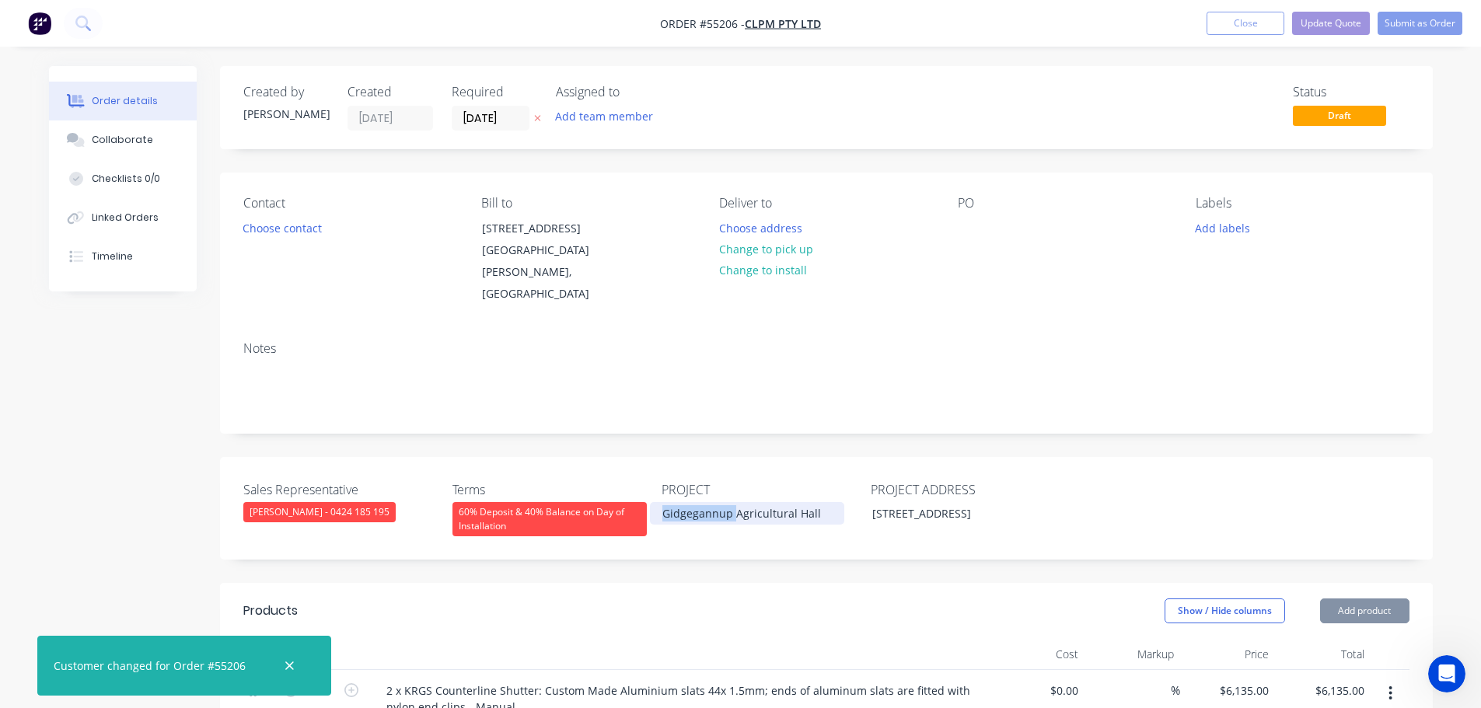
click at [709, 502] on div "Gidgegannup Agricultural Hall" at bounding box center [747, 513] width 194 height 23
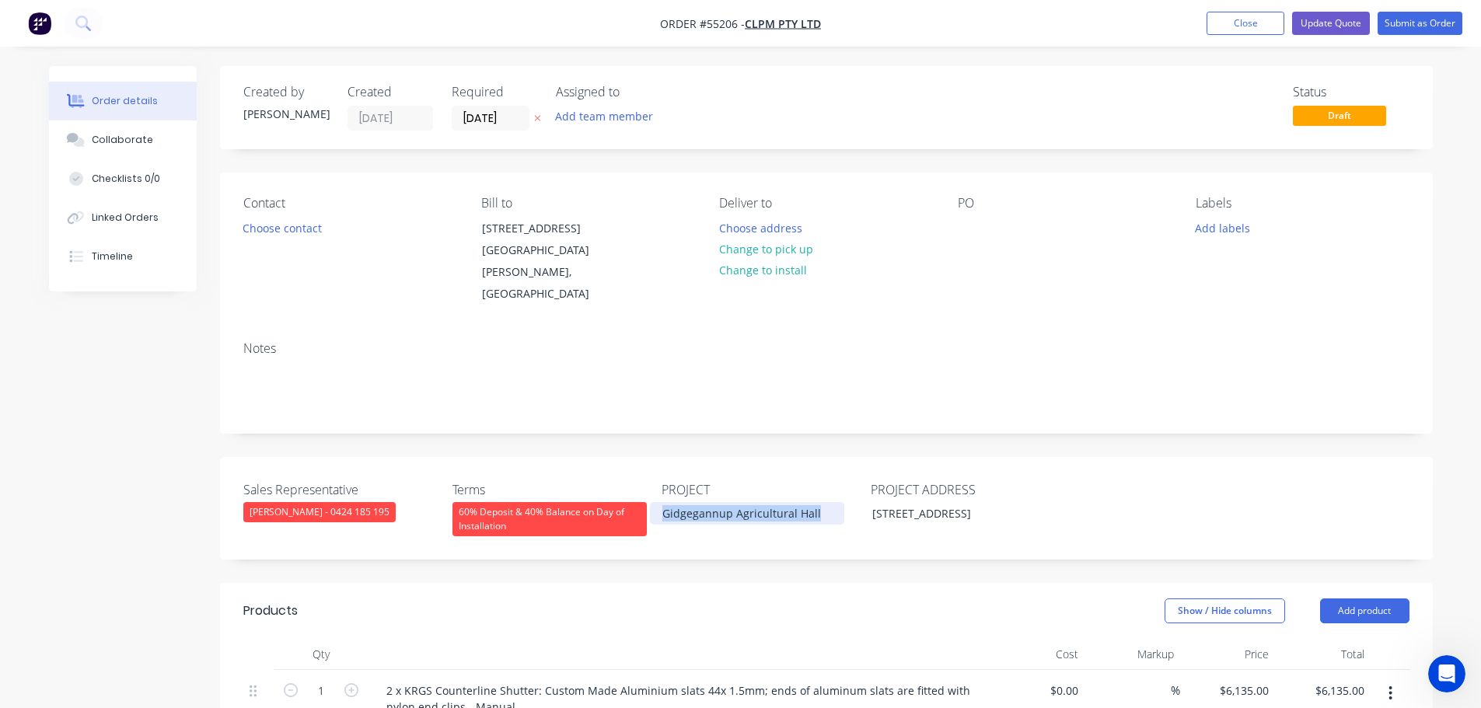
click at [709, 502] on div "Gidgegannup Agricultural Hall" at bounding box center [747, 513] width 194 height 23
click at [963, 225] on div at bounding box center [970, 228] width 25 height 23
paste div
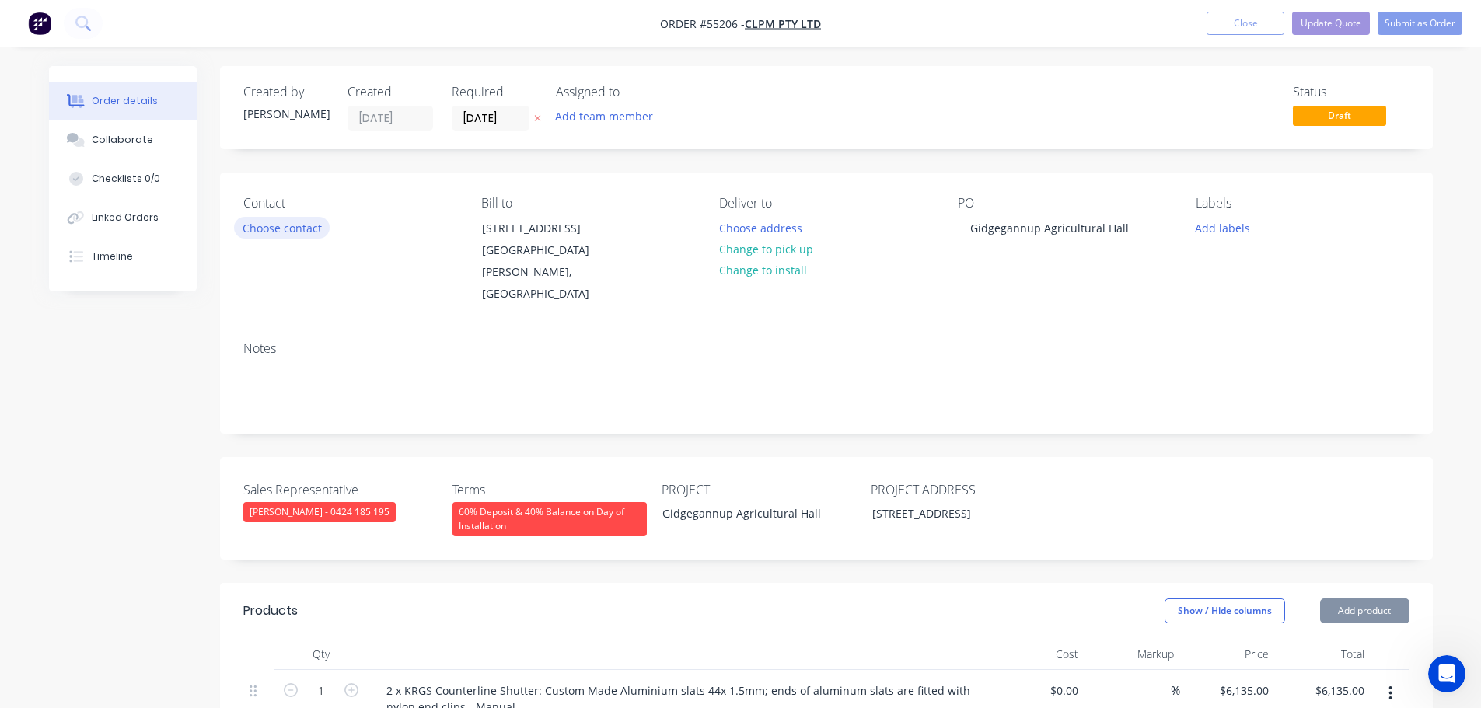
click at [303, 229] on button "Choose contact" at bounding box center [282, 227] width 96 height 21
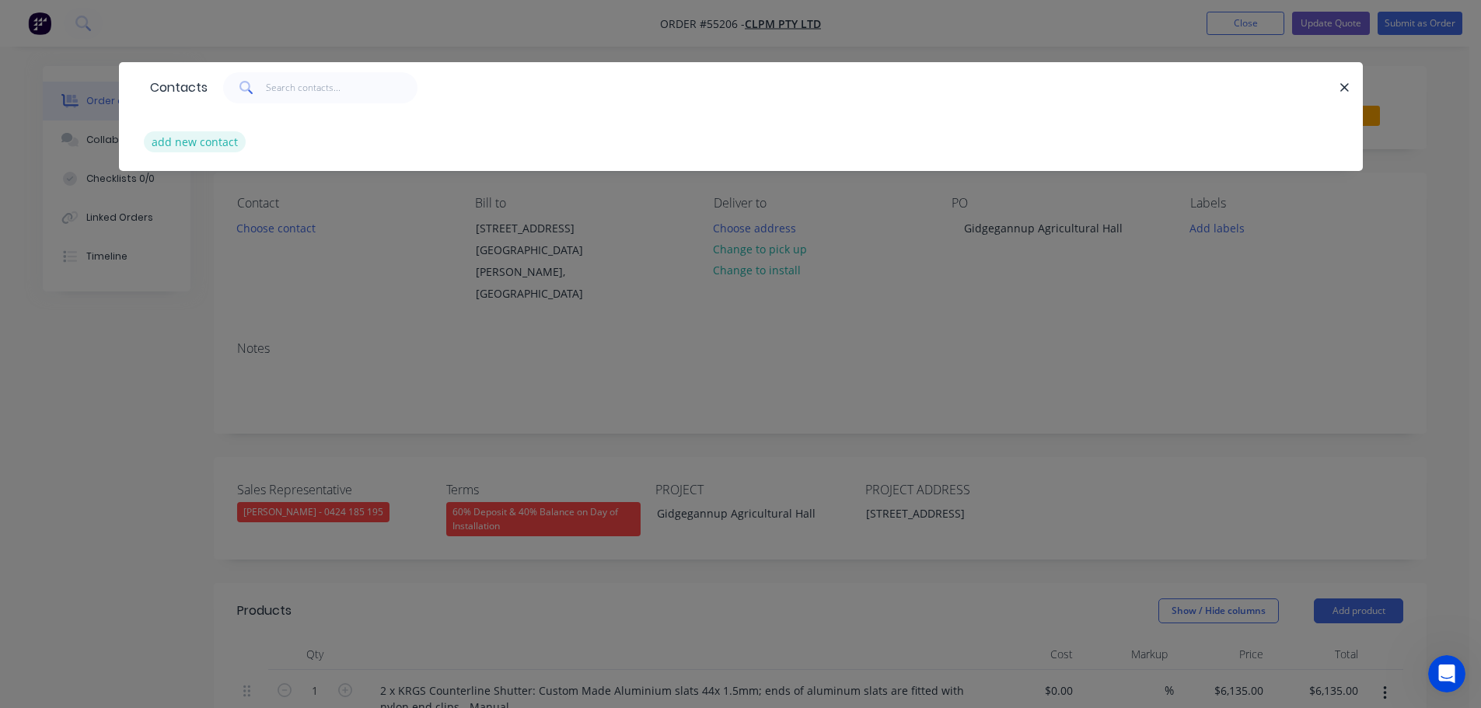
click at [195, 144] on button "add new contact" at bounding box center [195, 141] width 103 height 21
select select "AU"
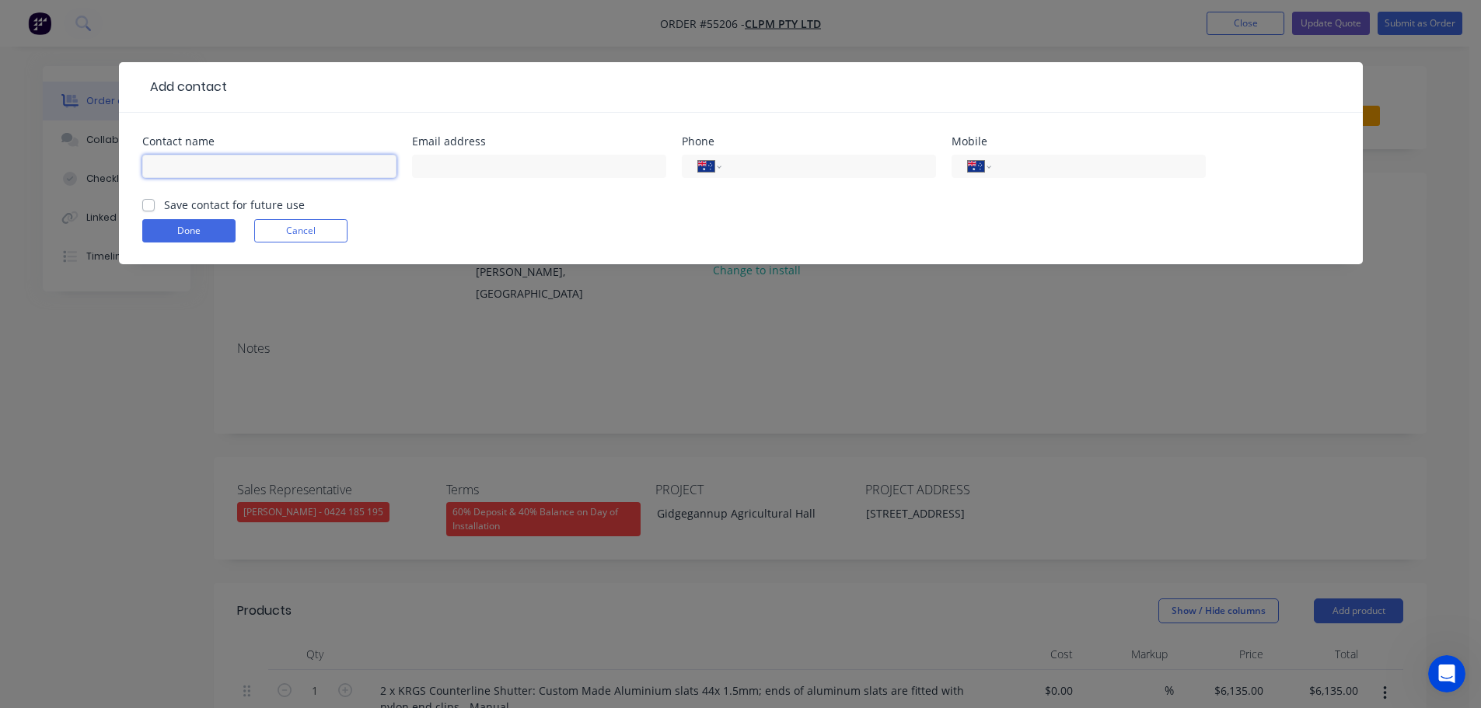
drag, startPoint x: 195, startPoint y: 144, endPoint x: 176, endPoint y: 163, distance: 27.5
click at [175, 165] on input "text" at bounding box center [269, 166] width 254 height 23
type input "[PERSON_NAME]"
click at [436, 164] on input "text" at bounding box center [539, 166] width 254 height 23
type input "[PERSON_NAME][EMAIL_ADDRESS][PERSON_NAME][DOMAIN_NAME]"
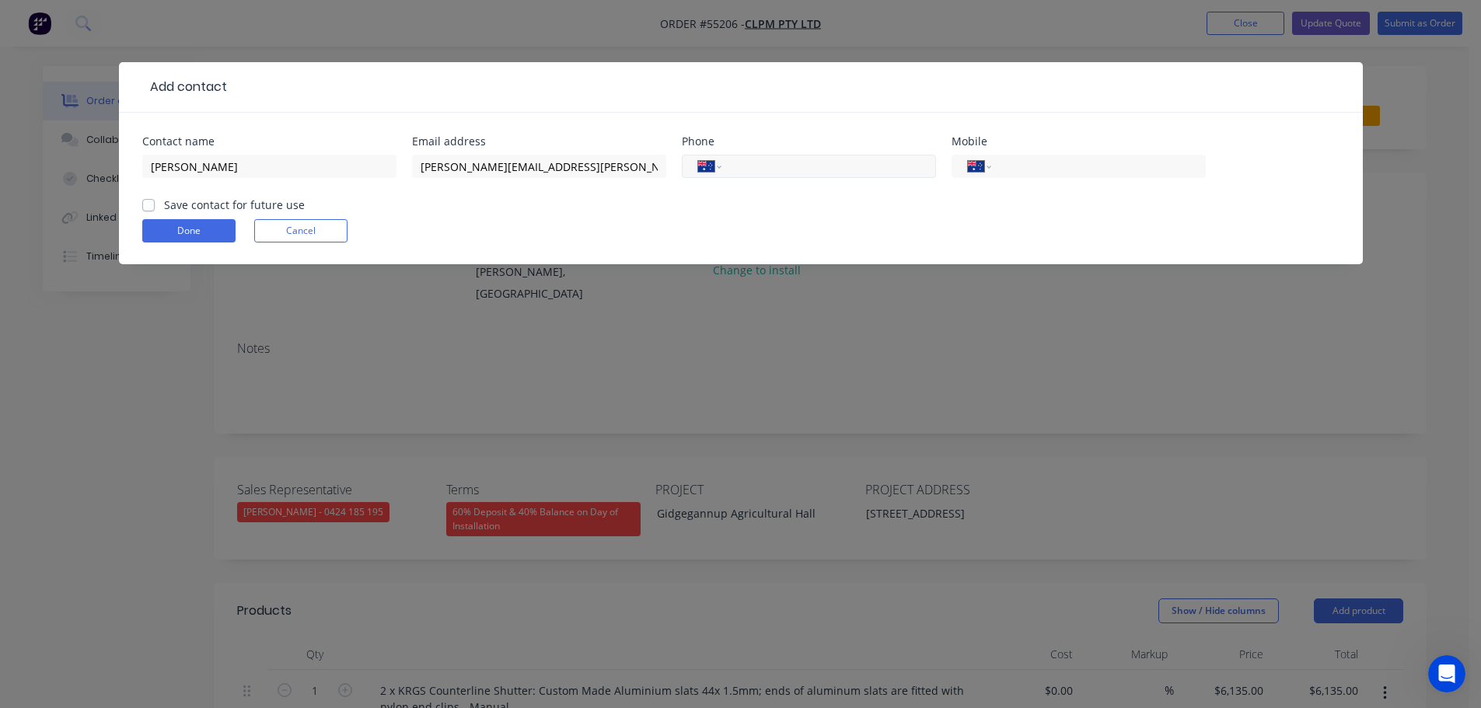
drag, startPoint x: 769, startPoint y: 161, endPoint x: 766, endPoint y: 177, distance: 16.6
click at [769, 165] on input "tel" at bounding box center [825, 167] width 187 height 18
type input "[PHONE_NUMBER]"
click at [164, 204] on label "Save contact for future use" at bounding box center [234, 205] width 141 height 16
click at [145, 204] on input "Save contact for future use" at bounding box center [148, 204] width 12 height 15
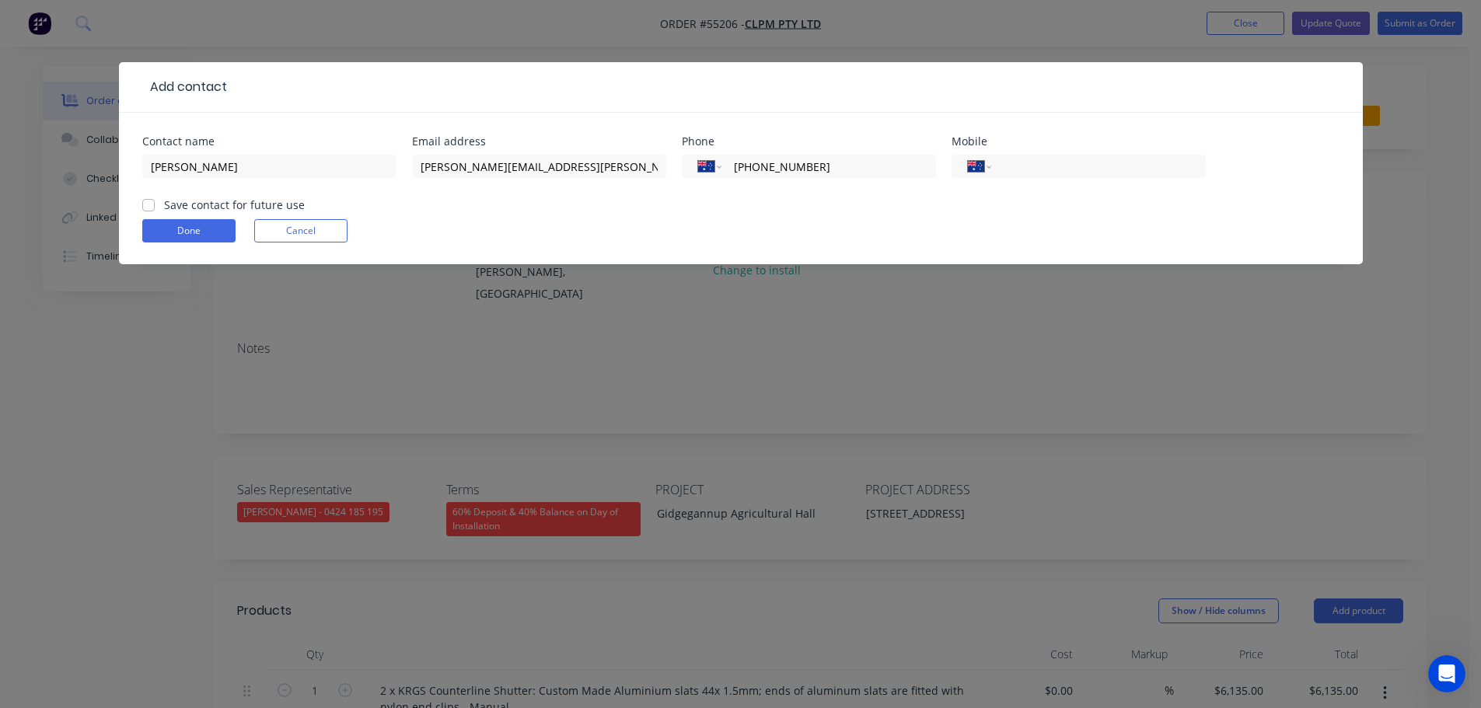
checkbox input "true"
click at [164, 232] on button "Done" at bounding box center [188, 230] width 93 height 23
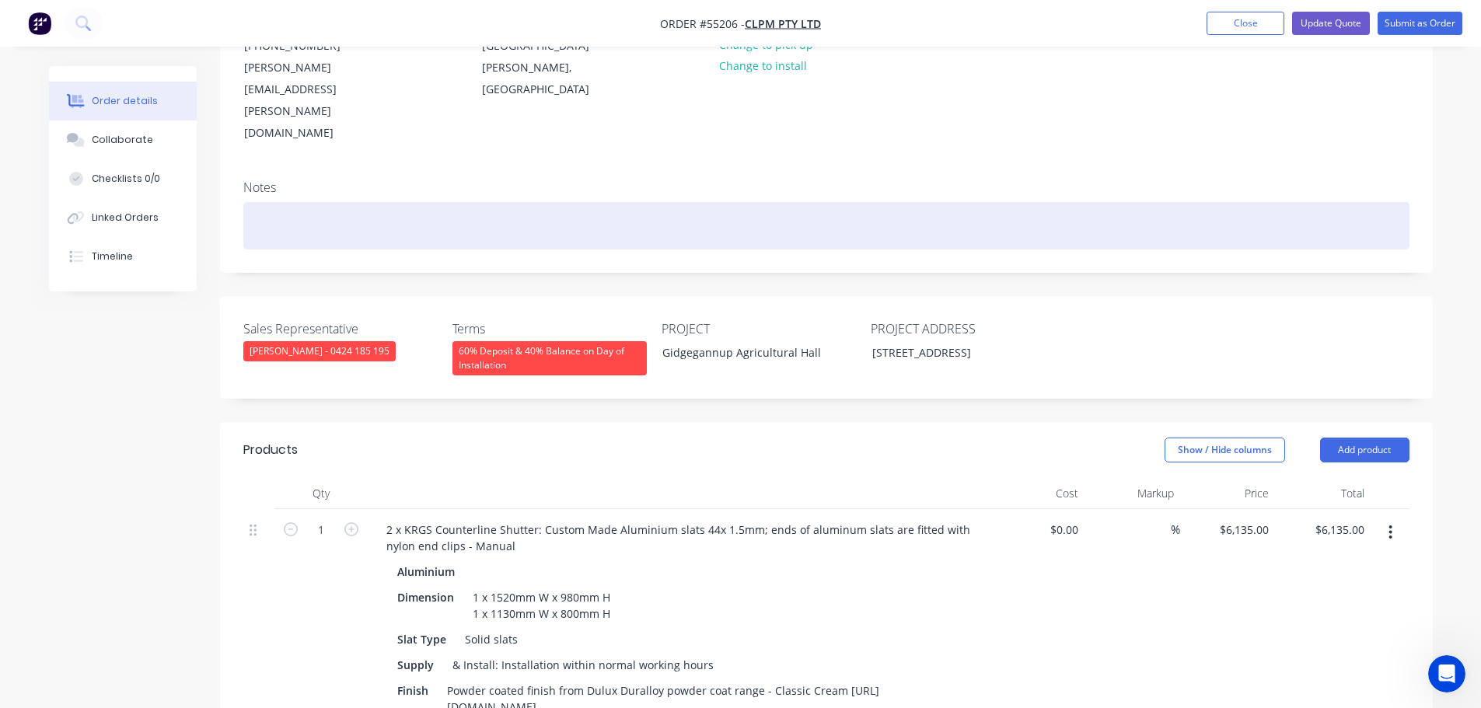
scroll to position [233, 0]
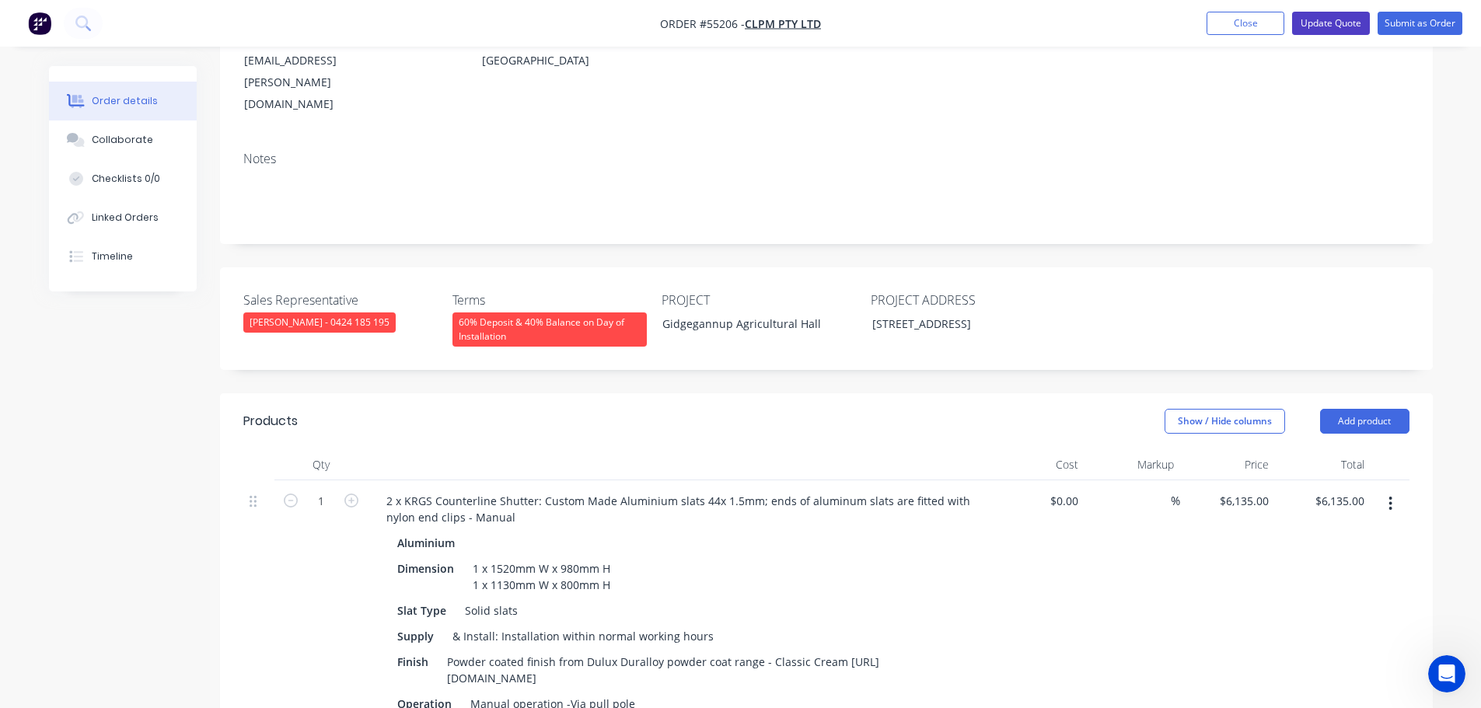
click at [1327, 23] on button "Update Quote" at bounding box center [1331, 23] width 78 height 23
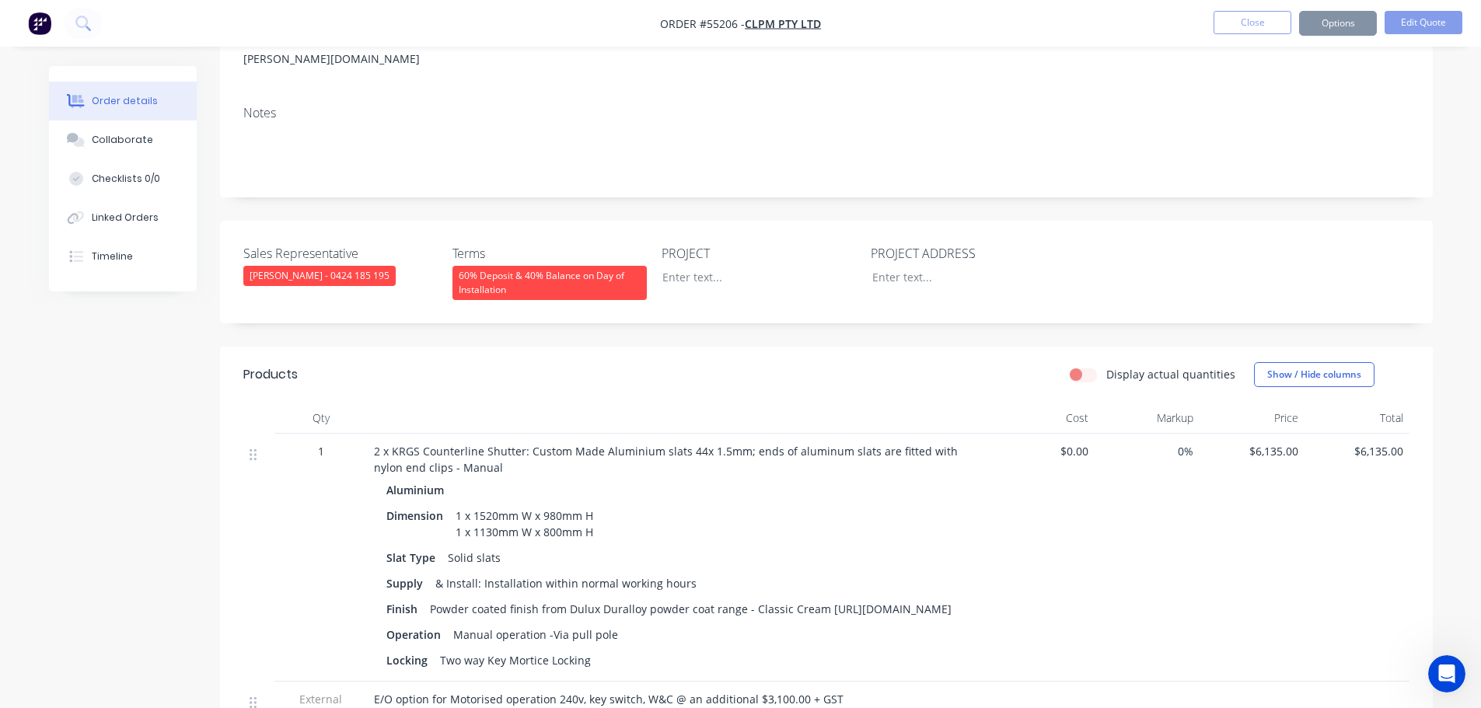
scroll to position [0, 0]
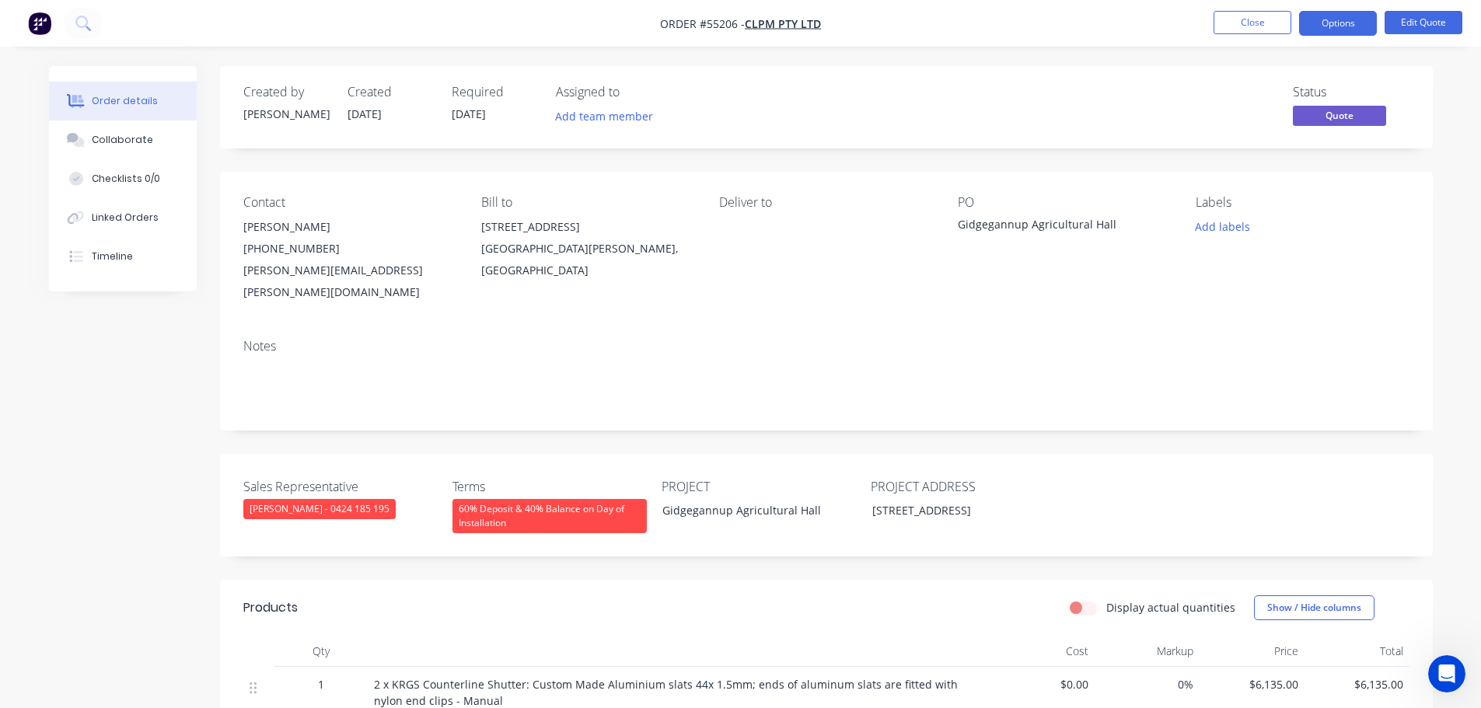
drag, startPoint x: 1327, startPoint y: 18, endPoint x: 1322, endPoint y: 40, distance: 23.0
click at [1327, 19] on button "Options" at bounding box center [1338, 23] width 78 height 25
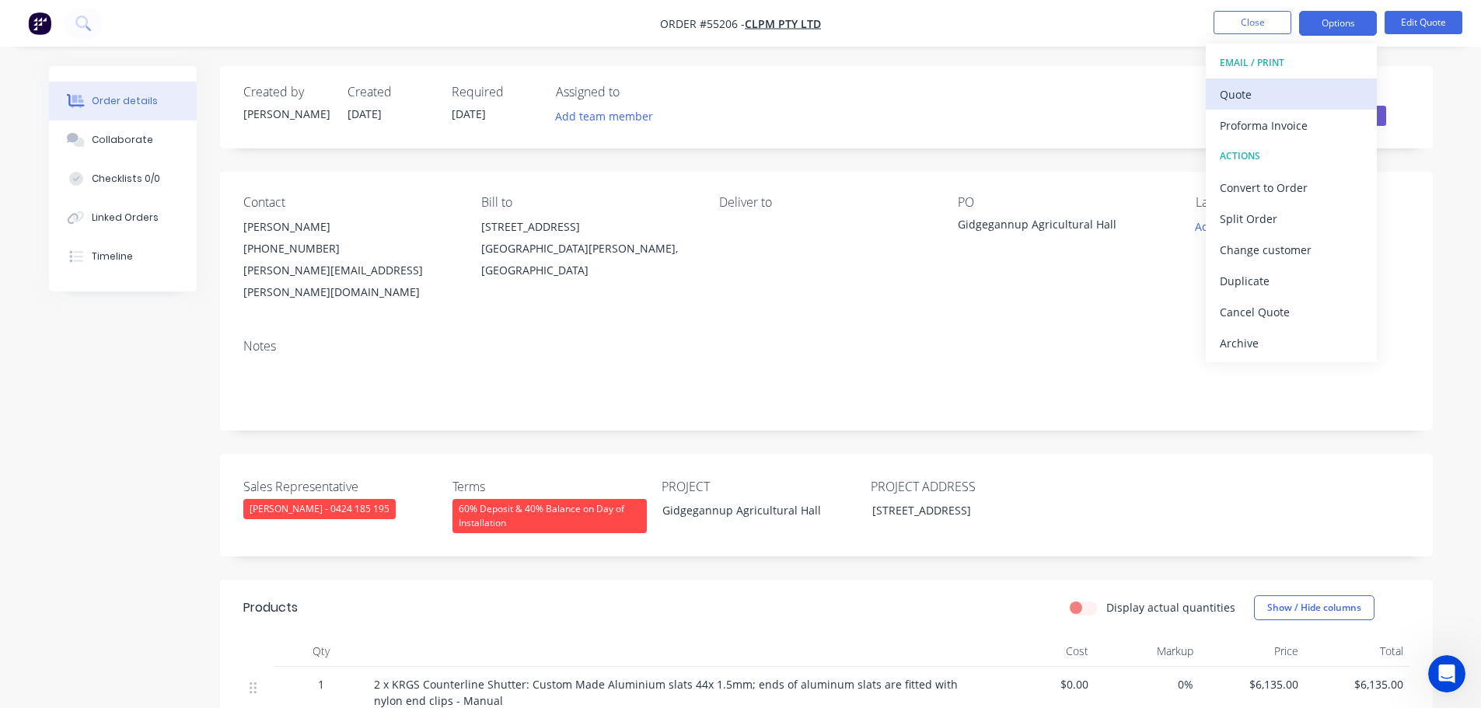
click at [1232, 93] on div "Quote" at bounding box center [1291, 94] width 143 height 23
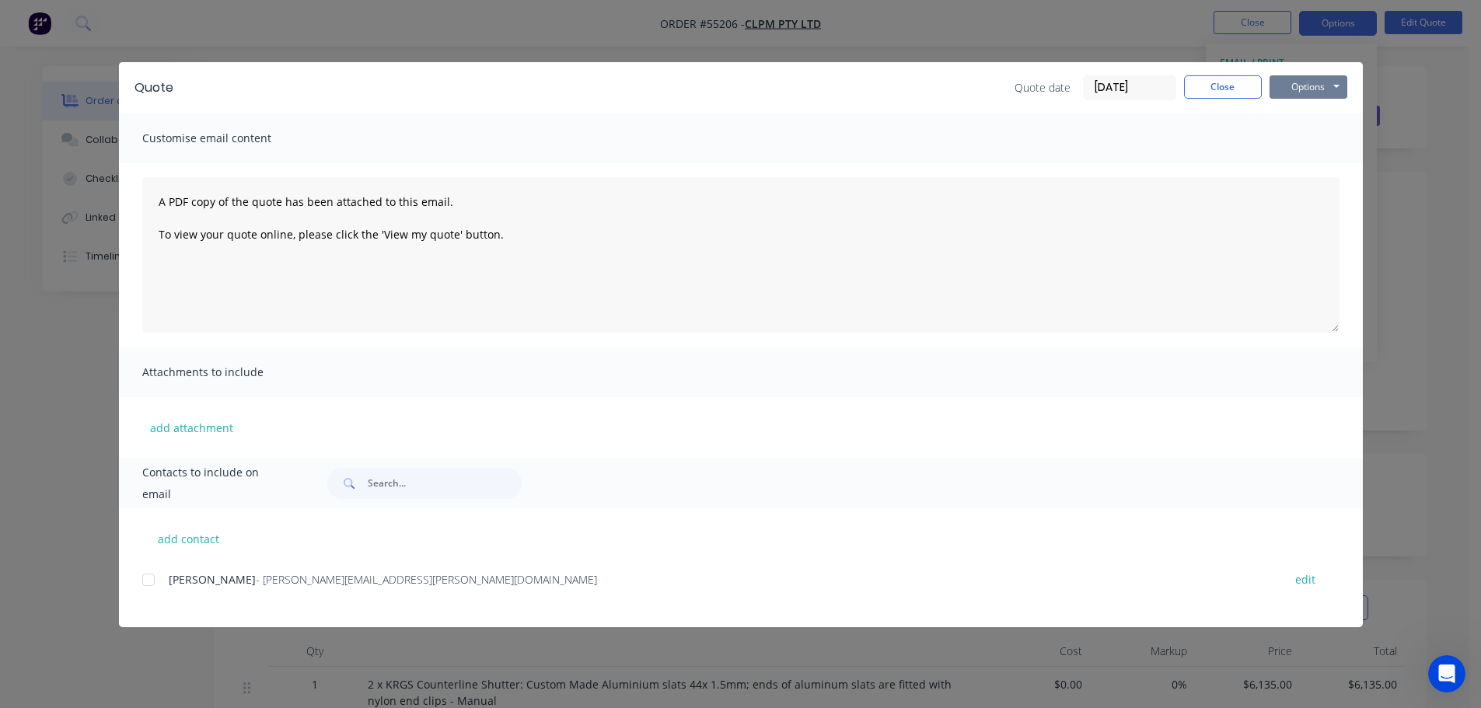
drag, startPoint x: 1291, startPoint y: 89, endPoint x: 1294, endPoint y: 100, distance: 11.9
click at [1293, 96] on button "Options" at bounding box center [1309, 86] width 78 height 23
click at [1295, 142] on button "Print" at bounding box center [1320, 141] width 100 height 26
click at [1227, 89] on button "Close" at bounding box center [1223, 86] width 78 height 23
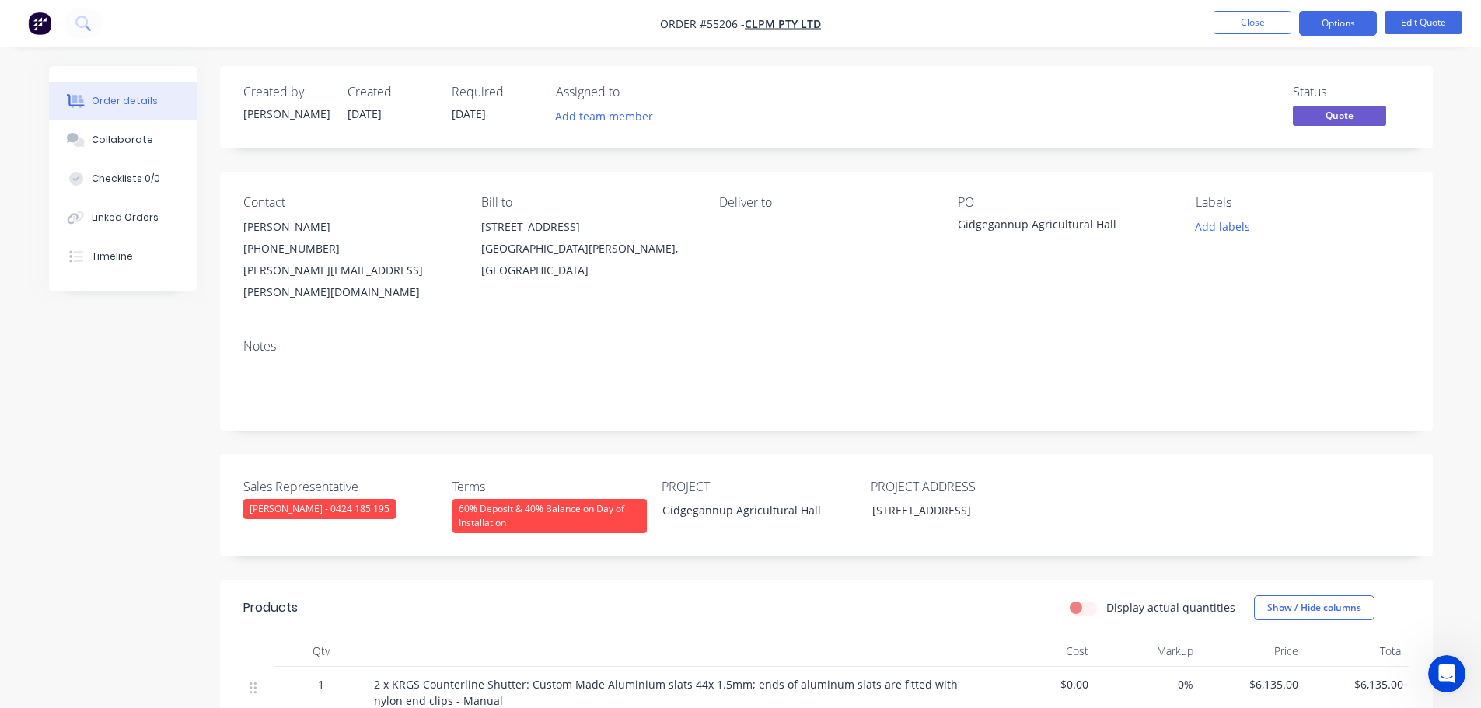
click at [260, 269] on div "[PERSON_NAME][EMAIL_ADDRESS][PERSON_NAME][DOMAIN_NAME]" at bounding box center [349, 282] width 213 height 44
click at [1043, 218] on div "Gidgegannup Agricultural Hall" at bounding box center [1055, 227] width 194 height 22
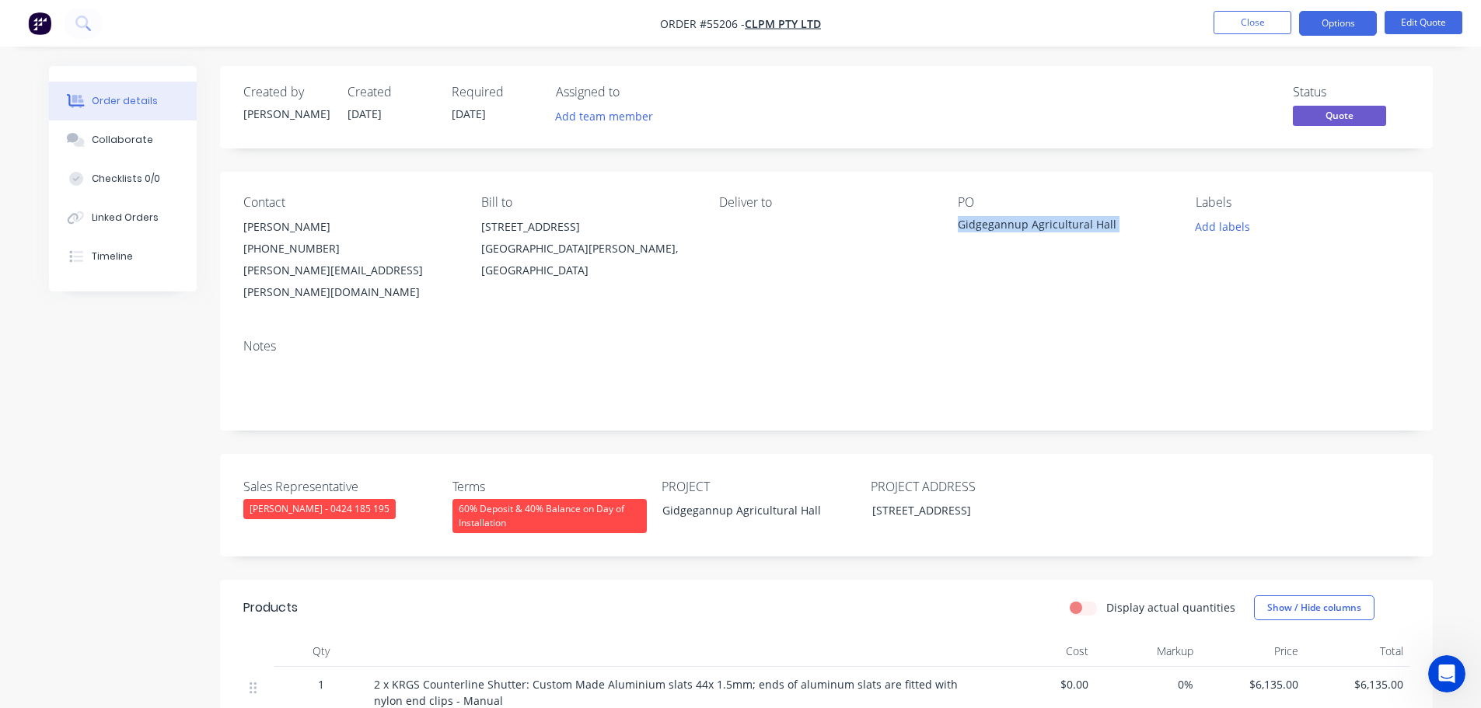
click at [1043, 218] on div "Gidgegannup Agricultural Hall" at bounding box center [1055, 227] width 194 height 22
click at [1343, 23] on button "Options" at bounding box center [1338, 23] width 78 height 25
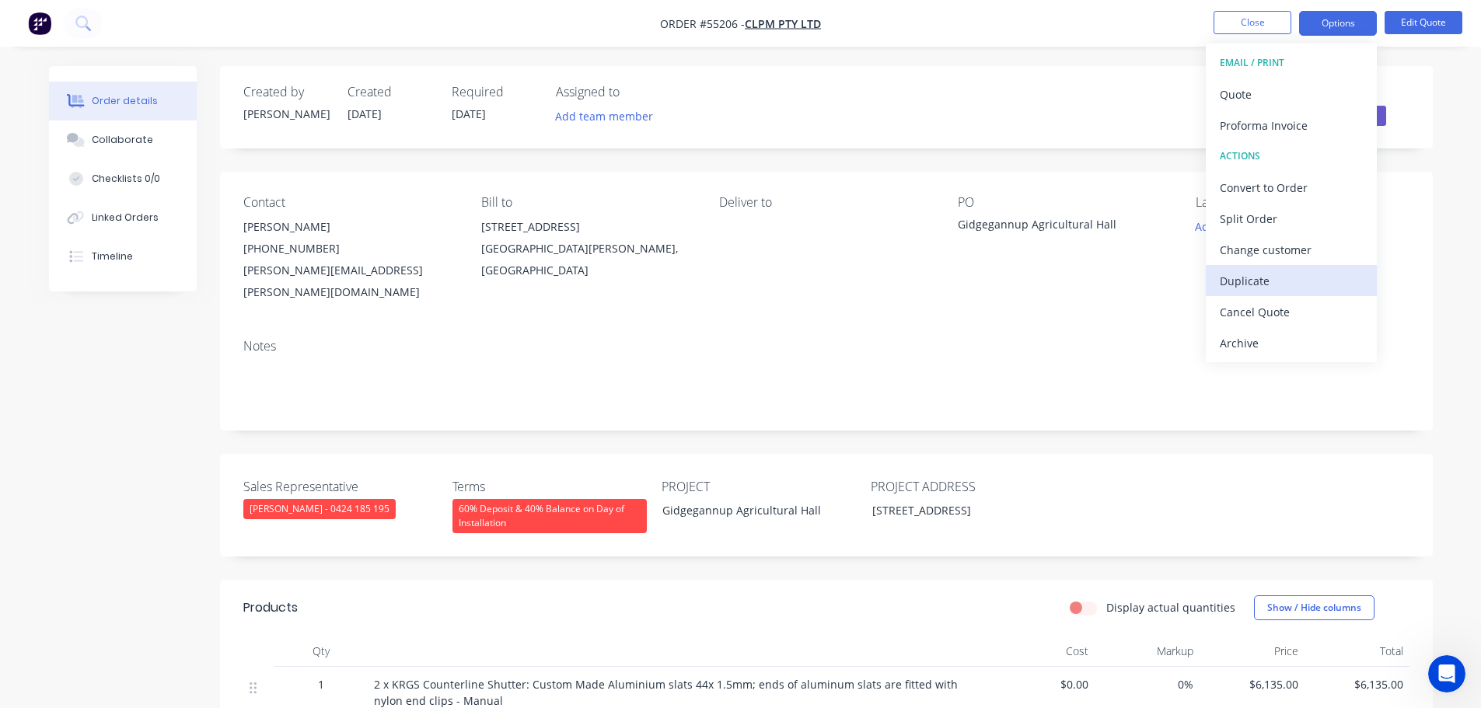
click at [1235, 278] on div "Duplicate" at bounding box center [1291, 281] width 143 height 23
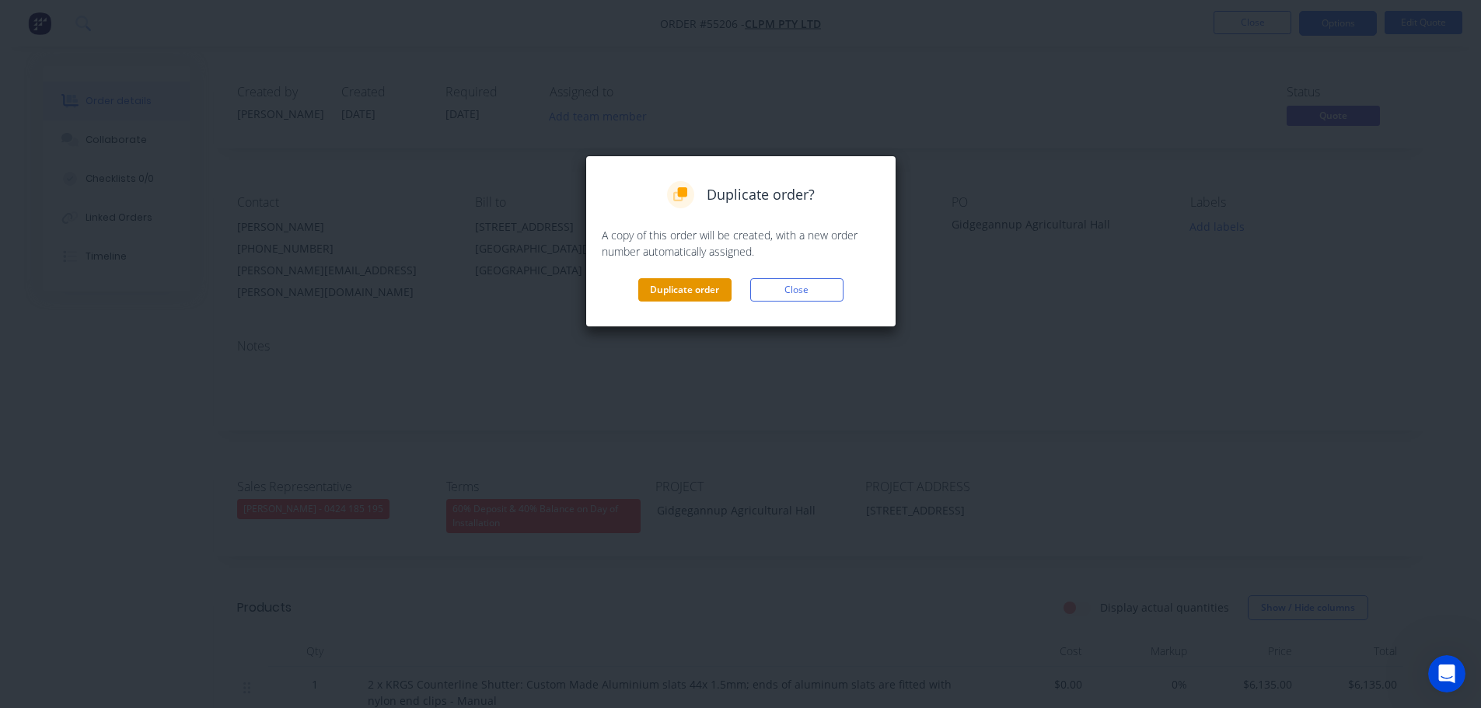
click at [672, 285] on button "Duplicate order" at bounding box center [684, 289] width 93 height 23
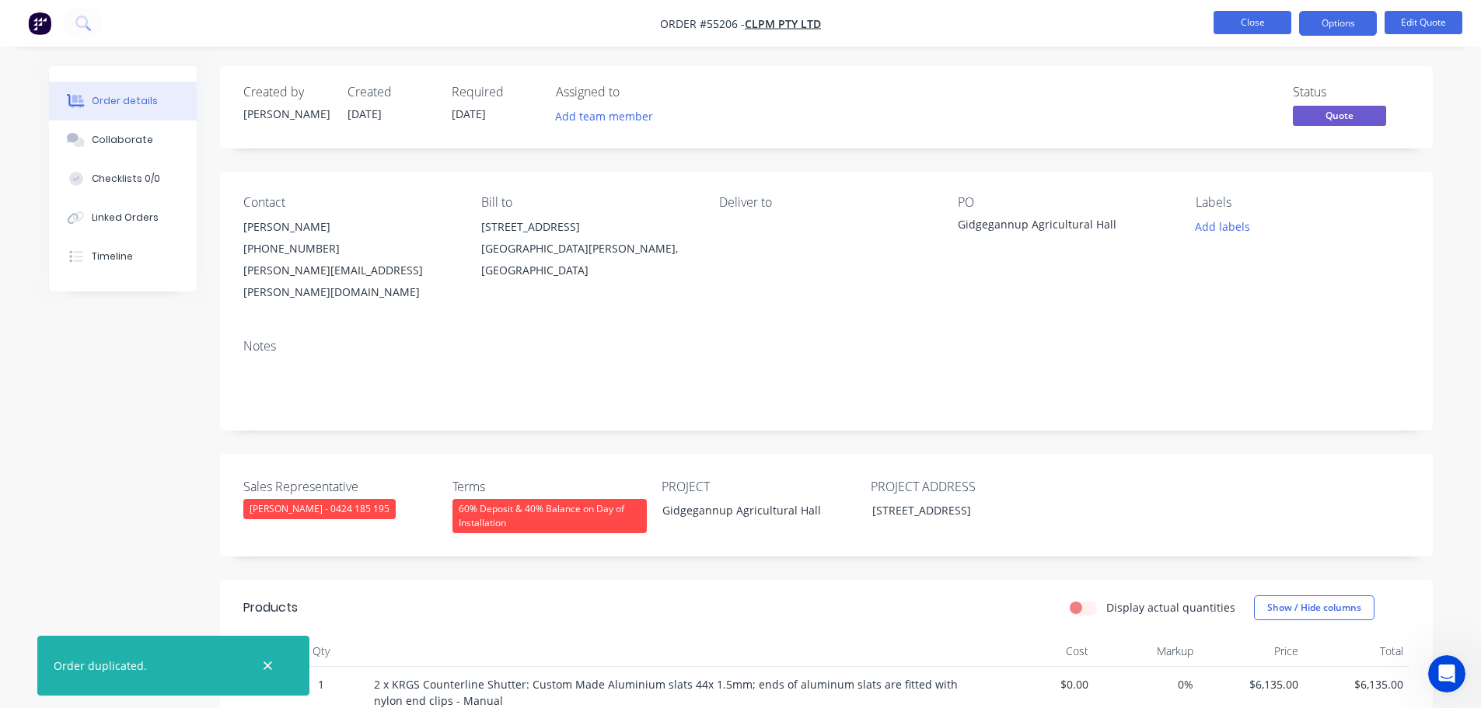
click at [1242, 19] on button "Close" at bounding box center [1253, 22] width 78 height 23
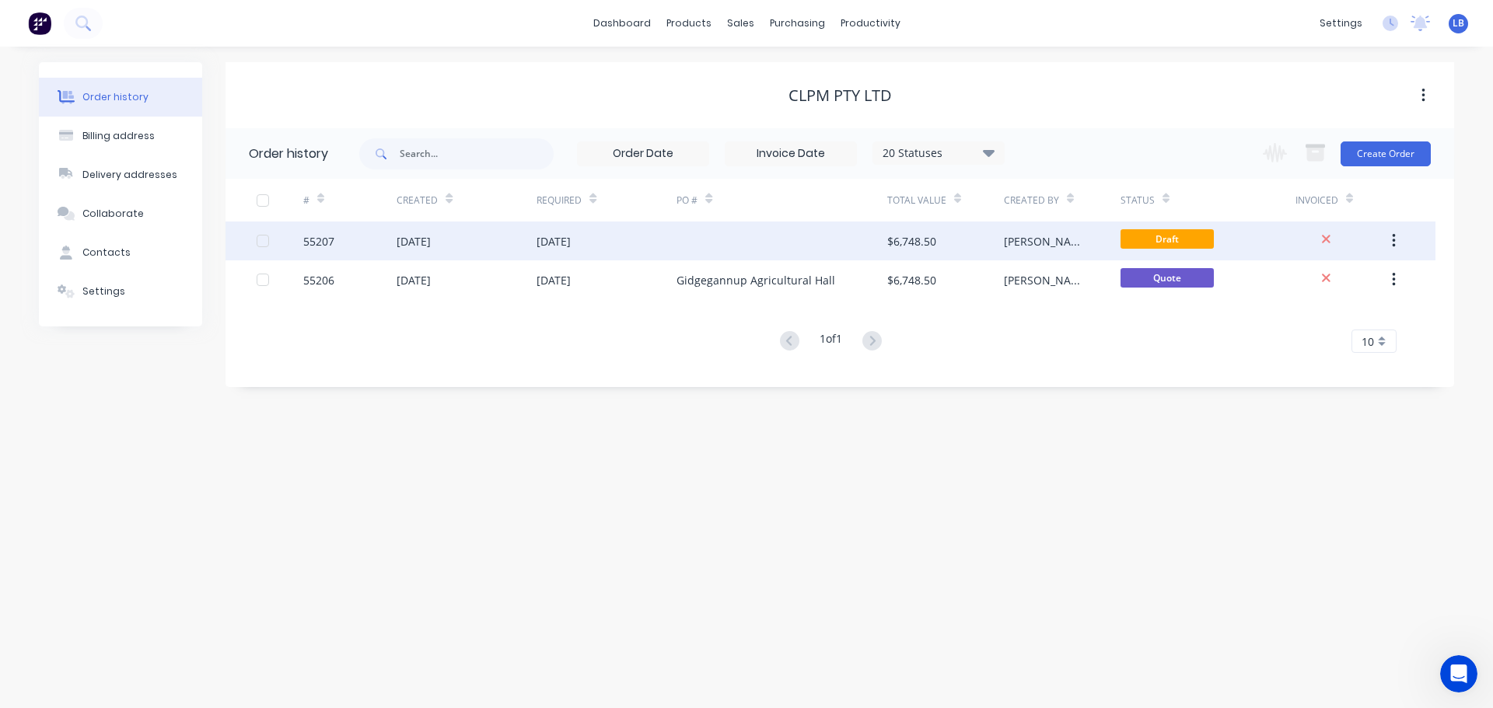
click at [905, 243] on div "$6,748.50" at bounding box center [911, 241] width 49 height 16
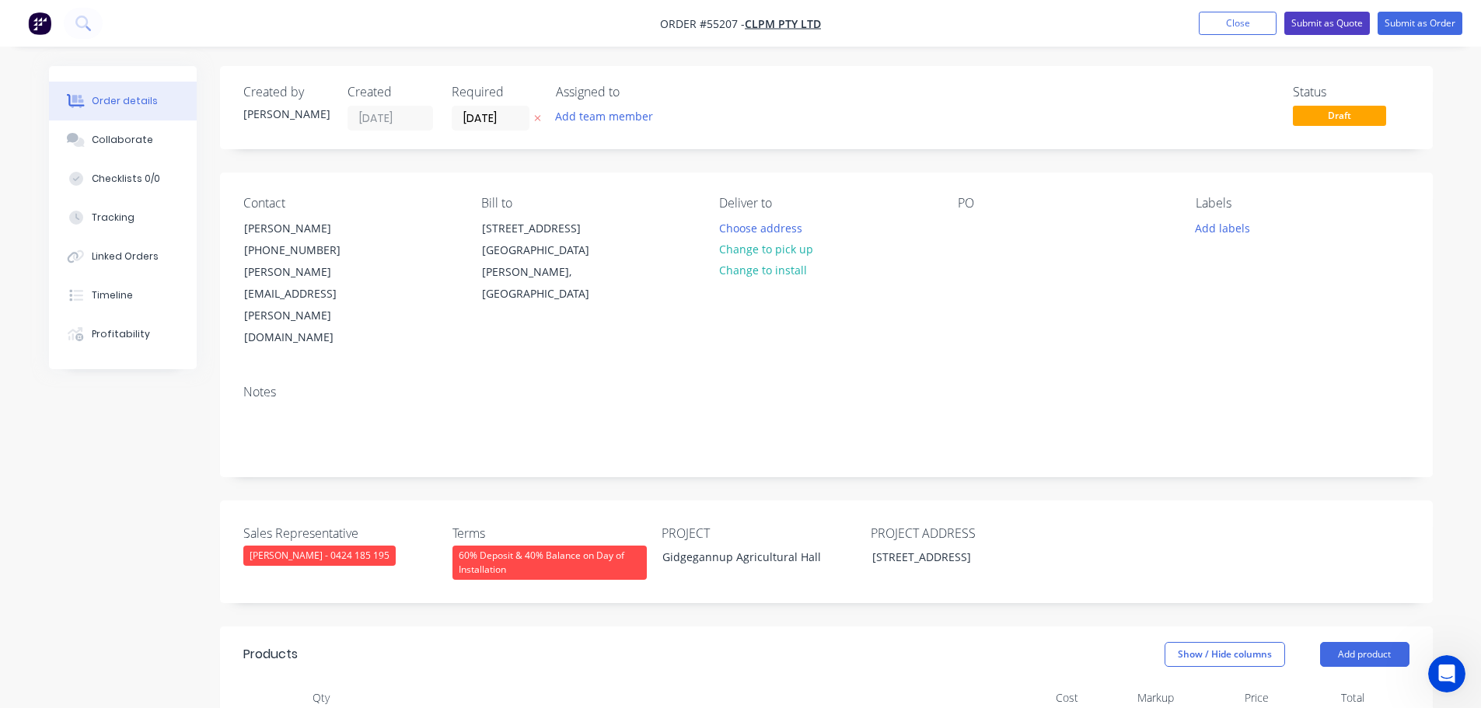
click at [1342, 15] on button "Submit as Quote" at bounding box center [1327, 23] width 86 height 23
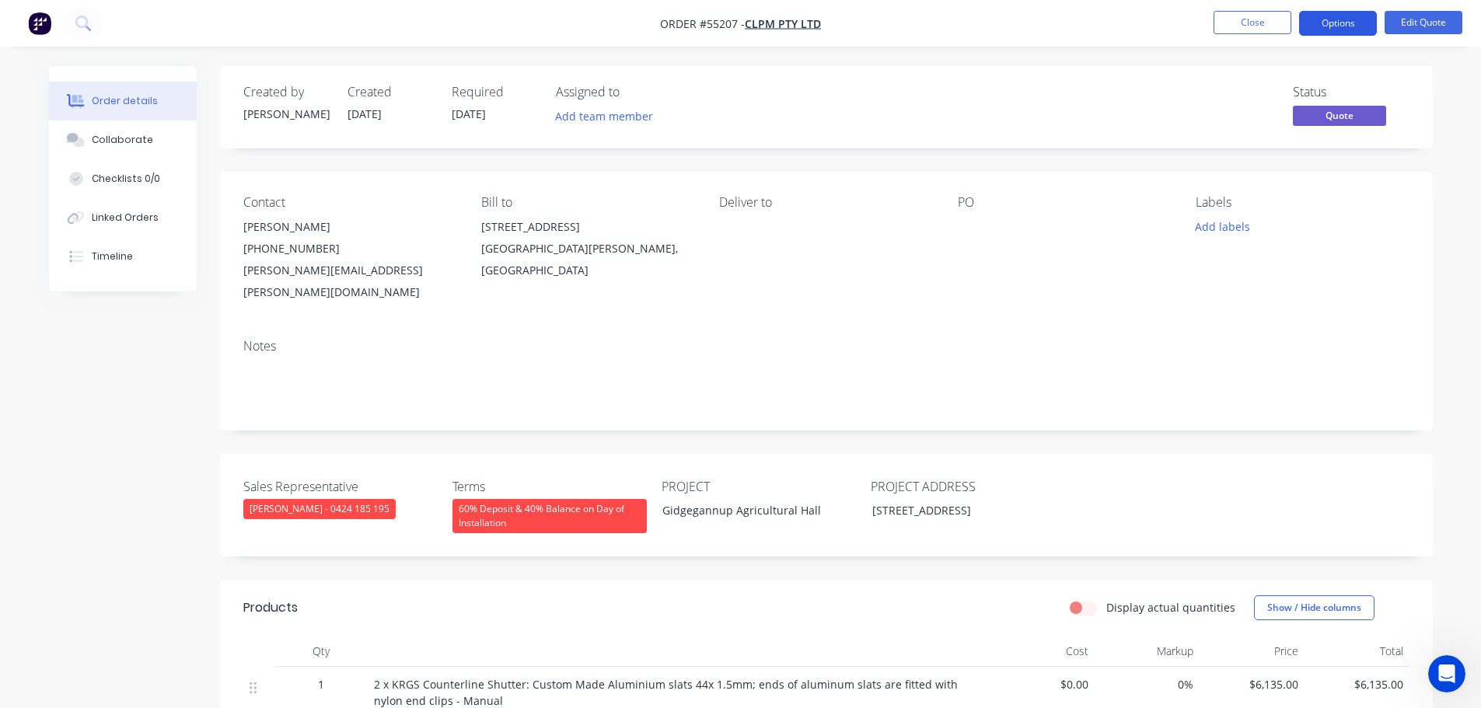
click at [1340, 23] on button "Options" at bounding box center [1338, 23] width 78 height 25
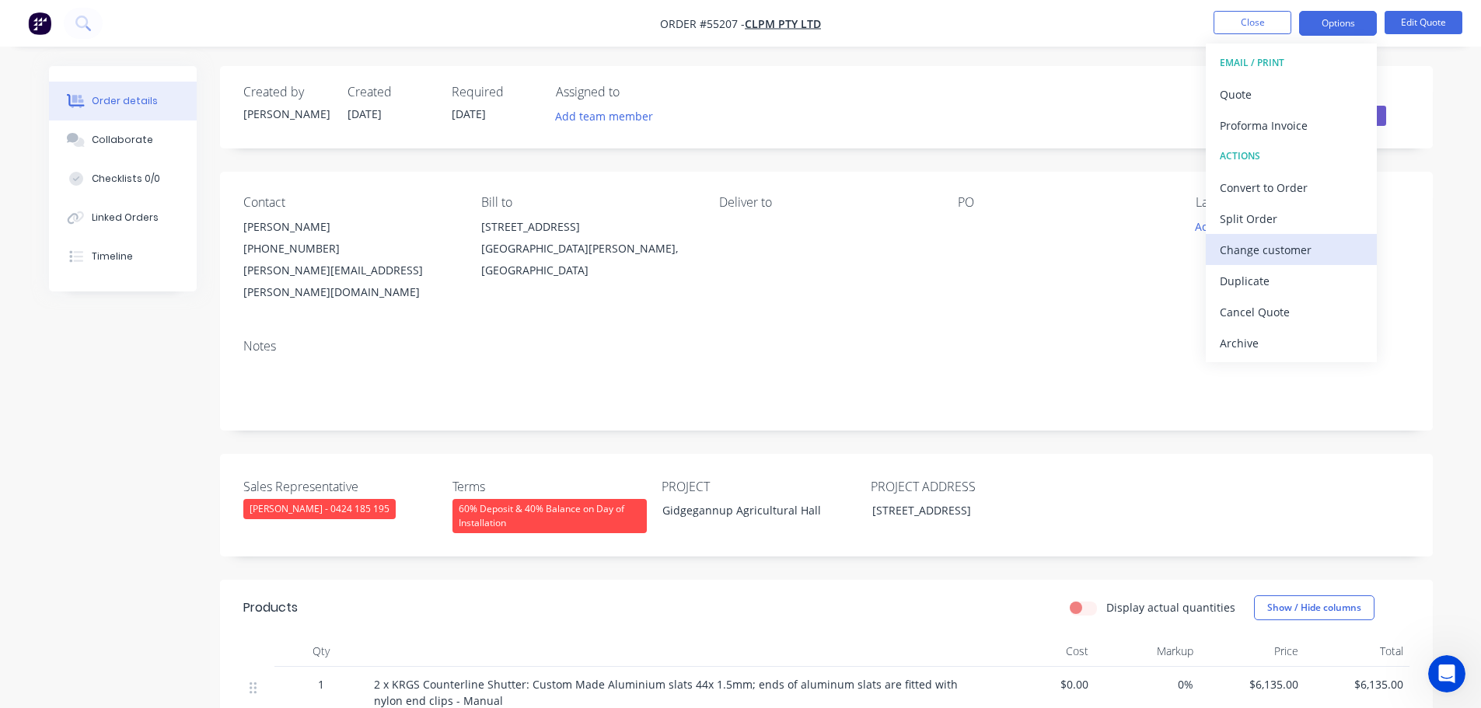
click at [1264, 244] on div "Change customer" at bounding box center [1291, 250] width 143 height 23
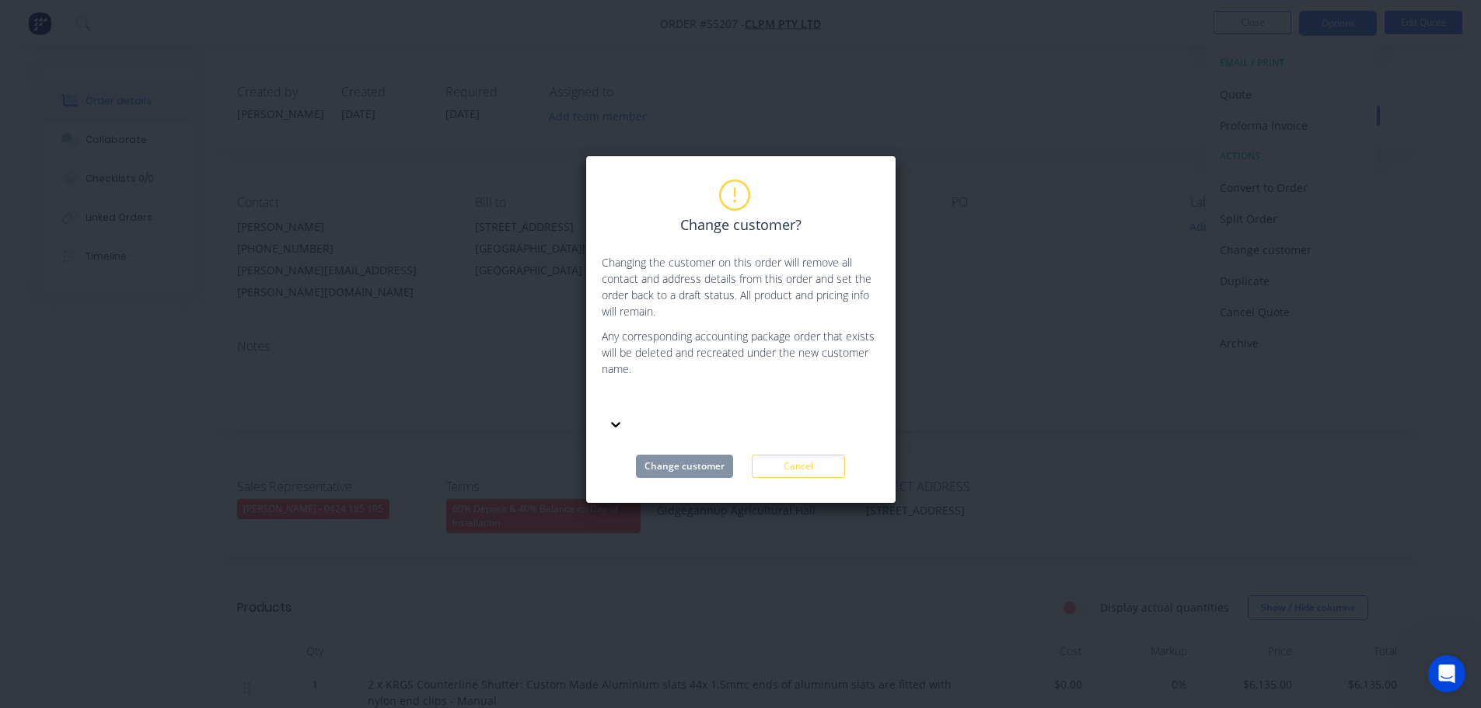
click at [672, 394] on div at bounding box center [718, 401] width 224 height 19
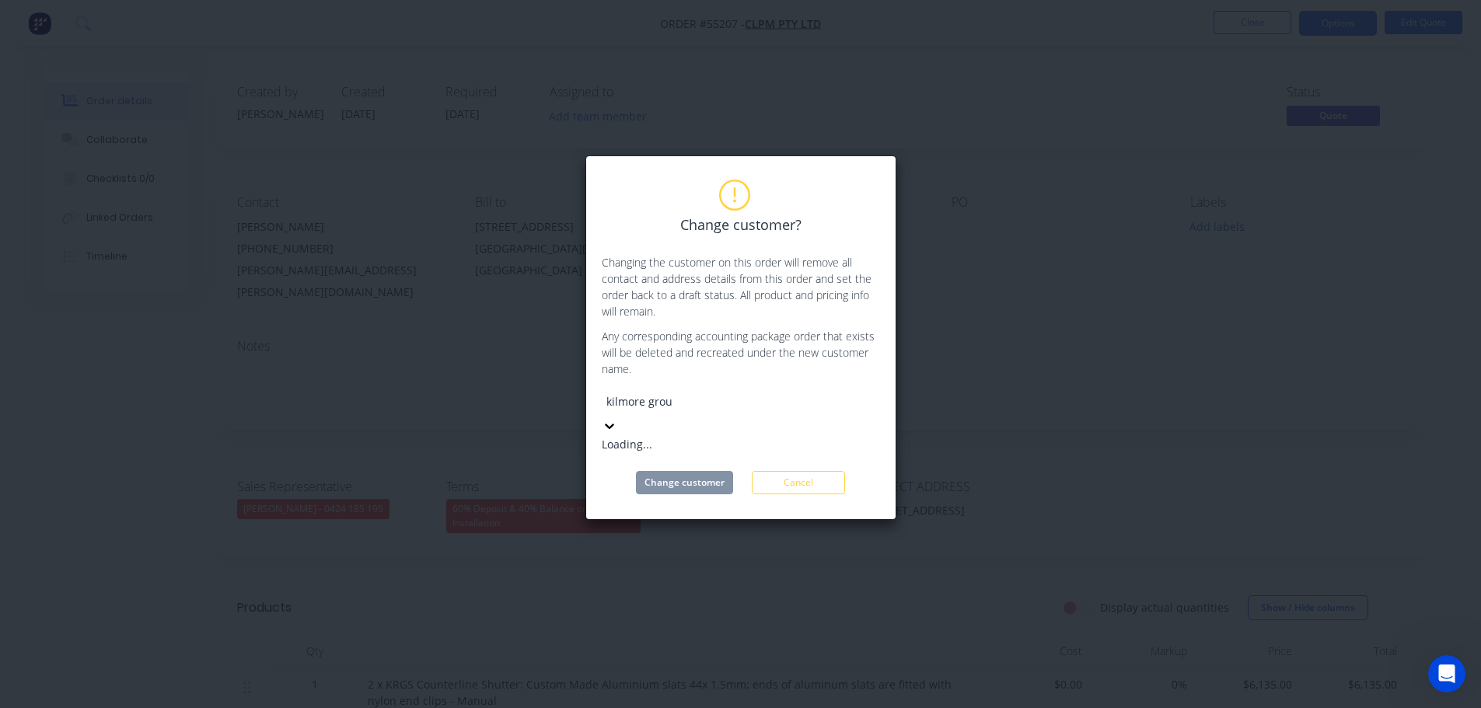
type input "kilmore group"
click at [657, 436] on div "Kilmore Group" at bounding box center [718, 444] width 233 height 16
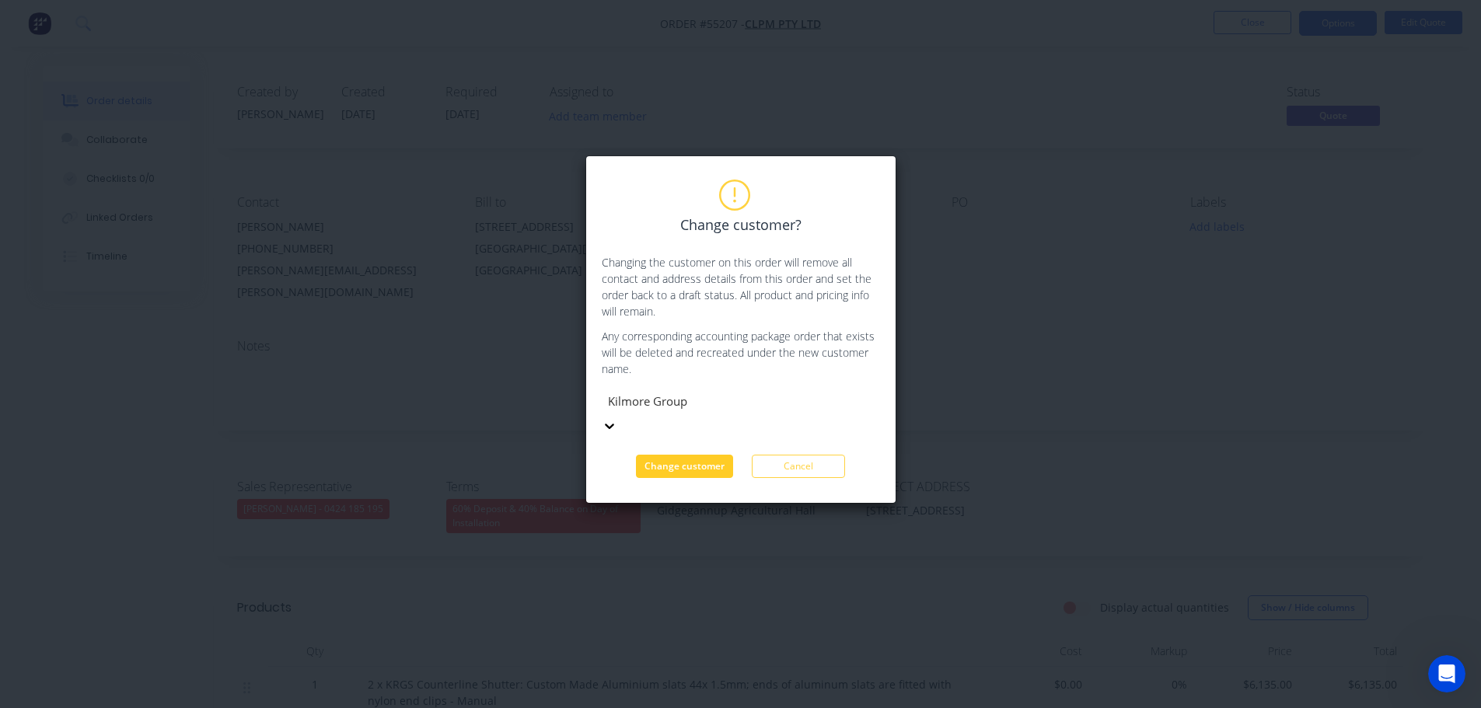
click at [660, 455] on button "Change customer" at bounding box center [684, 466] width 97 height 23
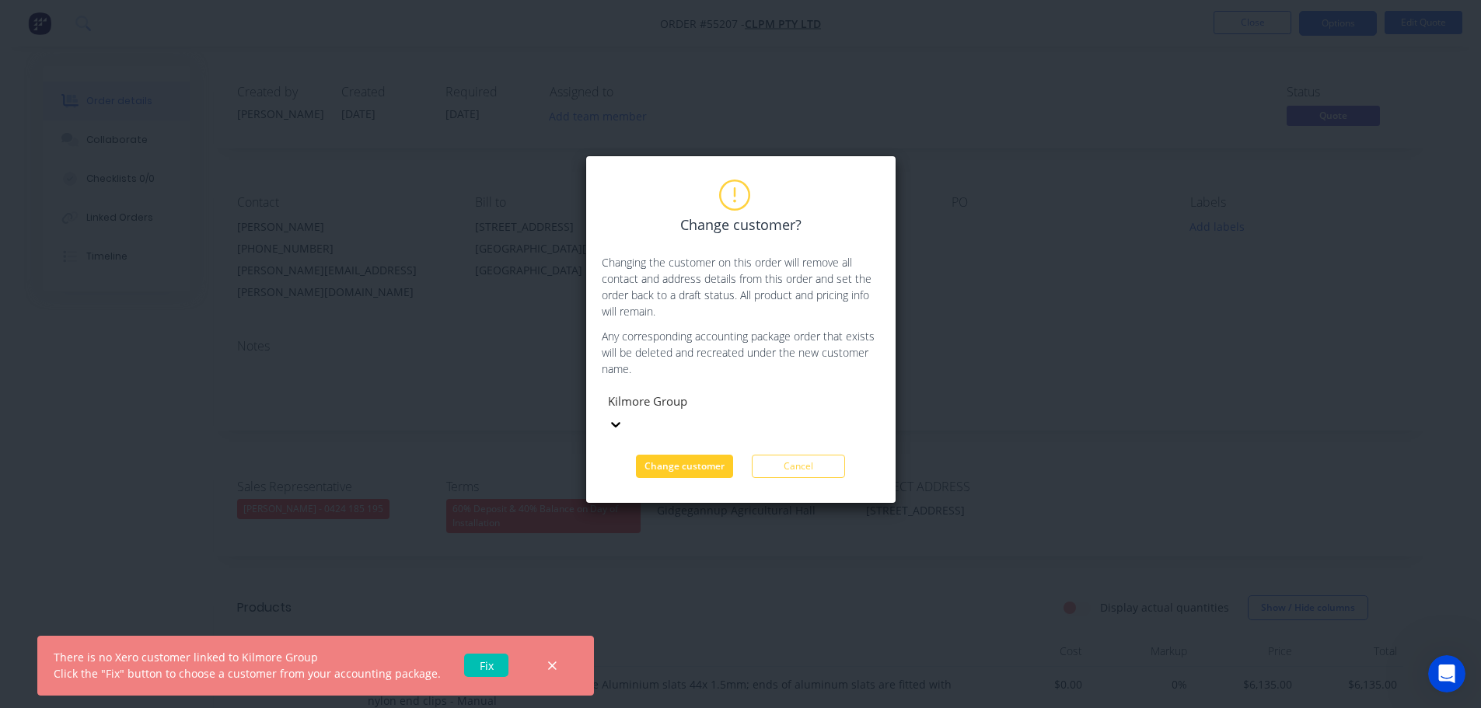
click at [660, 455] on button "Change customer" at bounding box center [684, 466] width 97 height 23
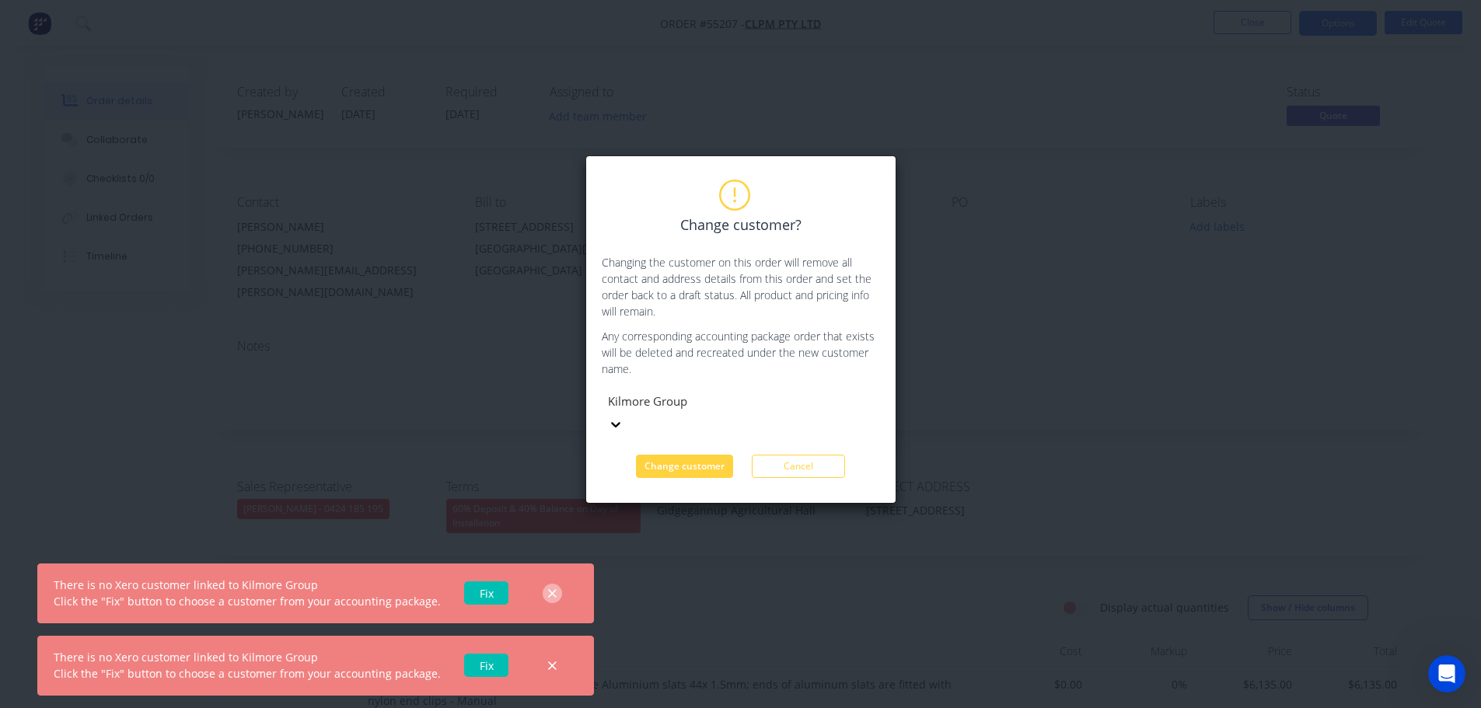
click at [548, 593] on icon "button" at bounding box center [552, 593] width 9 height 9
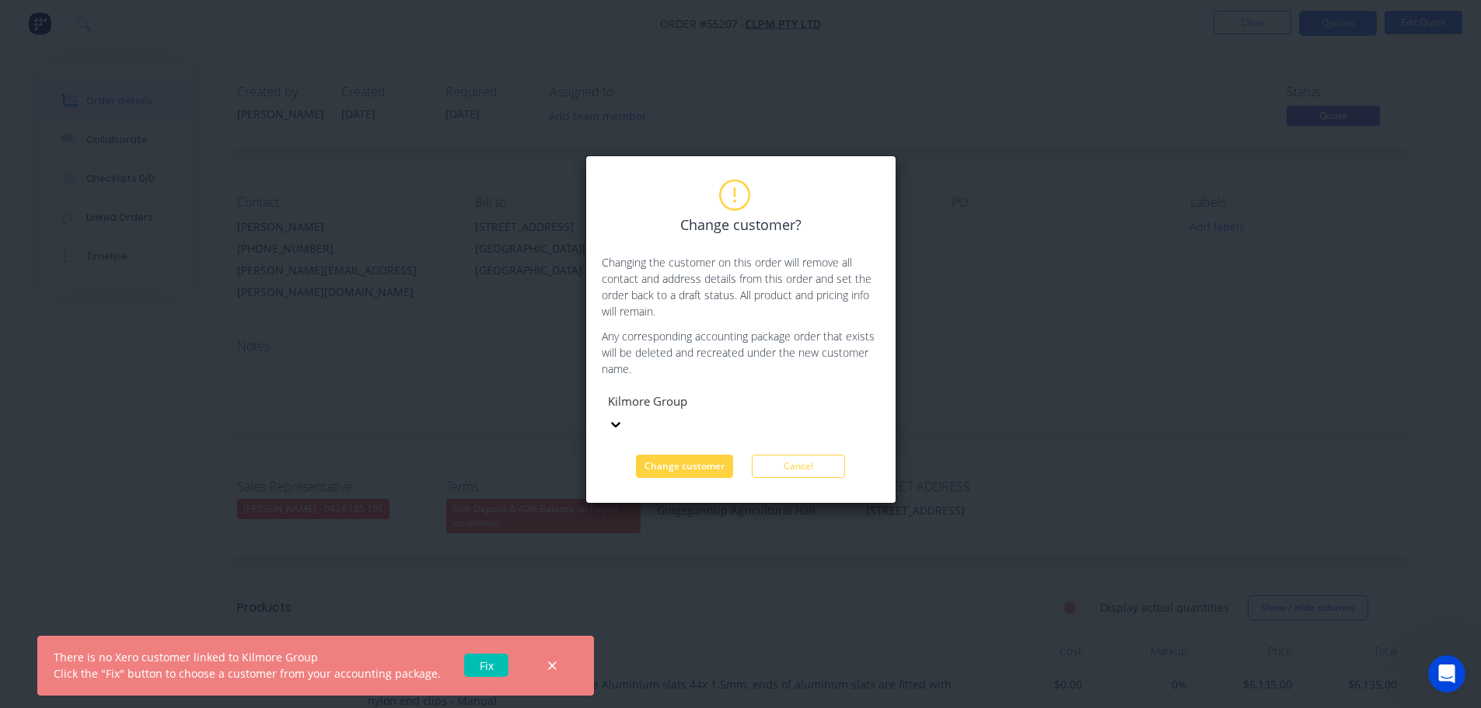
click at [479, 667] on link "Fix" at bounding box center [486, 665] width 44 height 23
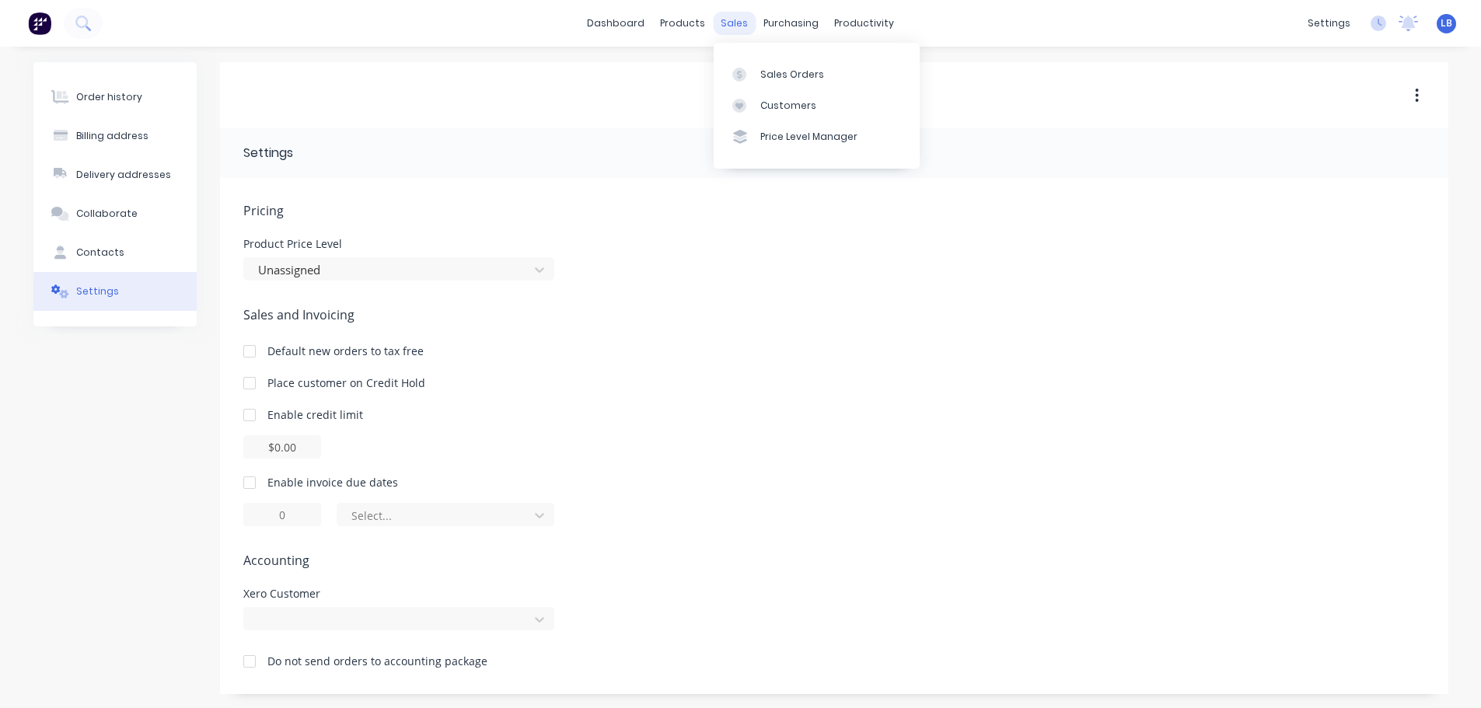
click at [735, 33] on div "sales" at bounding box center [734, 23] width 43 height 23
click at [783, 77] on div "Sales Orders" at bounding box center [792, 75] width 64 height 14
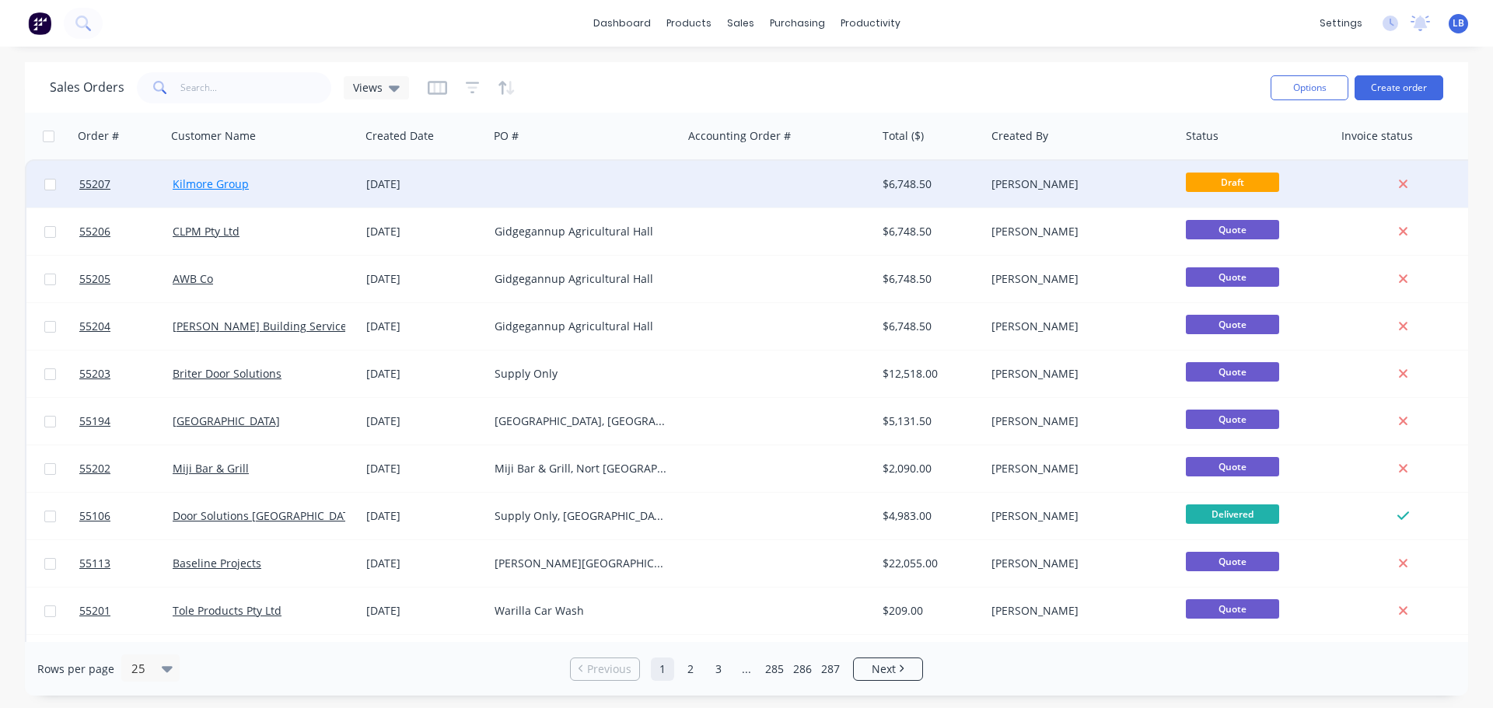
click at [226, 185] on link "Kilmore Group" at bounding box center [211, 183] width 76 height 15
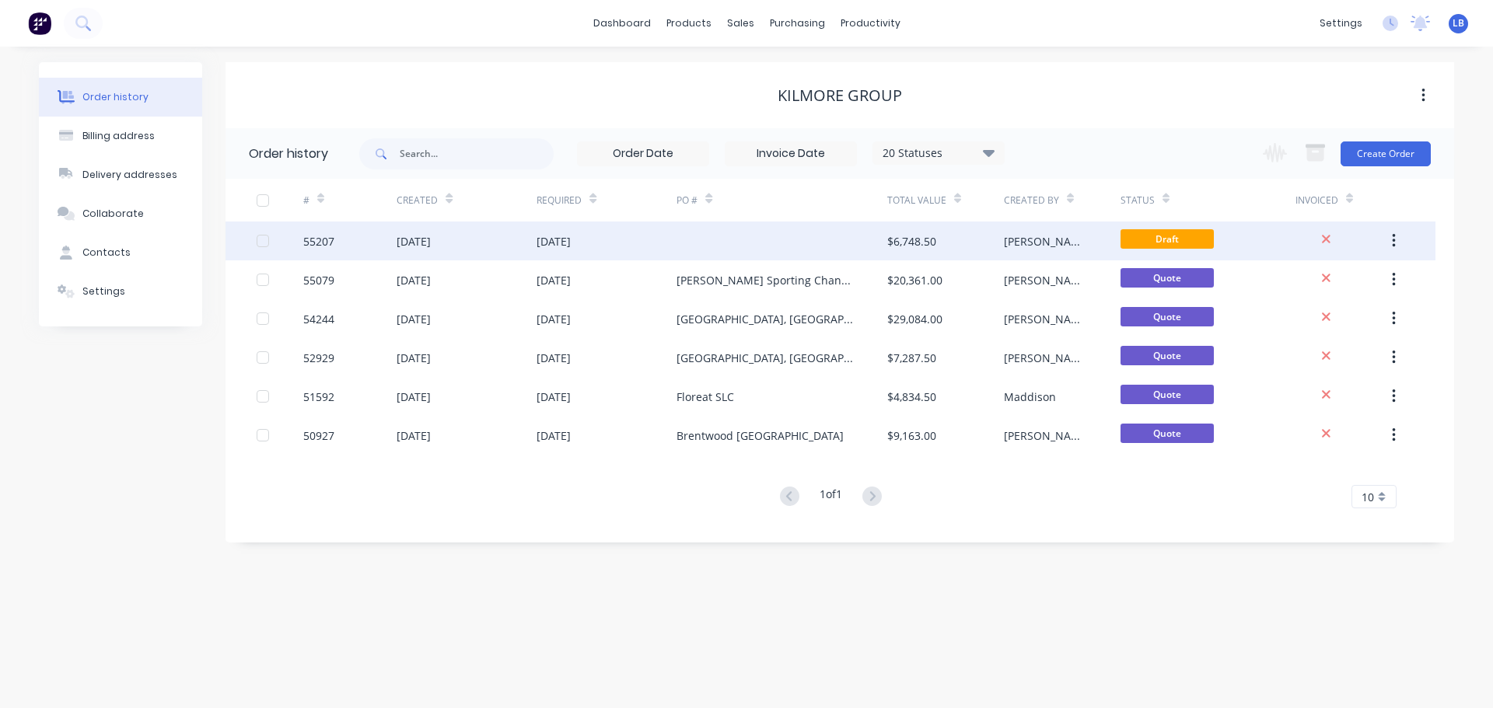
click at [310, 237] on div "55207" at bounding box center [318, 241] width 31 height 16
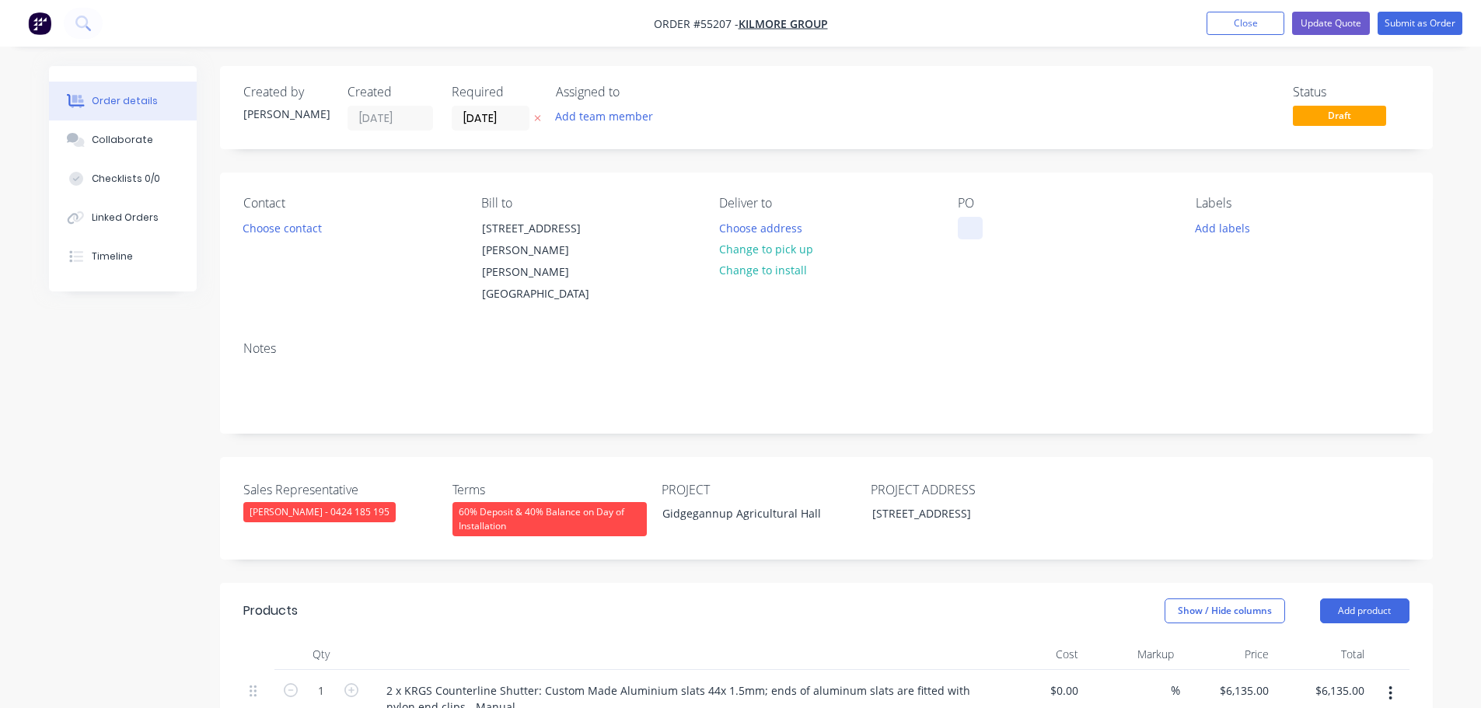
click at [966, 229] on div at bounding box center [970, 228] width 25 height 23
click at [704, 502] on div "Gidgegannup Agricultural Hall" at bounding box center [747, 513] width 194 height 23
copy div "Gidgegannup Agricultural Hall"
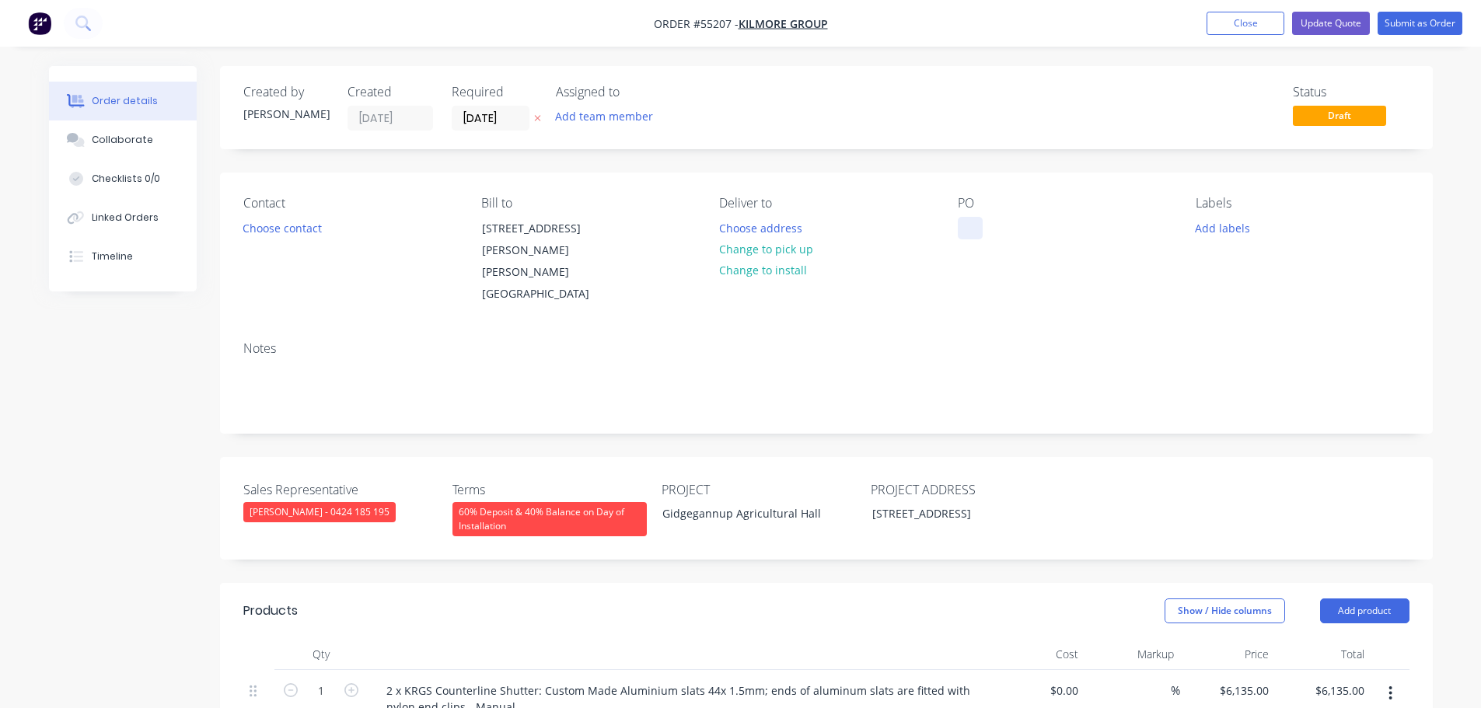
click at [961, 229] on div at bounding box center [970, 228] width 25 height 23
paste div
click at [262, 225] on button "Choose contact" at bounding box center [282, 227] width 96 height 21
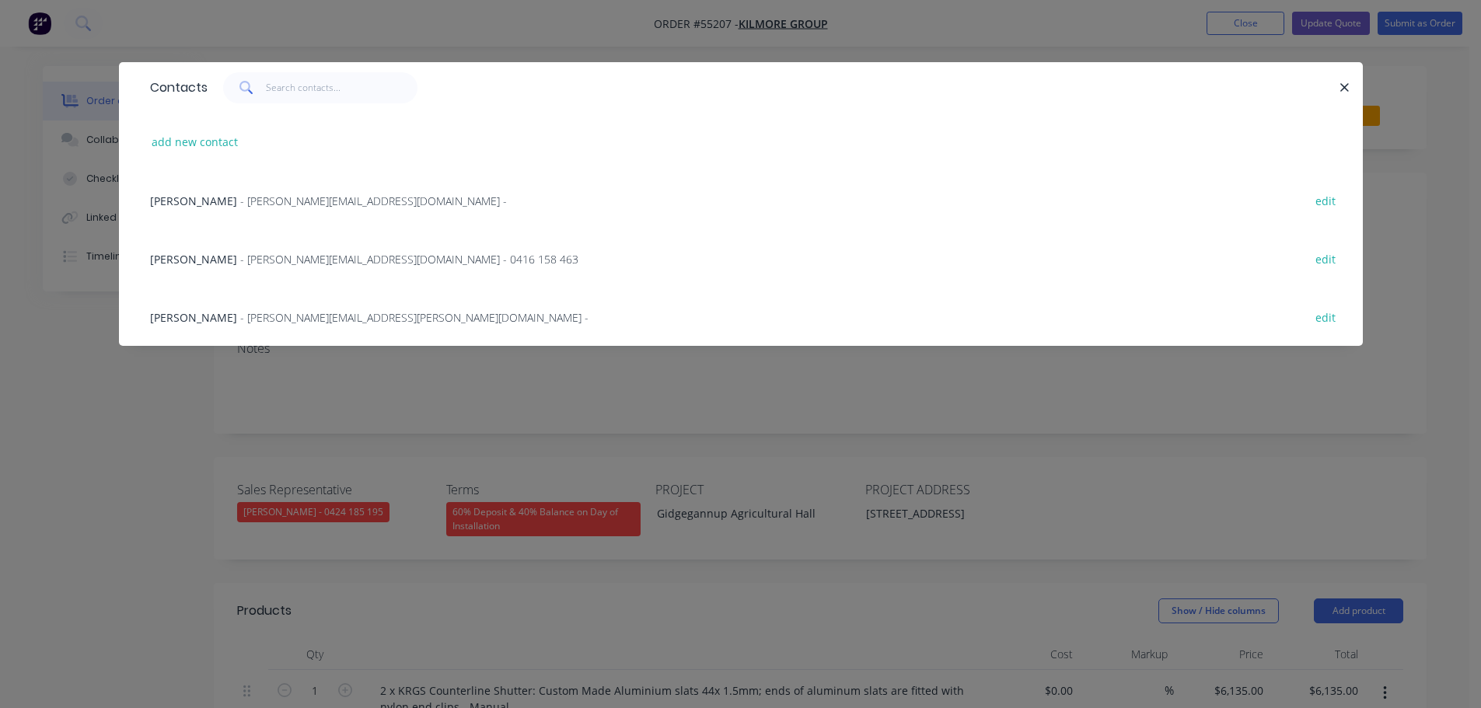
click at [233, 316] on span "Matthew Chapman" at bounding box center [193, 317] width 87 height 15
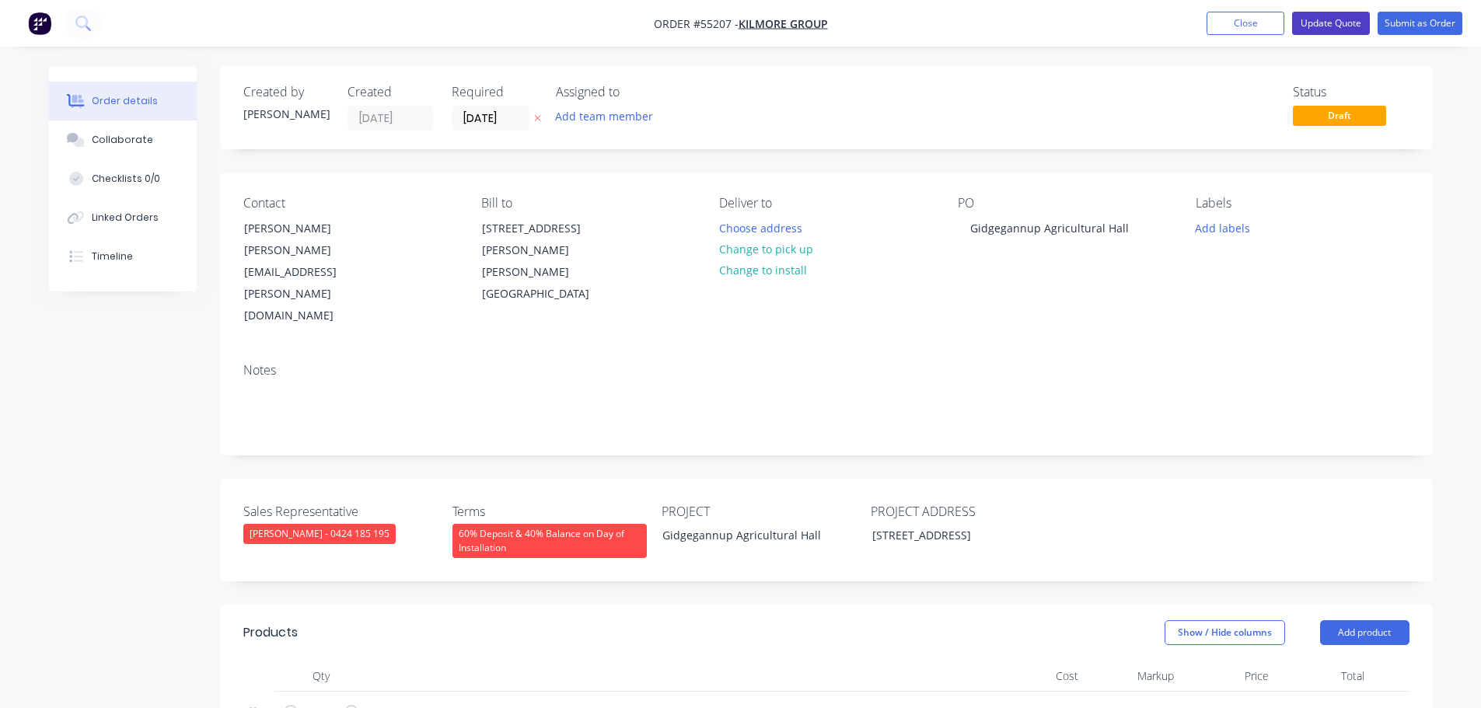
click at [1313, 28] on button "Update Quote" at bounding box center [1331, 23] width 78 height 23
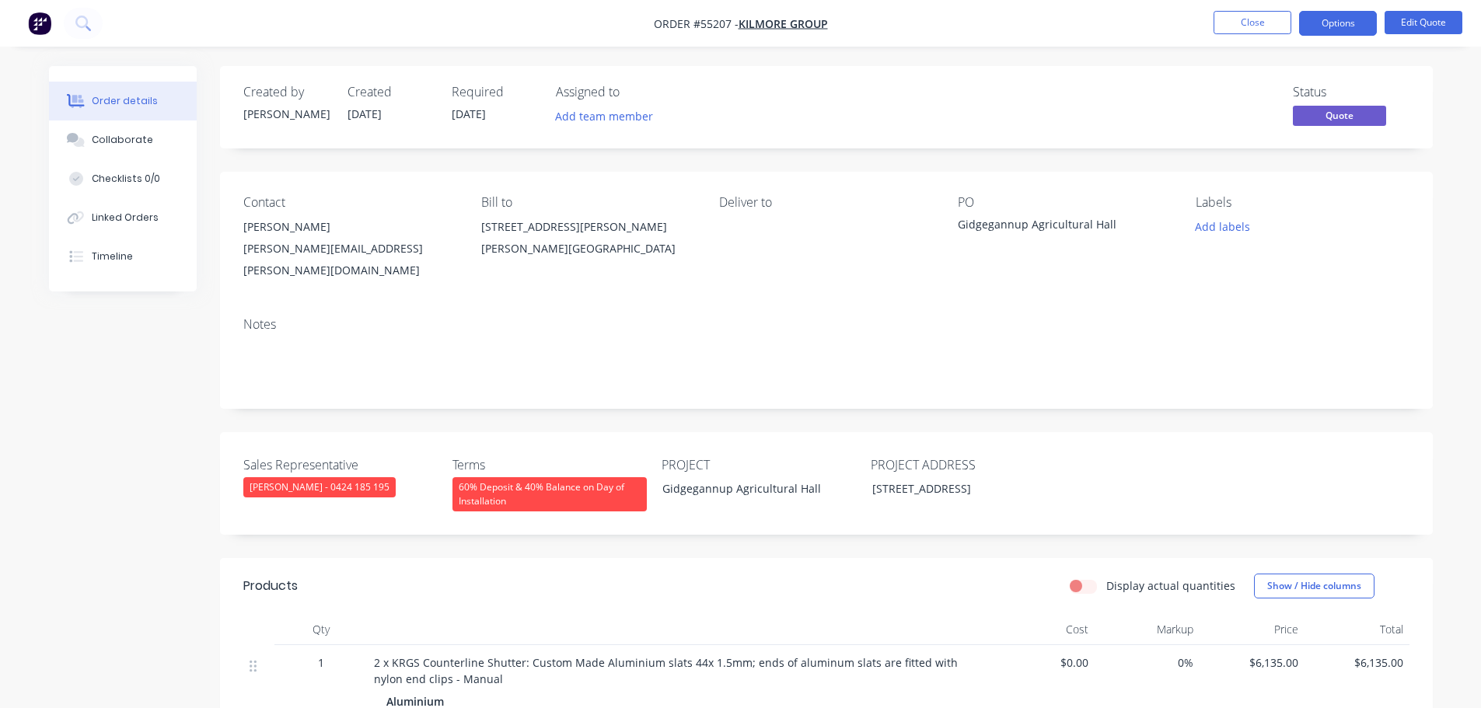
click at [1313, 28] on button "Options" at bounding box center [1338, 23] width 78 height 25
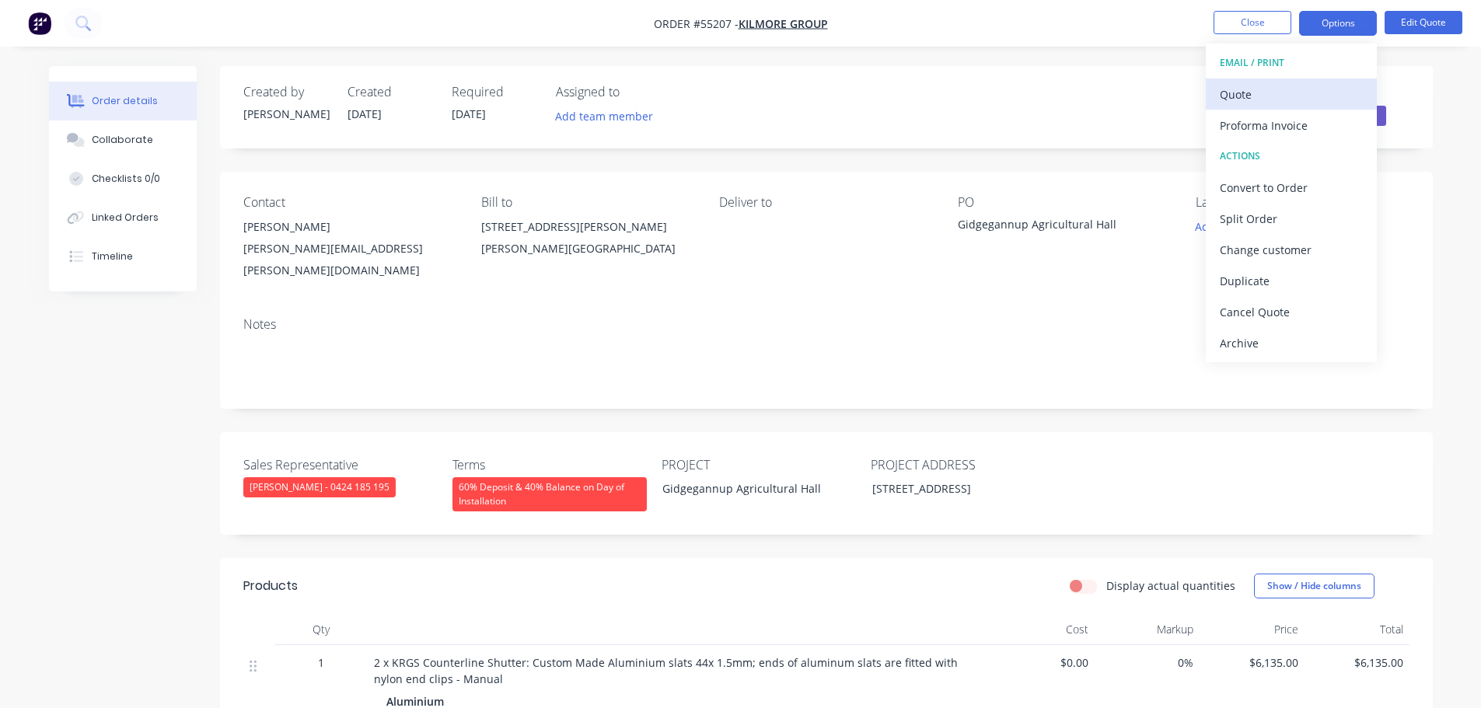
click at [1229, 96] on div "Quote" at bounding box center [1291, 94] width 143 height 23
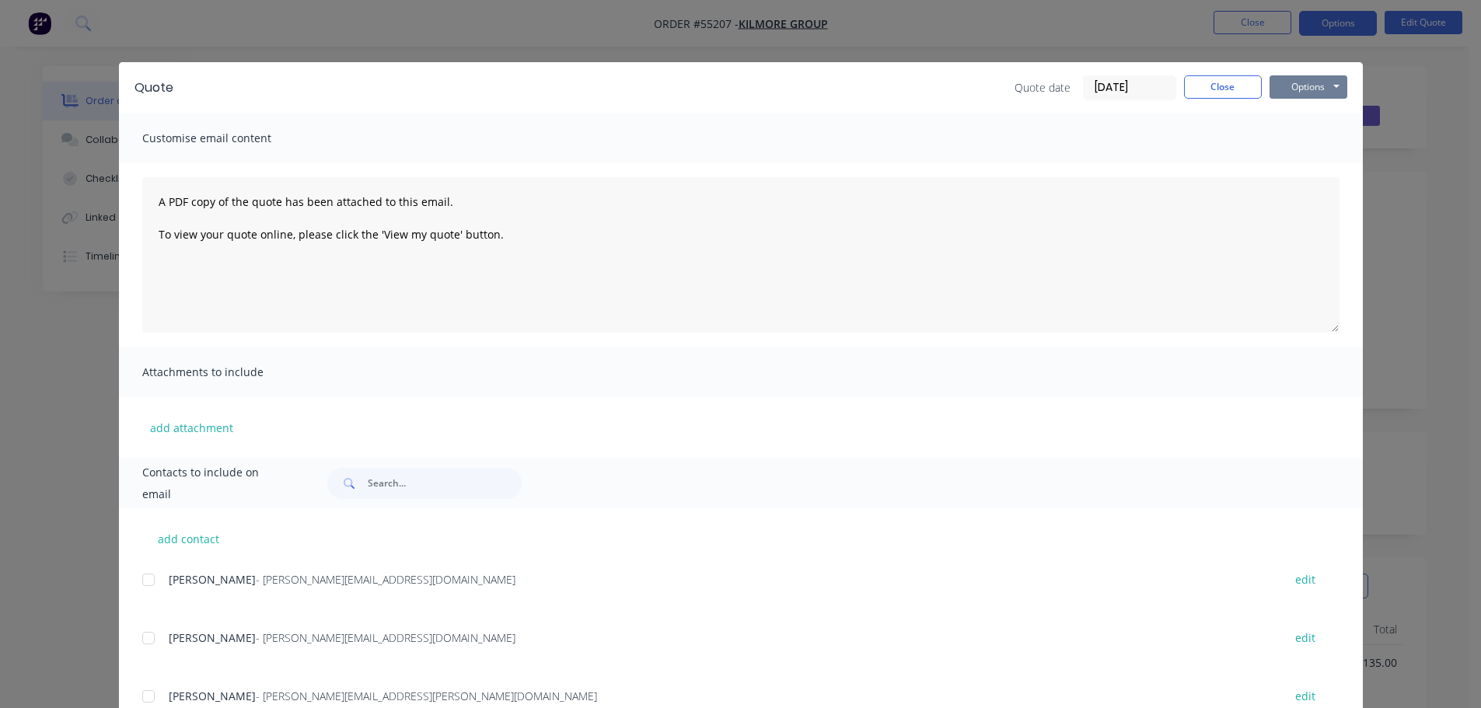
click at [1294, 86] on button "Options" at bounding box center [1309, 86] width 78 height 23
click at [1291, 144] on button "Print" at bounding box center [1320, 141] width 100 height 26
drag, startPoint x: 1206, startPoint y: 88, endPoint x: 1196, endPoint y: 102, distance: 17.3
click at [1206, 88] on button "Close" at bounding box center [1223, 86] width 78 height 23
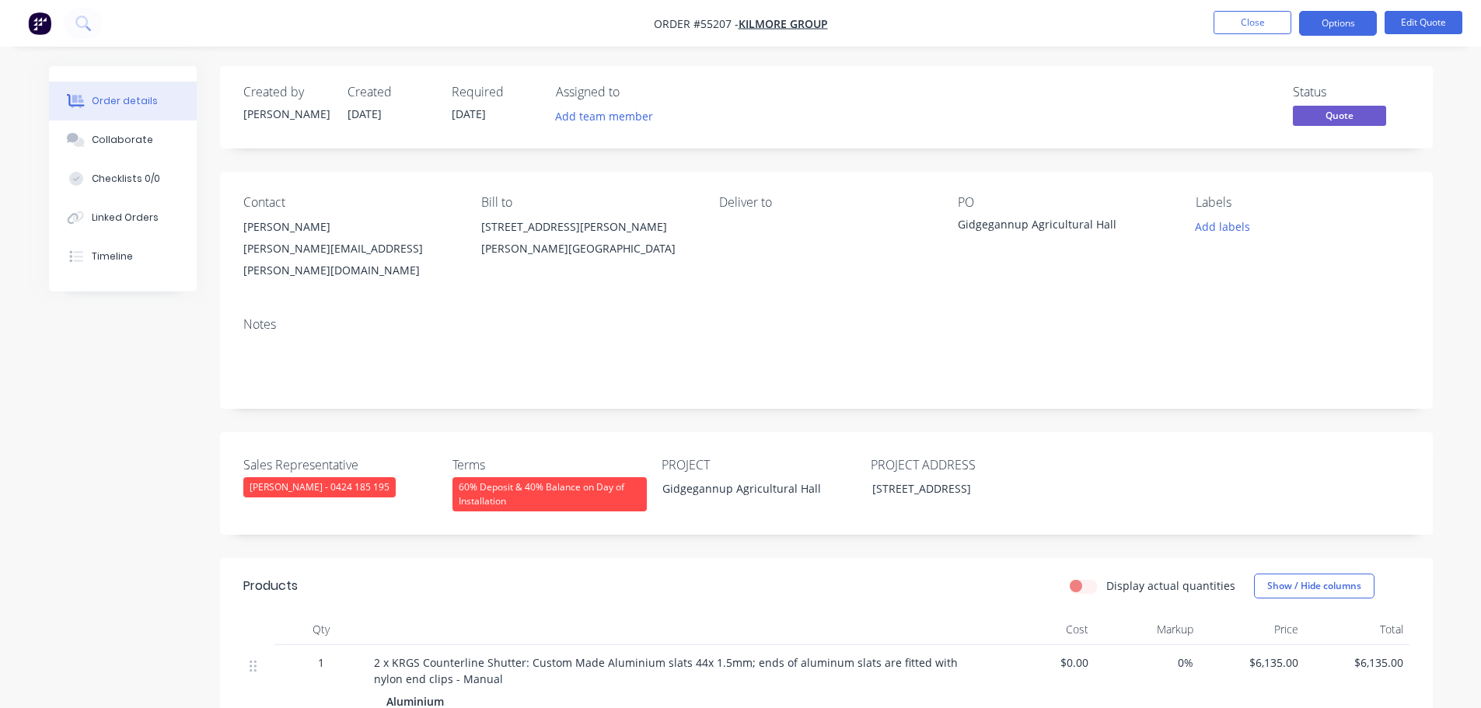
click at [340, 243] on div "matthew.chapman@kilmoregroup.com.au" at bounding box center [349, 260] width 213 height 44
copy div "matthew.chapman@kilmoregroup.com.au"
click at [1021, 225] on div "Gidgegannup Agricultural Hall" at bounding box center [1055, 227] width 194 height 22
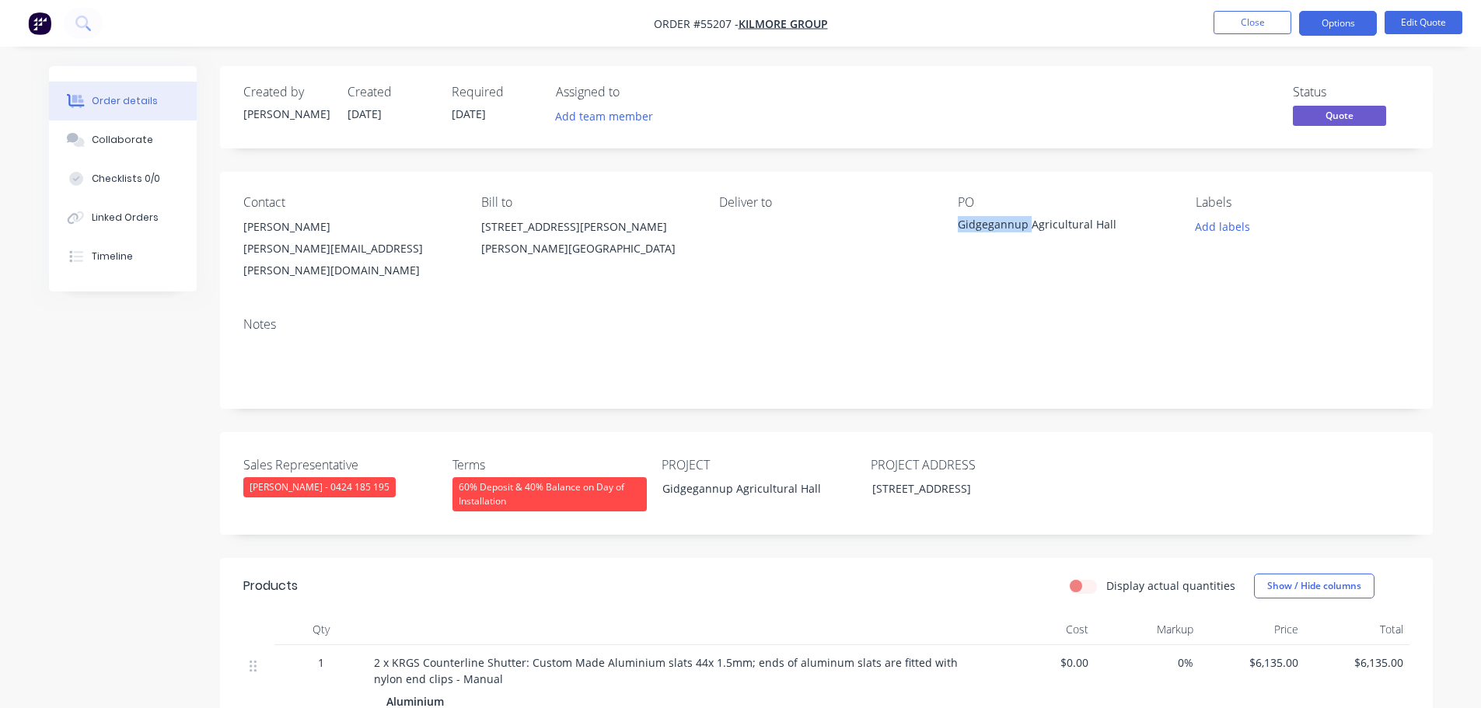
click at [1021, 225] on div "Gidgegannup Agricultural Hall" at bounding box center [1055, 227] width 194 height 22
copy div "Gidgegannup Agricultural Hall"
click at [1322, 23] on button "Options" at bounding box center [1338, 23] width 78 height 25
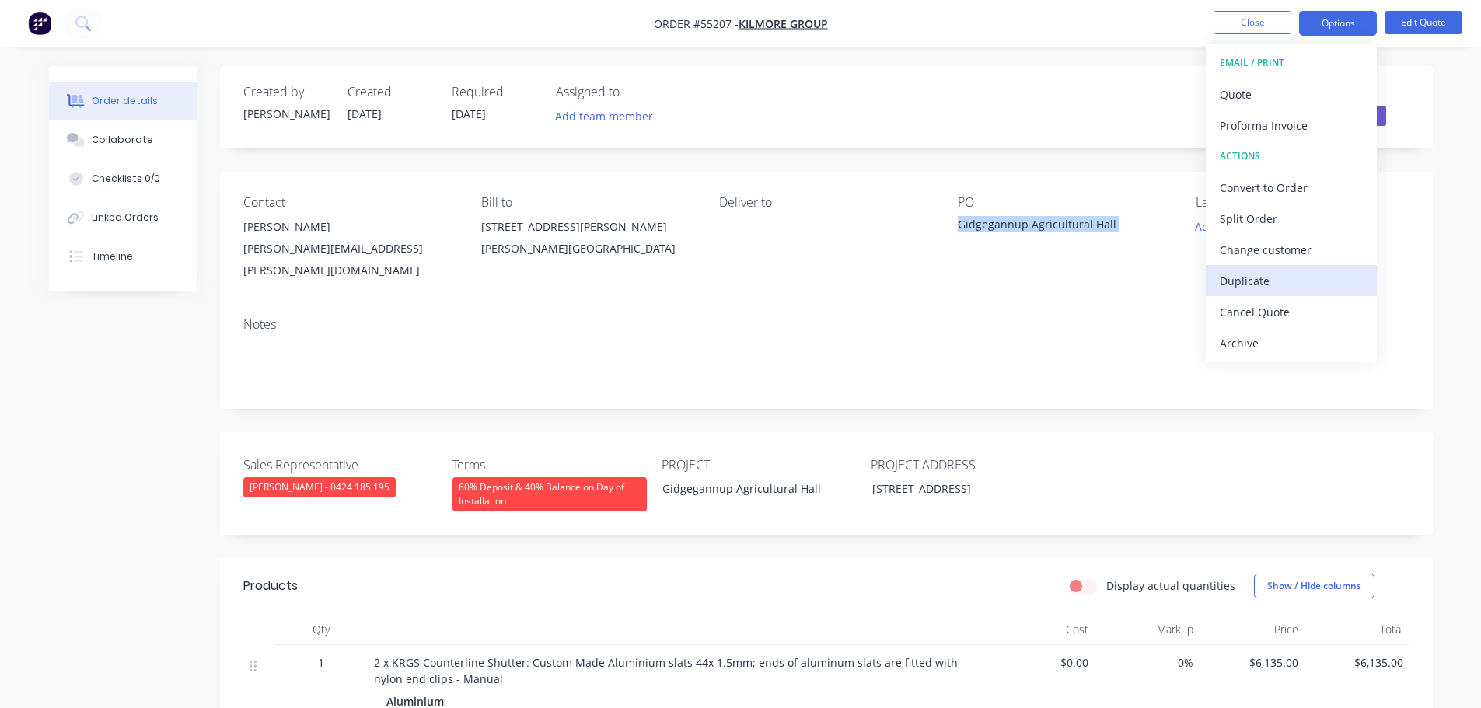
click at [1237, 286] on div "Duplicate" at bounding box center [1291, 281] width 143 height 23
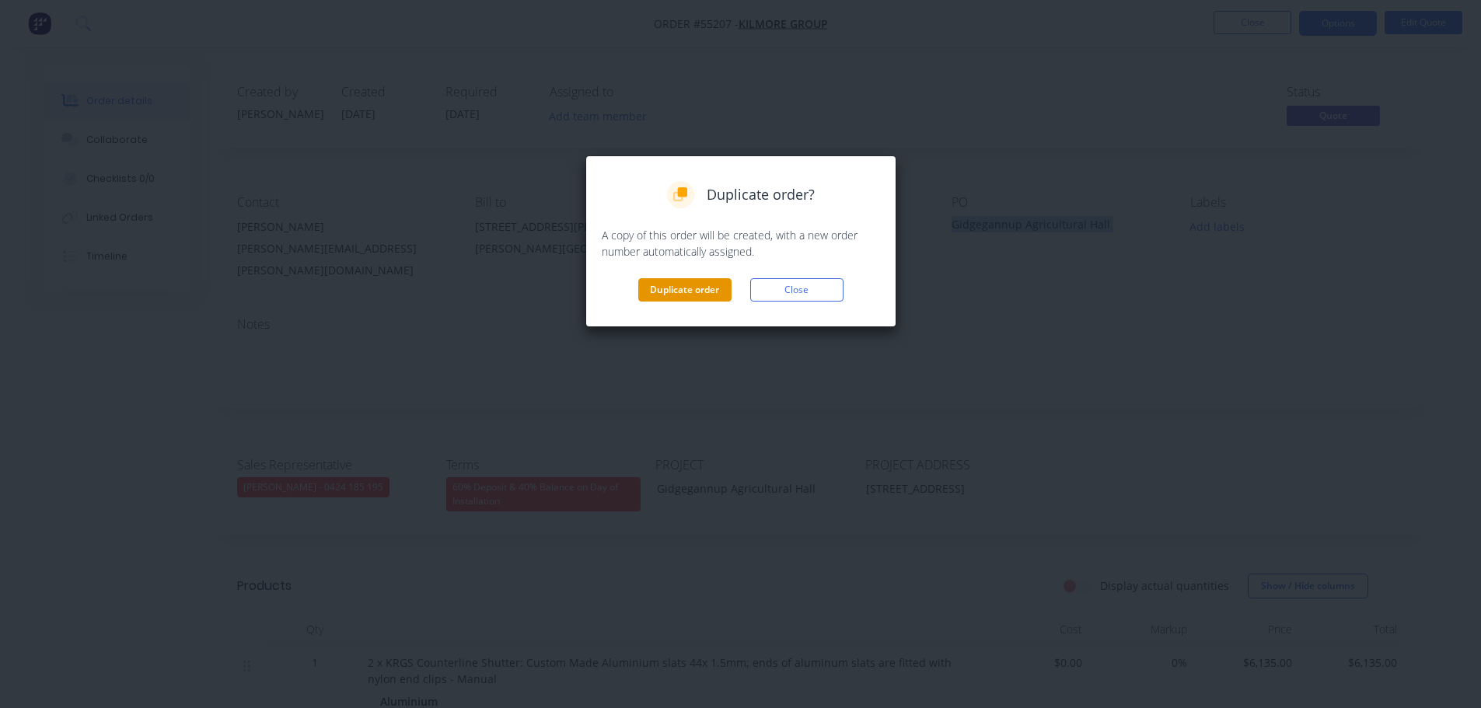
click at [674, 299] on button "Duplicate order" at bounding box center [684, 289] width 93 height 23
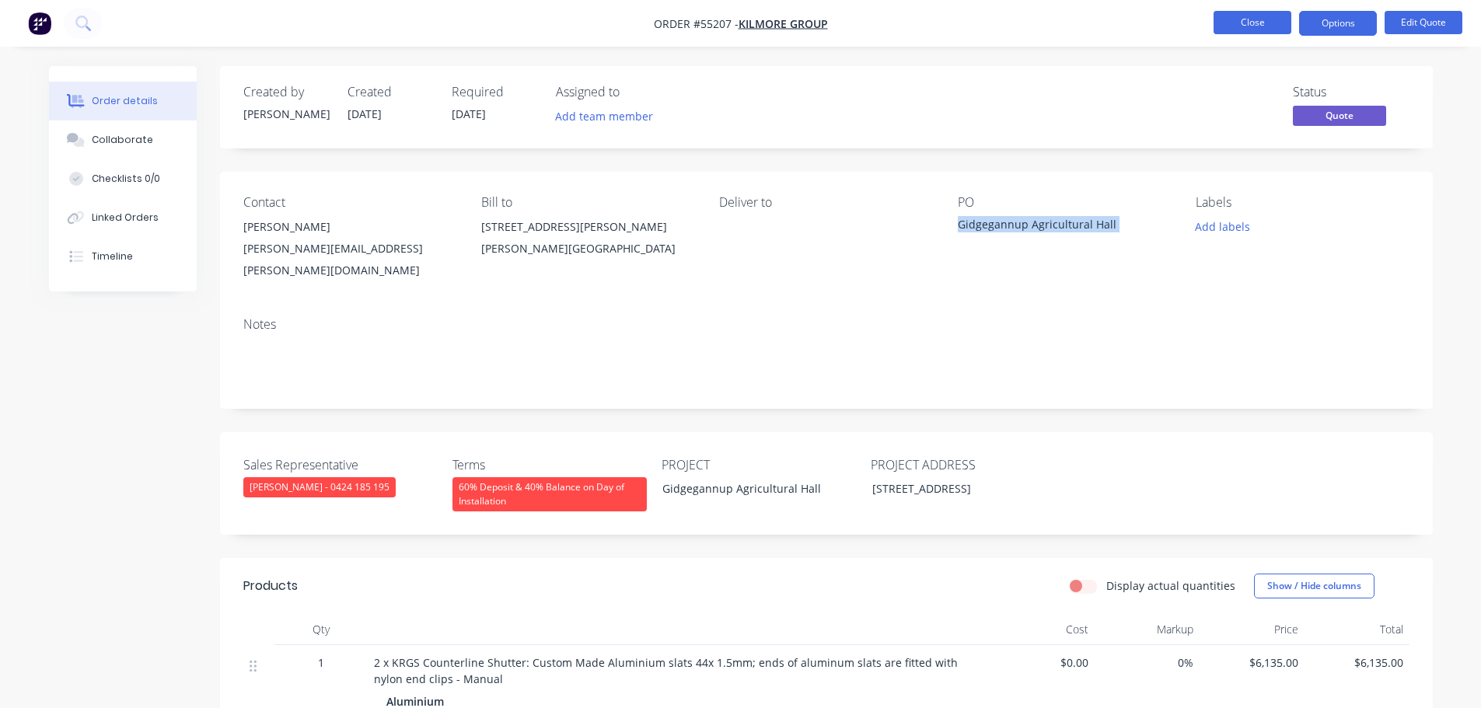
click at [1238, 20] on button "Close" at bounding box center [1253, 22] width 78 height 23
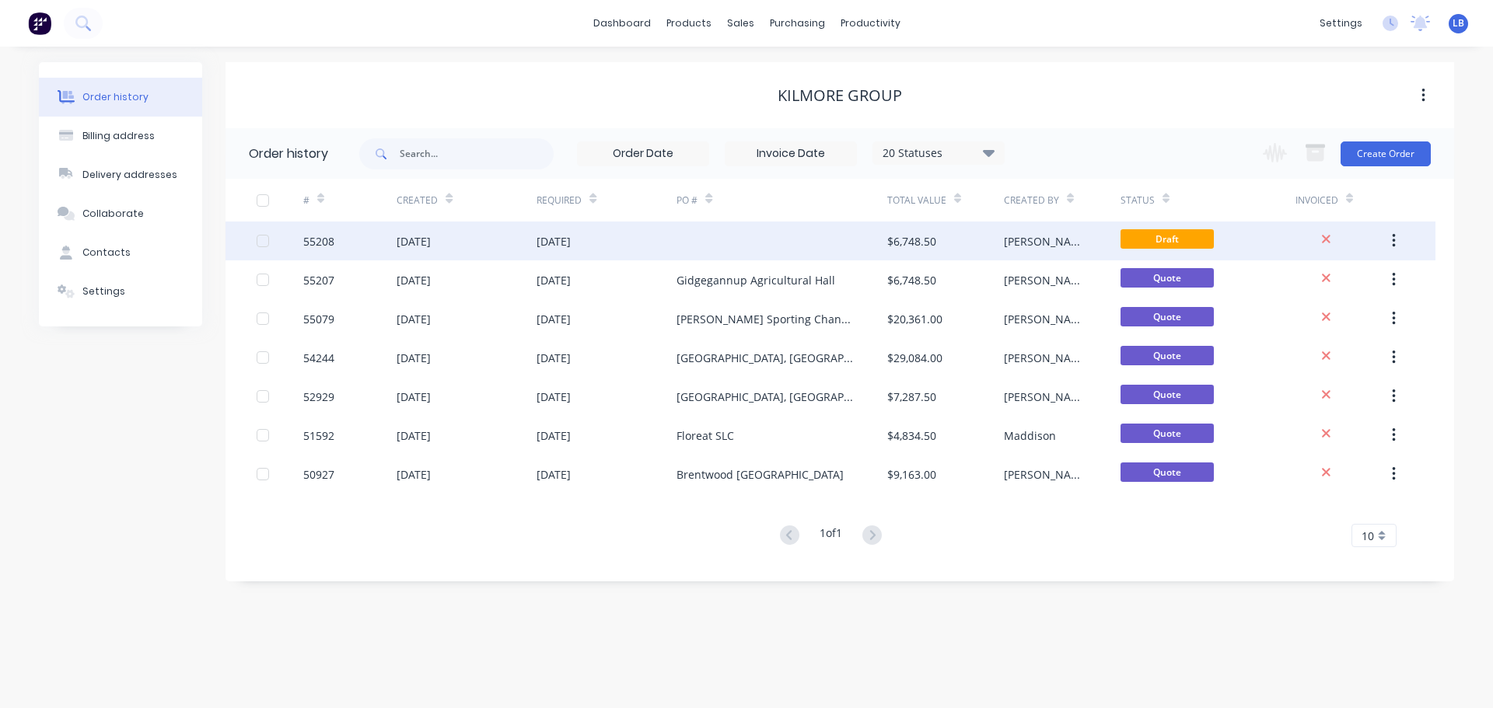
click at [900, 244] on div "$6,748.50" at bounding box center [911, 241] width 49 height 16
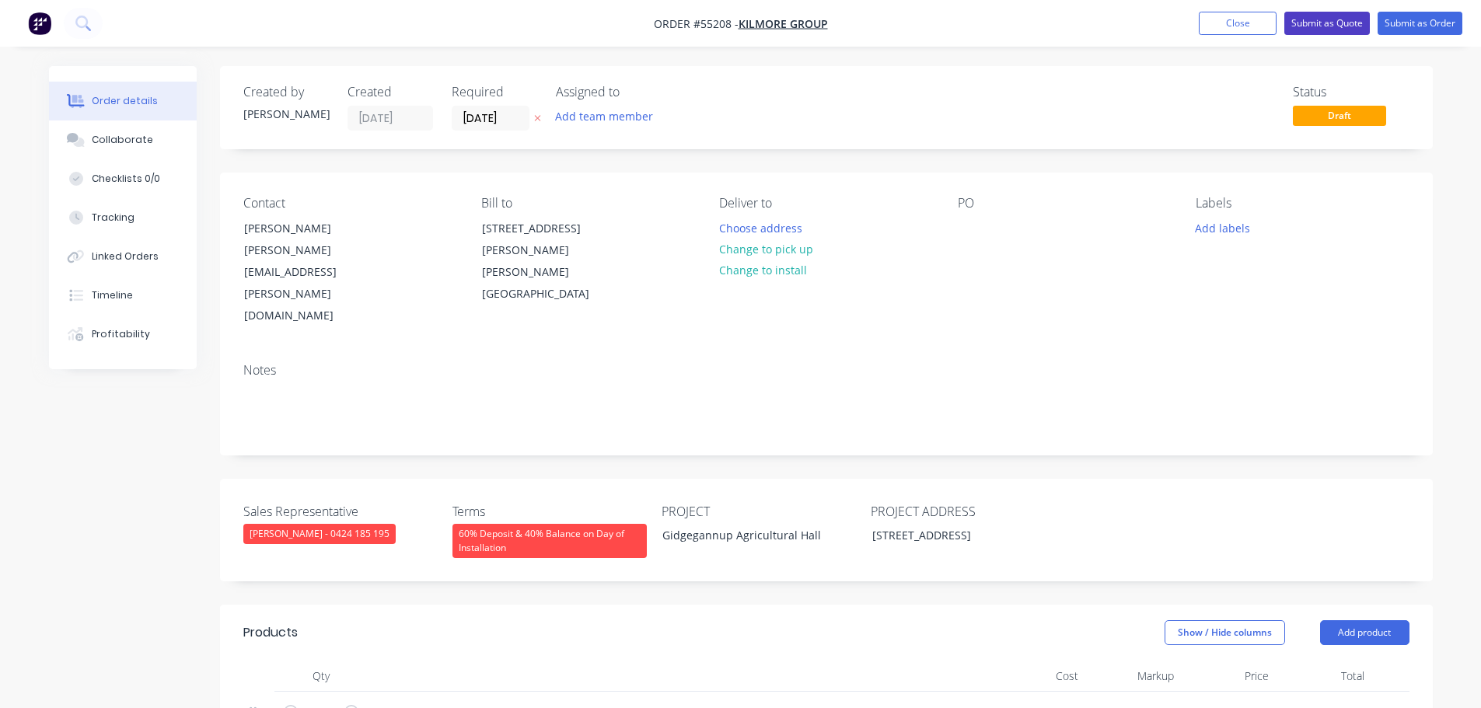
click at [1306, 32] on button "Submit as Quote" at bounding box center [1327, 23] width 86 height 23
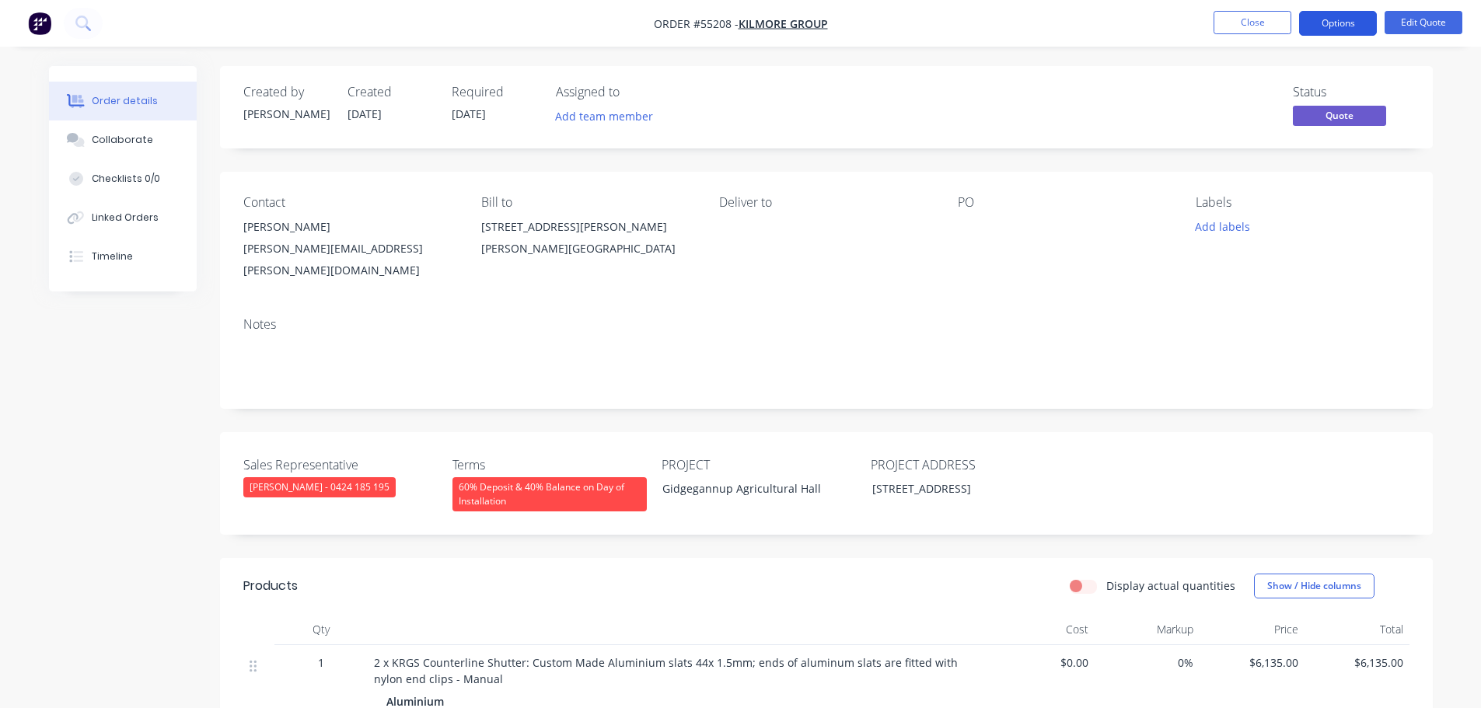
click at [1325, 21] on button "Options" at bounding box center [1338, 23] width 78 height 25
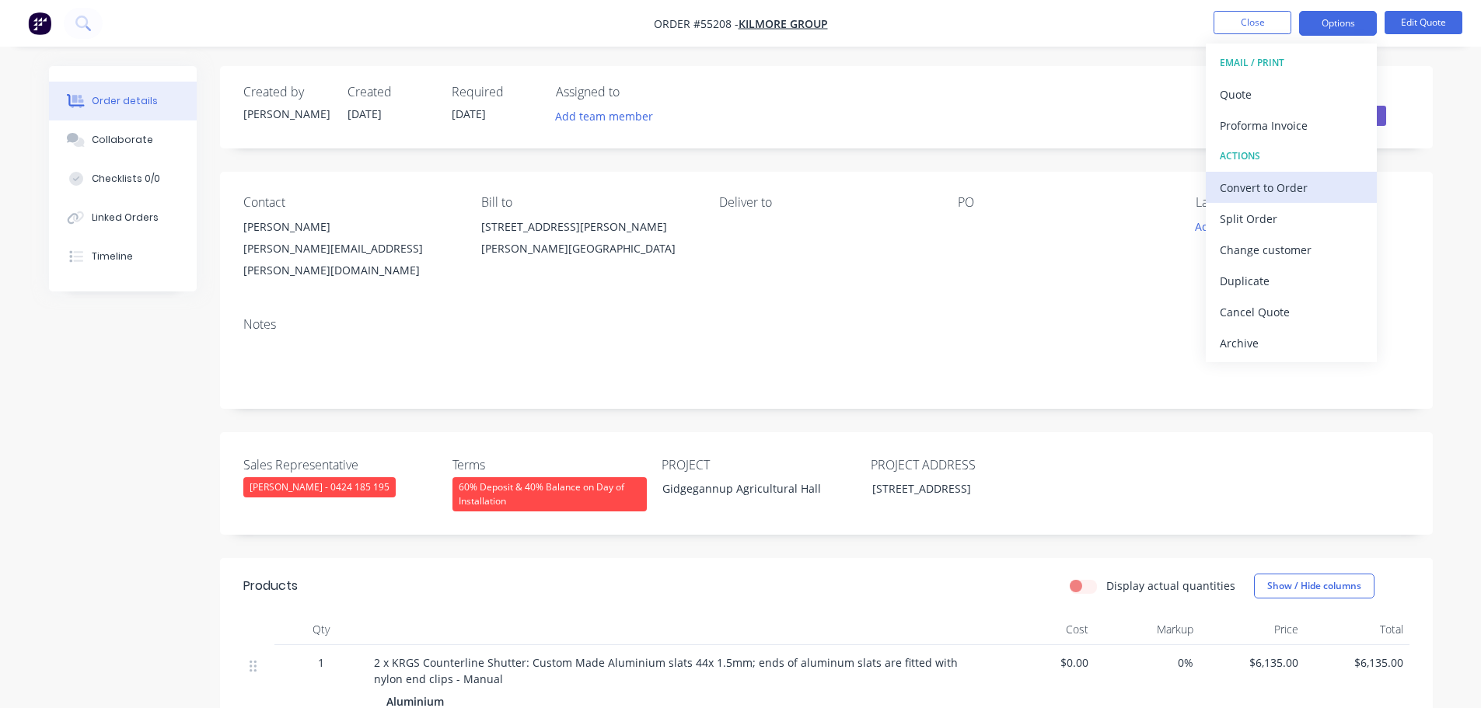
click at [1273, 186] on div "Convert to Order" at bounding box center [1291, 187] width 143 height 23
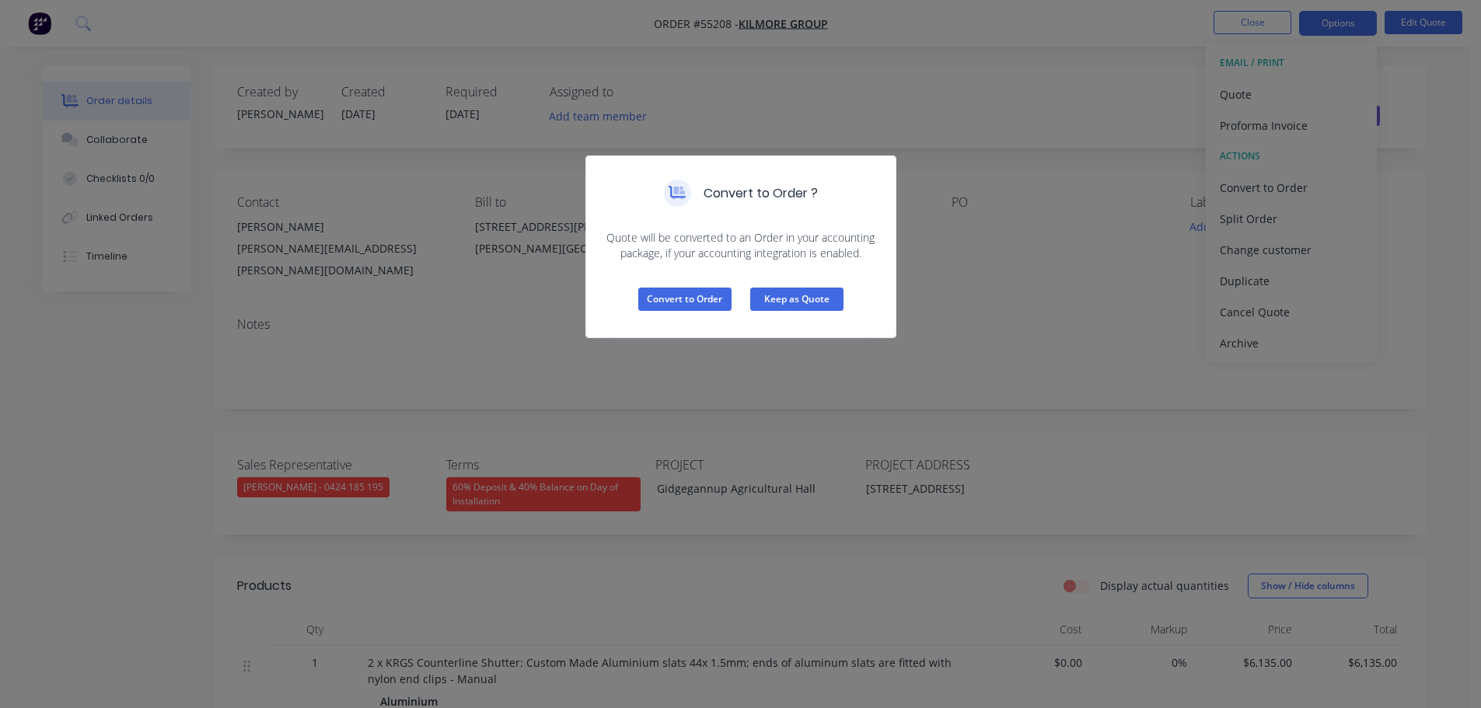
click at [810, 299] on button "Keep as Quote" at bounding box center [796, 299] width 93 height 23
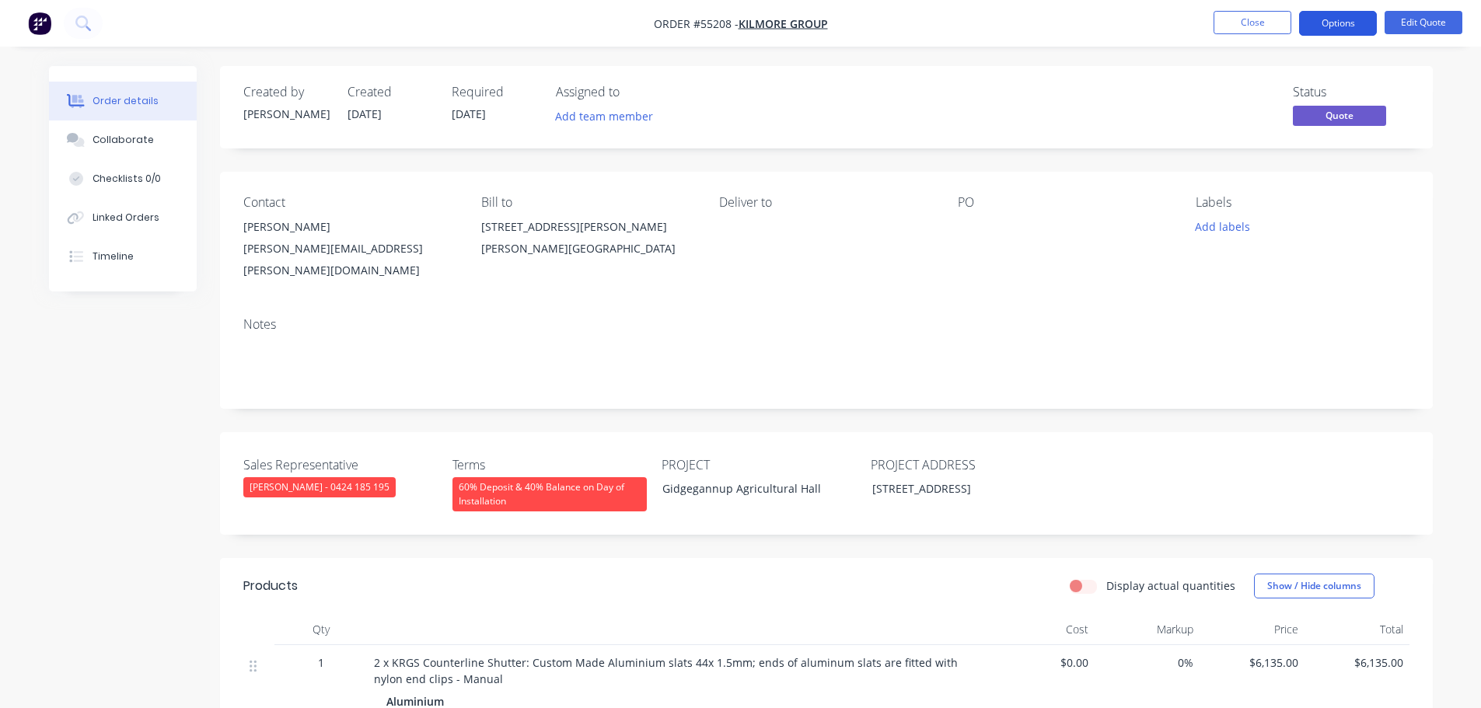
click at [1322, 23] on button "Options" at bounding box center [1338, 23] width 78 height 25
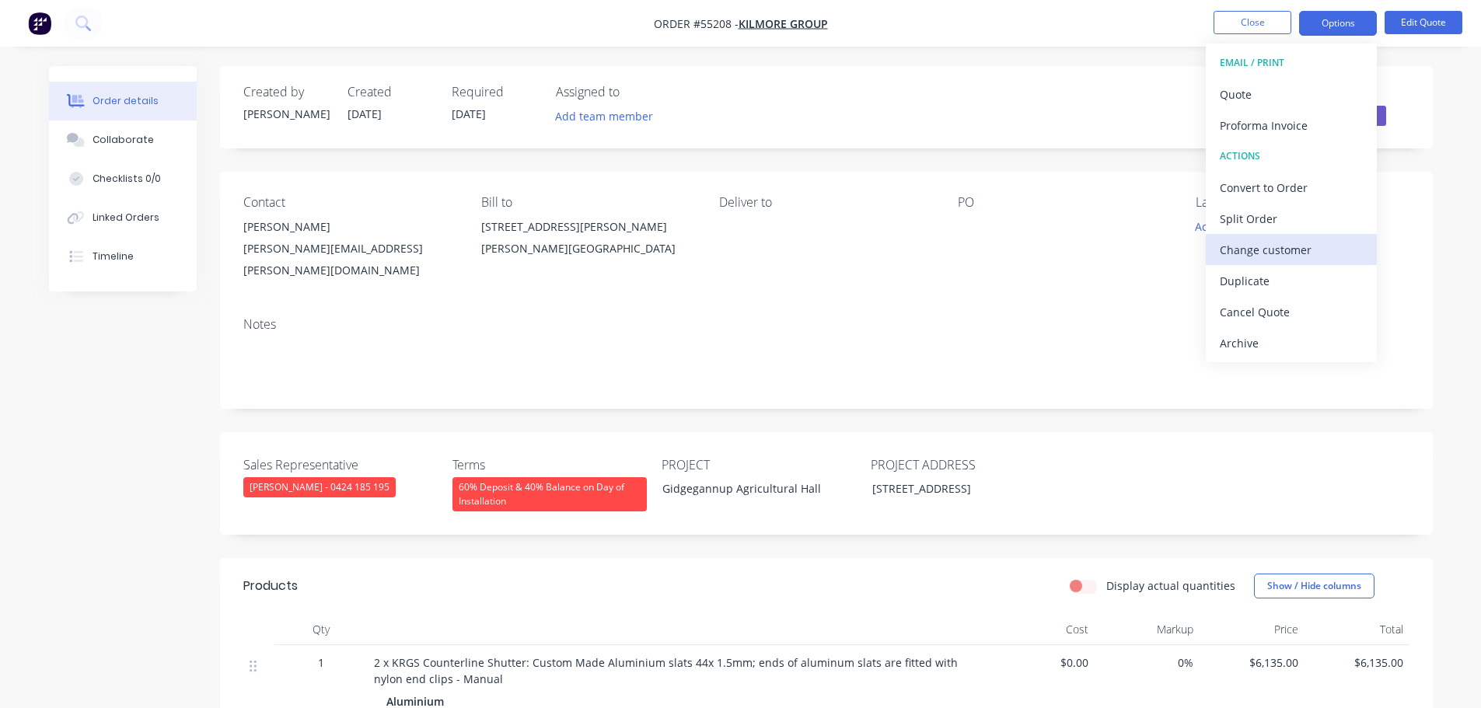
click at [1239, 250] on div "Change customer" at bounding box center [1291, 250] width 143 height 23
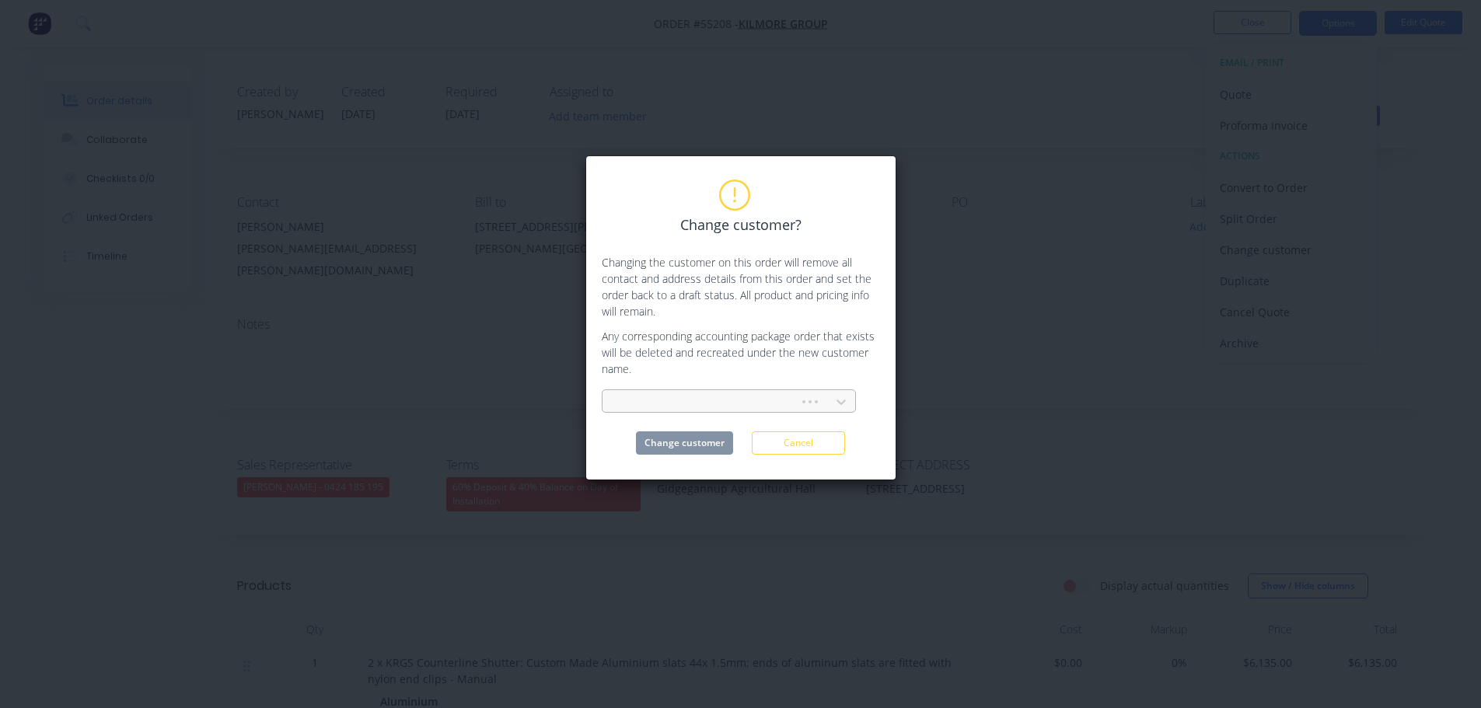
click at [639, 407] on div at bounding box center [703, 402] width 176 height 19
type input "Solution 4 Building"
click at [658, 442] on div "Solution 4 Building" at bounding box center [729, 436] width 254 height 29
click at [659, 449] on button "Change customer" at bounding box center [684, 442] width 97 height 23
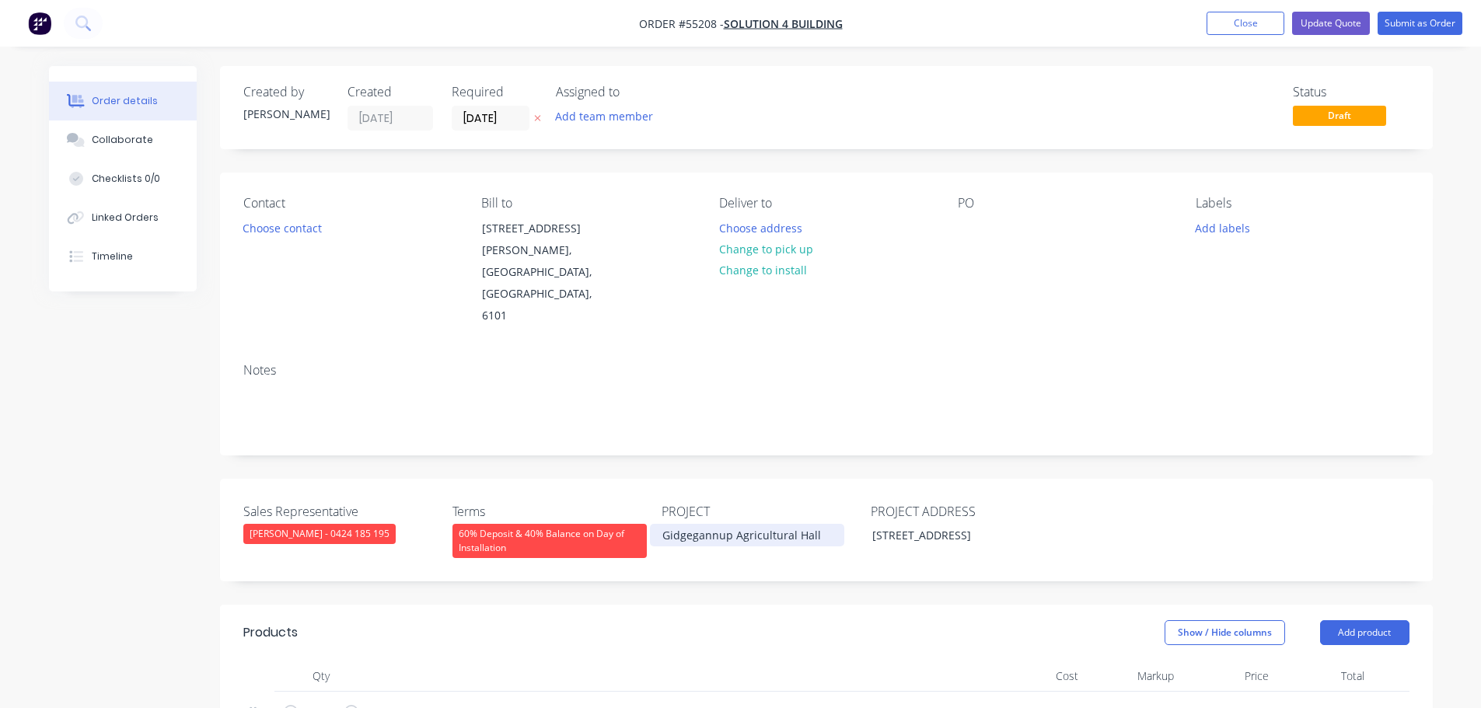
click at [747, 524] on div "Gidgegannup Agricultural Hall" at bounding box center [747, 535] width 194 height 23
copy div "Gidgegannup Agricultural Hall"
click at [963, 219] on div at bounding box center [970, 228] width 25 height 23
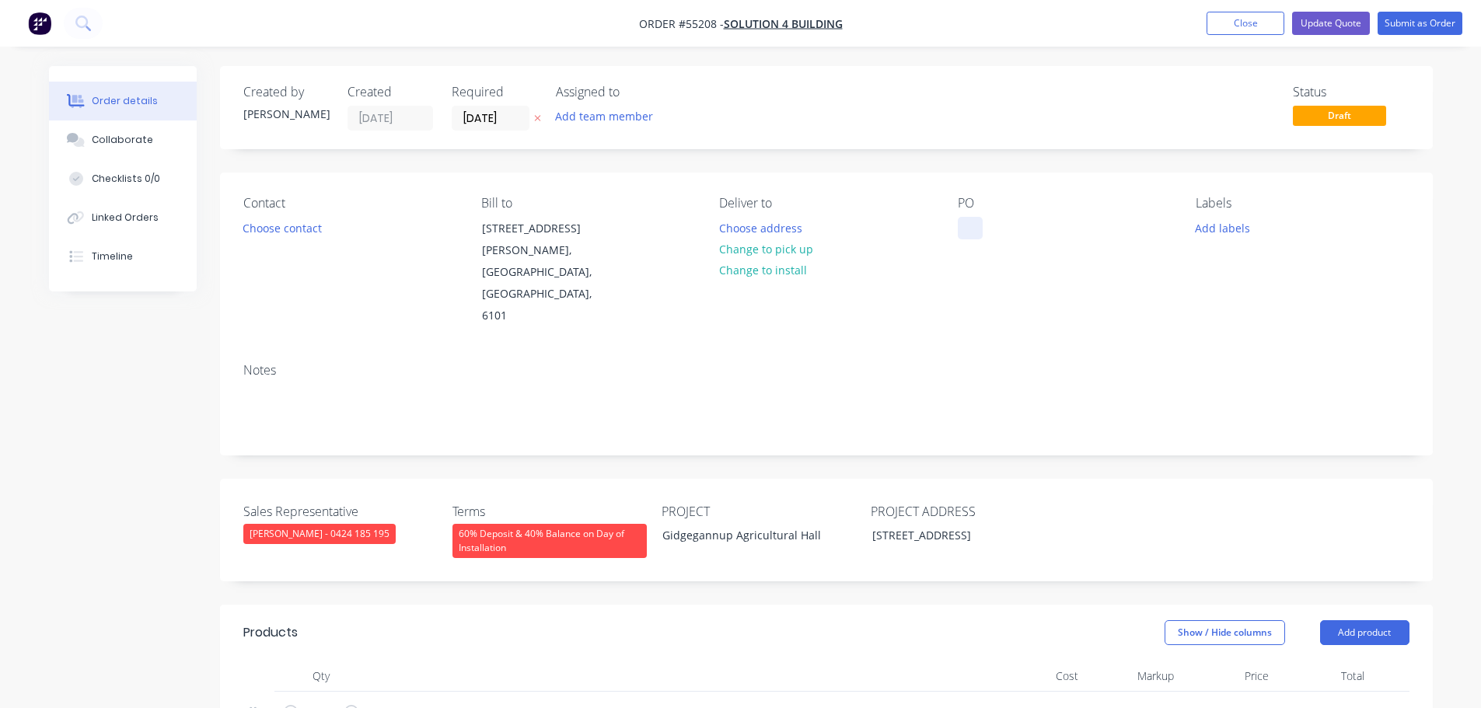
paste div
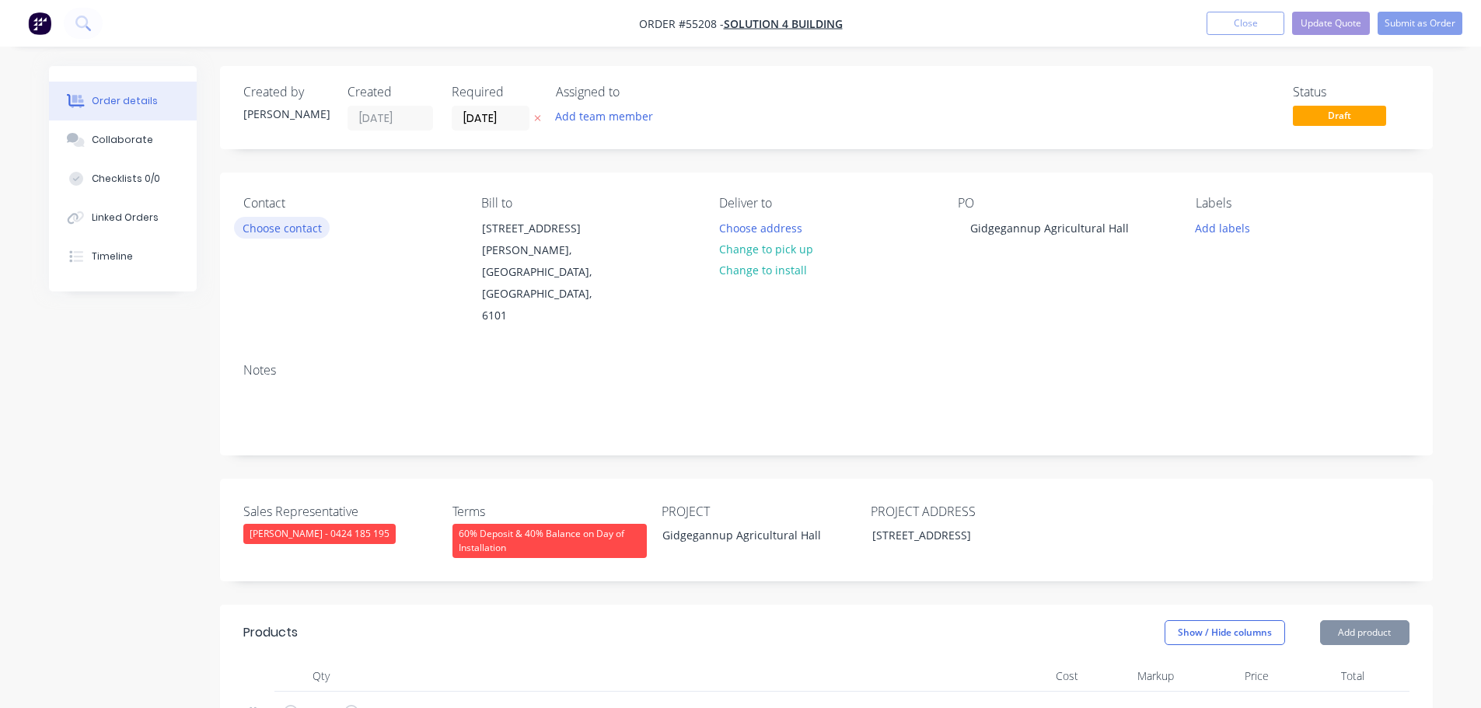
click at [306, 233] on button "Choose contact" at bounding box center [282, 227] width 96 height 21
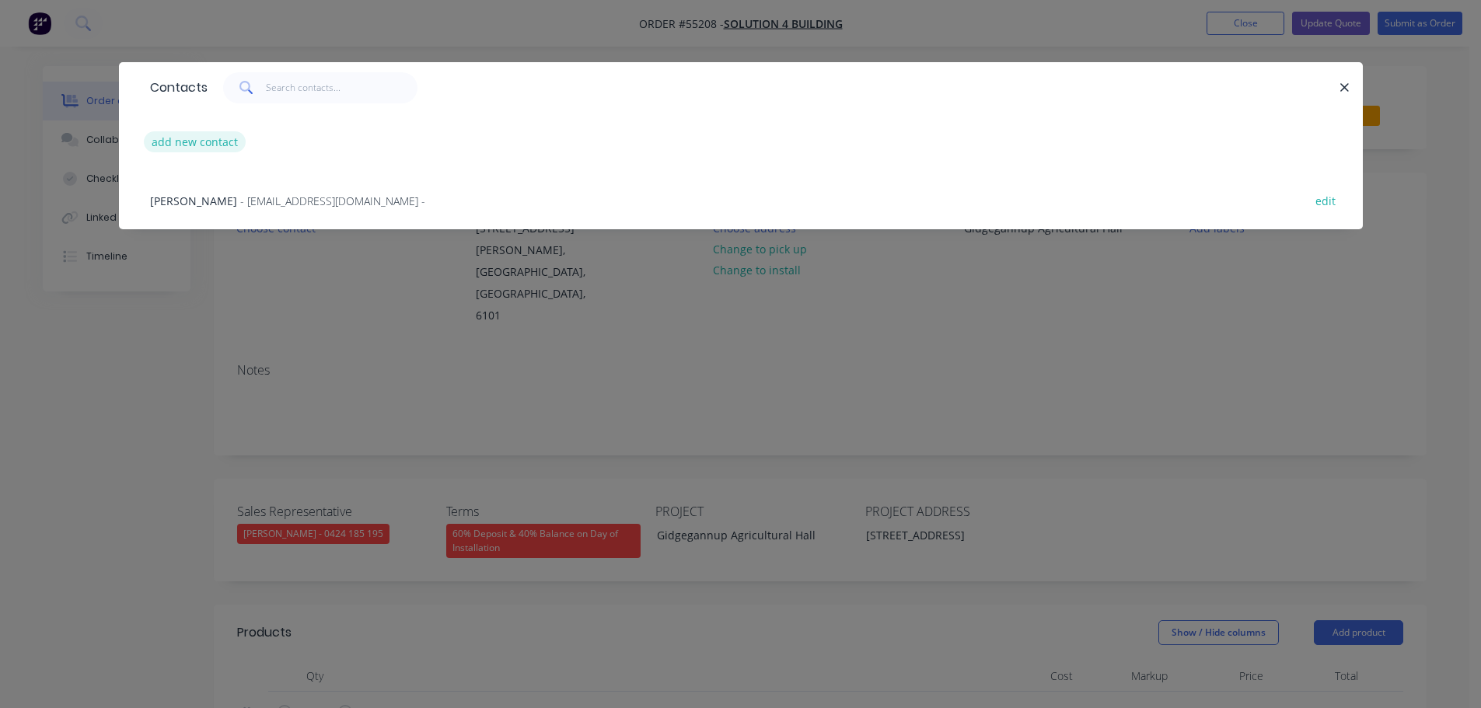
click at [169, 146] on button "add new contact" at bounding box center [195, 141] width 103 height 21
select select "AU"
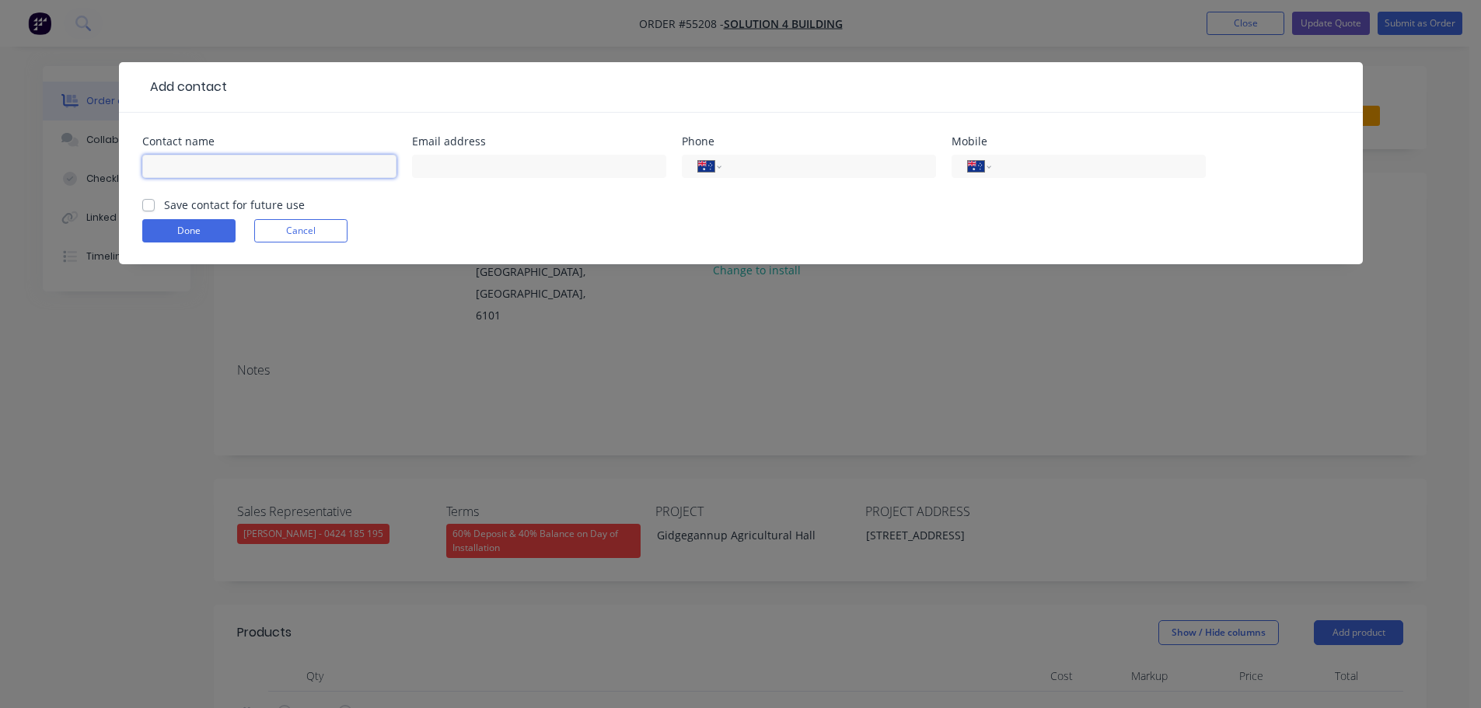
drag, startPoint x: 169, startPoint y: 146, endPoint x: 162, endPoint y: 166, distance: 20.4
click at [162, 166] on input "text" at bounding box center [269, 166] width 254 height 23
type input "Will Marshall"
drag, startPoint x: 432, startPoint y: 164, endPoint x: 440, endPoint y: 172, distance: 11.0
click at [432, 164] on input "text" at bounding box center [539, 166] width 254 height 23
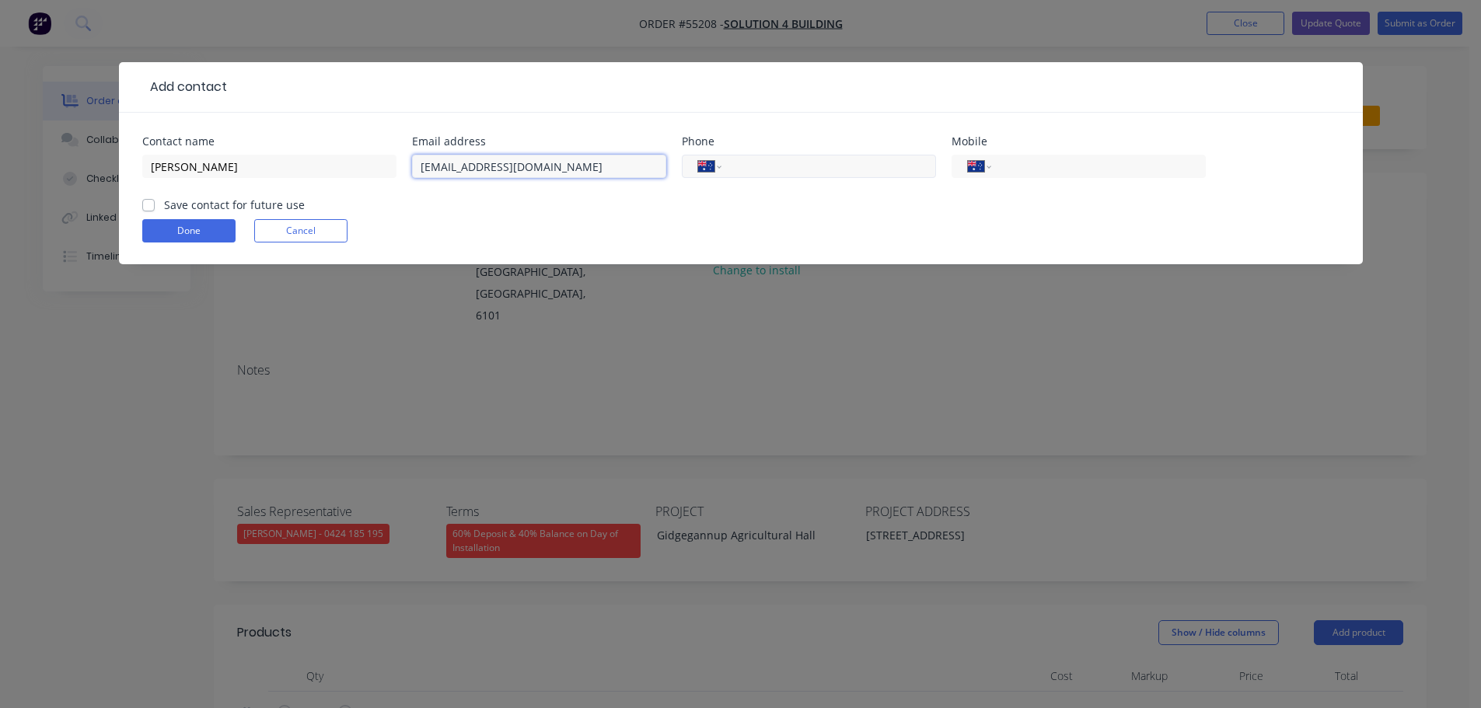
type input "tenders@s4b.net.au"
click at [838, 171] on input "tel" at bounding box center [825, 167] width 187 height 18
type input "(08) 9361 0628"
click at [164, 200] on label "Save contact for future use" at bounding box center [234, 205] width 141 height 16
click at [146, 200] on input "Save contact for future use" at bounding box center [148, 204] width 12 height 15
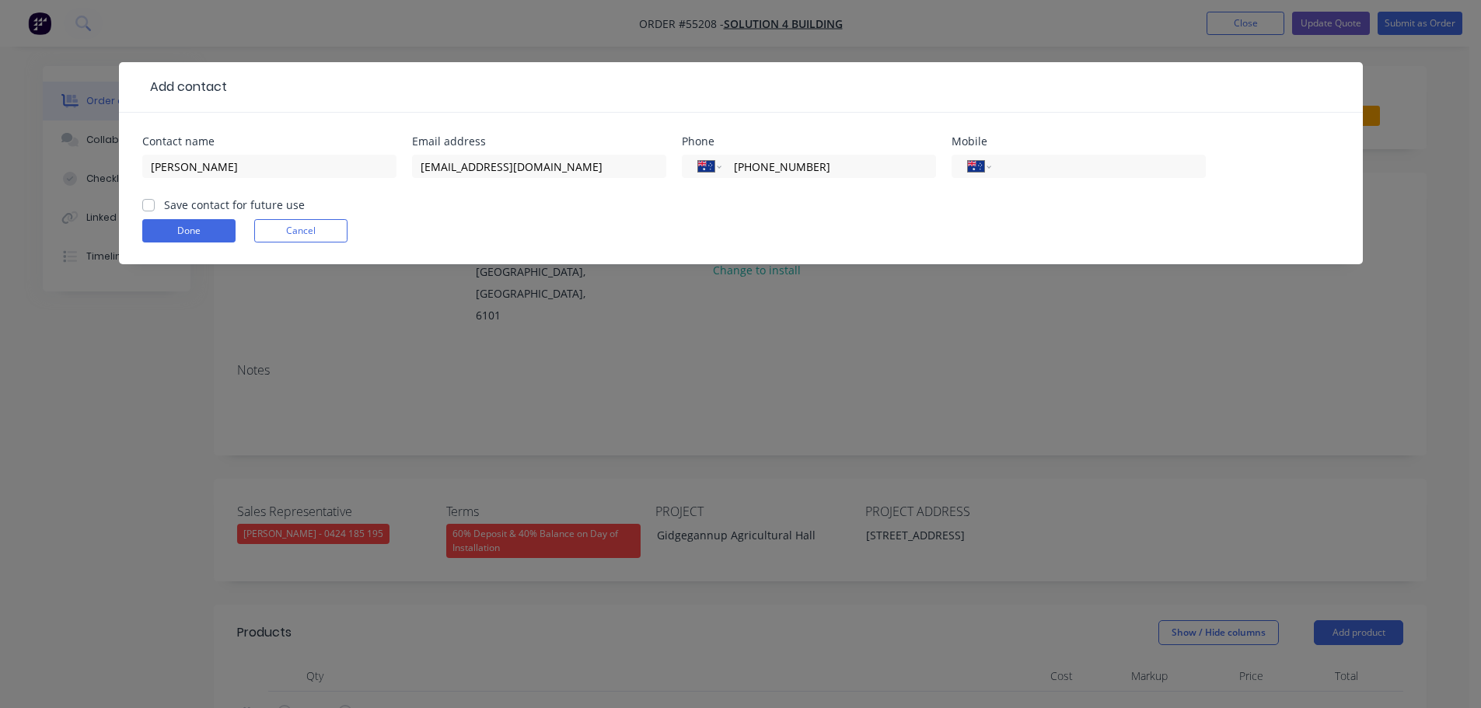
checkbox input "true"
click at [167, 232] on button "Done" at bounding box center [188, 230] width 93 height 23
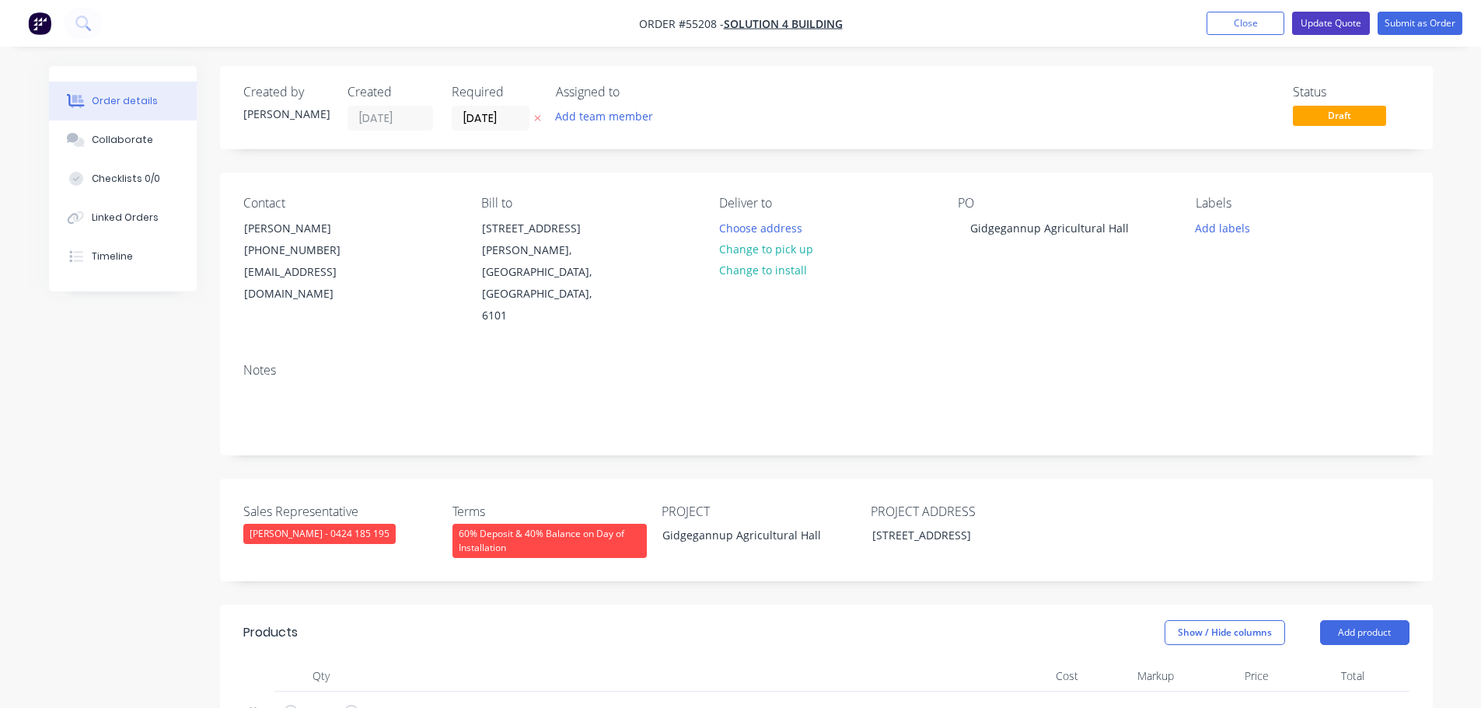
click at [1308, 19] on button "Update Quote" at bounding box center [1331, 23] width 78 height 23
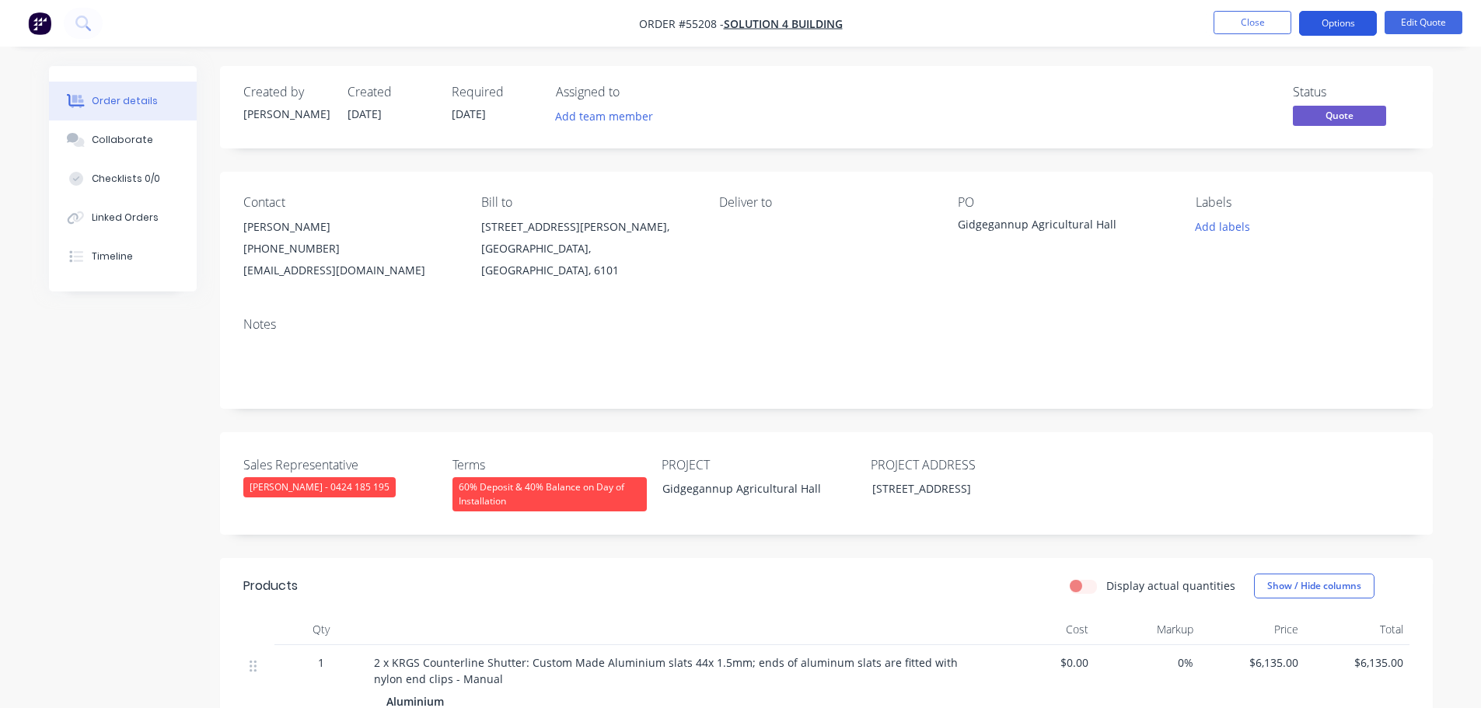
click at [1315, 23] on button "Options" at bounding box center [1338, 23] width 78 height 25
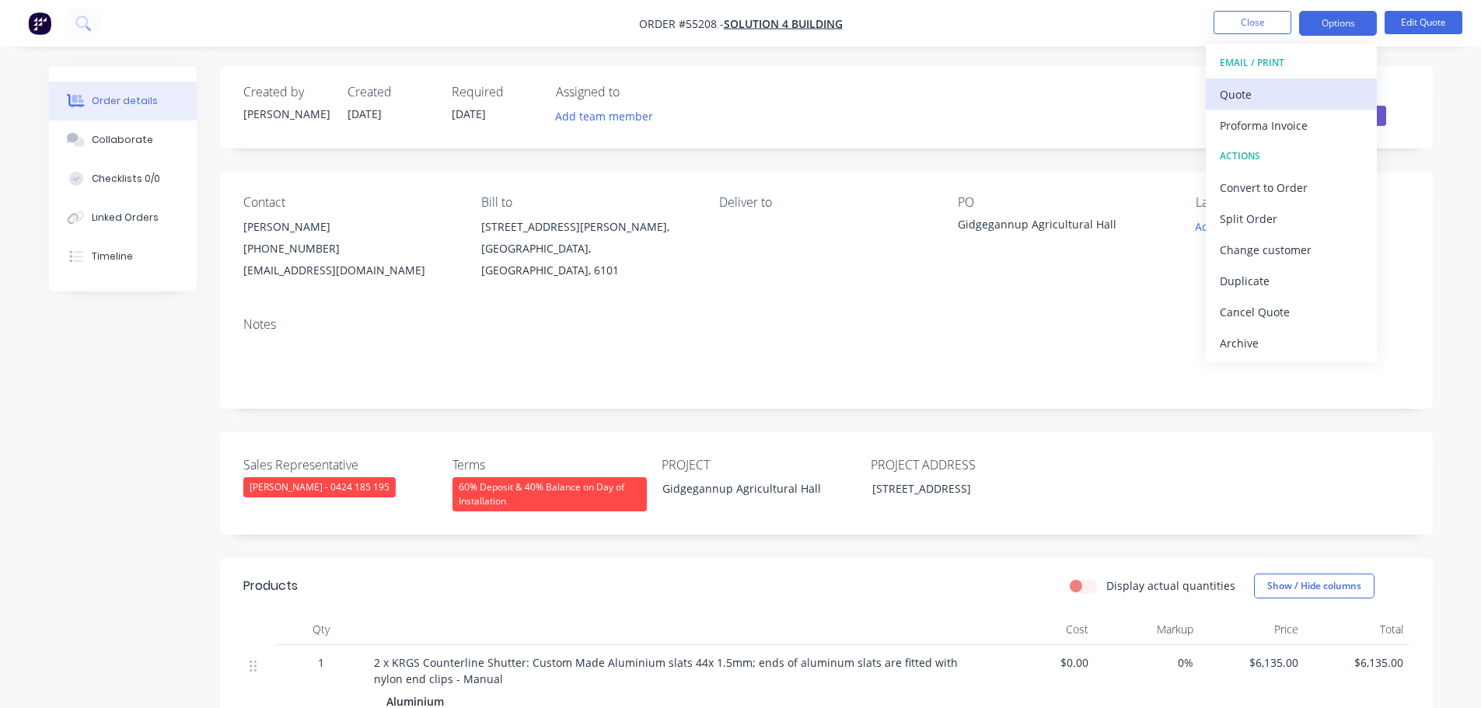
click at [1248, 103] on div "Quote" at bounding box center [1291, 94] width 143 height 23
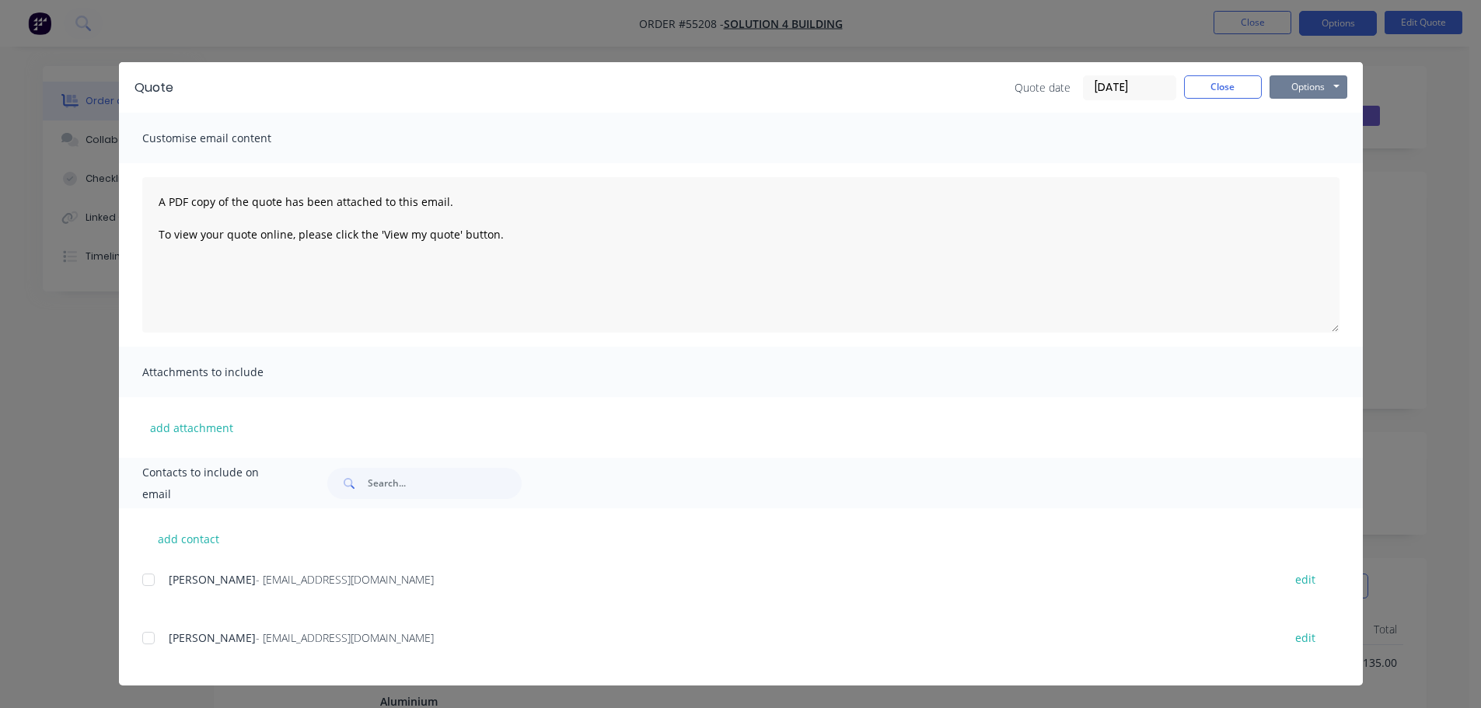
drag, startPoint x: 1298, startPoint y: 89, endPoint x: 1297, endPoint y: 100, distance: 11.7
click at [1298, 96] on button "Options" at bounding box center [1309, 86] width 78 height 23
click at [1294, 136] on button "Print" at bounding box center [1320, 141] width 100 height 26
click at [1205, 100] on div "Quote date 29/08/25 Close Options Preview Print Email" at bounding box center [1181, 87] width 333 height 25
click at [1206, 84] on button "Close" at bounding box center [1223, 86] width 78 height 23
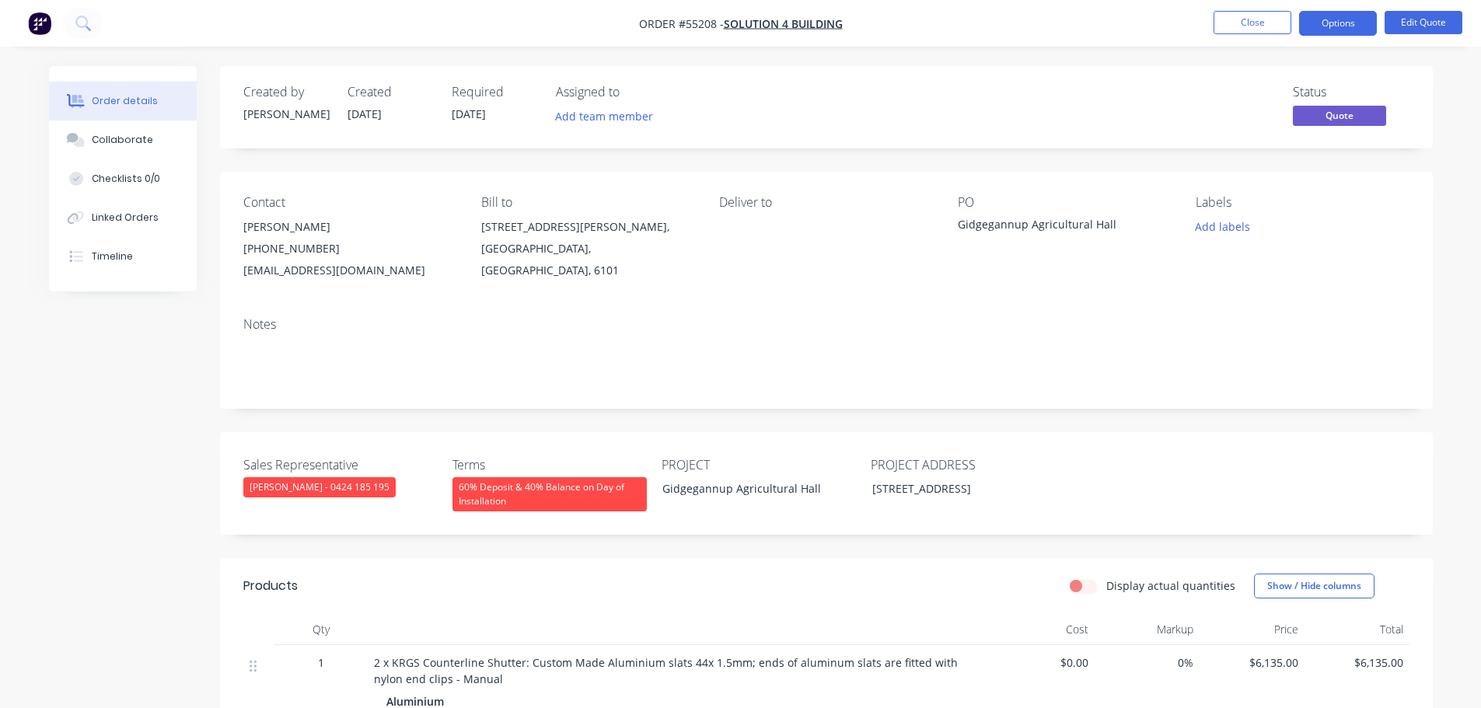
click at [273, 267] on div "tenders@s4b.net.au" at bounding box center [349, 271] width 213 height 22
copy div "tenders@s4b.net.au"
click at [1046, 225] on div "Gidgegannup Agricultural Hall" at bounding box center [1055, 227] width 194 height 22
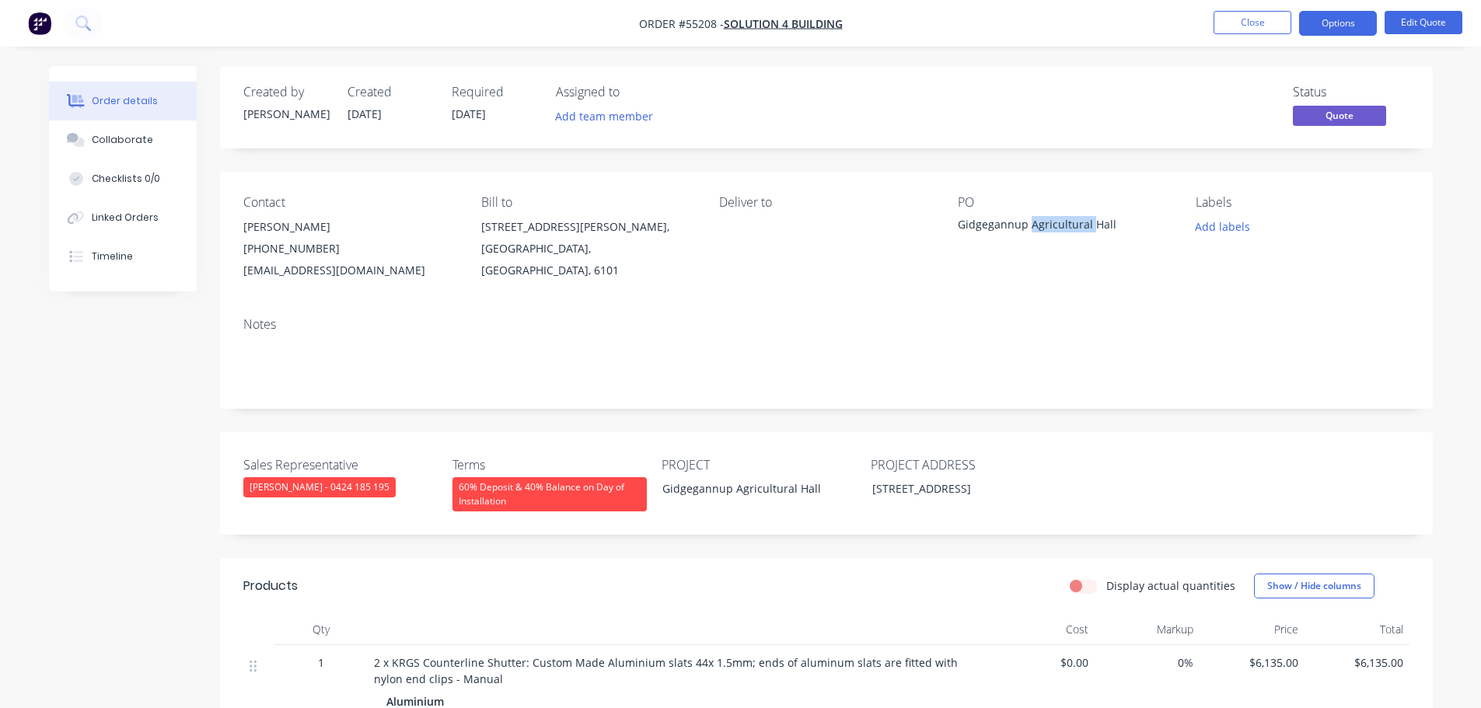
click at [1046, 225] on div "Gidgegannup Agricultural Hall" at bounding box center [1055, 227] width 194 height 22
copy div "Gidgegannup Agricultural Hall"
click at [1261, 25] on button "Close" at bounding box center [1253, 22] width 78 height 23
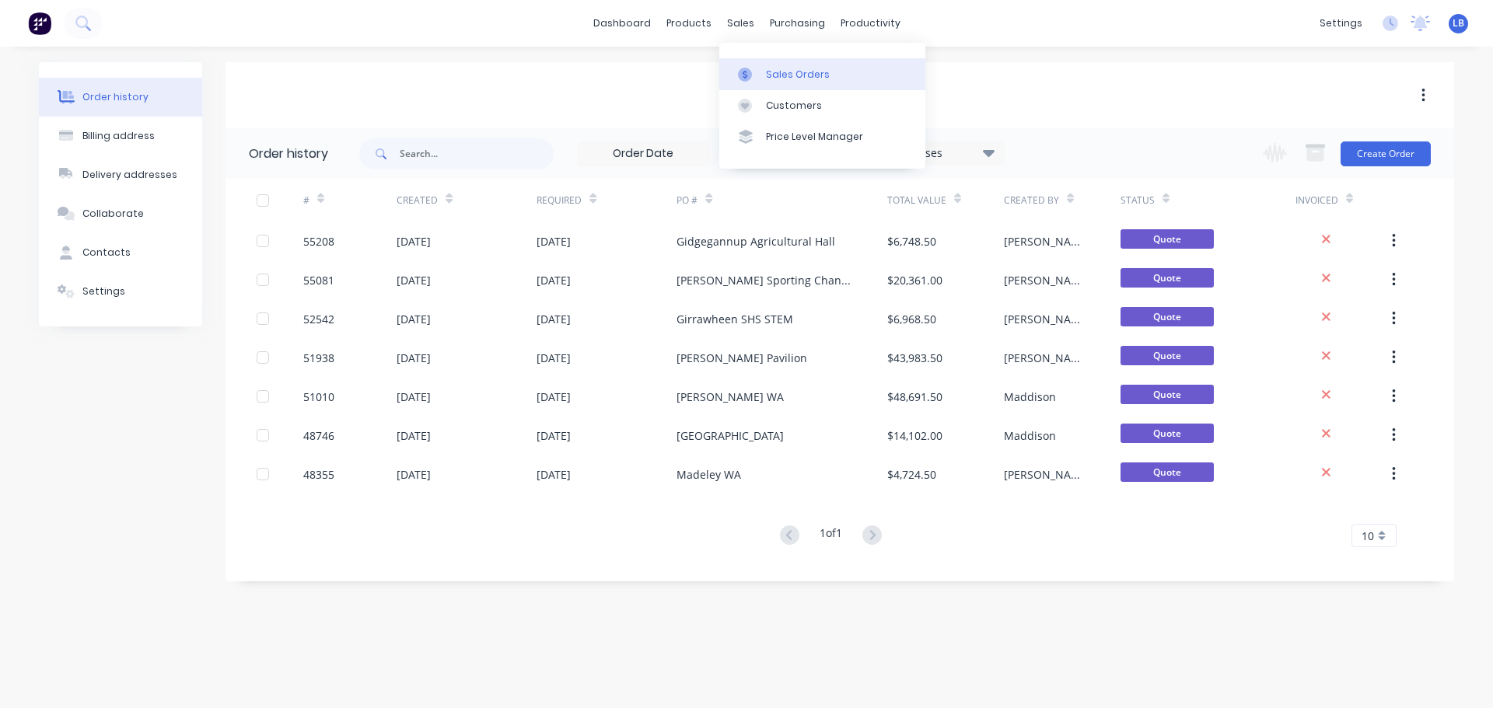
click at [783, 65] on link "Sales Orders" at bounding box center [822, 73] width 206 height 31
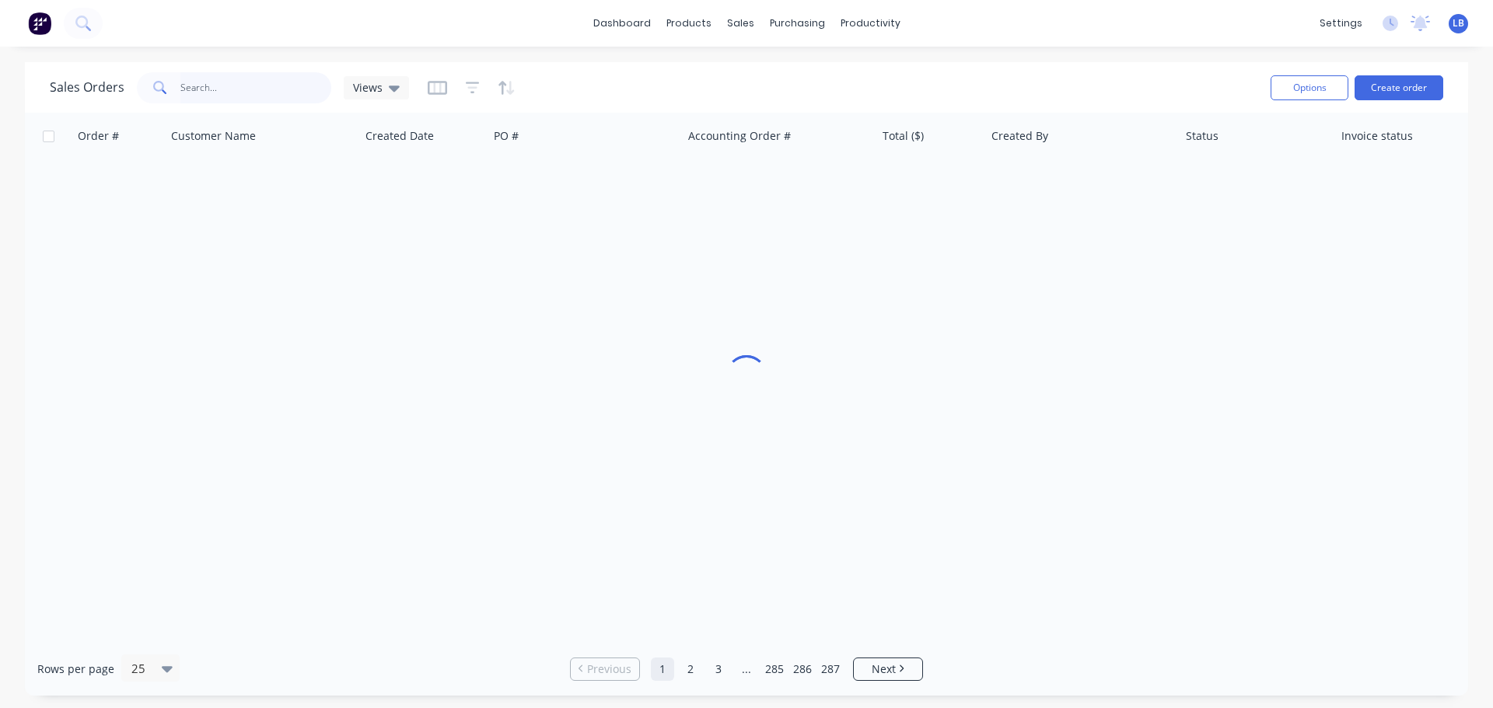
click at [212, 93] on input "text" at bounding box center [256, 87] width 152 height 31
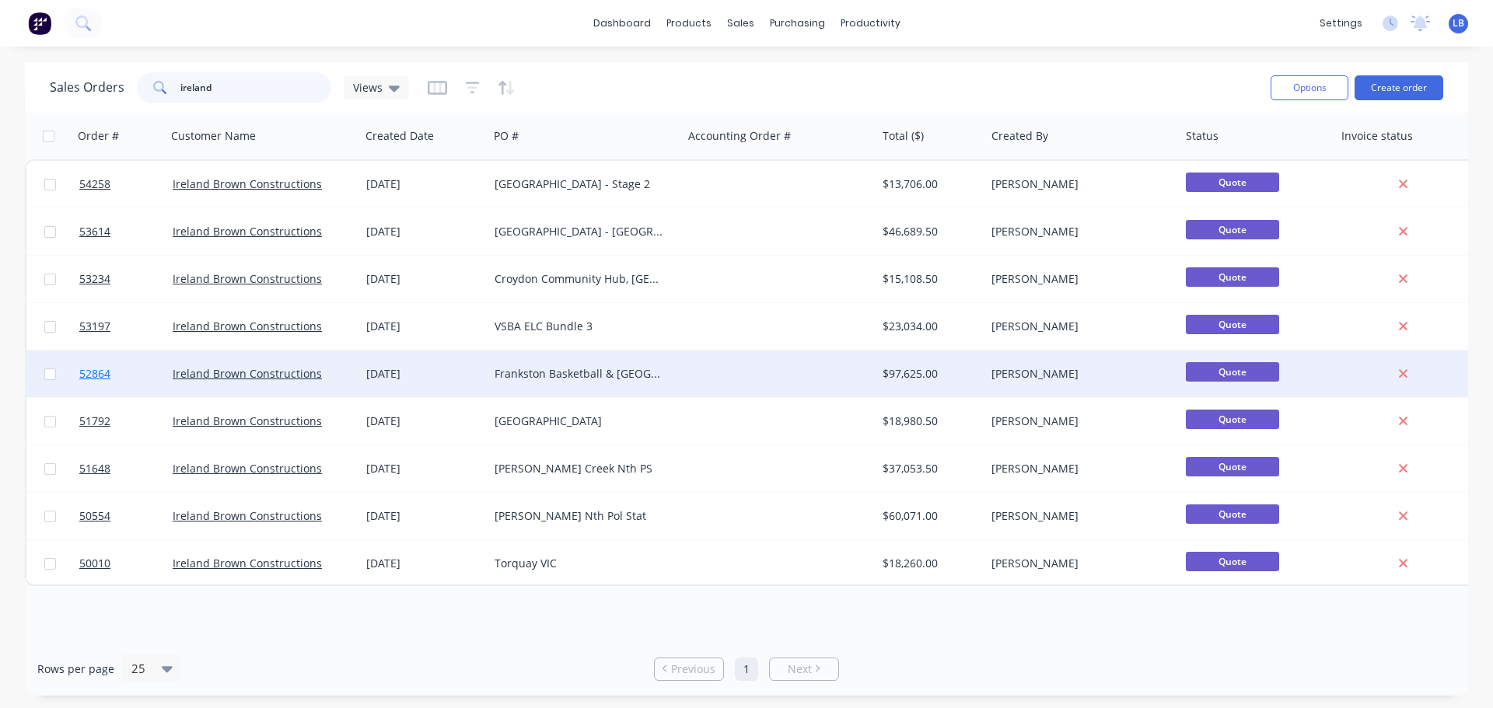
type input "ireland"
click at [95, 382] on link "52864" at bounding box center [125, 374] width 93 height 47
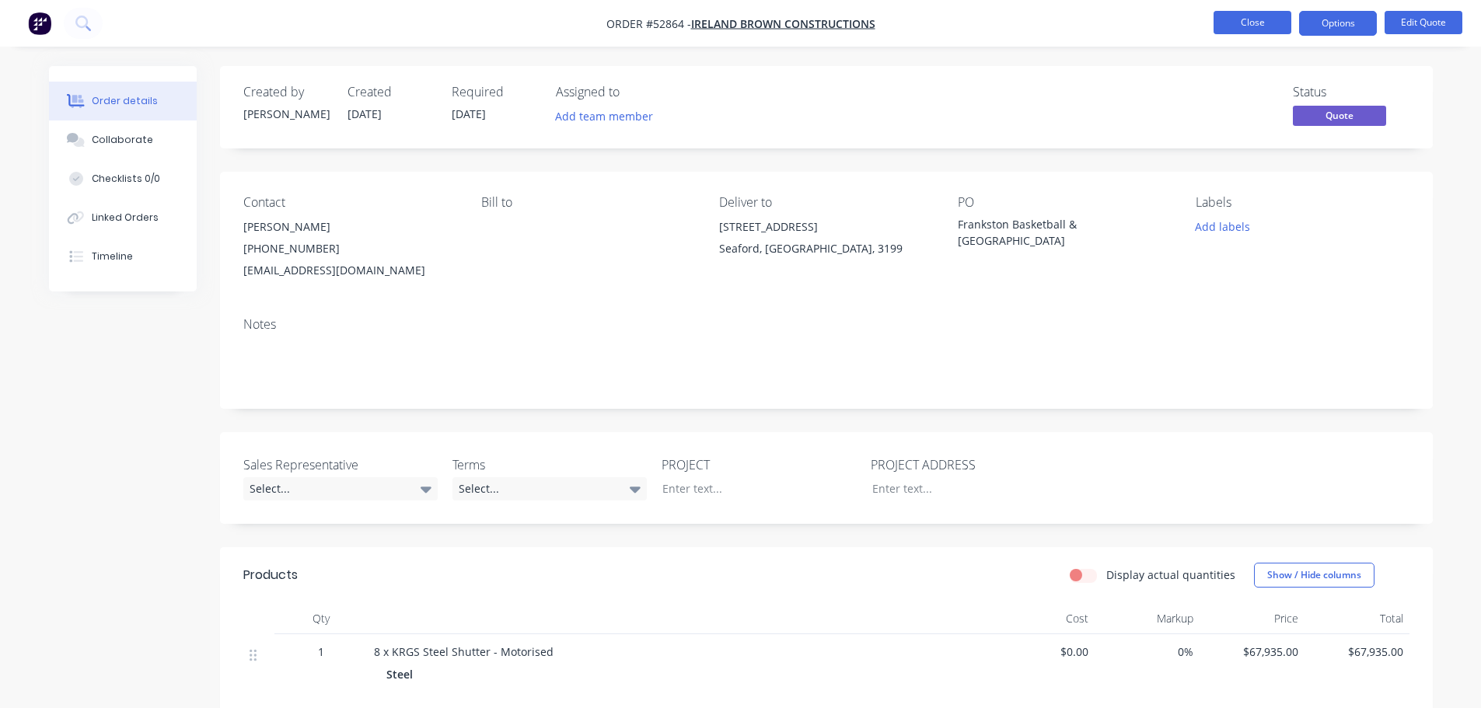
click at [1244, 26] on button "Close" at bounding box center [1253, 22] width 78 height 23
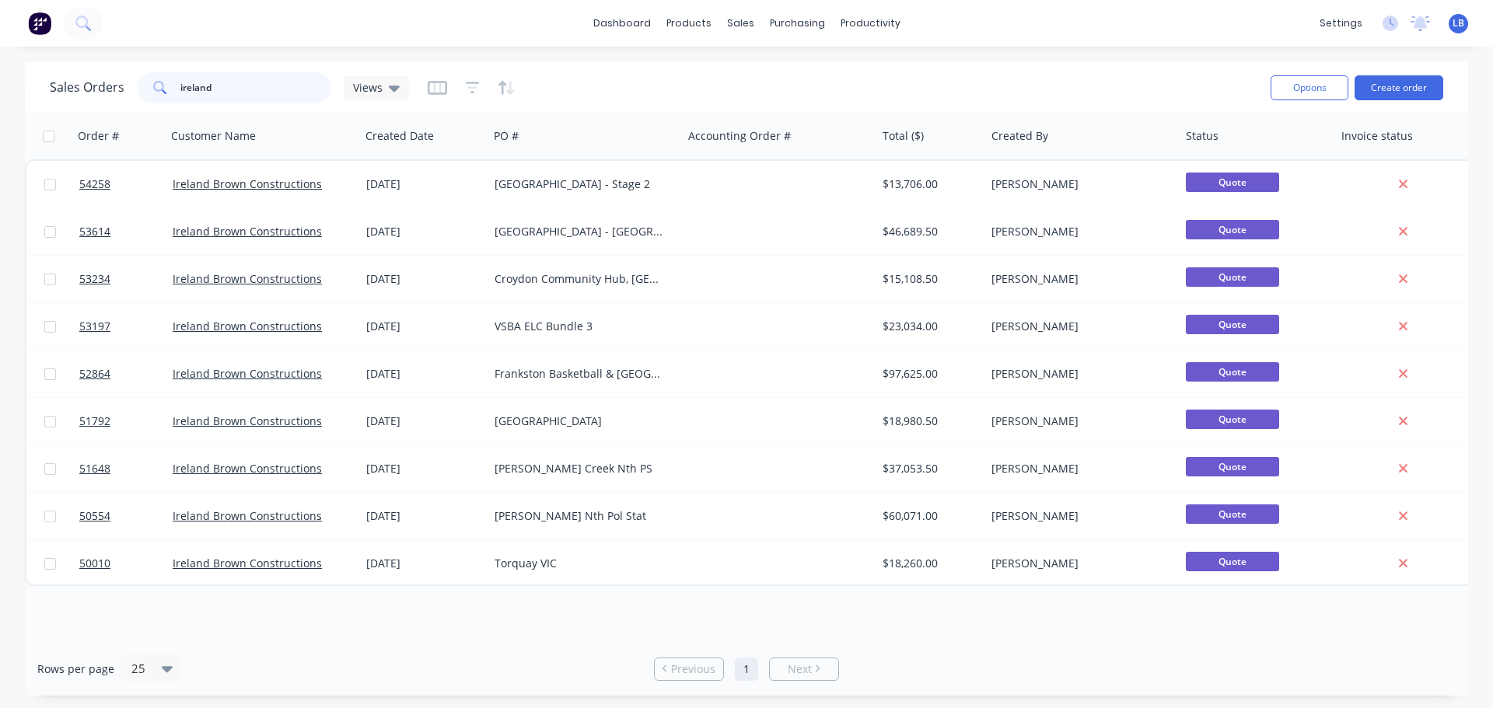
drag, startPoint x: 216, startPoint y: 88, endPoint x: 158, endPoint y: 107, distance: 61.5
click at [158, 107] on div "Sales Orders ireland Views Options Create order" at bounding box center [746, 87] width 1443 height 51
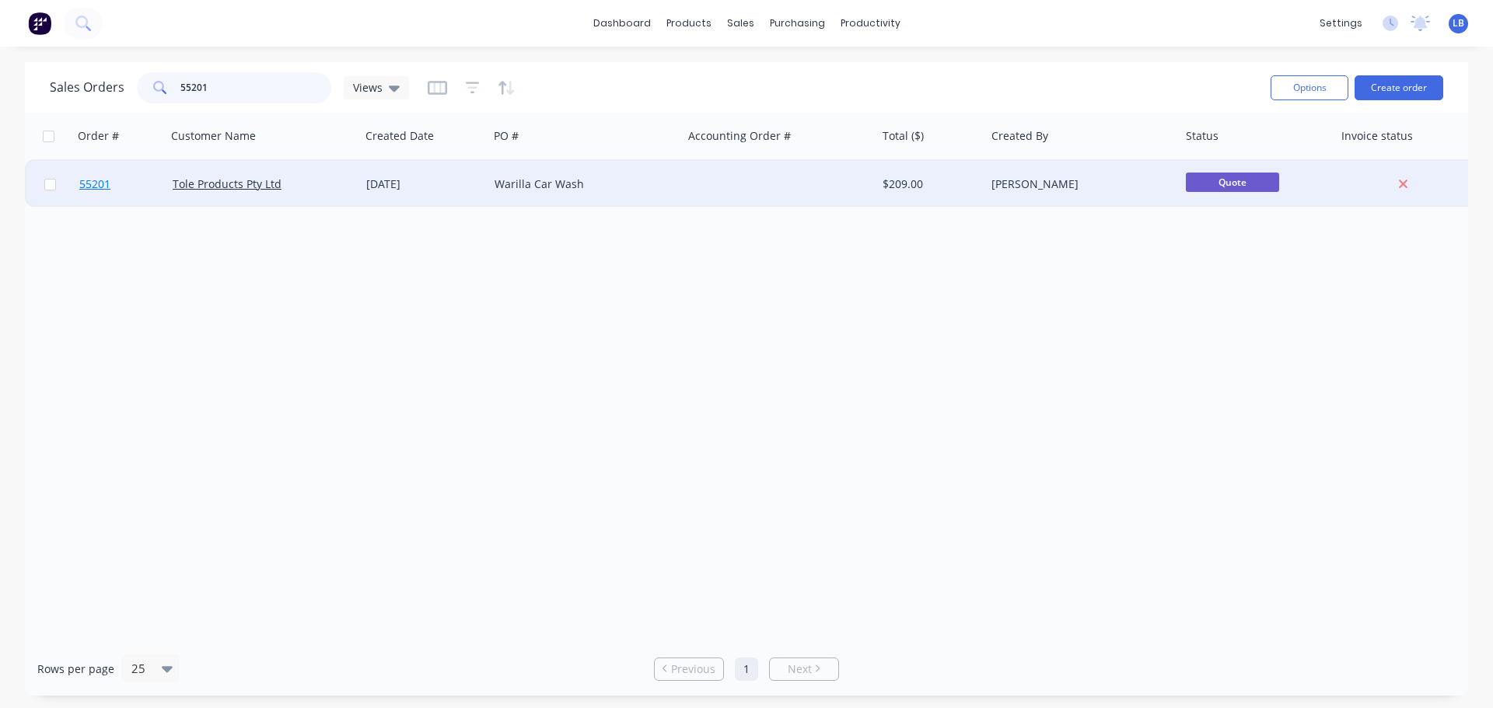
type input "55201"
click at [94, 183] on span "55201" at bounding box center [94, 184] width 31 height 16
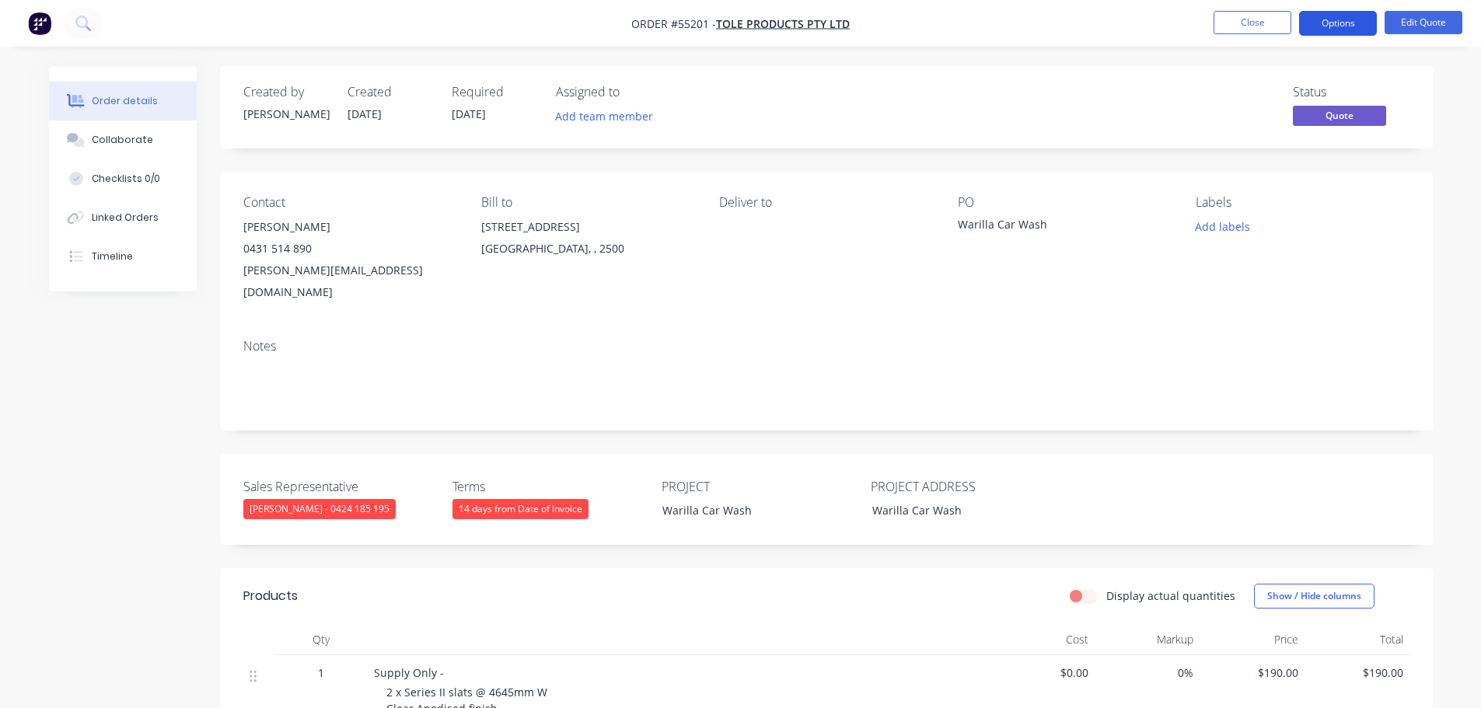
click at [1332, 23] on button "Options" at bounding box center [1338, 23] width 78 height 25
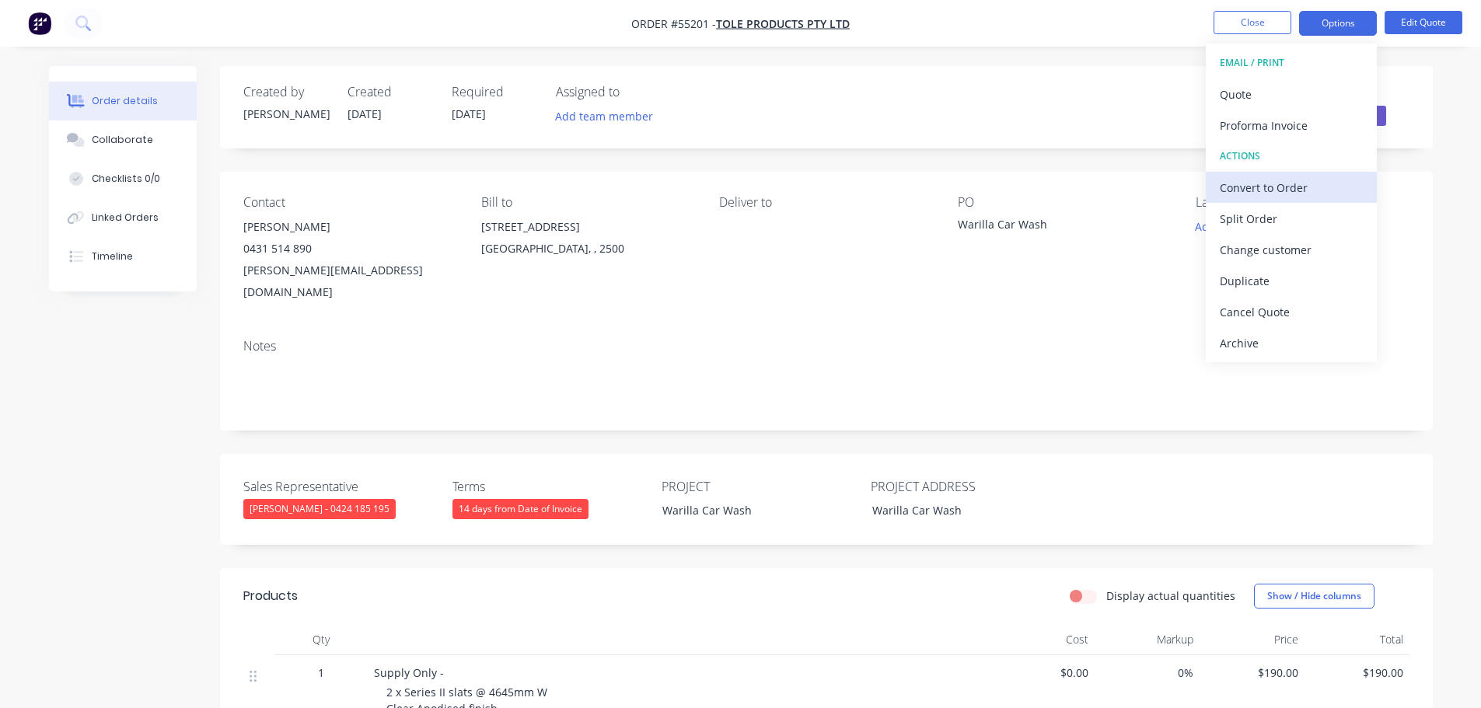
click at [1257, 188] on div "Convert to Order" at bounding box center [1291, 187] width 143 height 23
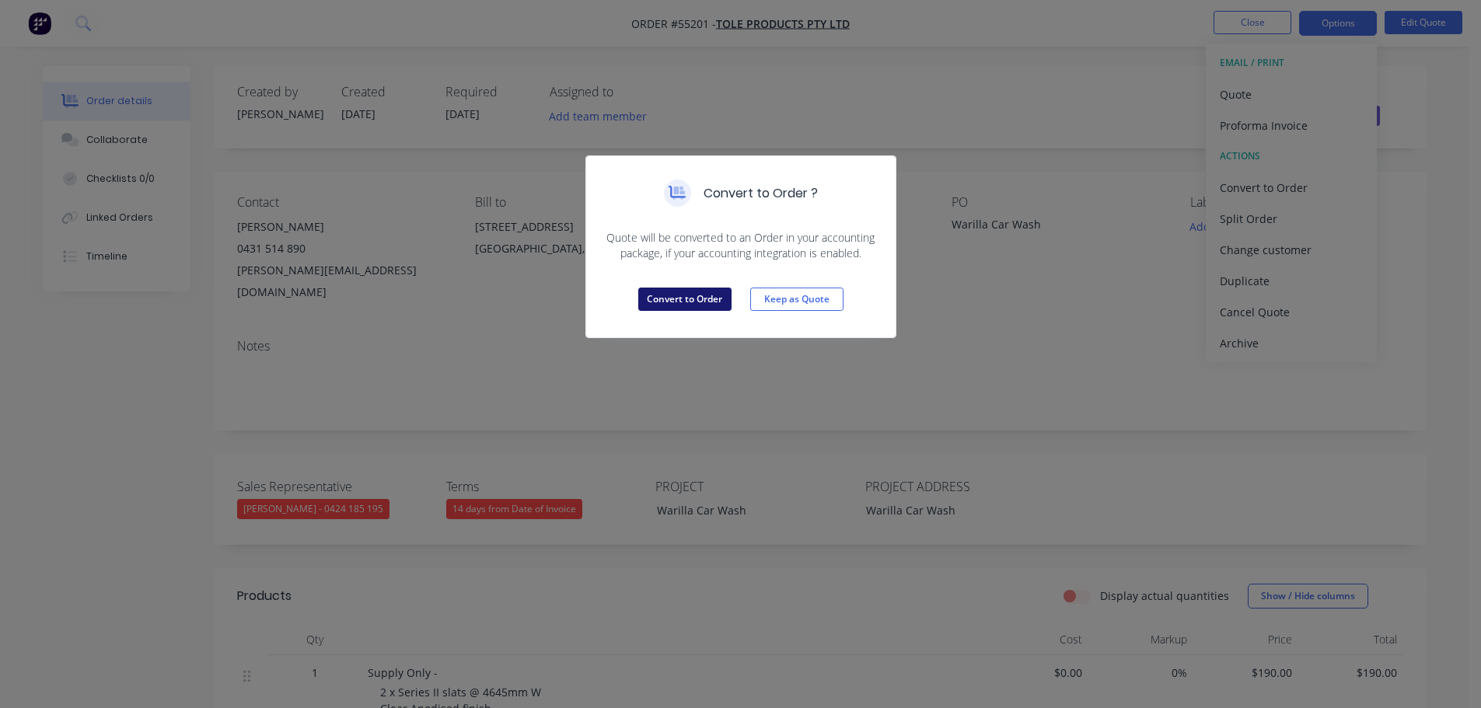
click at [700, 304] on button "Convert to Order" at bounding box center [684, 299] width 93 height 23
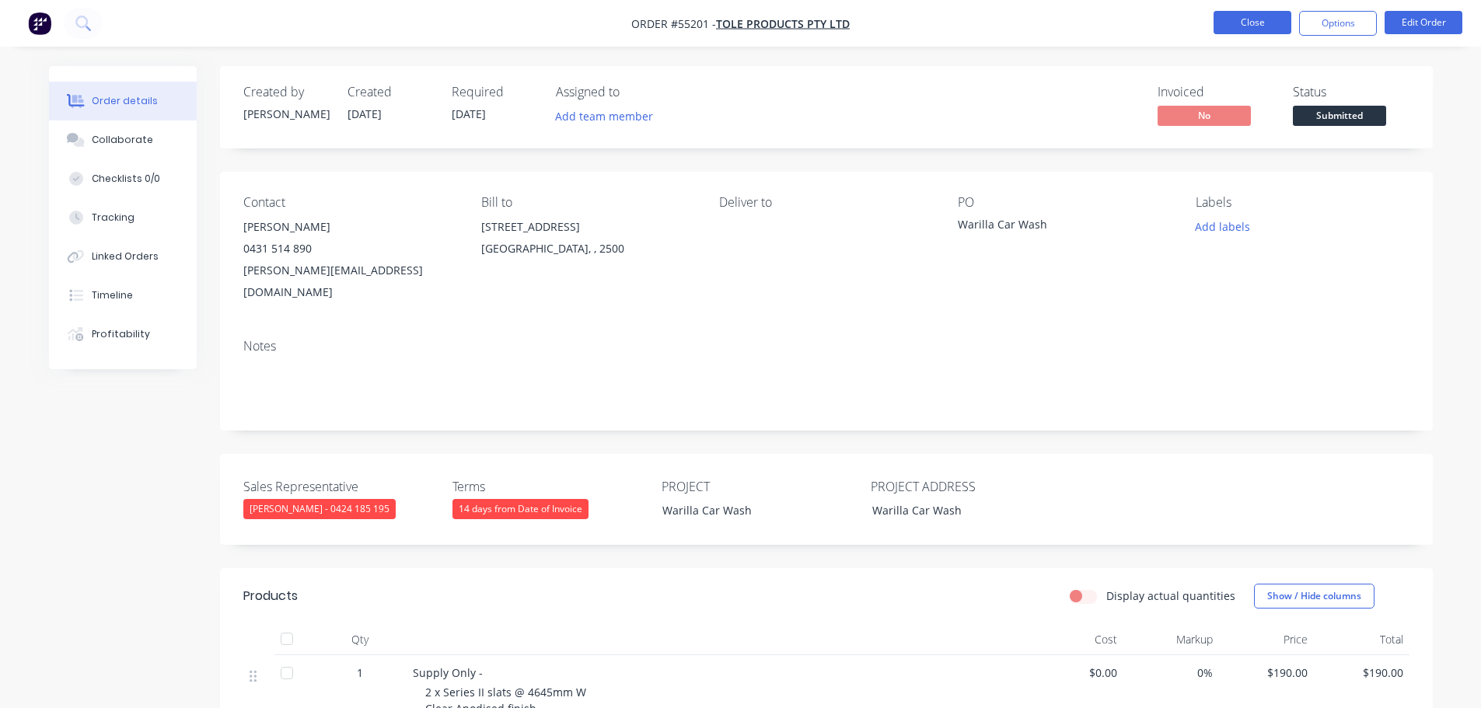
click at [1232, 19] on button "Close" at bounding box center [1253, 22] width 78 height 23
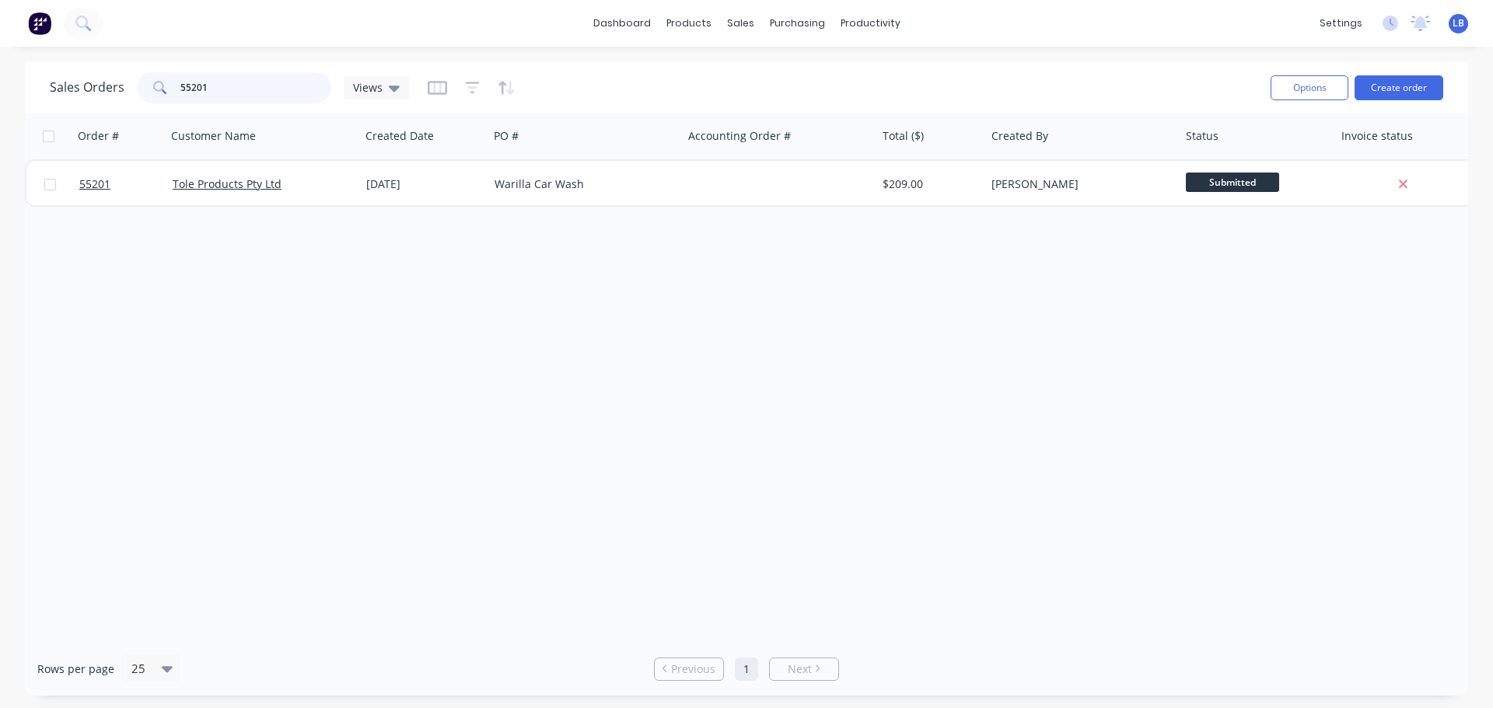
drag, startPoint x: 214, startPoint y: 89, endPoint x: 151, endPoint y: 96, distance: 63.4
click at [151, 96] on div "55201" at bounding box center [234, 87] width 194 height 31
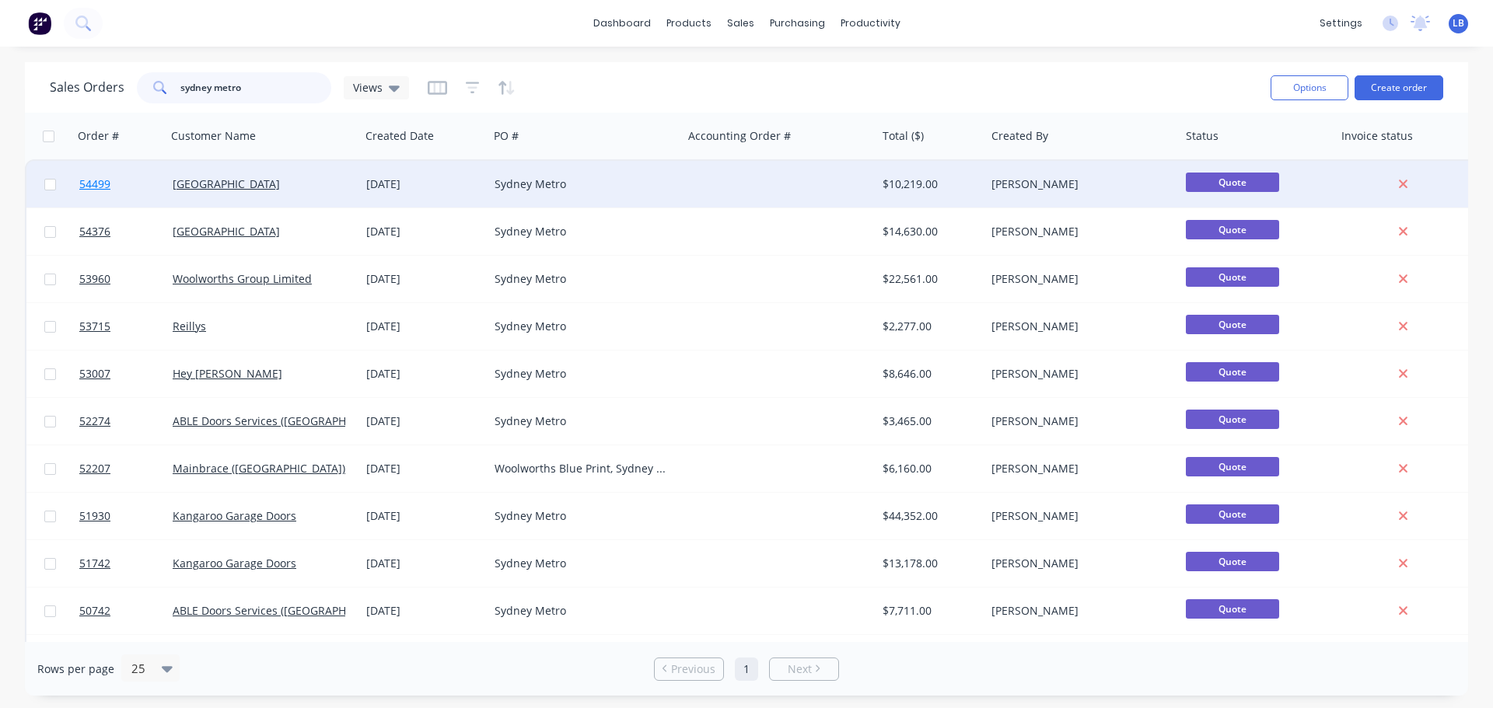
type input "sydney metro"
click at [92, 185] on span "54499" at bounding box center [94, 184] width 31 height 16
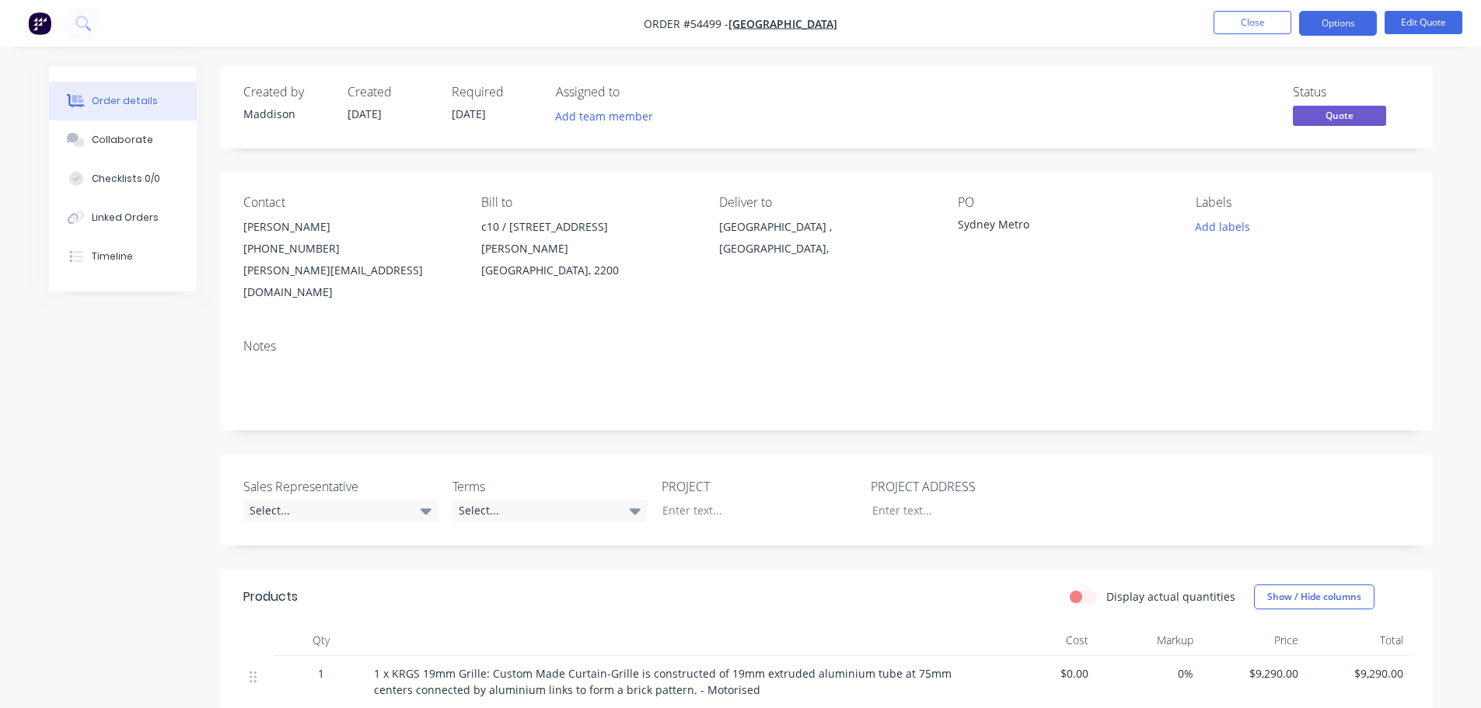
click at [1212, 24] on ul "Close Options Edit Quote" at bounding box center [1338, 23] width 286 height 25
click at [1233, 28] on button "Close" at bounding box center [1253, 22] width 78 height 23
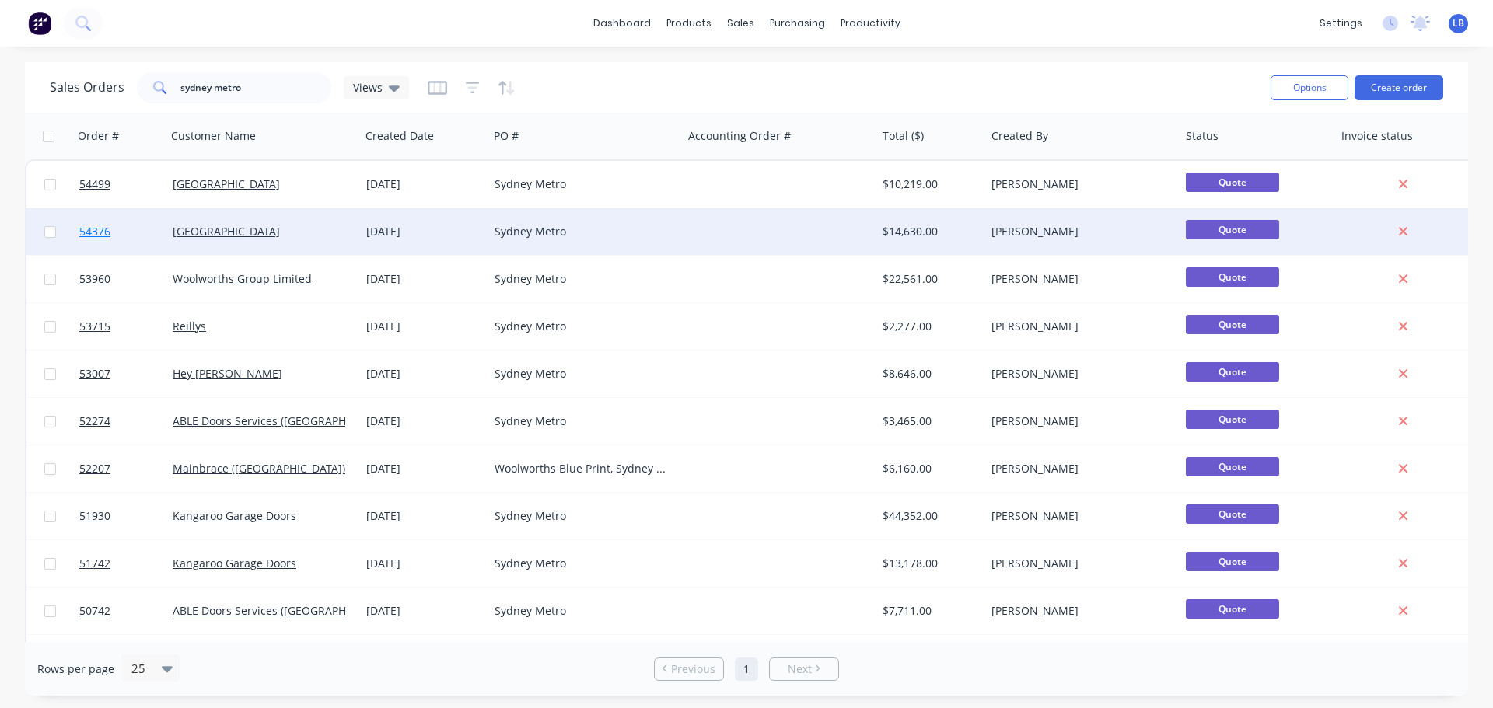
click at [89, 236] on span "54376" at bounding box center [94, 232] width 31 height 16
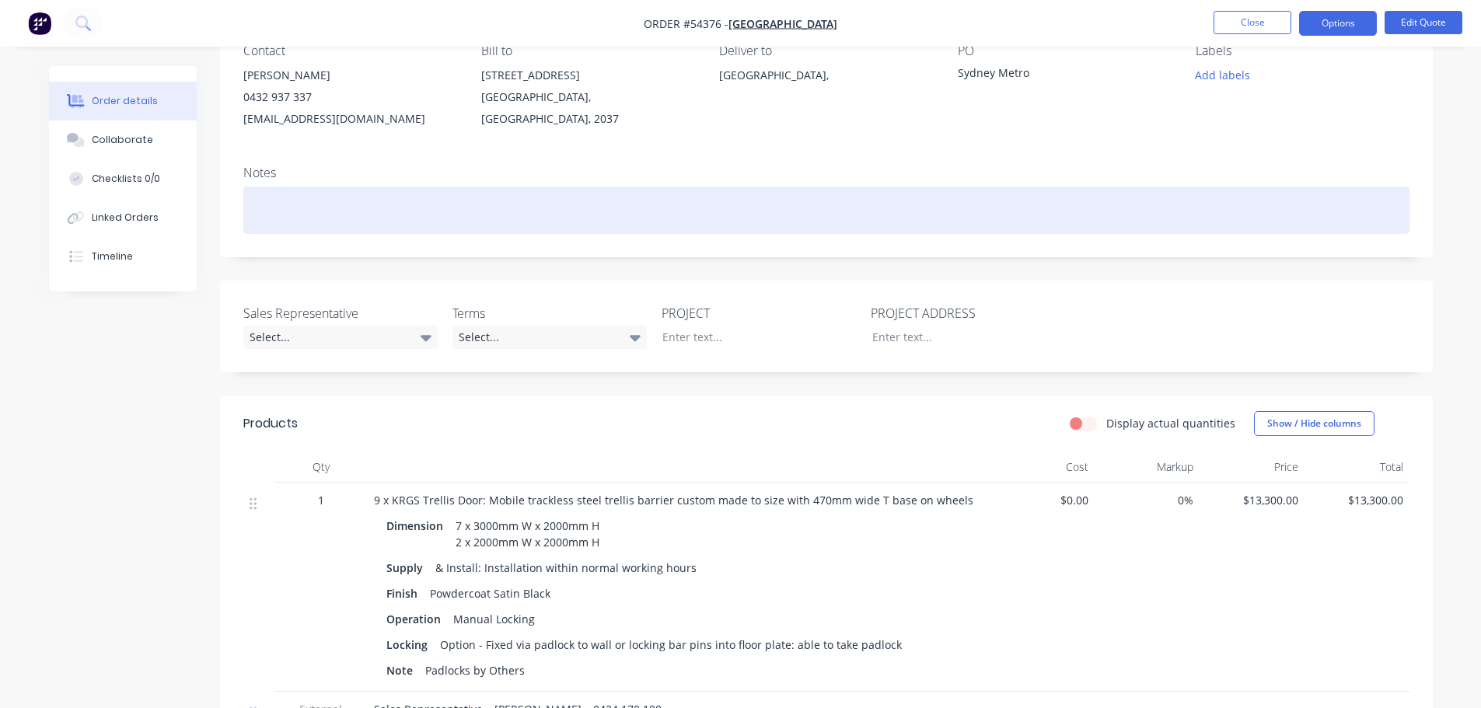
scroll to position [155, 0]
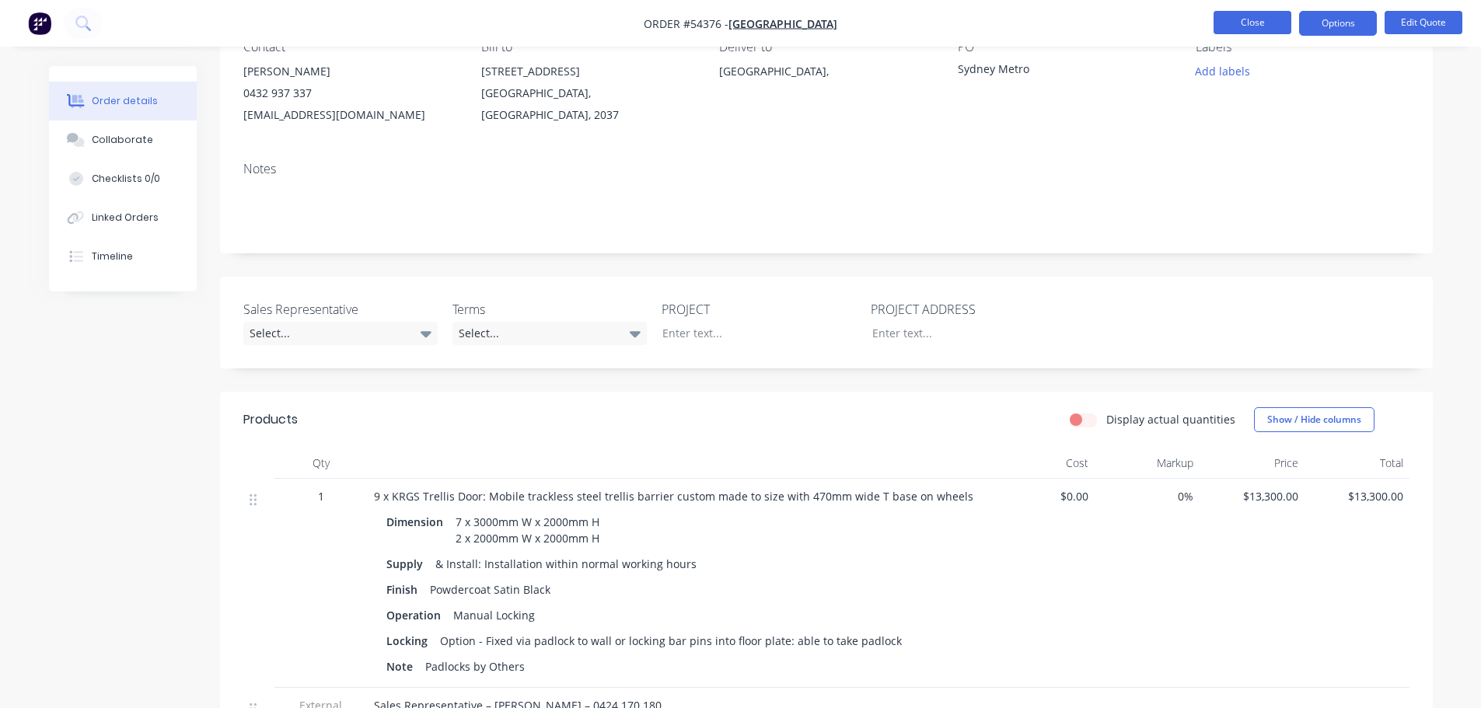
click at [1252, 28] on button "Close" at bounding box center [1253, 22] width 78 height 23
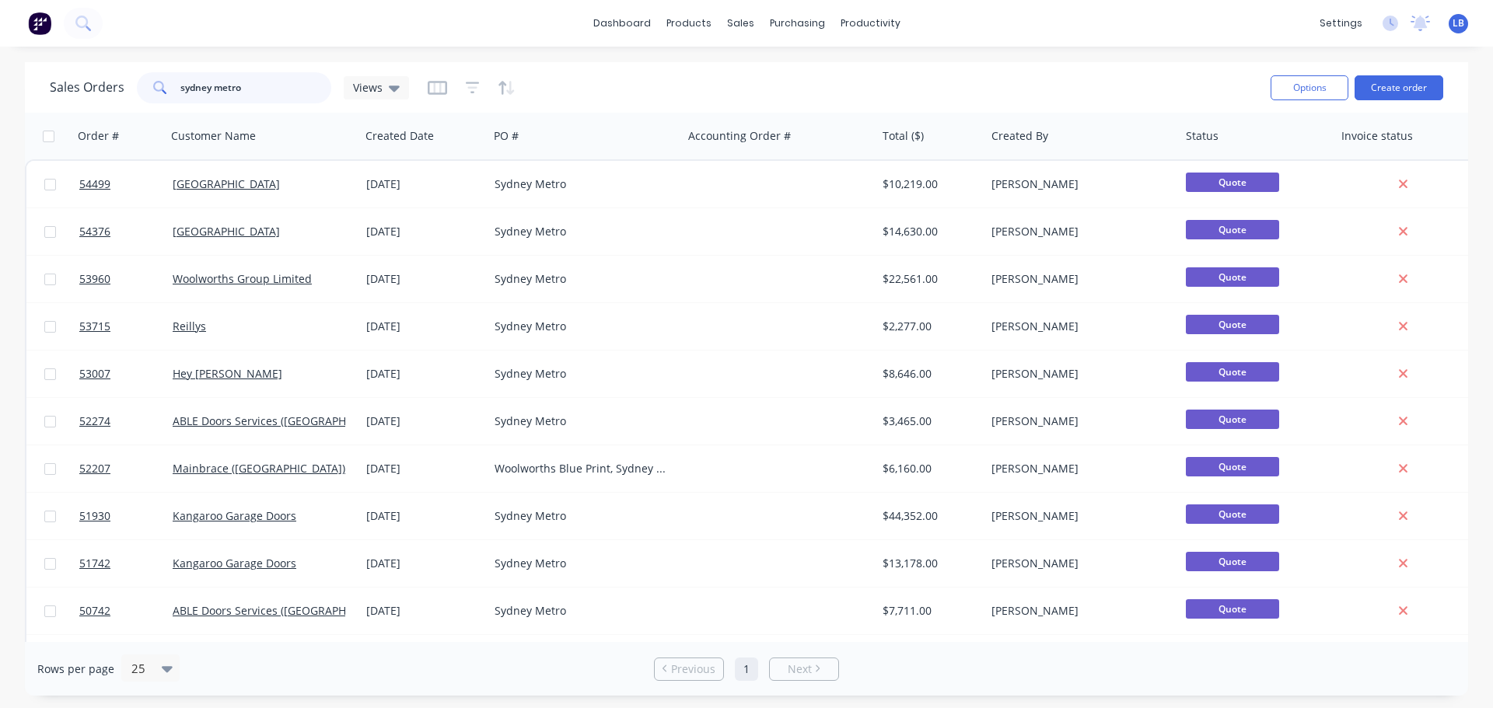
drag, startPoint x: 250, startPoint y: 89, endPoint x: 140, endPoint y: 94, distance: 110.5
click at [140, 94] on div "sydney metro" at bounding box center [234, 87] width 194 height 31
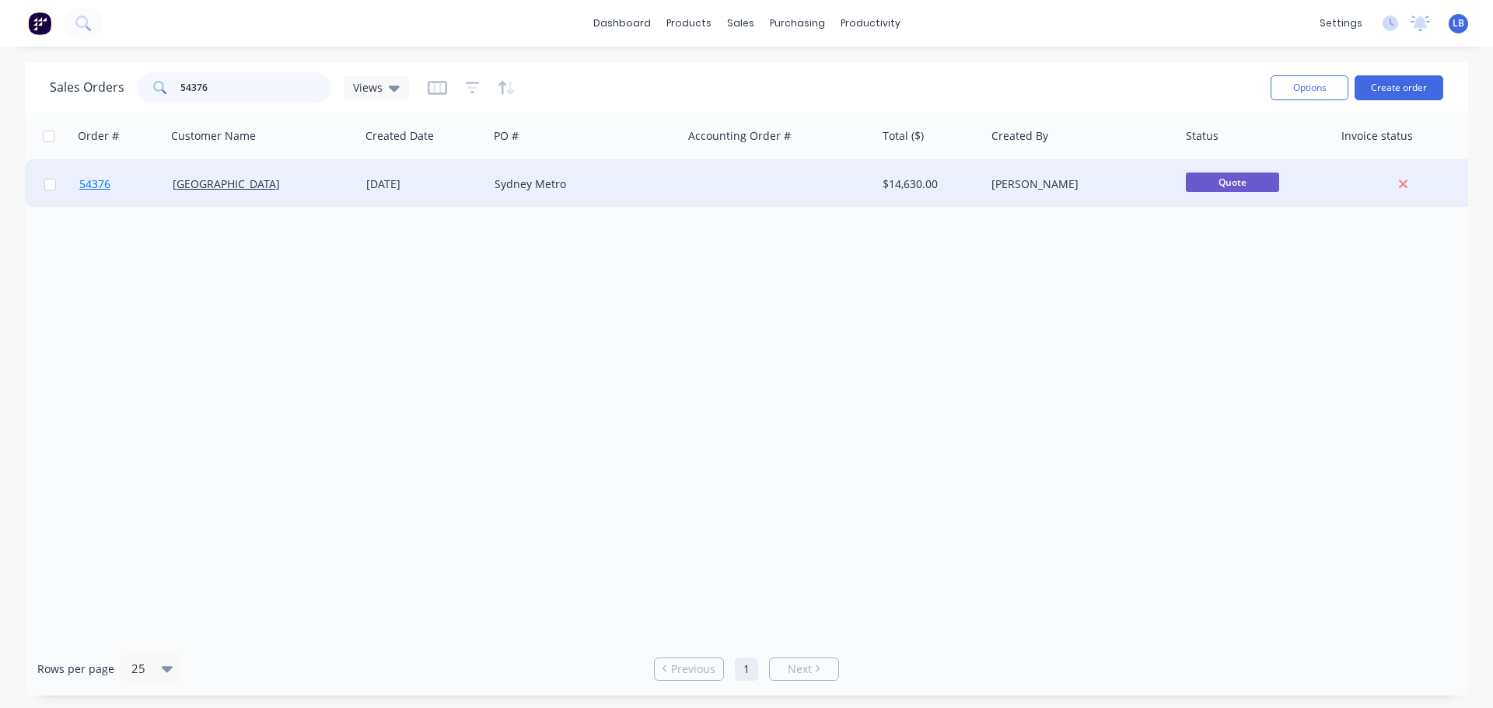
type input "54376"
click at [104, 185] on span "54376" at bounding box center [94, 184] width 31 height 16
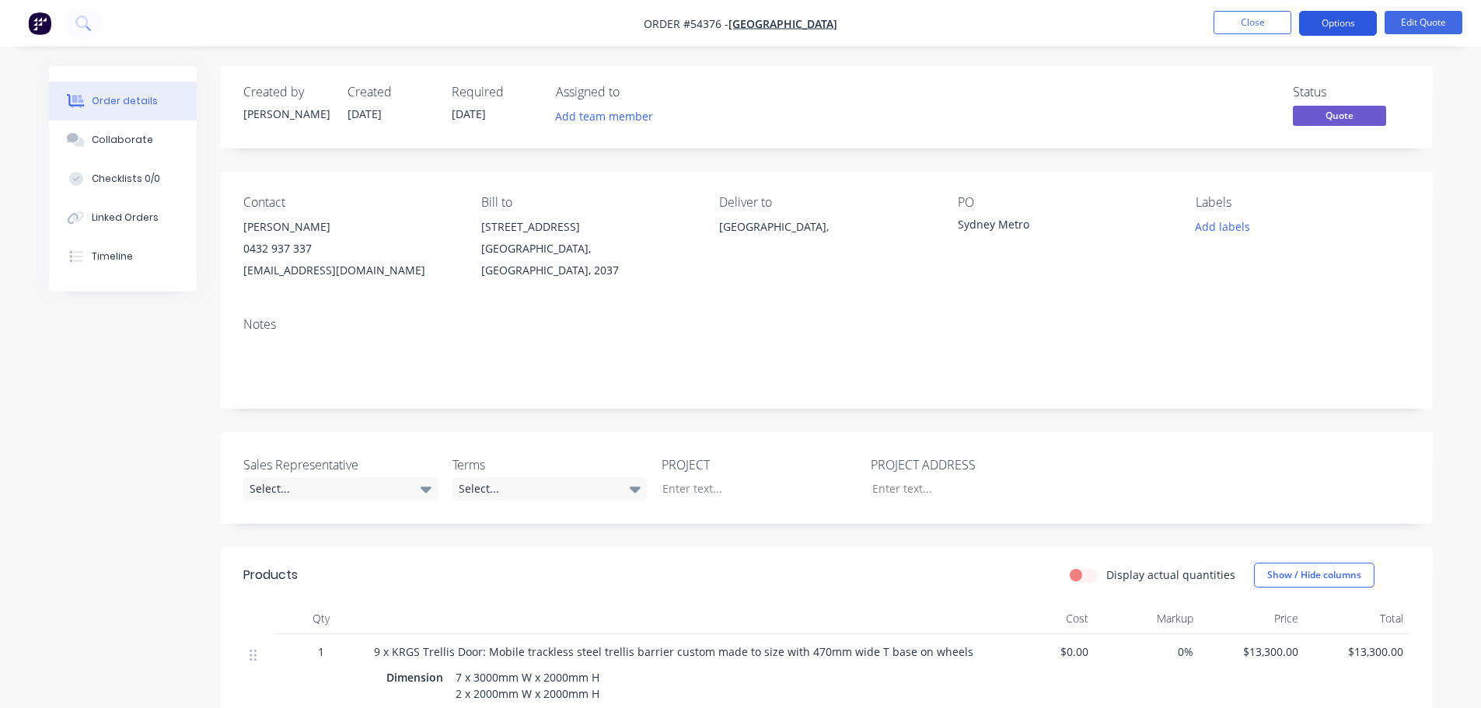
click at [1319, 19] on button "Options" at bounding box center [1338, 23] width 78 height 25
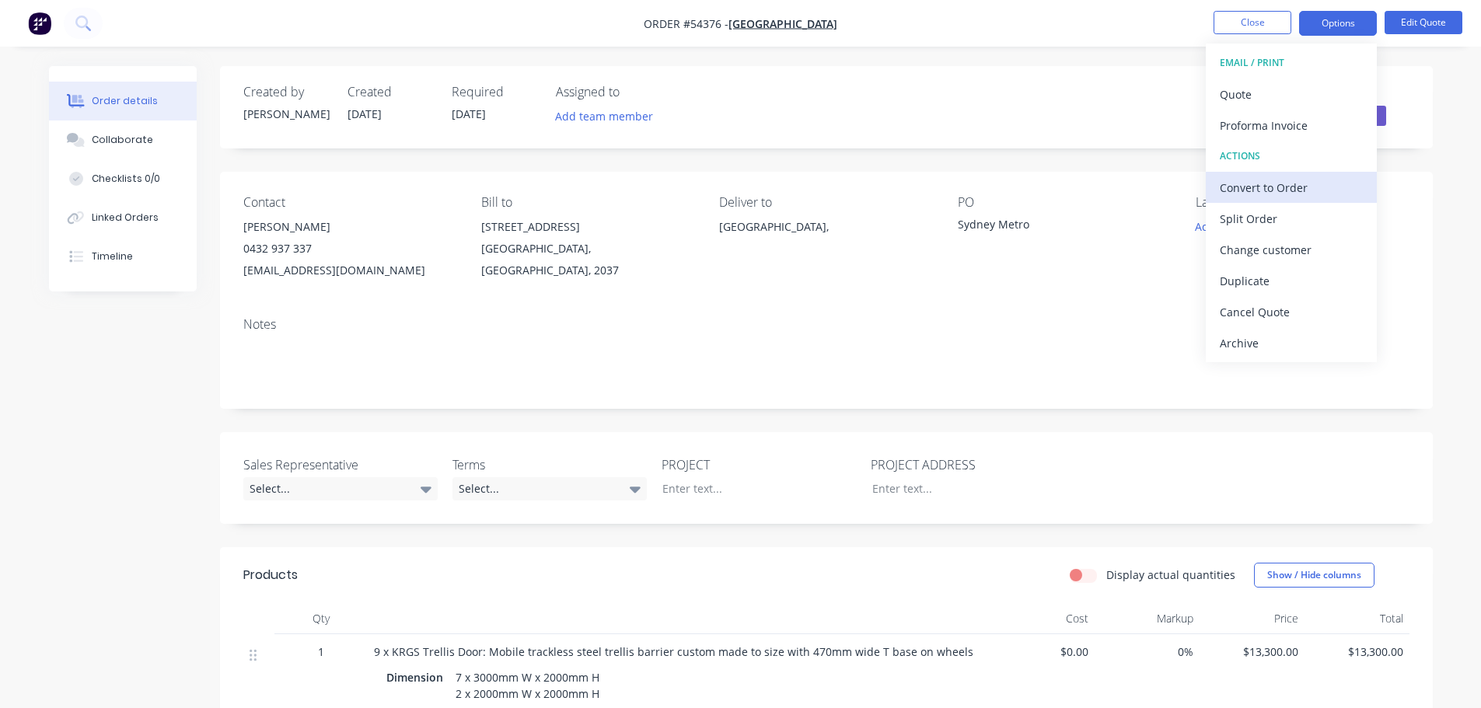
click at [1256, 191] on div "Convert to Order" at bounding box center [1291, 187] width 143 height 23
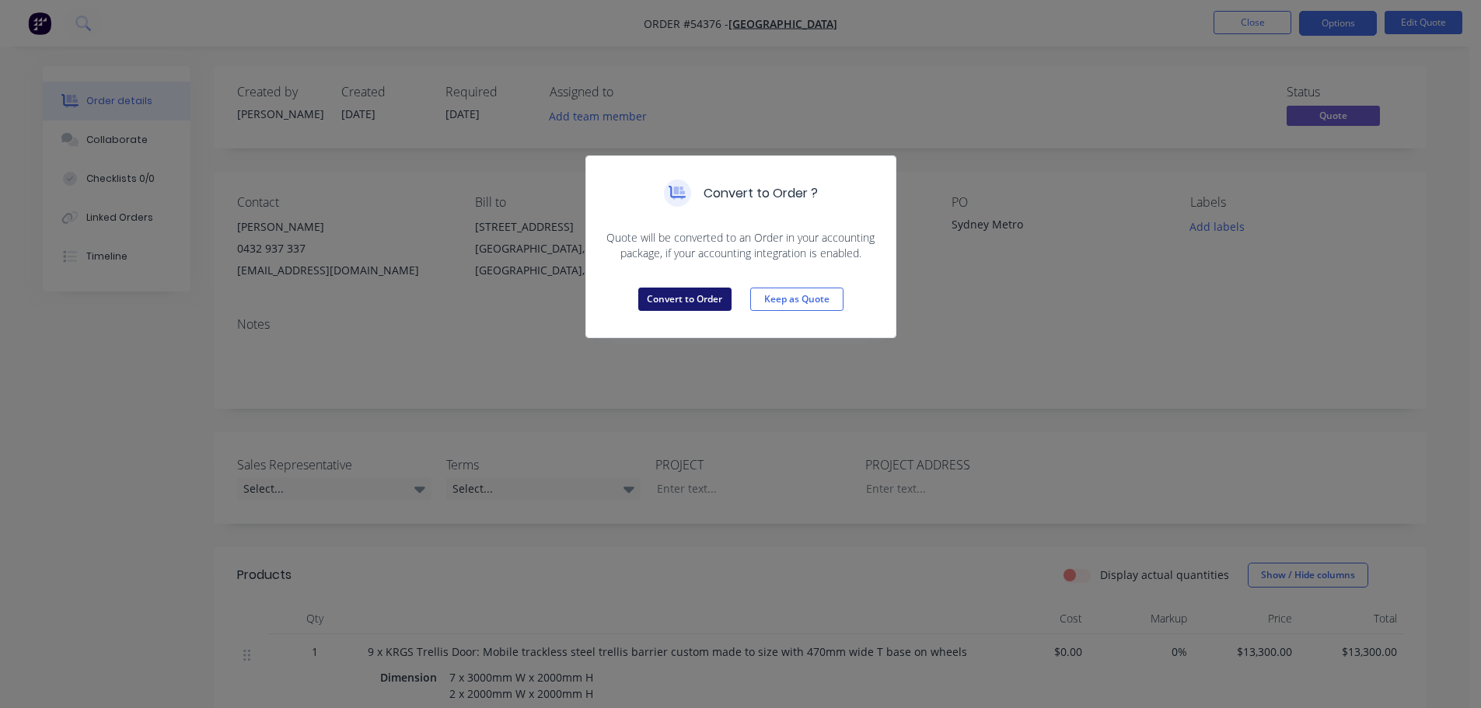
click at [690, 298] on button "Convert to Order" at bounding box center [684, 299] width 93 height 23
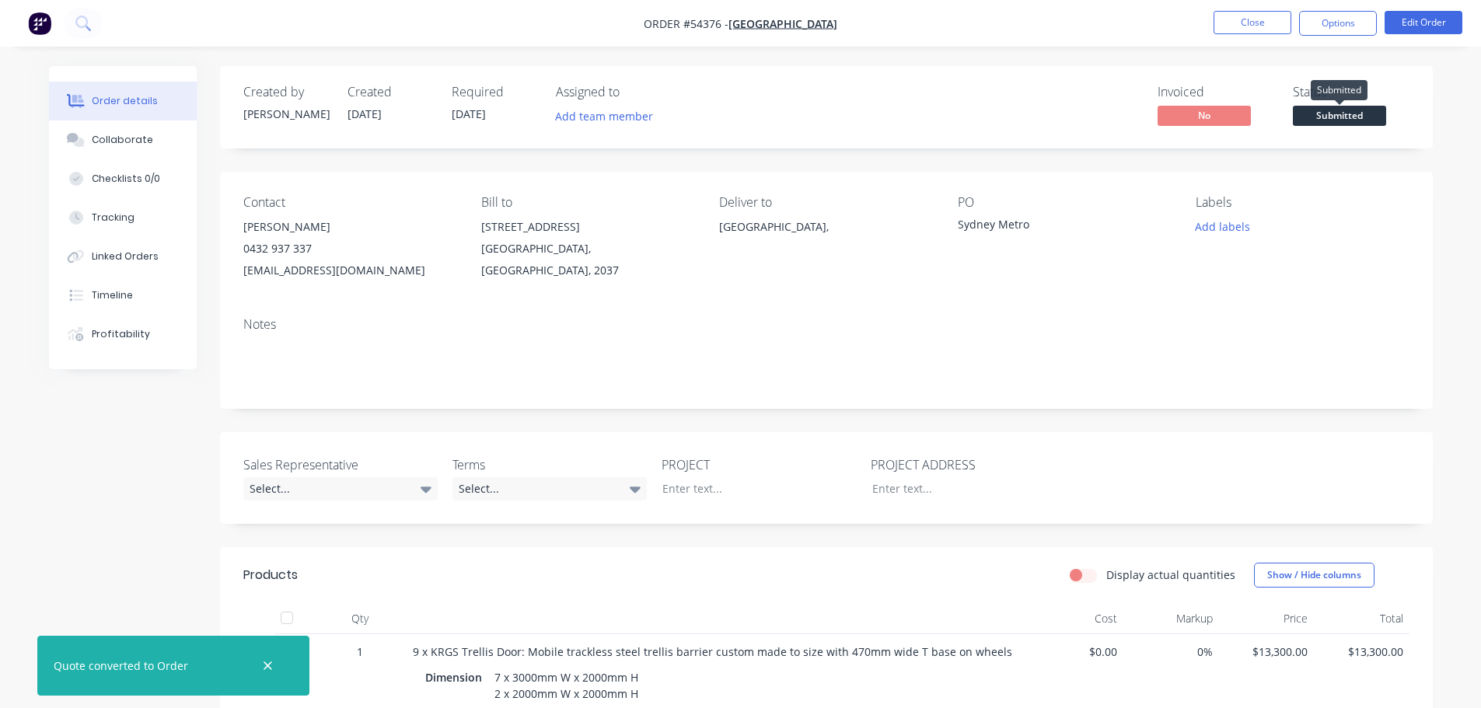
click at [1361, 117] on span "Submitted" at bounding box center [1339, 115] width 93 height 19
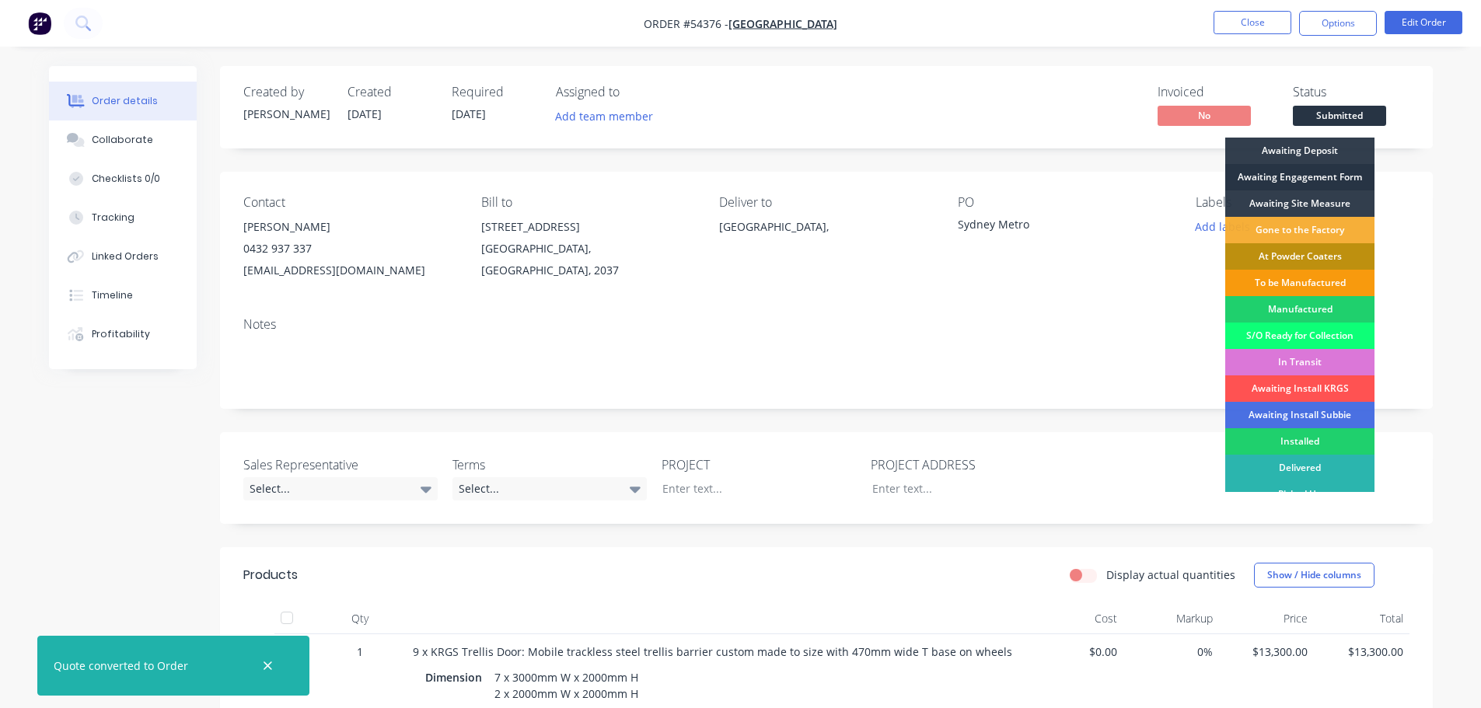
click at [1296, 177] on div "Awaiting Engagement Form" at bounding box center [1299, 177] width 149 height 26
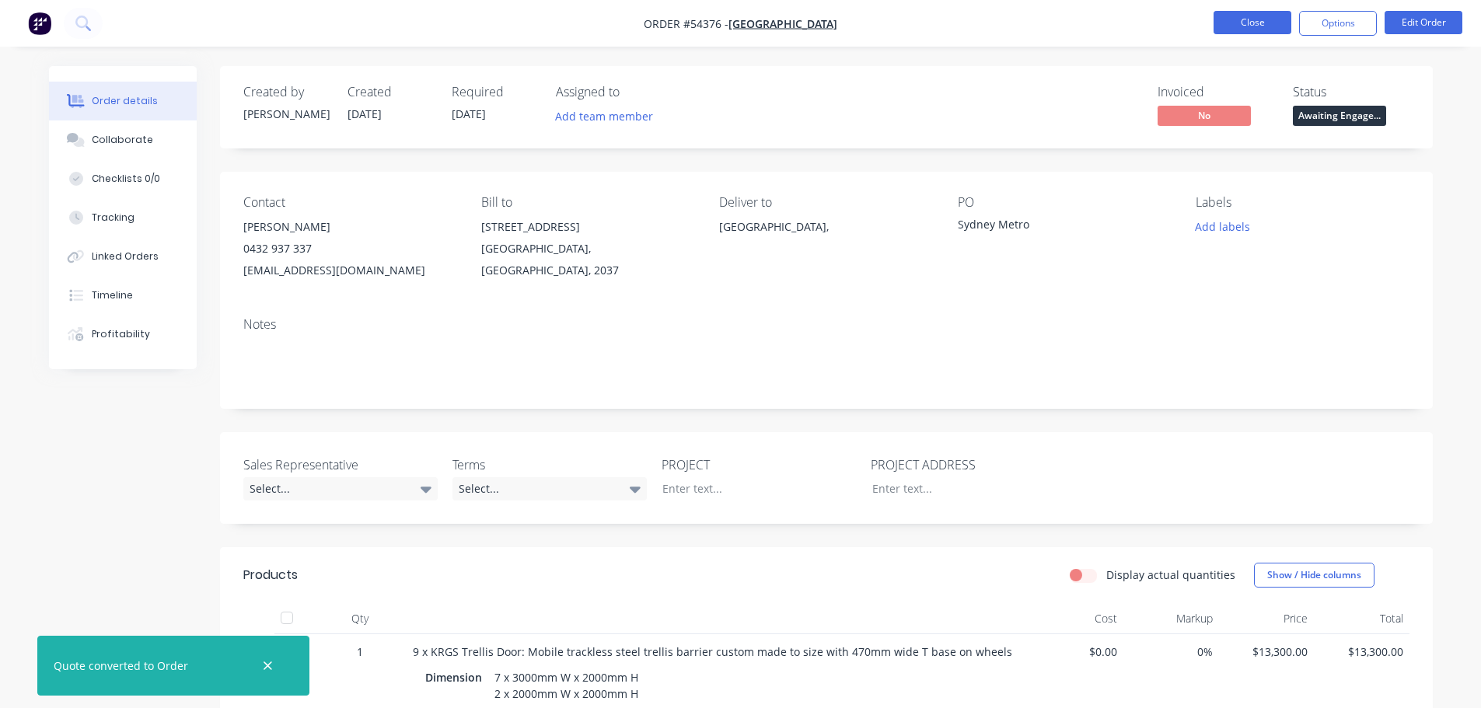
click at [1259, 22] on button "Close" at bounding box center [1253, 22] width 78 height 23
